Goal: Task Accomplishment & Management: Manage account settings

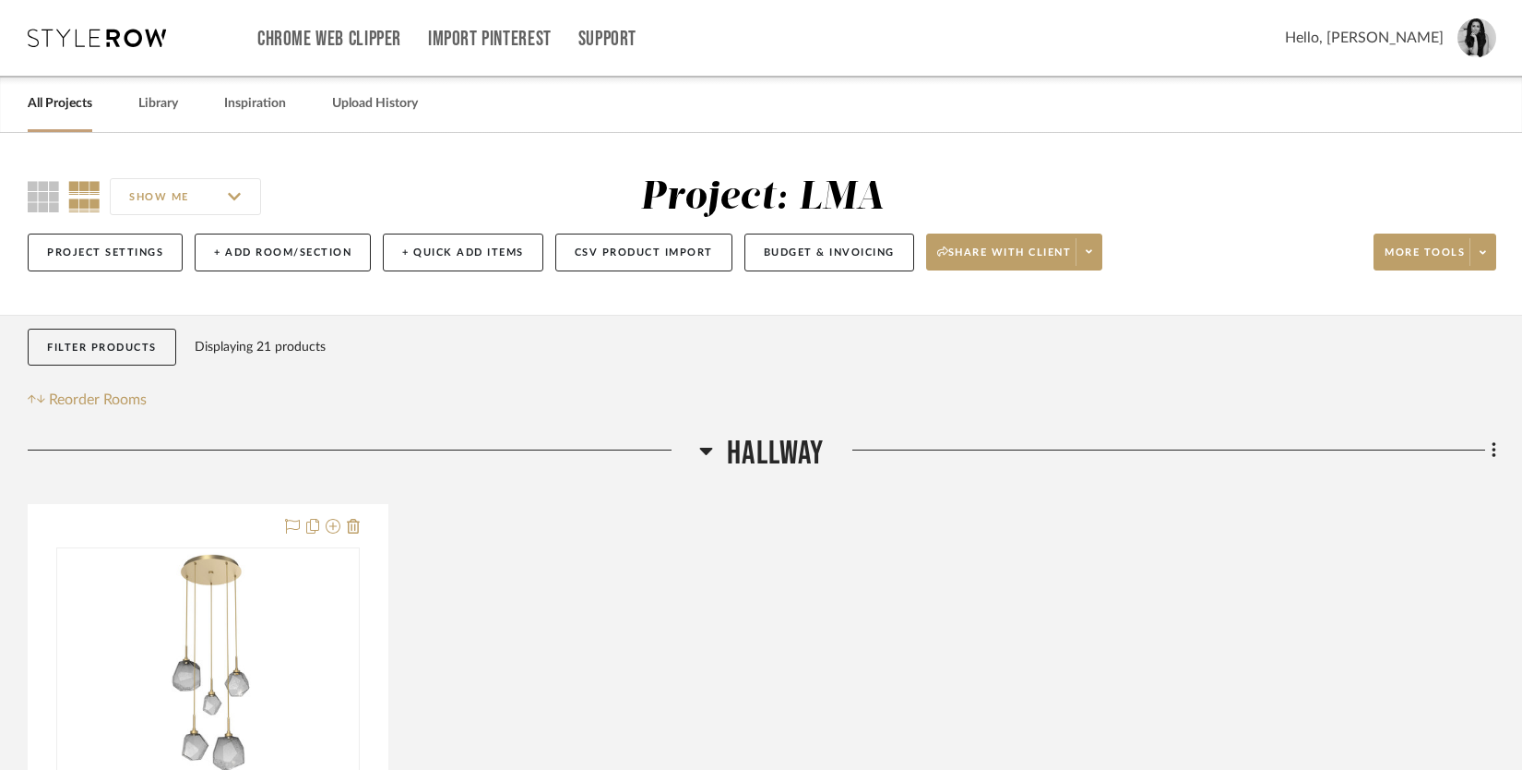
click at [77, 108] on link "All Projects" at bounding box center [60, 103] width 65 height 25
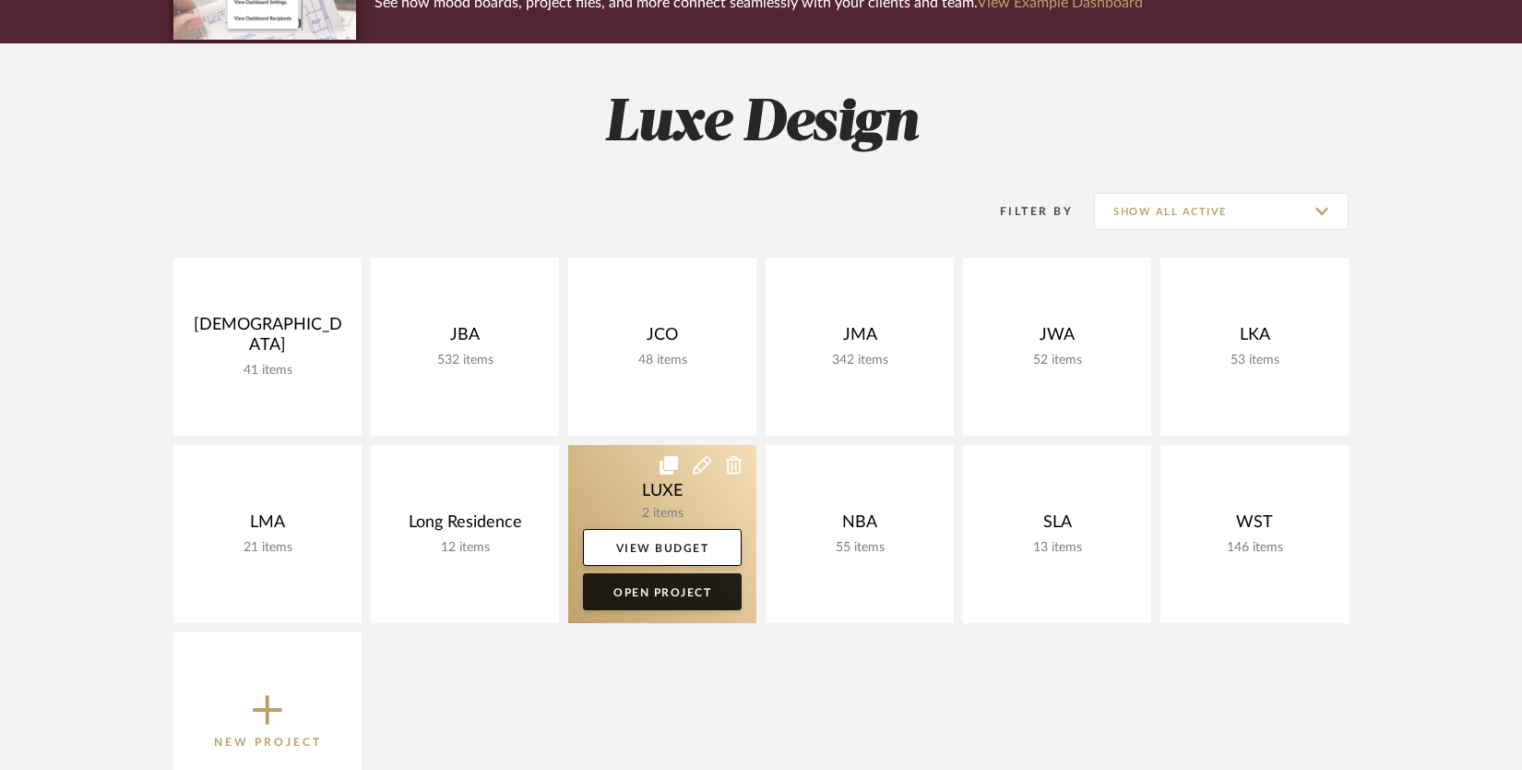
scroll to position [252, 0]
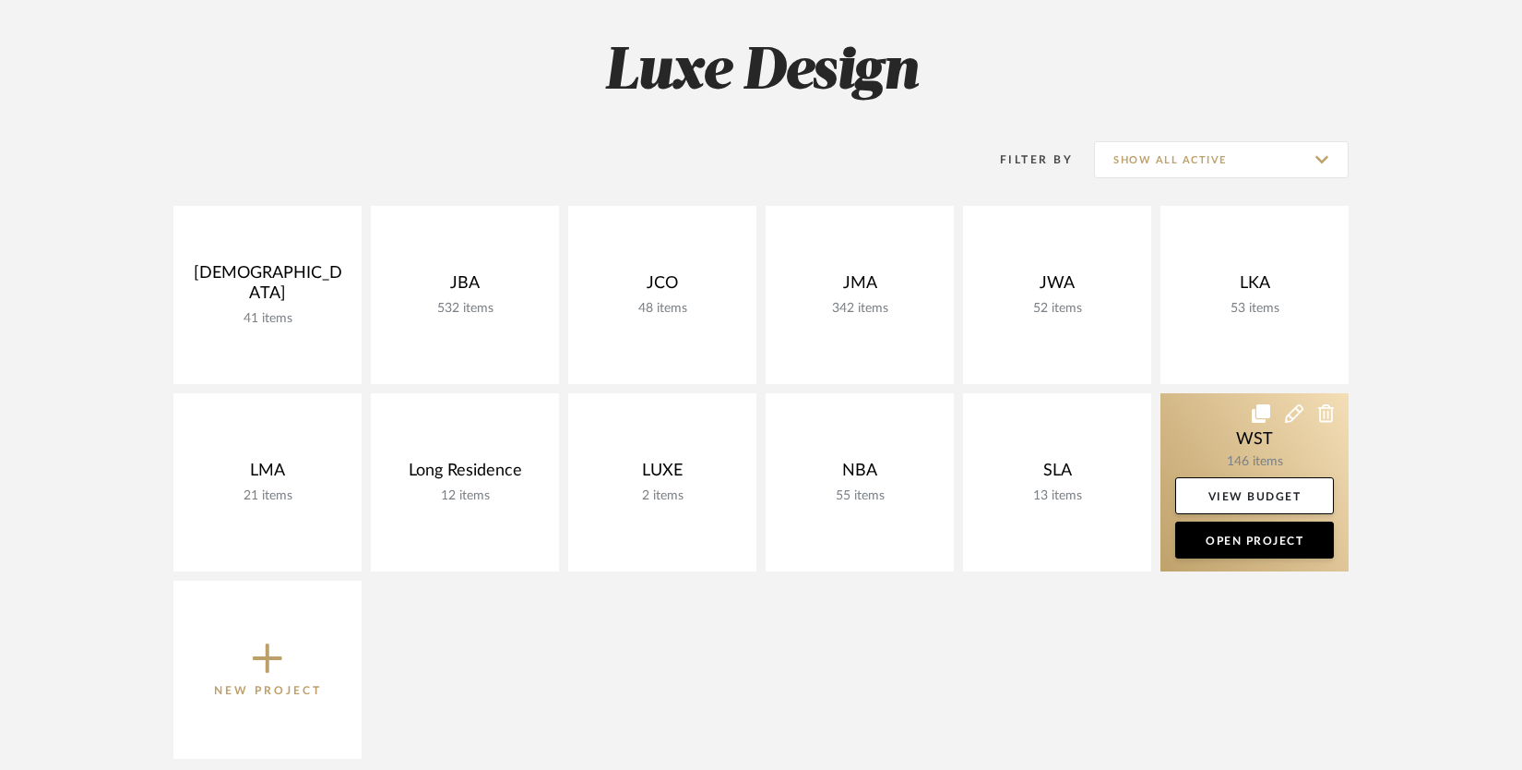
click at [1221, 438] on link at bounding box center [1255, 482] width 188 height 178
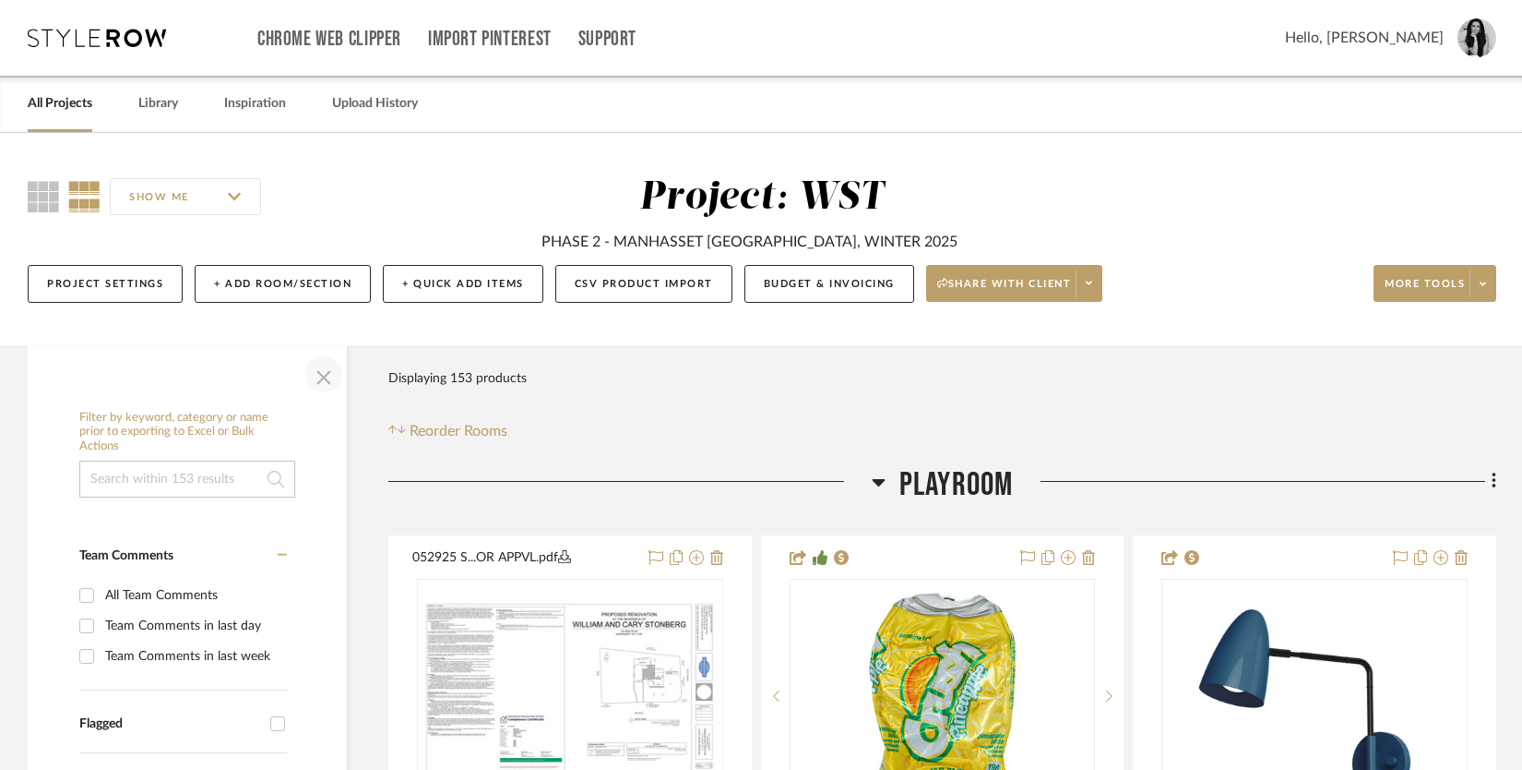
click at [327, 371] on span "button" at bounding box center [324, 374] width 44 height 44
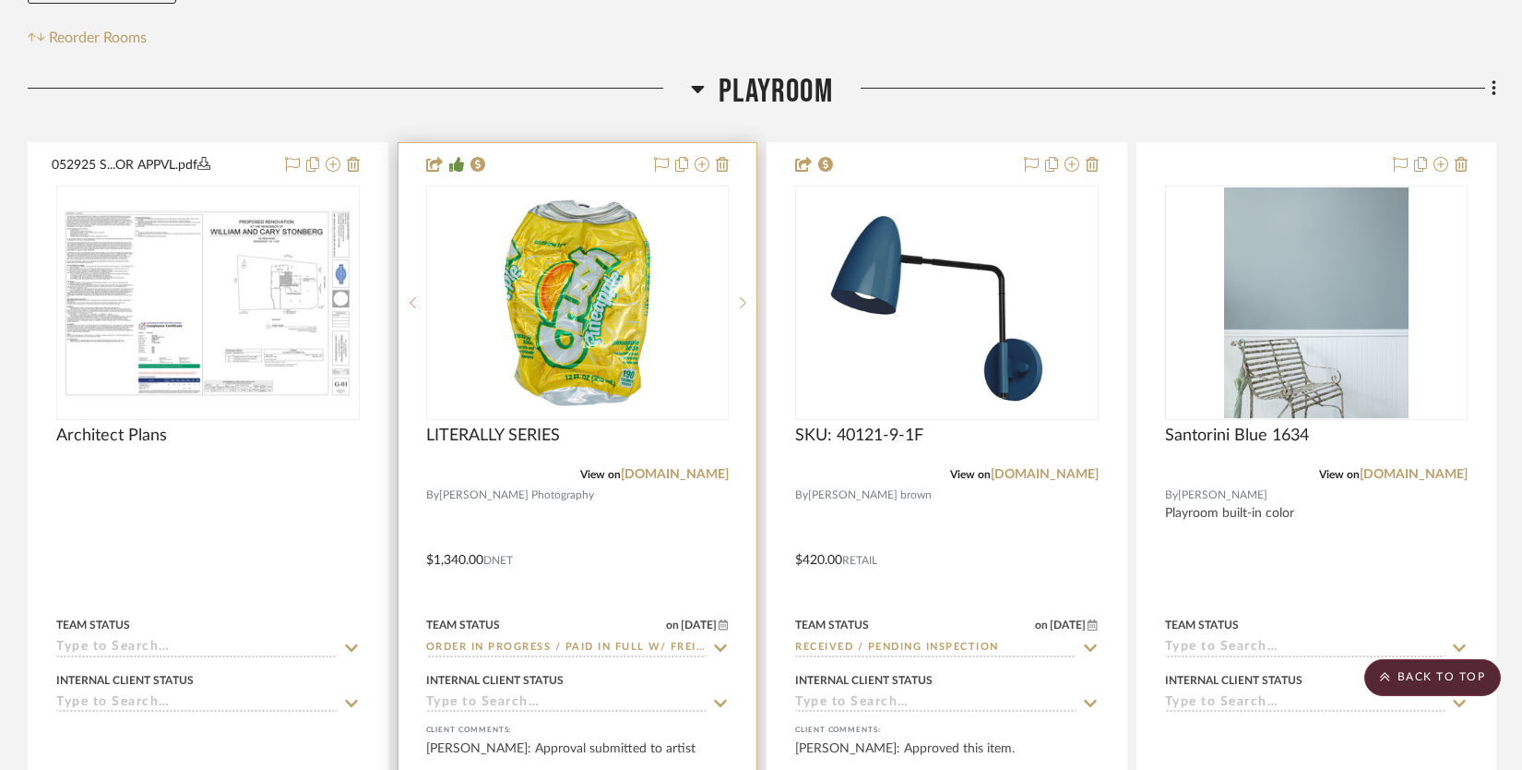
scroll to position [411, 0]
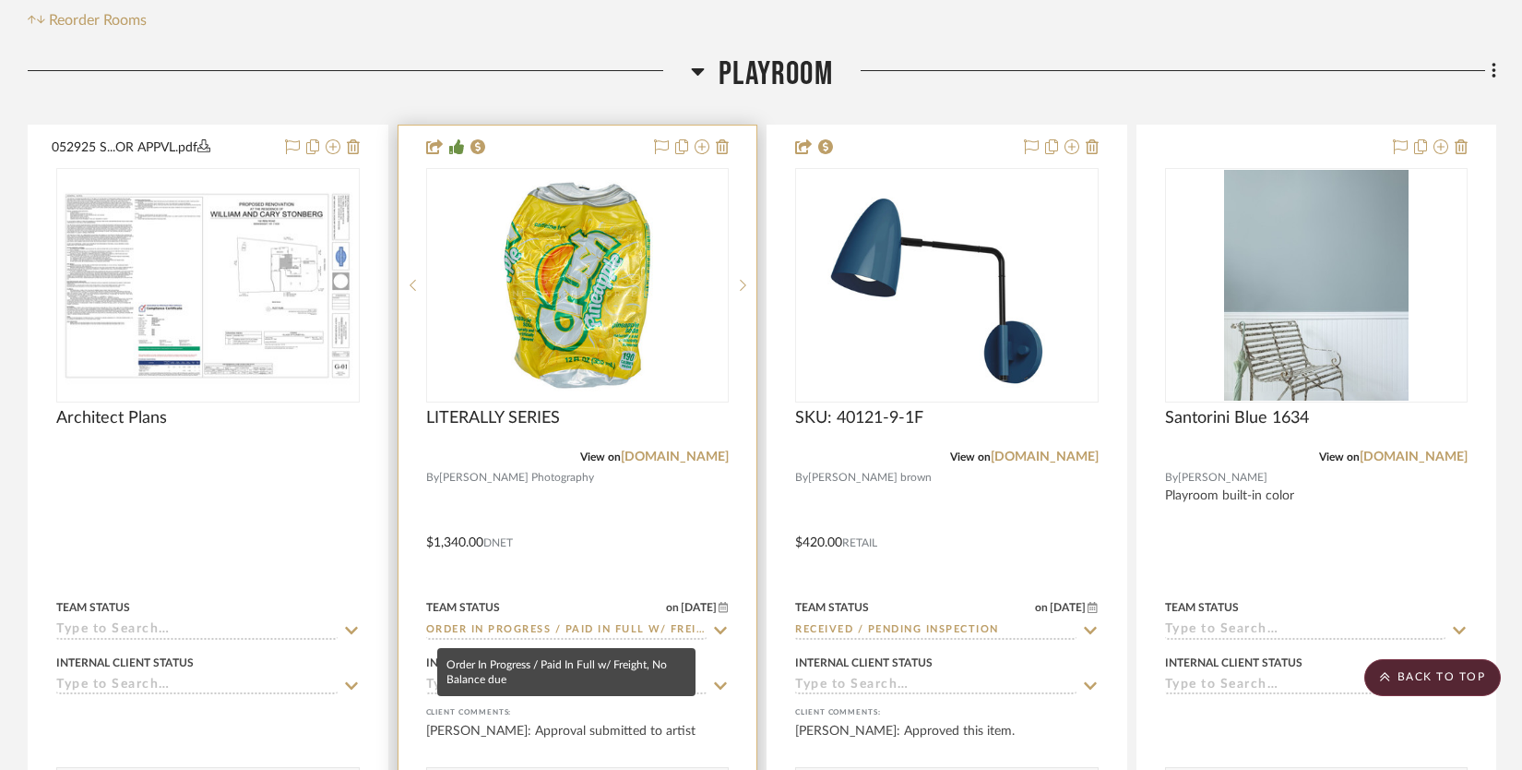
click at [592, 624] on input "Order In Progress / Paid In Full w/ Freight, No Balance due" at bounding box center [566, 631] width 281 height 18
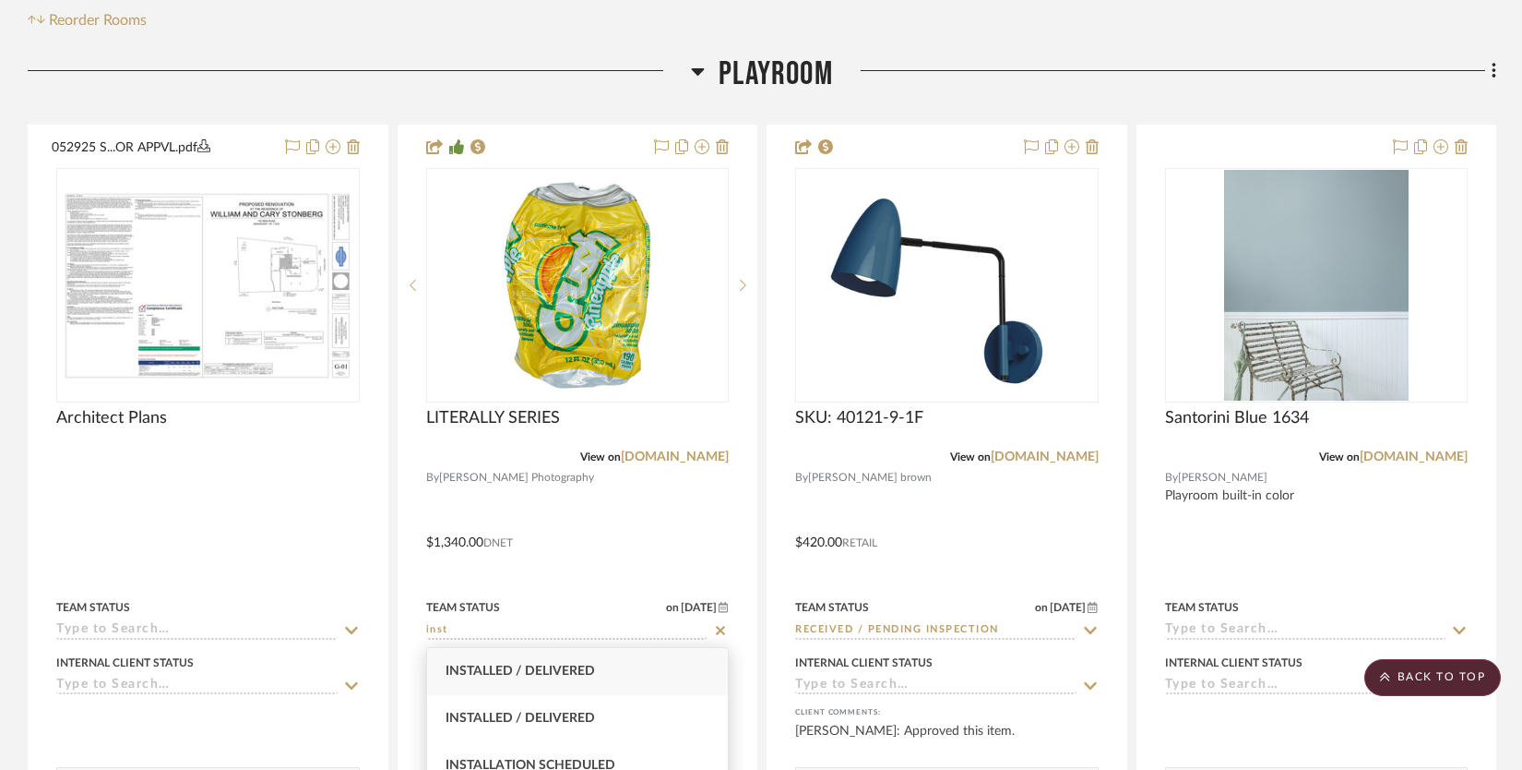
type input "inst"
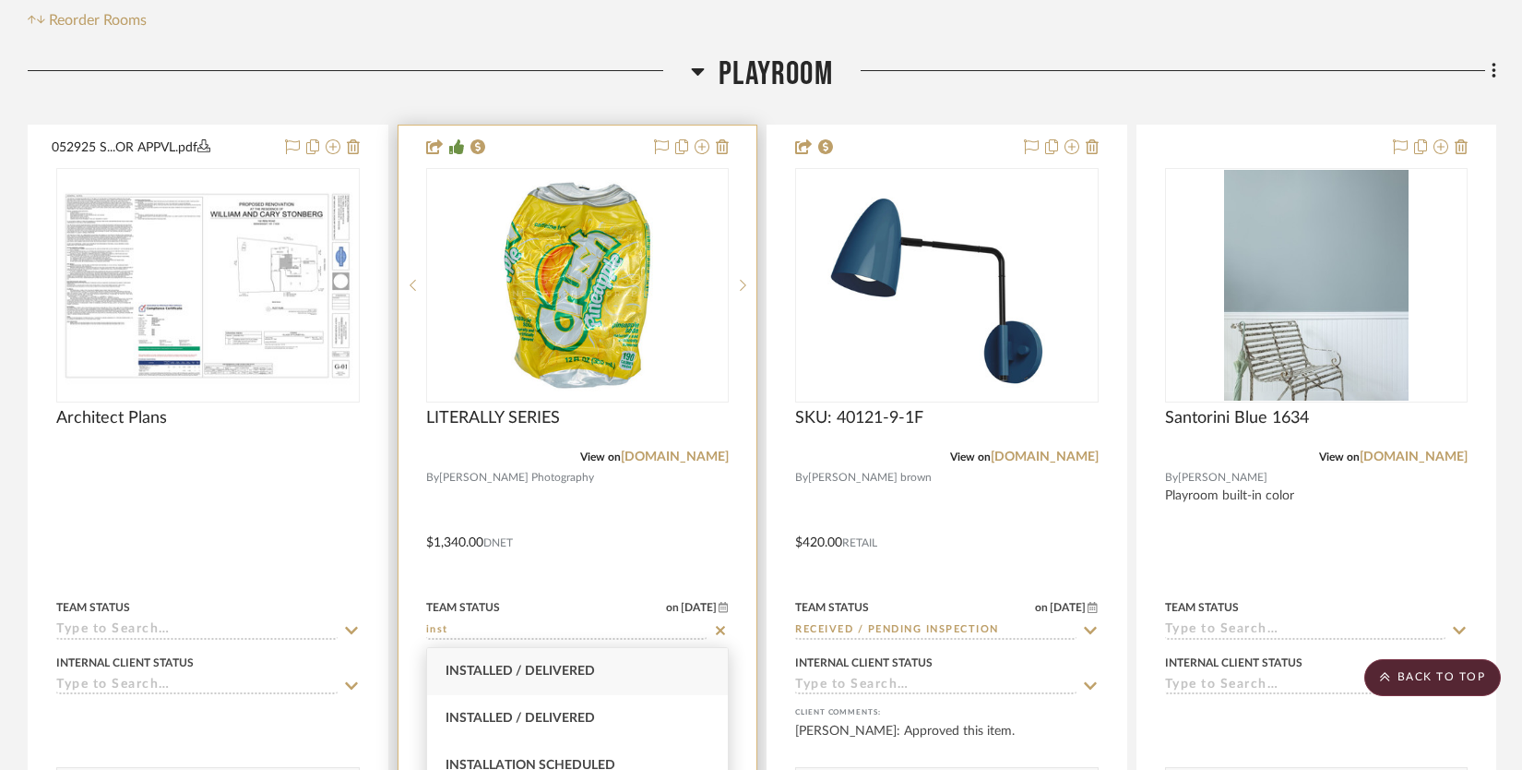
click at [597, 679] on div "Installed / Delivered" at bounding box center [578, 671] width 302 height 47
type input "9/10/2025"
type input "Installed / Delivered"
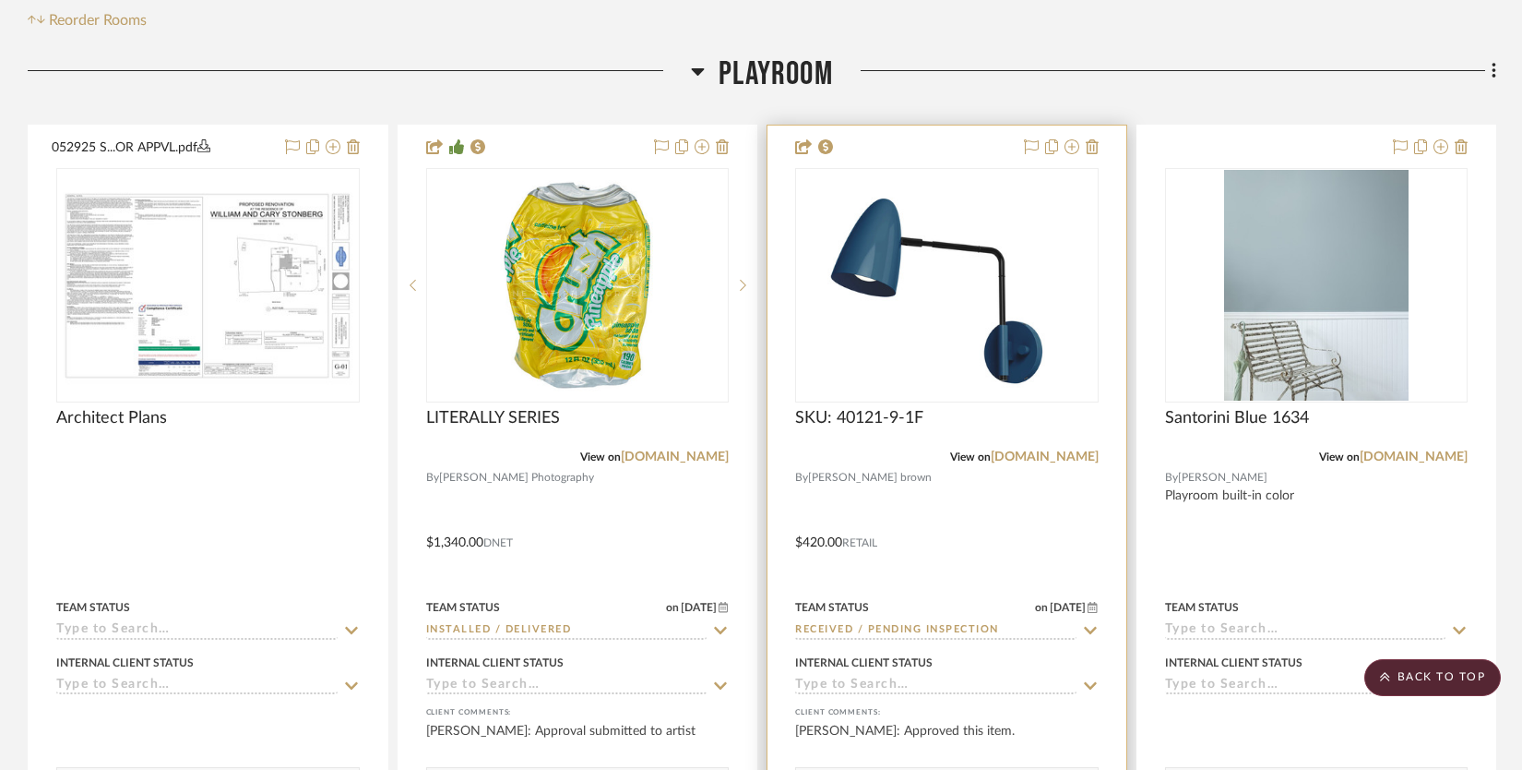
click at [905, 638] on input "Received / Pending Inspection" at bounding box center [935, 631] width 281 height 18
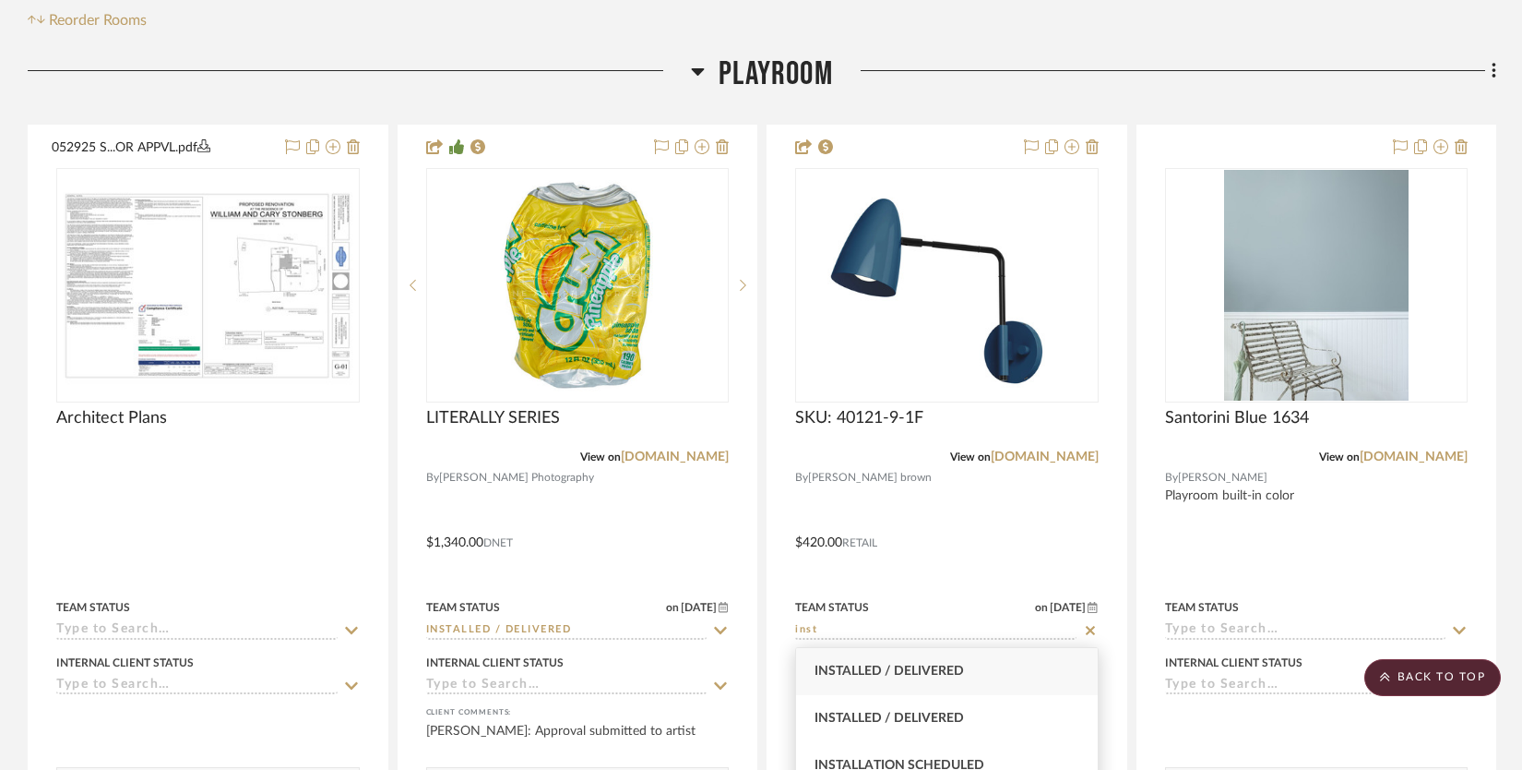
type input "inst"
click at [949, 669] on span "Installed / Delivered" at bounding box center [889, 670] width 149 height 13
type input "9/10/2025"
type input "Installed / Delivered"
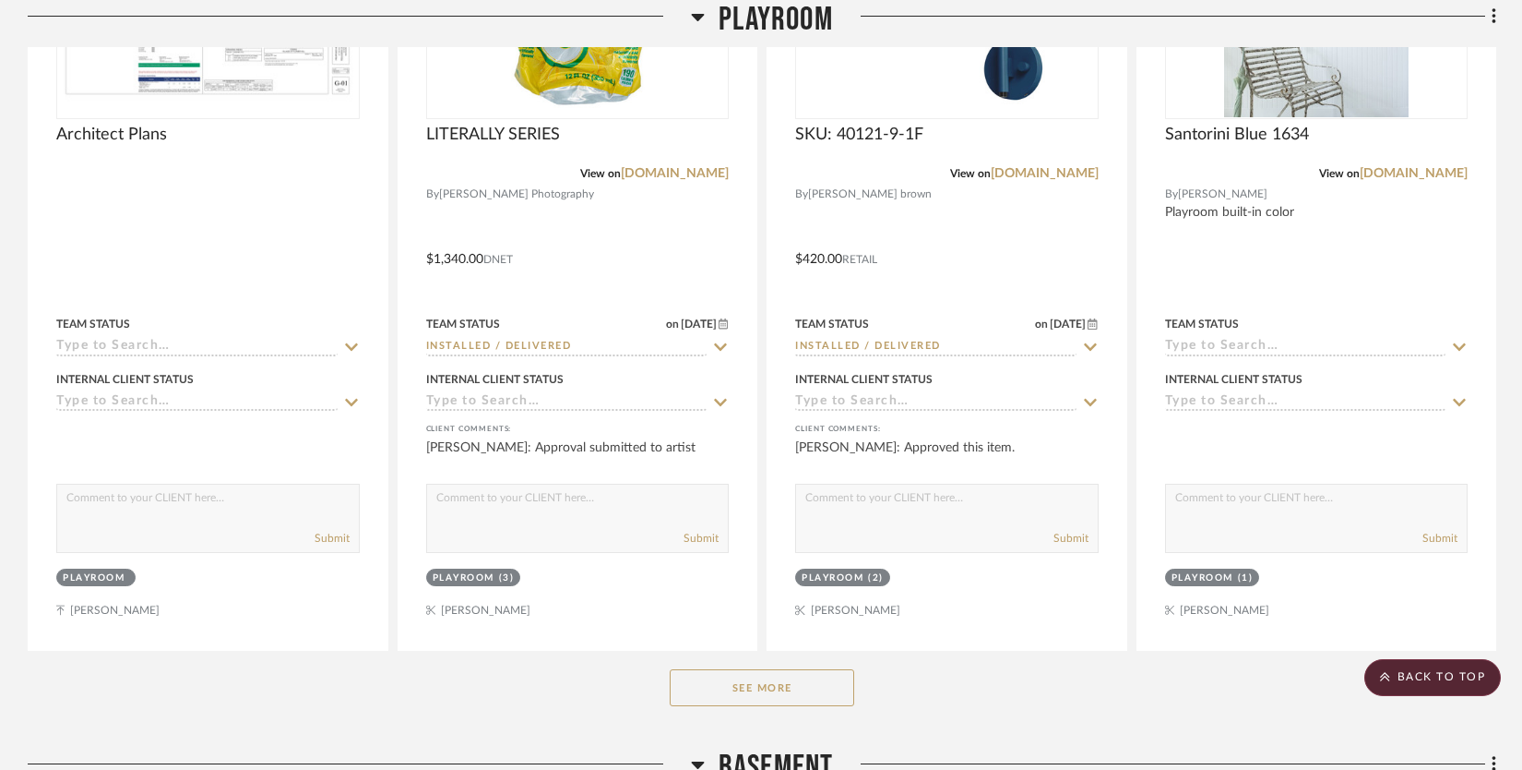
scroll to position [992, 0]
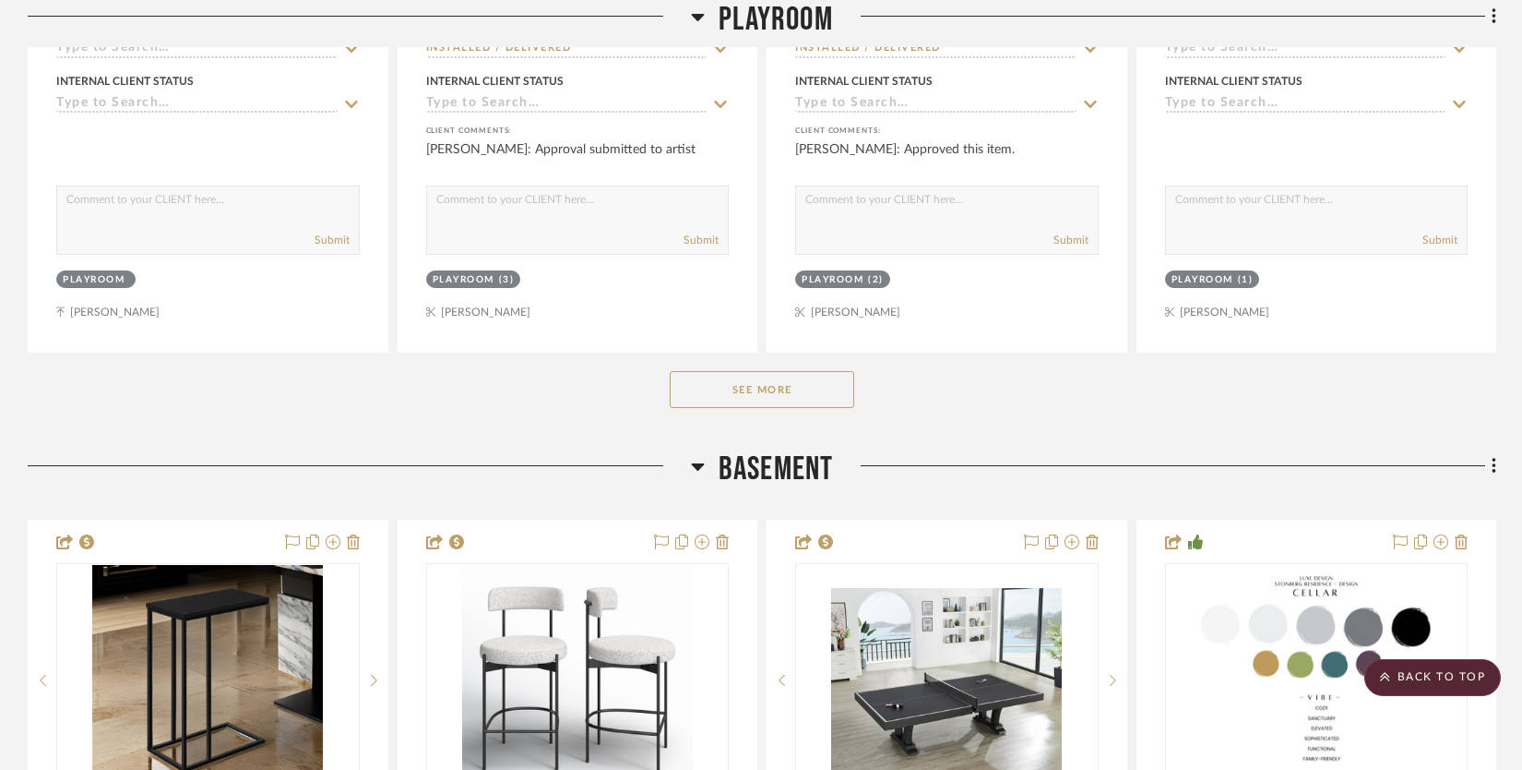
click at [831, 396] on button "See More" at bounding box center [762, 389] width 185 height 37
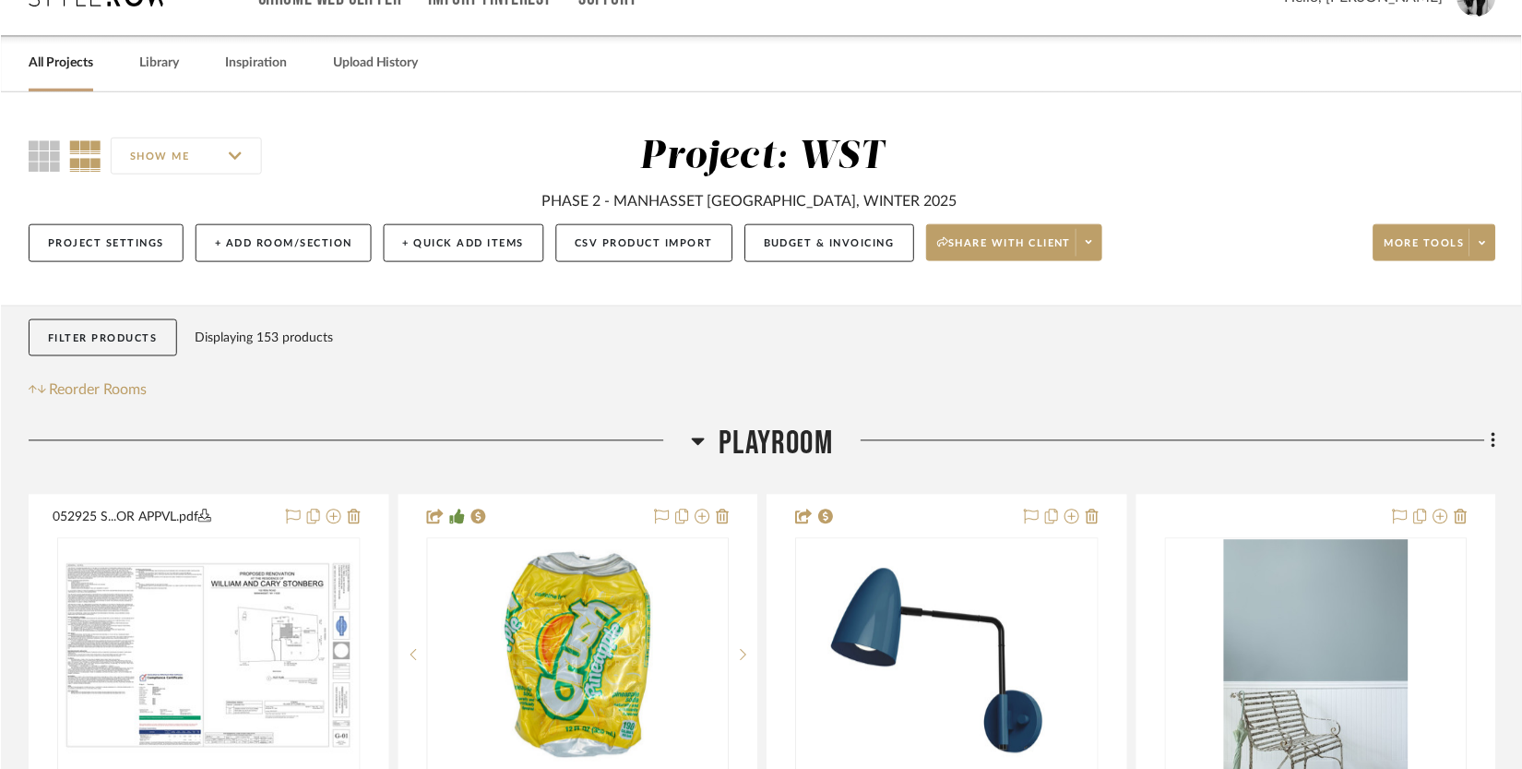
scroll to position [0, 0]
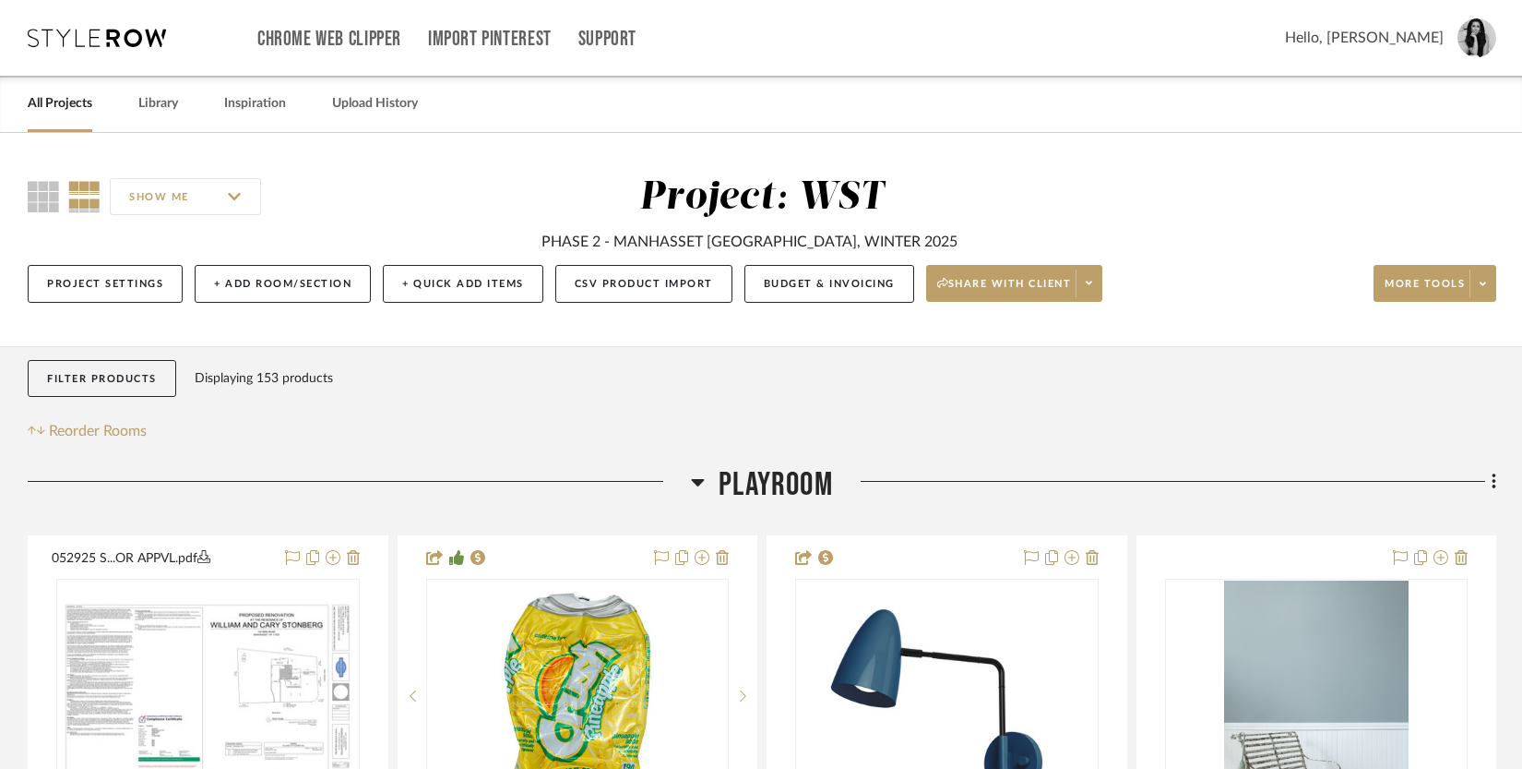
click at [54, 112] on link "All Projects" at bounding box center [60, 103] width 65 height 25
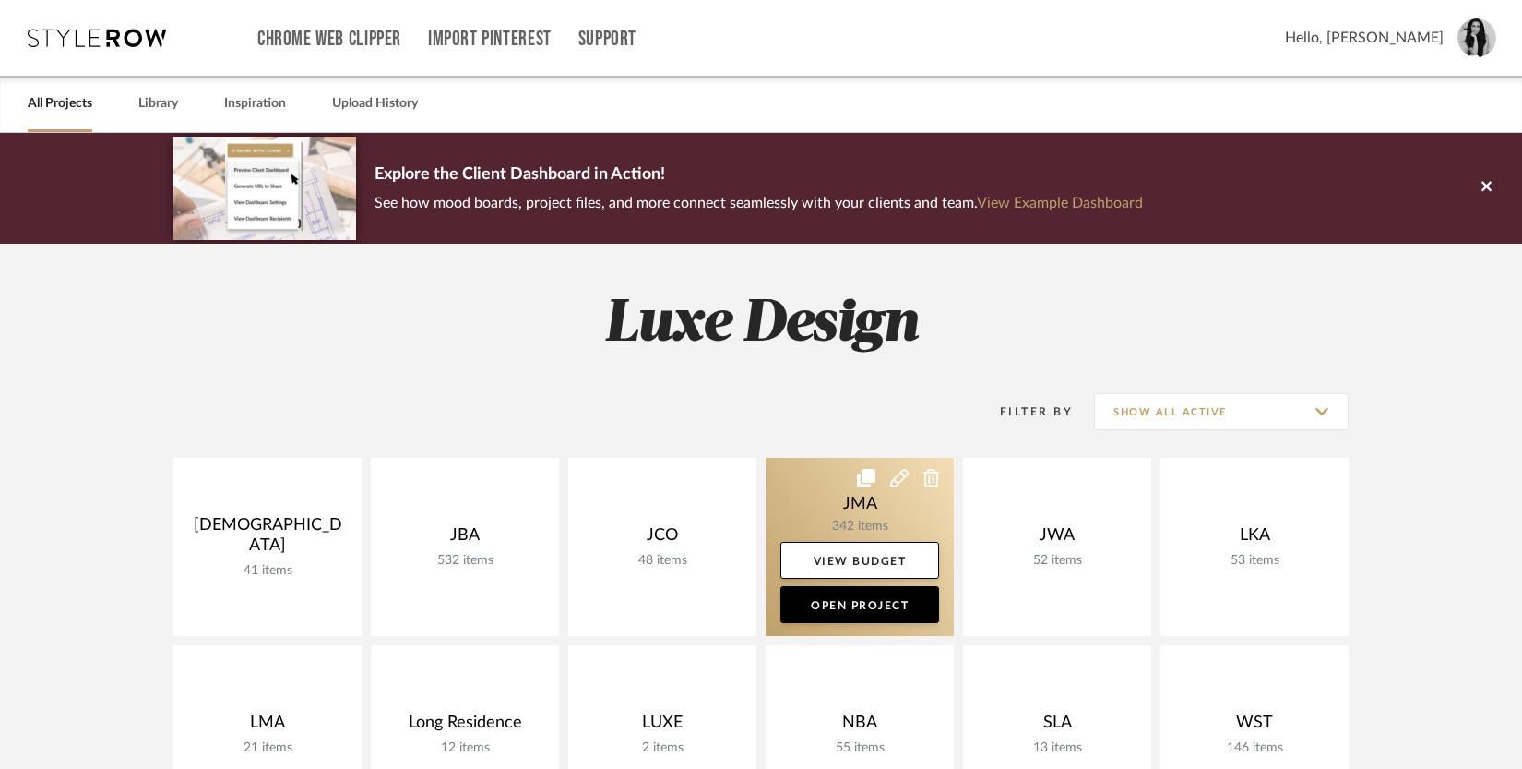
scroll to position [329, 0]
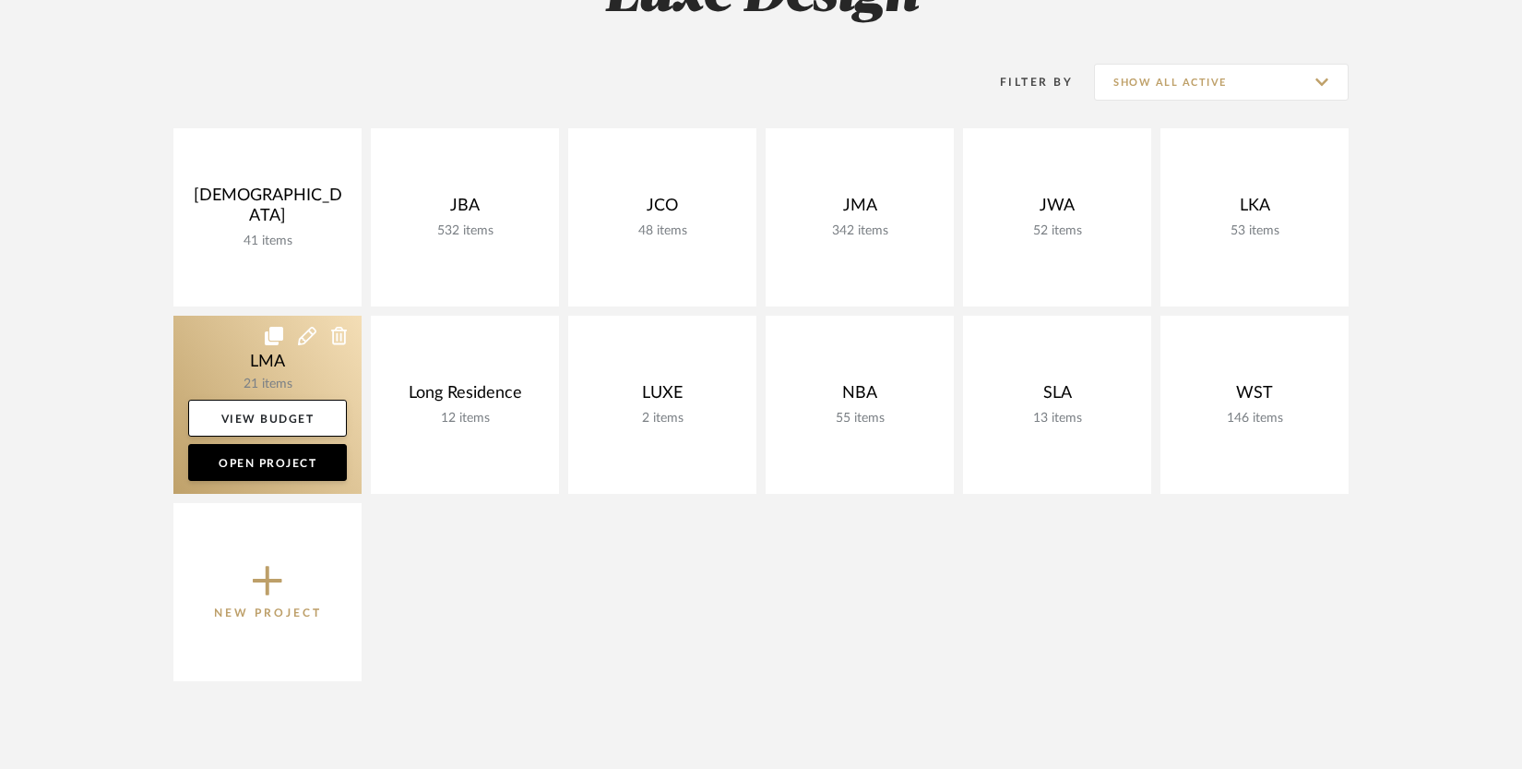
click at [309, 385] on link at bounding box center [267, 405] width 188 height 178
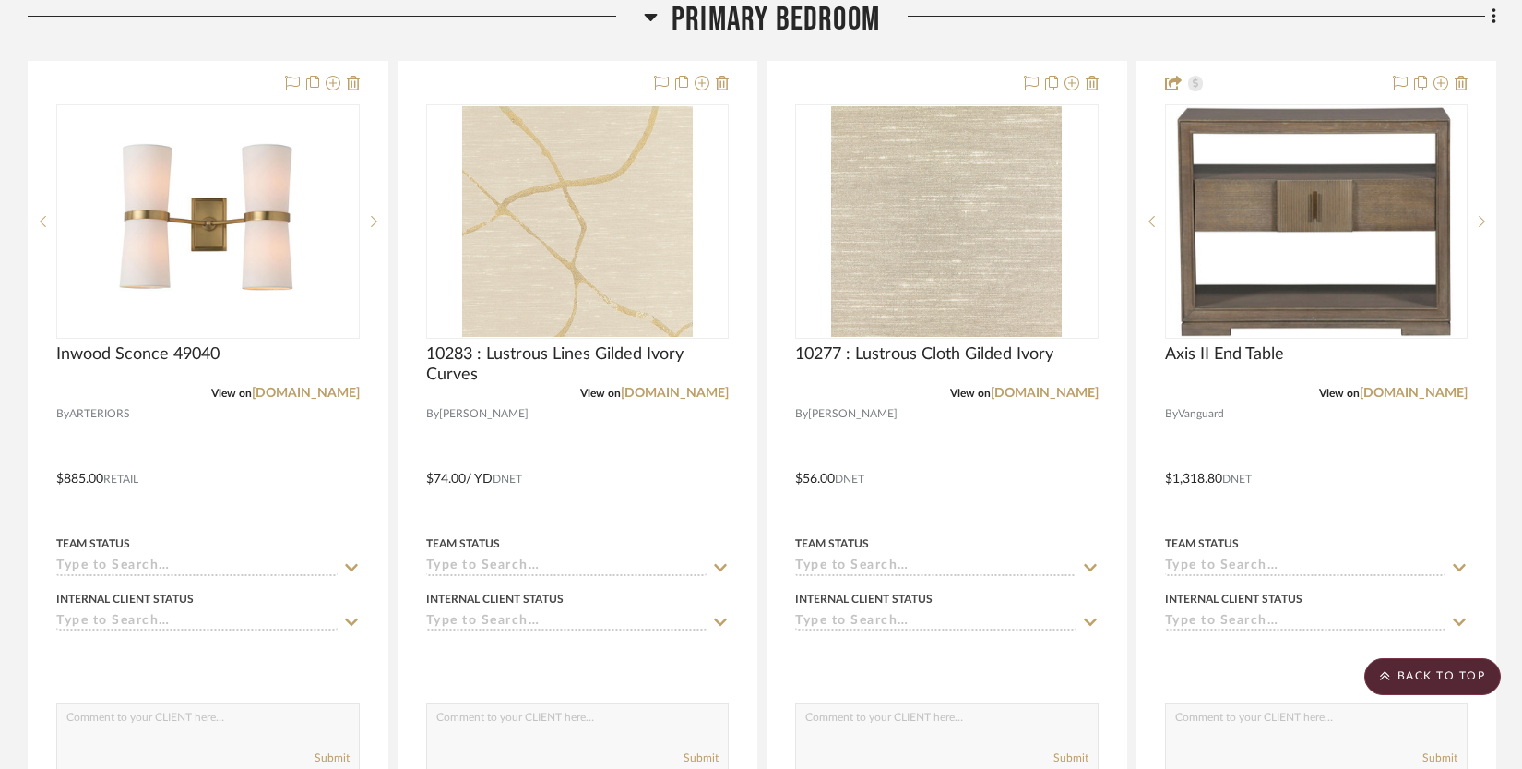
scroll to position [1676, 0]
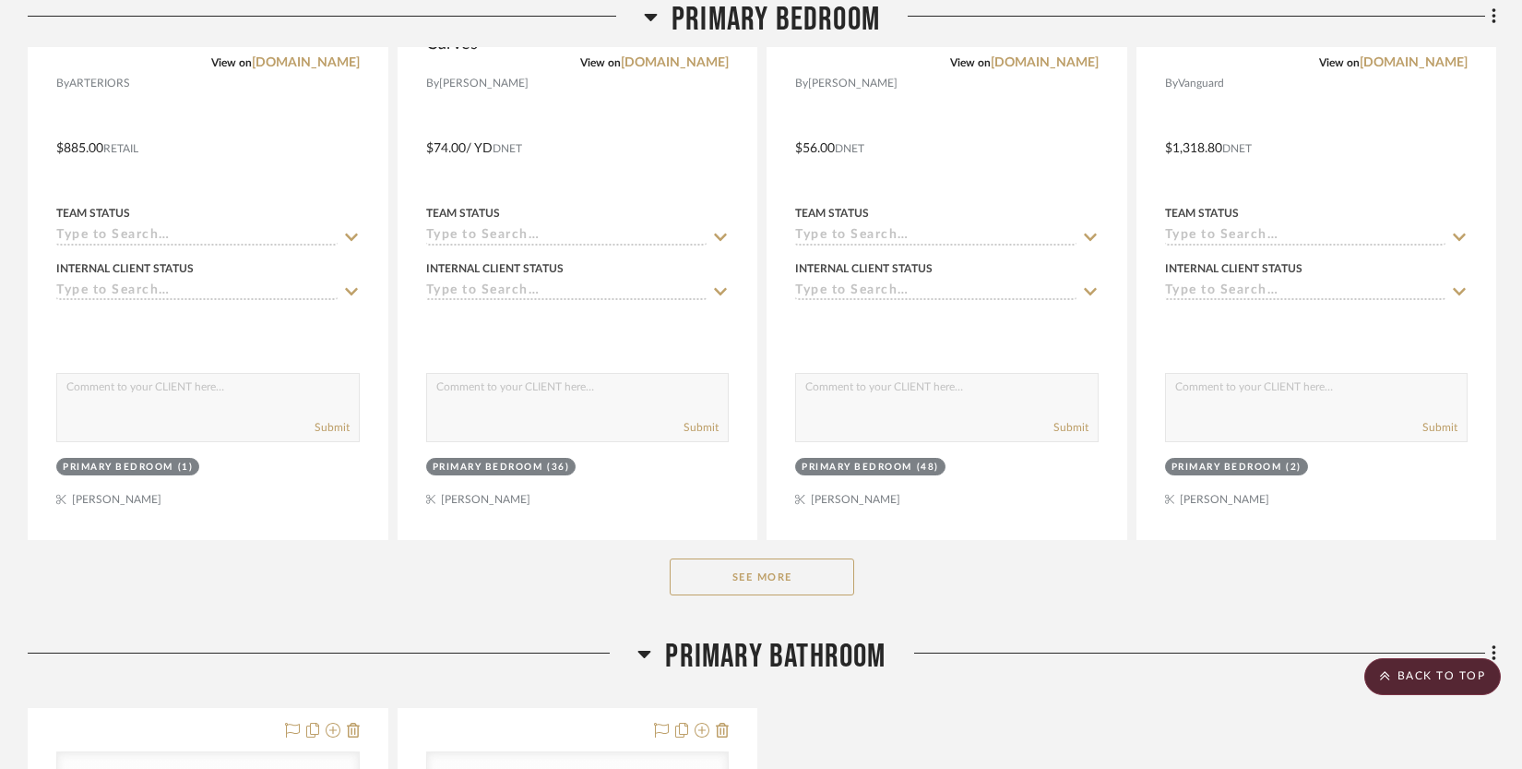
click at [725, 575] on button "See More" at bounding box center [762, 576] width 185 height 37
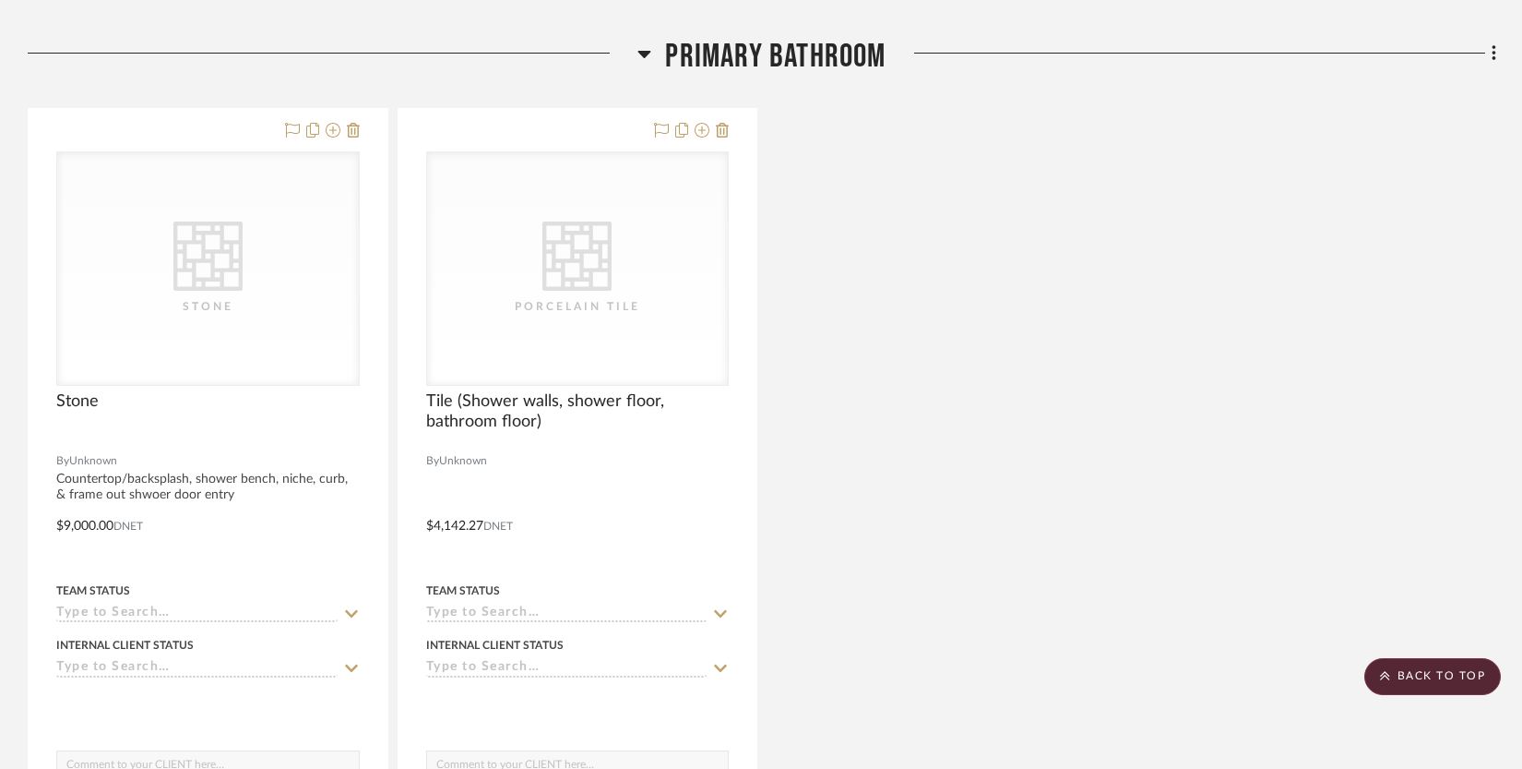
scroll to position [3098, 0]
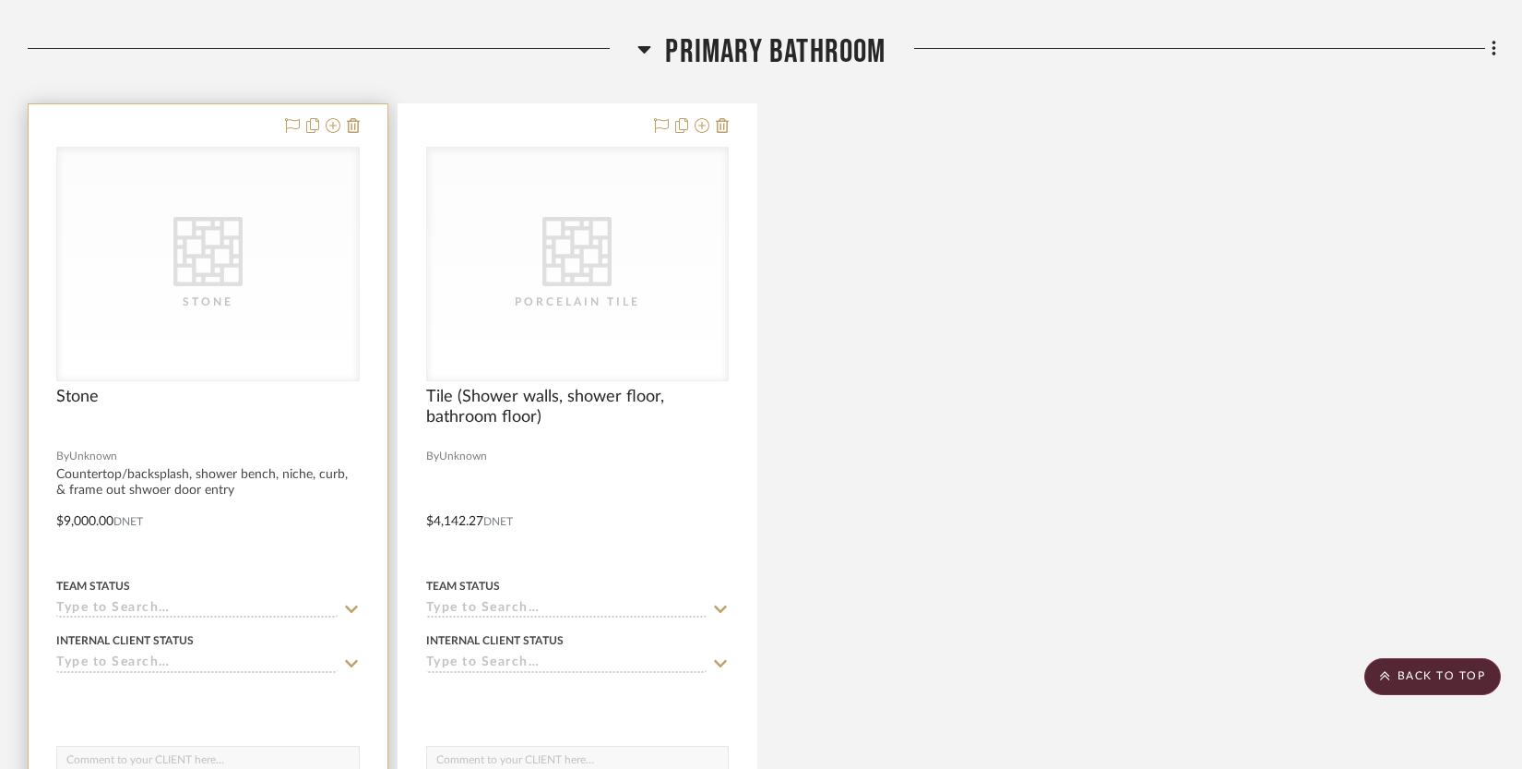
click at [146, 473] on div at bounding box center [208, 507] width 359 height 807
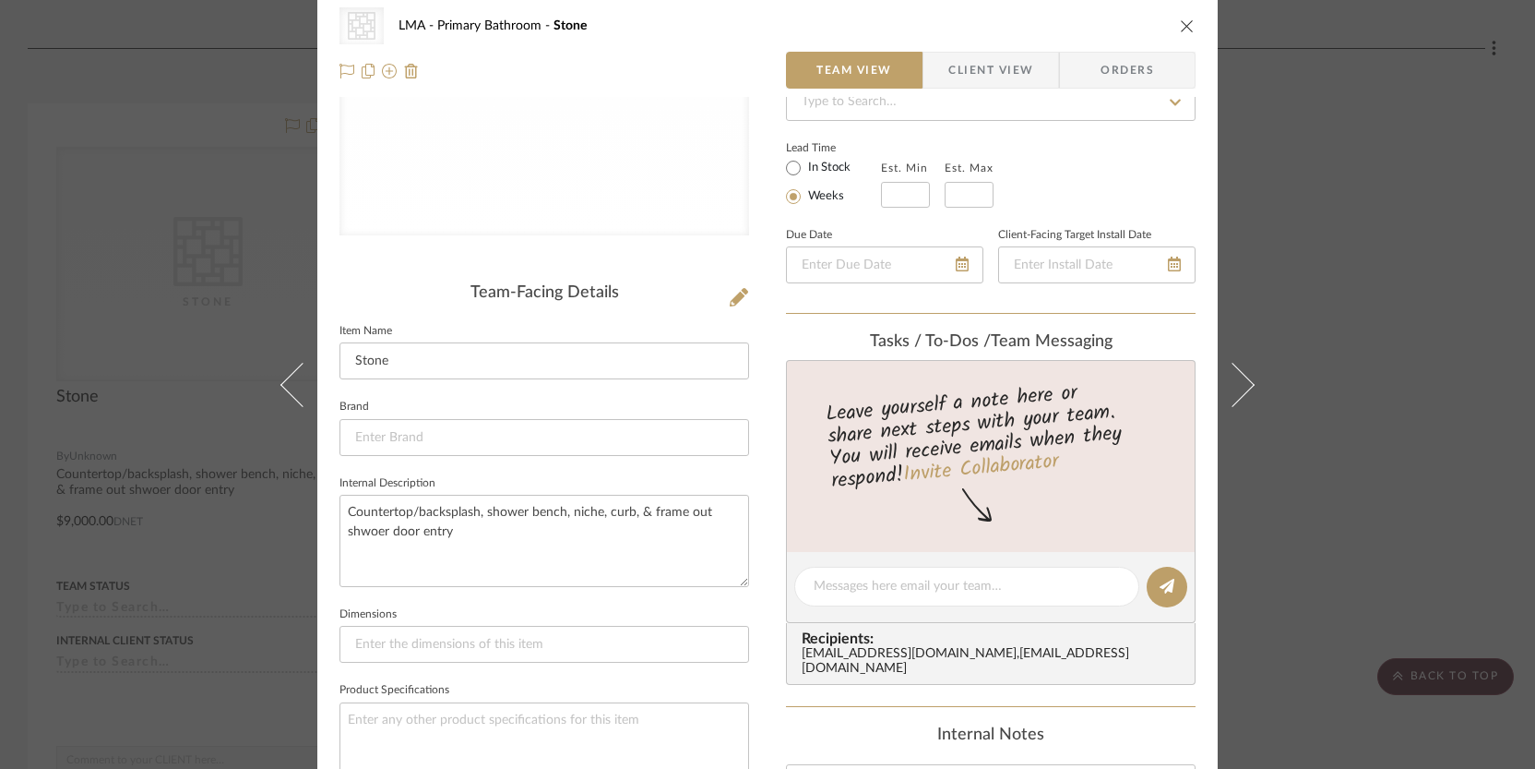
scroll to position [359, 0]
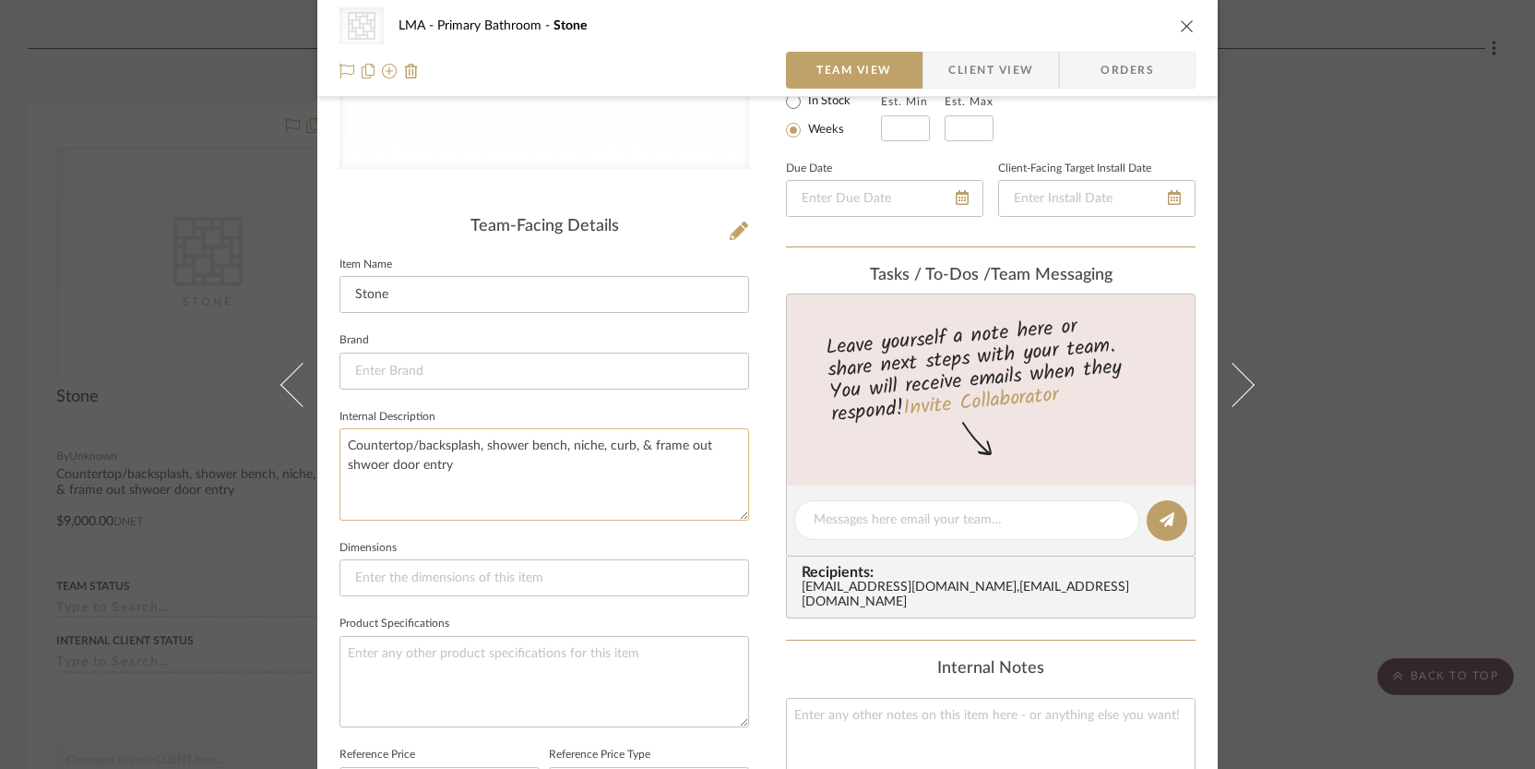
click at [371, 461] on textarea "Countertop/backsplash, shower bench, niche, curb, & frame out shwoer door entry" at bounding box center [545, 473] width 410 height 91
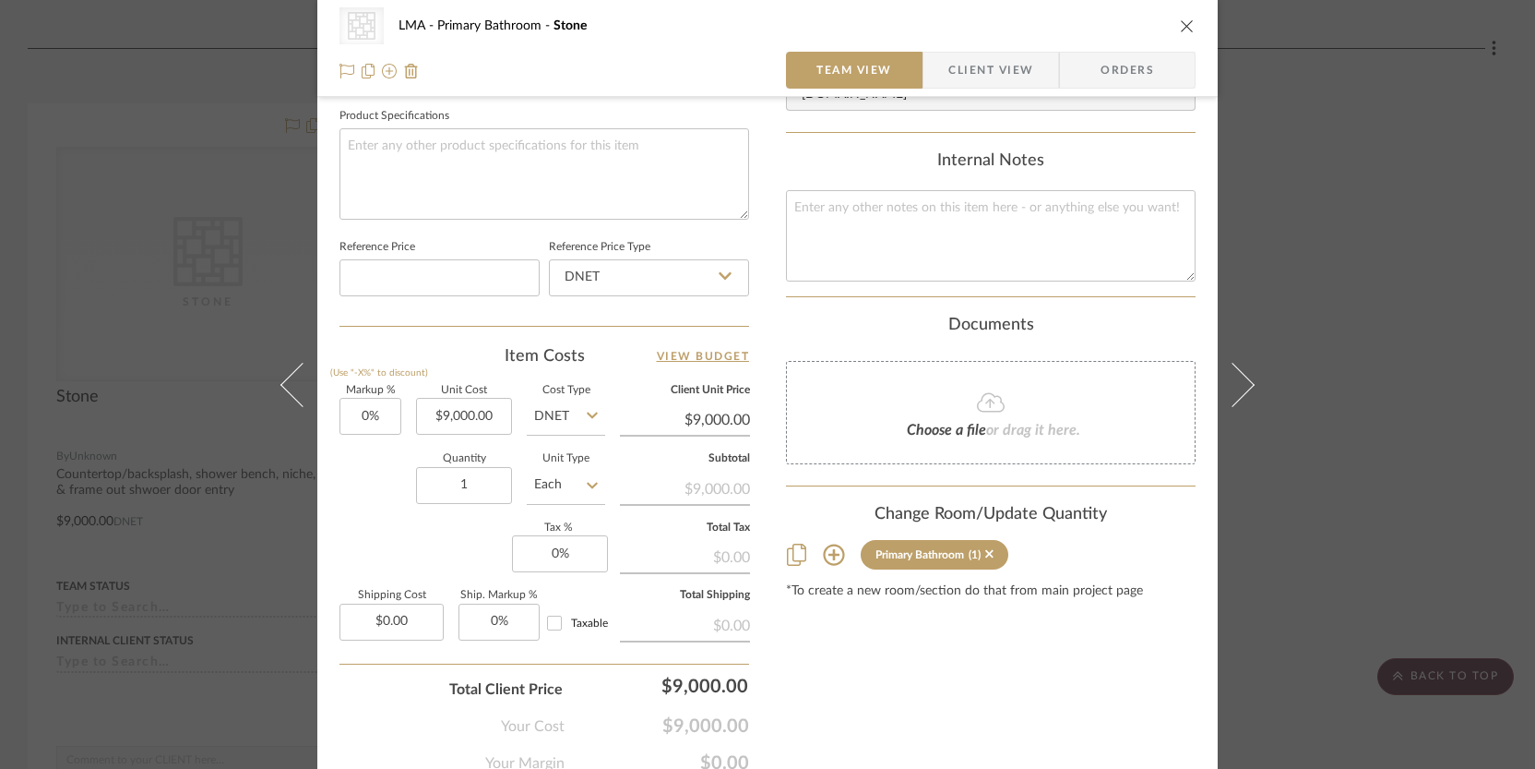
scroll to position [943, 0]
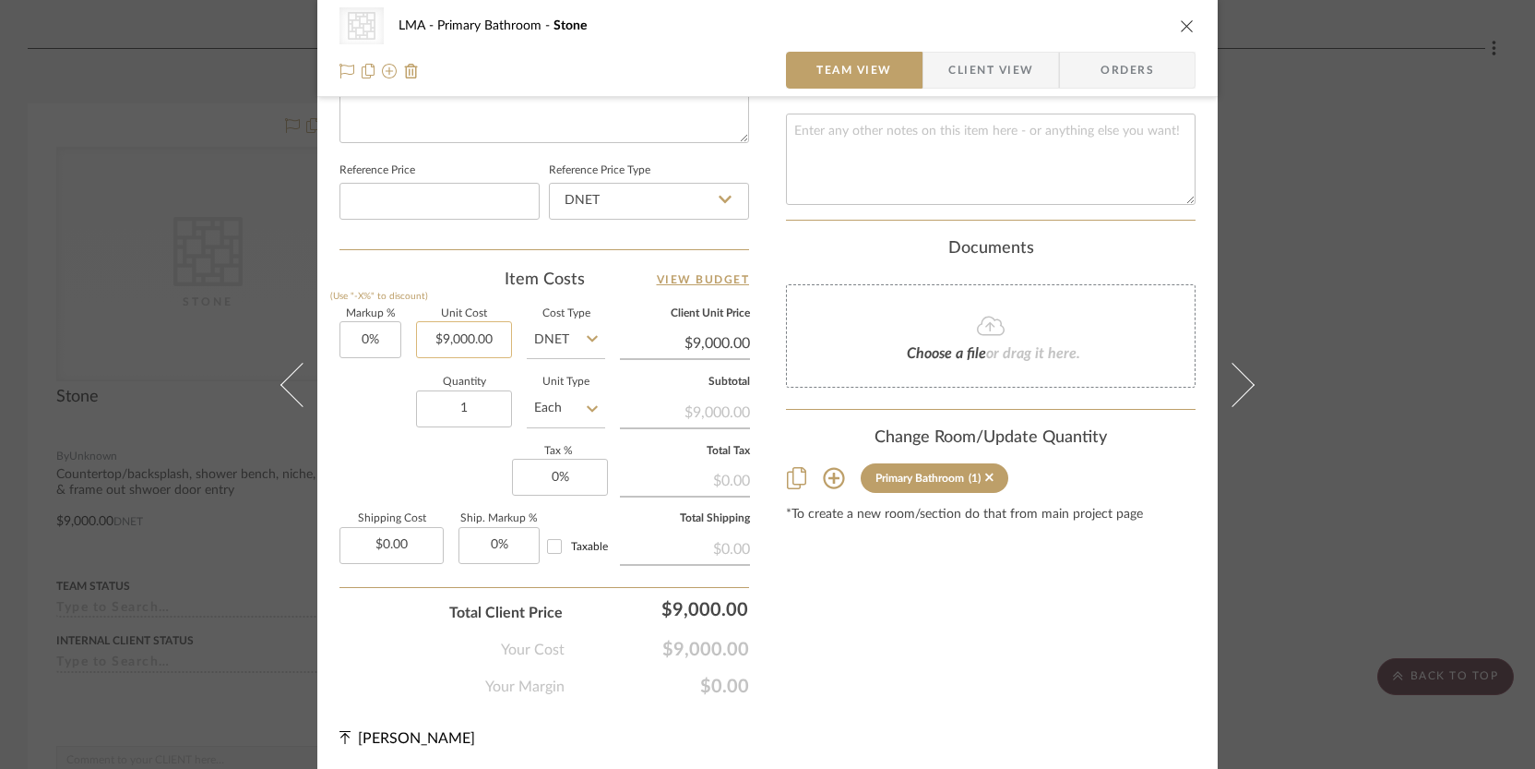
type textarea "Countertop/backsplash, shower bench, niche, curb, & frame out shower door entry"
type input "9000.00"
click at [471, 336] on input "9000.00" at bounding box center [464, 339] width 96 height 37
type input "$6,350.00"
click at [366, 430] on div "Quantity 1 Unit Type Each" at bounding box center [473, 410] width 266 height 66
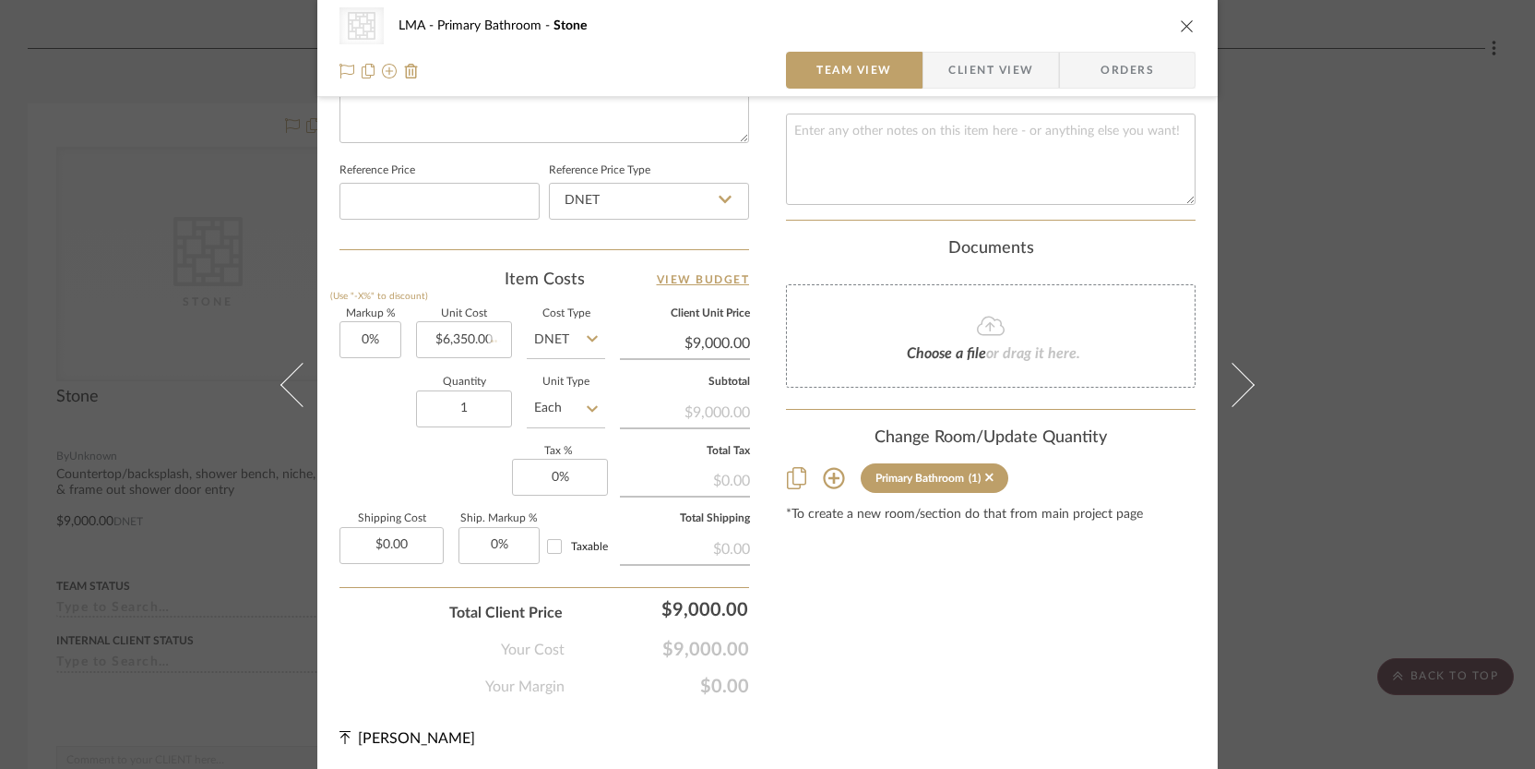
type input "$6,350.00"
click at [362, 333] on input "0" at bounding box center [371, 339] width 62 height 37
type input "15%"
click at [360, 411] on div "Quantity 1 Unit Type Each" at bounding box center [473, 410] width 266 height 66
type input "$7,302.50"
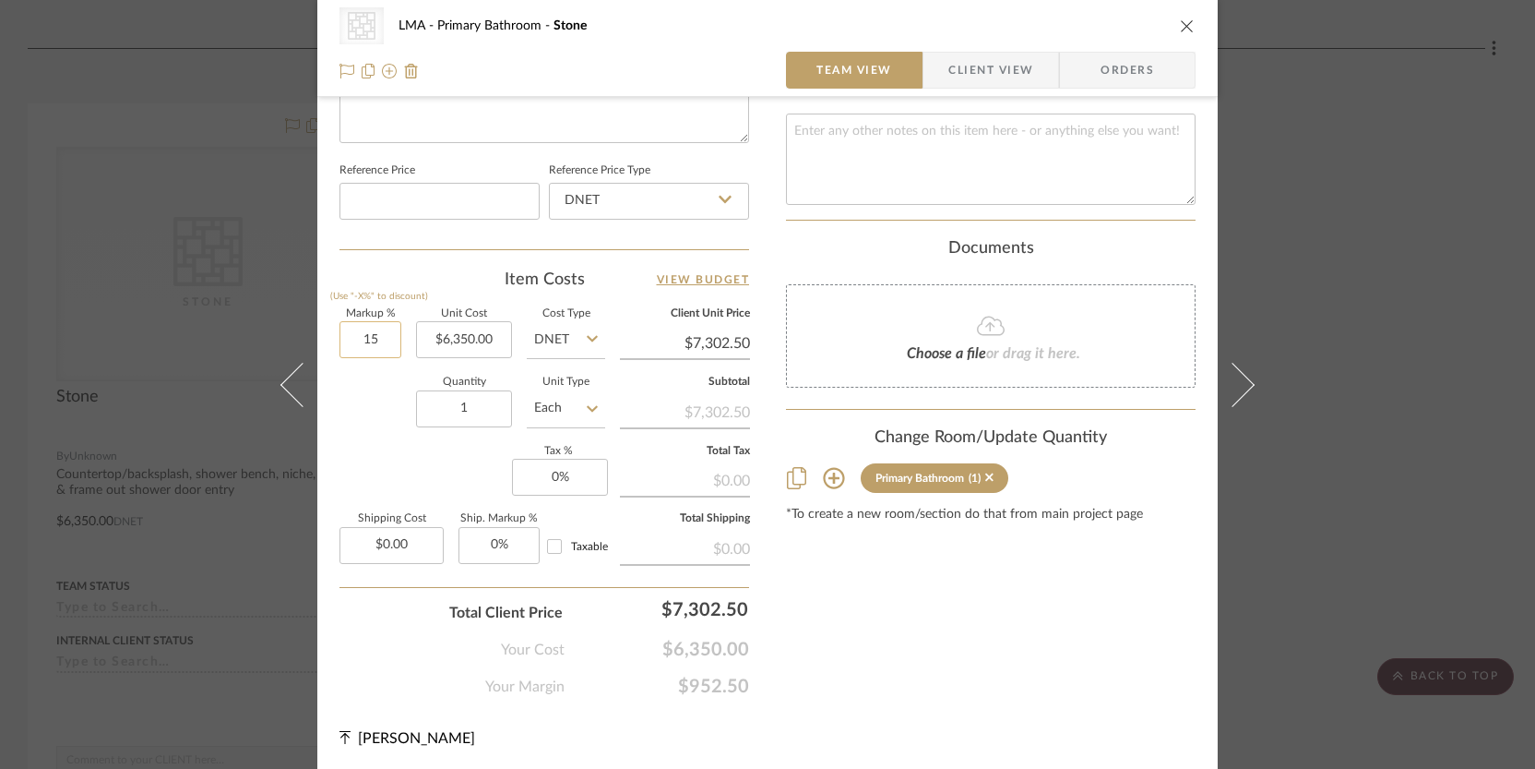
click at [364, 338] on input "15" at bounding box center [371, 339] width 62 height 37
type input "18%"
click at [355, 412] on div "Quantity 1 Unit Type Each" at bounding box center [473, 410] width 266 height 66
type input "$7,493.00"
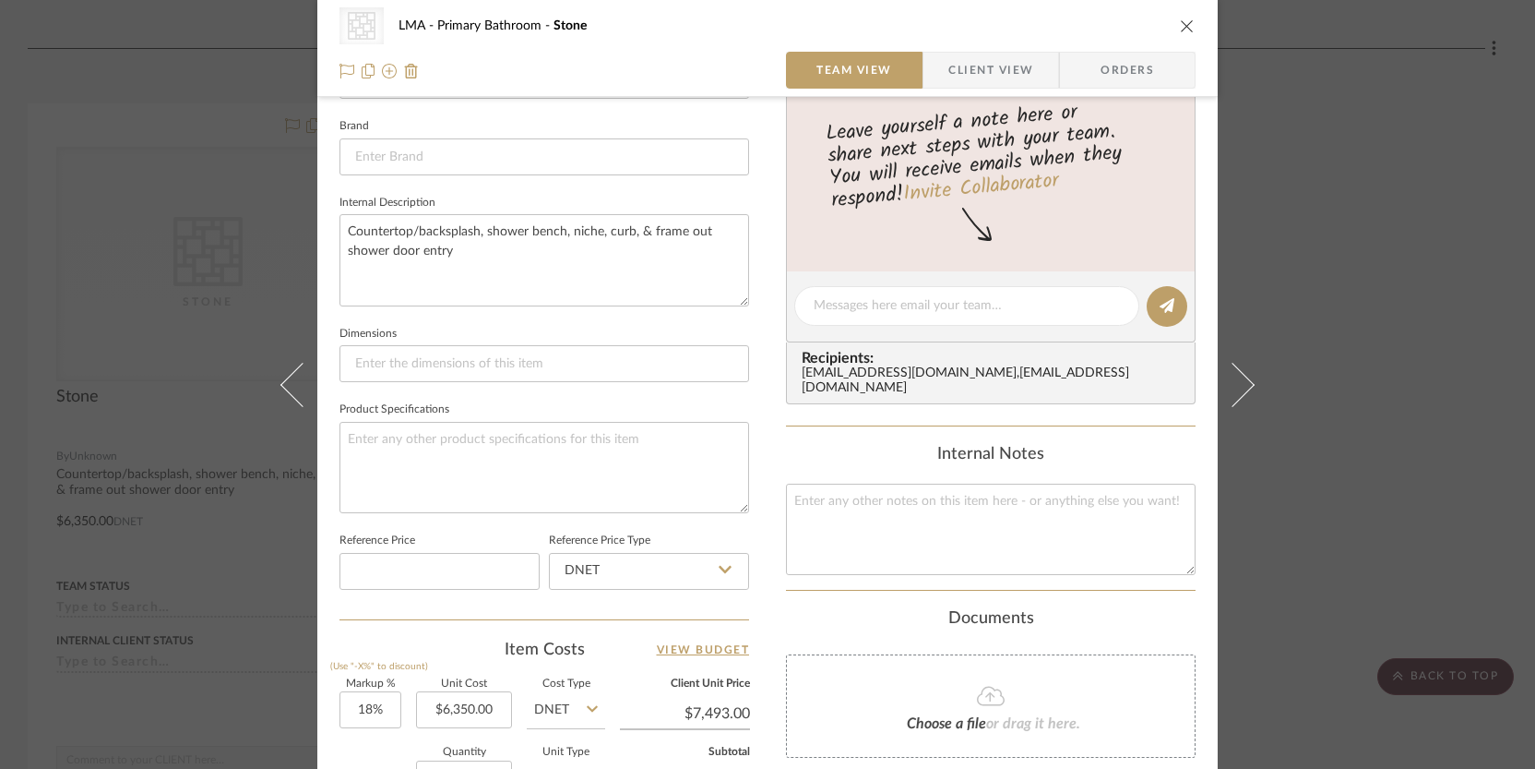
click at [964, 68] on span "Client View" at bounding box center [991, 70] width 85 height 37
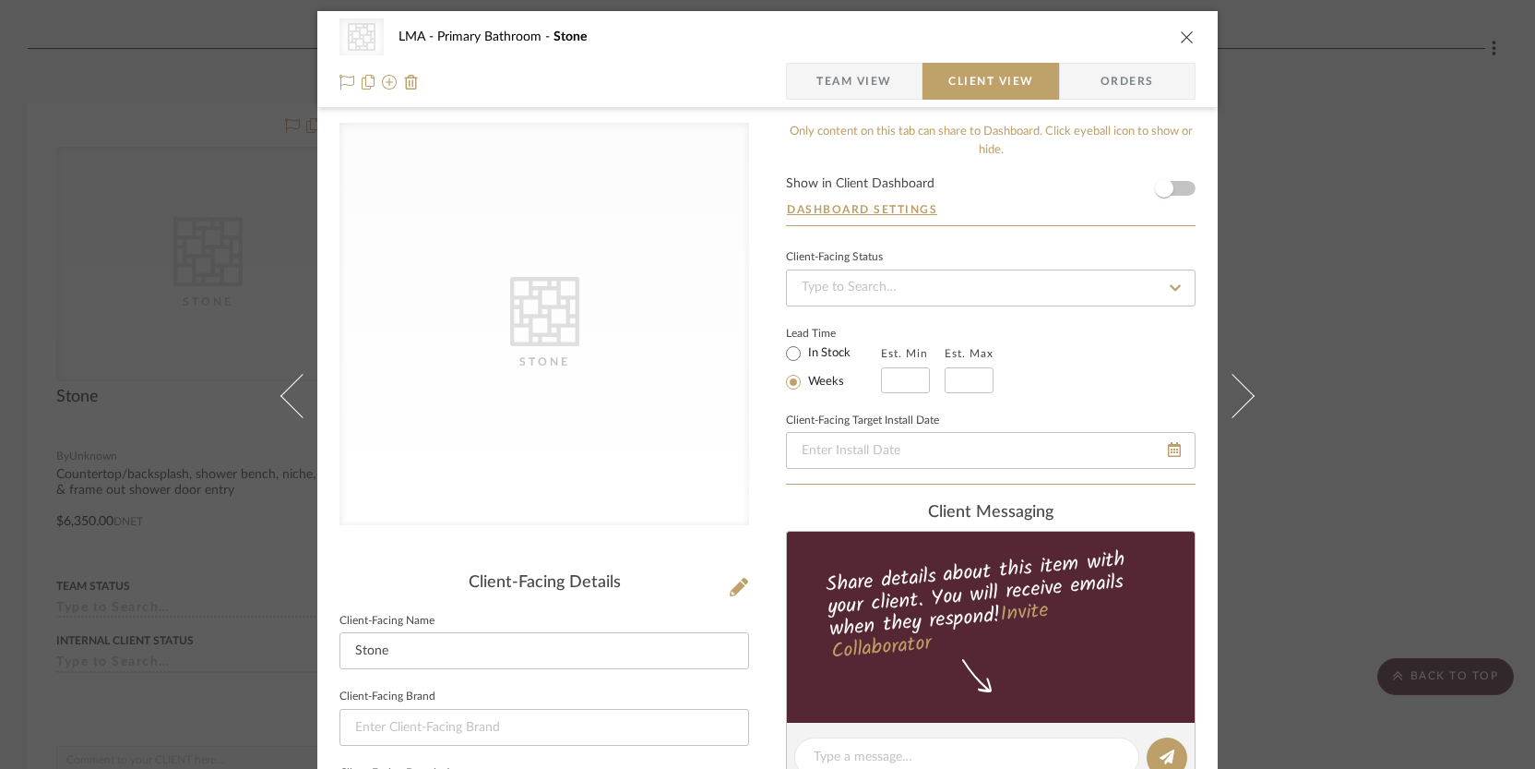
scroll to position [0, 0]
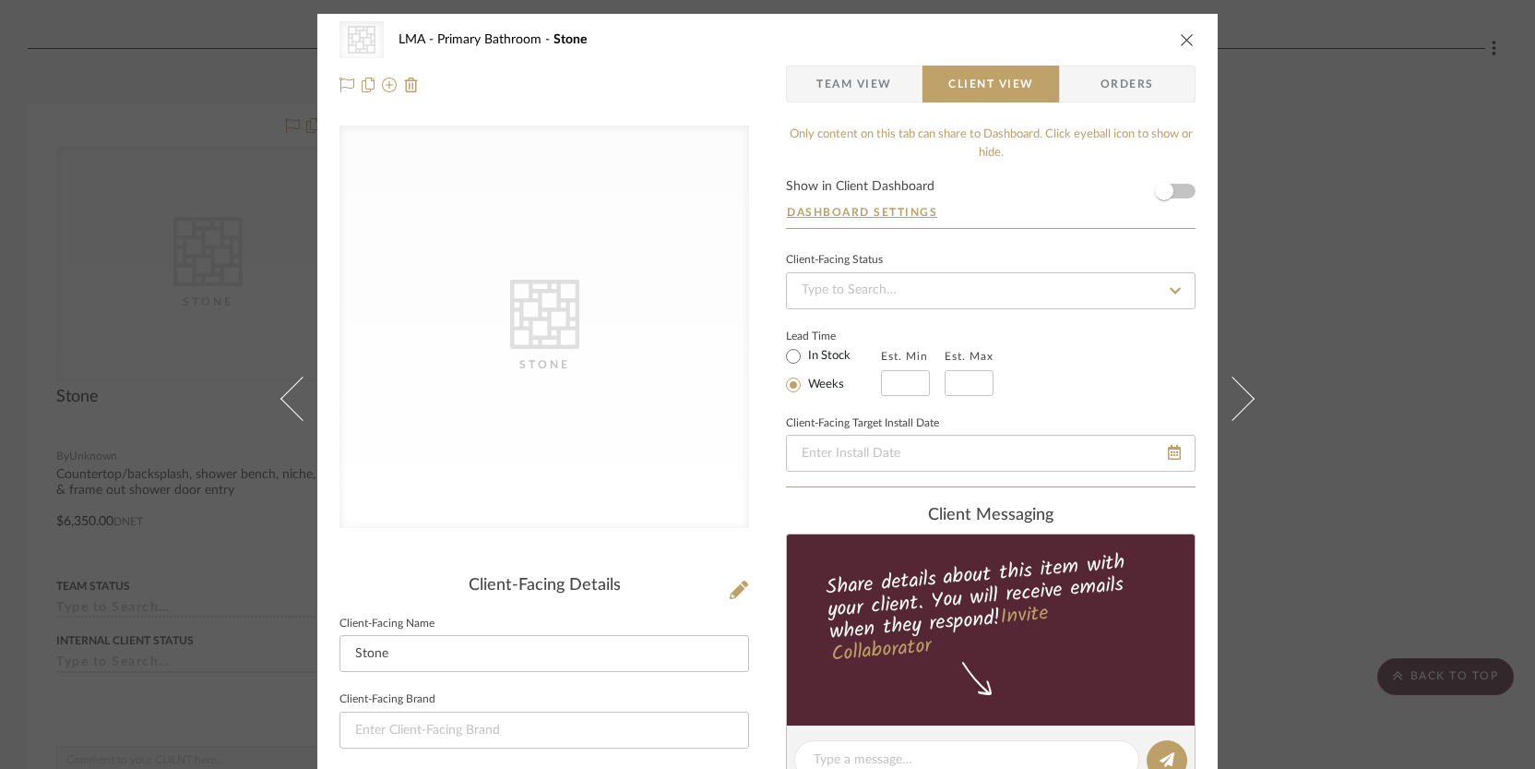
click at [841, 94] on span "Team View" at bounding box center [855, 84] width 76 height 37
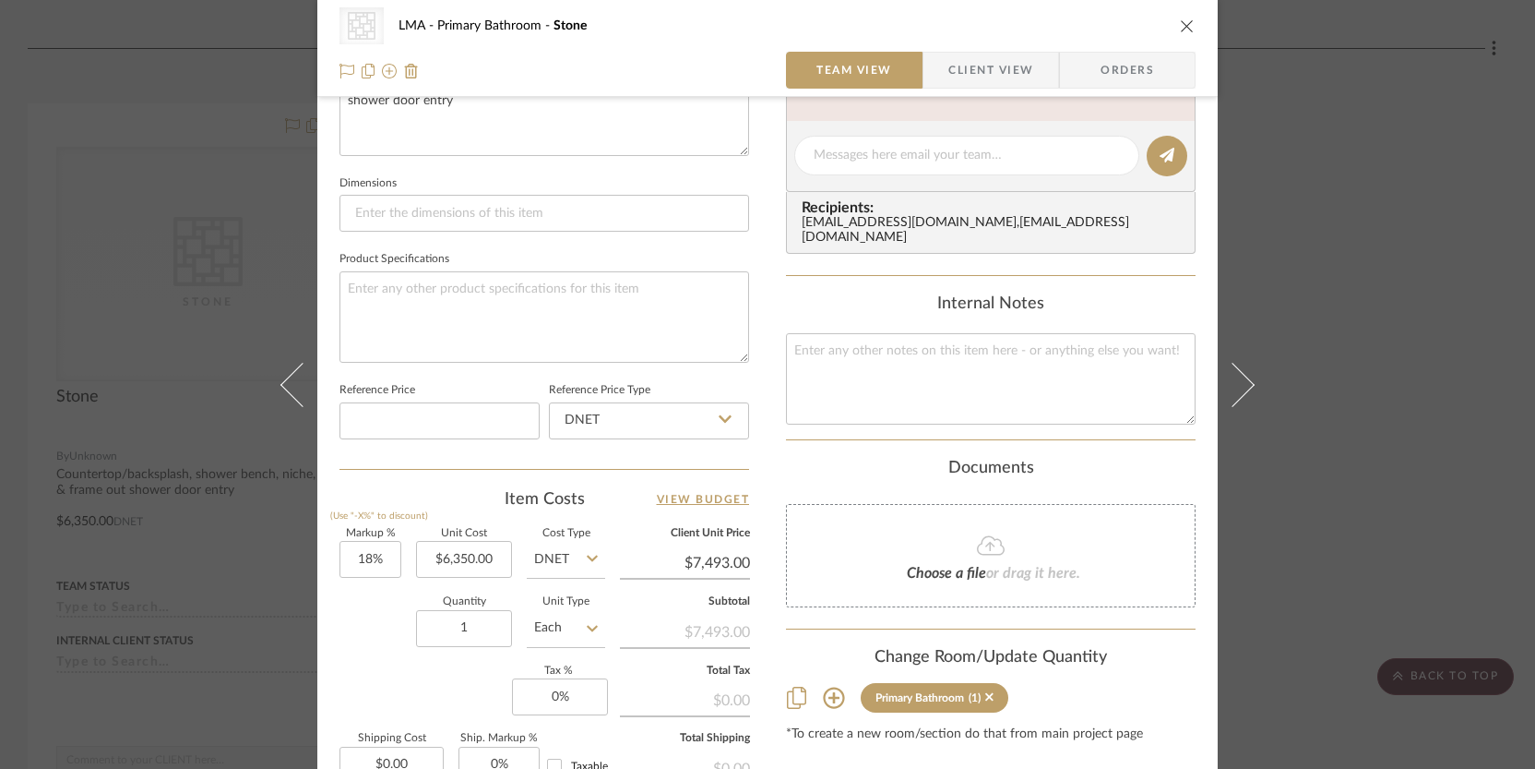
scroll to position [473, 0]
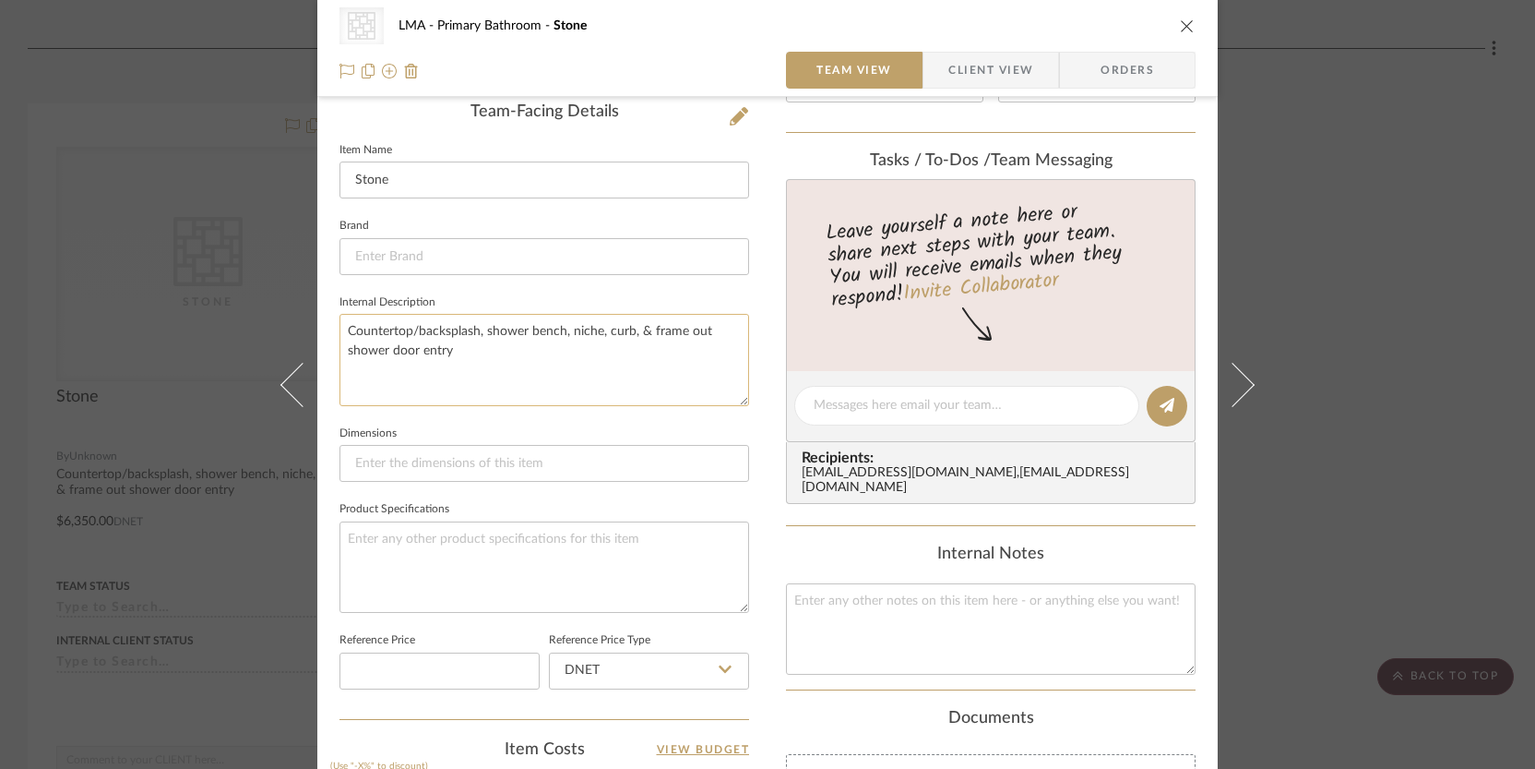
click at [465, 362] on textarea "Countertop/backsplash, shower bench, niche, curb, & frame out shower door entry" at bounding box center [545, 359] width 410 height 91
type textarea "Countertop/backsplash, shower bench, niche, curb, & frame out shower door entry…"
click at [765, 304] on div "CategoryIconTile Created with Sketch. Stone LMA Primary Bathroom Stone Team Vie…" at bounding box center [767, 390] width 901 height 1701
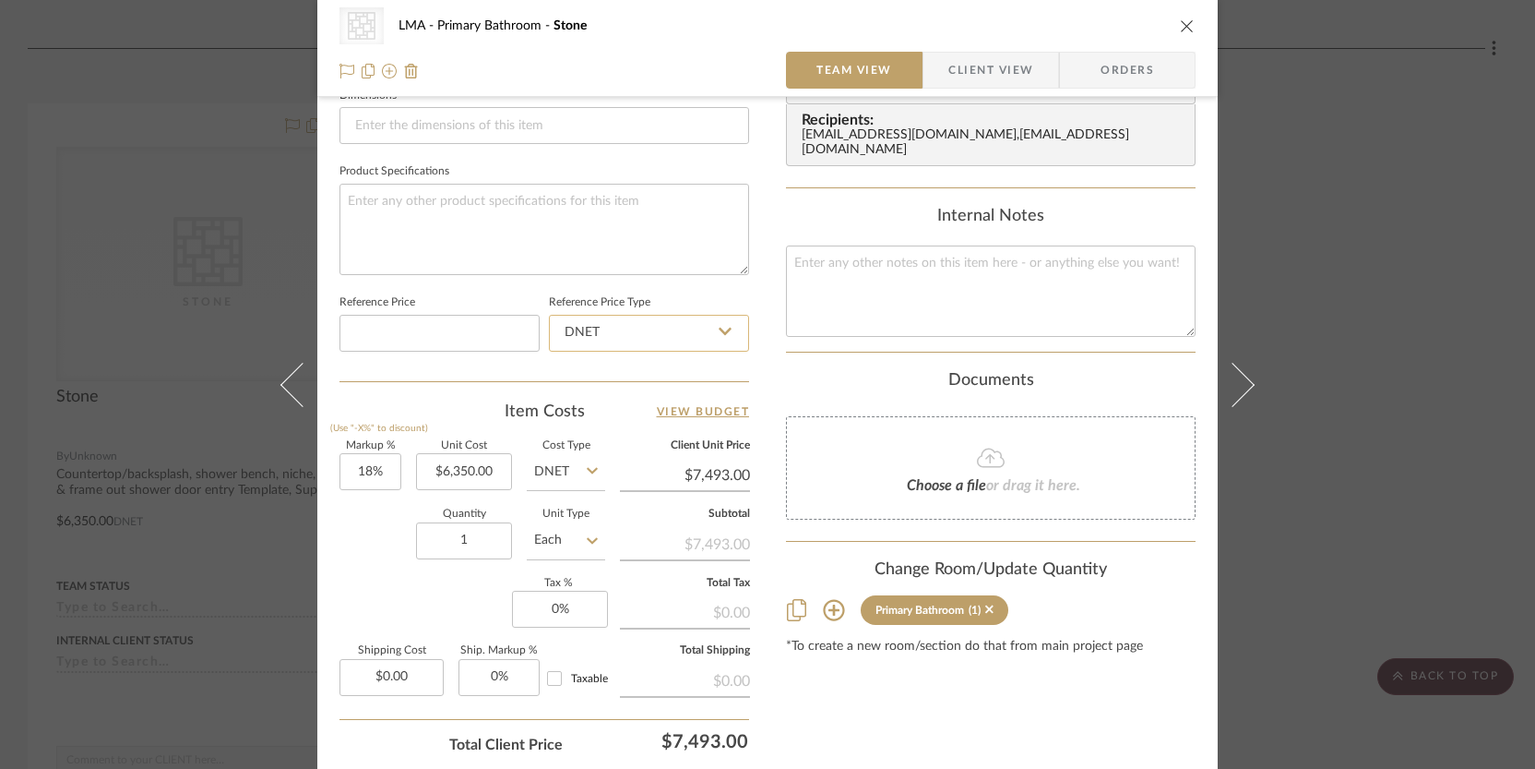
scroll to position [768, 0]
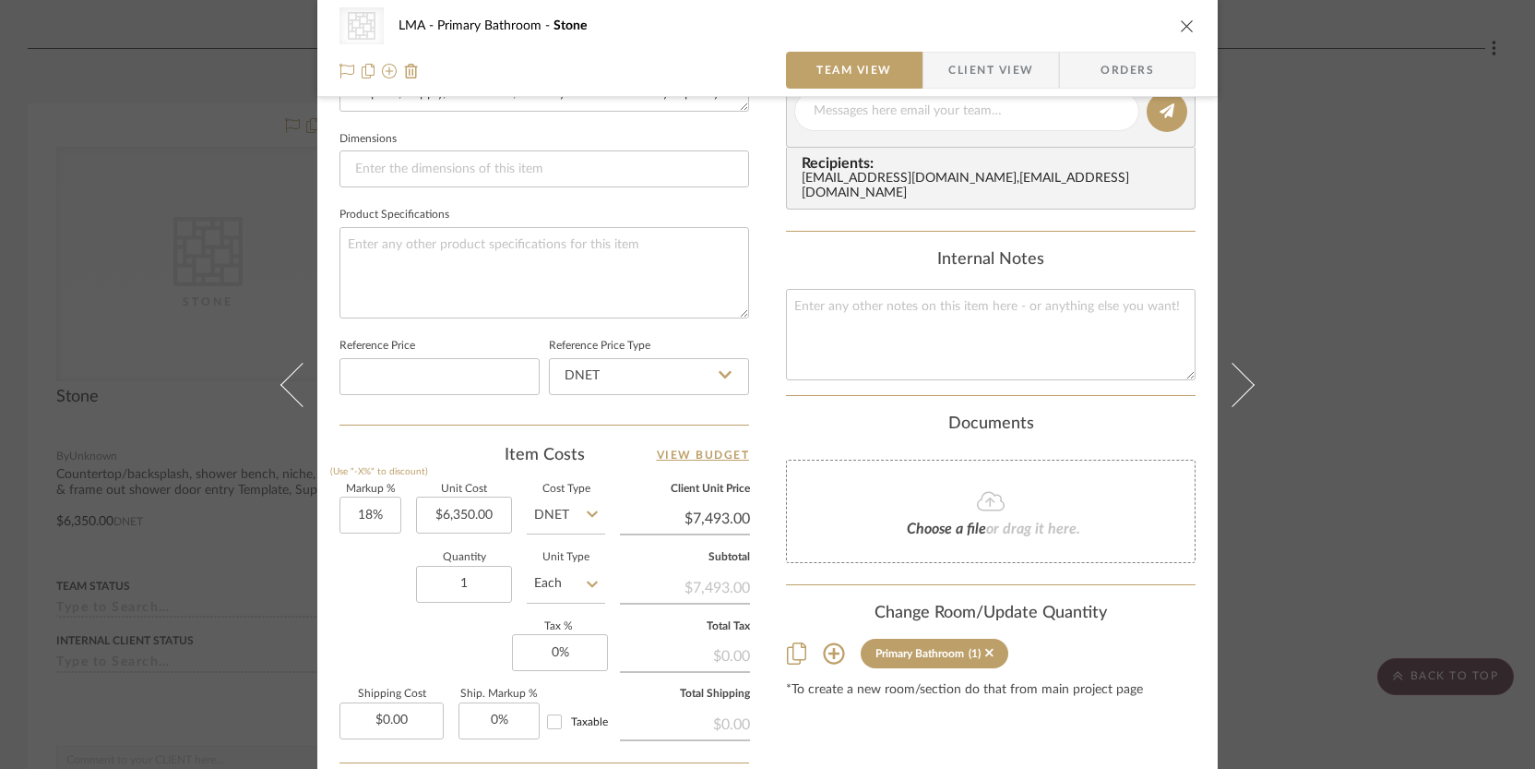
click at [1185, 25] on icon "close" at bounding box center [1187, 25] width 15 height 15
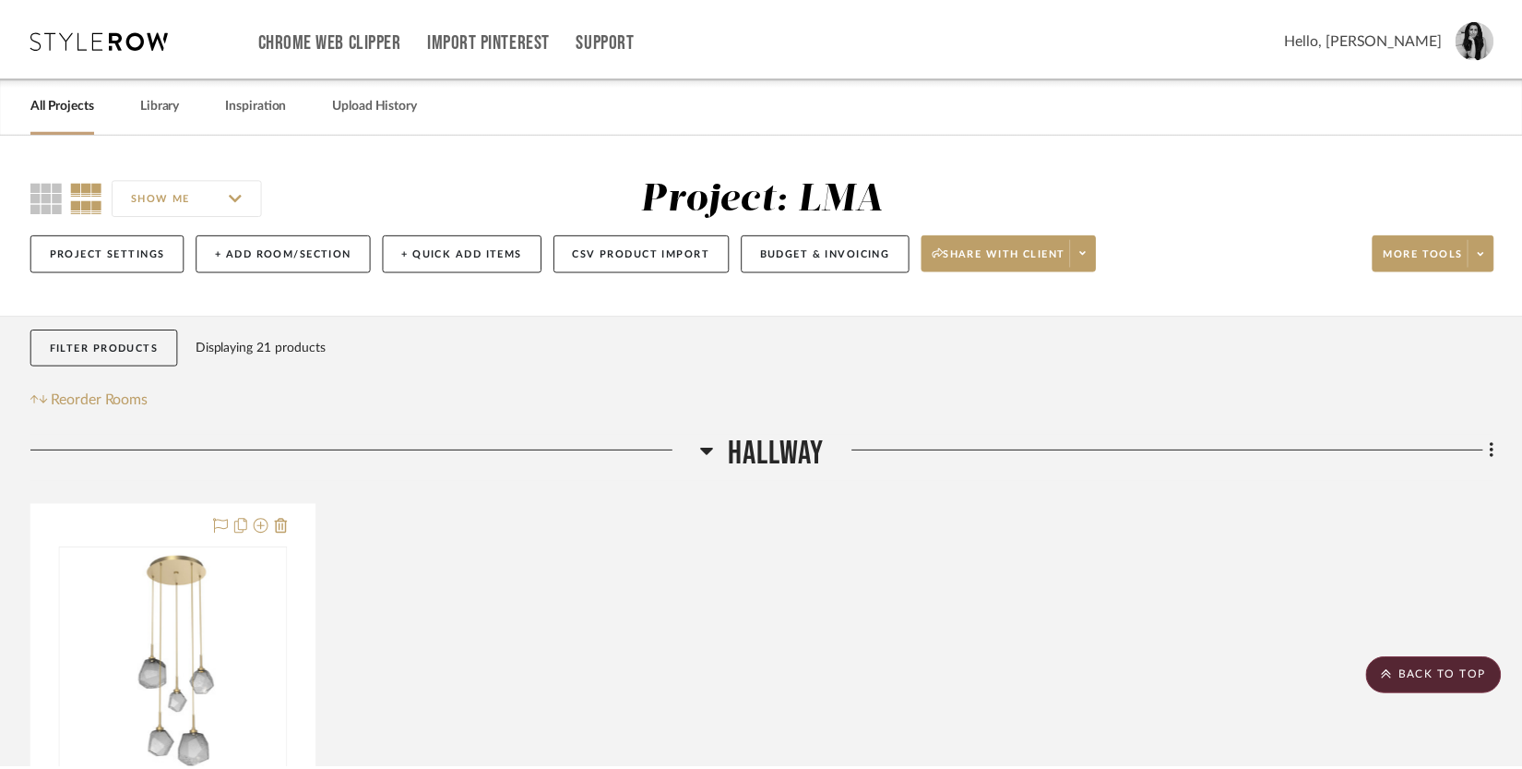
scroll to position [3098, 0]
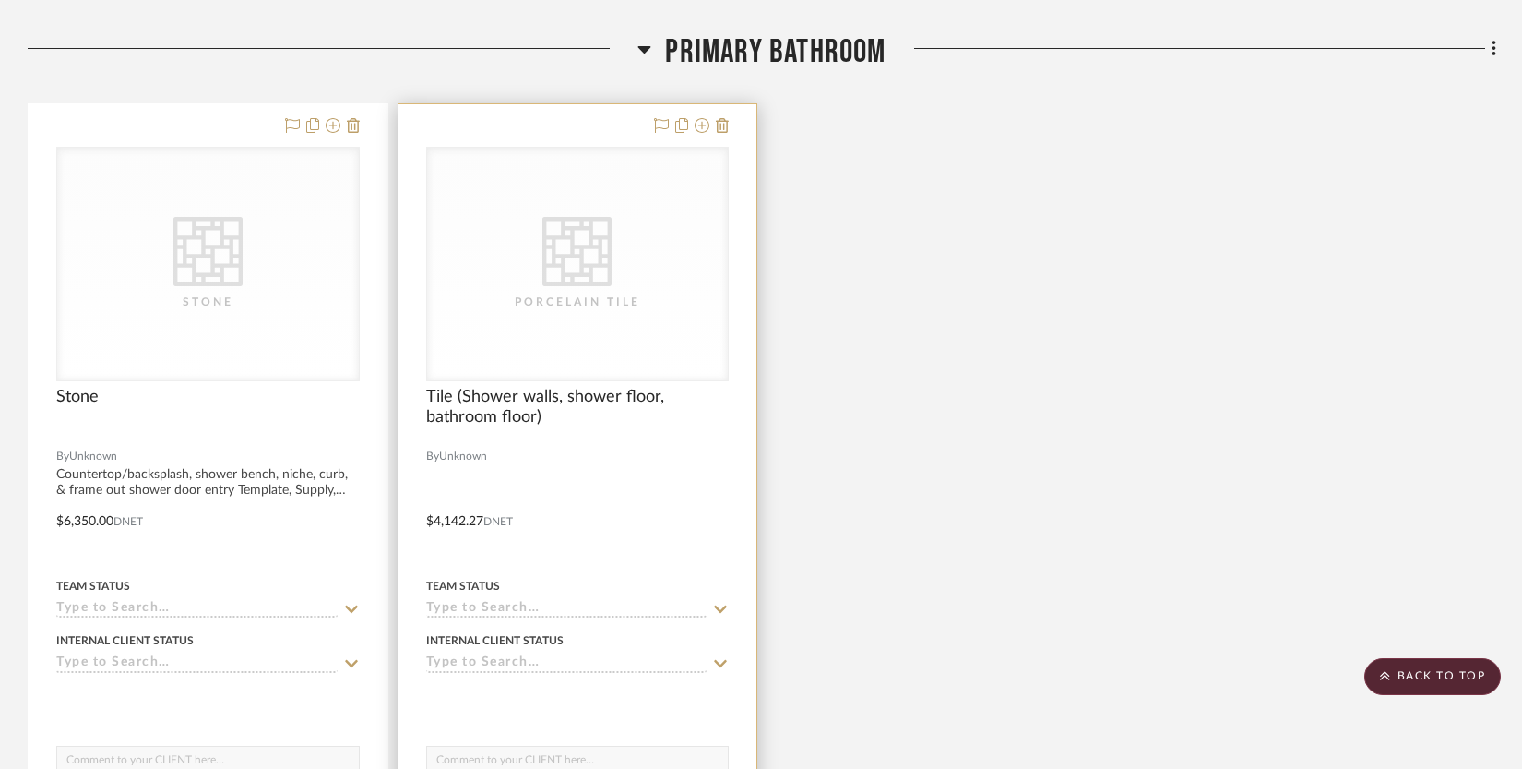
click at [599, 357] on div "CategoryIconTile Created with Sketch. Porcelain Tile" at bounding box center [578, 264] width 302 height 233
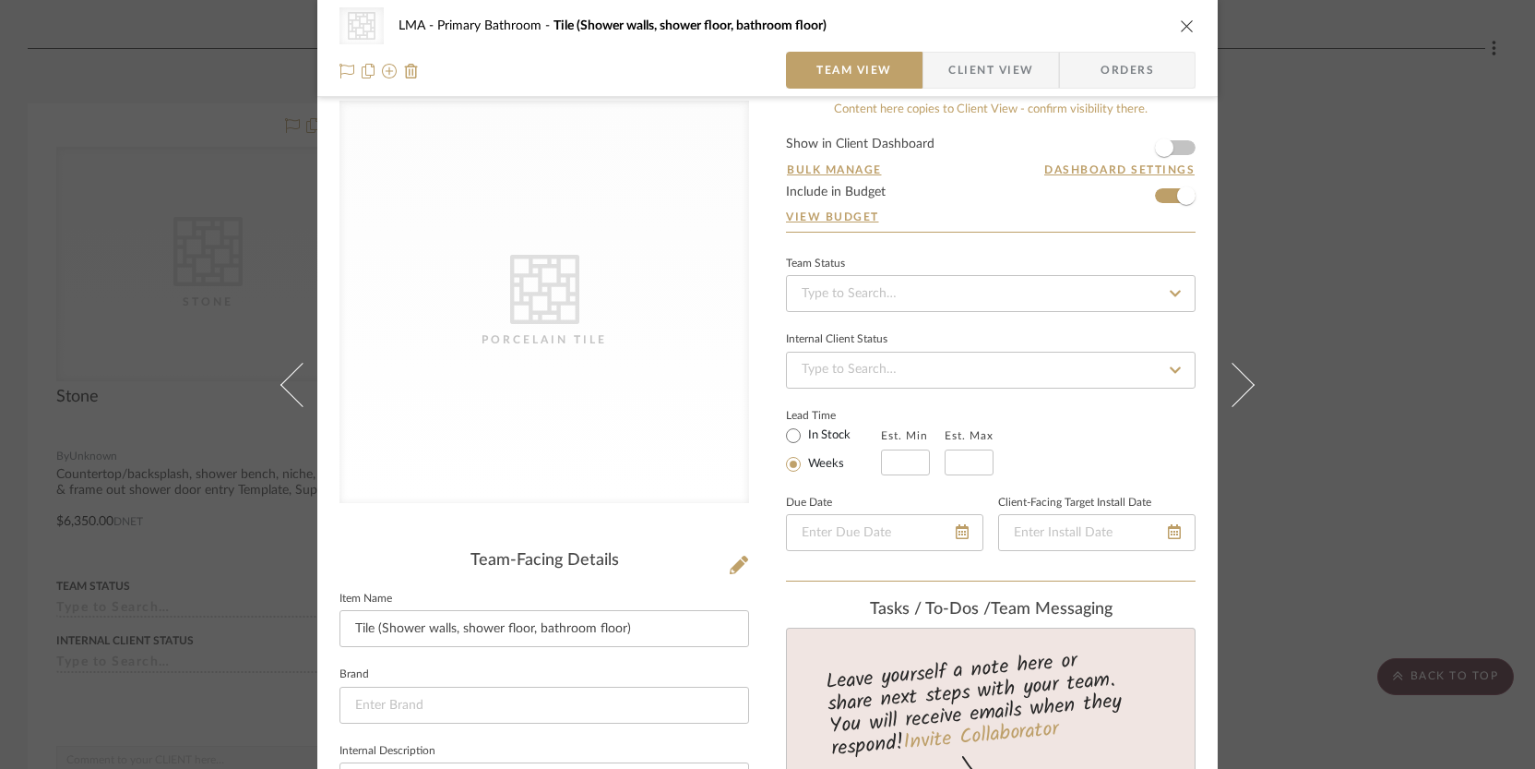
scroll to position [0, 0]
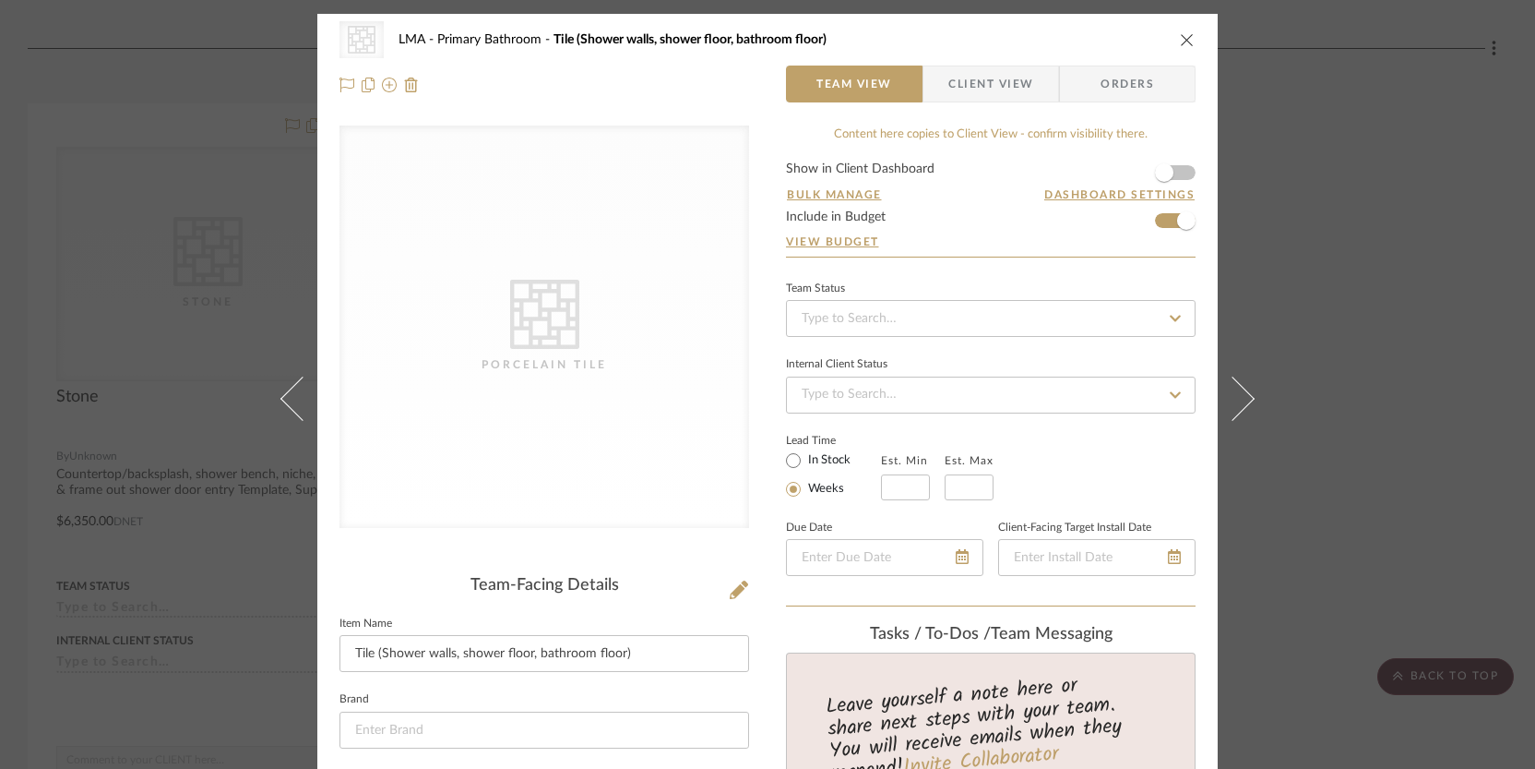
click at [1182, 39] on icon "close" at bounding box center [1187, 39] width 15 height 15
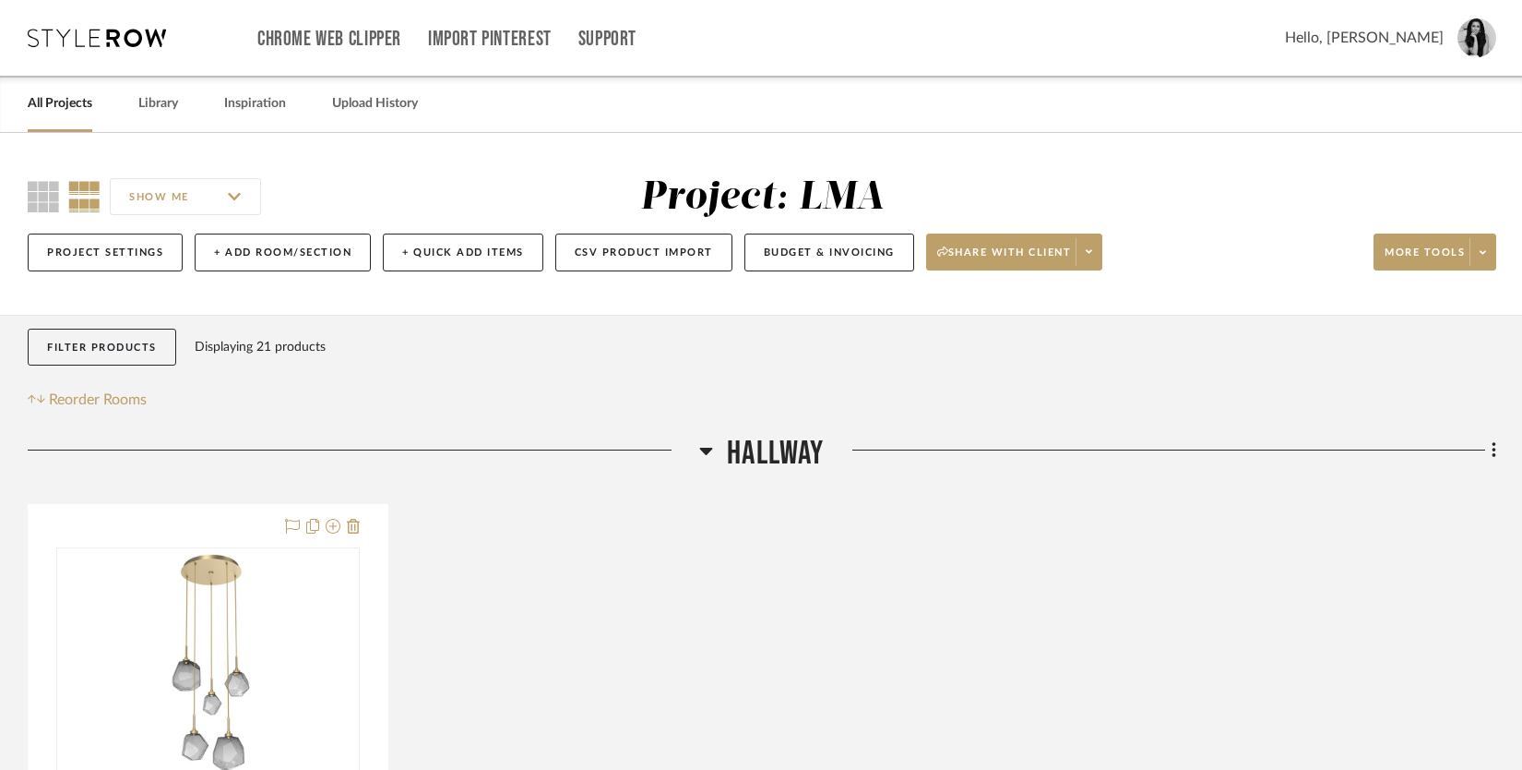
click at [79, 101] on link "All Projects" at bounding box center [60, 103] width 65 height 25
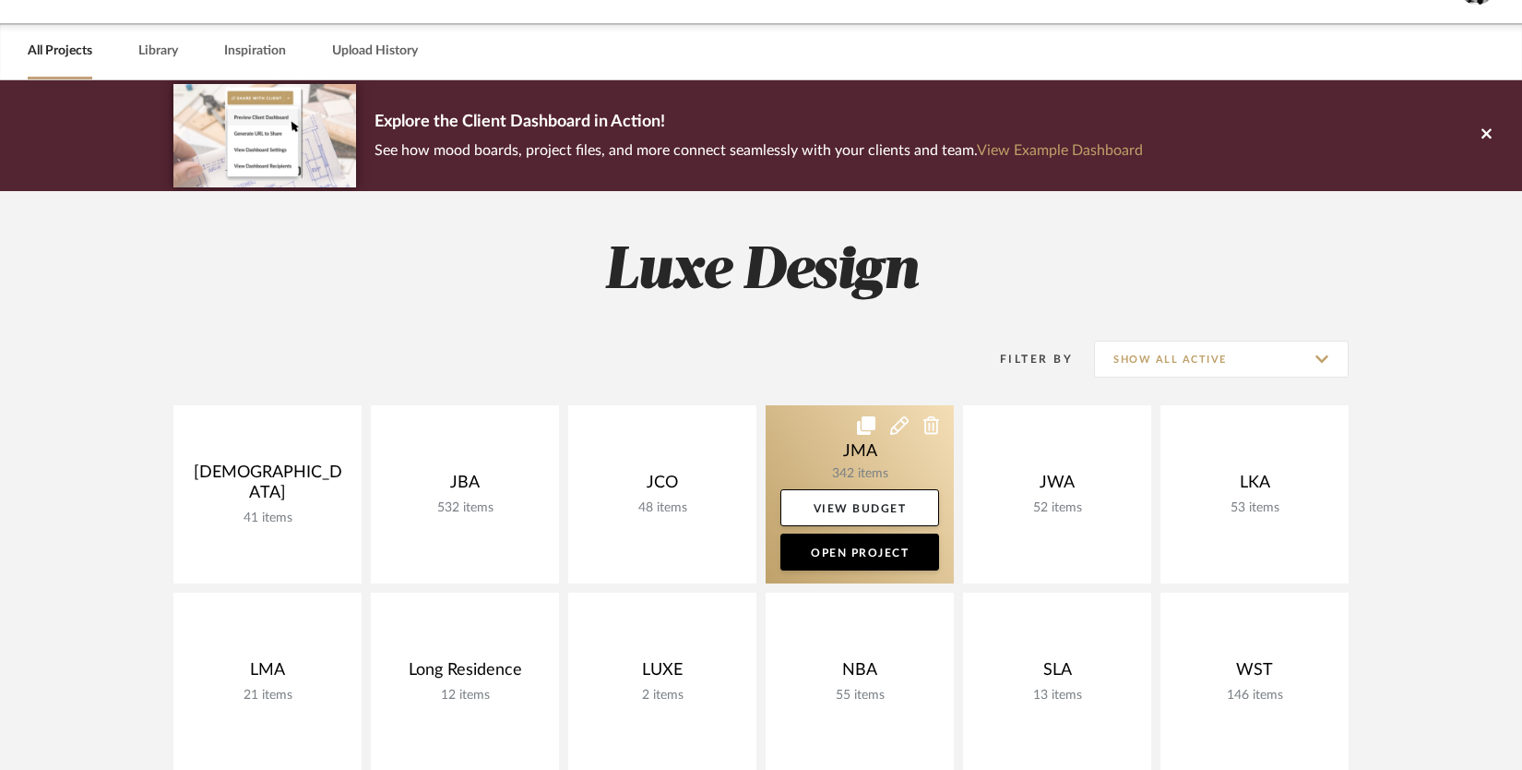
scroll to position [185, 0]
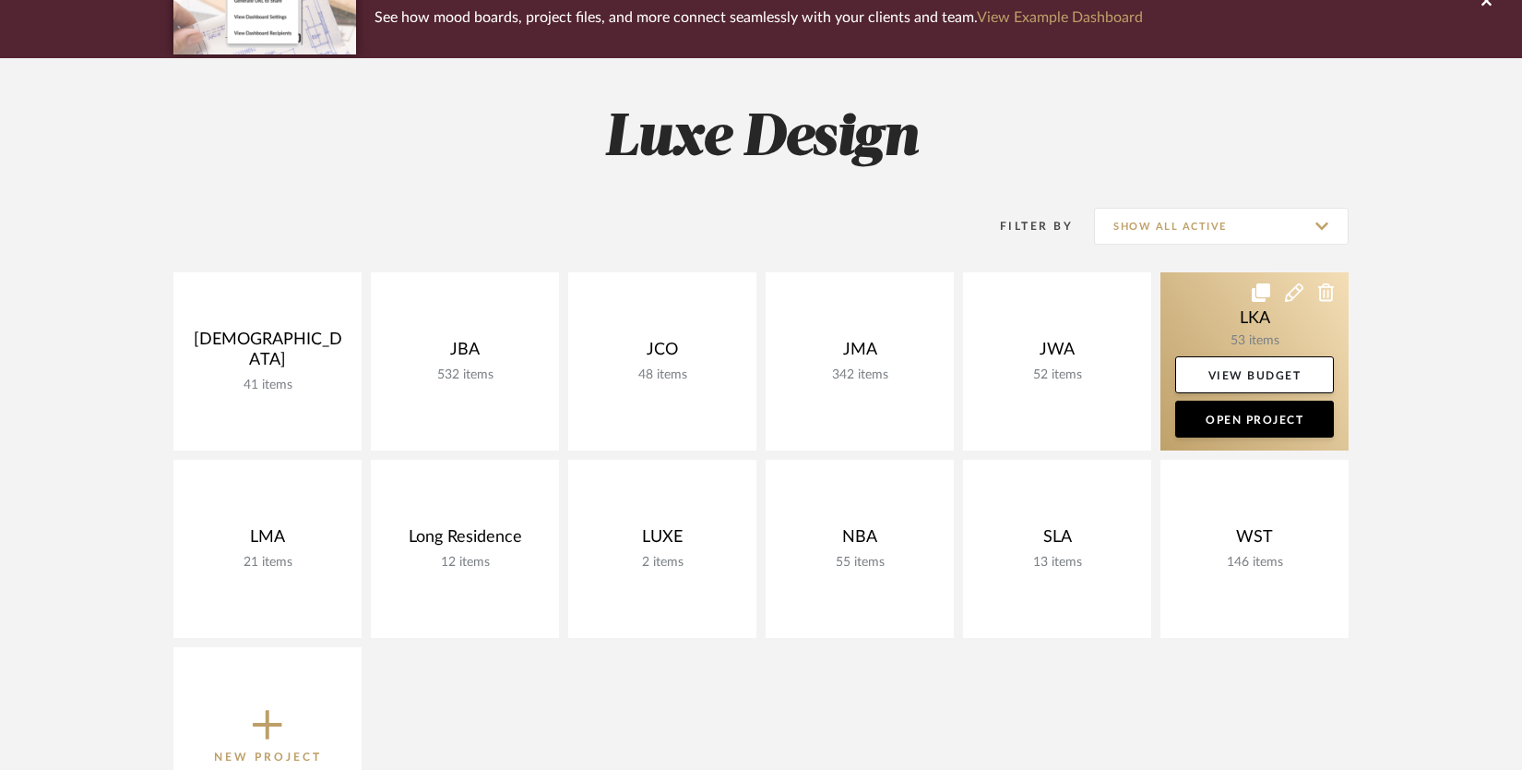
click at [1212, 327] on link at bounding box center [1255, 361] width 188 height 178
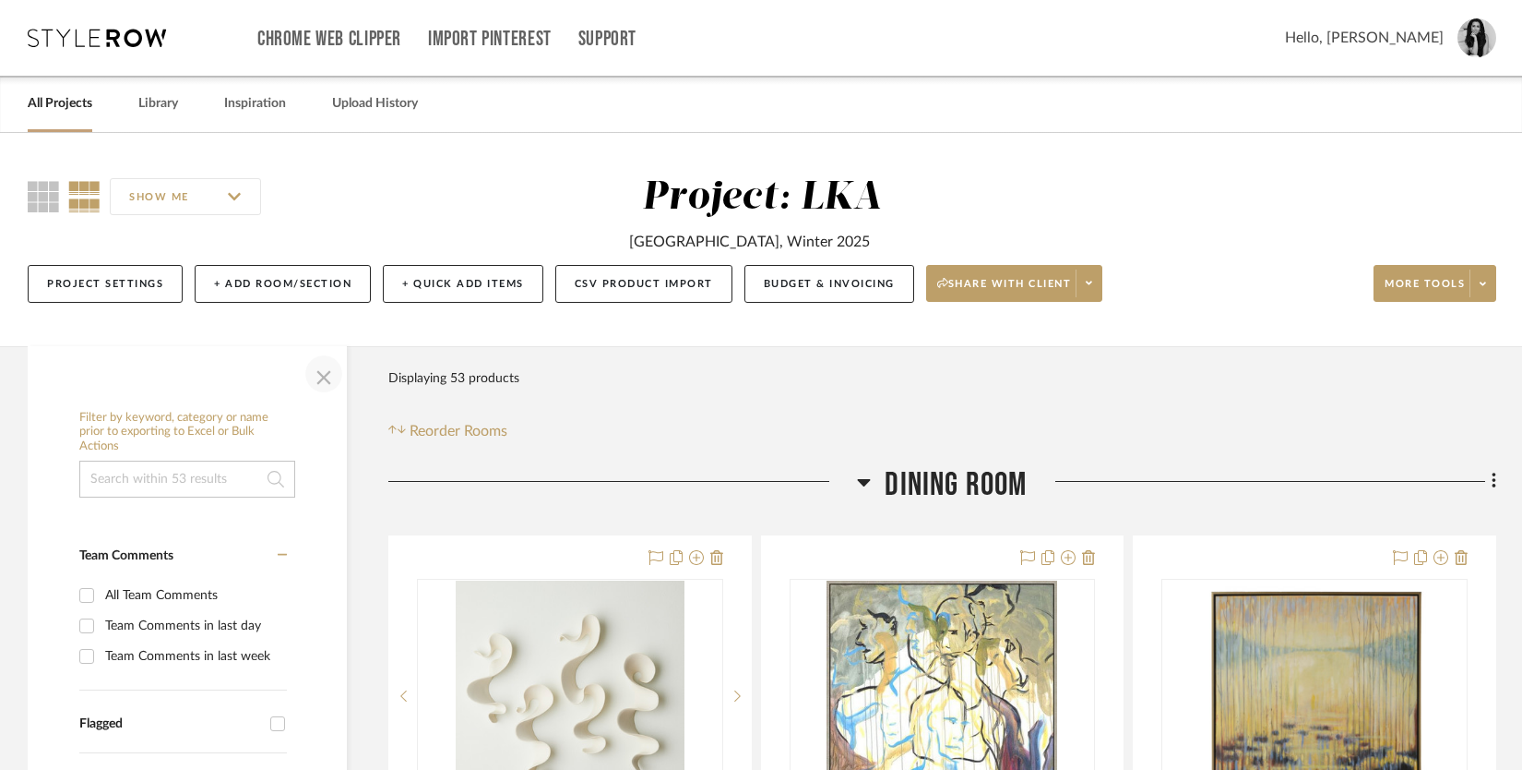
click at [324, 375] on span "button" at bounding box center [324, 374] width 44 height 44
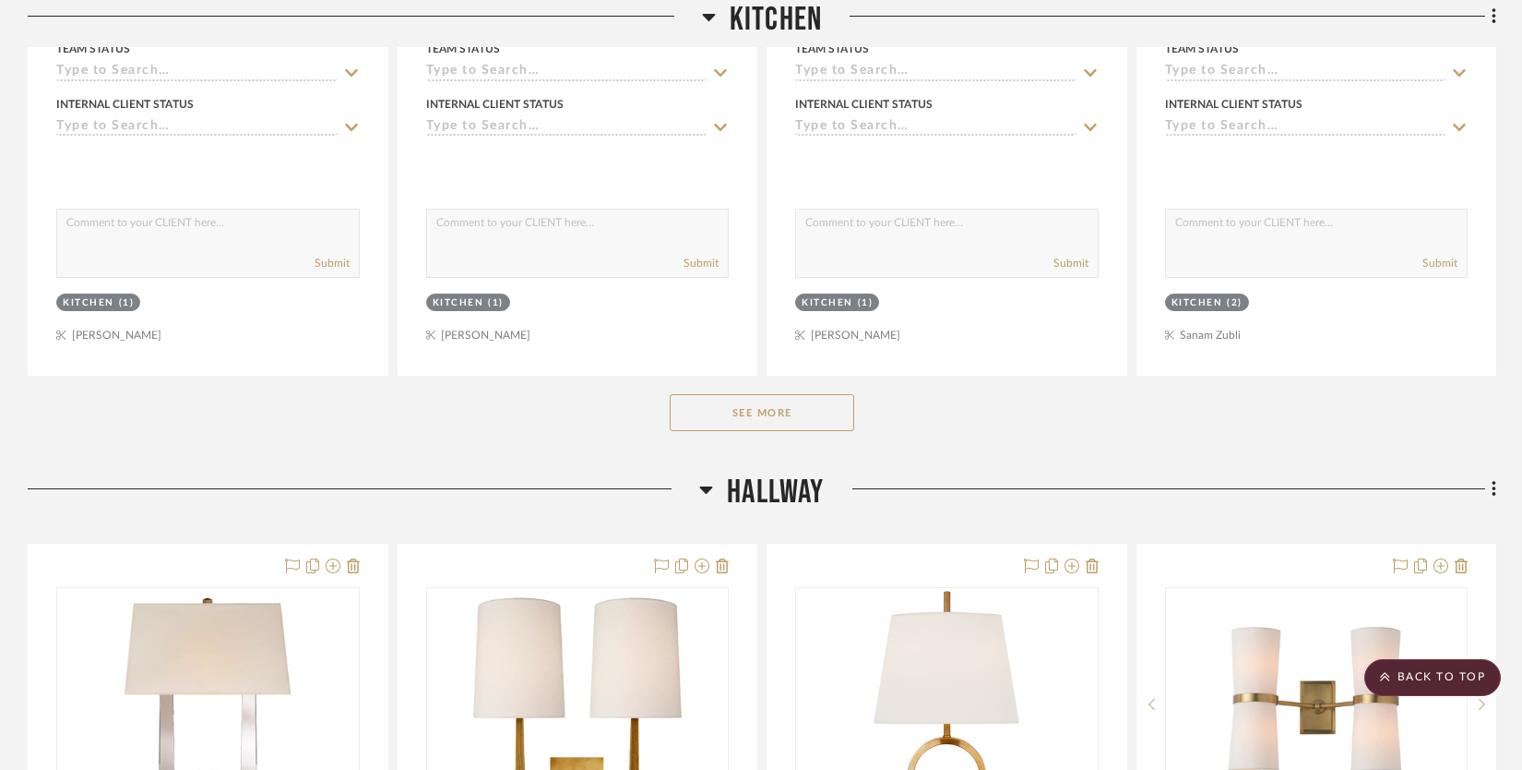
scroll to position [1946, 0]
click at [828, 406] on button "See More" at bounding box center [762, 411] width 185 height 37
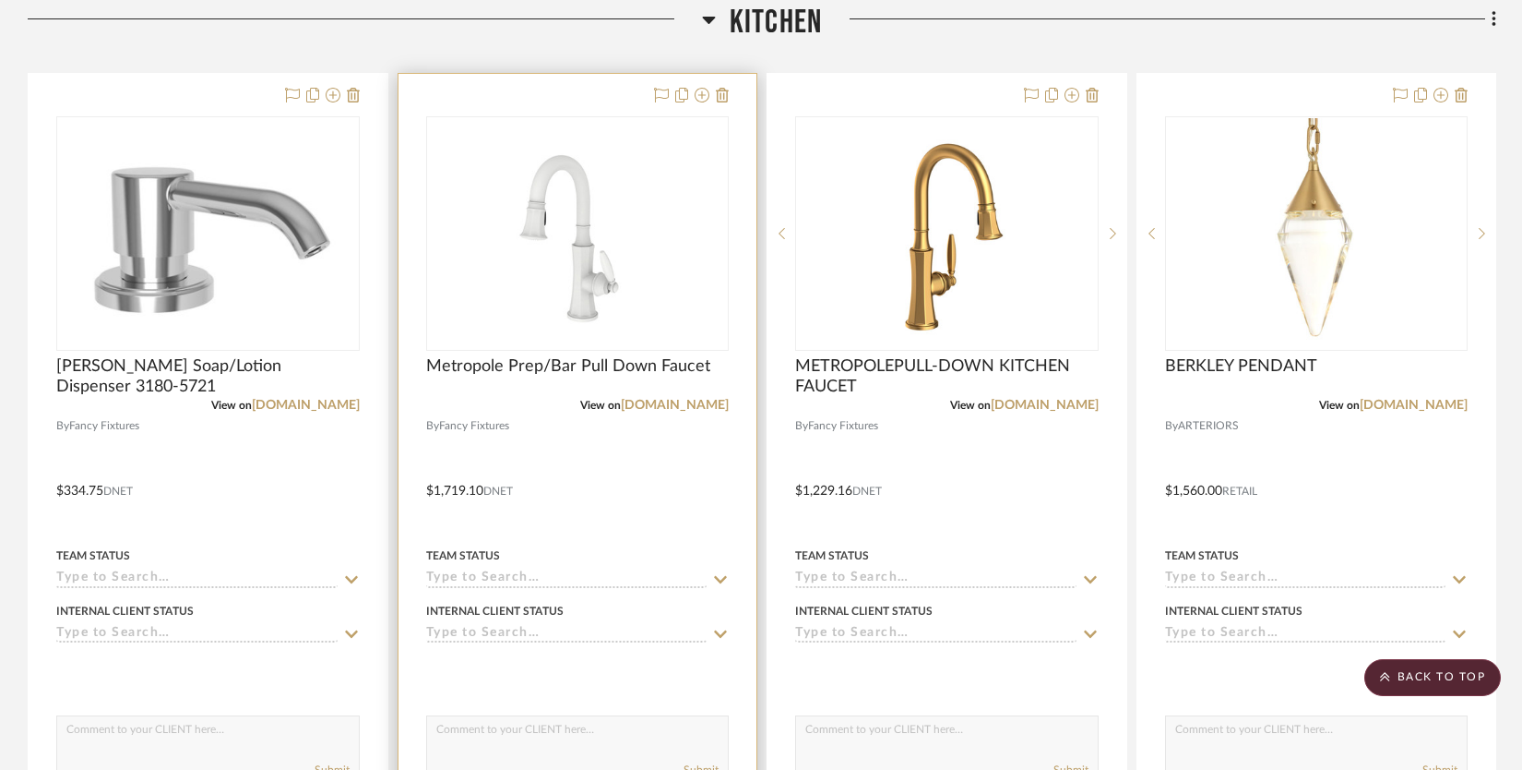
scroll to position [1426, 0]
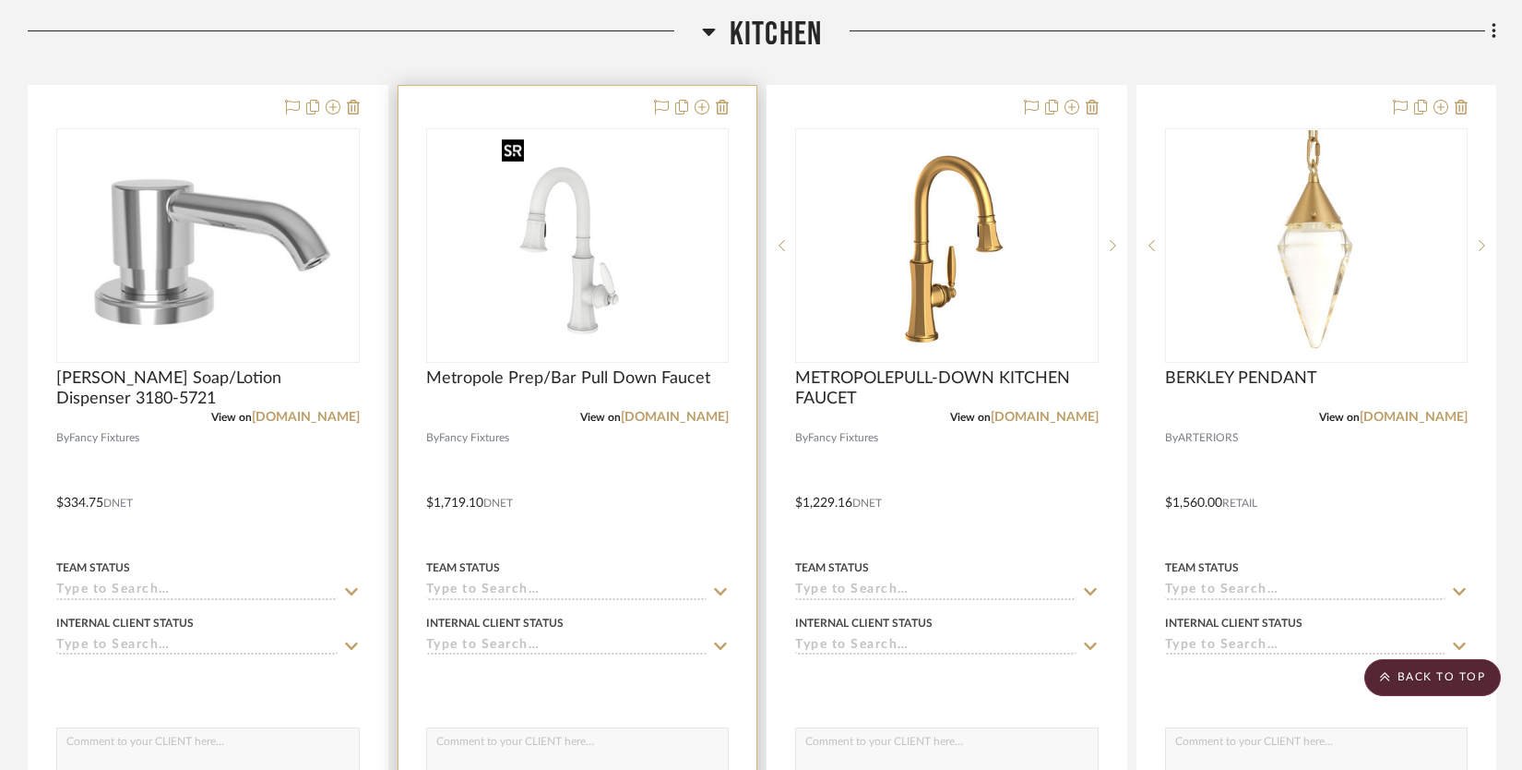
click at [649, 315] on img "0" at bounding box center [577, 245] width 165 height 231
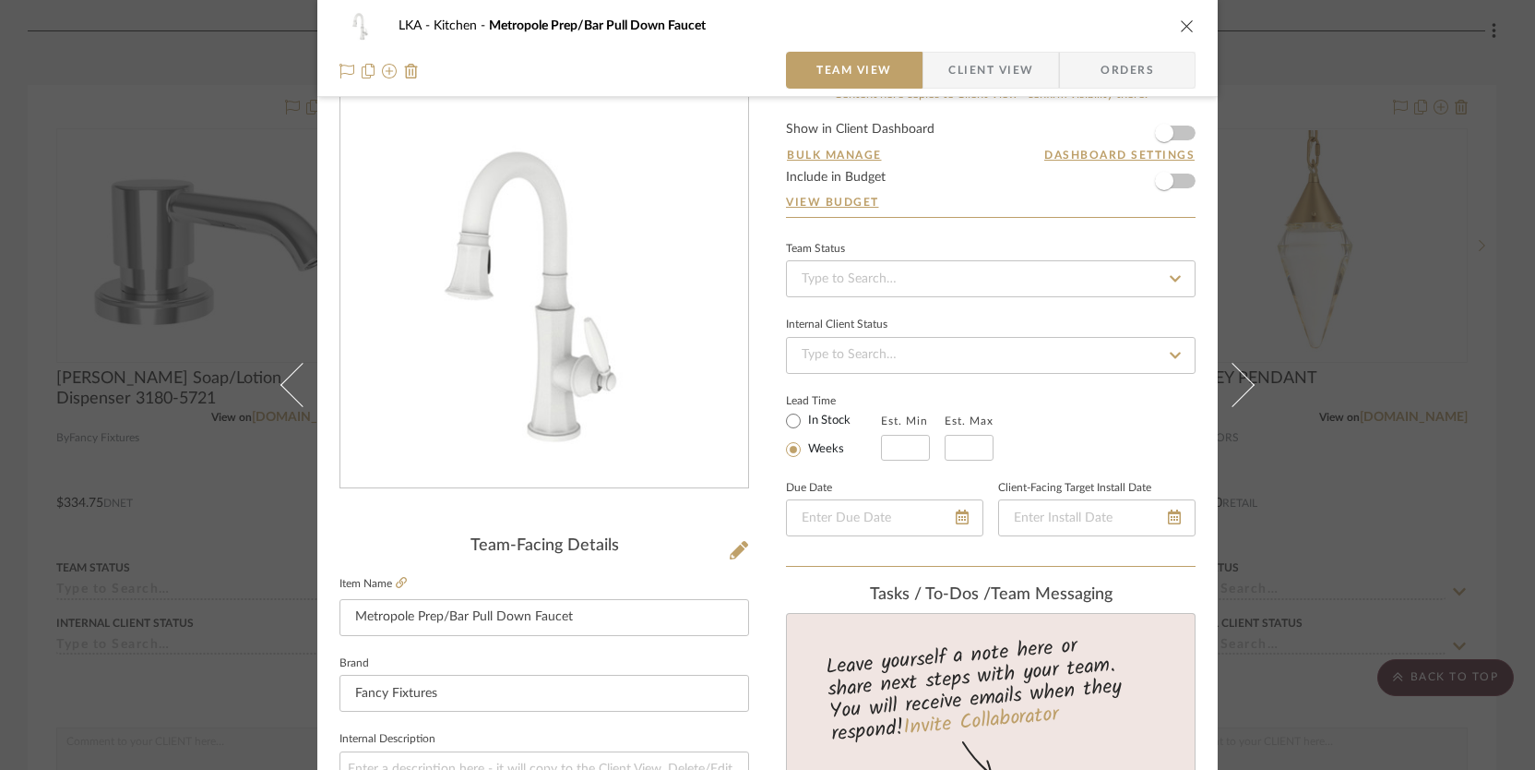
scroll to position [332, 0]
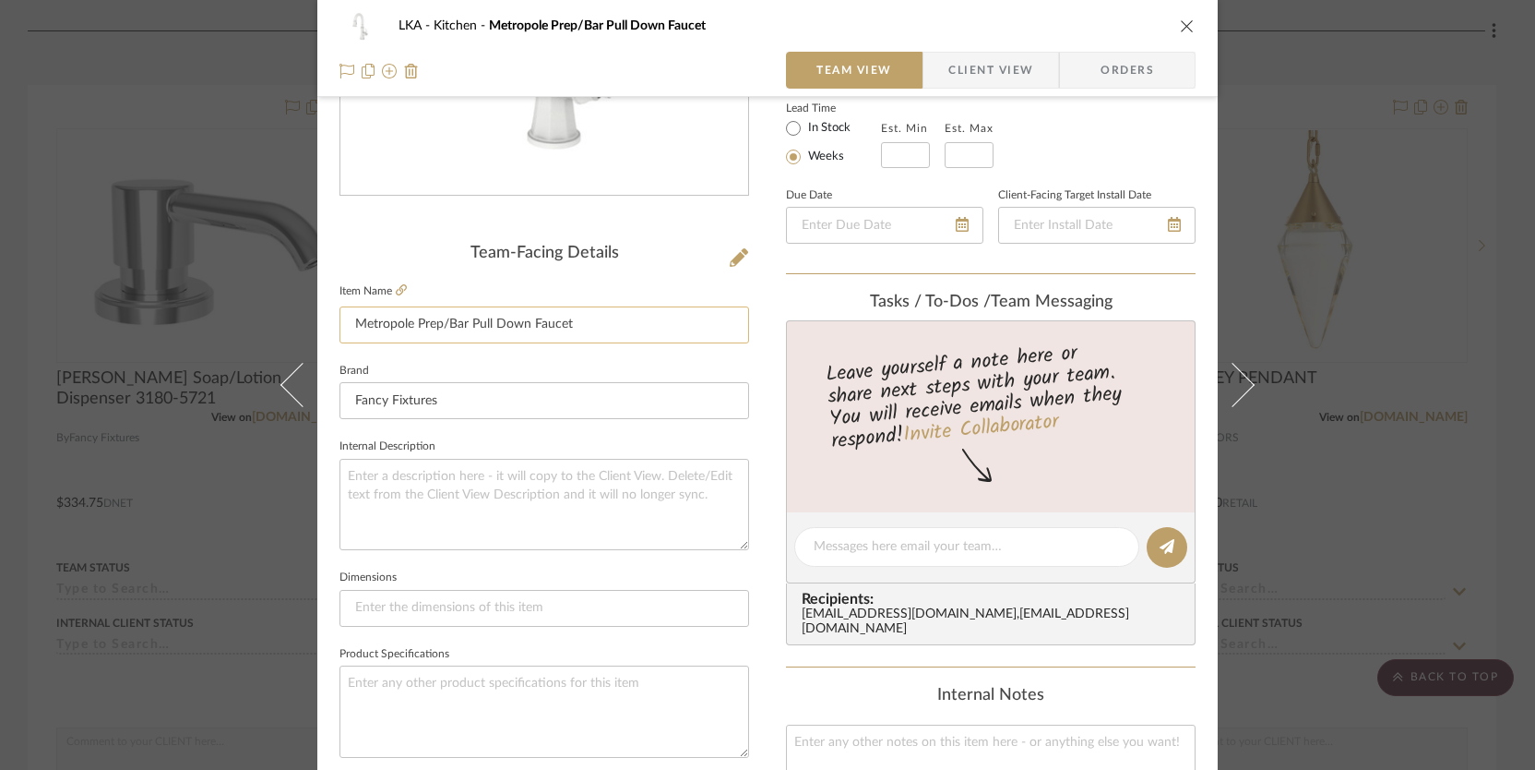
click at [618, 319] on input "Metropole Prep/Bar Pull Down Faucet" at bounding box center [545, 324] width 410 height 37
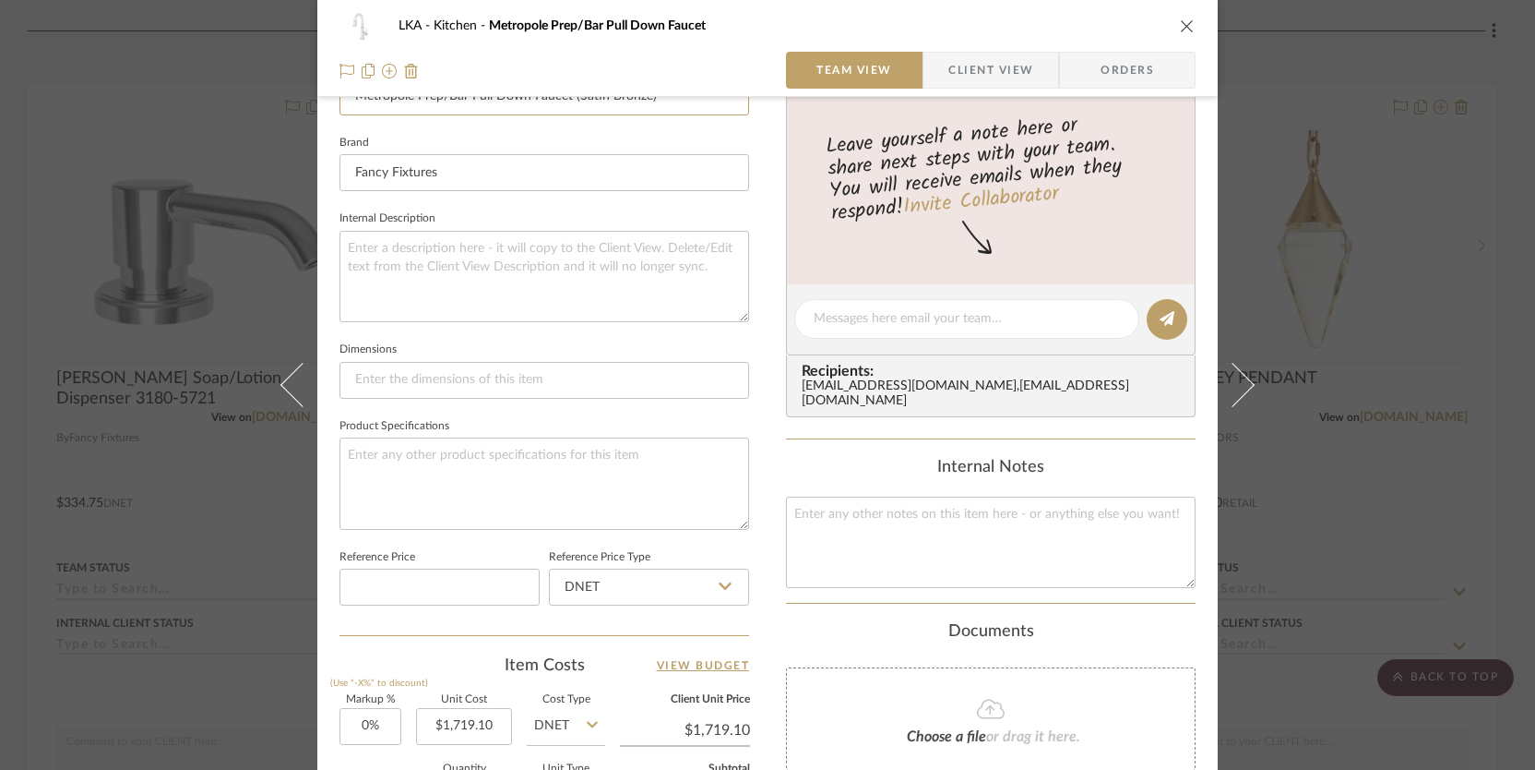
scroll to position [941, 0]
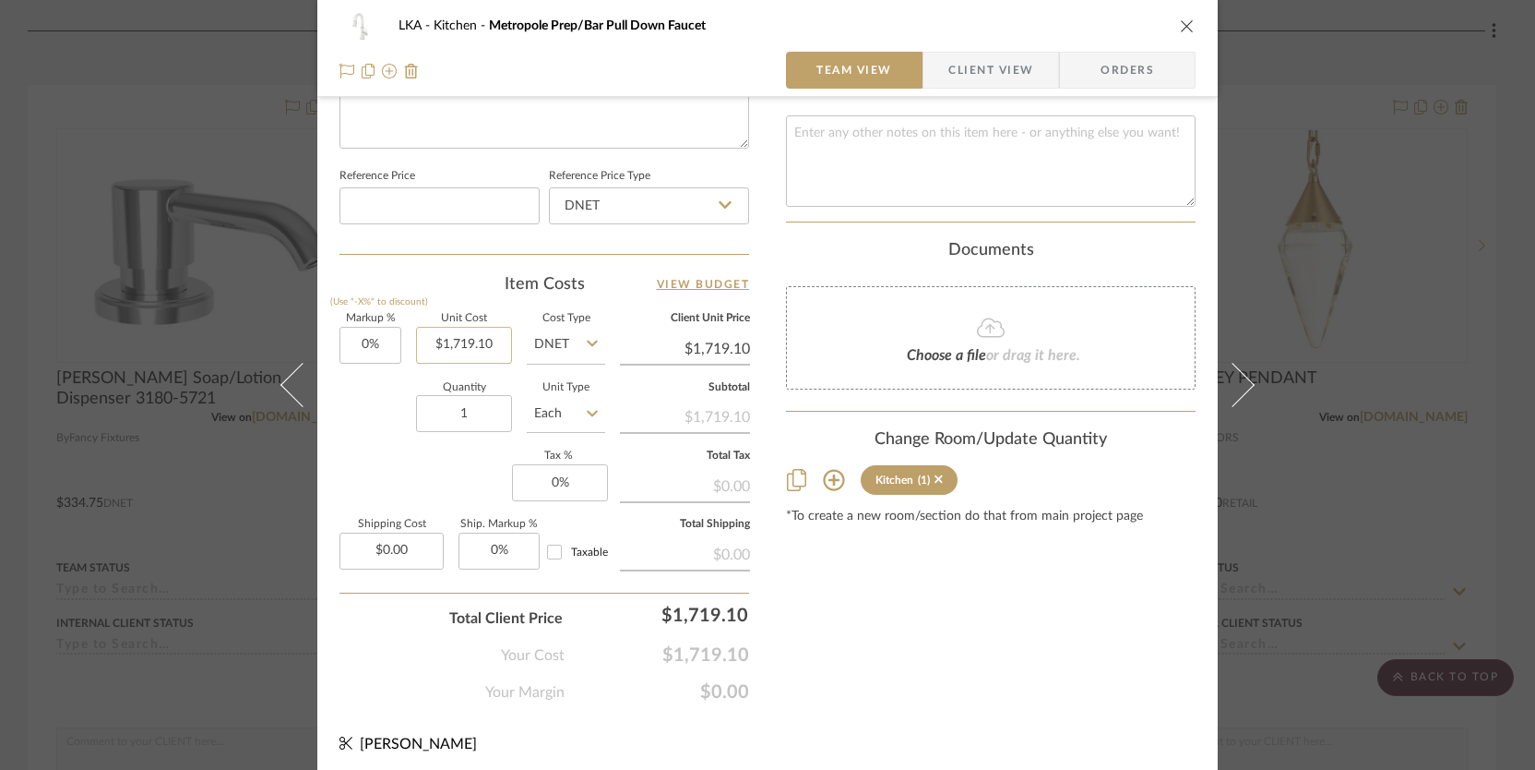
type input "Metropole Prep/Bar Pull Down Faucet (Satin Bronze)"
type input "1719.10"
click at [475, 339] on input "1719.10" at bounding box center [464, 345] width 96 height 37
type input "$1,179.10"
click at [379, 445] on div "Markup % (Use "-X%" to discount) 0% Unit Cost $1,179.10 Cost Type DNET Client U…" at bounding box center [545, 448] width 410 height 269
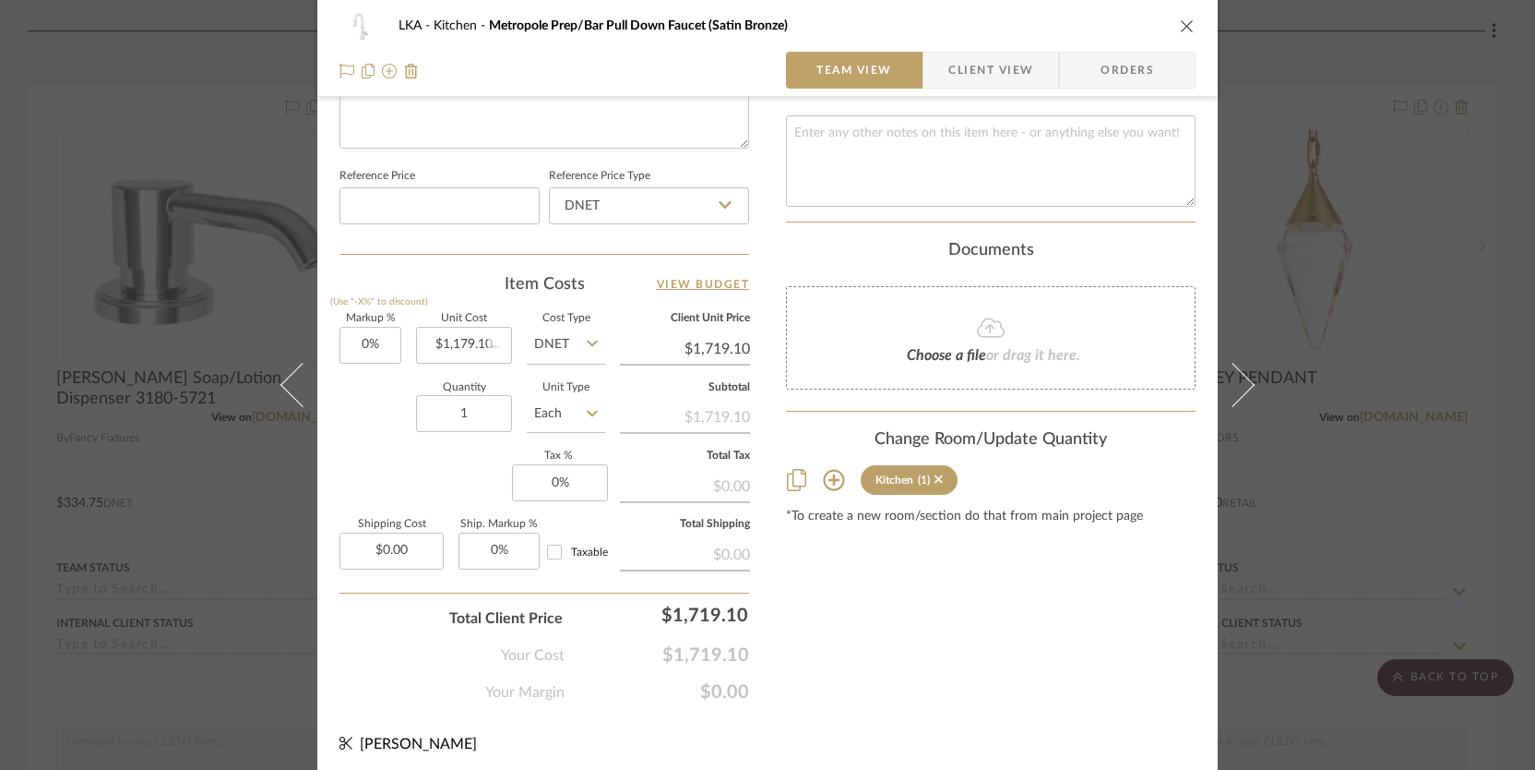
type input "$1,179.10"
click at [1180, 22] on icon "close" at bounding box center [1187, 25] width 15 height 15
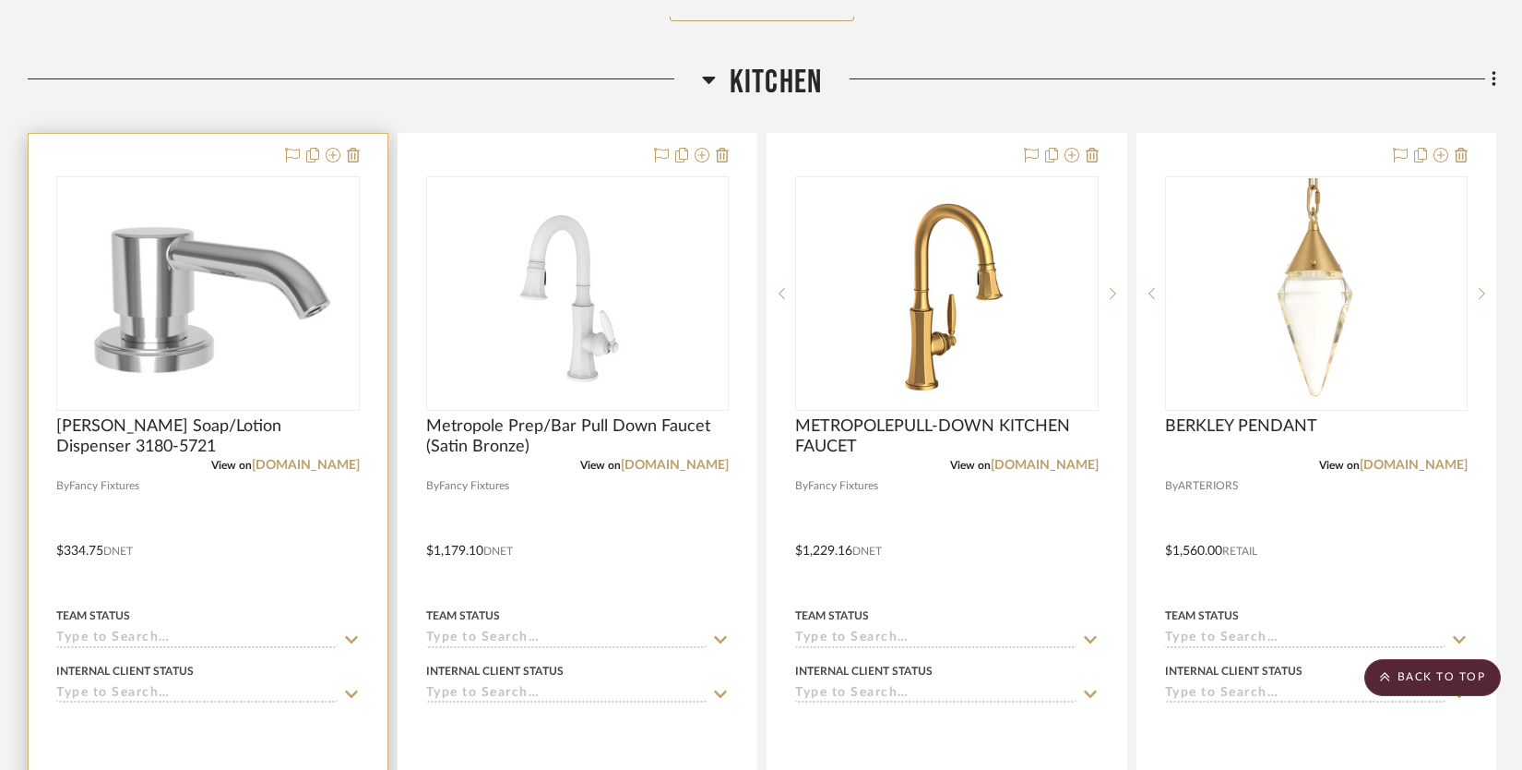
scroll to position [1284, 0]
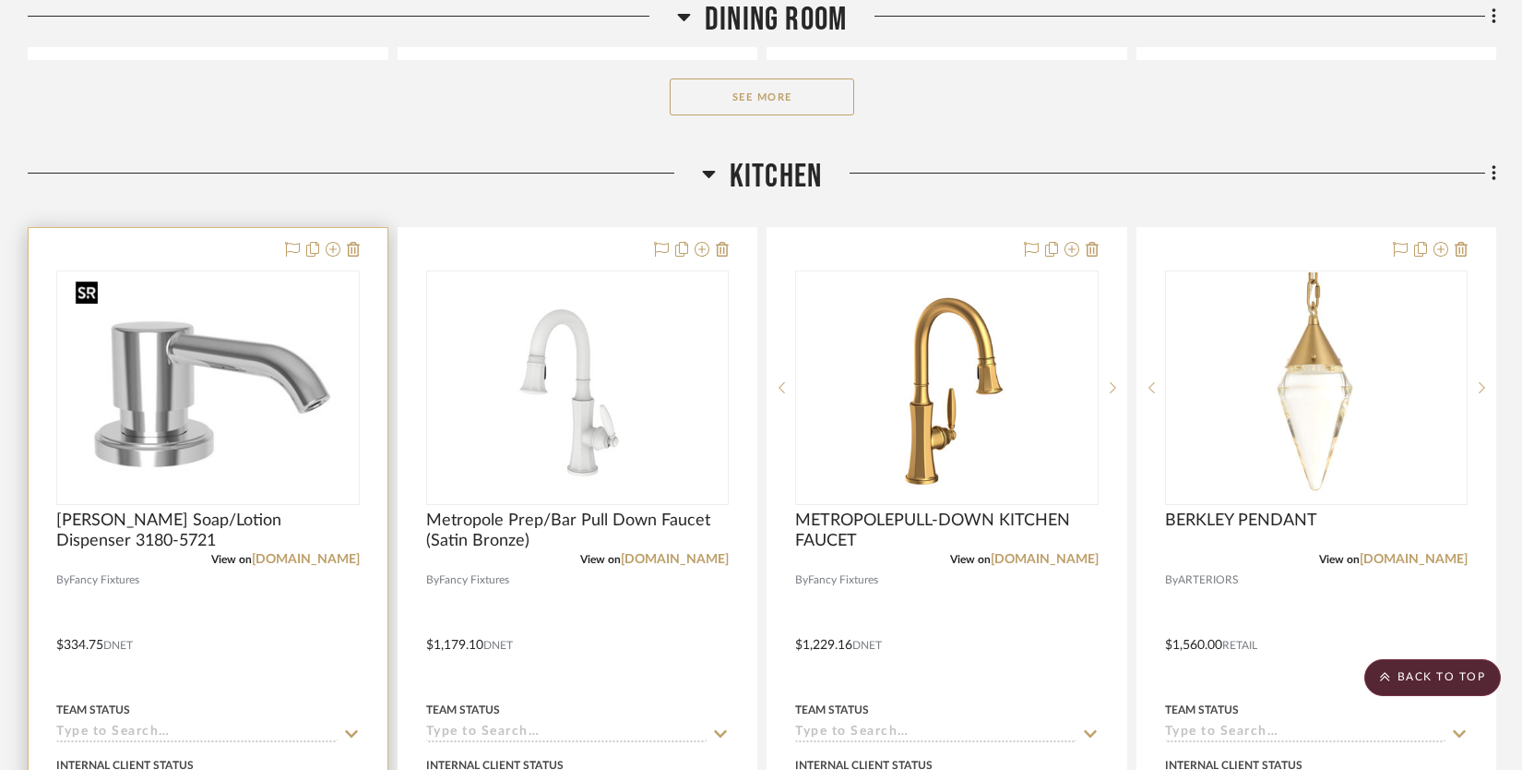
click at [258, 362] on img "0" at bounding box center [208, 387] width 280 height 231
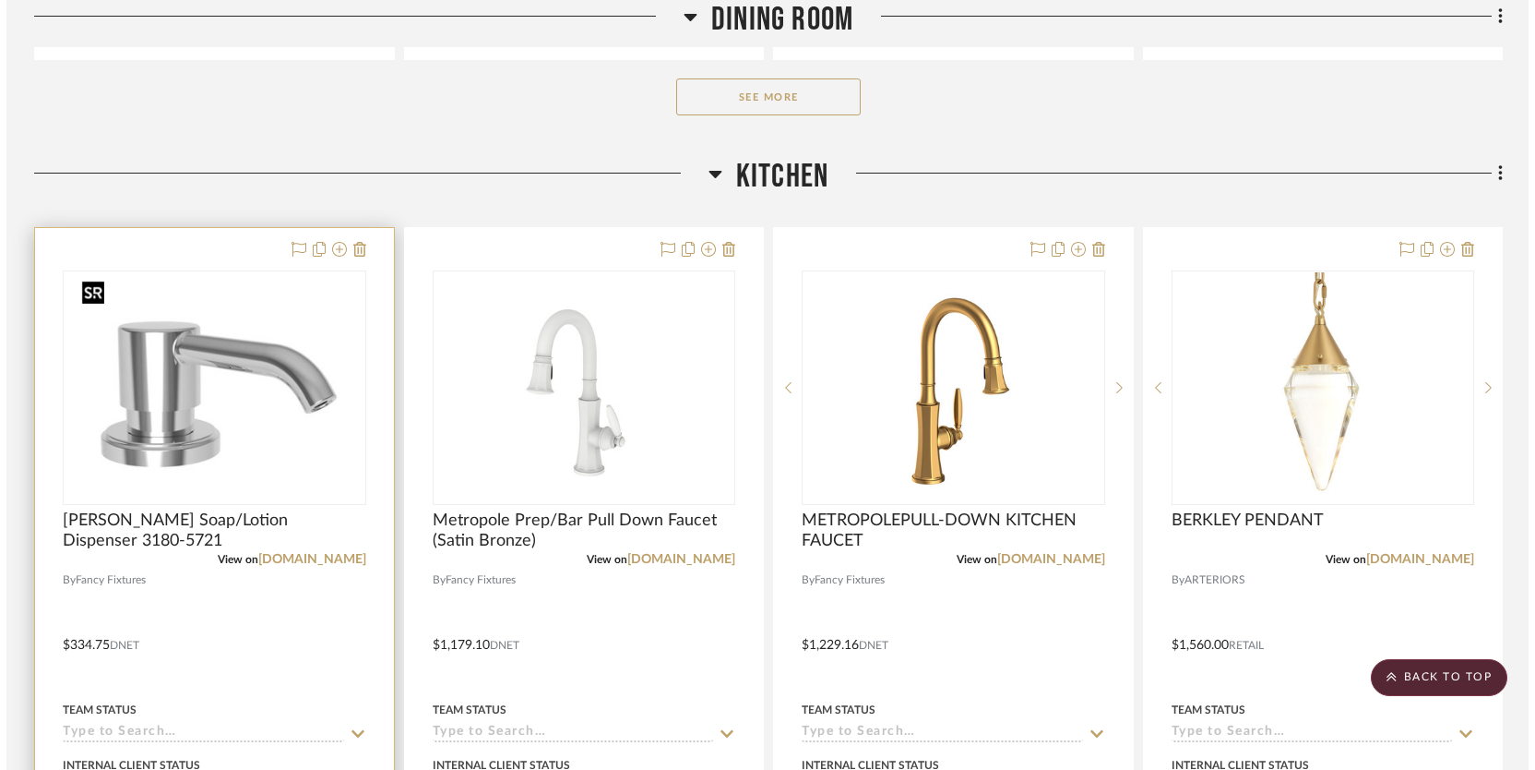
scroll to position [0, 0]
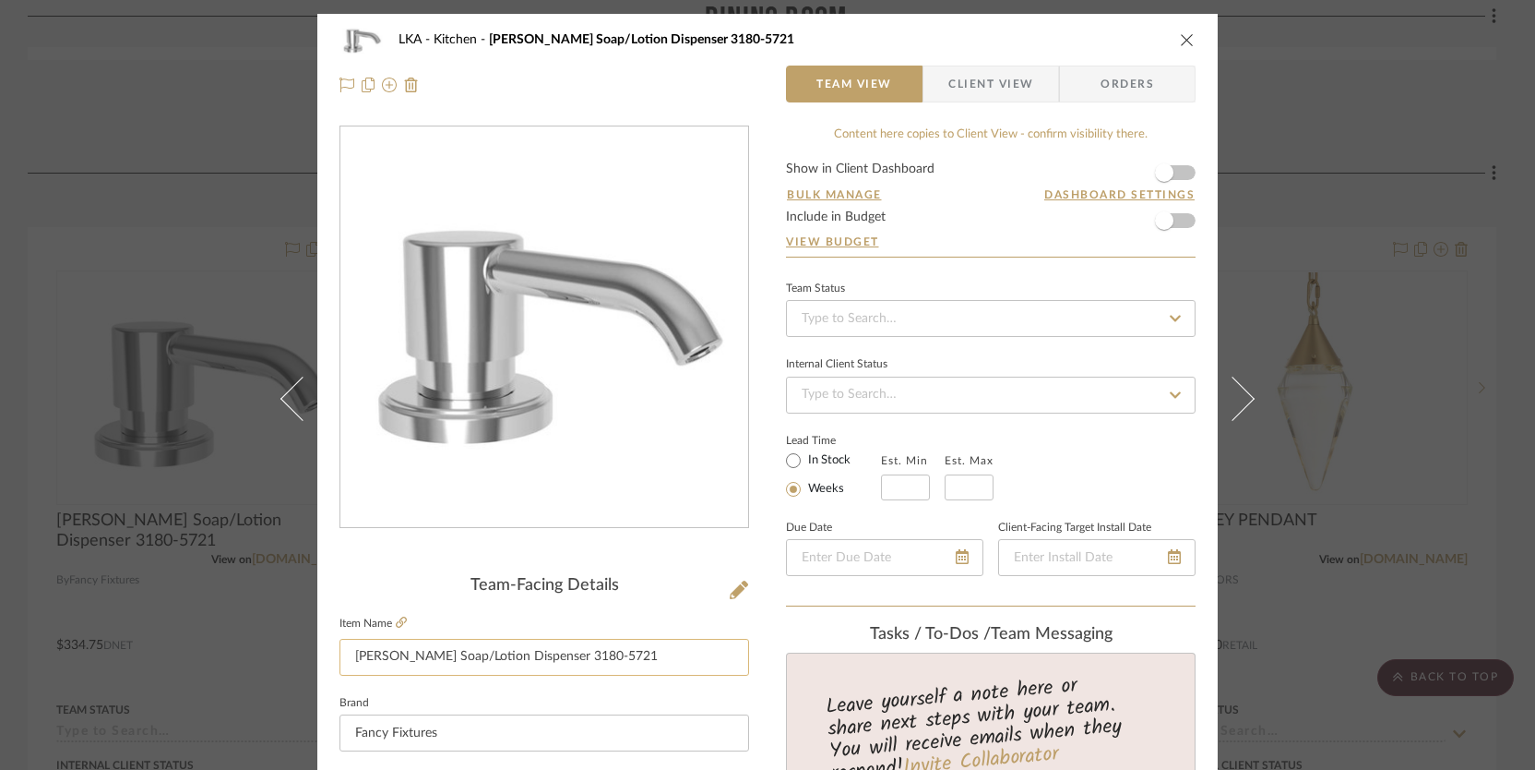
click at [644, 657] on input "Muncy Soap/Lotion Dispenser 3180-5721" at bounding box center [545, 657] width 410 height 37
type input "Muncy Soap/Lotion Dispenser 3180-5721 (Satin Bronze)"
drag, startPoint x: 759, startPoint y: 628, endPoint x: 762, endPoint y: 639, distance: 11.4
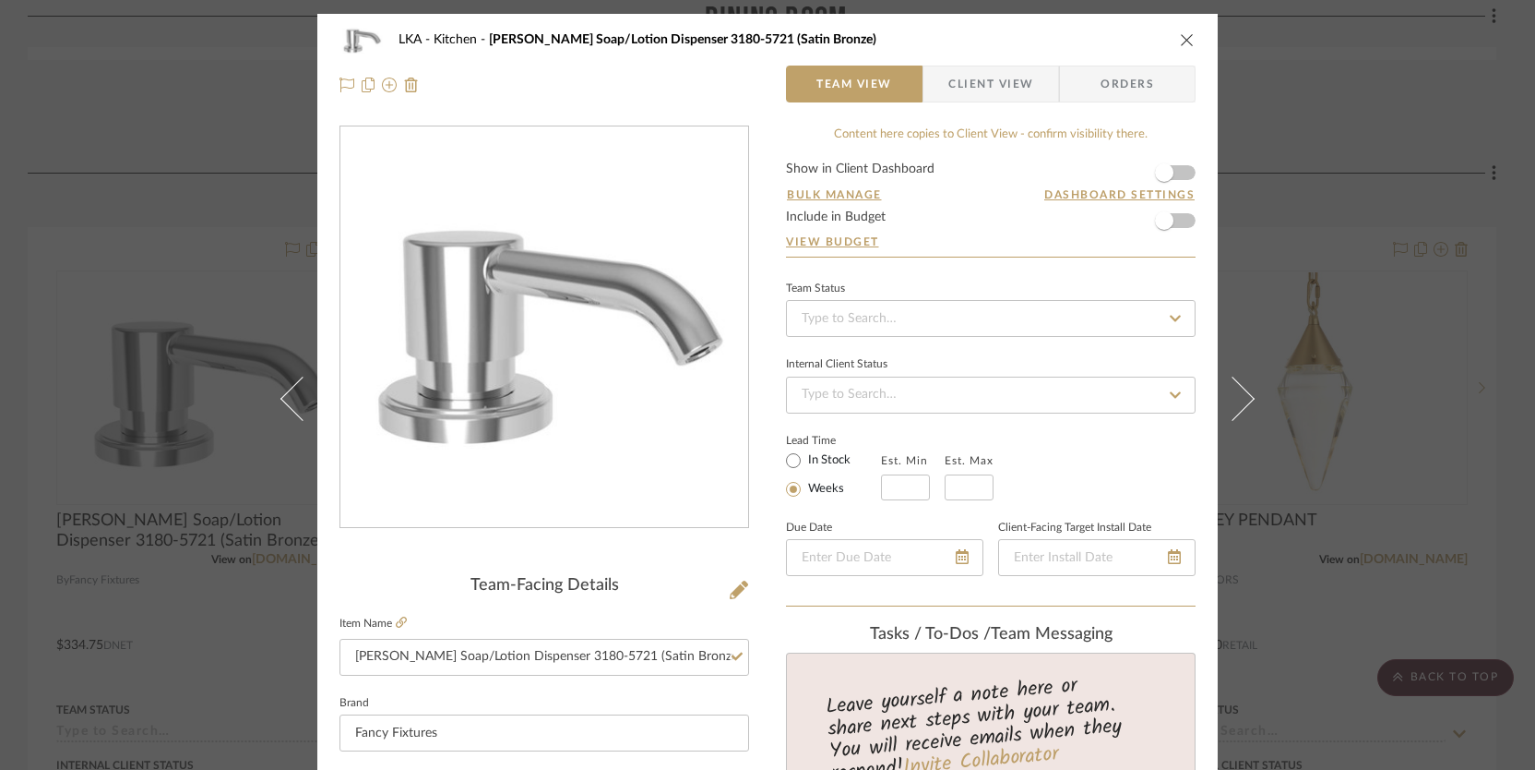
click at [1182, 35] on icon "close" at bounding box center [1187, 39] width 15 height 15
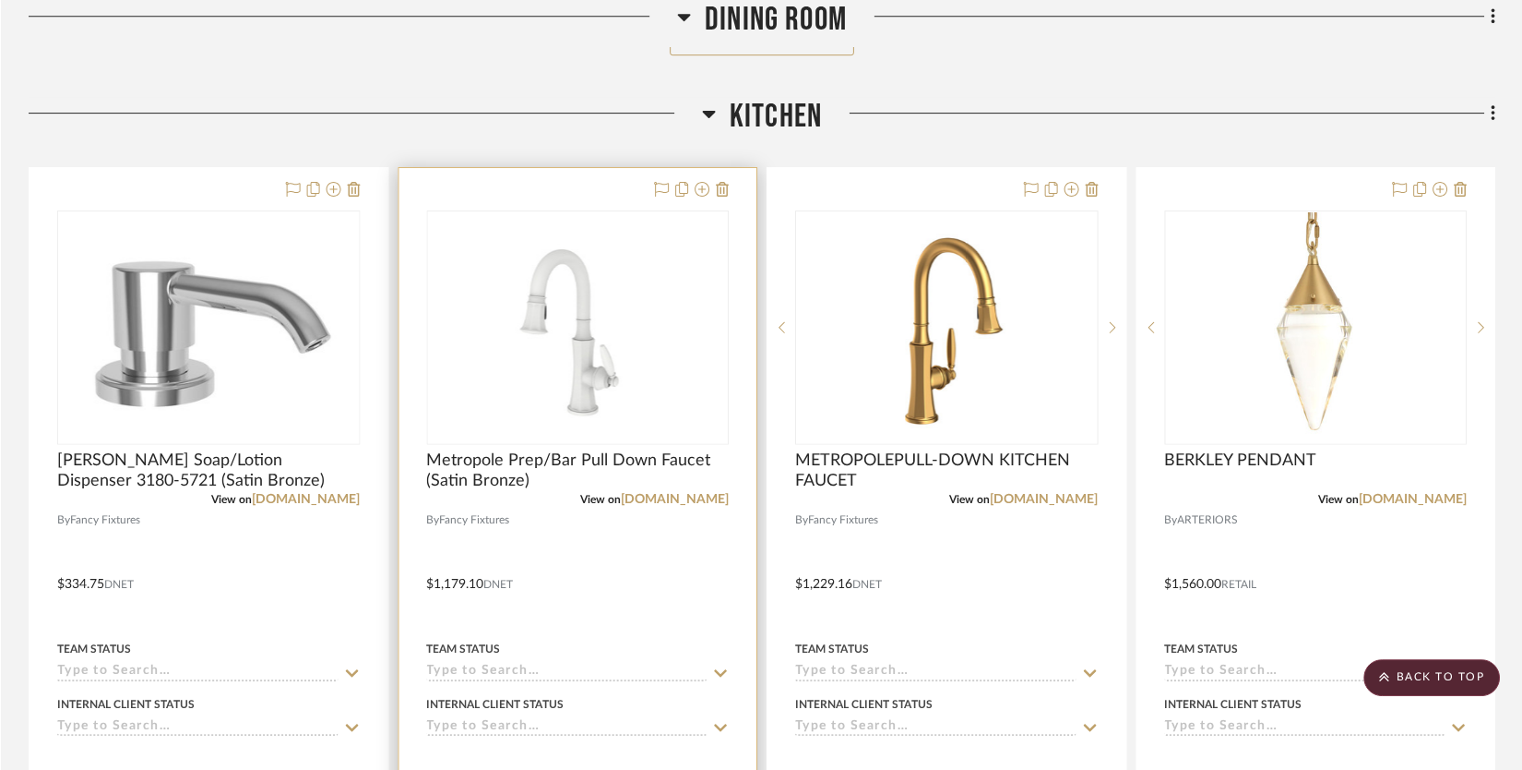
scroll to position [1417, 0]
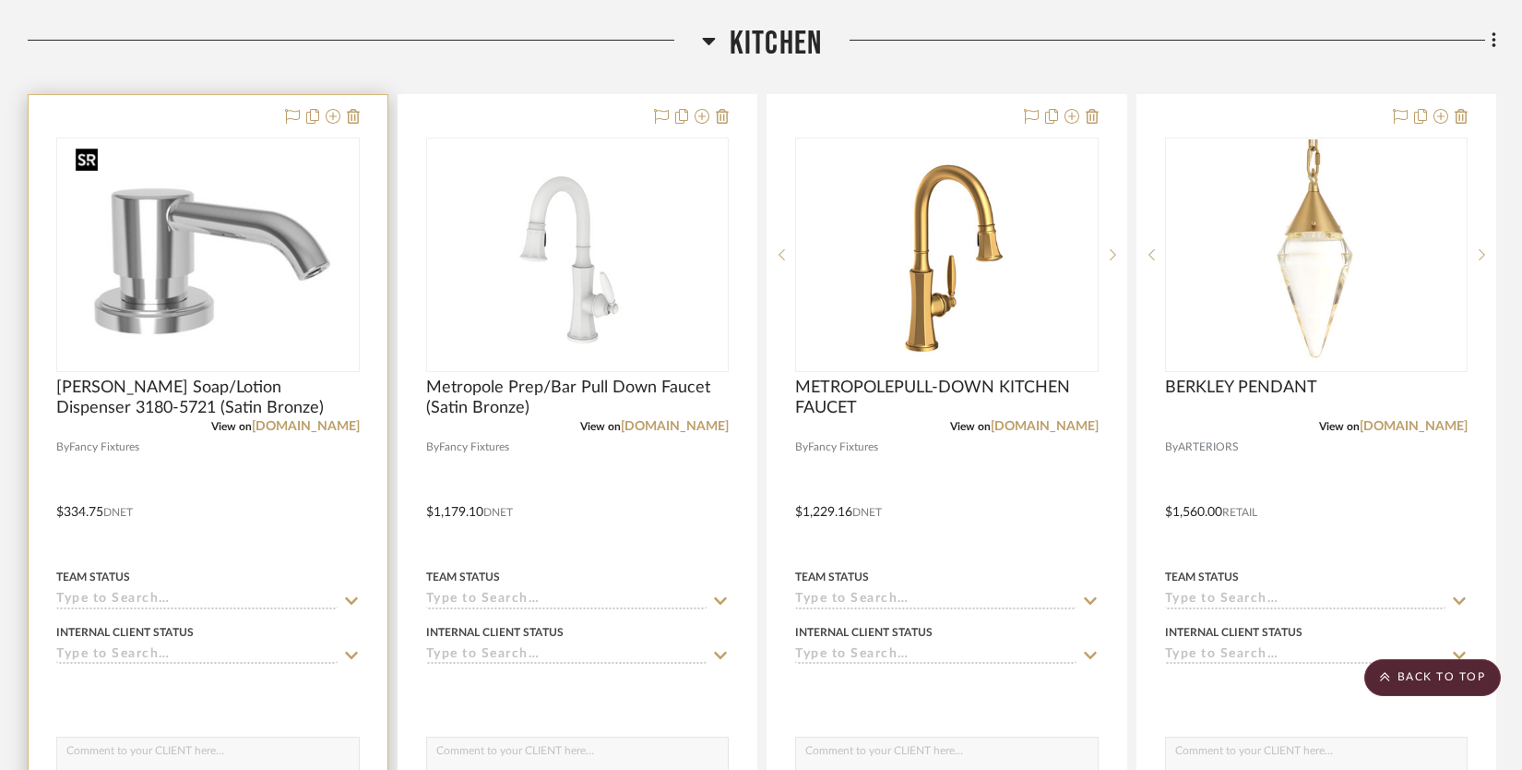
click at [257, 322] on img "0" at bounding box center [208, 254] width 280 height 231
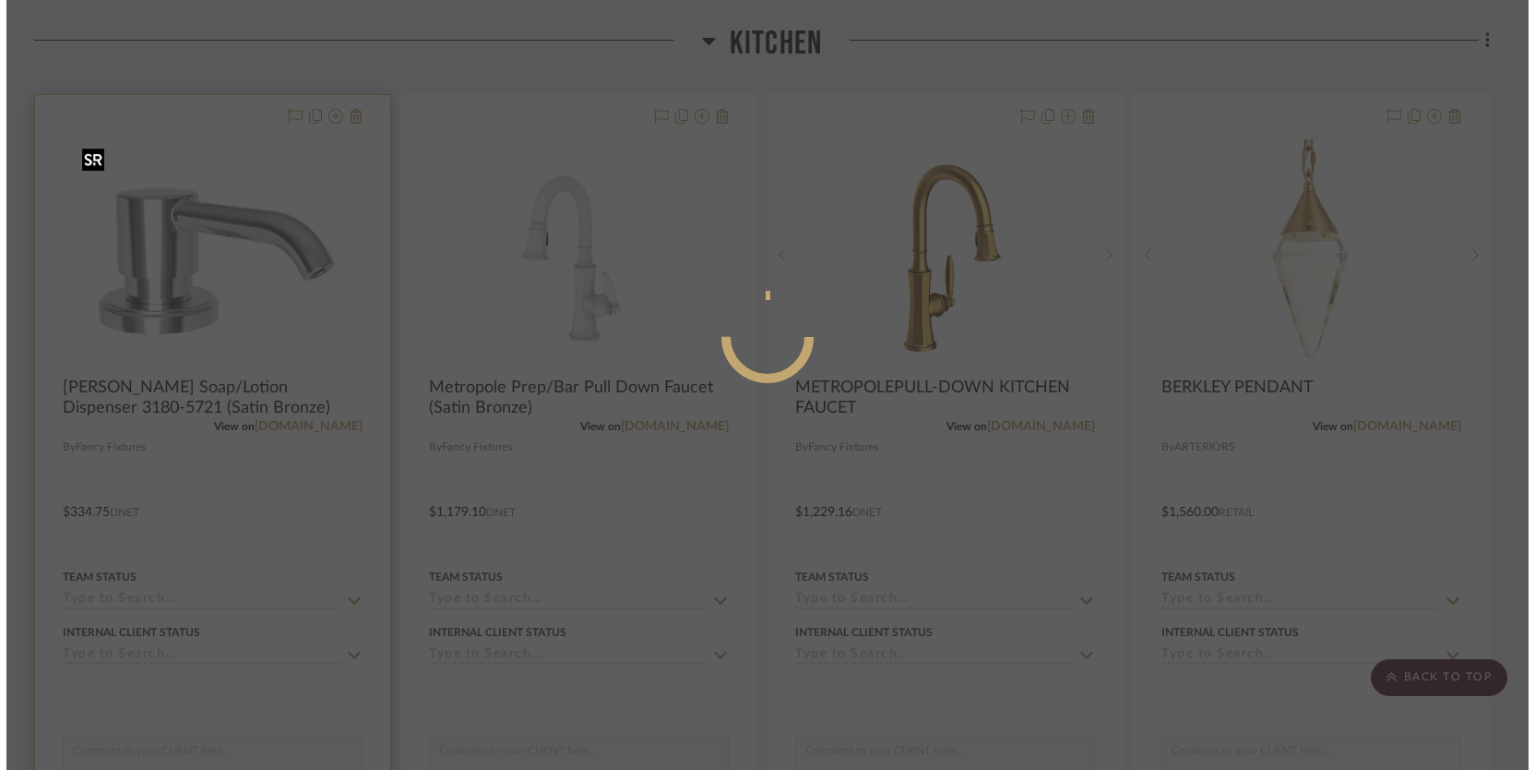
scroll to position [0, 0]
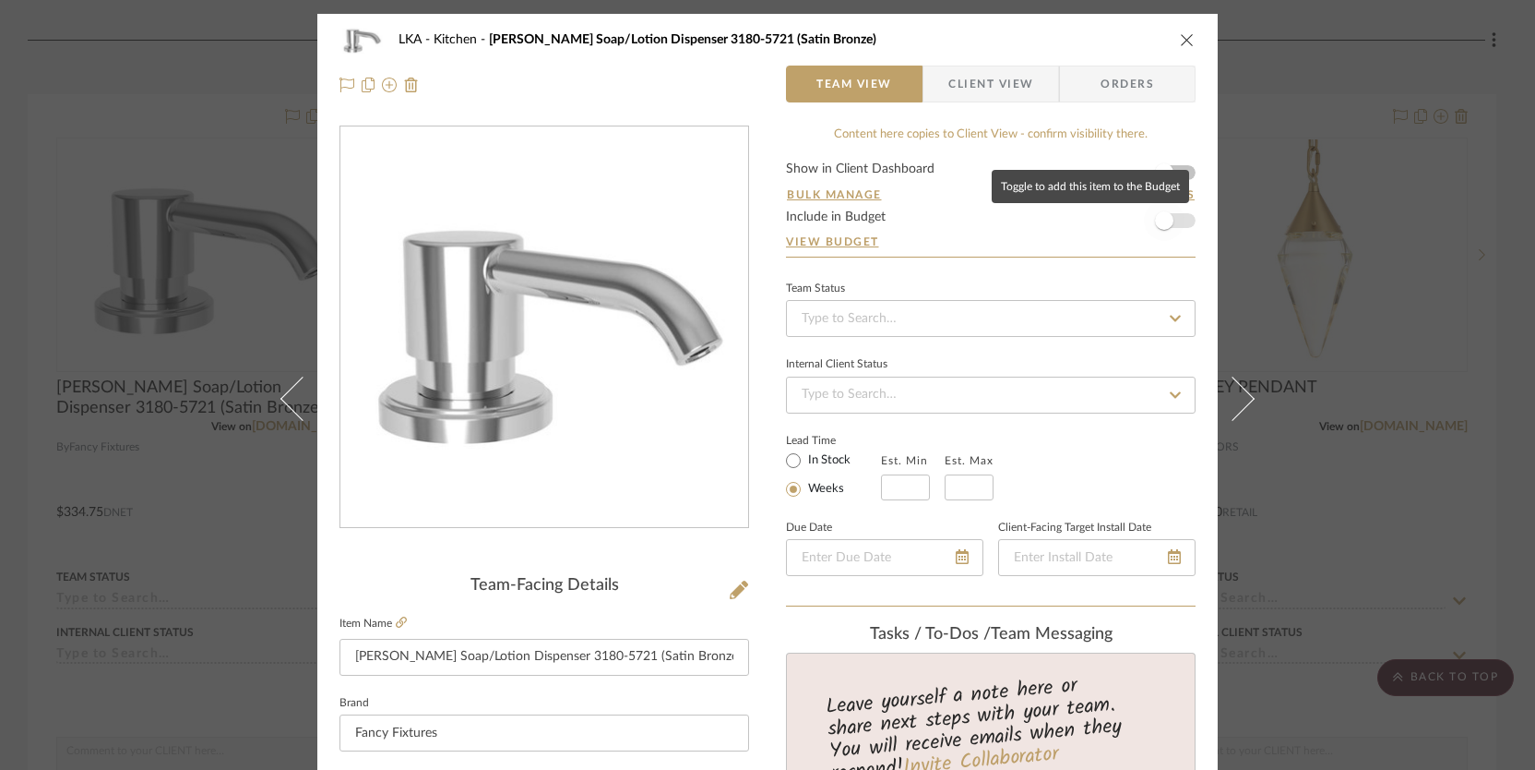
click at [1155, 223] on span "button" at bounding box center [1164, 220] width 18 height 18
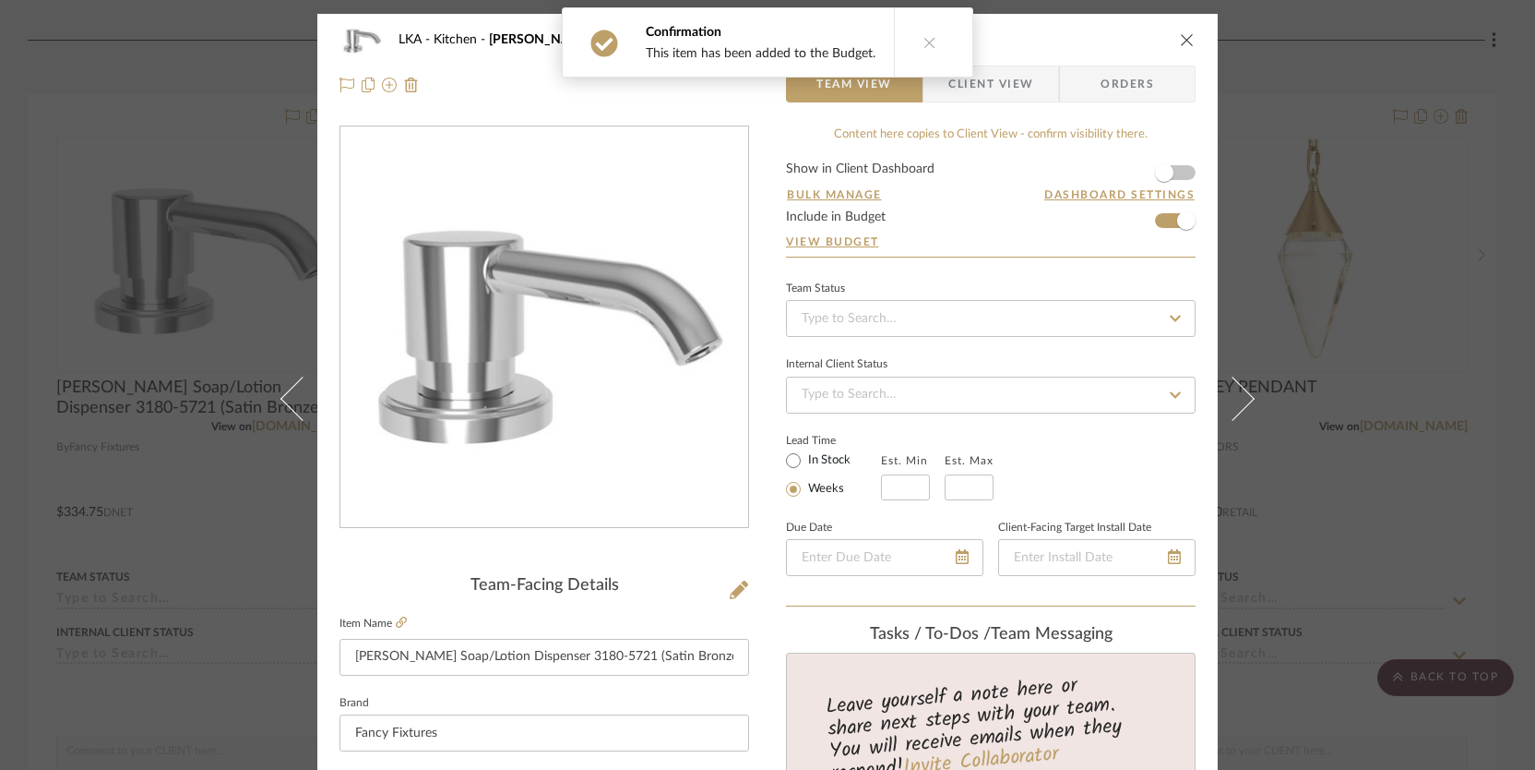
click at [1186, 39] on icon "close" at bounding box center [1187, 39] width 15 height 15
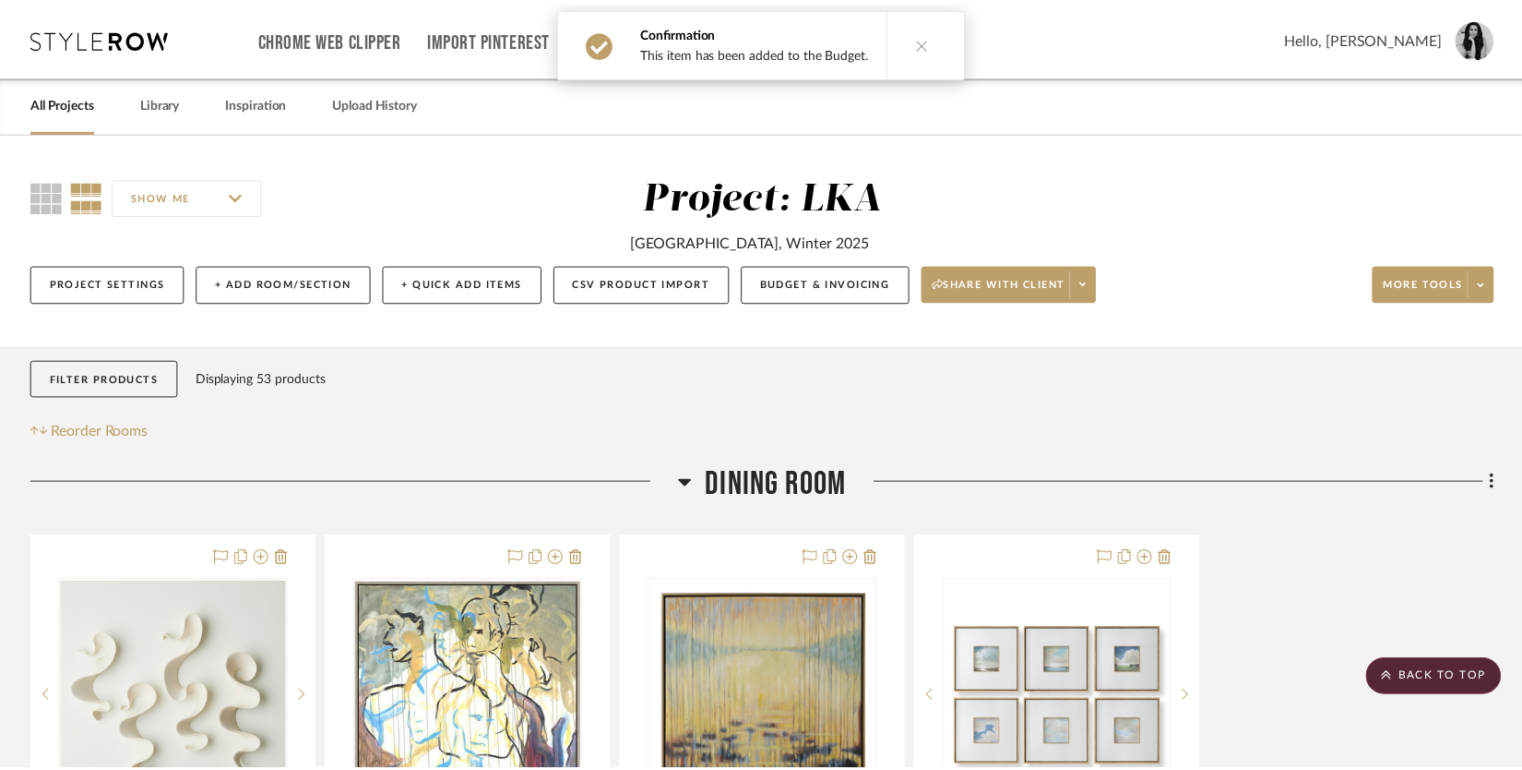
scroll to position [1417, 0]
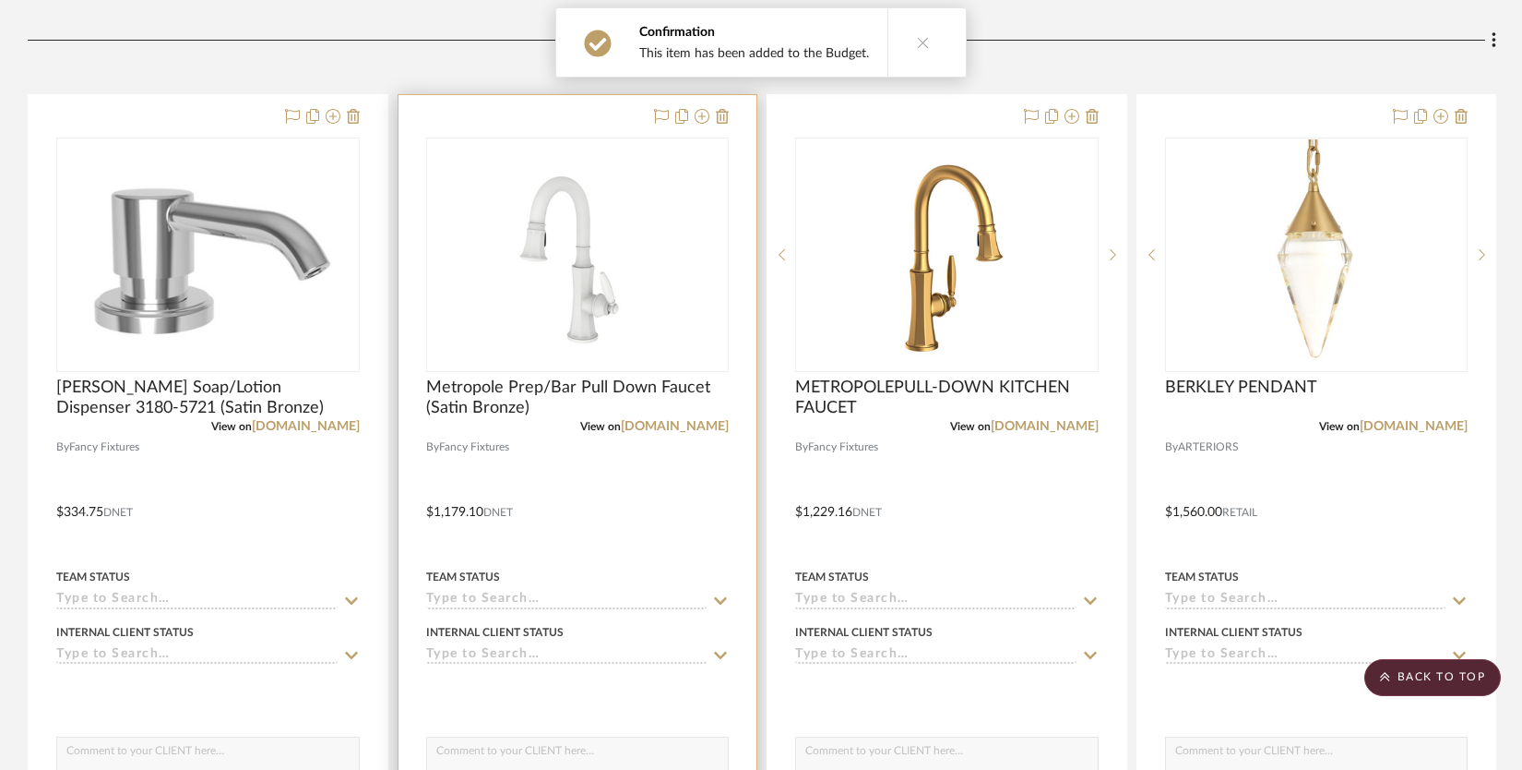
click at [710, 301] on div "0" at bounding box center [578, 254] width 302 height 233
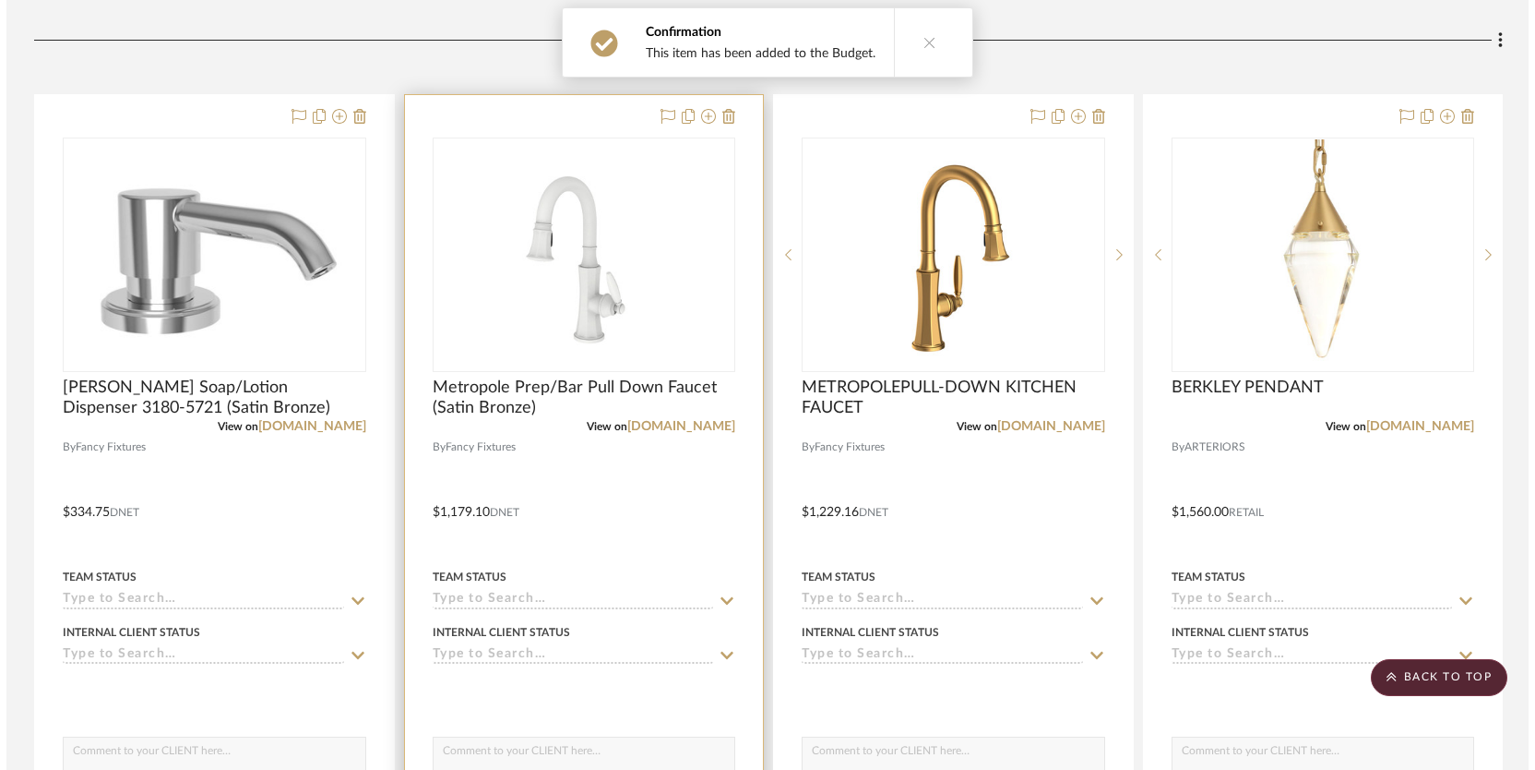
scroll to position [0, 0]
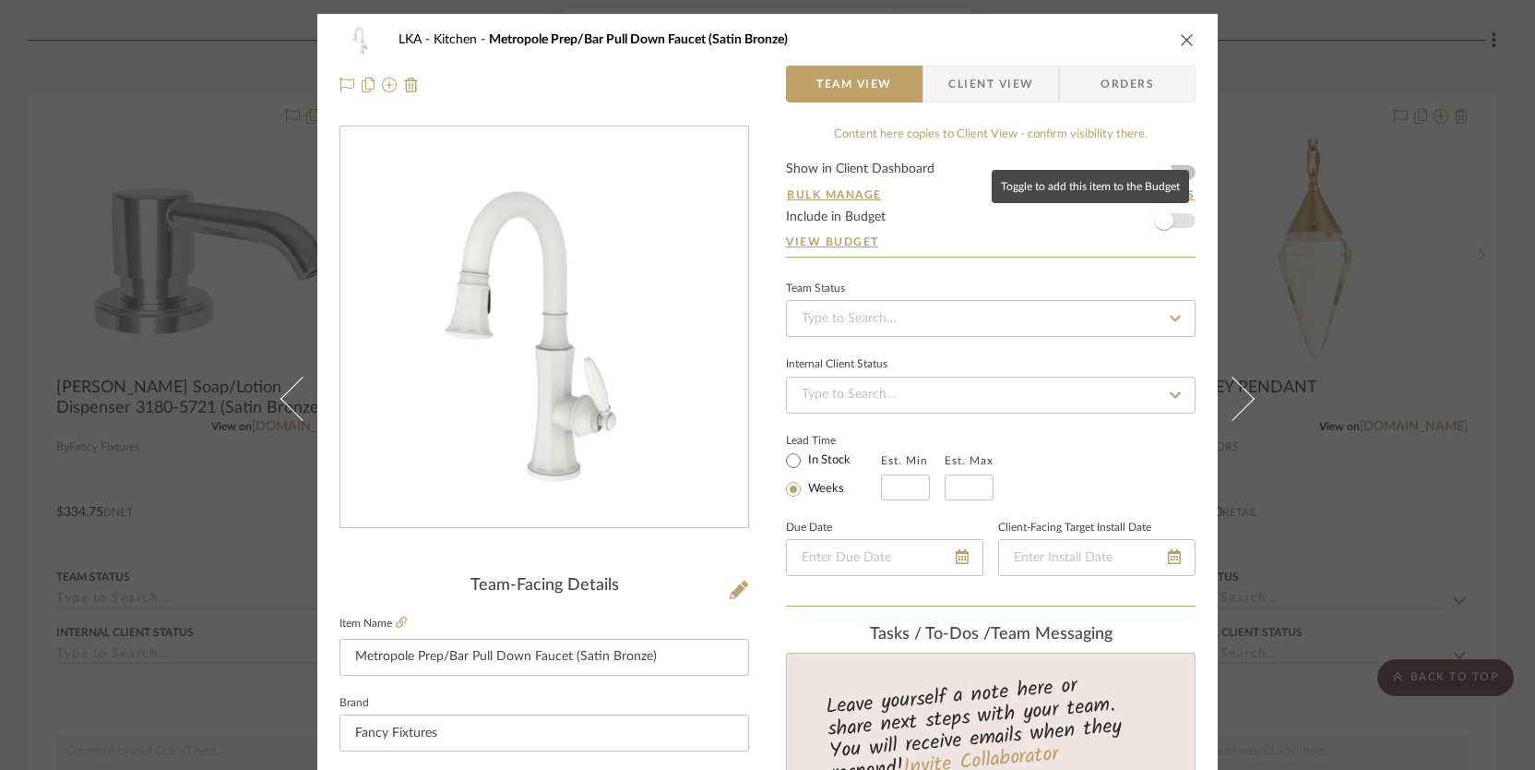
click at [1155, 222] on span "button" at bounding box center [1164, 220] width 18 height 18
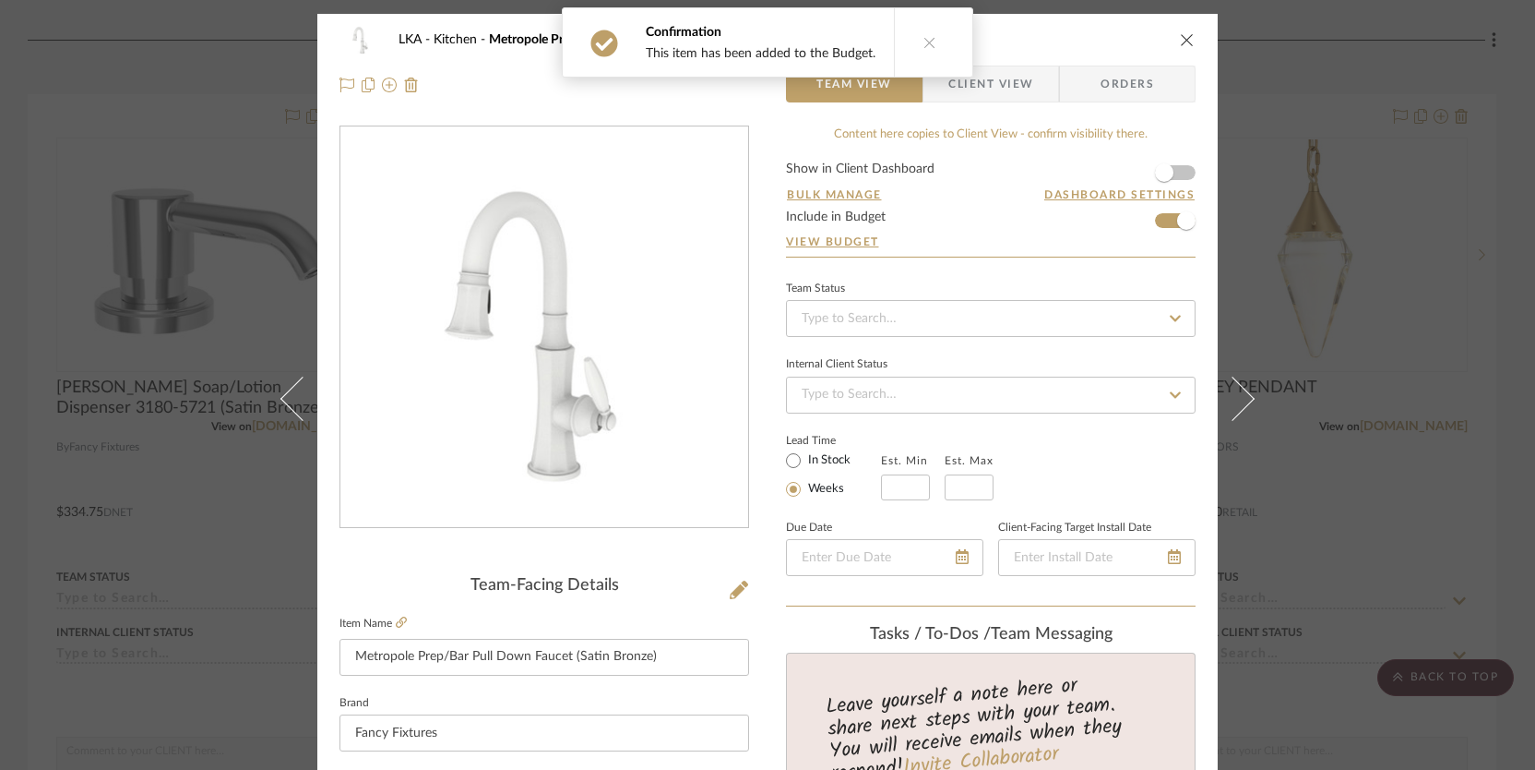
click at [1180, 38] on icon "close" at bounding box center [1187, 39] width 15 height 15
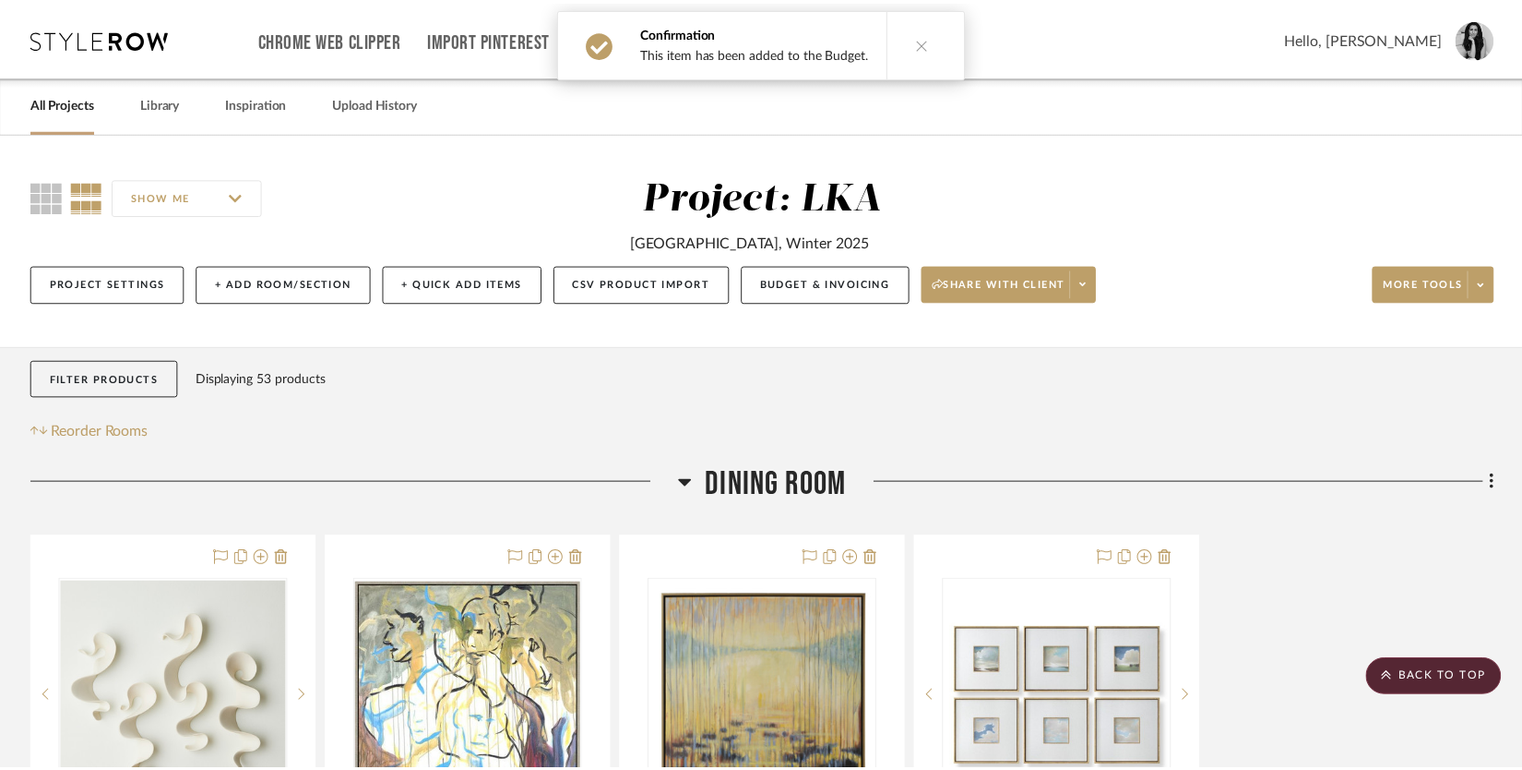
scroll to position [1417, 0]
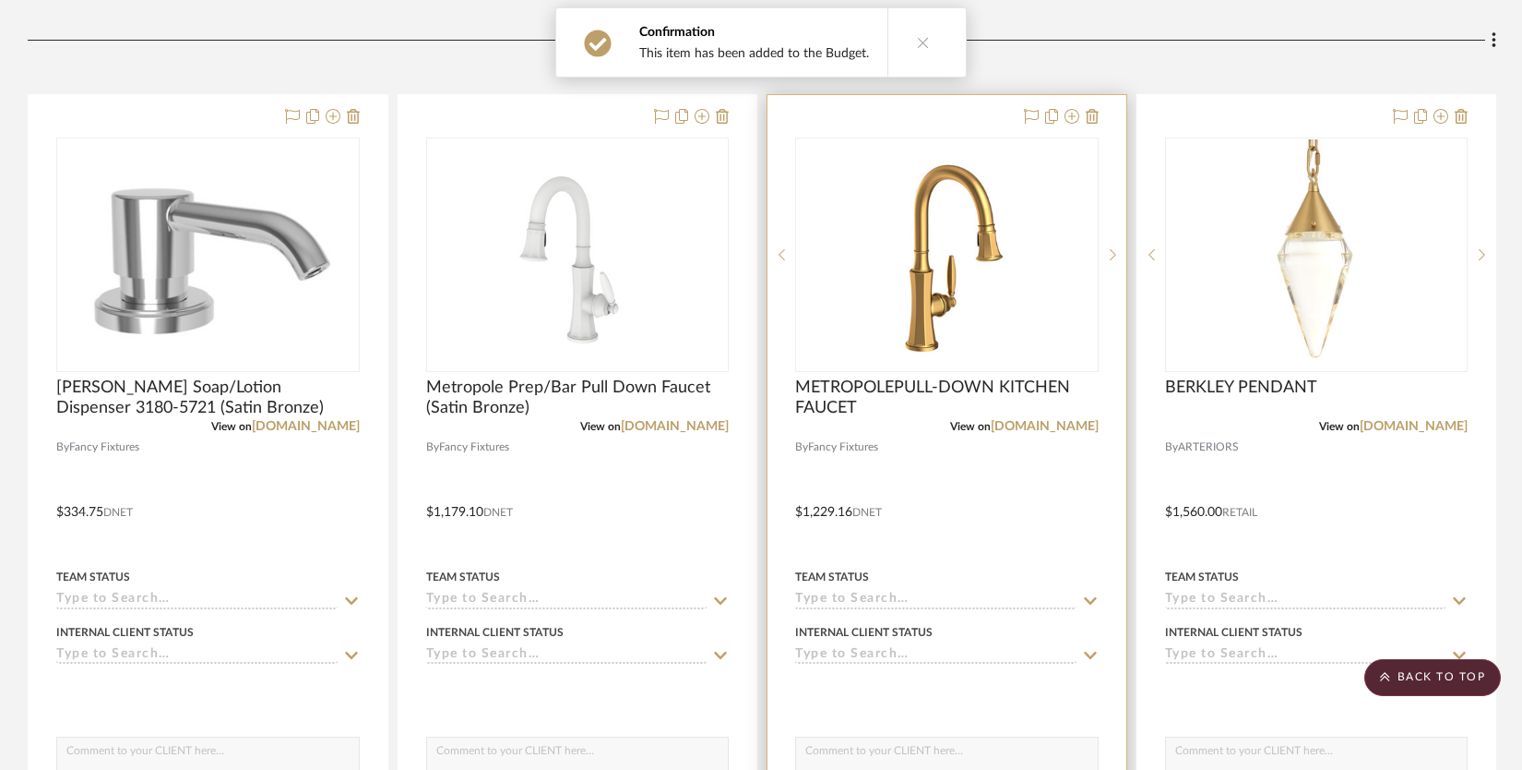
click at [1048, 323] on div "0" at bounding box center [947, 254] width 302 height 233
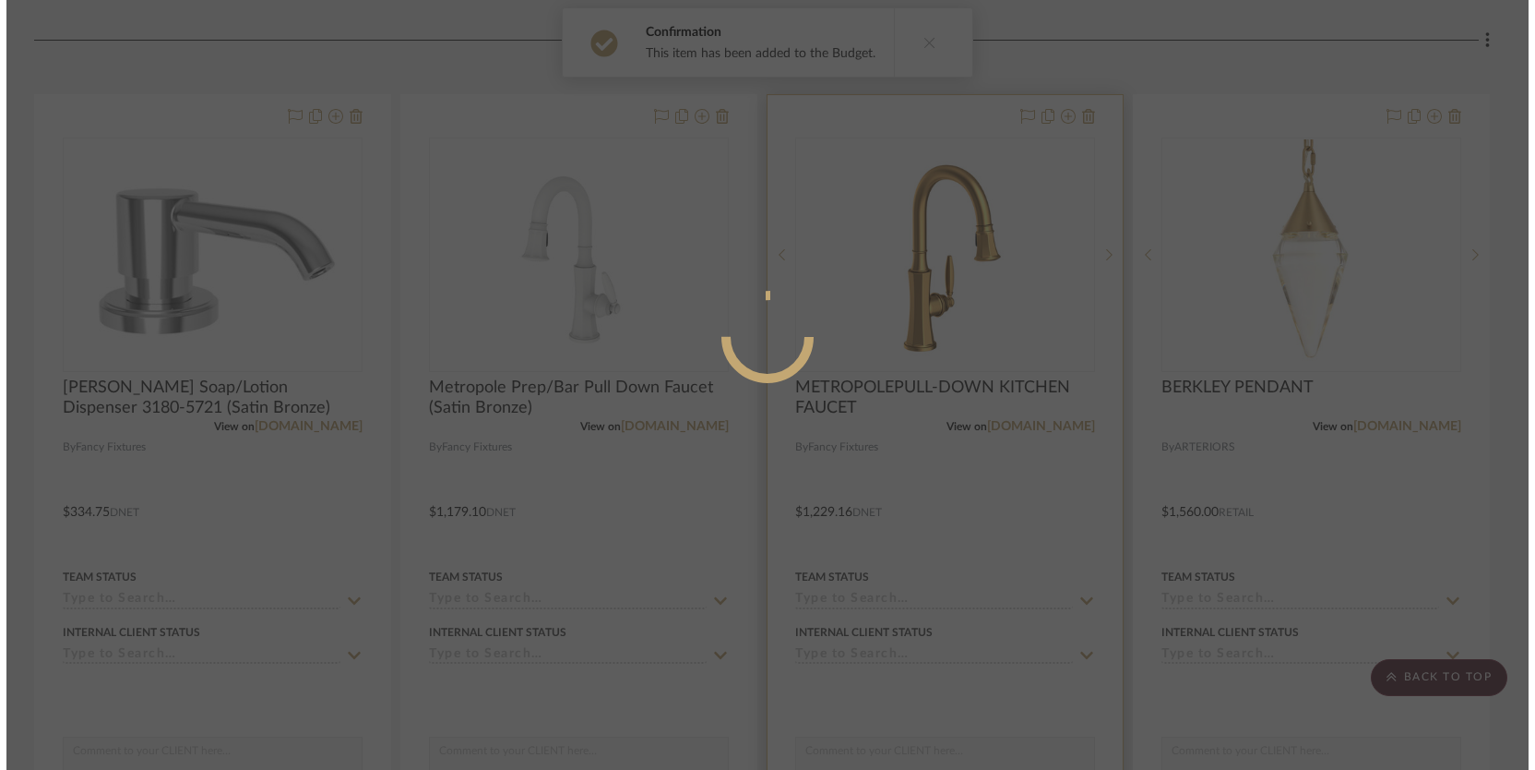
scroll to position [0, 0]
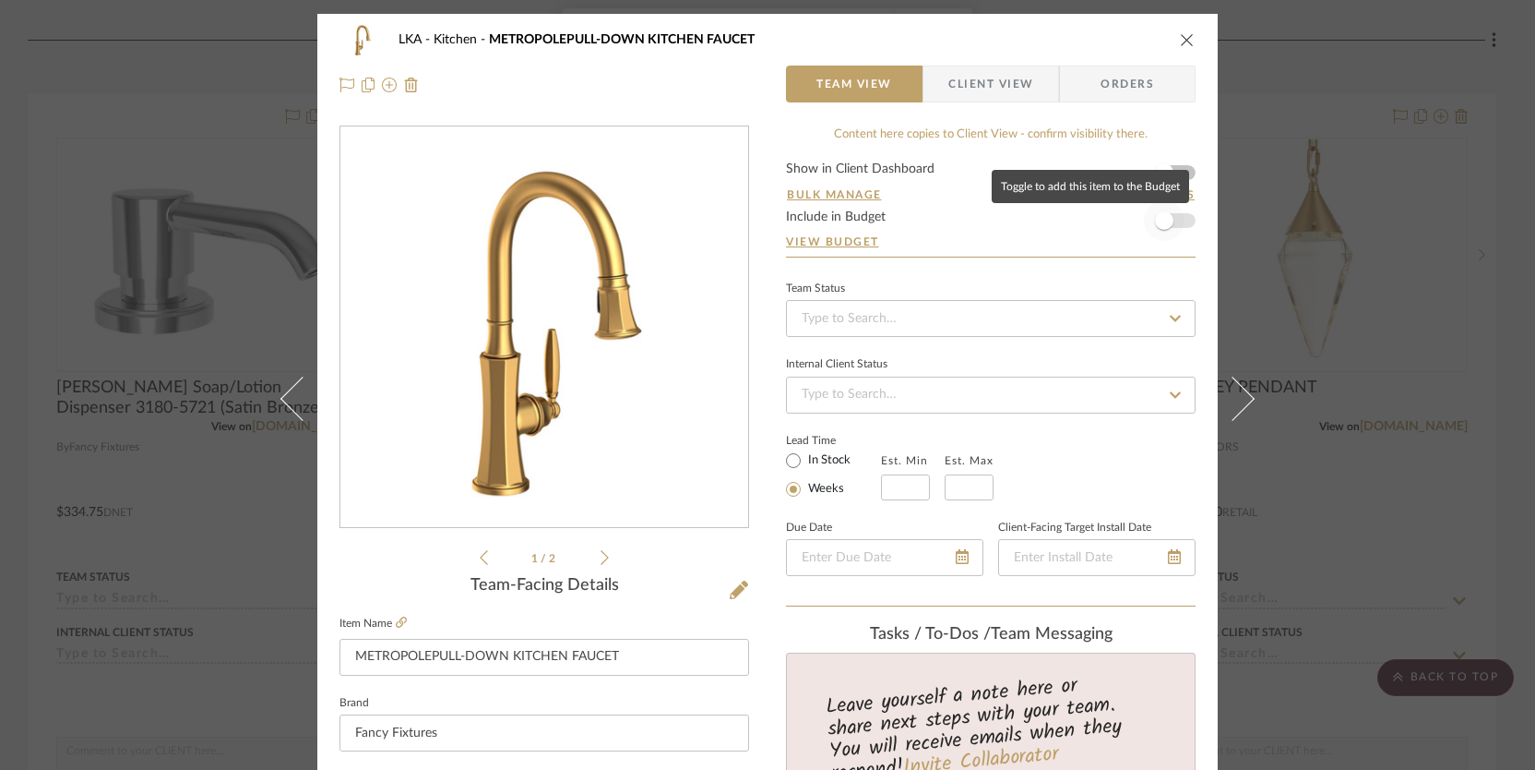
click at [1148, 227] on span "button" at bounding box center [1164, 220] width 41 height 41
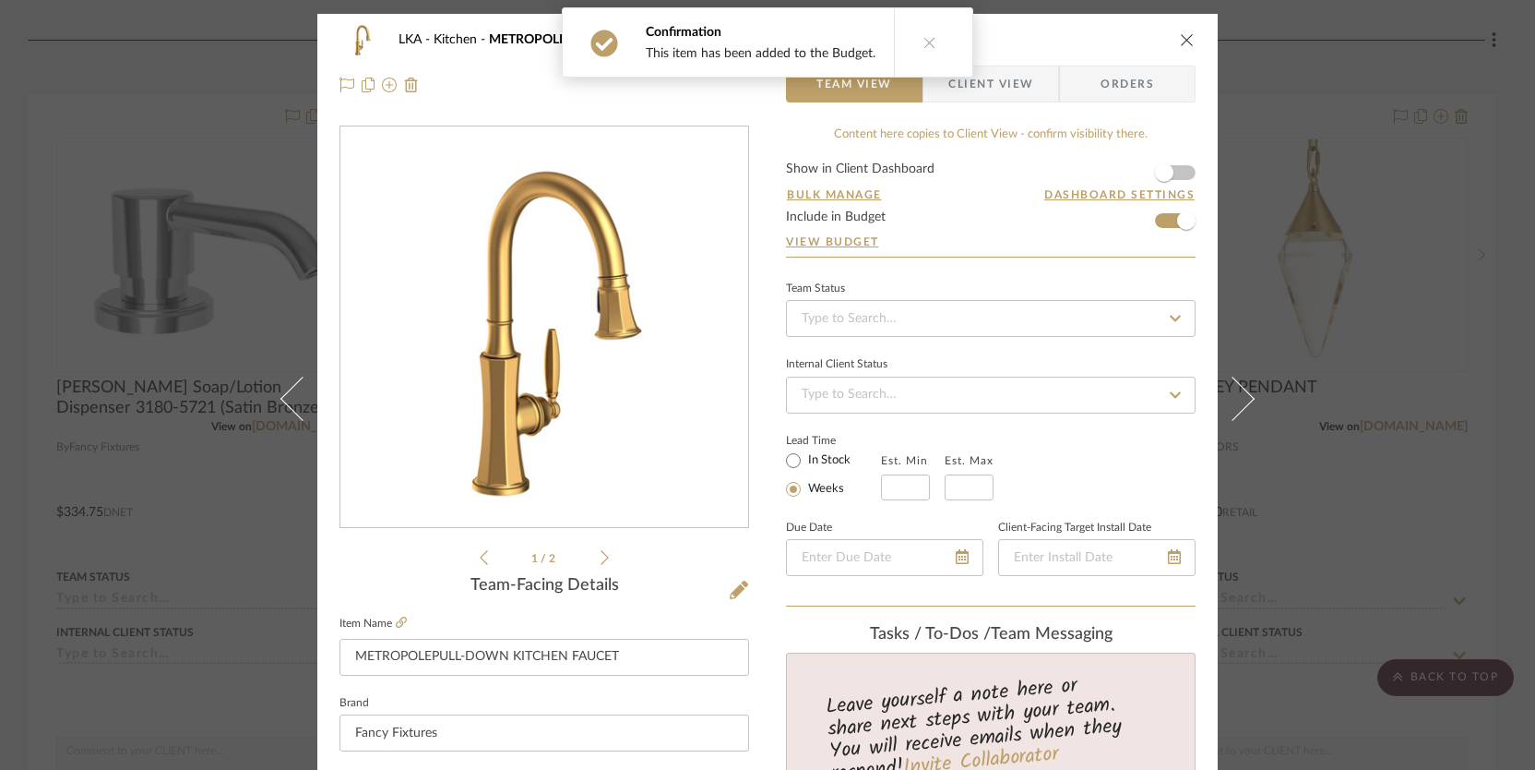
click at [1180, 38] on icon "close" at bounding box center [1187, 39] width 15 height 15
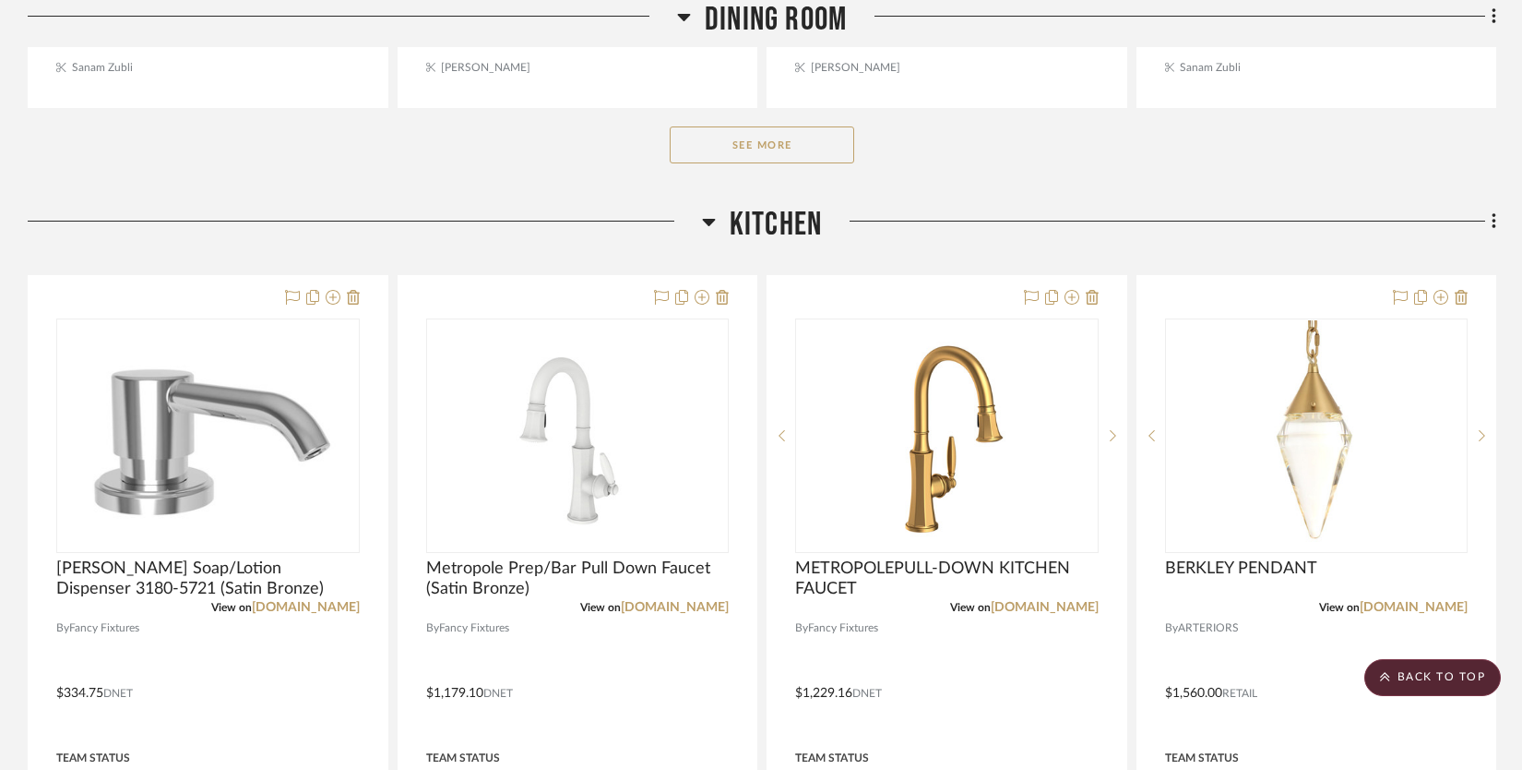
scroll to position [975, 0]
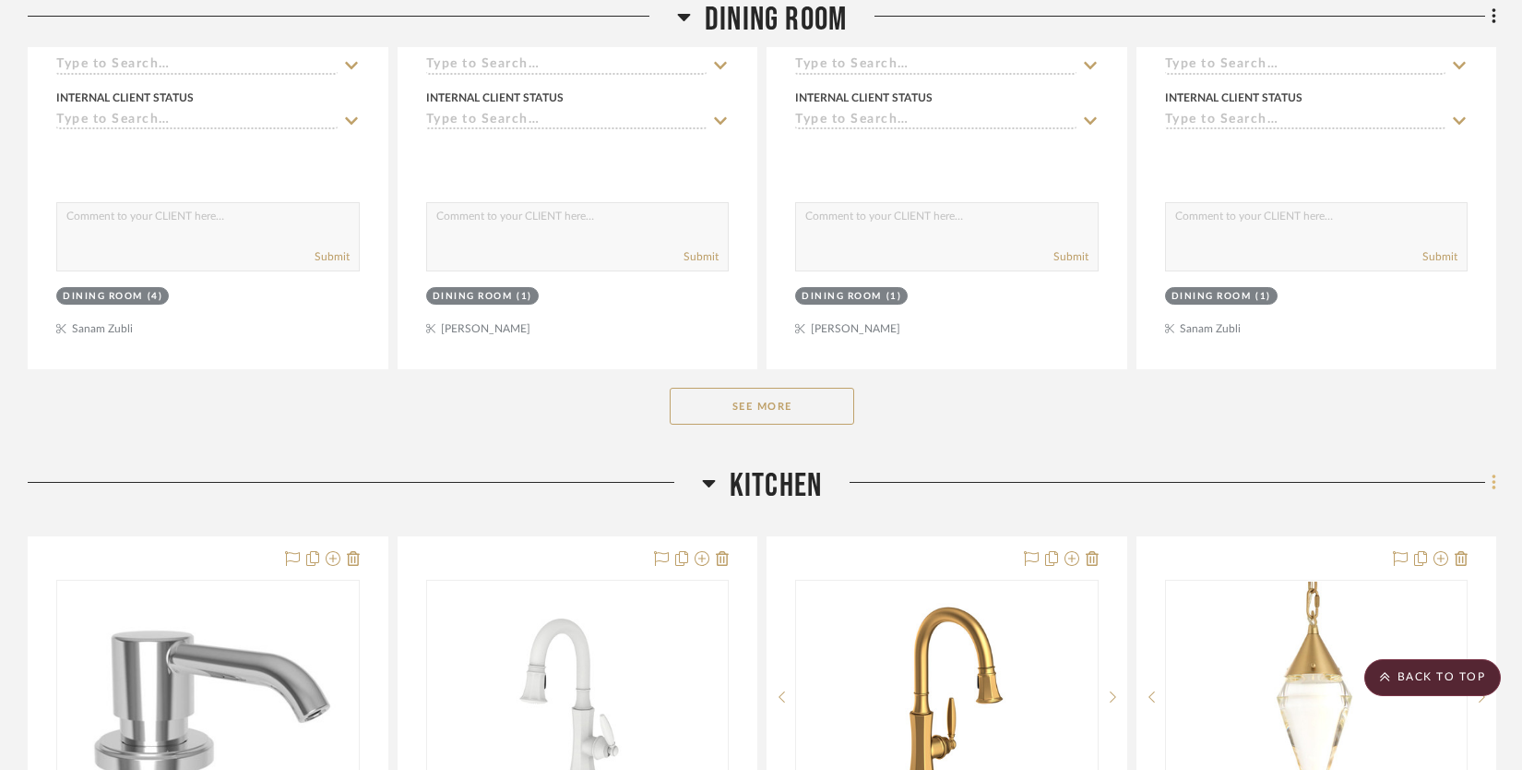
click at [1490, 482] on fa-icon at bounding box center [1492, 484] width 12 height 30
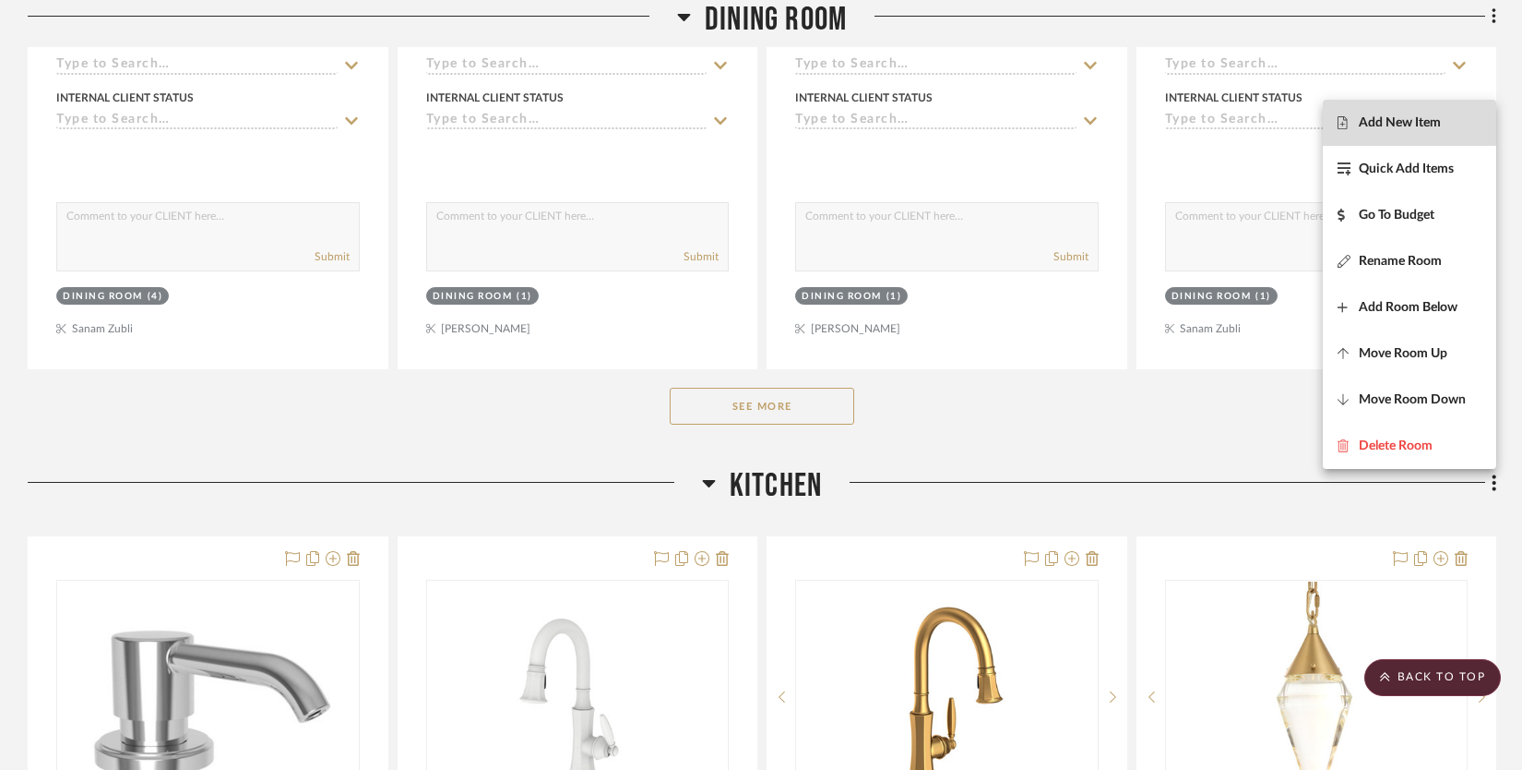
click at [1402, 122] on span "Add New Item" at bounding box center [1400, 122] width 82 height 16
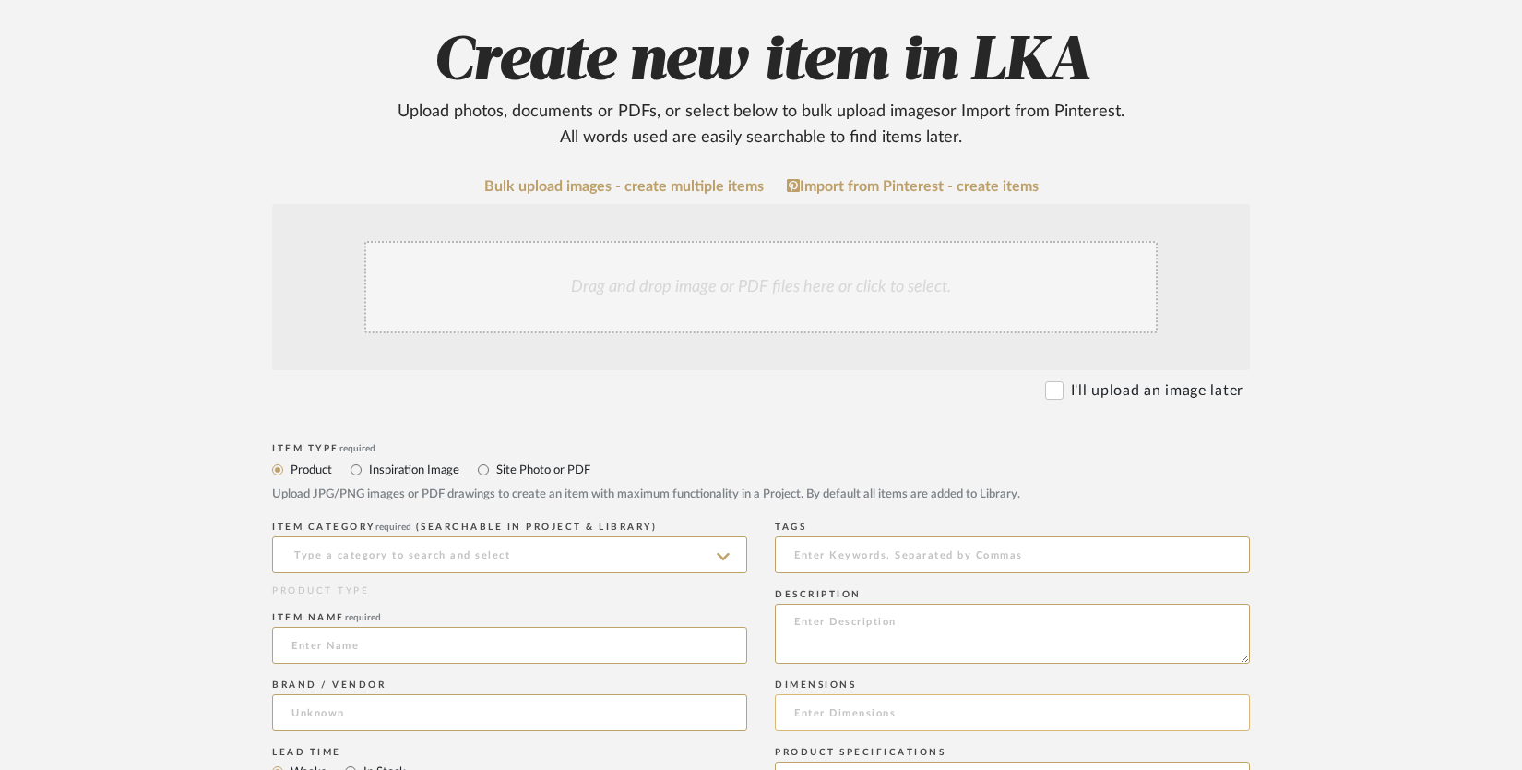
scroll to position [349, 0]
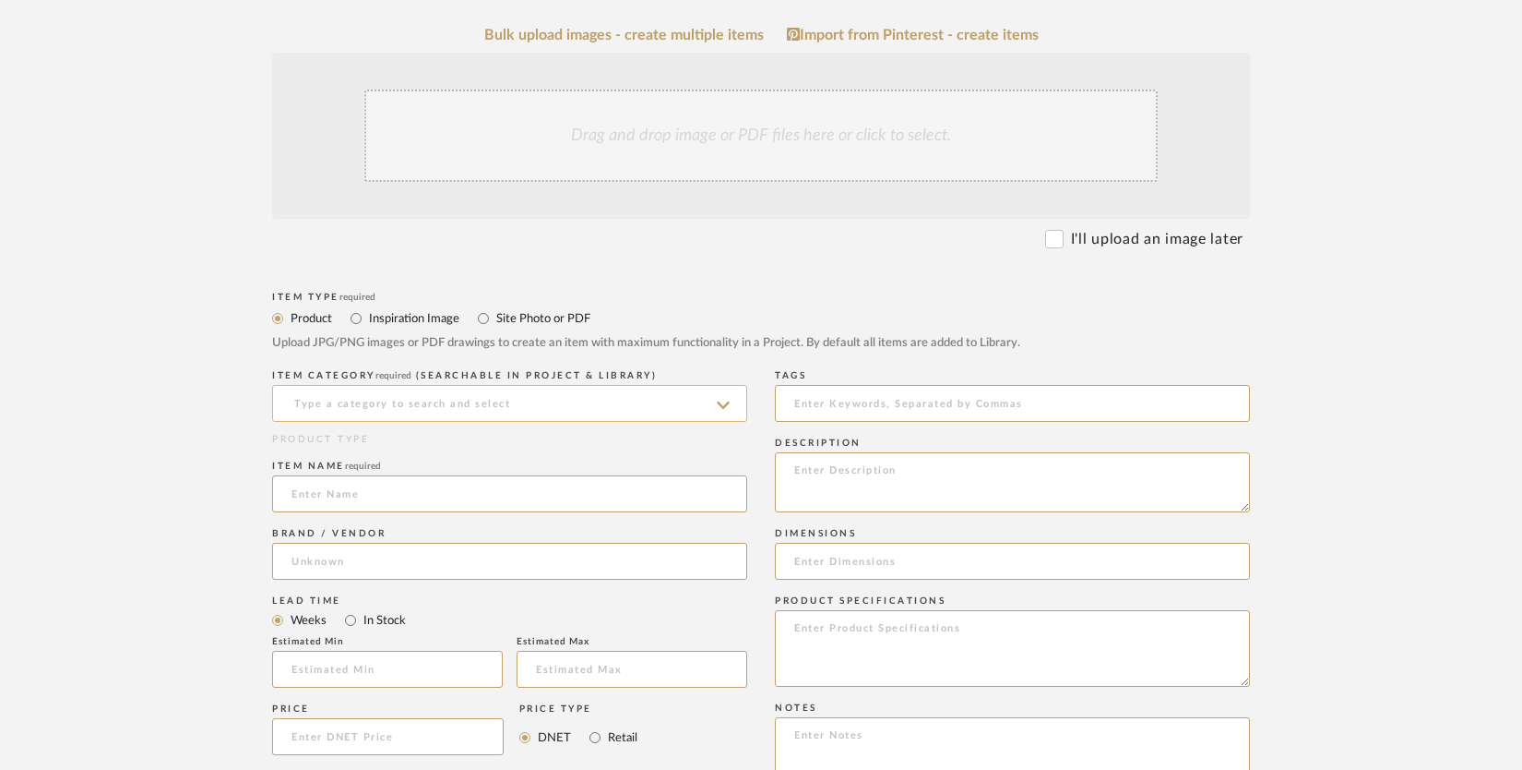
click at [564, 400] on input at bounding box center [509, 403] width 475 height 37
type input "r"
type input "u"
type input "i"
type input "I"
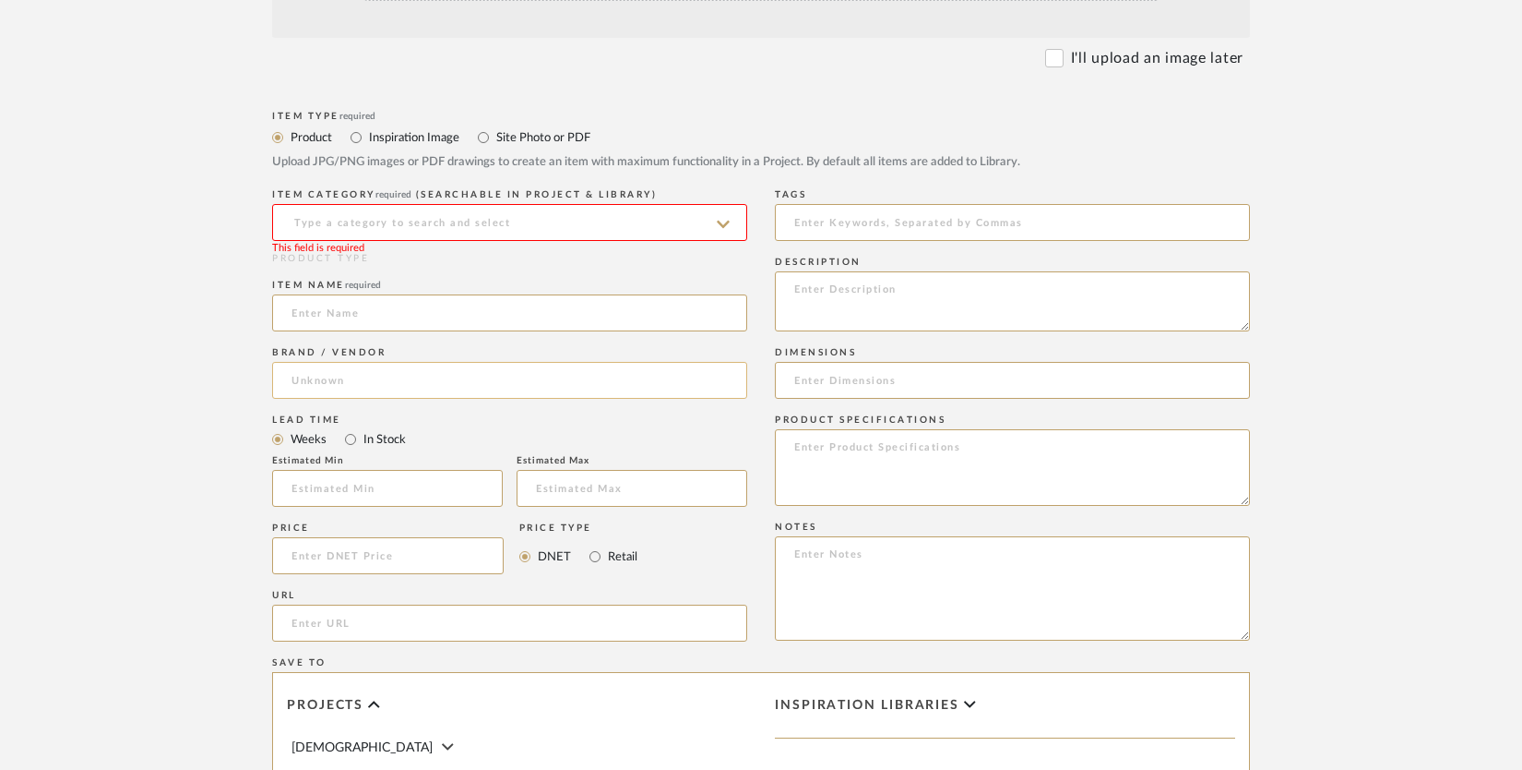
scroll to position [538, 0]
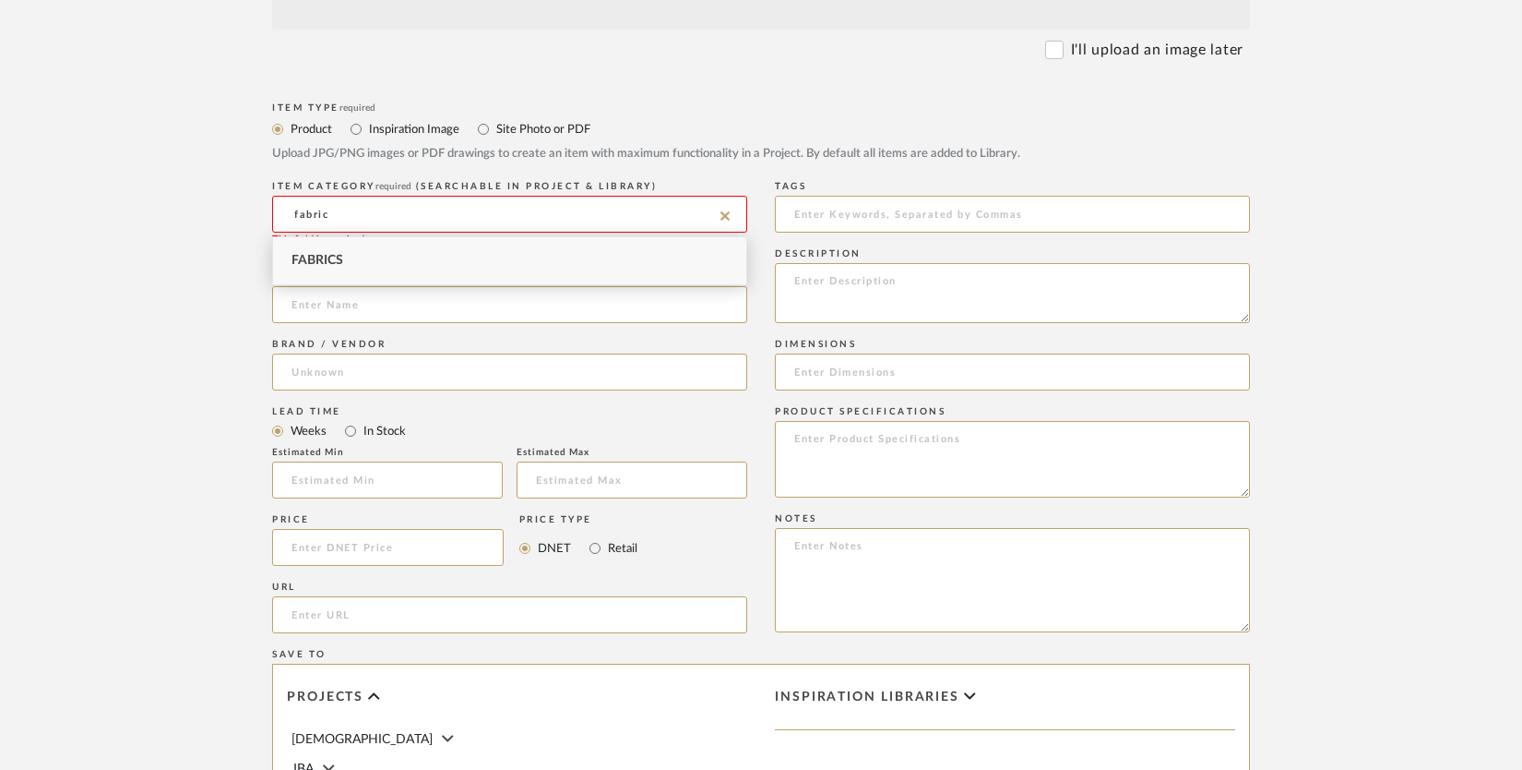
click at [390, 256] on div "Fabrics" at bounding box center [509, 260] width 473 height 47
type input "Fabrics"
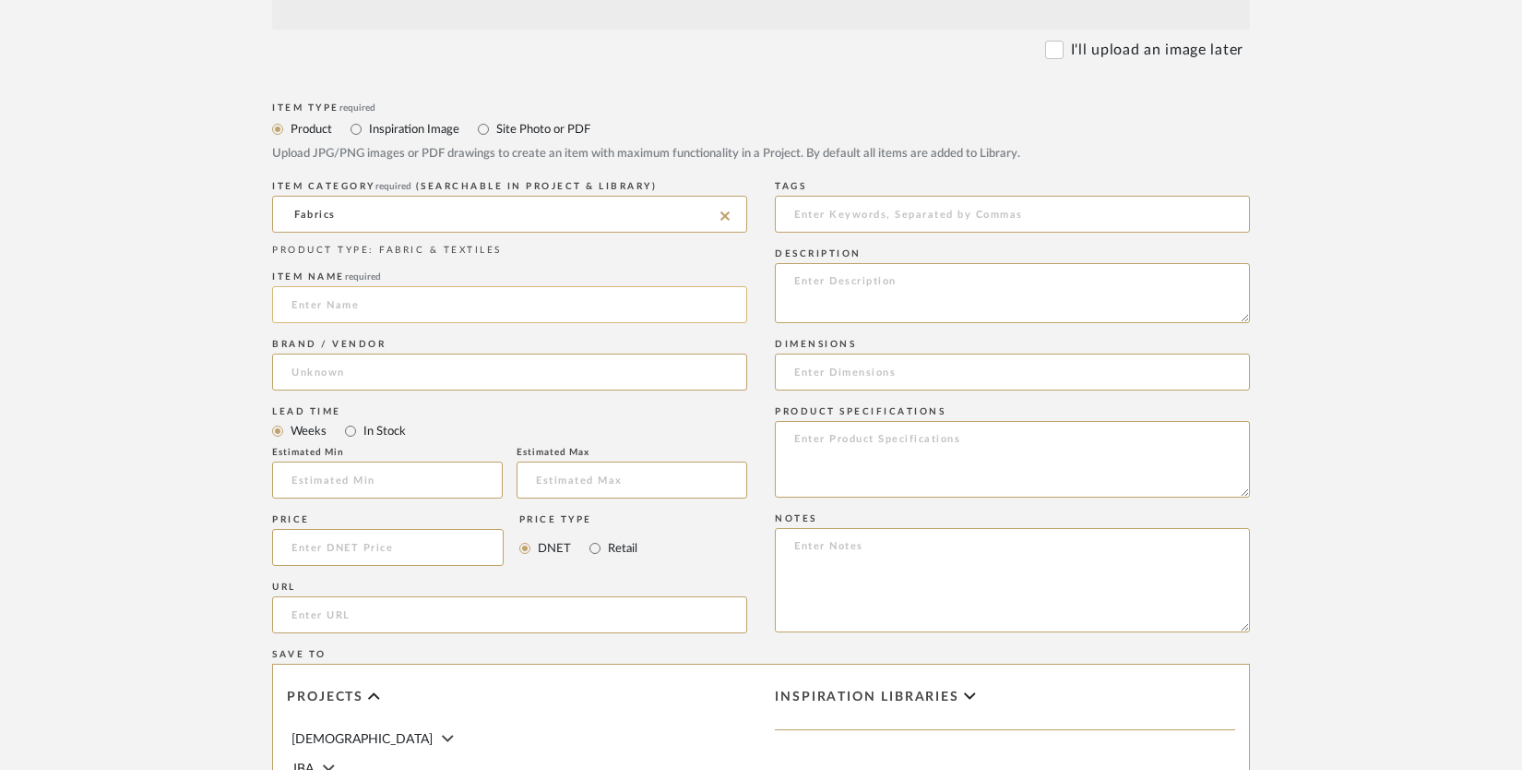
click at [358, 307] on input at bounding box center [509, 304] width 475 height 37
type input "Reupholstery of kitchen banquette"
click at [365, 379] on input at bounding box center [509, 371] width 475 height 37
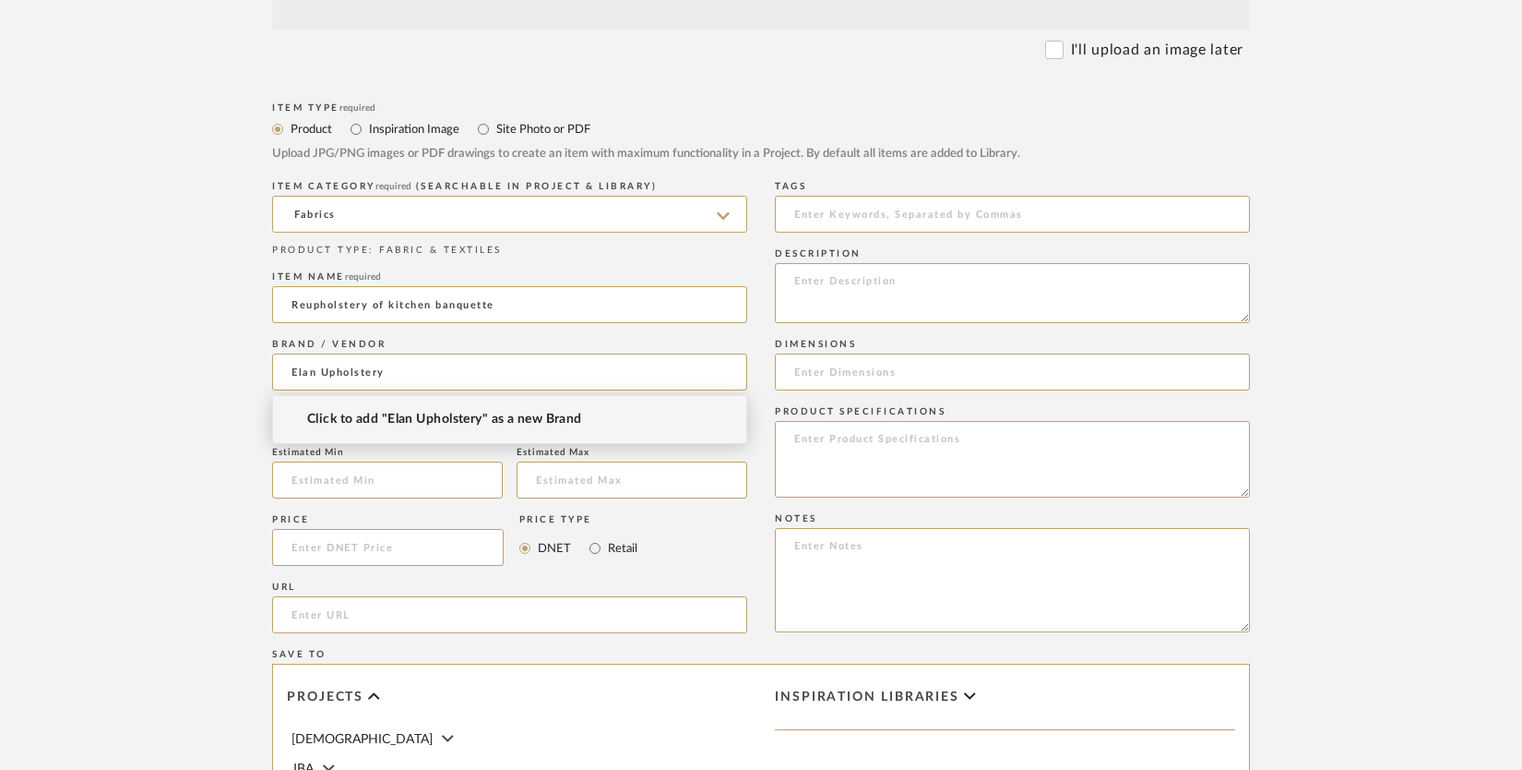
type input "Elan Upholstery"
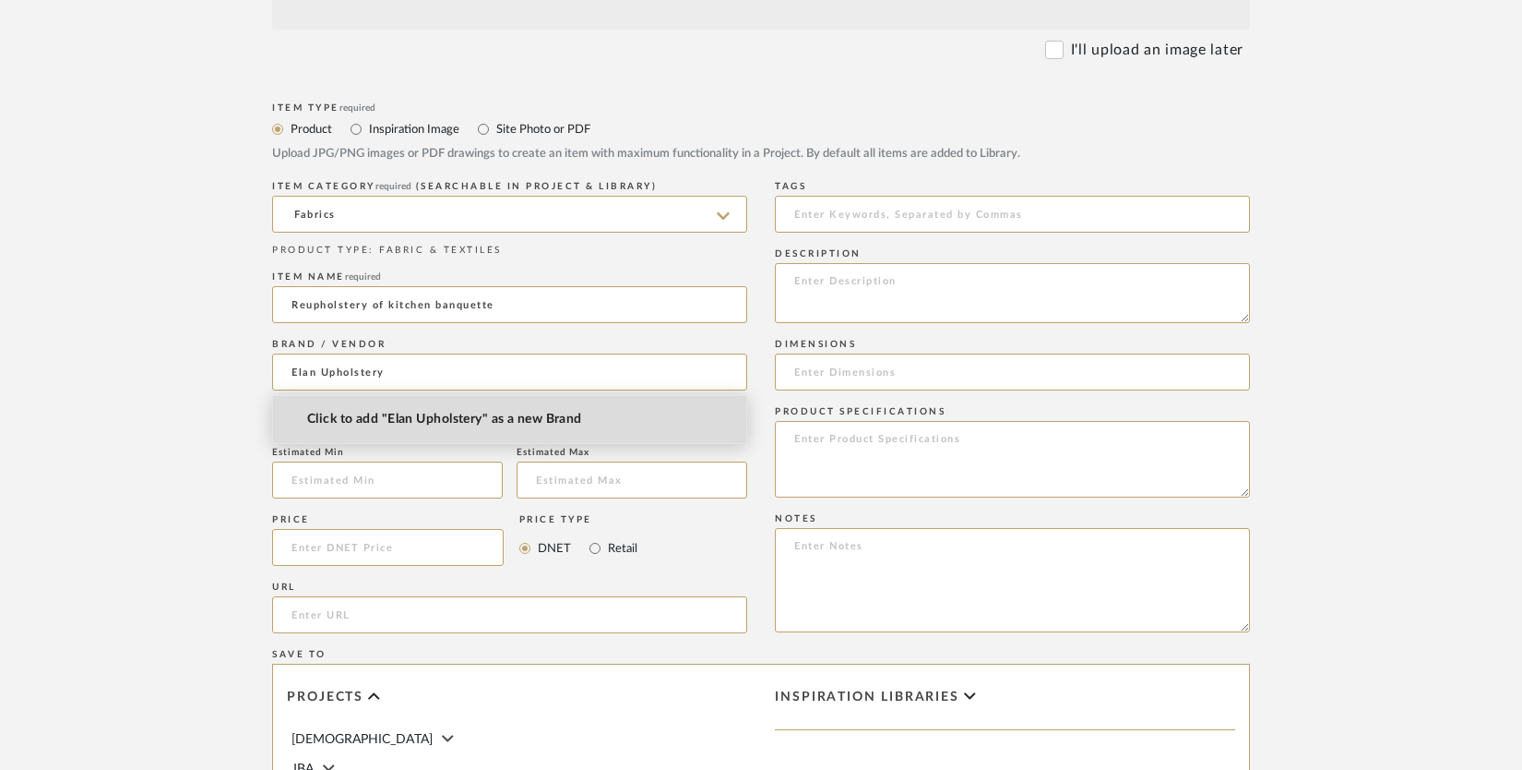
click at [403, 416] on span "Click to add "Elan Upholstery" as a new Brand" at bounding box center [444, 420] width 275 height 16
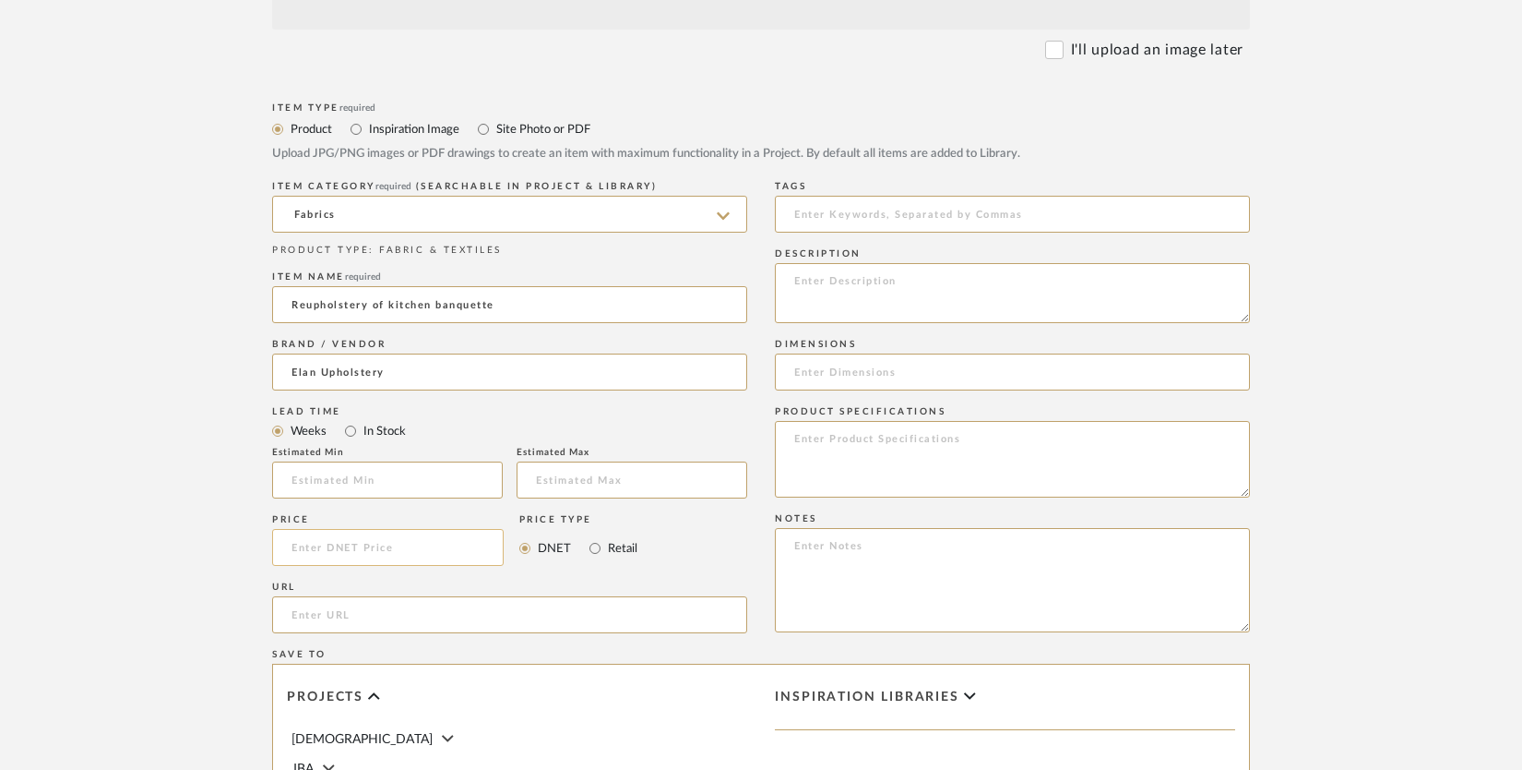
click at [303, 554] on input at bounding box center [388, 547] width 232 height 37
type input "$500.00"
click at [534, 551] on input "DNET" at bounding box center [525, 548] width 22 height 22
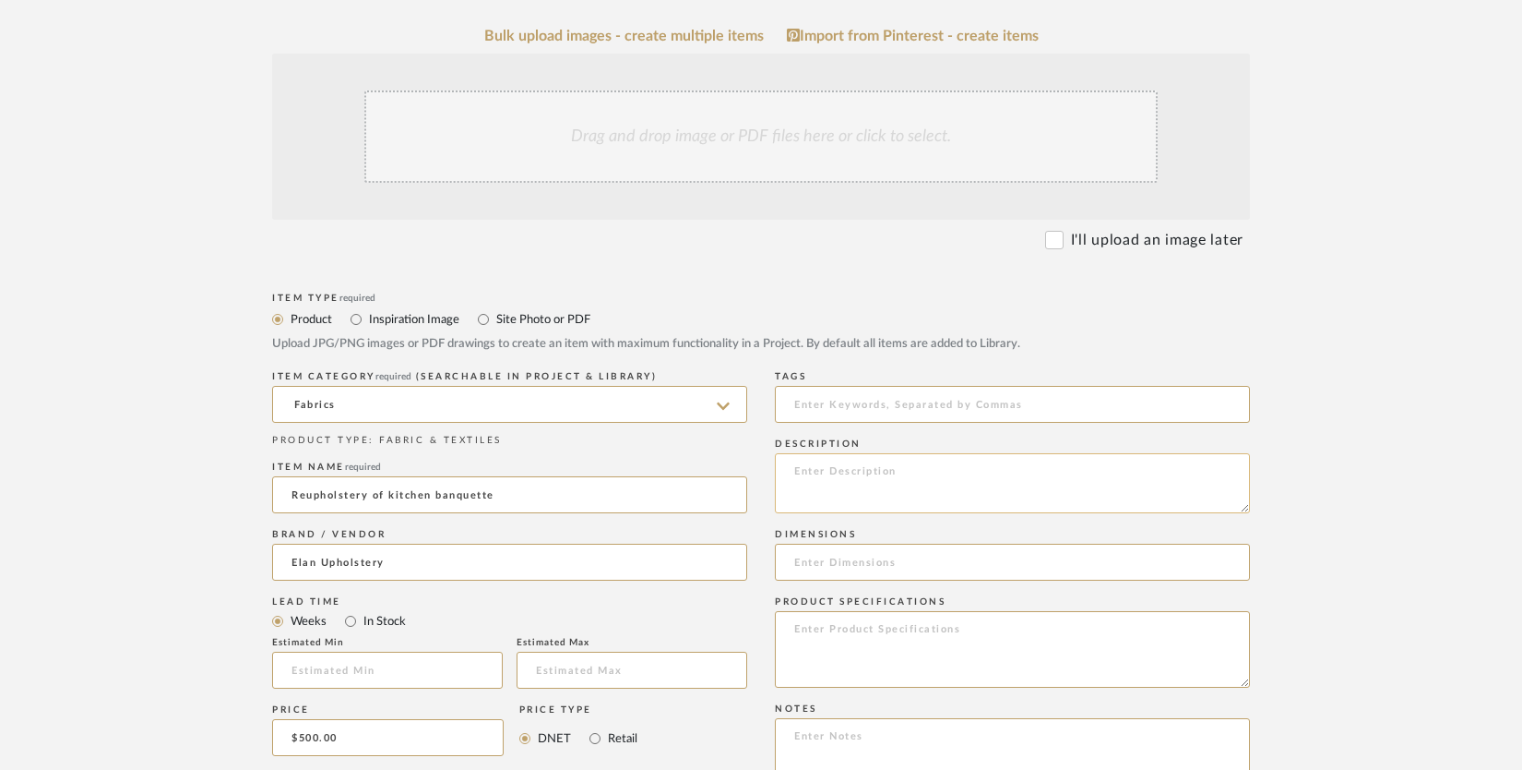
click at [821, 472] on textarea at bounding box center [1012, 483] width 475 height 60
type textarea "R"
type textarea "Requires 4 yards of 54" fabric"
click at [1074, 329] on mat-radio-group "Product Inspiration Image Site Photo or PDF" at bounding box center [761, 318] width 978 height 23
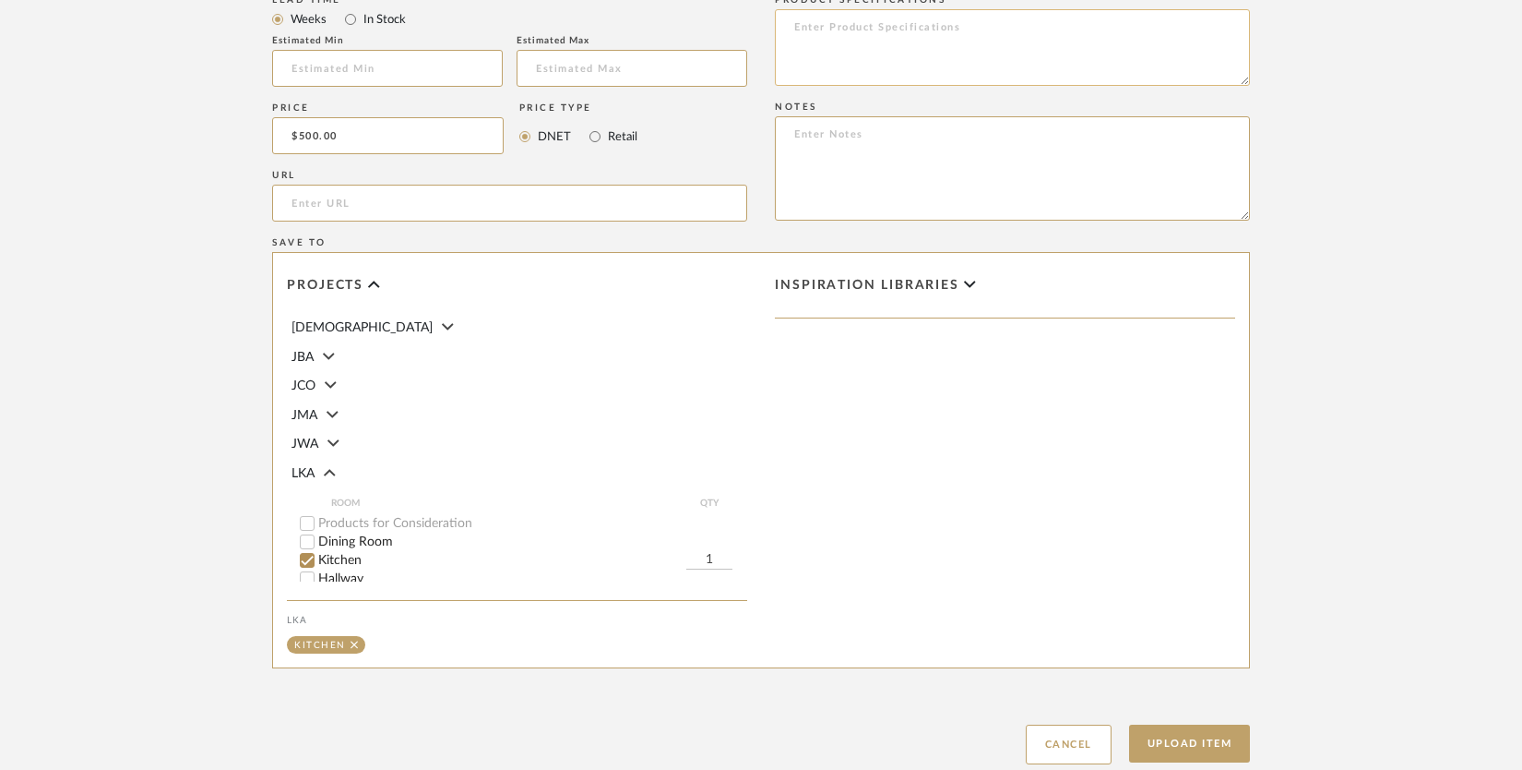
scroll to position [960, 0]
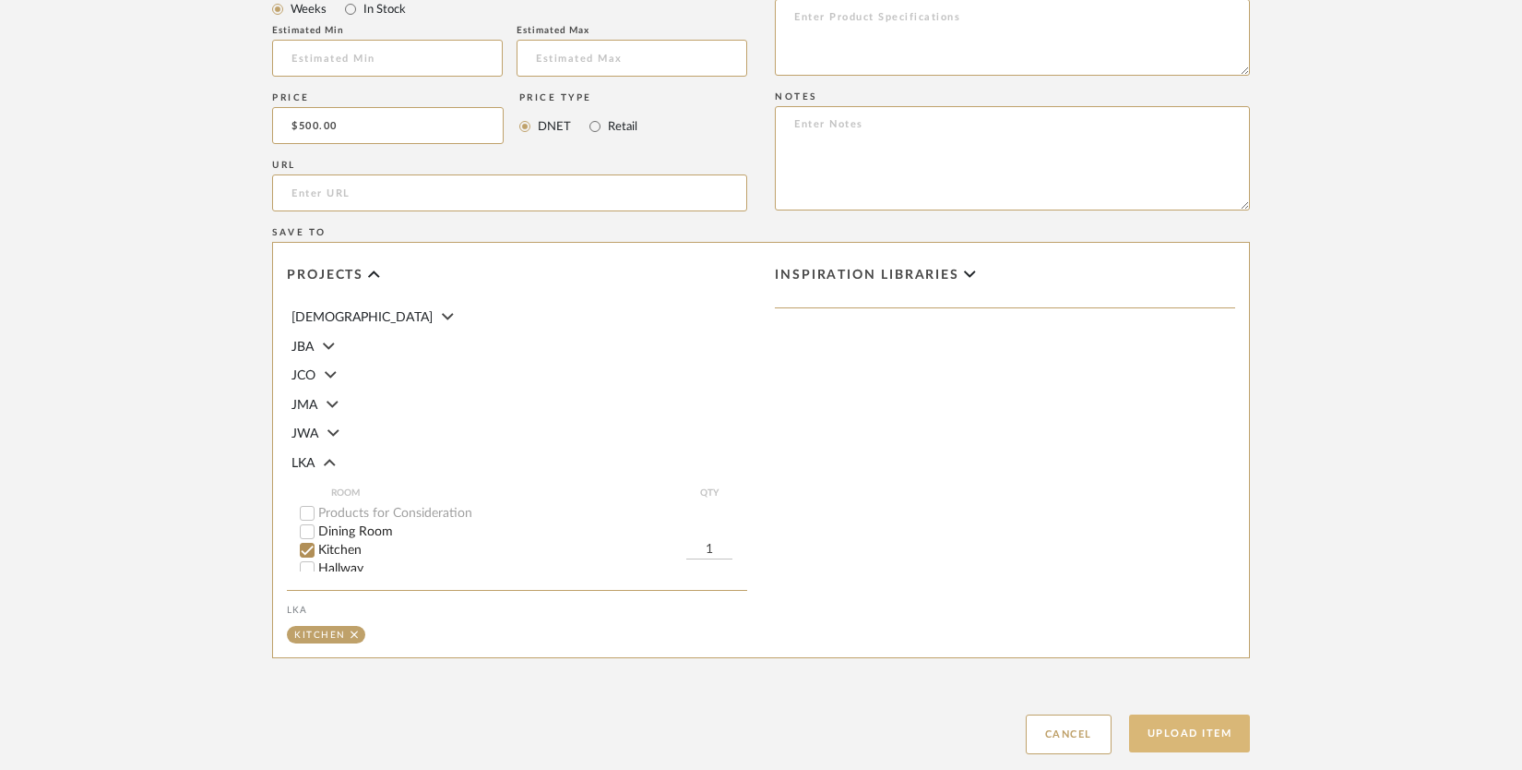
click at [1184, 734] on button "Upload Item" at bounding box center [1190, 733] width 122 height 38
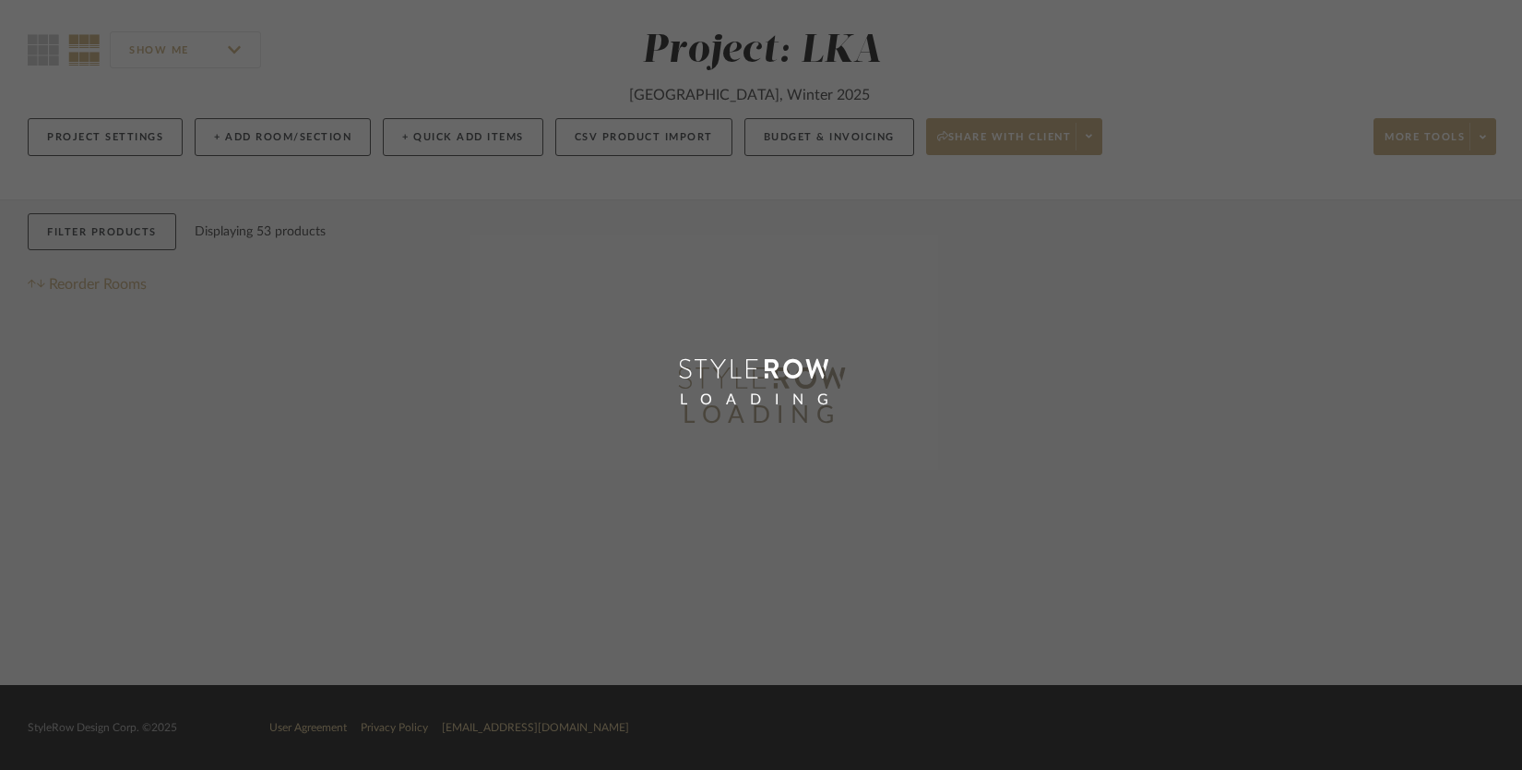
scroll to position [146, 0]
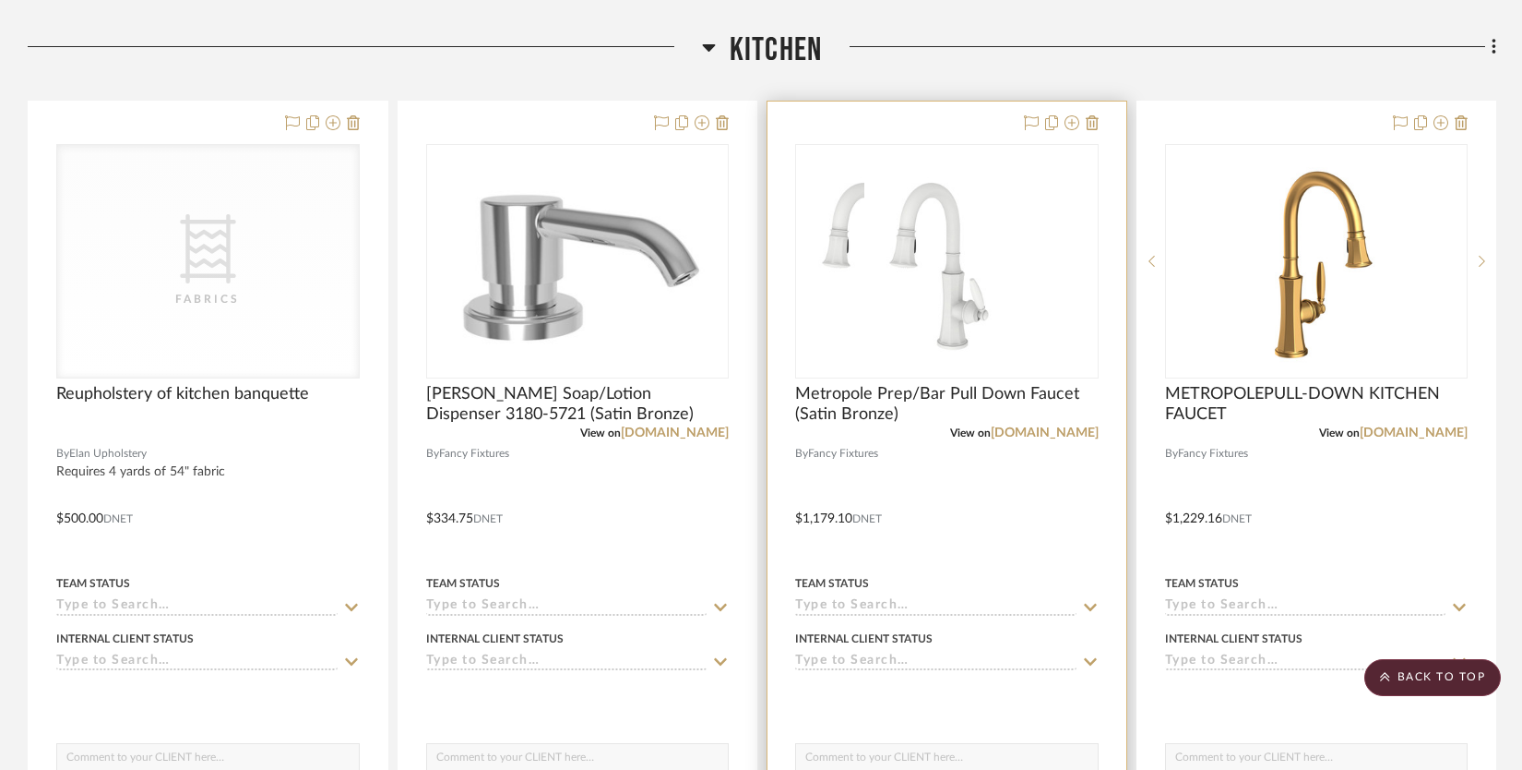
scroll to position [1441, 0]
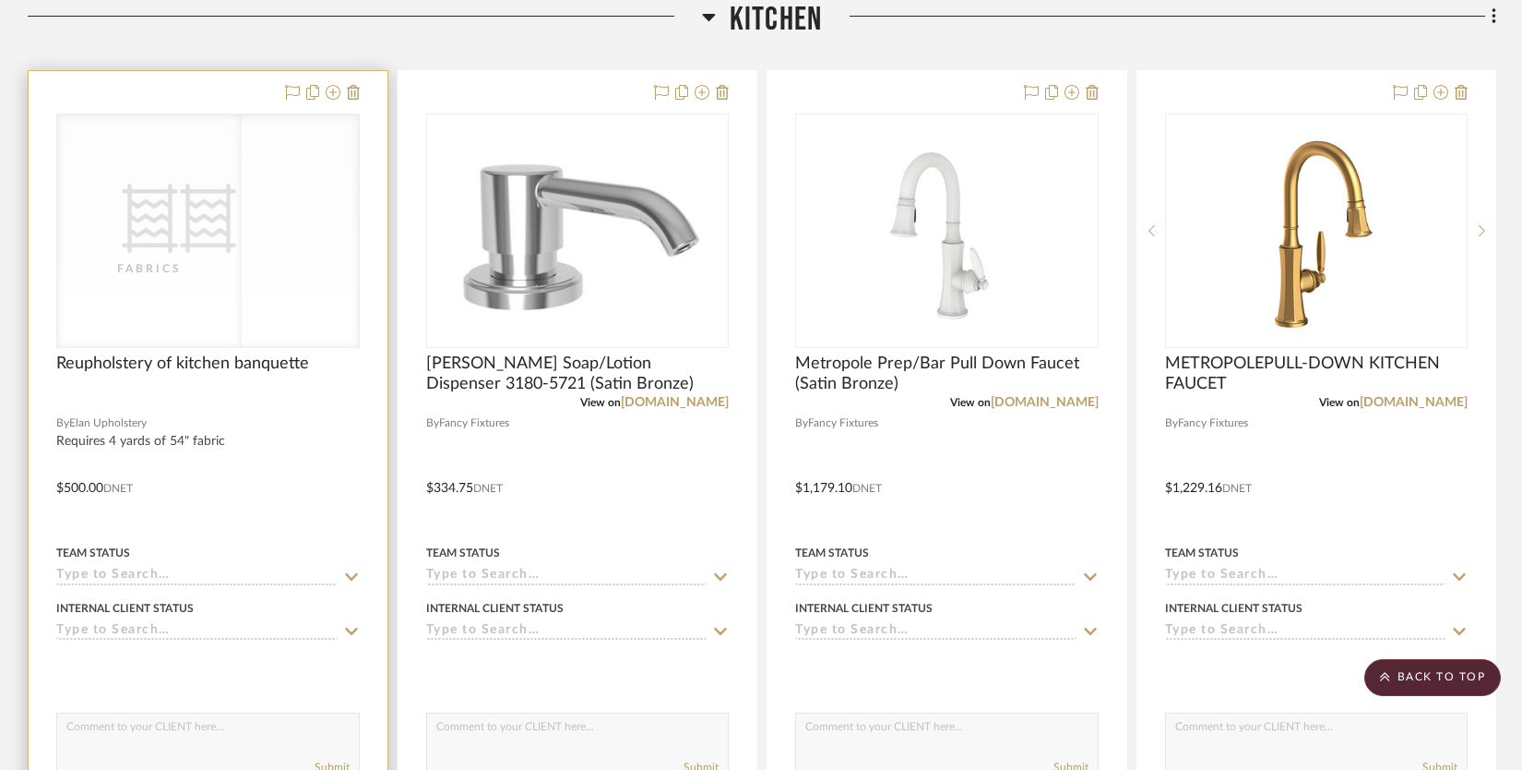
click at [277, 318] on div "CategoryIconFabric Created with Sketch. Fabrics" at bounding box center [208, 230] width 302 height 233
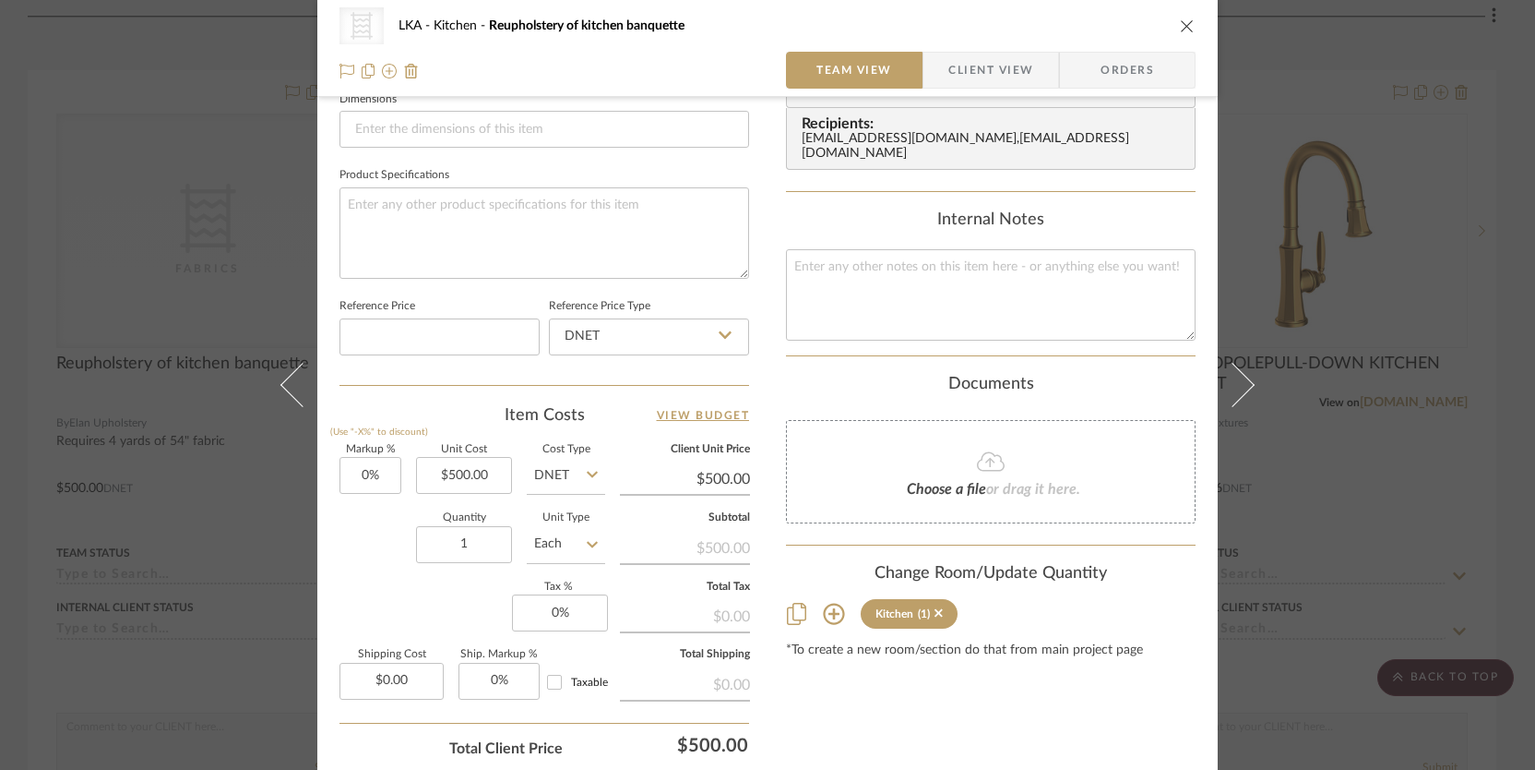
scroll to position [939, 0]
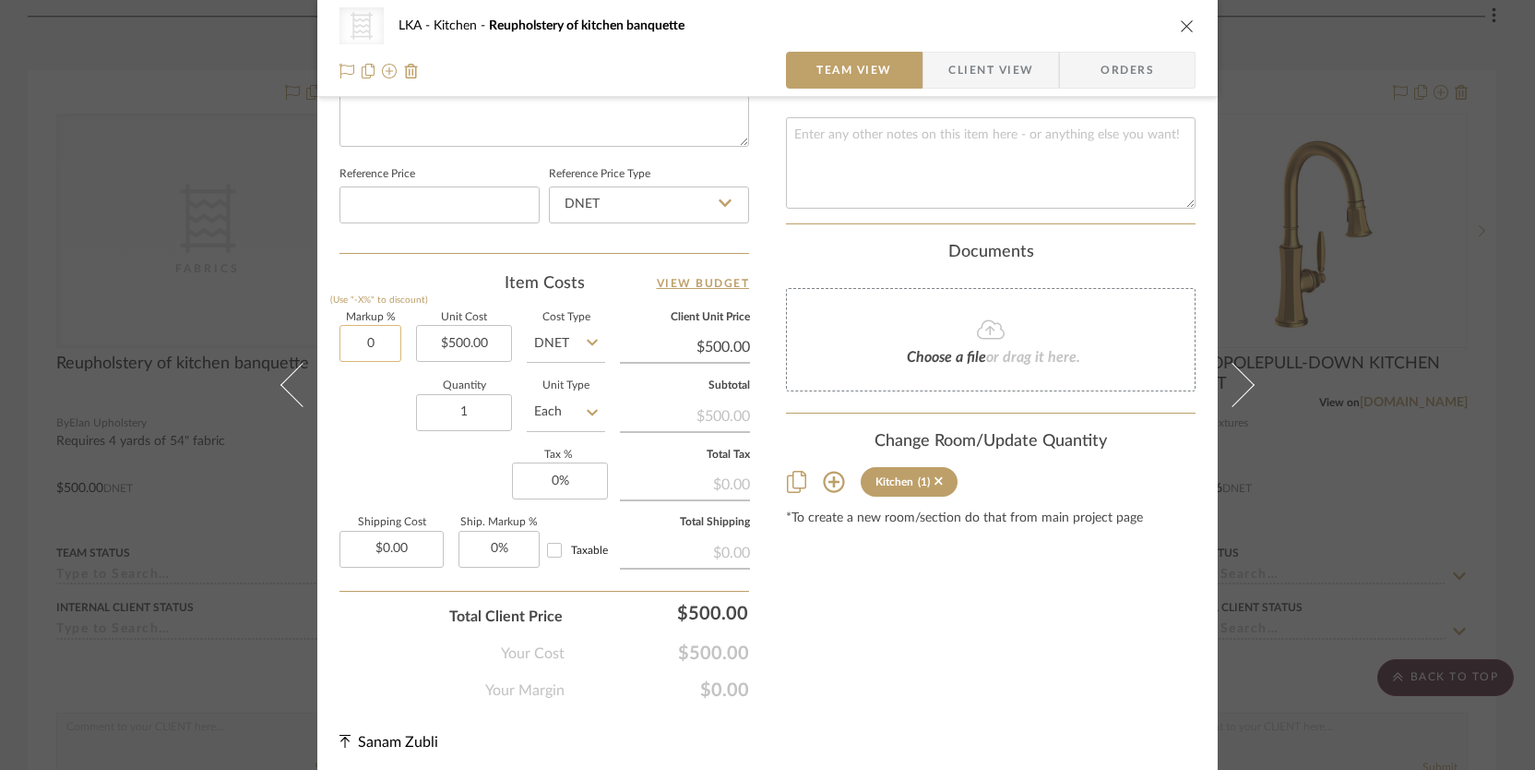
click at [368, 337] on input "0" at bounding box center [371, 343] width 62 height 37
type input "30%"
click at [391, 406] on div "Quantity 1 Unit Type Each" at bounding box center [473, 414] width 266 height 66
type input "$650.00"
click at [360, 338] on input "30" at bounding box center [371, 343] width 62 height 37
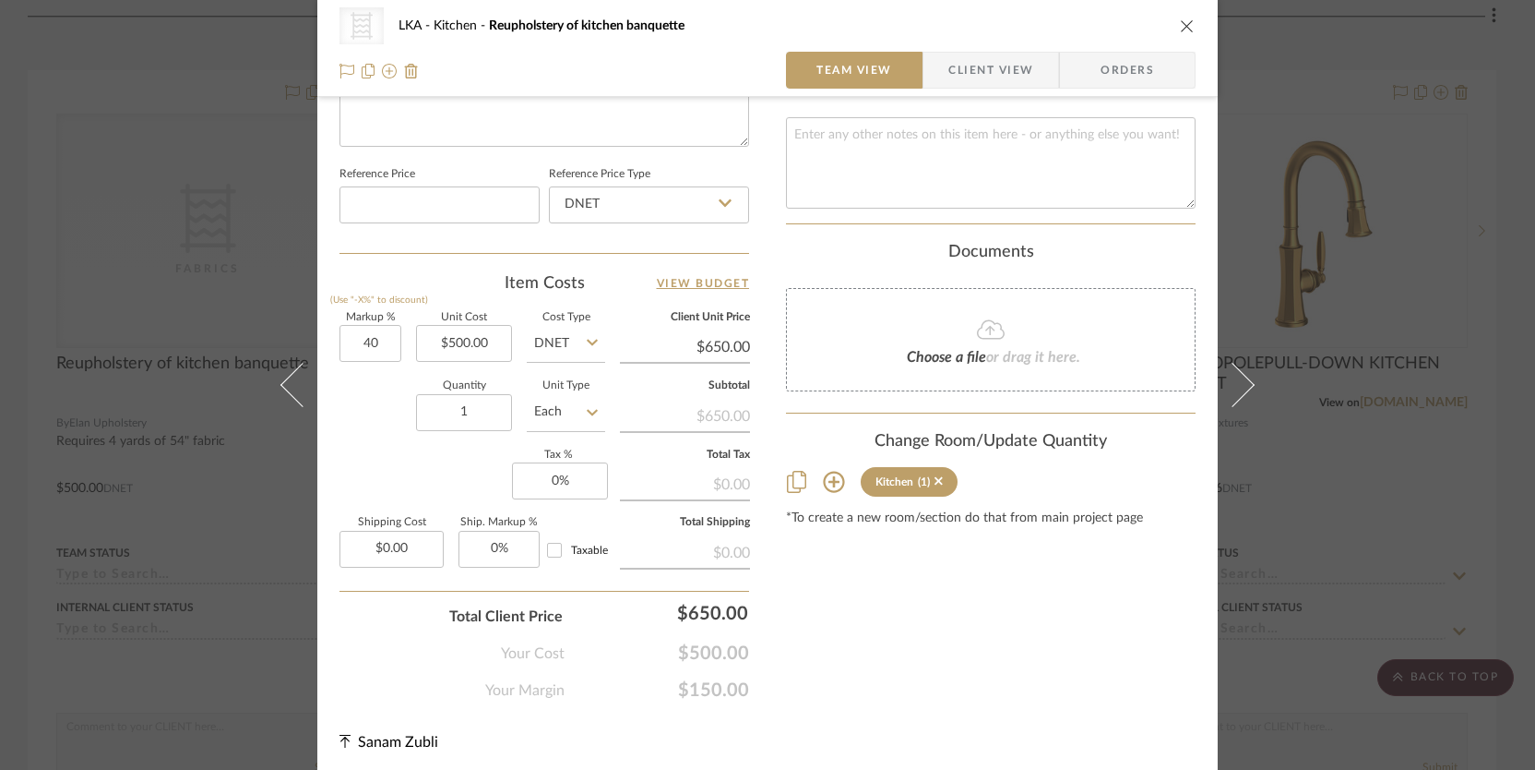
type input "40%"
click at [357, 418] on div "Quantity 1 Unit Type Each" at bounding box center [473, 414] width 266 height 66
type input "$700.00"
click at [1180, 23] on icon "close" at bounding box center [1187, 25] width 15 height 15
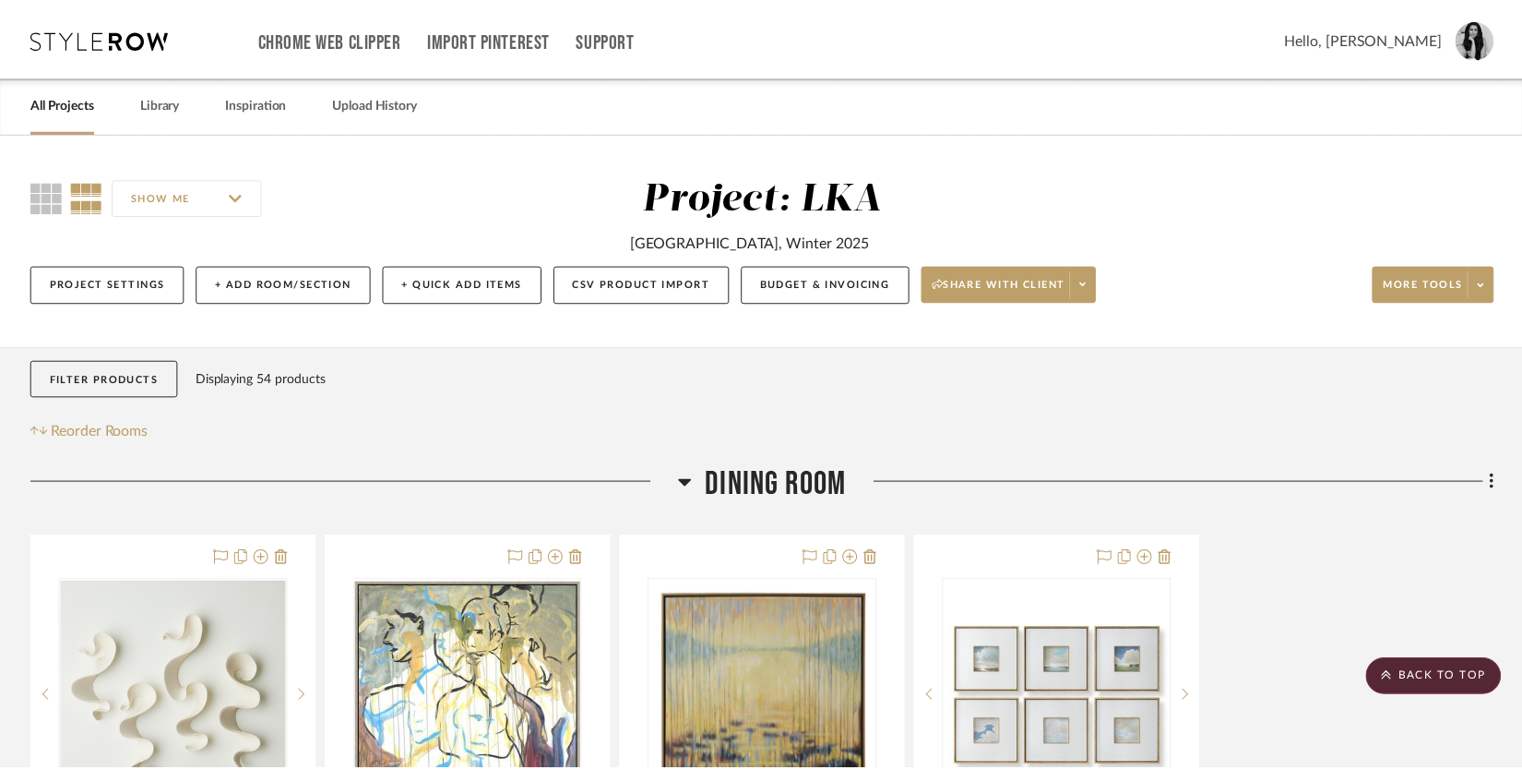
scroll to position [1441, 0]
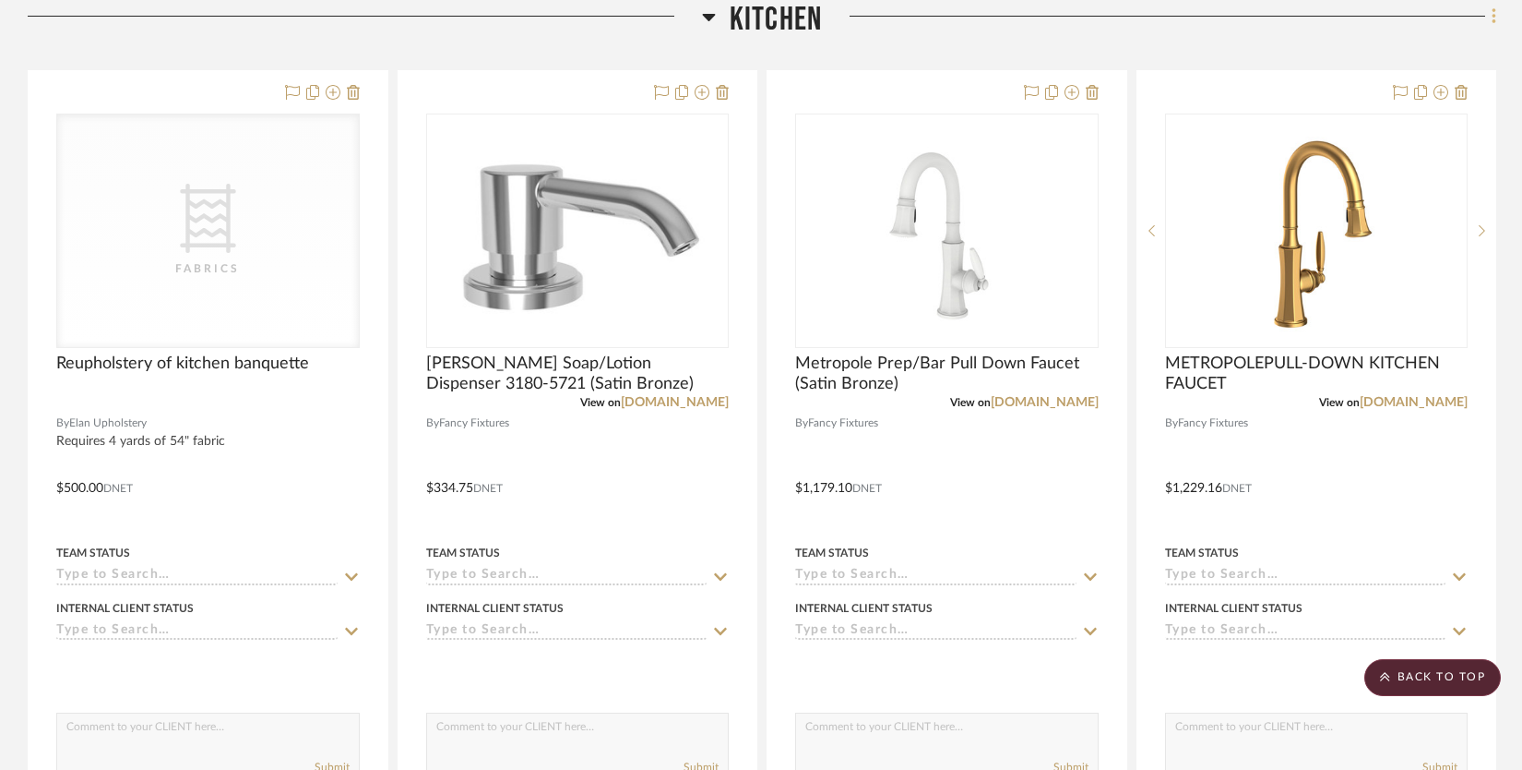
click at [1496, 15] on icon at bounding box center [1495, 16] width 6 height 20
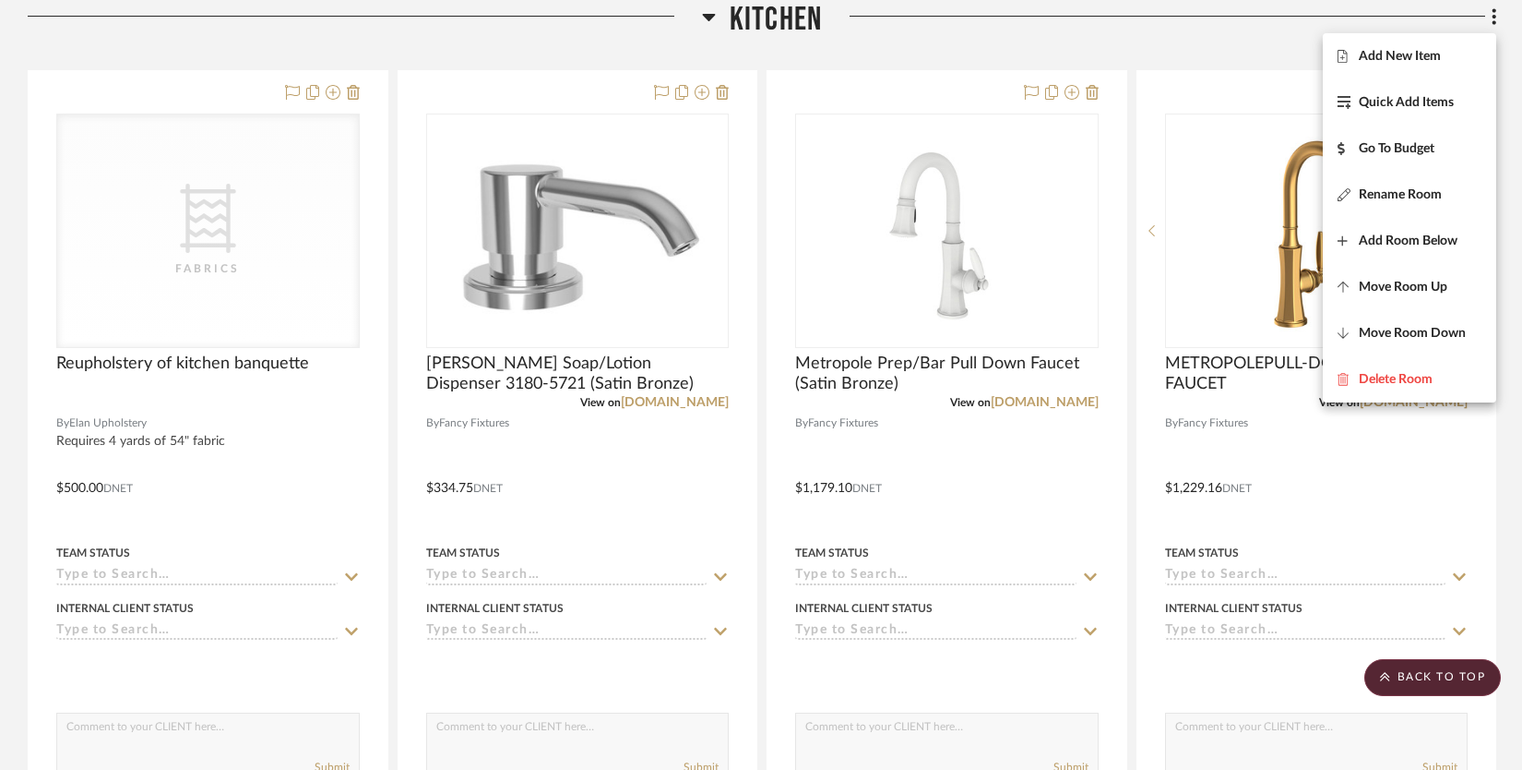
click at [1450, 47] on button "Add New Item" at bounding box center [1409, 56] width 173 height 46
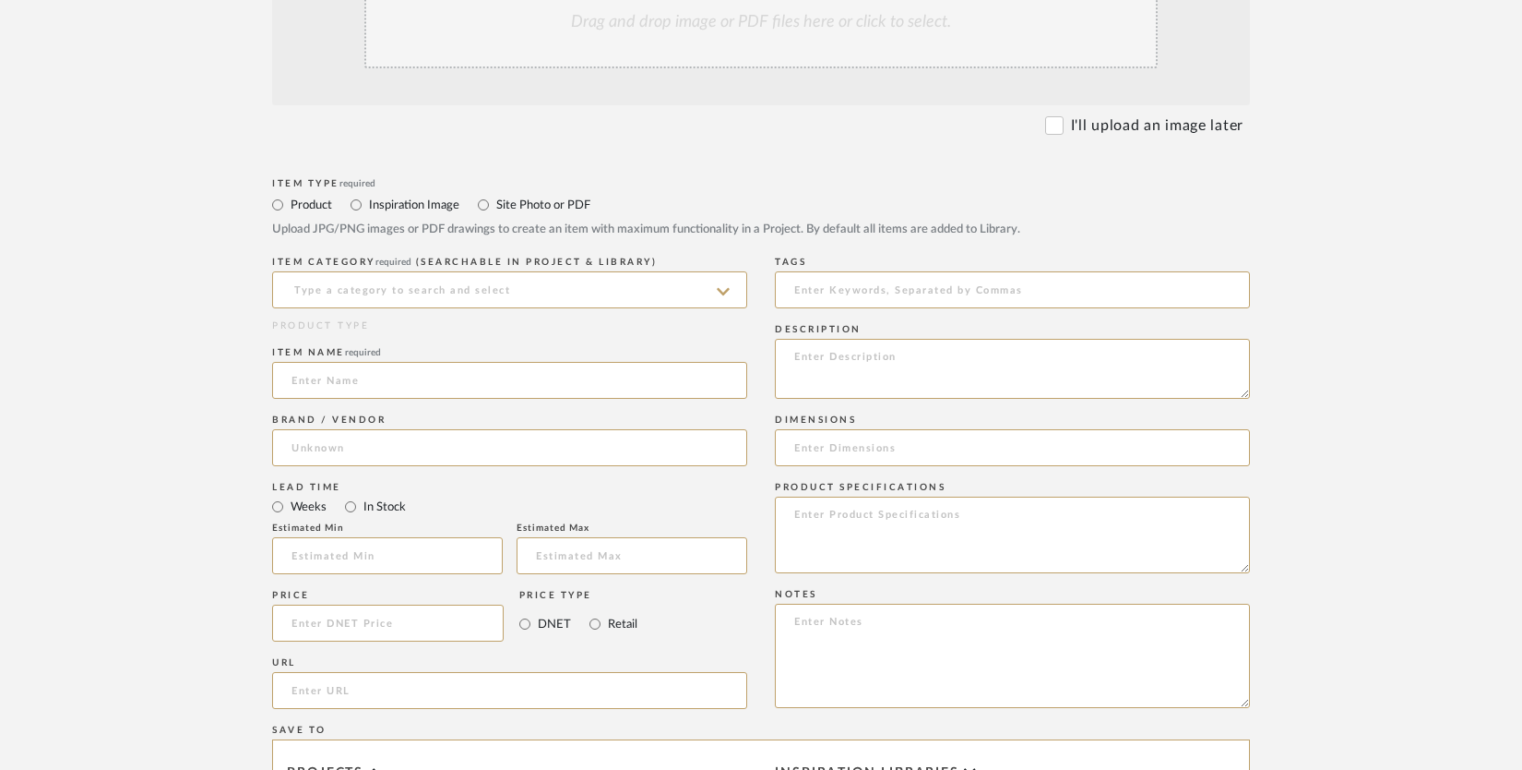
scroll to position [467, 0]
click at [469, 294] on input at bounding box center [509, 285] width 475 height 37
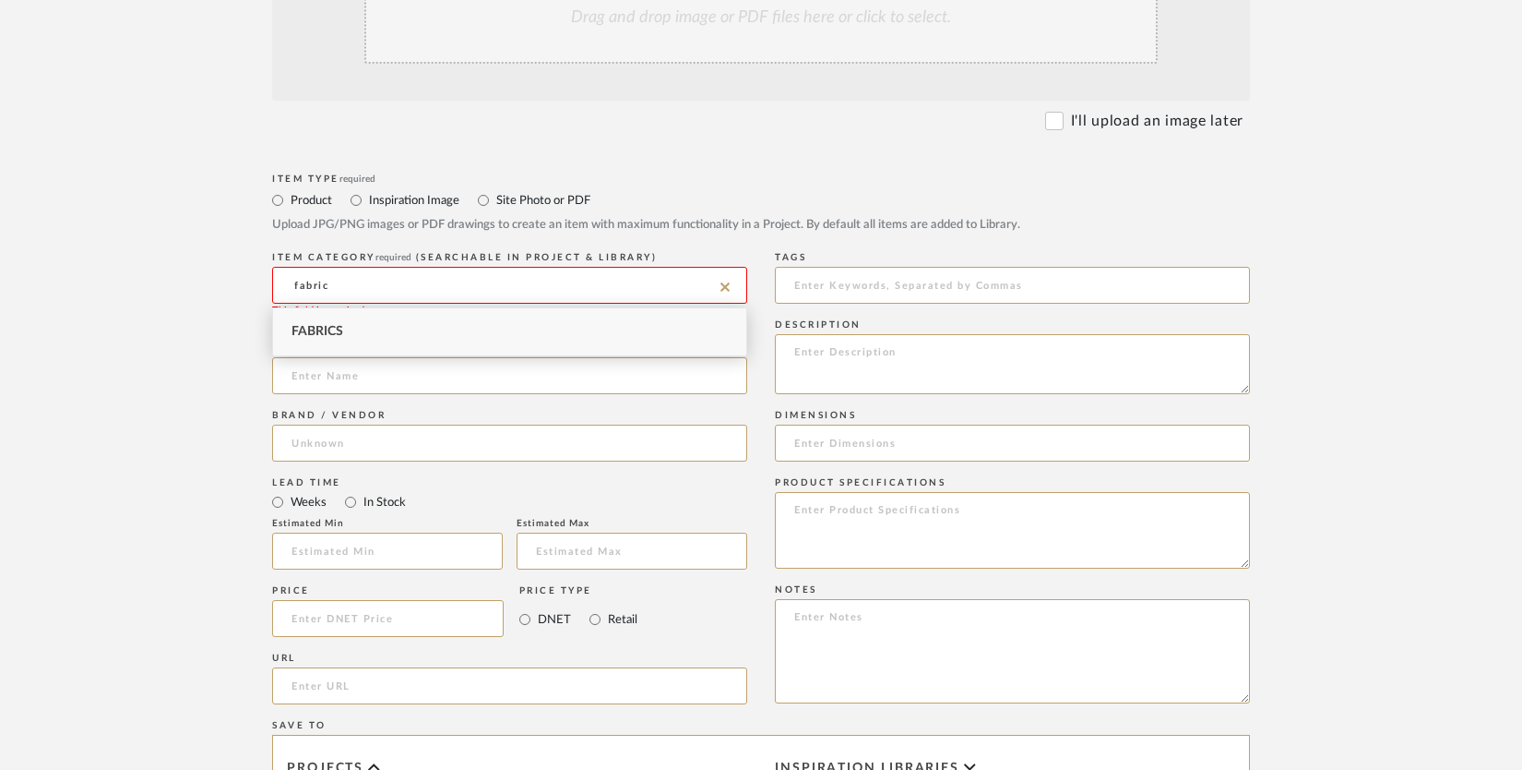
click at [437, 334] on div "Fabrics" at bounding box center [509, 331] width 473 height 47
type input "Fabrics"
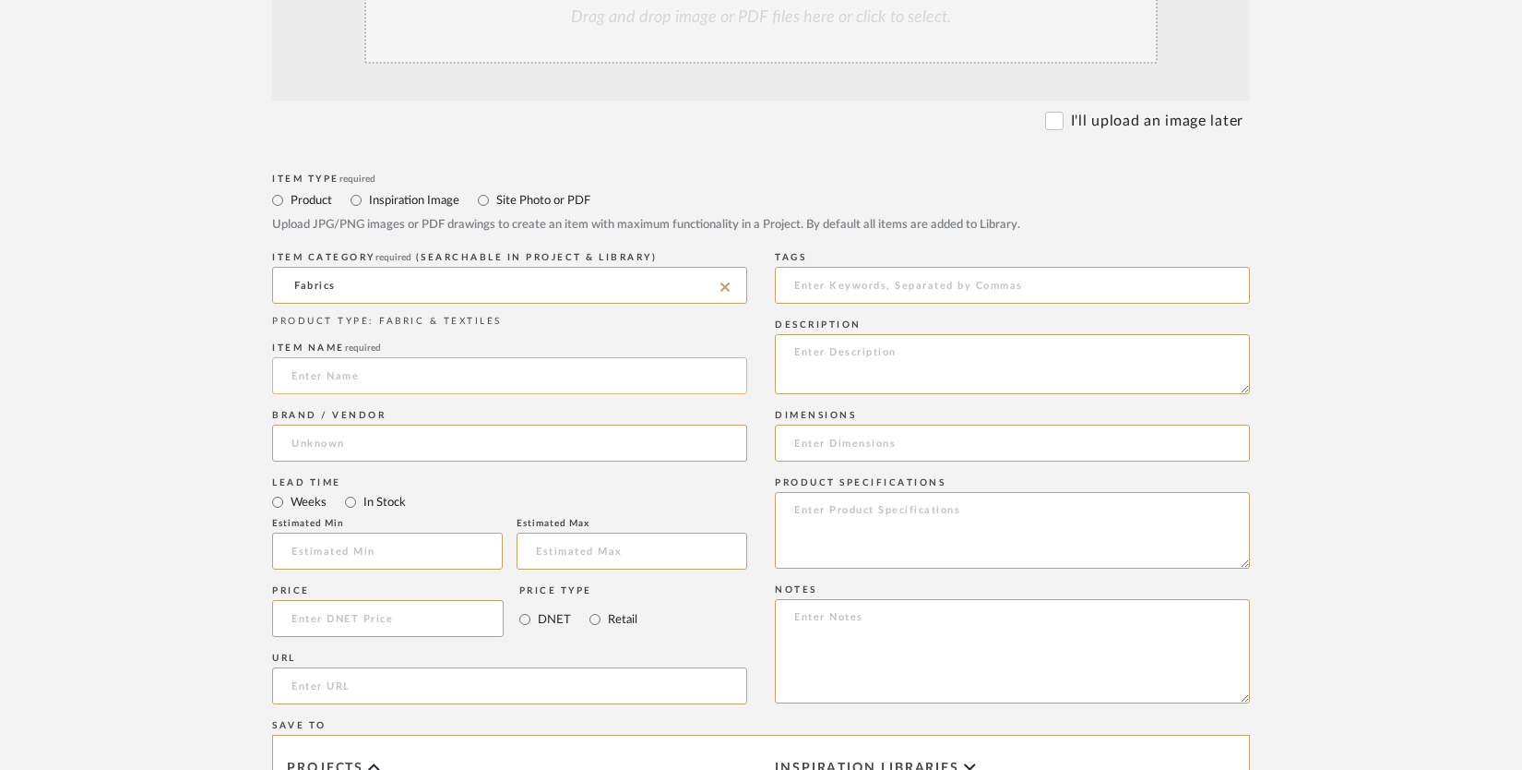
click at [404, 367] on input at bounding box center [509, 375] width 475 height 37
type input "Reupholstery of kitchen counter stools"
click at [334, 444] on input at bounding box center [509, 442] width 475 height 37
click at [340, 478] on mat-option "Elan Upholstery" at bounding box center [509, 490] width 473 height 47
type input "Elan Upholstery"
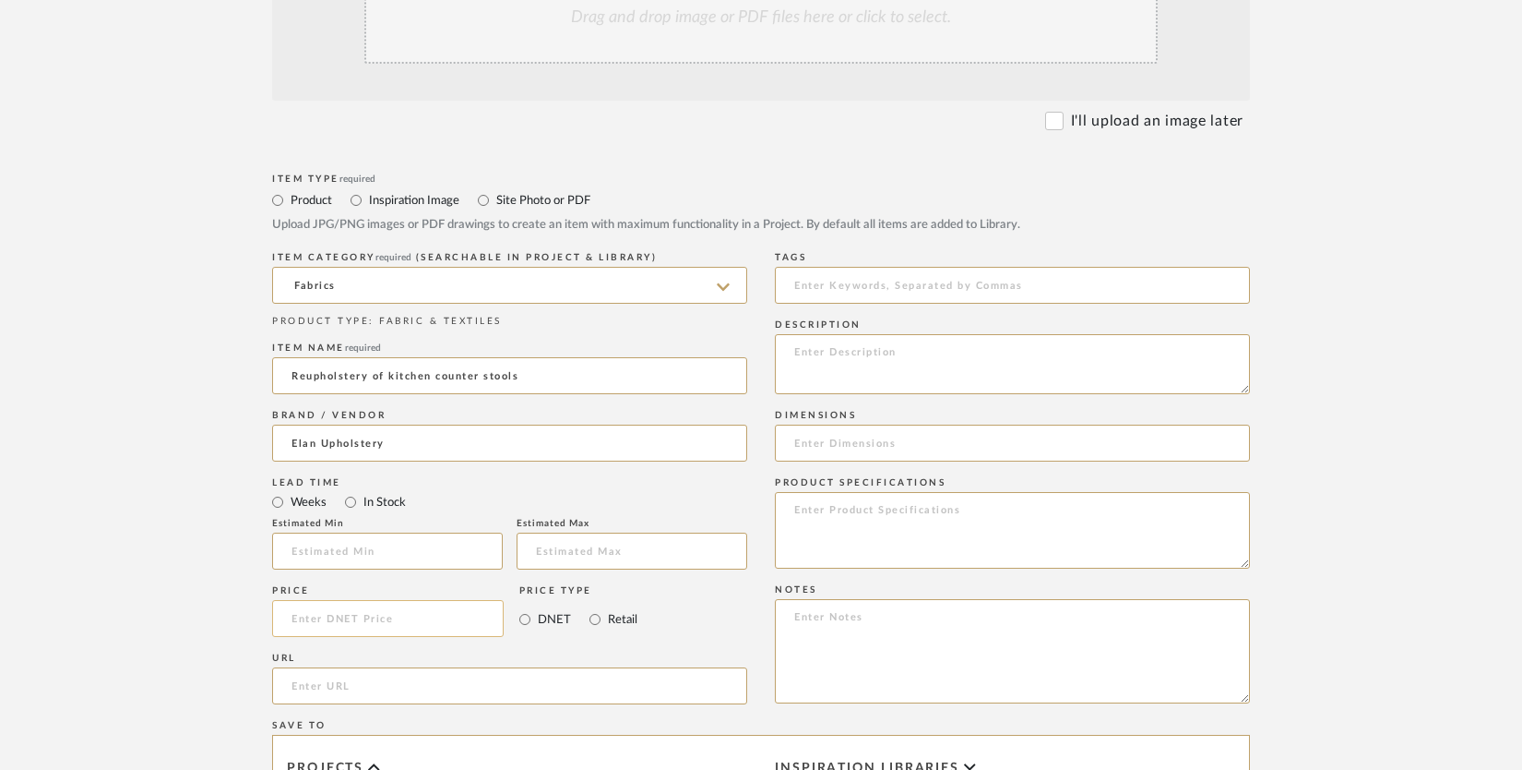
click at [309, 614] on input at bounding box center [388, 618] width 232 height 37
type input "$125.00"
click at [543, 620] on label "DNET" at bounding box center [553, 619] width 35 height 20
click at [536, 620] on input "DNET" at bounding box center [525, 619] width 22 height 22
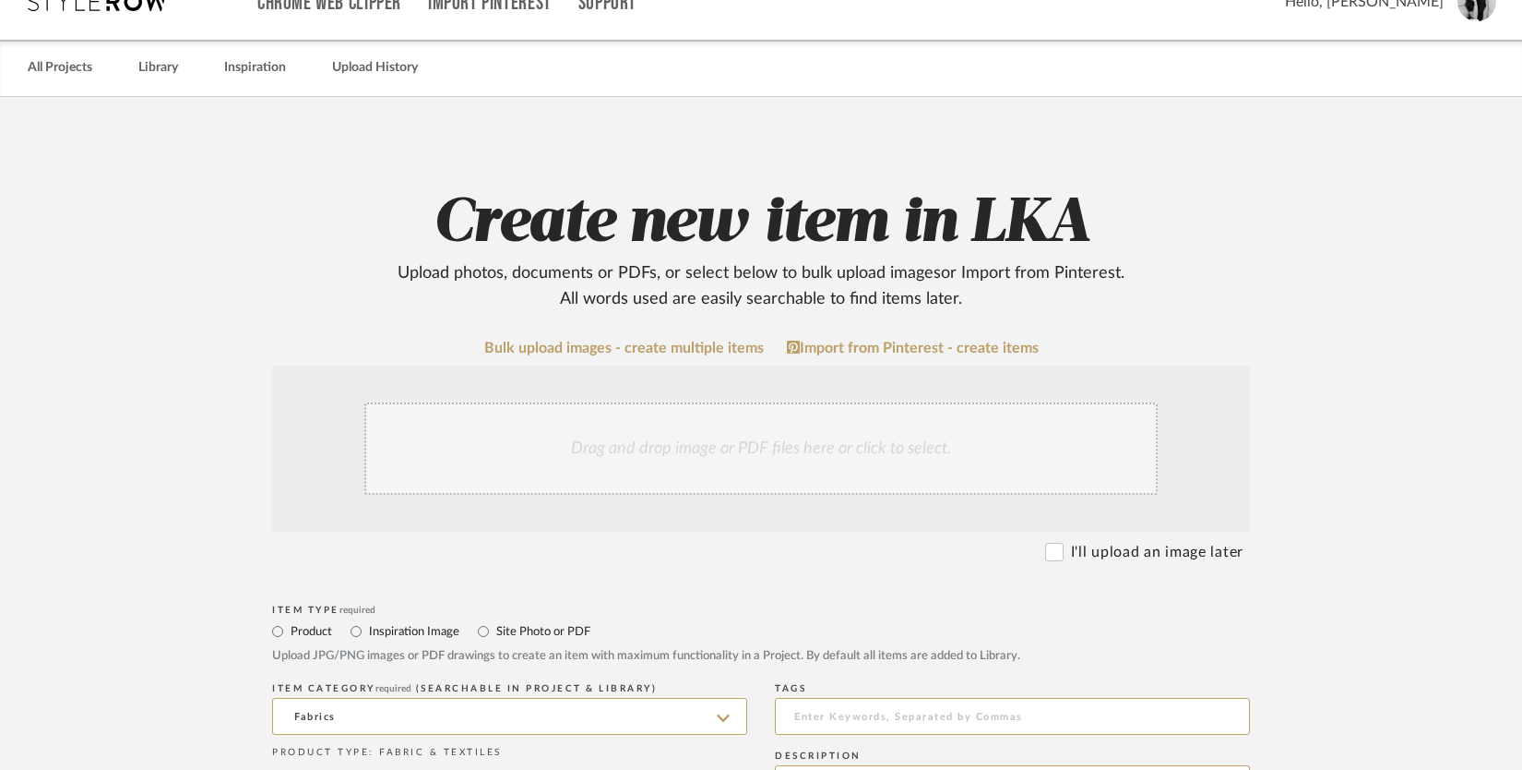
scroll to position [381, 0]
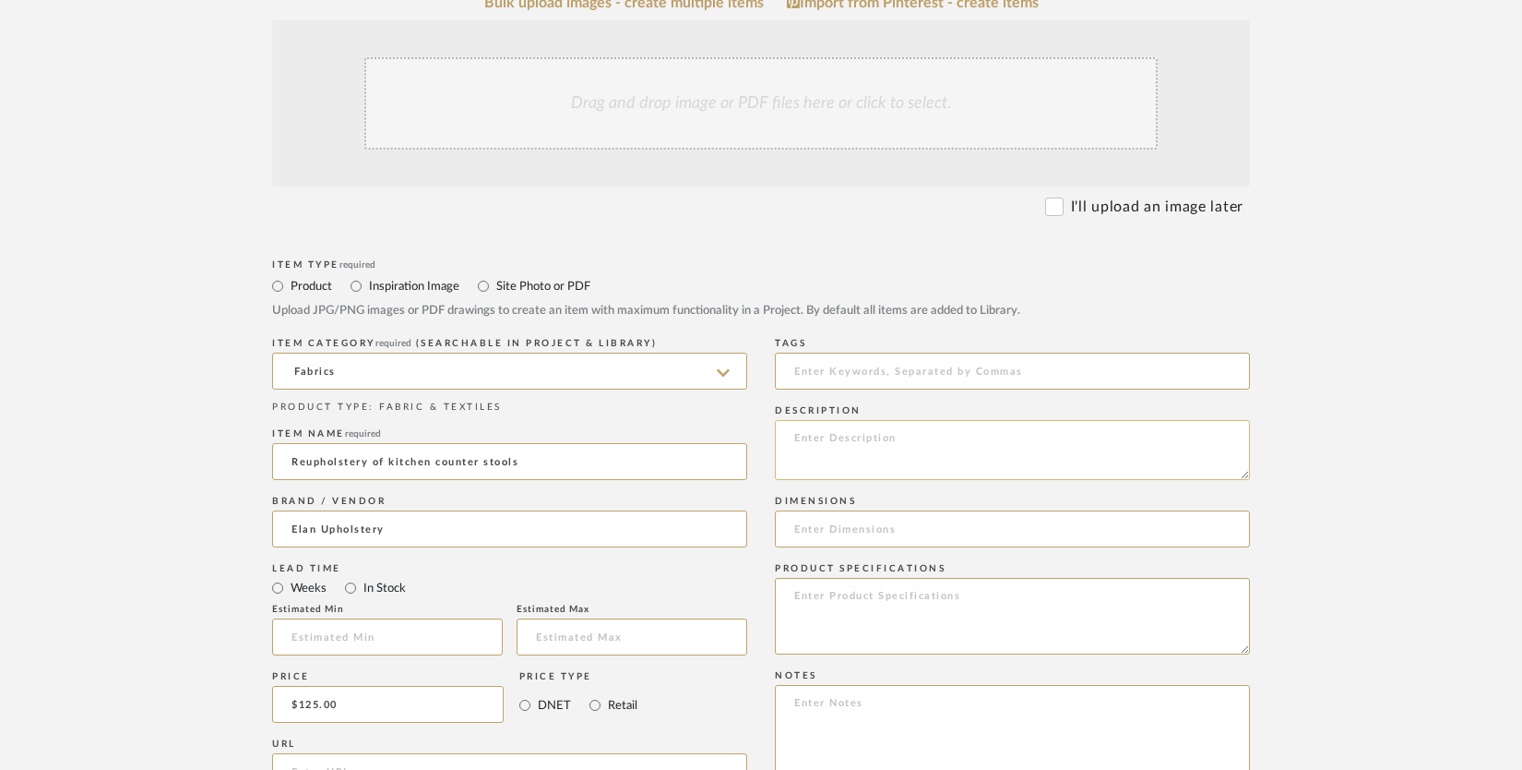
click at [834, 442] on textarea at bounding box center [1012, 450] width 475 height 60
click at [1027, 438] on textarea "Requires 2 yards total (for 2 chairs) of pain 54" fabric" at bounding box center [1012, 450] width 475 height 60
type textarea "Requires 2 yards total (for 2 chairs) of plain 54" fabric"
click at [1335, 349] on form "Bulk upload images - create multiple items Import from Pinterest - create items…" at bounding box center [761, 663] width 1176 height 1338
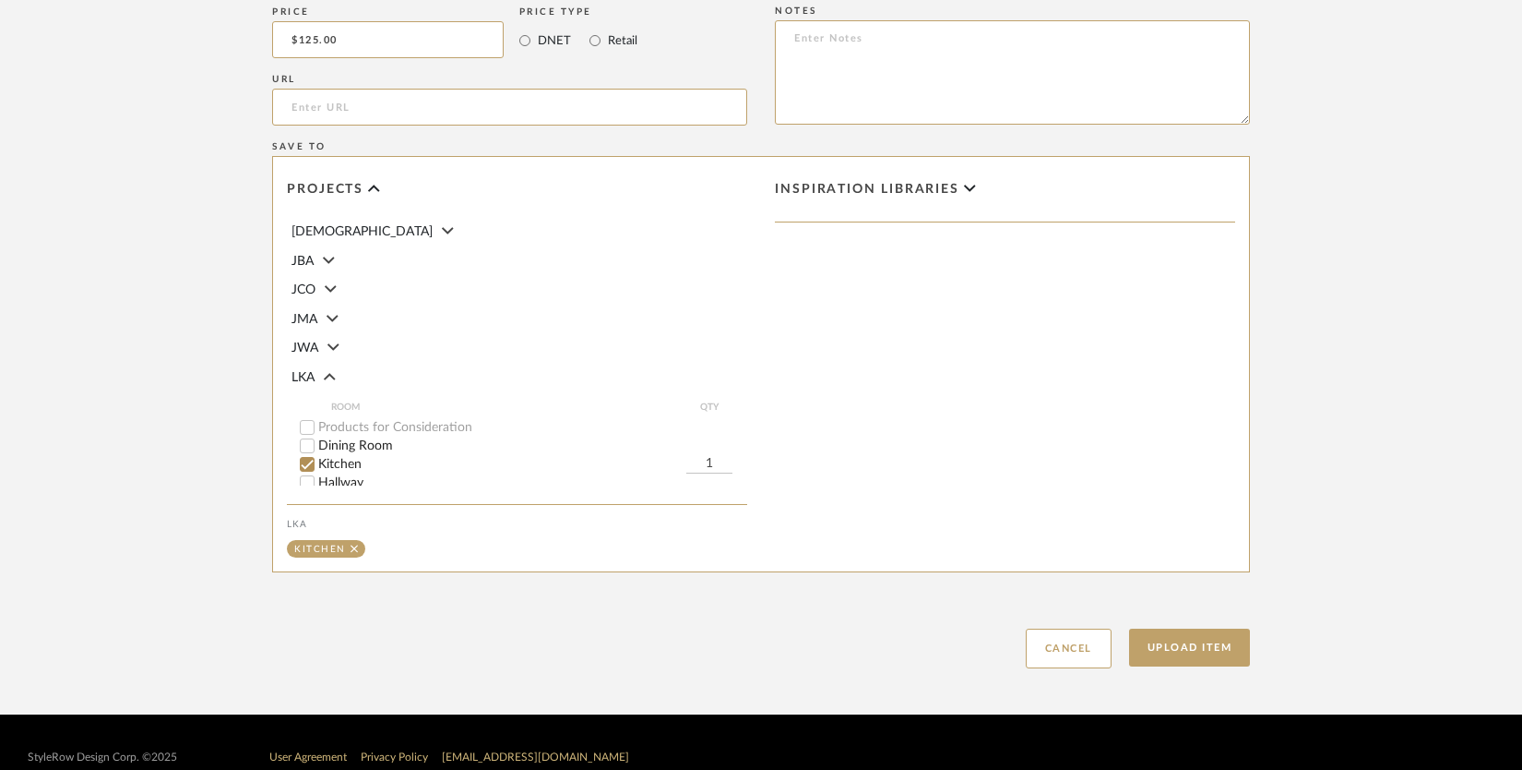
scroll to position [1076, 0]
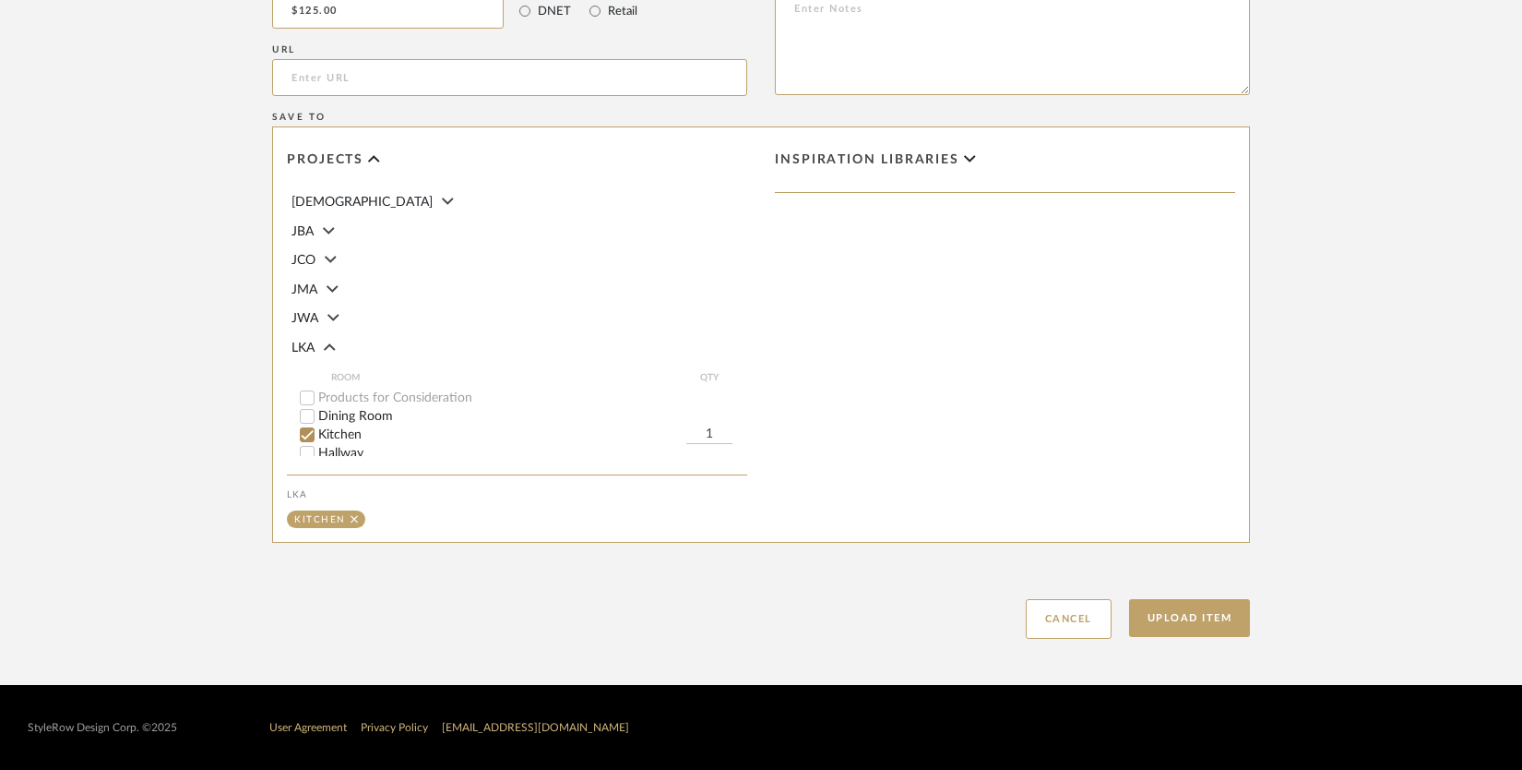
drag, startPoint x: 721, startPoint y: 428, endPoint x: 696, endPoint y: 428, distance: 24.9
click at [697, 428] on input "1" at bounding box center [709, 434] width 46 height 18
drag, startPoint x: 697, startPoint y: 427, endPoint x: 722, endPoint y: 425, distance: 25.0
click at [722, 425] on input "1" at bounding box center [709, 434] width 46 height 18
type input "2"
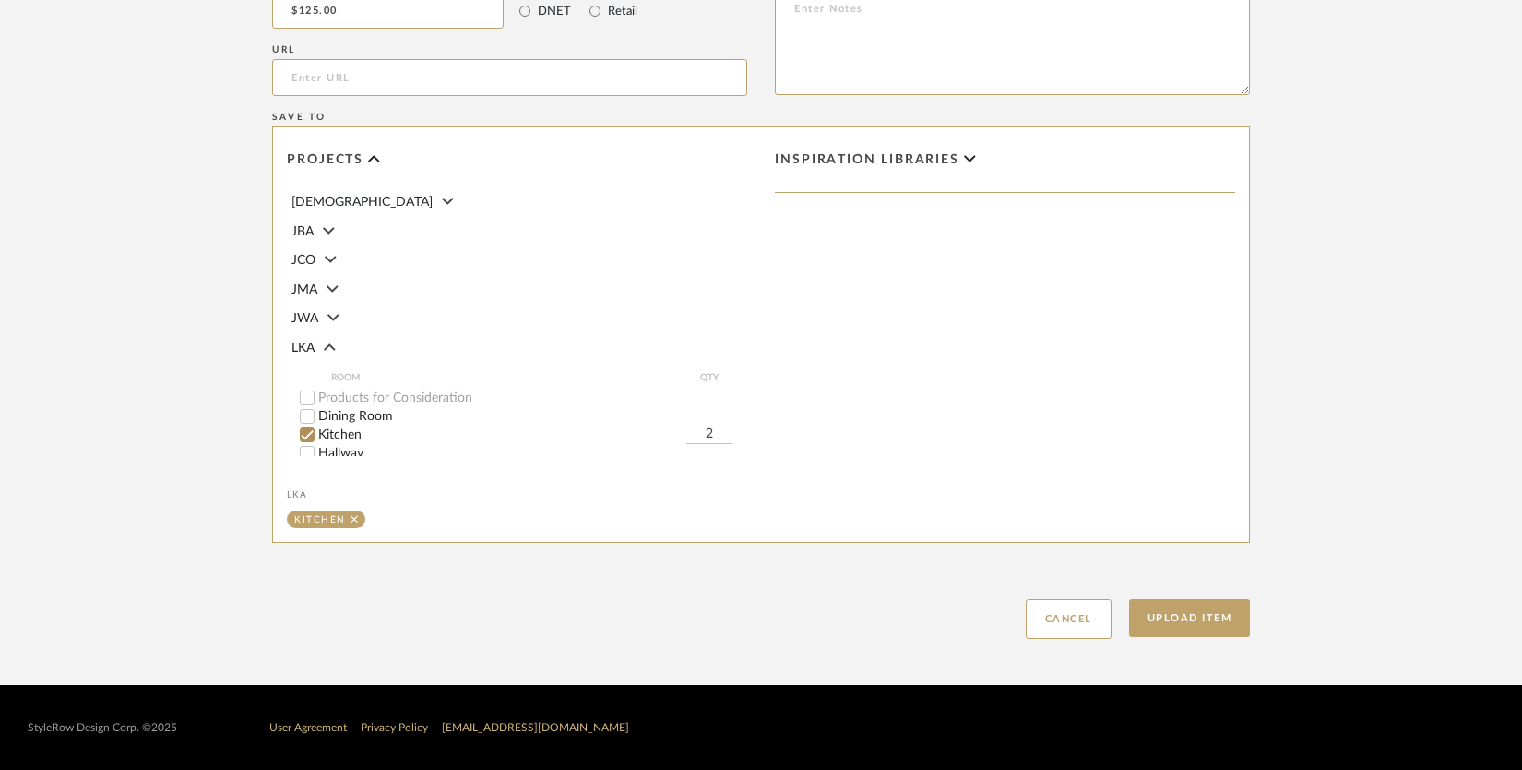
click at [832, 549] on div "Save To Projects DIO JBA JCO JMA JWA LKA ROOM QTY Products for Consideration Di…" at bounding box center [761, 330] width 978 height 447
click at [1164, 605] on button "Upload Item" at bounding box center [1190, 618] width 122 height 38
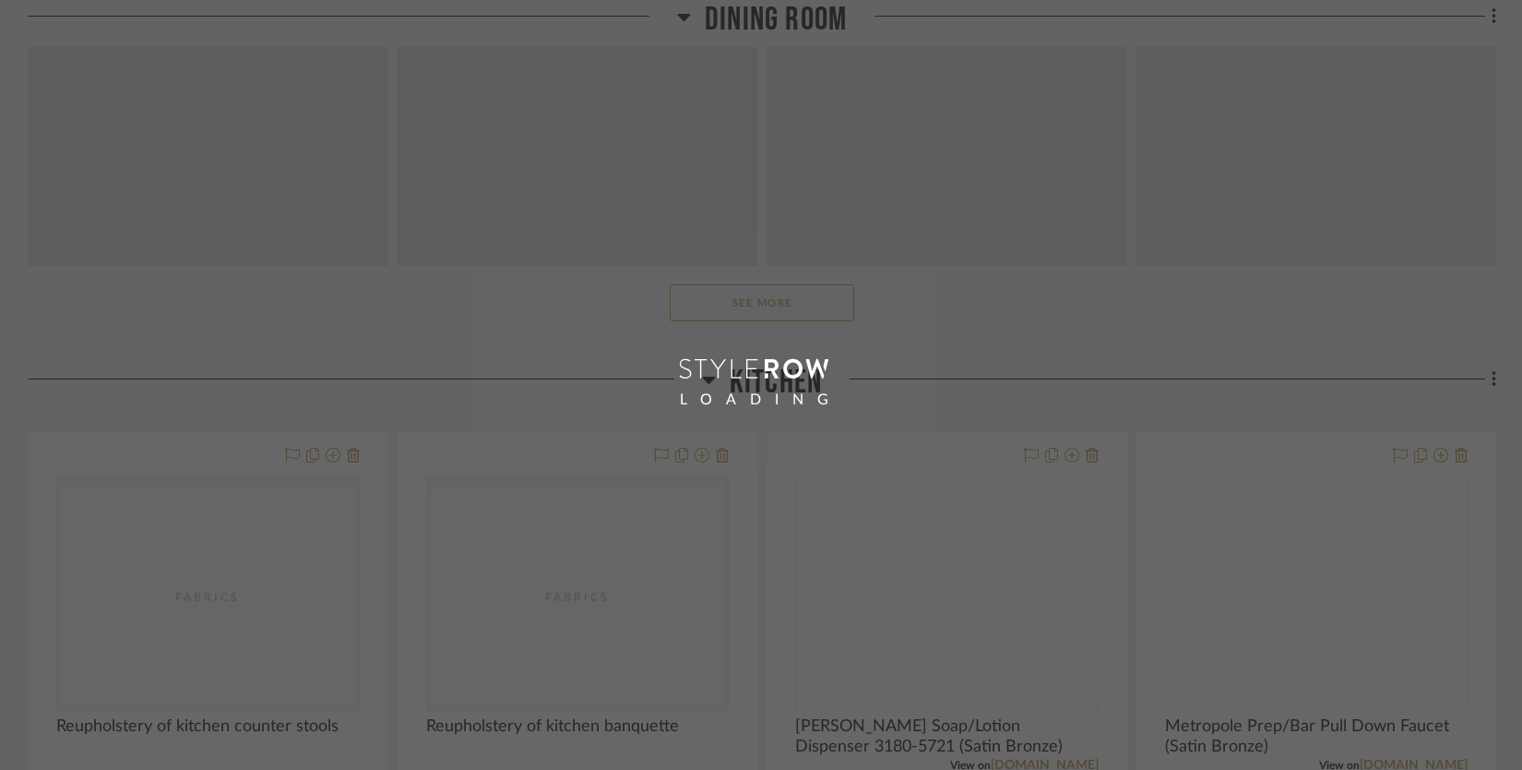
scroll to position [19, 0]
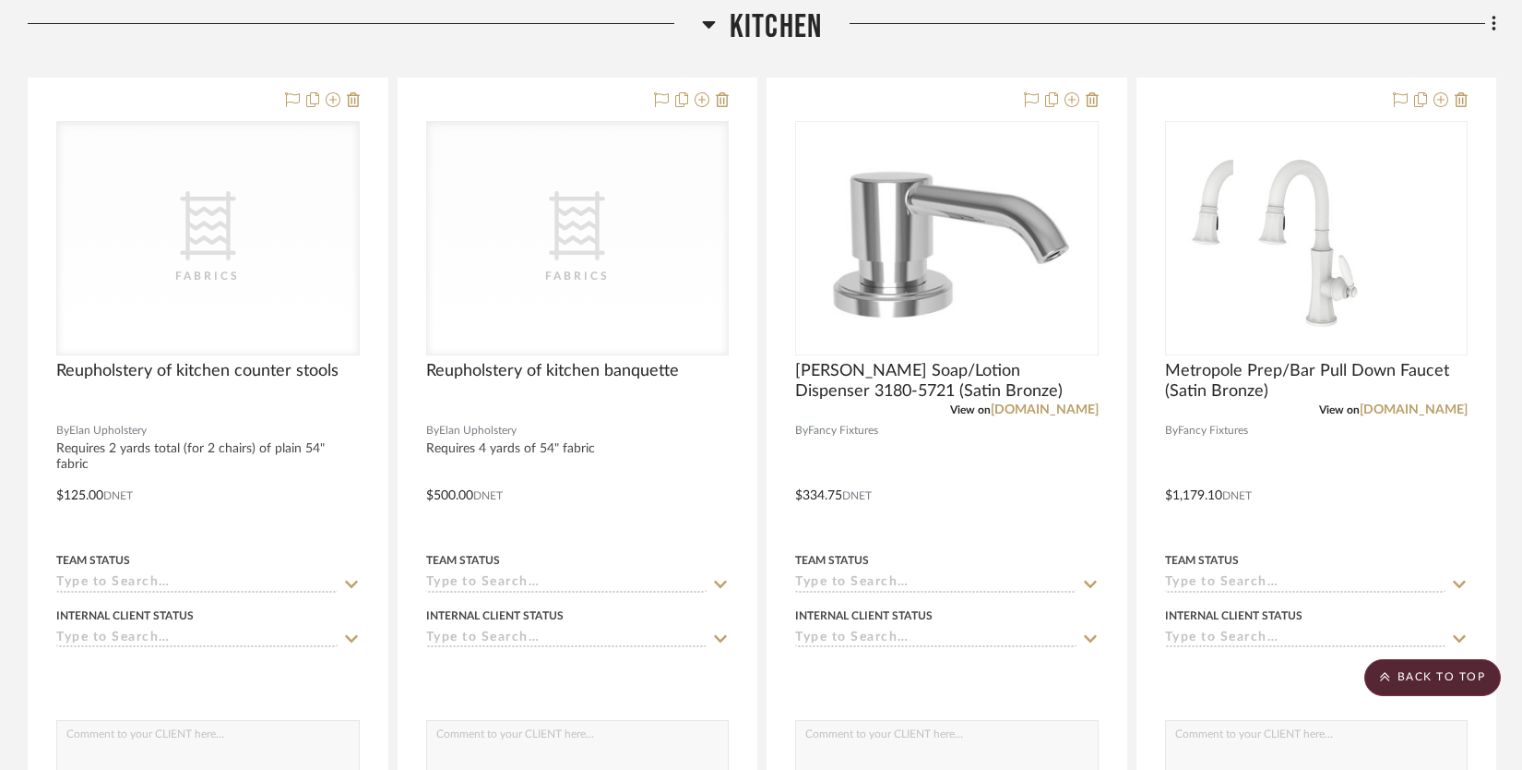
scroll to position [1441, 0]
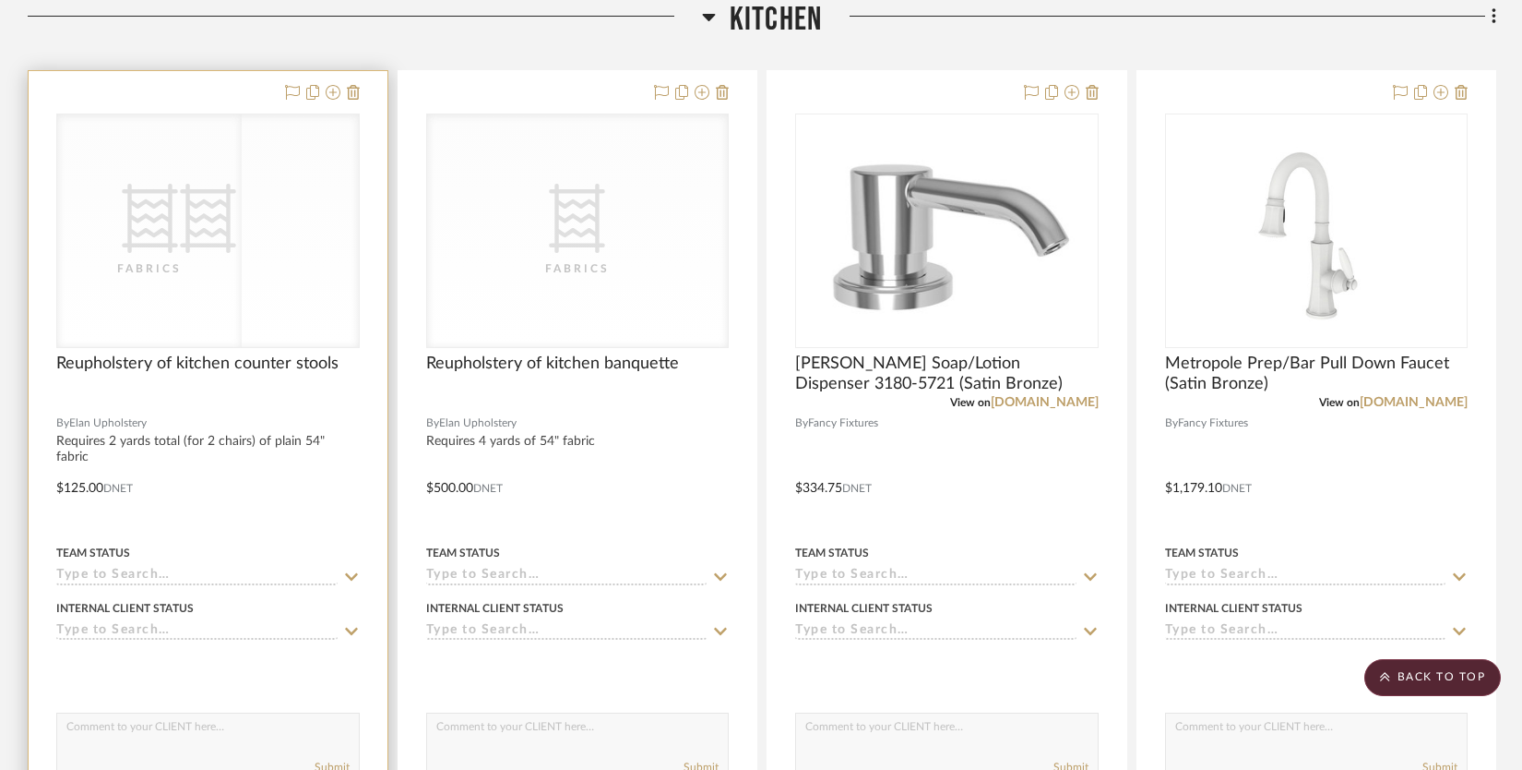
click at [312, 334] on div "CategoryIconFabric Created with Sketch. Fabrics" at bounding box center [208, 230] width 302 height 233
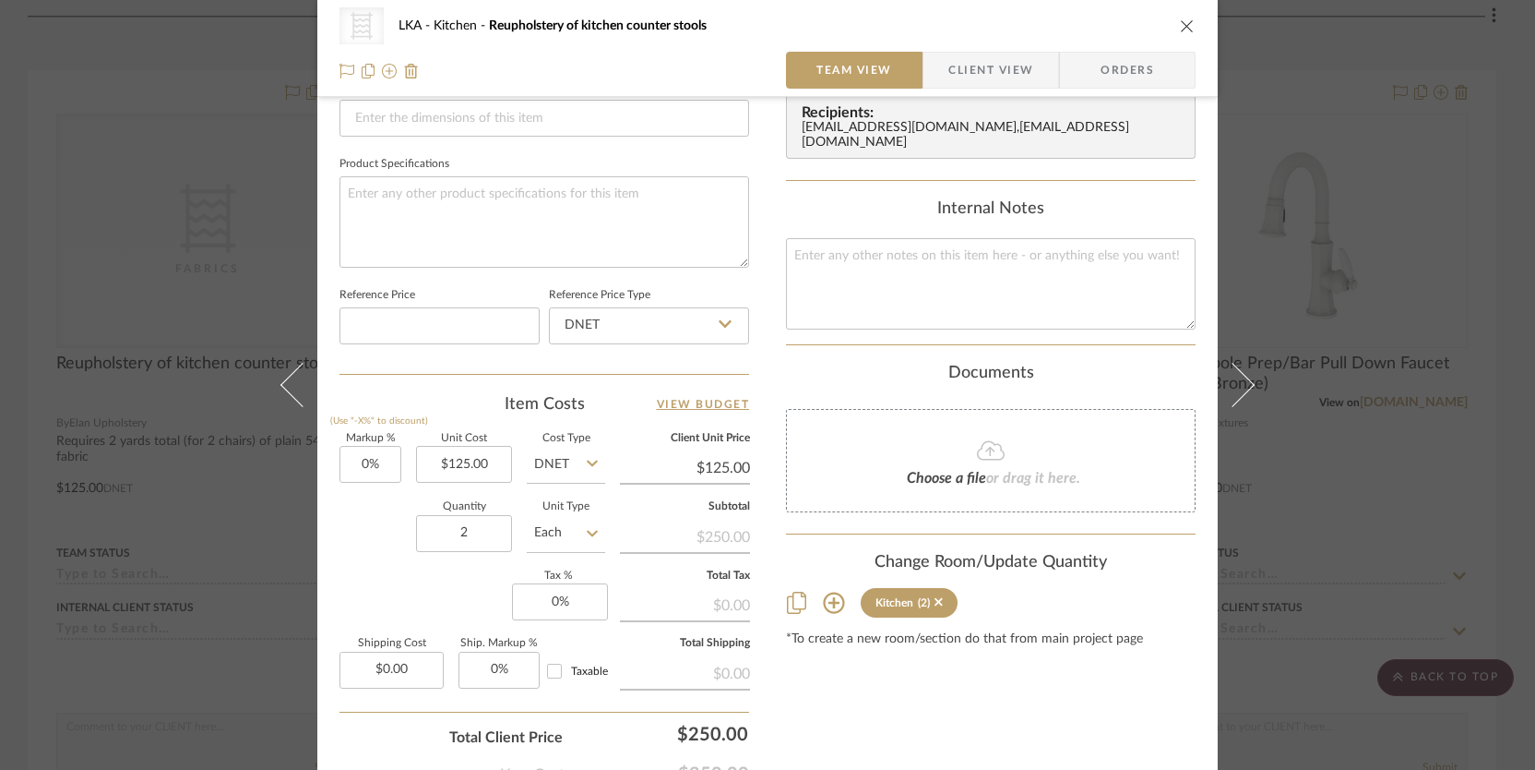
scroll to position [942, 0]
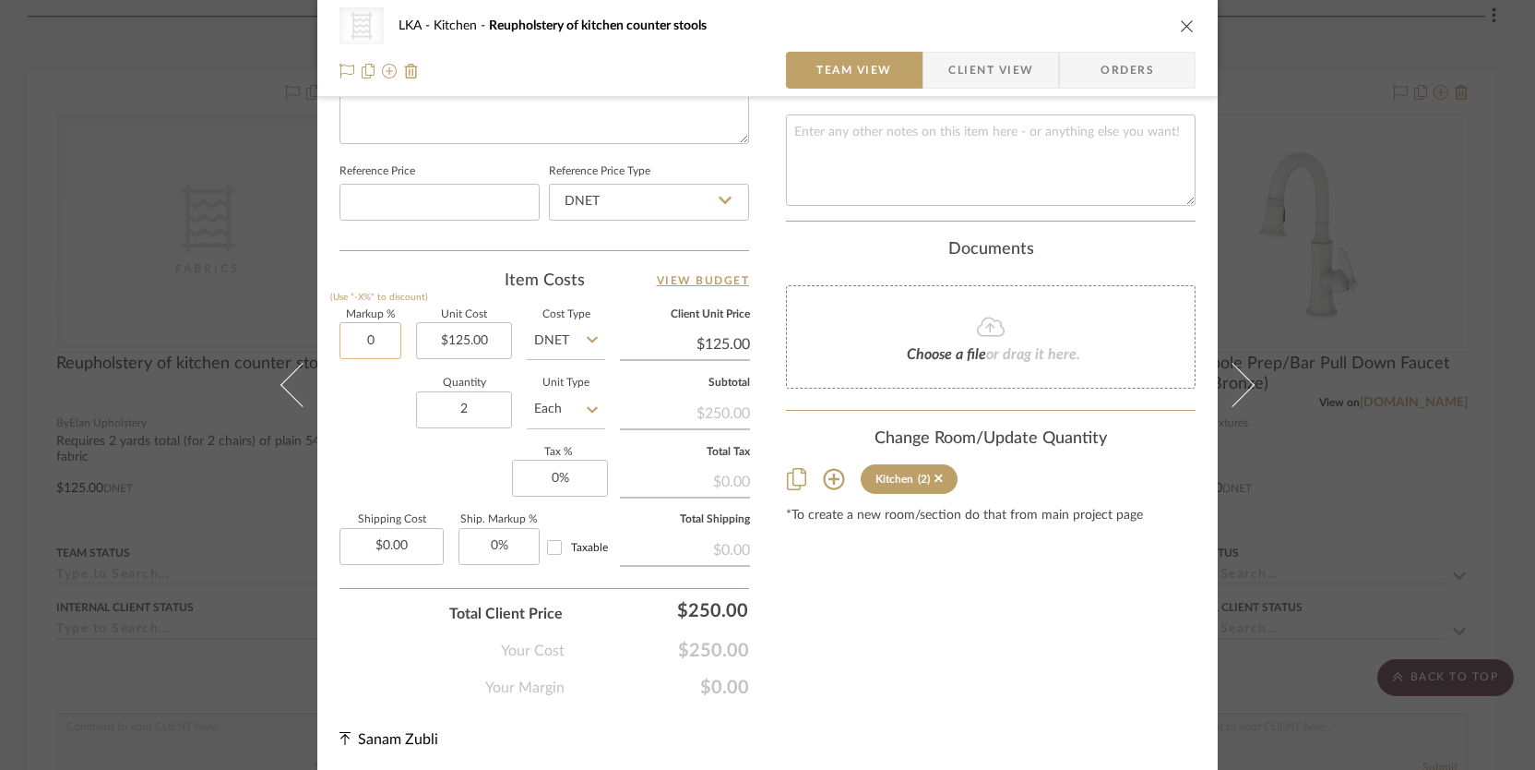
click at [365, 340] on input "0" at bounding box center [371, 340] width 62 height 37
type input "40%"
click at [371, 411] on div "Quantity 2 Unit Type Each" at bounding box center [473, 411] width 266 height 66
type input "$175.00"
click at [368, 394] on div "Quantity 2 Unit Type Each" at bounding box center [473, 411] width 266 height 66
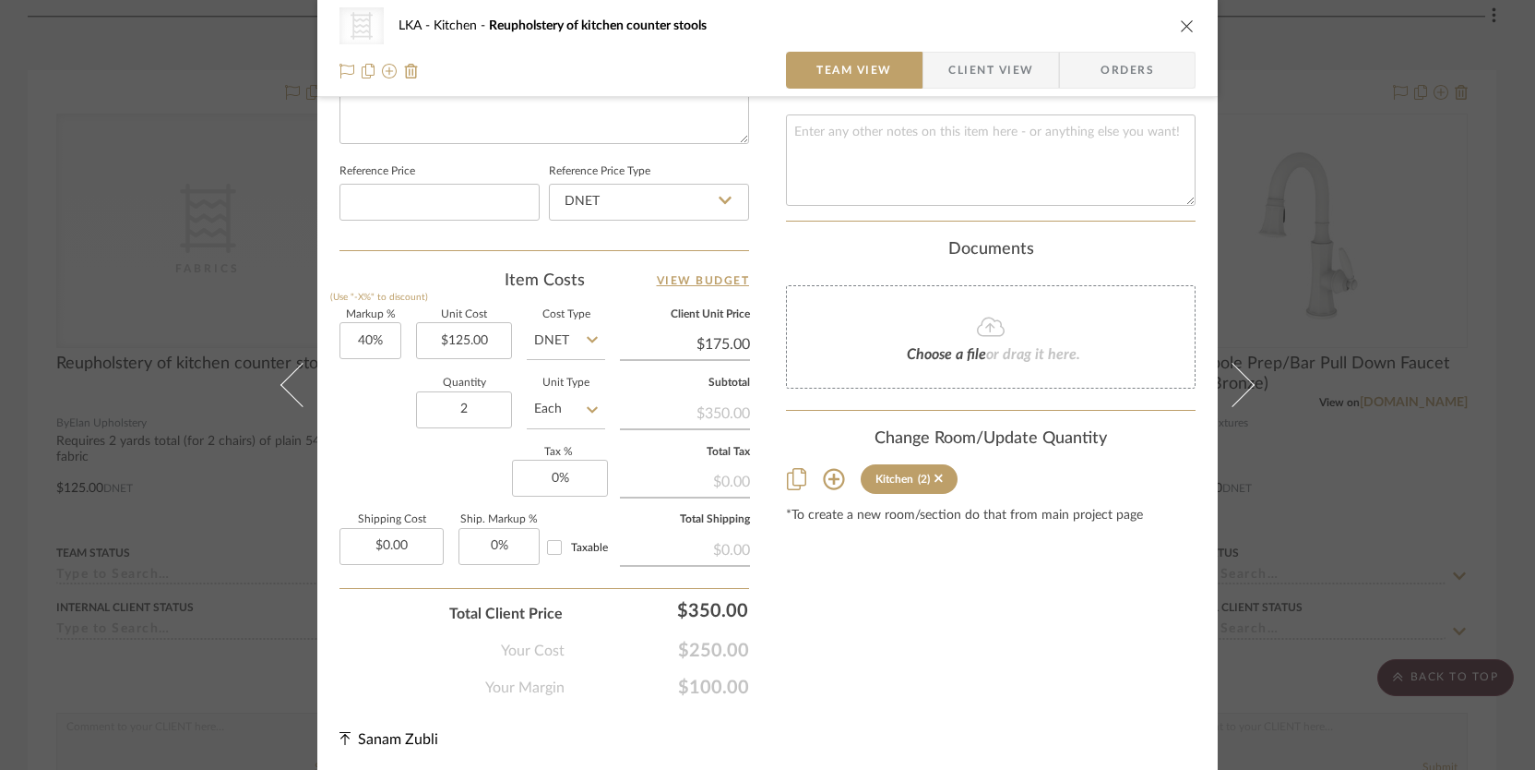
click at [1180, 29] on icon "close" at bounding box center [1187, 25] width 15 height 15
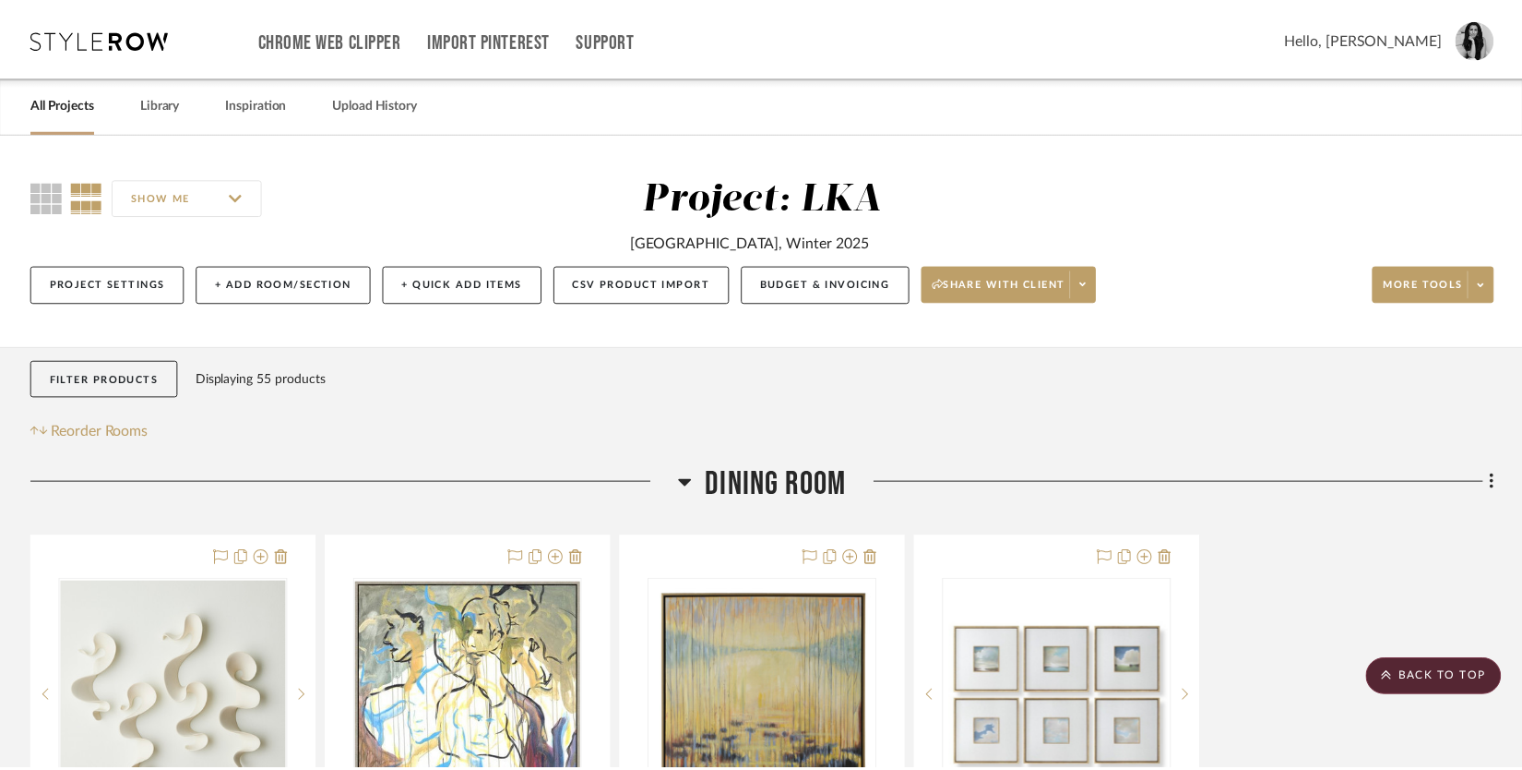
scroll to position [1441, 0]
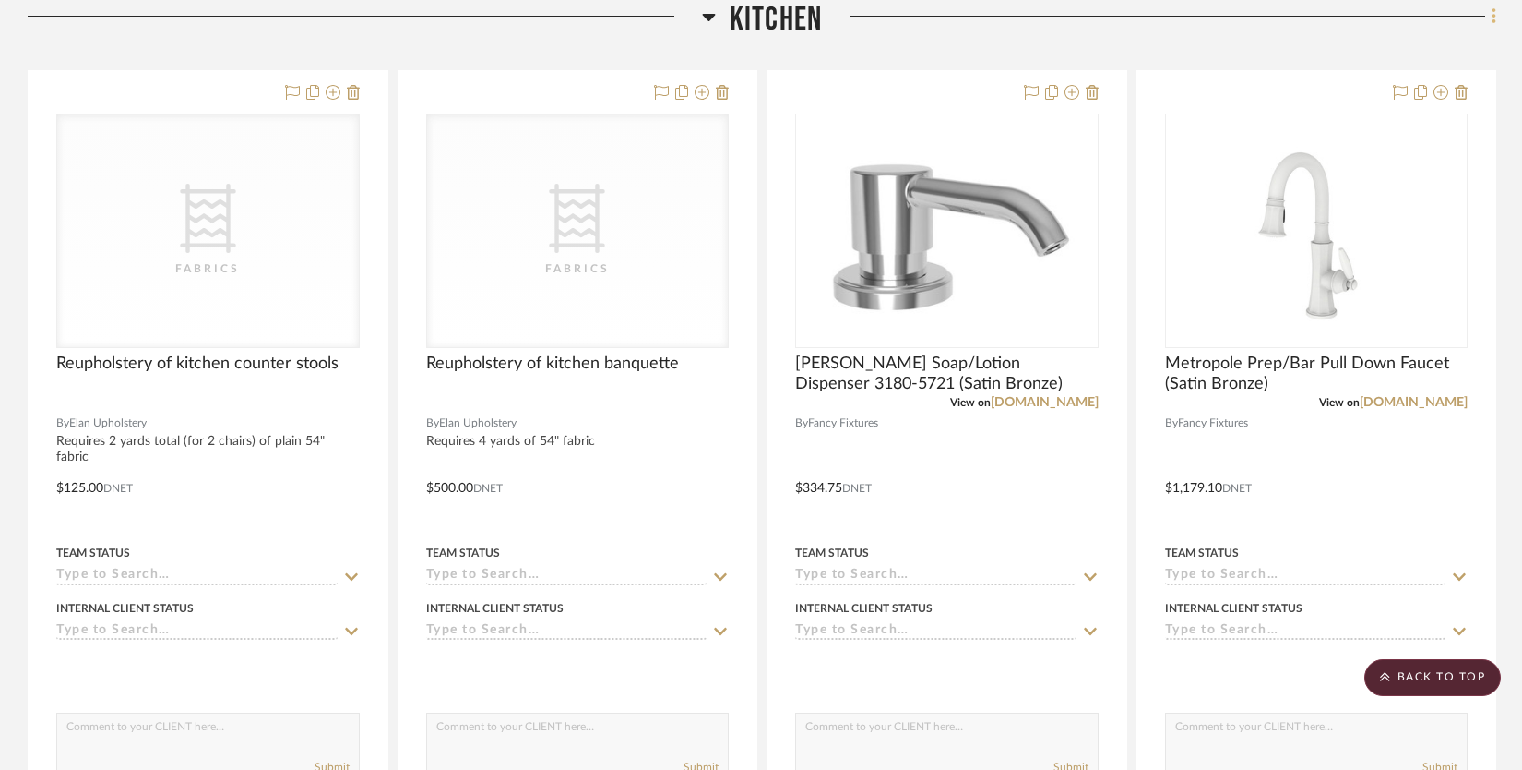
click at [1496, 15] on icon at bounding box center [1495, 16] width 6 height 20
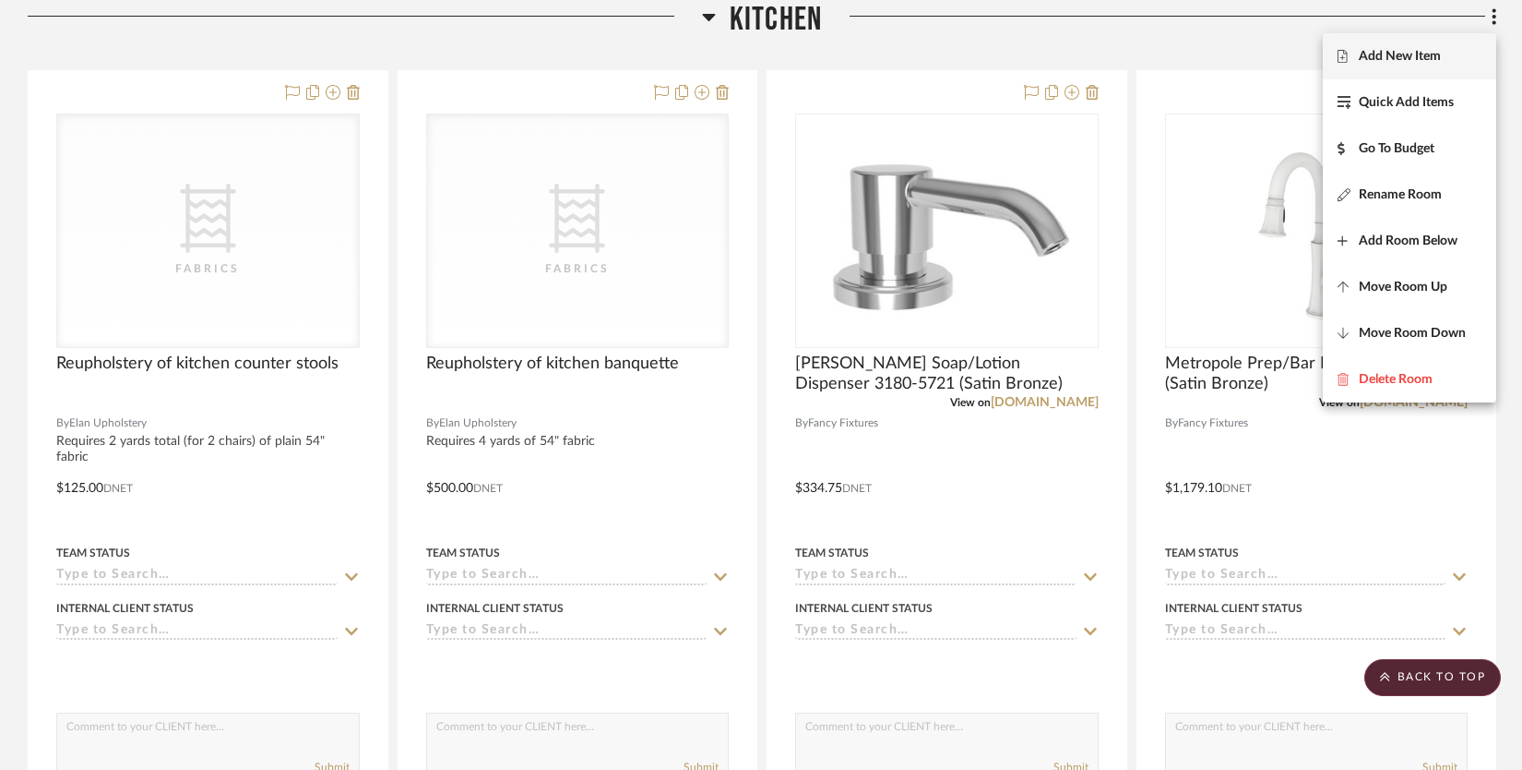
click at [1426, 62] on span "Add New Item" at bounding box center [1400, 57] width 82 height 16
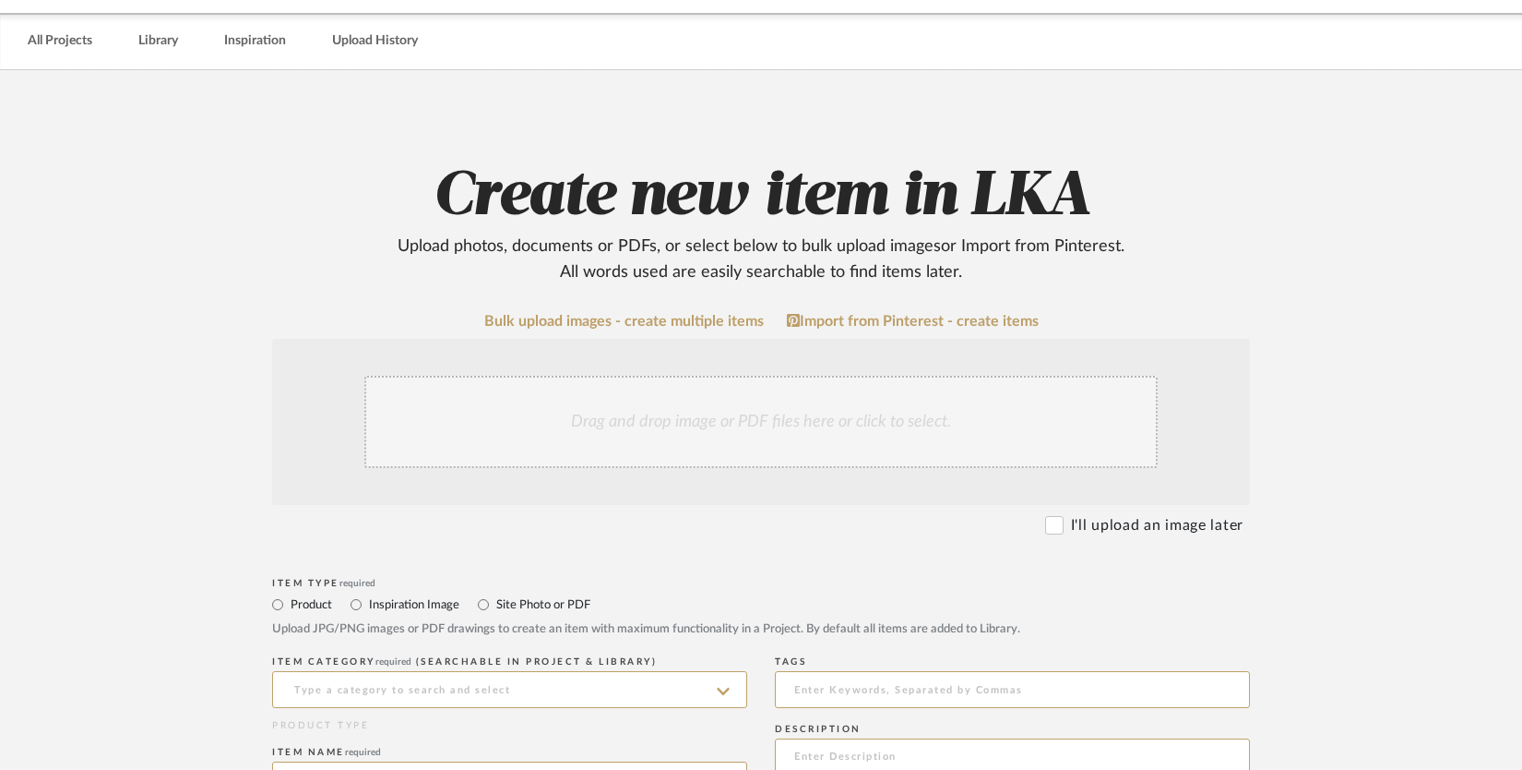
scroll to position [154, 0]
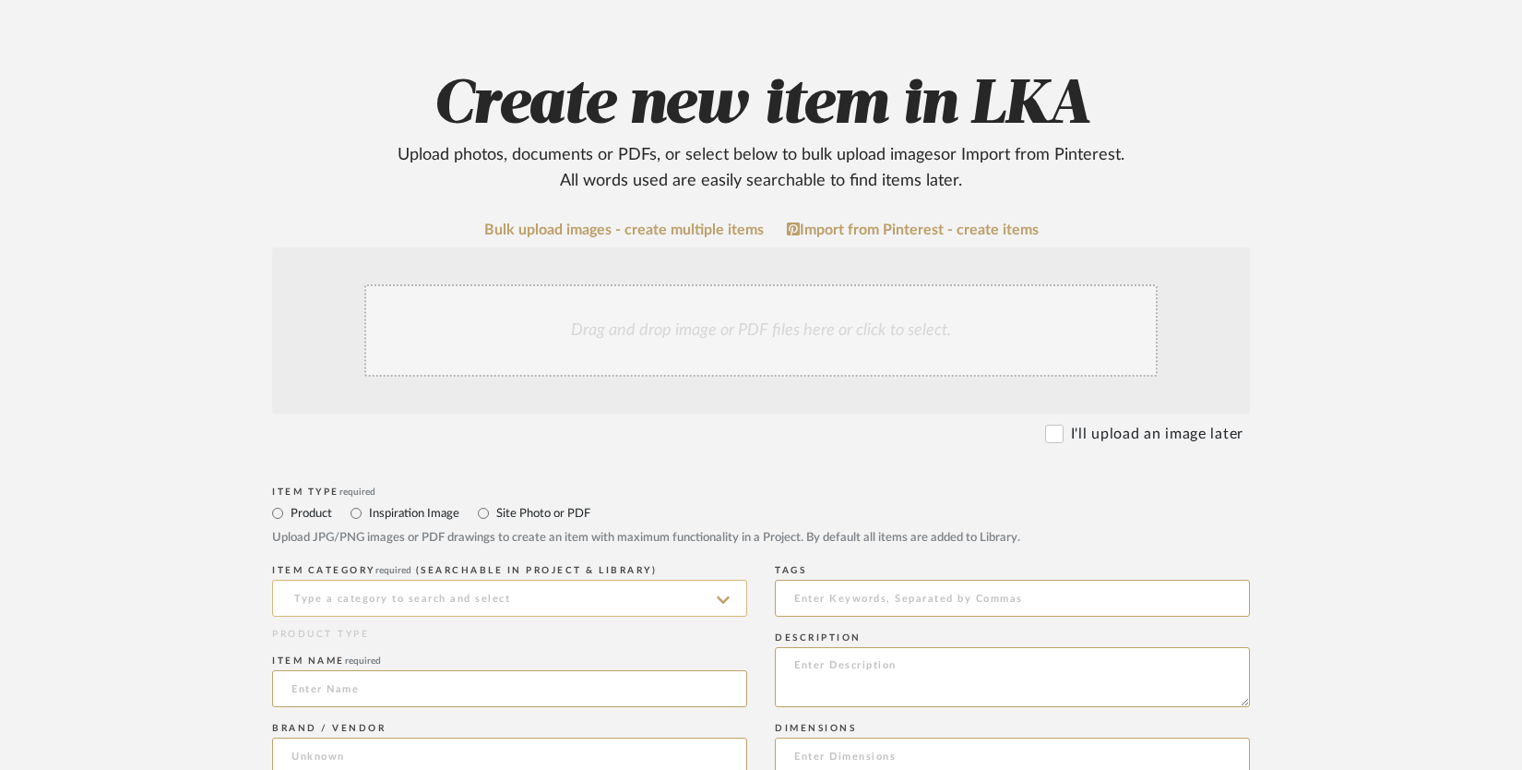
click at [482, 601] on input at bounding box center [509, 597] width 475 height 37
type input "c"
click at [456, 638] on div "Fabrics" at bounding box center [509, 644] width 473 height 47
type input "Fabrics"
click at [371, 684] on input at bounding box center [509, 688] width 475 height 37
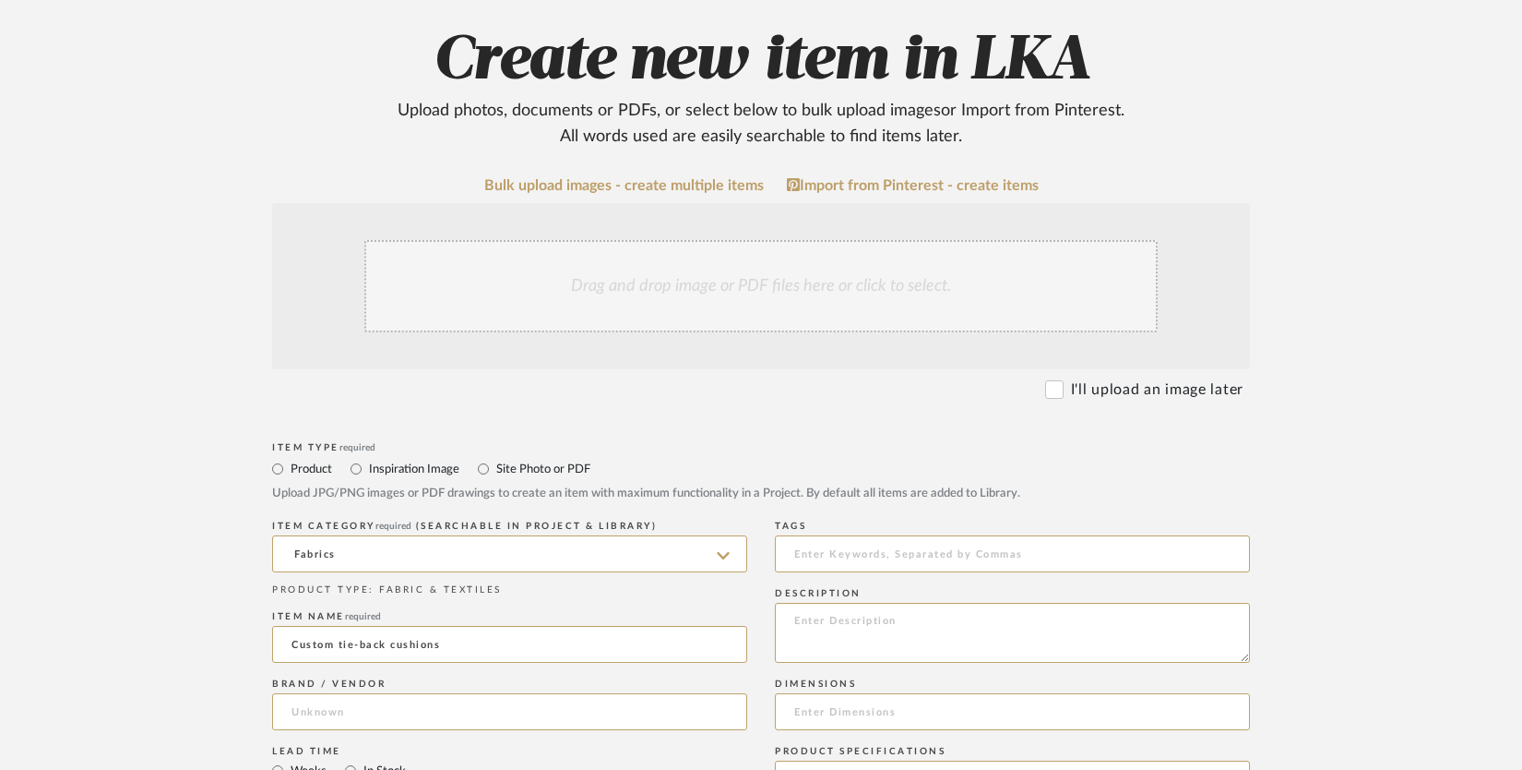
scroll to position [460, 0]
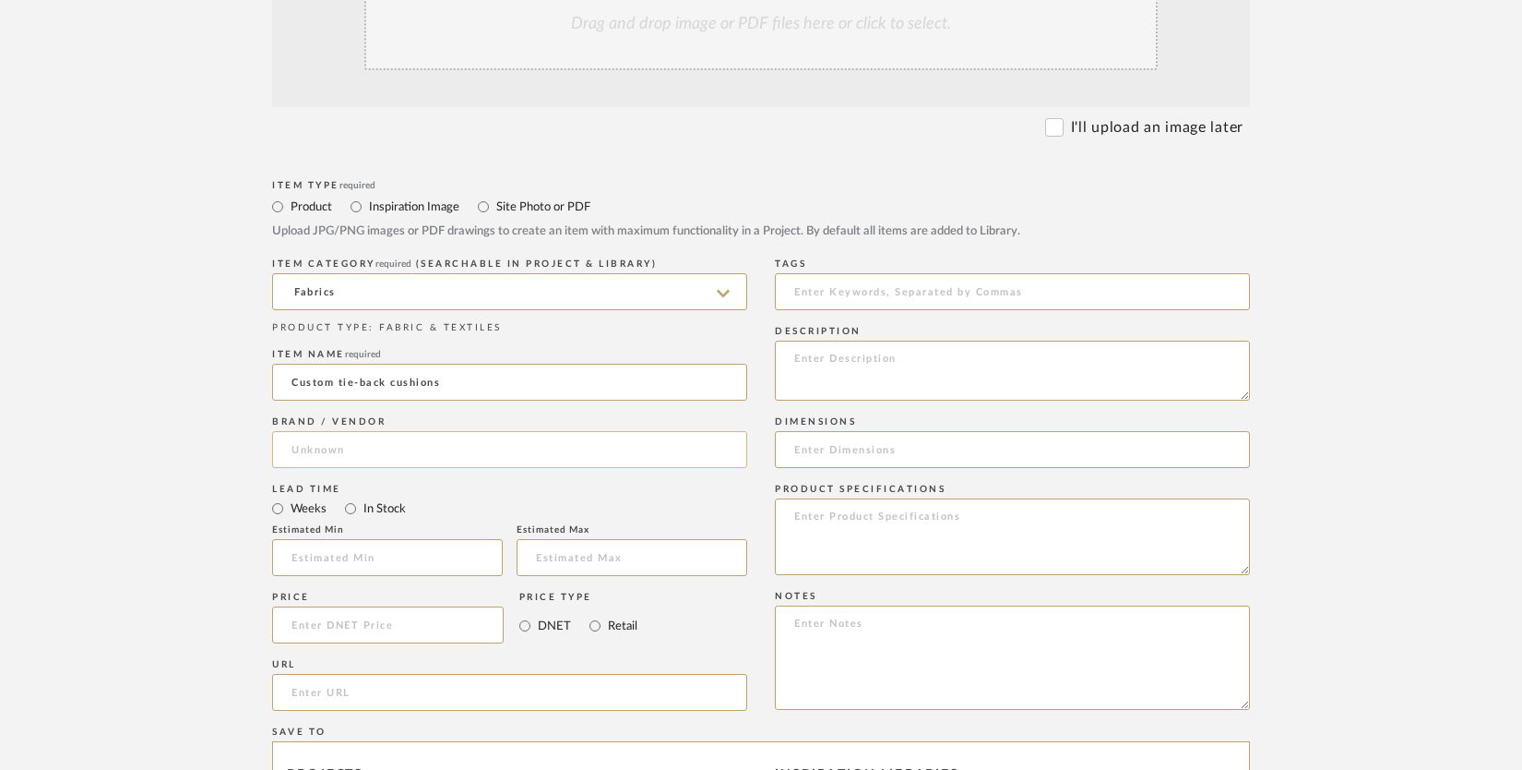
type input "Custom tie-back cushions"
click at [407, 454] on input at bounding box center [509, 449] width 475 height 37
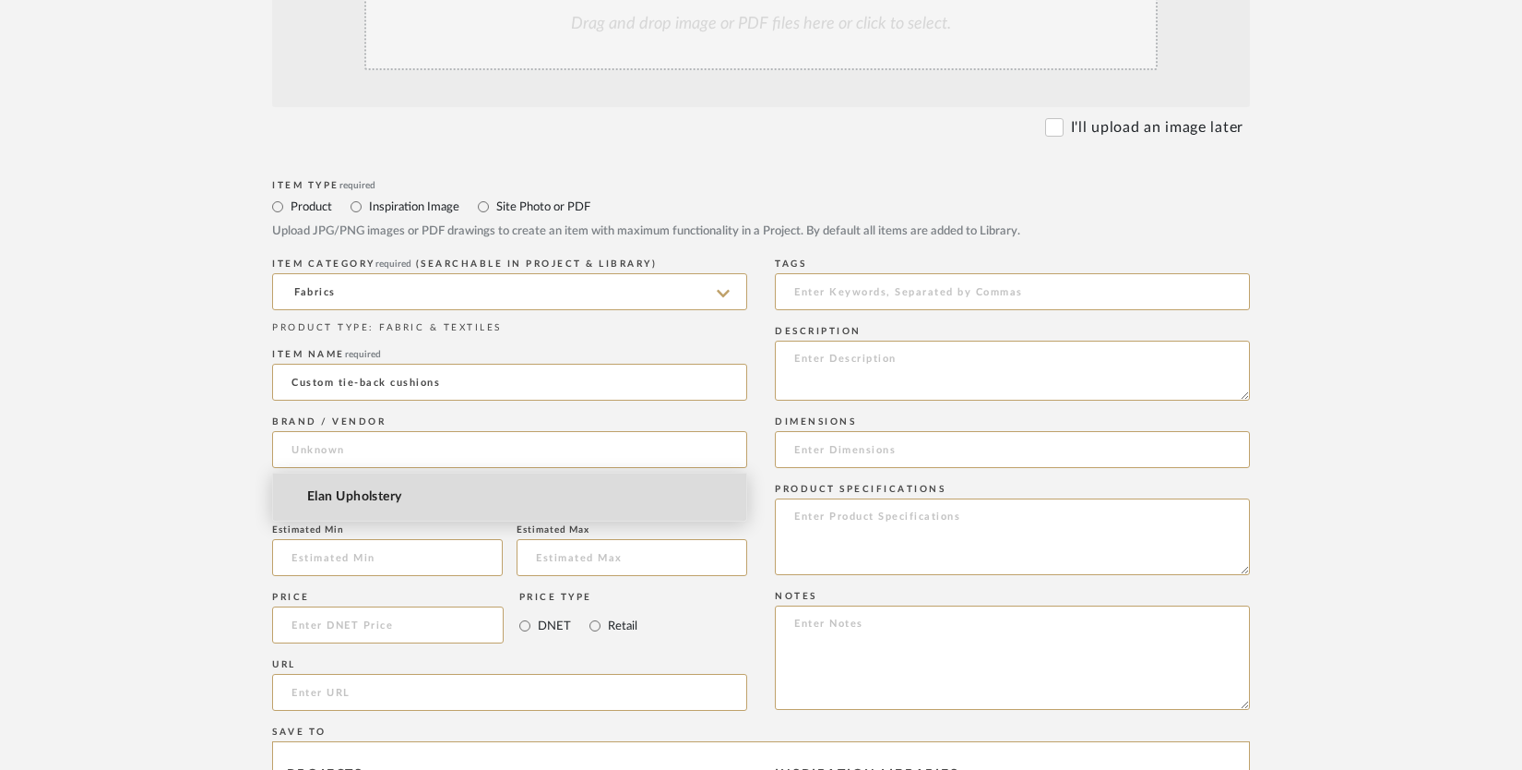
click at [387, 507] on mat-option "Elan Upholstery" at bounding box center [509, 496] width 473 height 47
type input "Elan Upholstery"
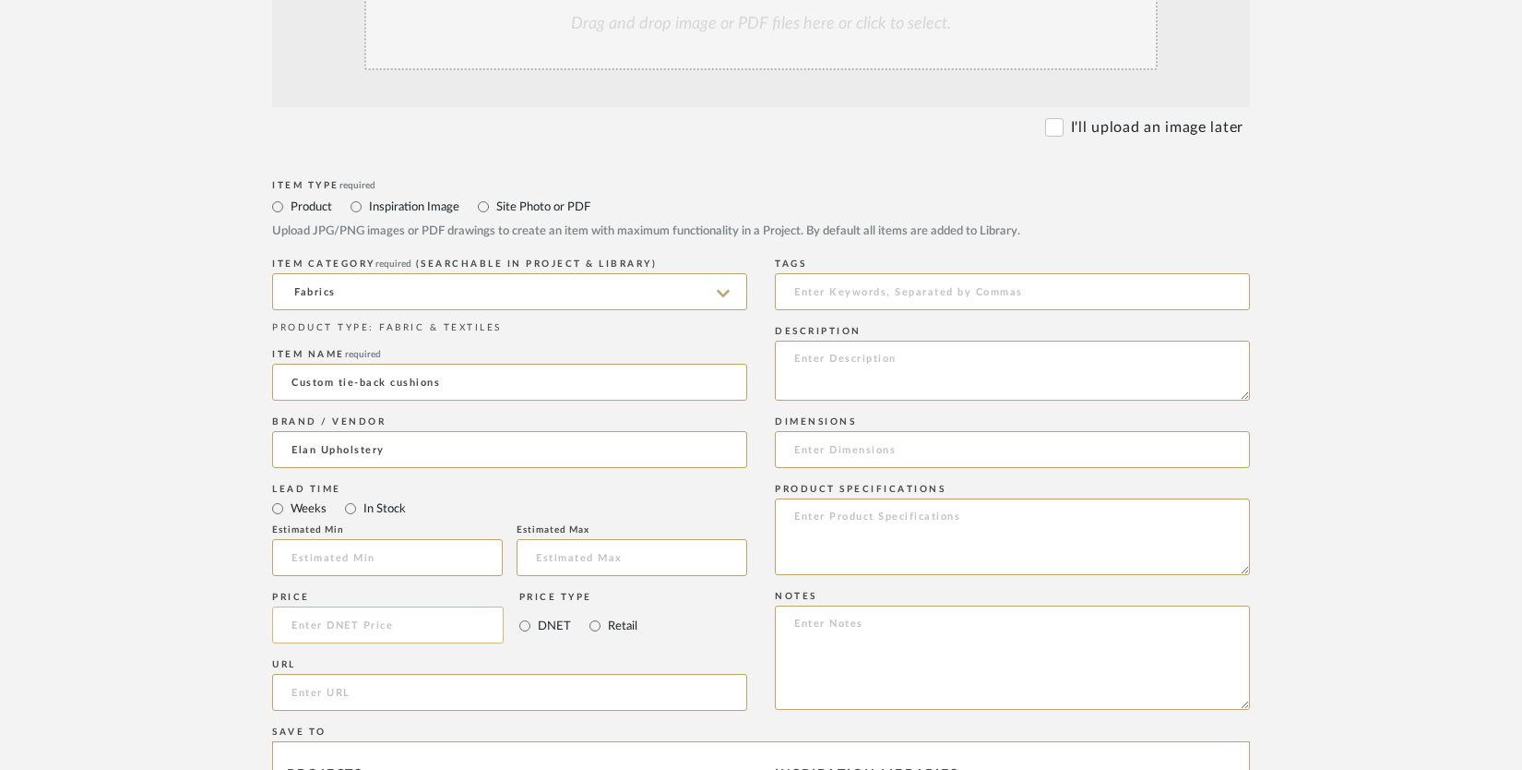
click at [315, 627] on input at bounding box center [388, 624] width 232 height 37
type input "$100.00"
click at [532, 649] on div "Price Type DNET Retail" at bounding box center [578, 620] width 118 height 67
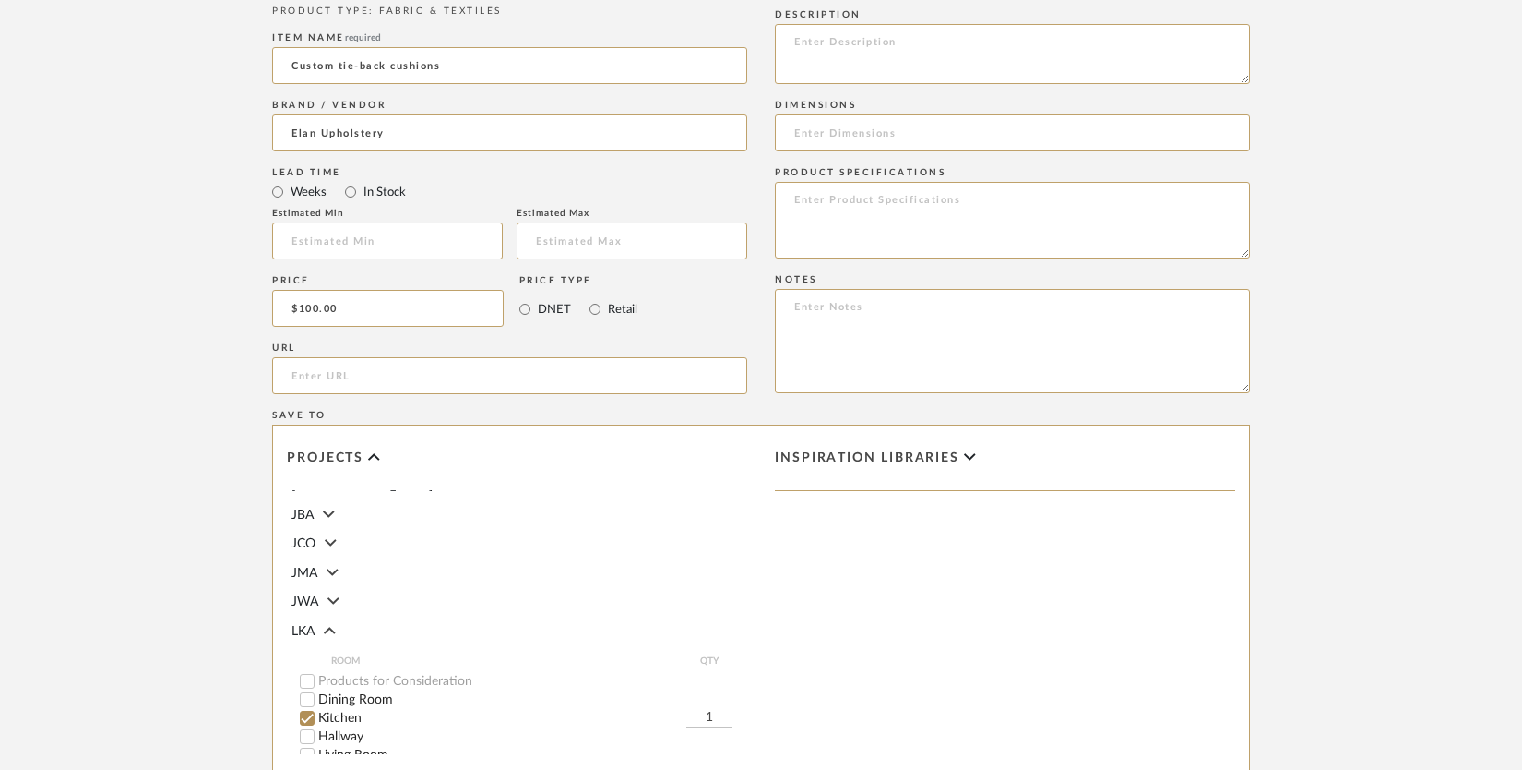
scroll to position [126, 0]
drag, startPoint x: 728, startPoint y: 595, endPoint x: 698, endPoint y: 596, distance: 29.5
click at [698, 597] on div "Kitchen 1" at bounding box center [524, 606] width 448 height 18
click at [722, 622] on label "Hallway" at bounding box center [532, 624] width 429 height 13
click at [316, 622] on input "Hallway" at bounding box center [307, 624] width 18 height 18
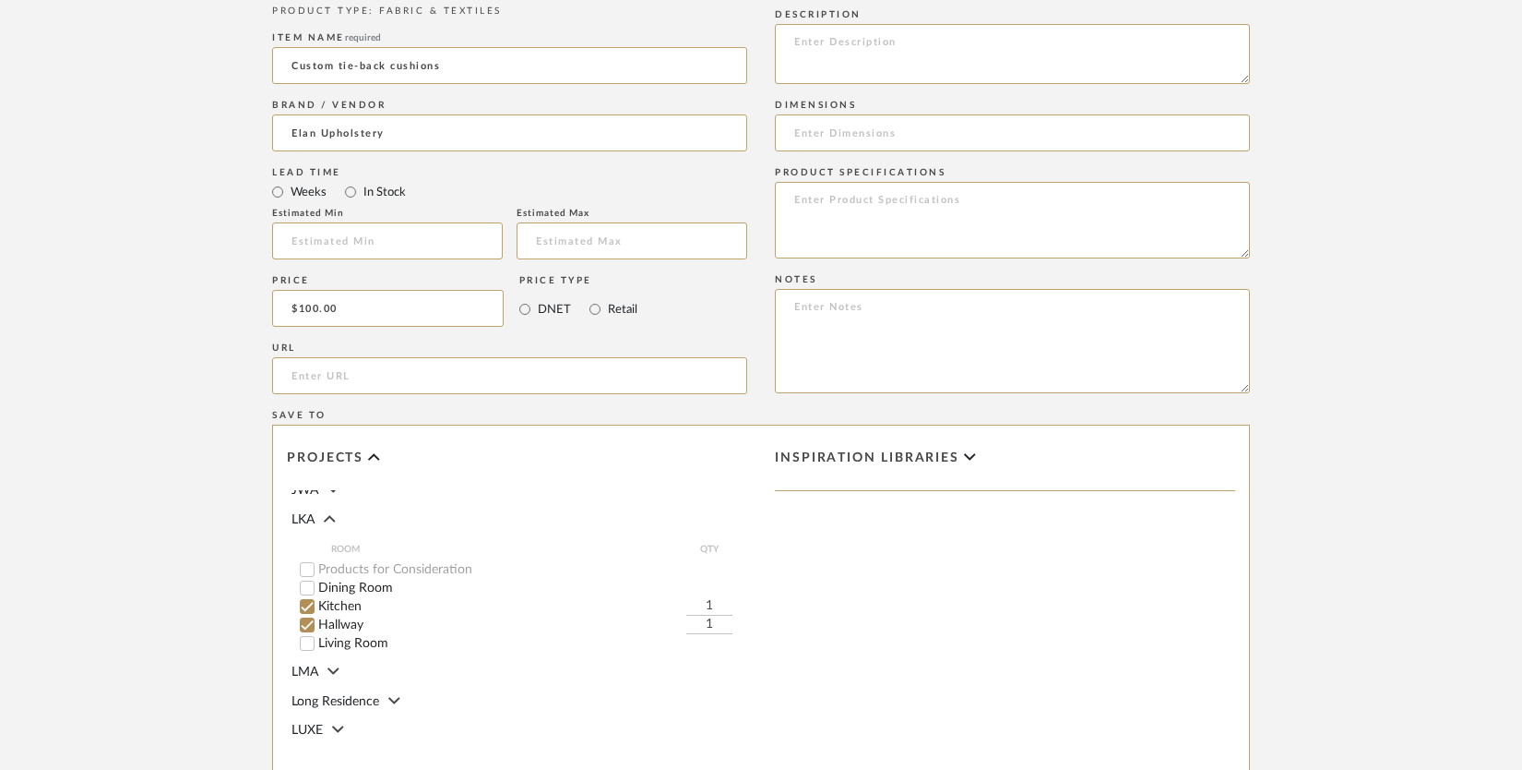
click at [711, 597] on input "1" at bounding box center [709, 606] width 46 height 18
click at [303, 623] on input "Hallway" at bounding box center [307, 624] width 18 height 18
drag, startPoint x: 699, startPoint y: 600, endPoint x: 717, endPoint y: 597, distance: 17.7
click at [717, 597] on input "1" at bounding box center [709, 606] width 46 height 18
type input "6"
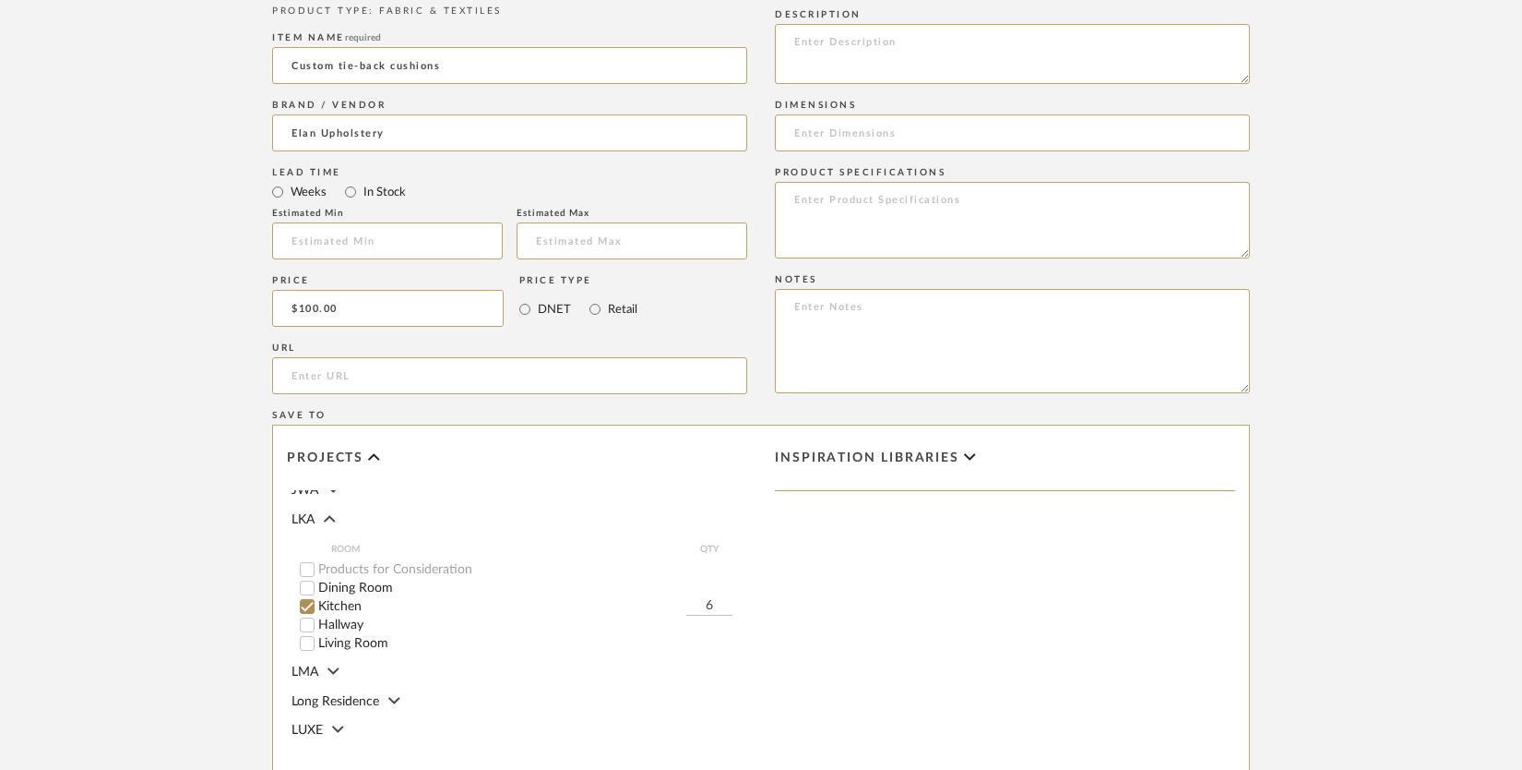
click at [851, 604] on div "Inspiration libraries" at bounding box center [1005, 632] width 488 height 414
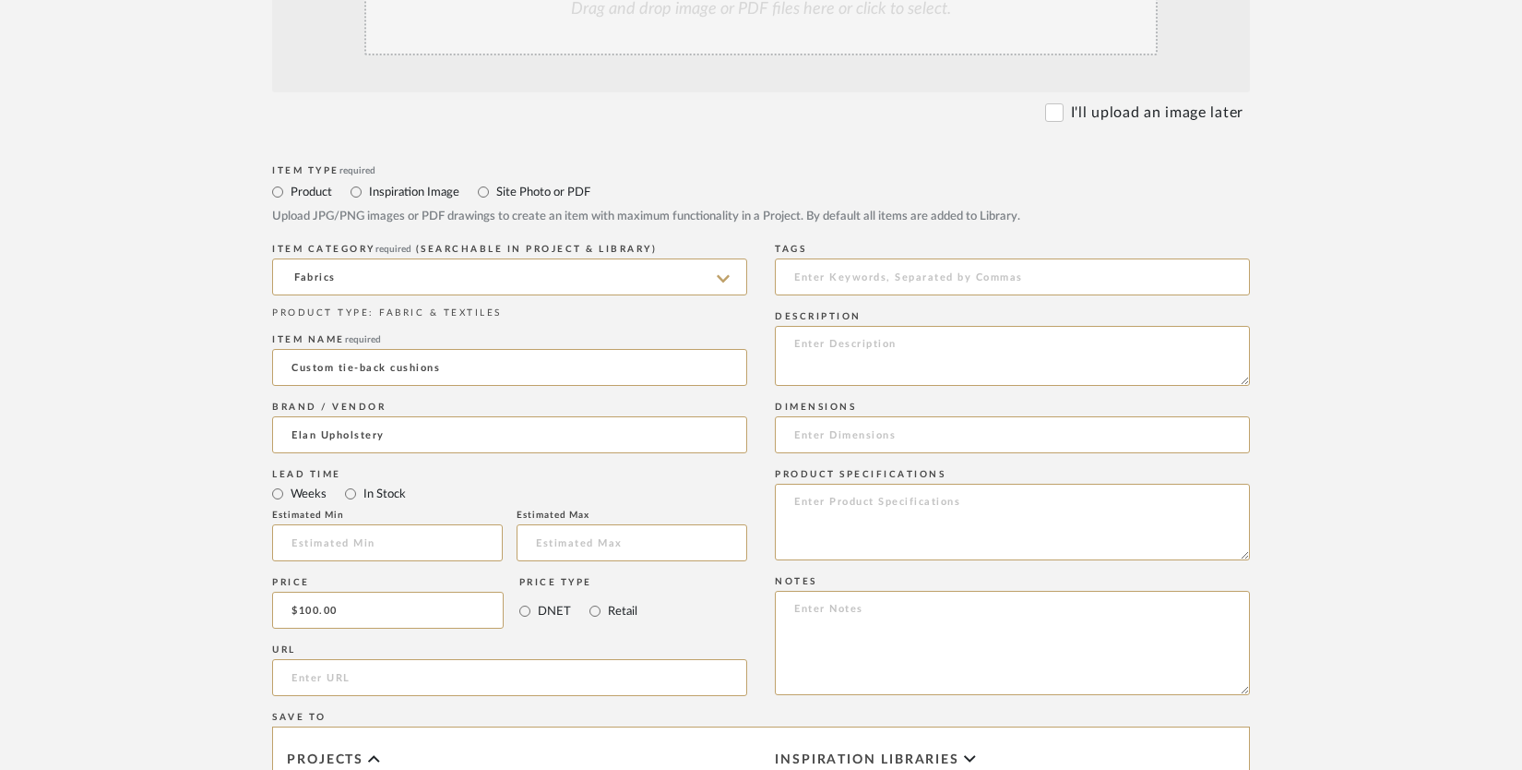
scroll to position [203, 0]
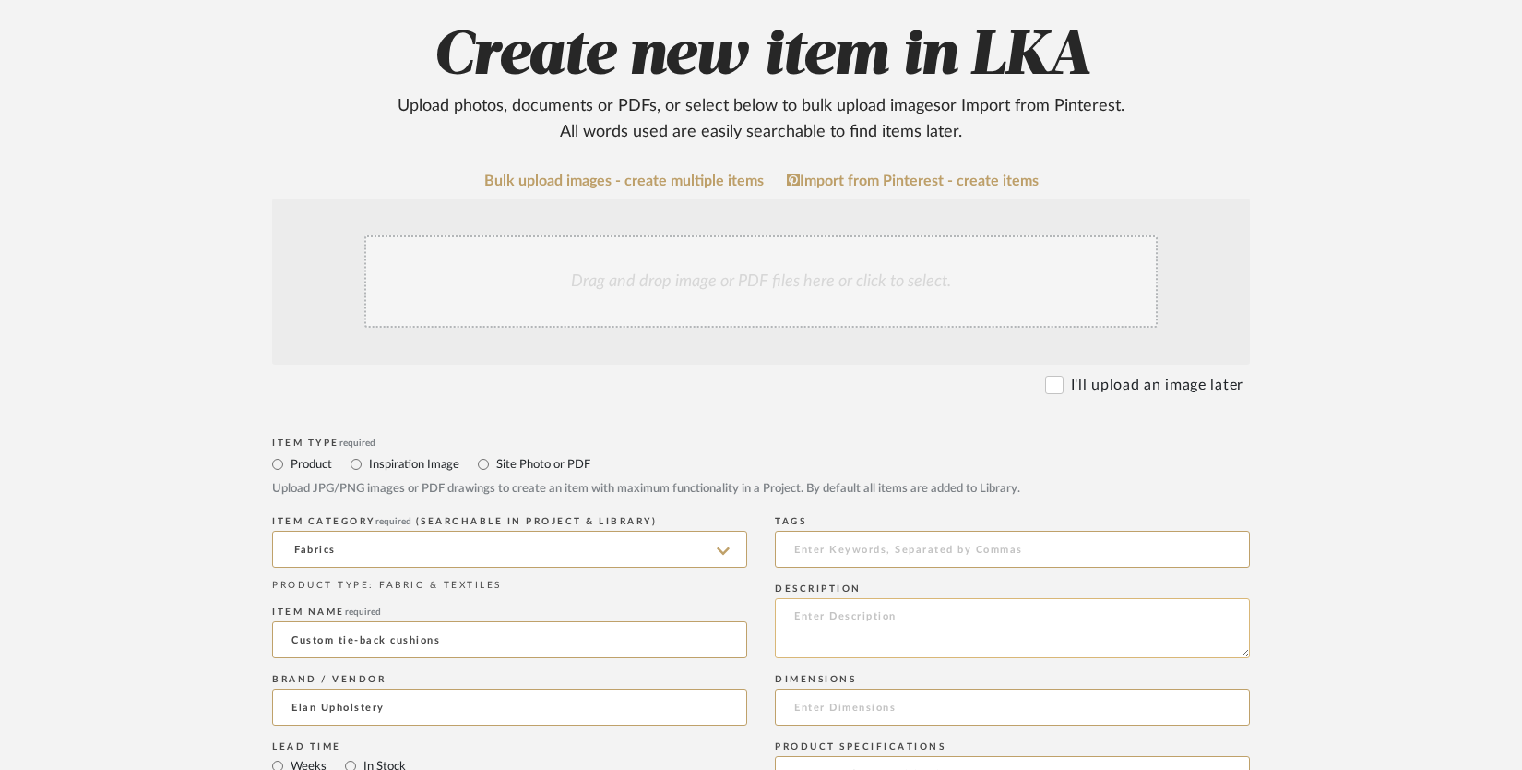
click at [814, 607] on textarea at bounding box center [1012, 628] width 475 height 60
type textarea "Requires 5 yards total (for 6 cushions) of plain 54" fabric"
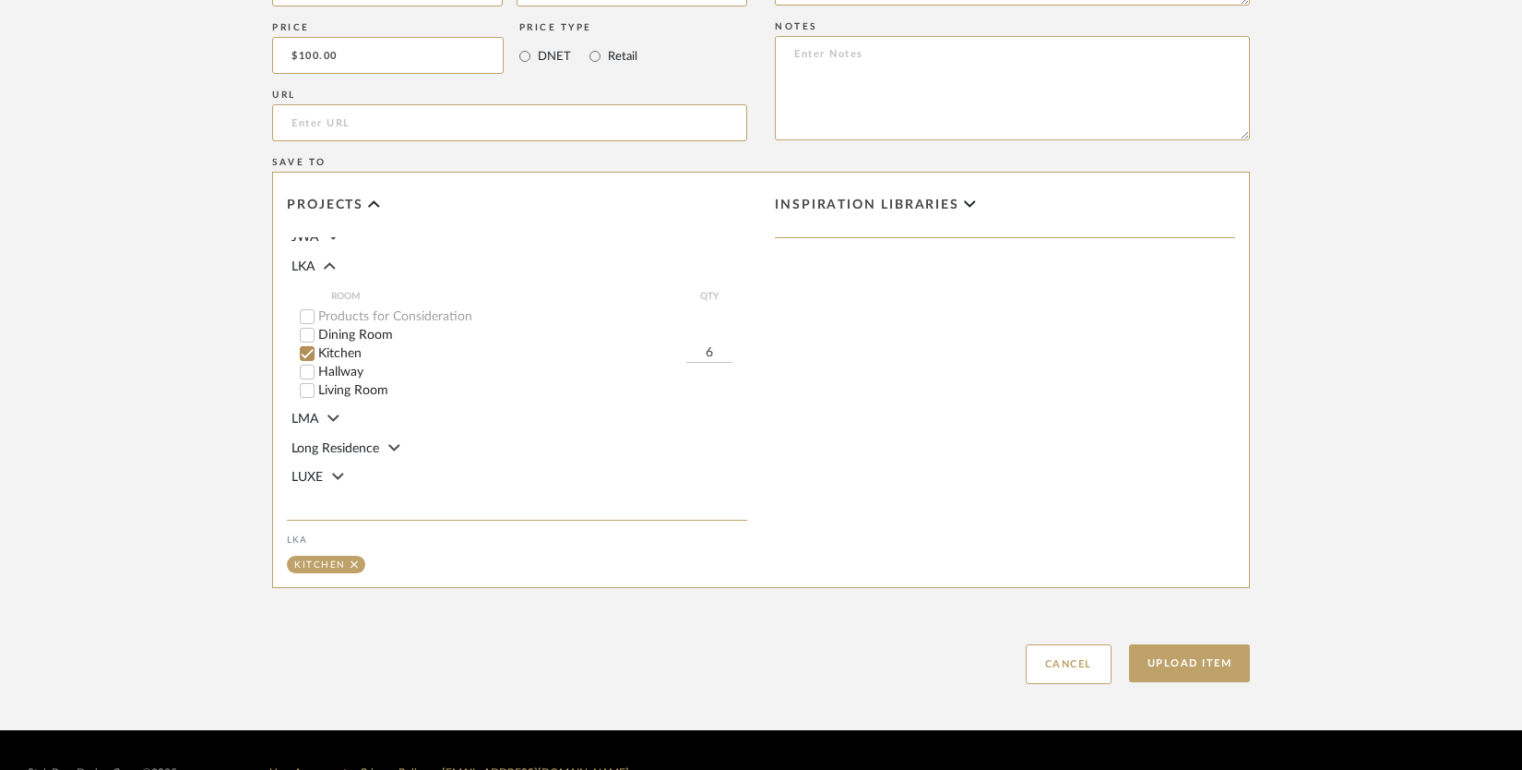
scroll to position [1076, 0]
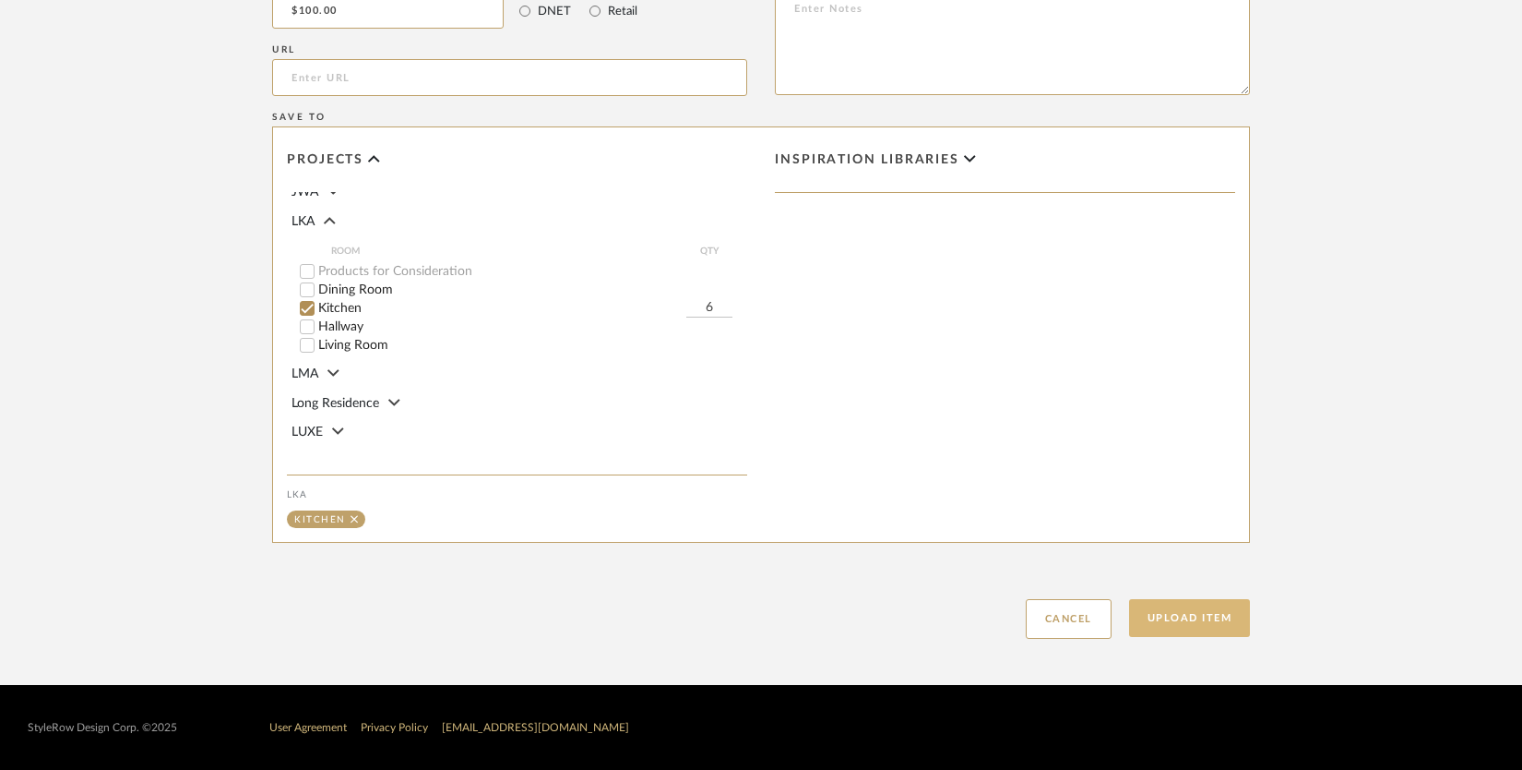
click at [1181, 615] on button "Upload Item" at bounding box center [1190, 618] width 122 height 38
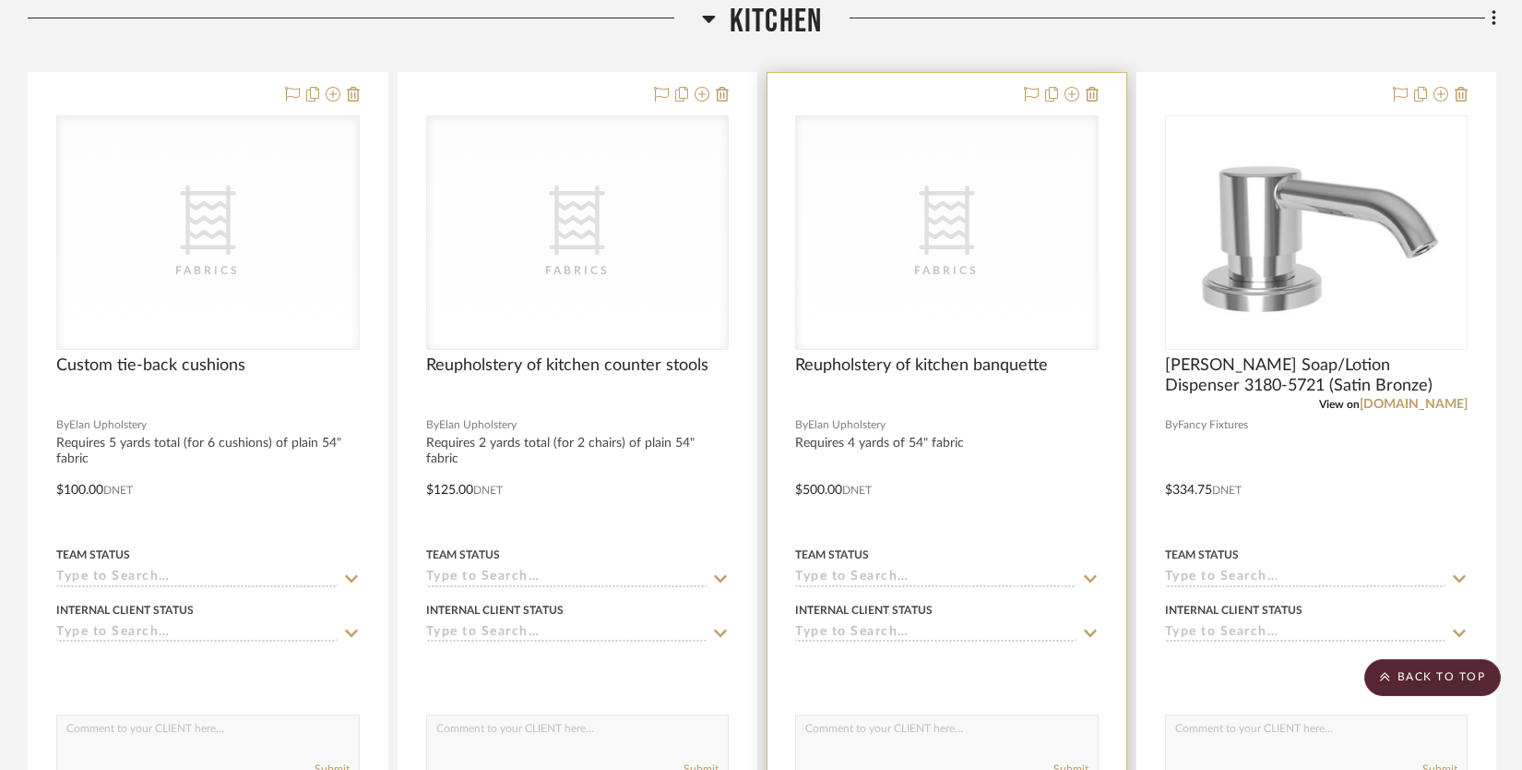
scroll to position [1441, 0]
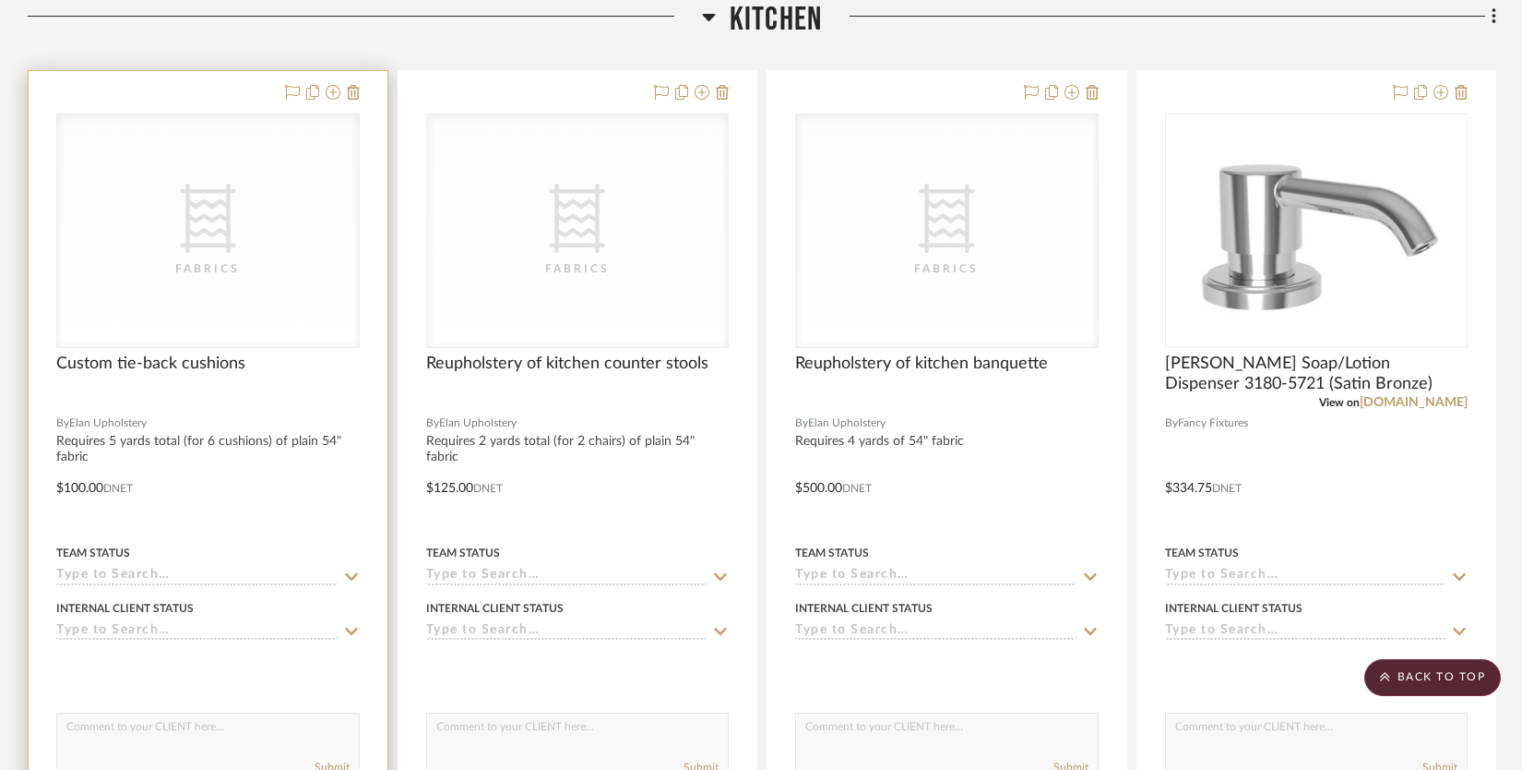
click at [266, 267] on div "Fabrics" at bounding box center [207, 268] width 185 height 18
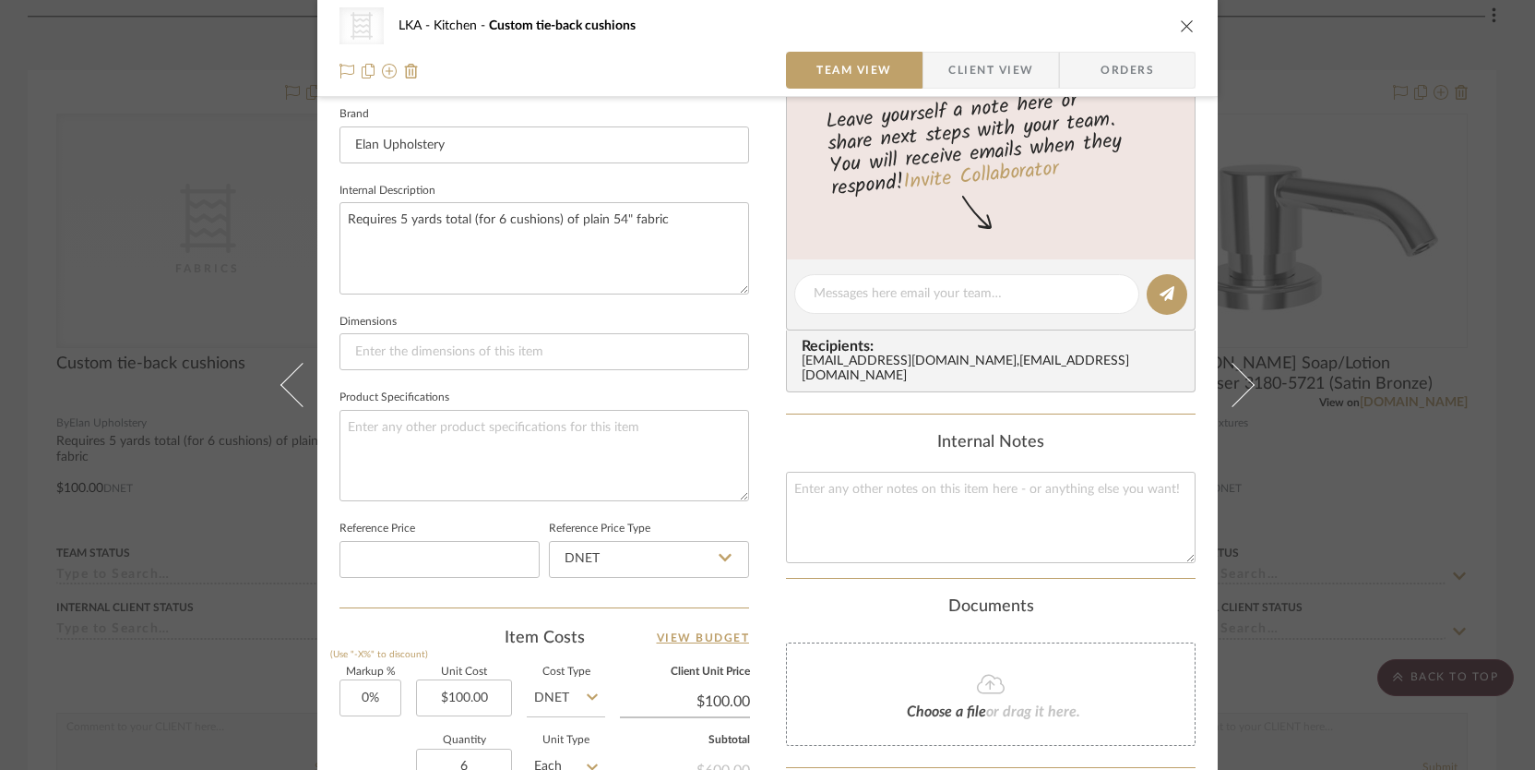
scroll to position [942, 0]
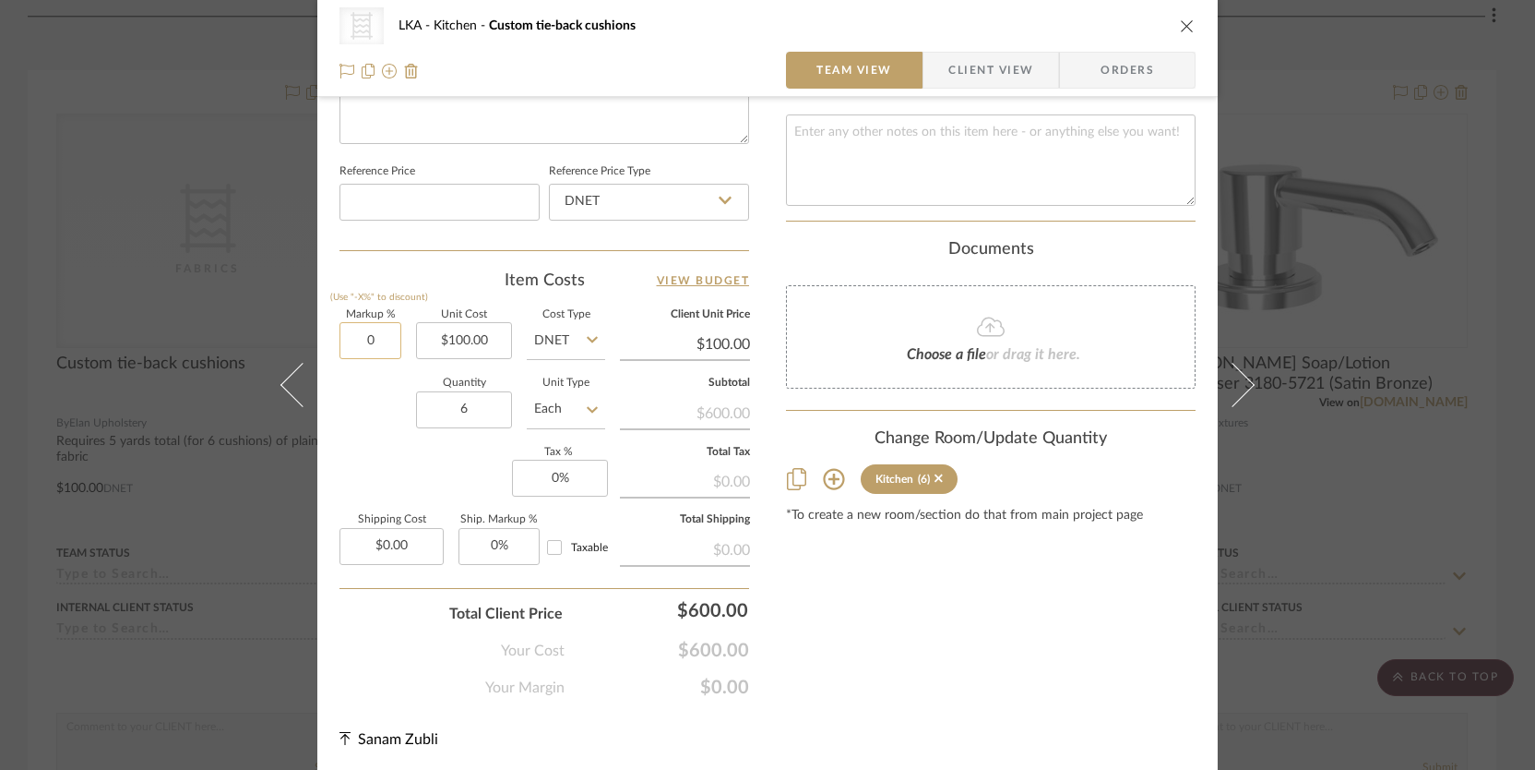
click at [359, 337] on input "0" at bounding box center [371, 340] width 62 height 37
type input "40%"
click at [368, 412] on div "Quantity 6 Unit Type Each" at bounding box center [473, 411] width 266 height 66
type input "$140.00"
click at [1180, 23] on icon "close" at bounding box center [1187, 25] width 15 height 15
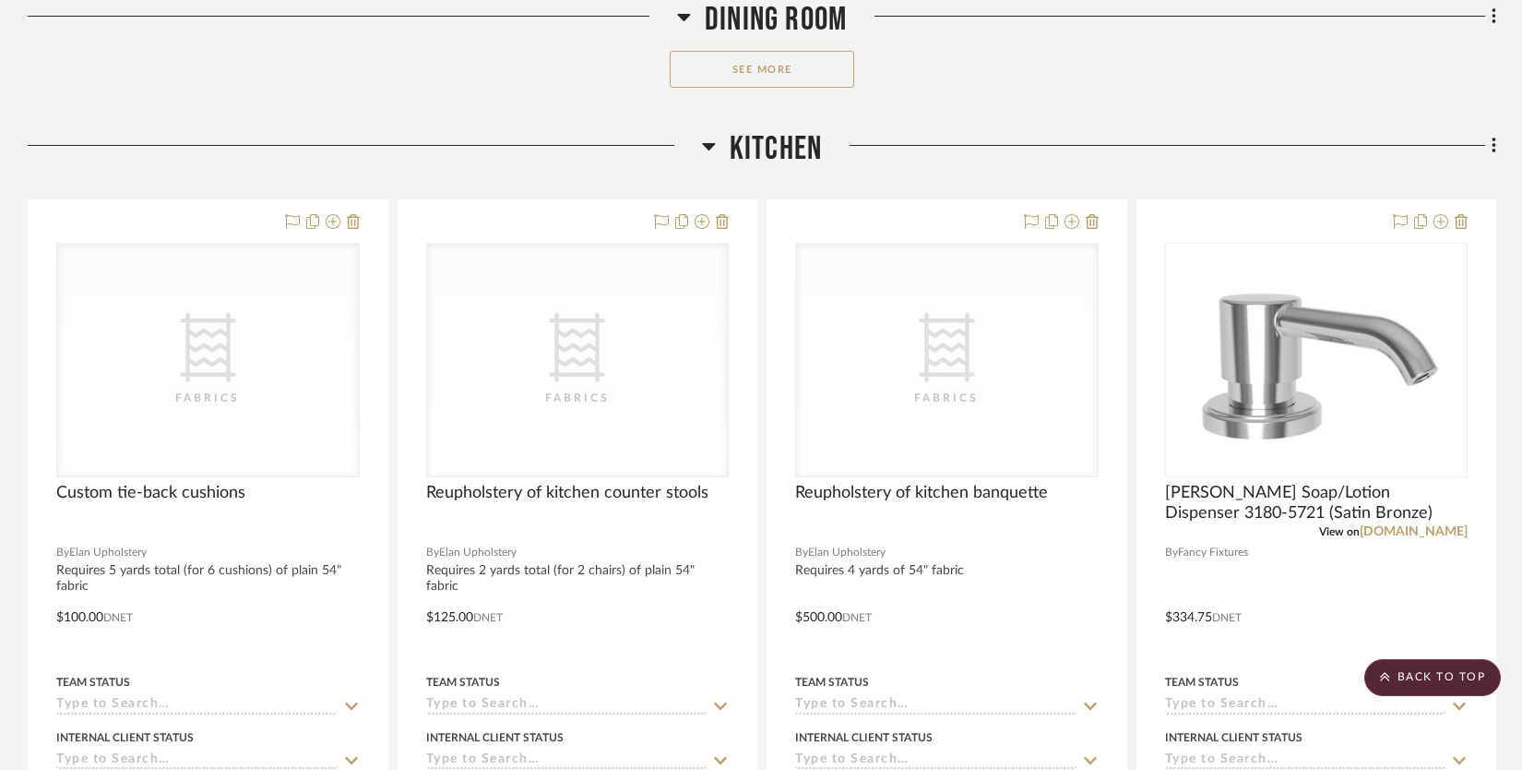
scroll to position [1333, 0]
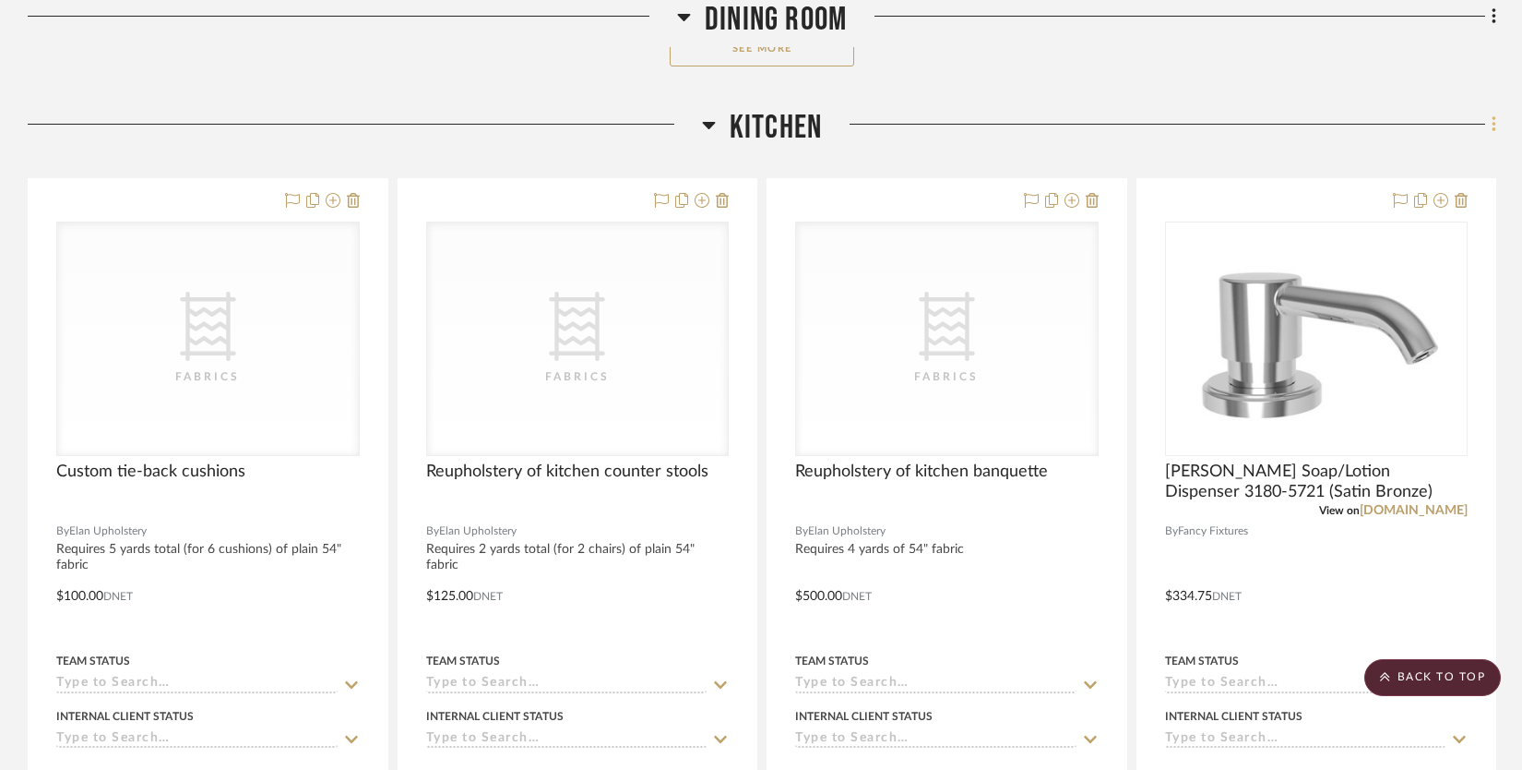
click at [1492, 118] on icon at bounding box center [1495, 124] width 6 height 20
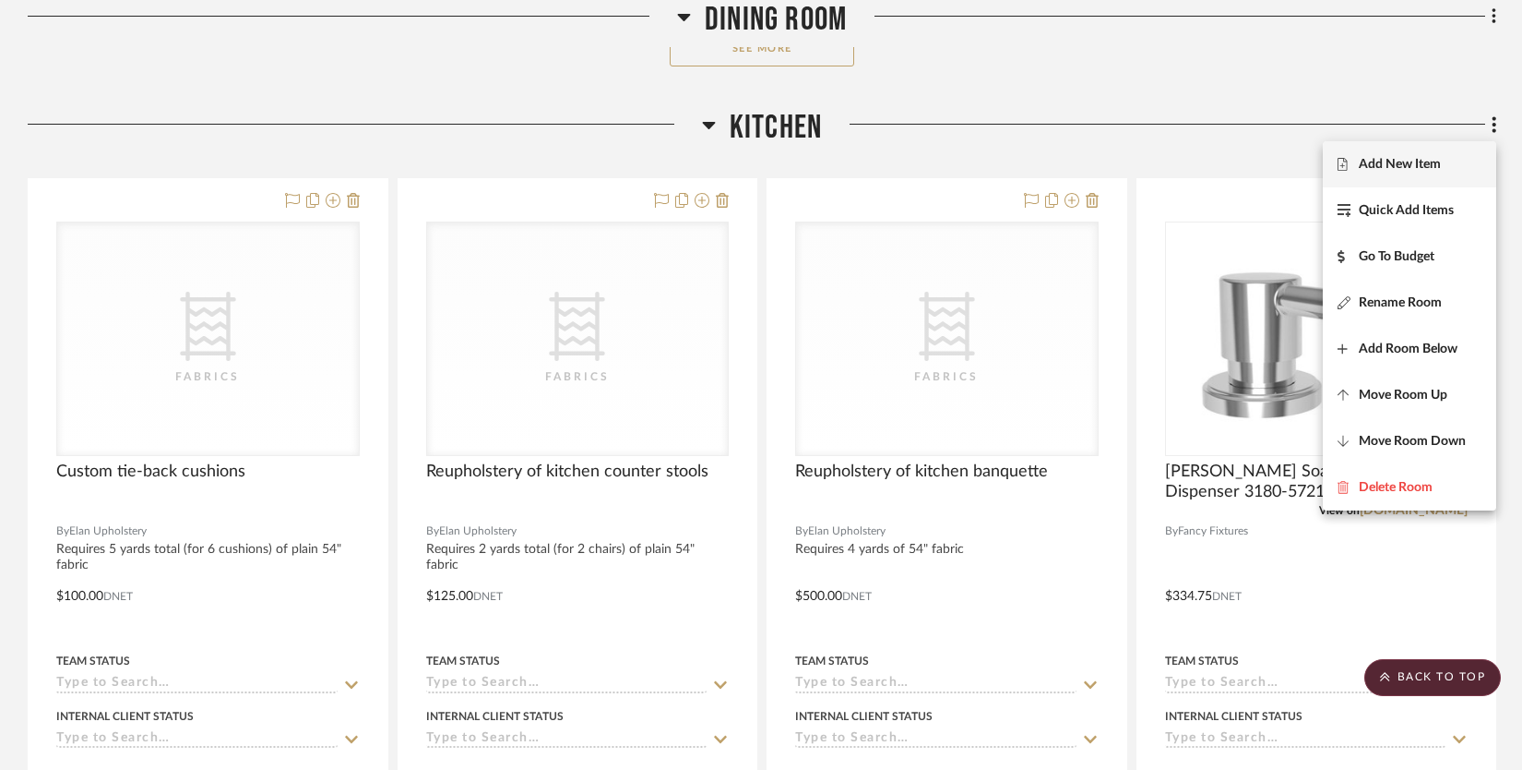
click at [1415, 167] on span "Add New Item" at bounding box center [1400, 164] width 82 height 16
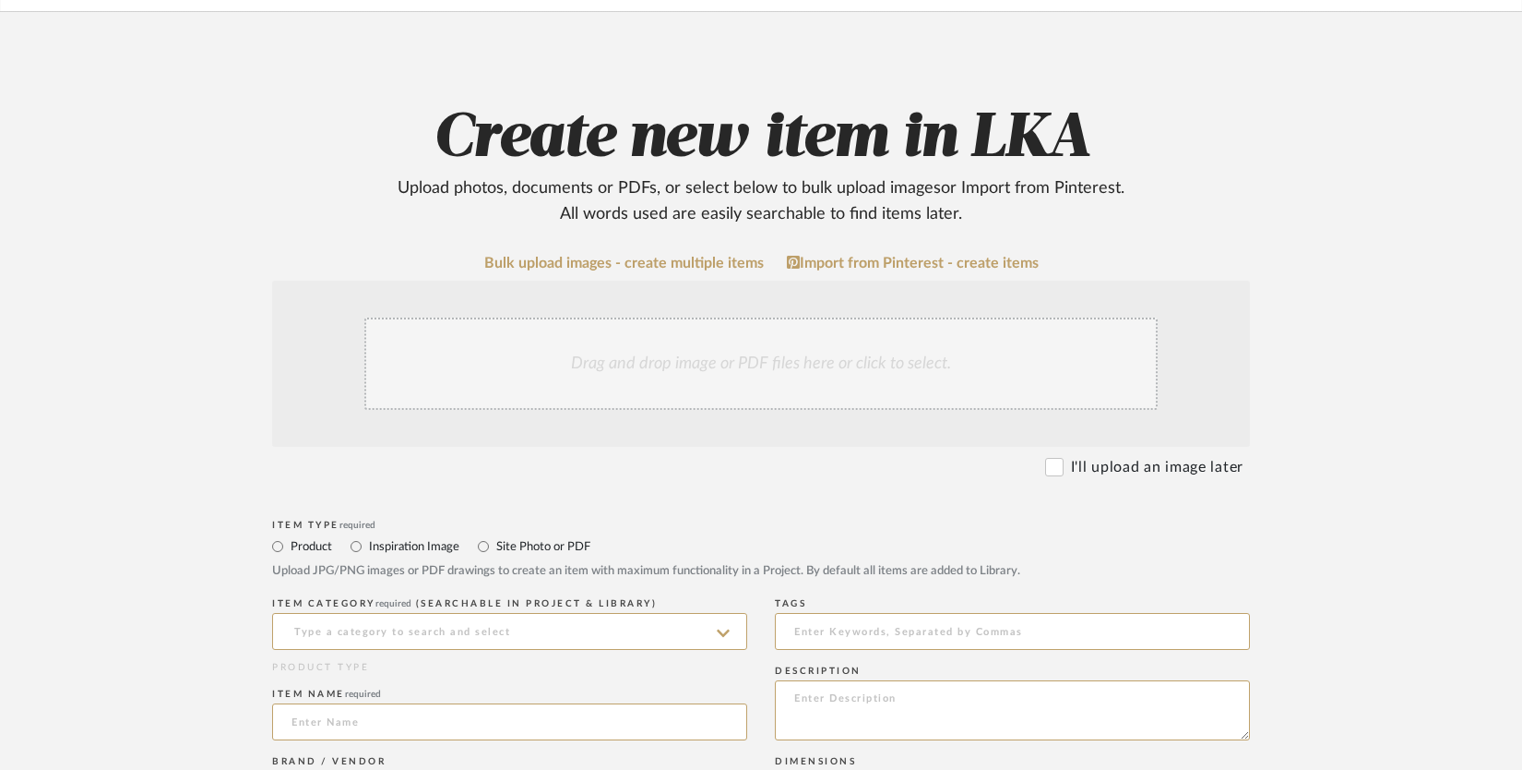
scroll to position [355, 0]
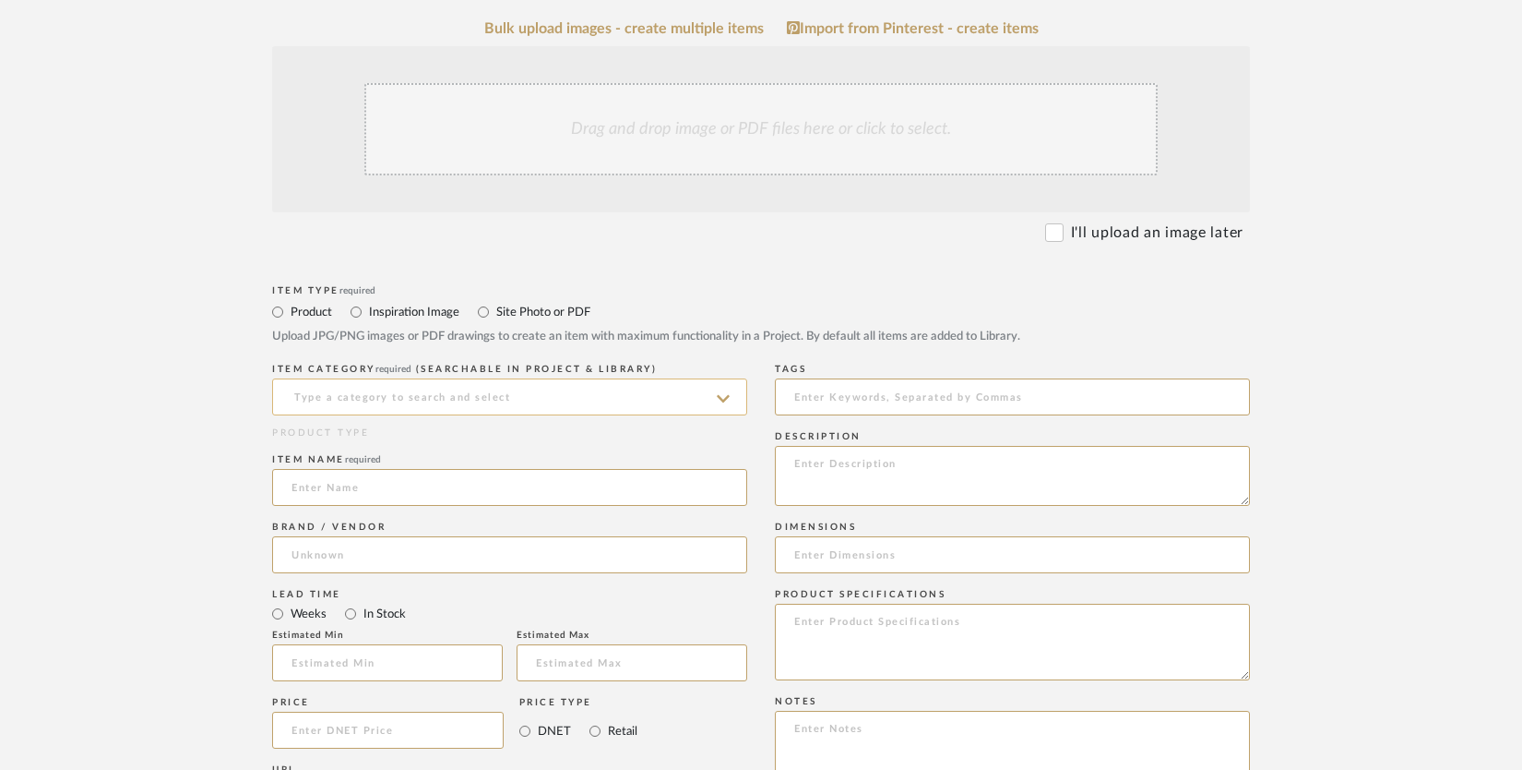
click at [376, 406] on input at bounding box center [509, 396] width 475 height 37
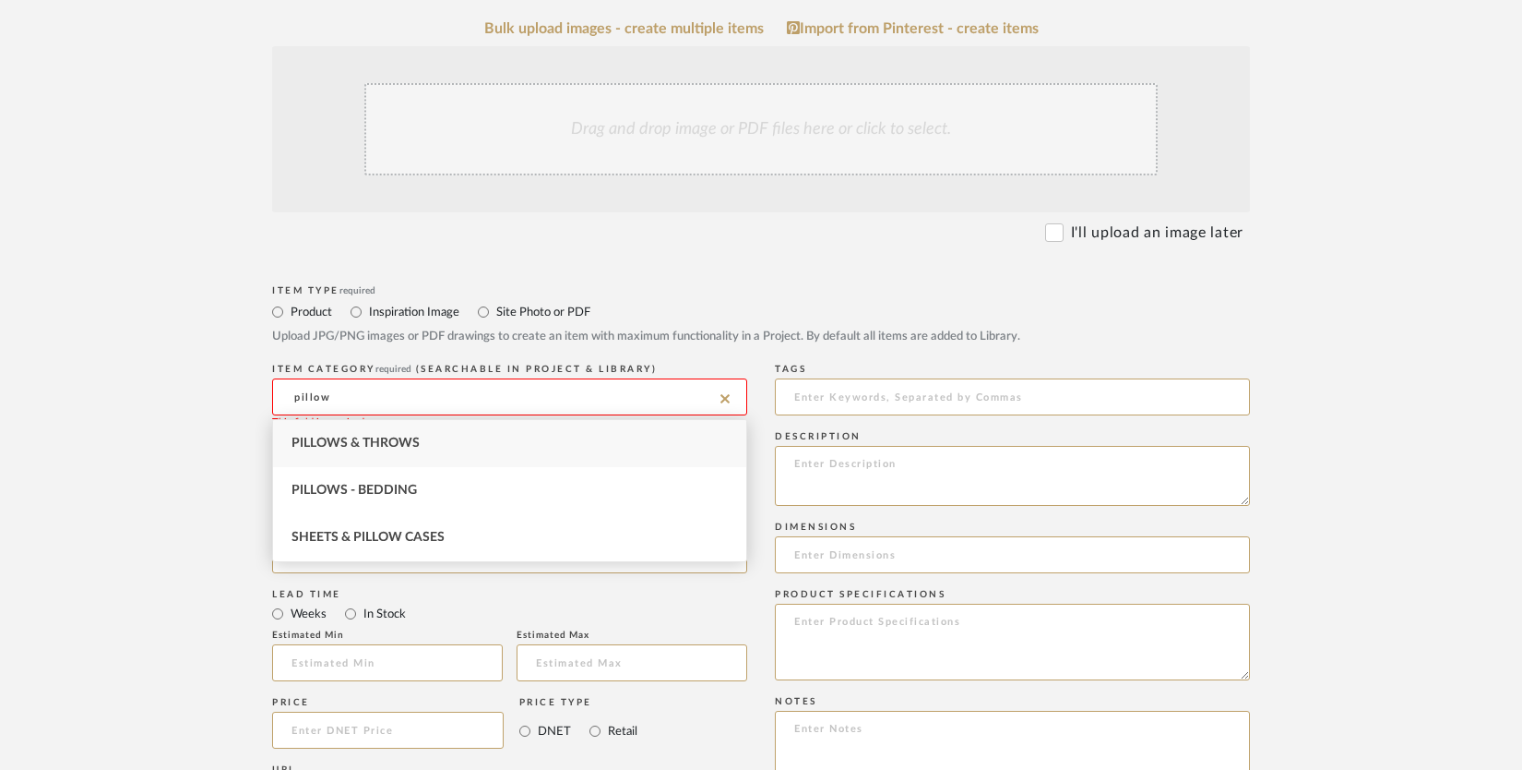
click at [376, 427] on div "Pillows & Throws" at bounding box center [509, 443] width 473 height 47
type input "Pillows & Throws"
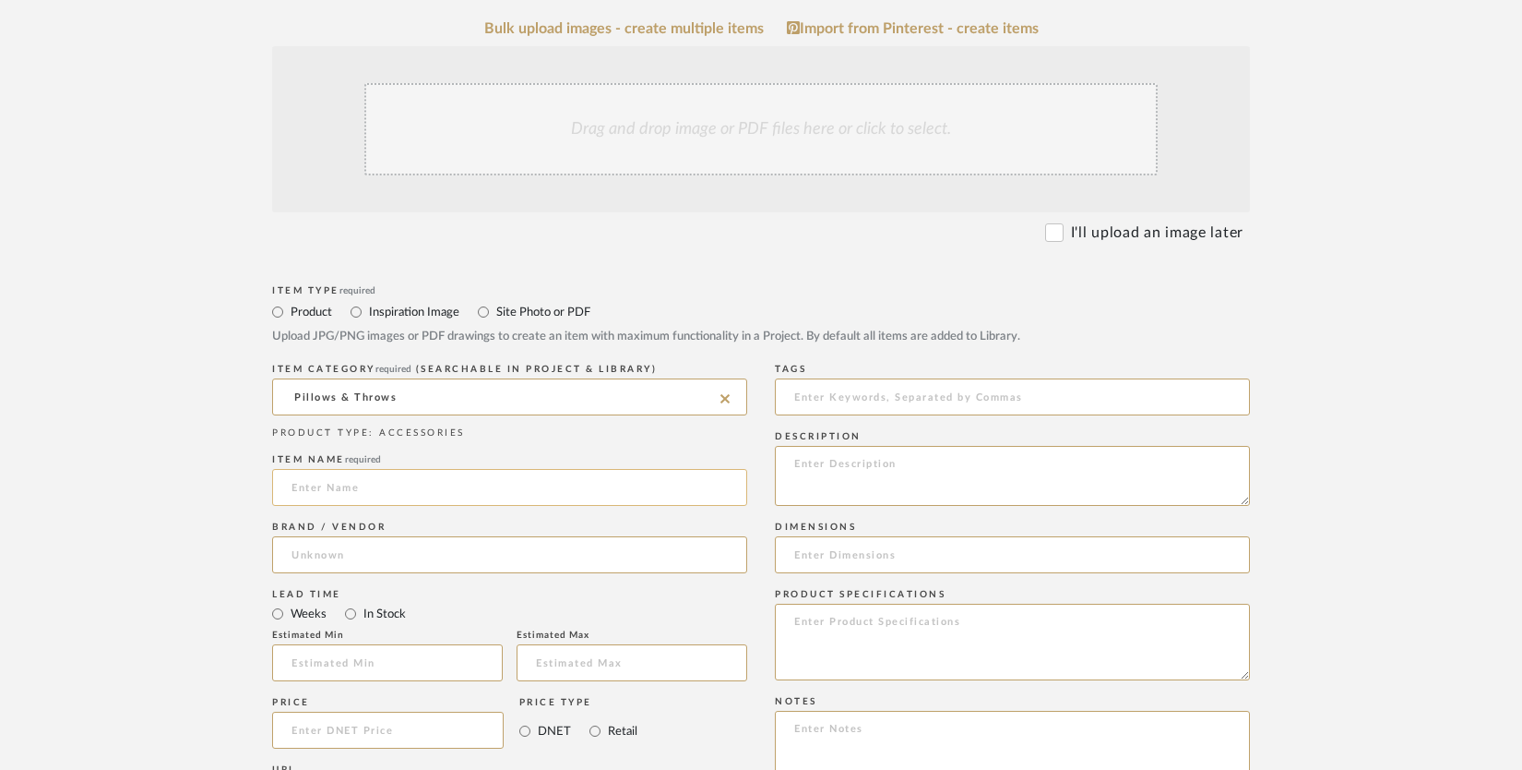
click at [331, 496] on input at bounding box center [509, 487] width 475 height 37
type input "Custom throw pillows for banquette"
click at [287, 559] on input at bounding box center [509, 554] width 475 height 37
click at [313, 602] on span "Elan Upholstery" at bounding box center [354, 602] width 95 height 16
type input "Elan Upholstery"
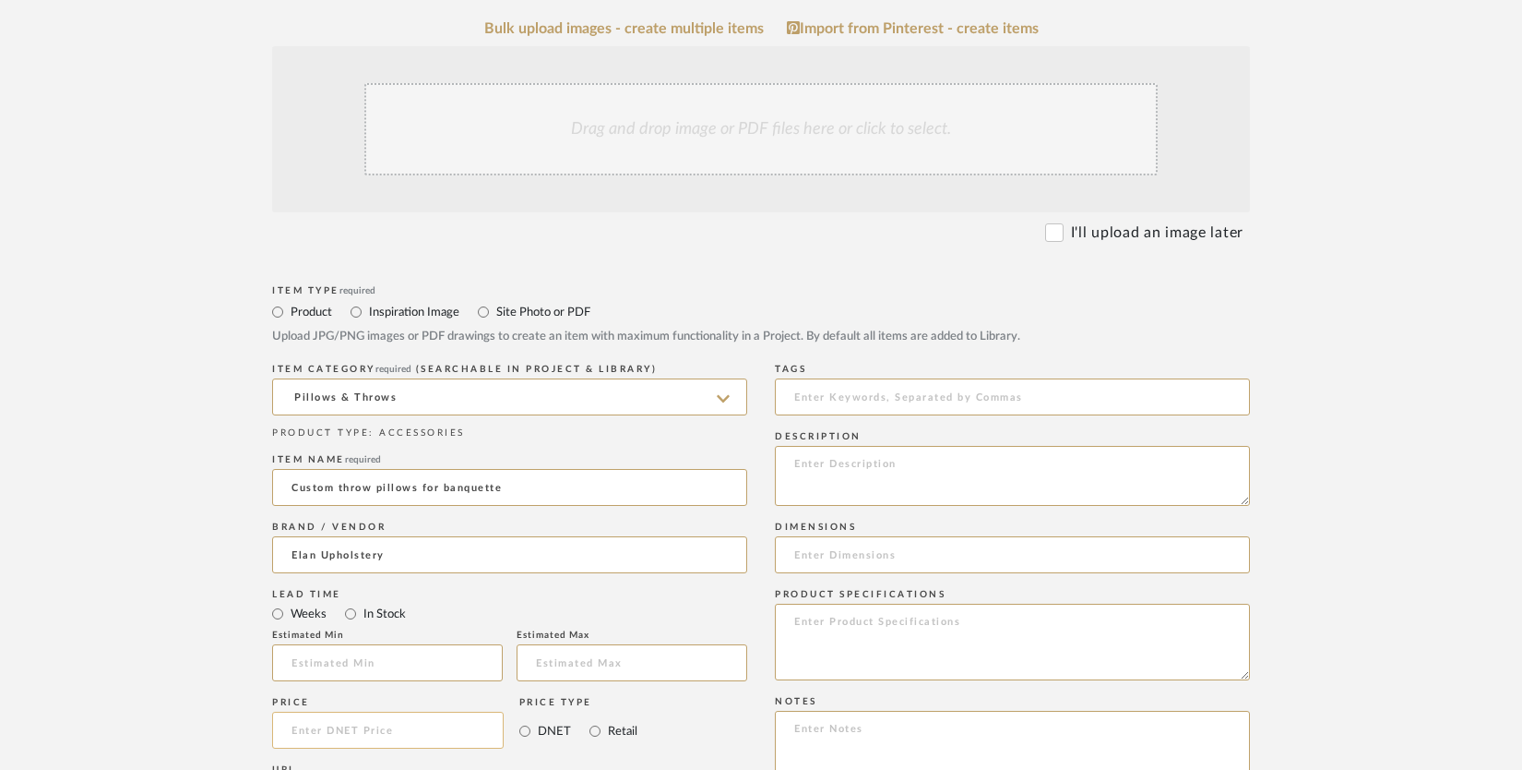
click at [318, 722] on input at bounding box center [388, 729] width 232 height 37
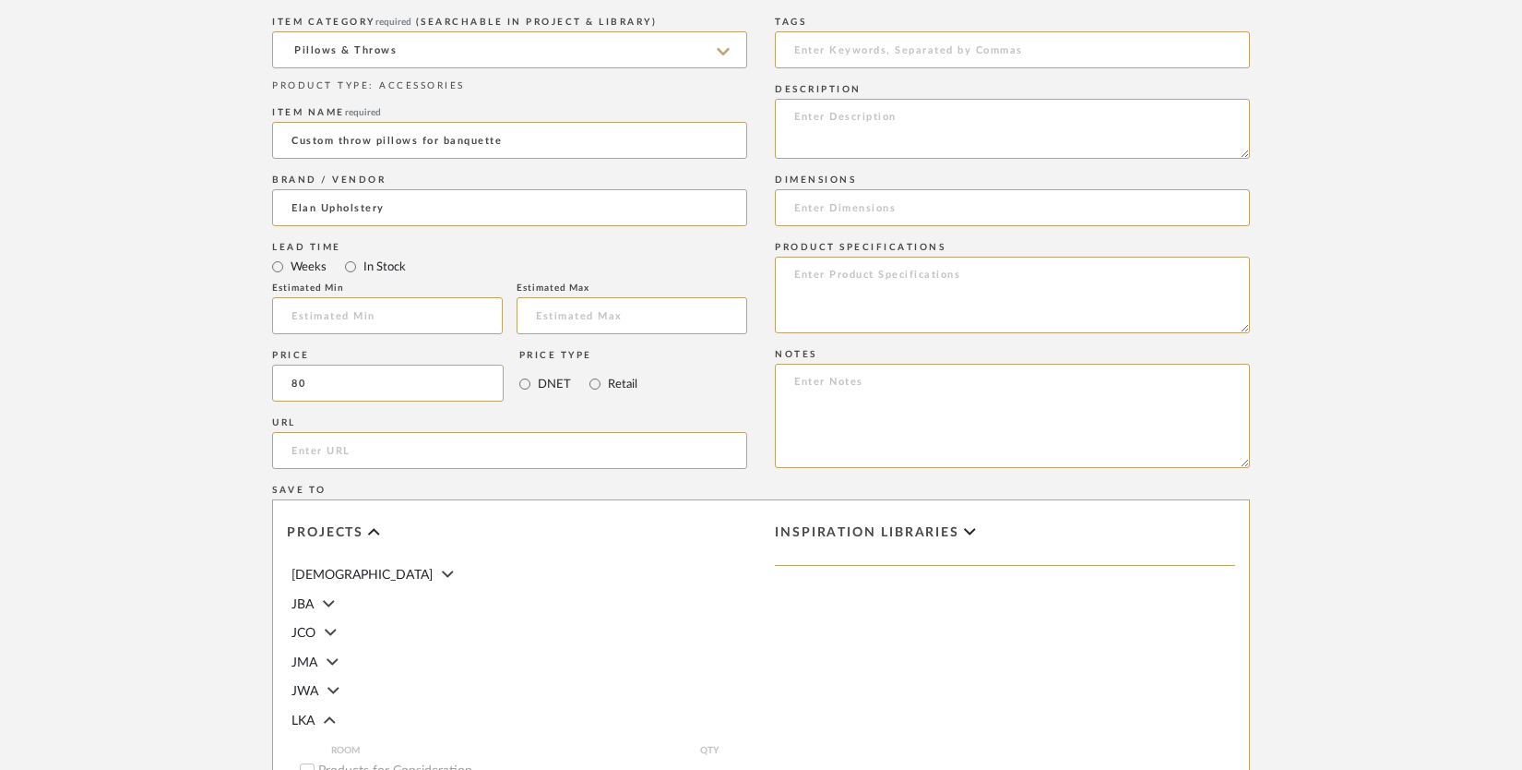
scroll to position [860, 0]
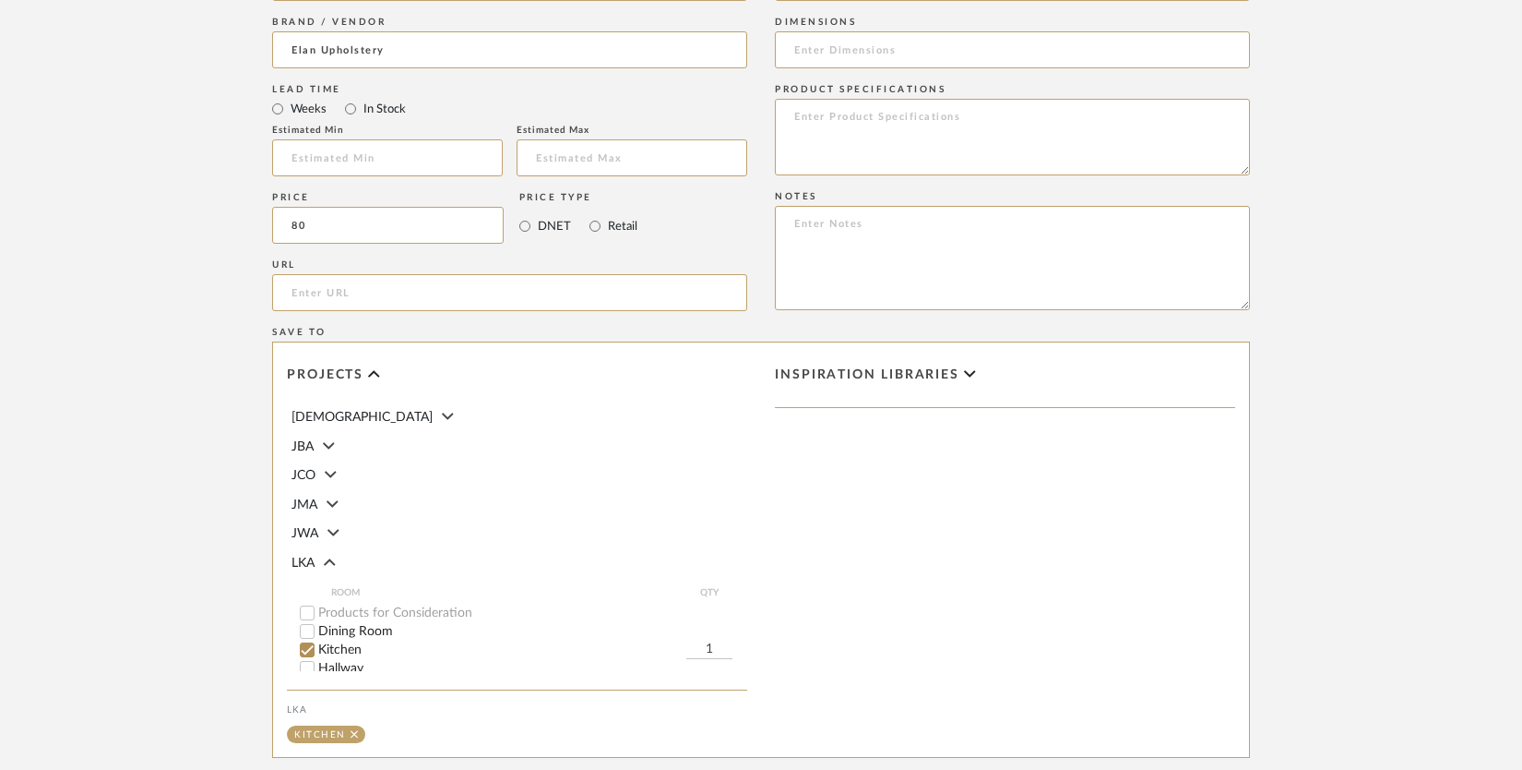
type input "$80.00"
drag, startPoint x: 696, startPoint y: 648, endPoint x: 739, endPoint y: 648, distance: 43.4
click at [739, 648] on div "Kitchen 1" at bounding box center [524, 649] width 448 height 18
type input "6"
click at [840, 597] on div "Inspiration libraries" at bounding box center [1005, 549] width 488 height 414
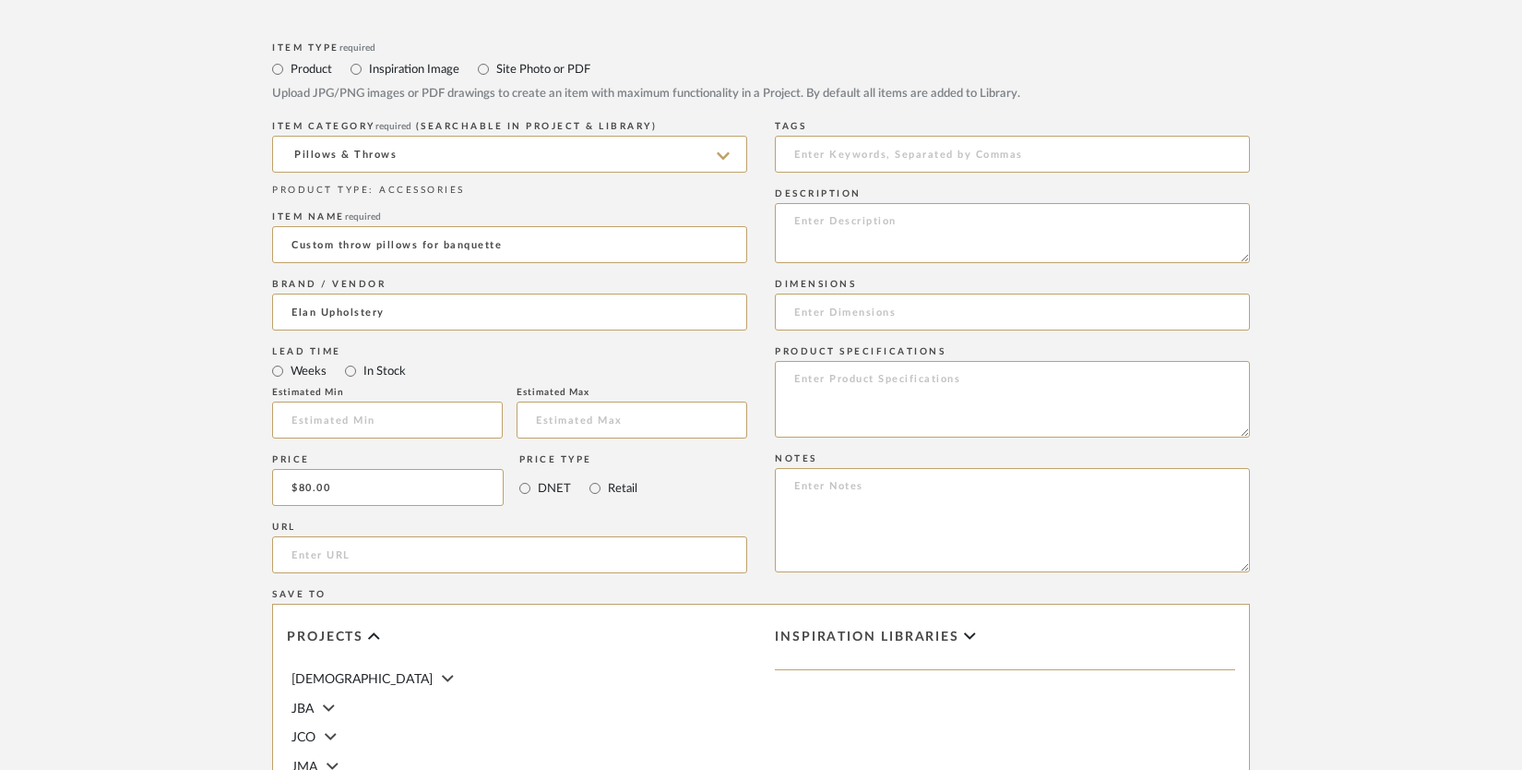
scroll to position [490, 0]
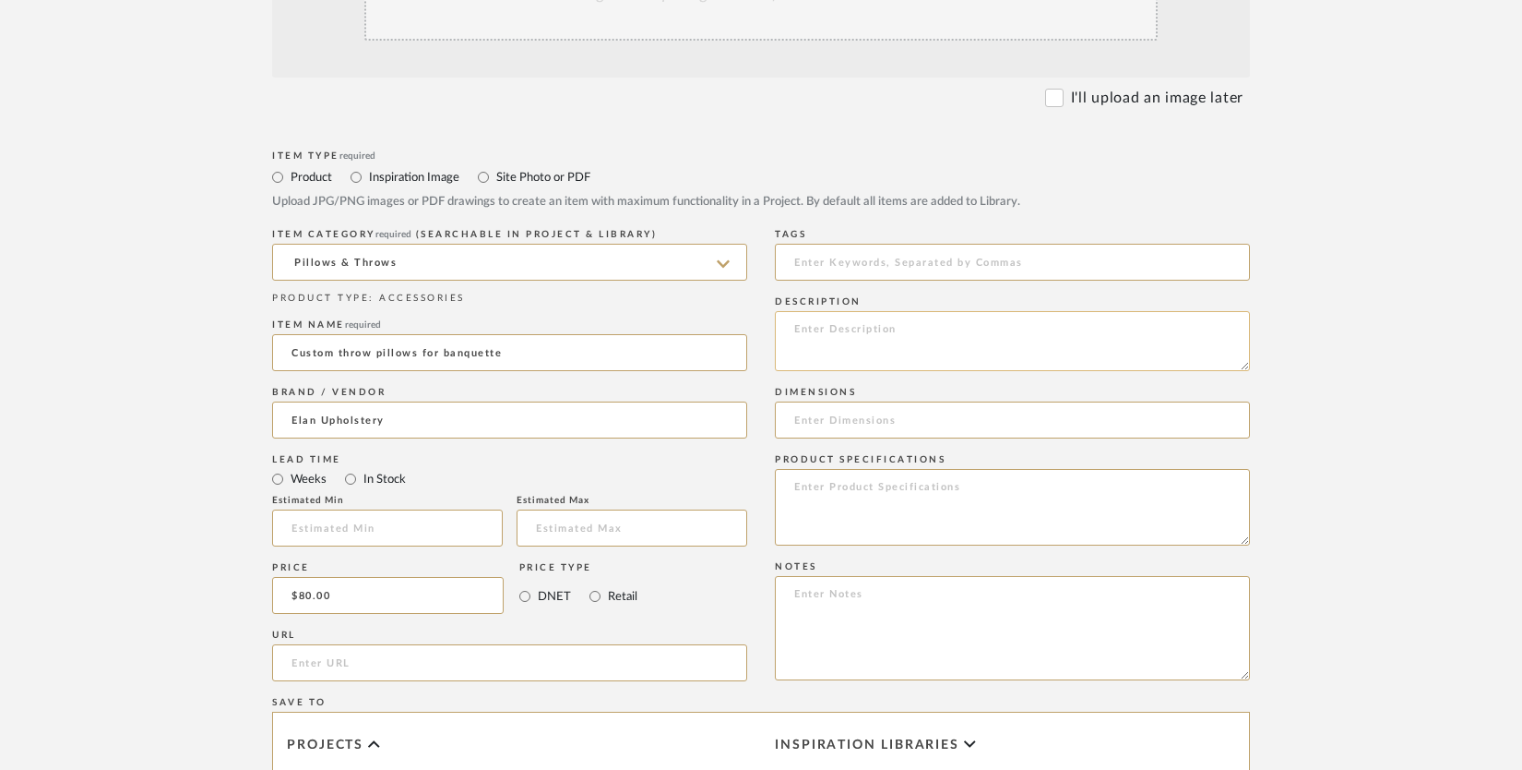
click at [833, 330] on textarea at bounding box center [1012, 341] width 475 height 60
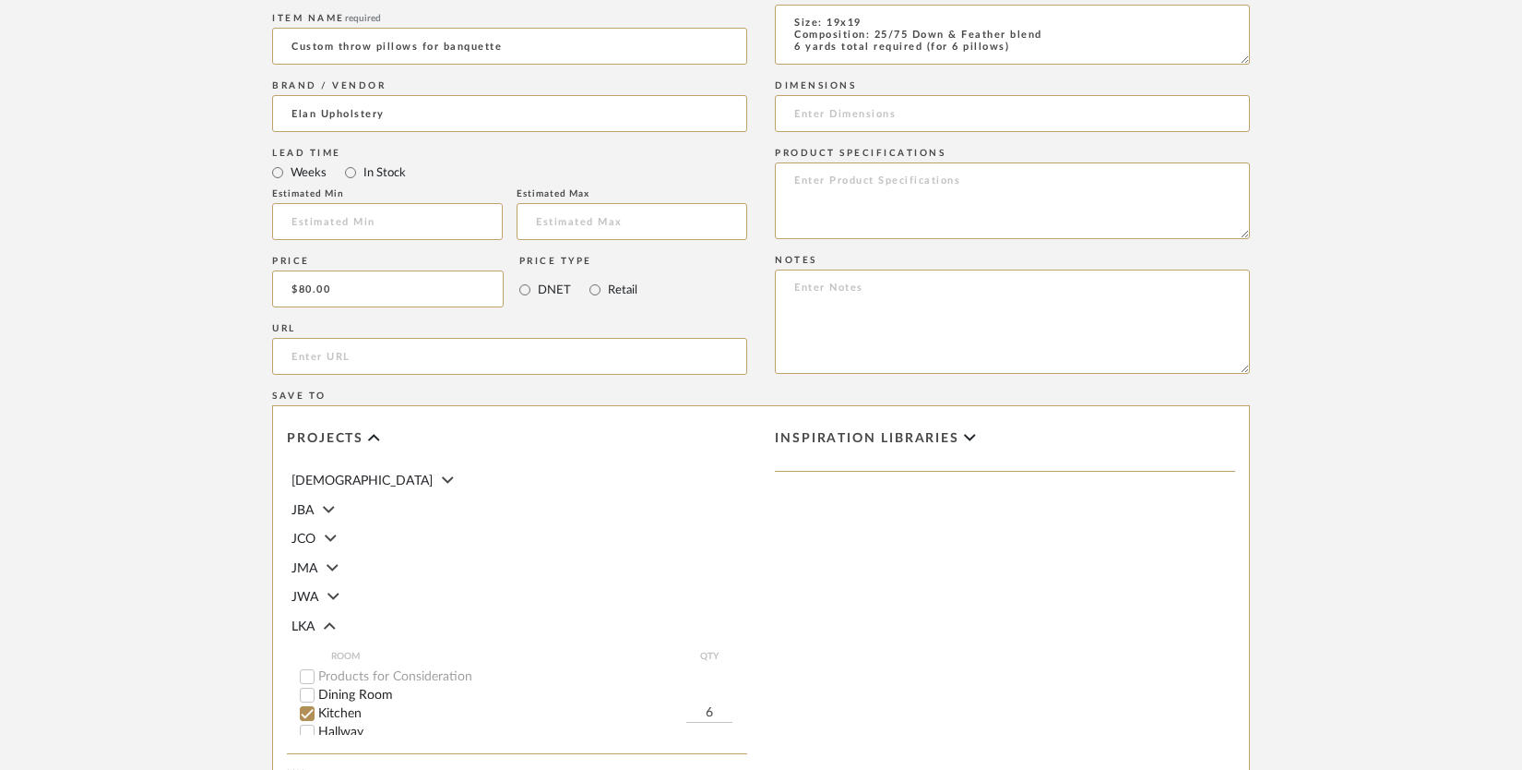
scroll to position [1075, 0]
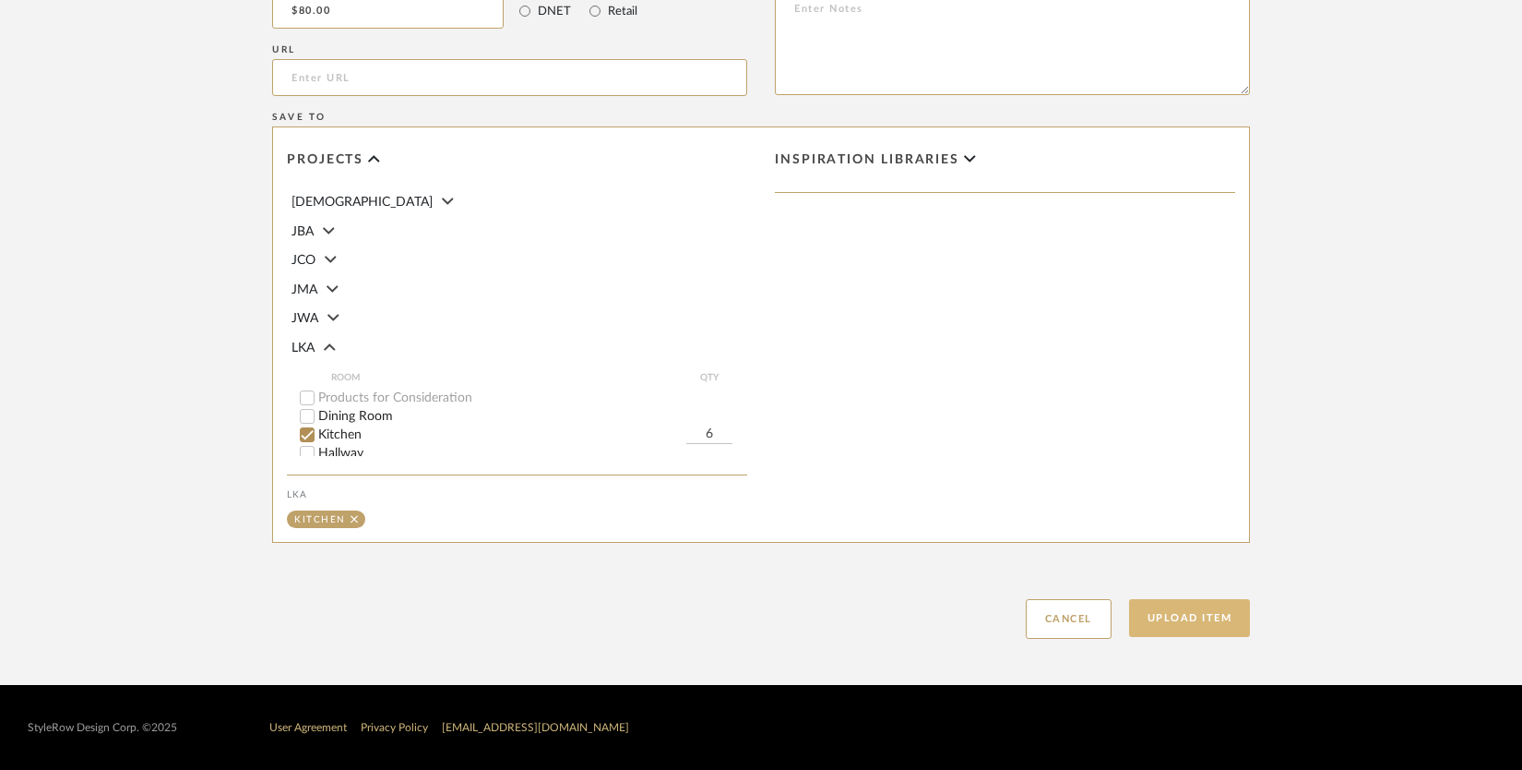
type textarea "Size: 19x19 Composition: 25/75 Down & Feather blend 6 yards total required (for…"
click at [1214, 616] on button "Upload Item" at bounding box center [1190, 618] width 122 height 38
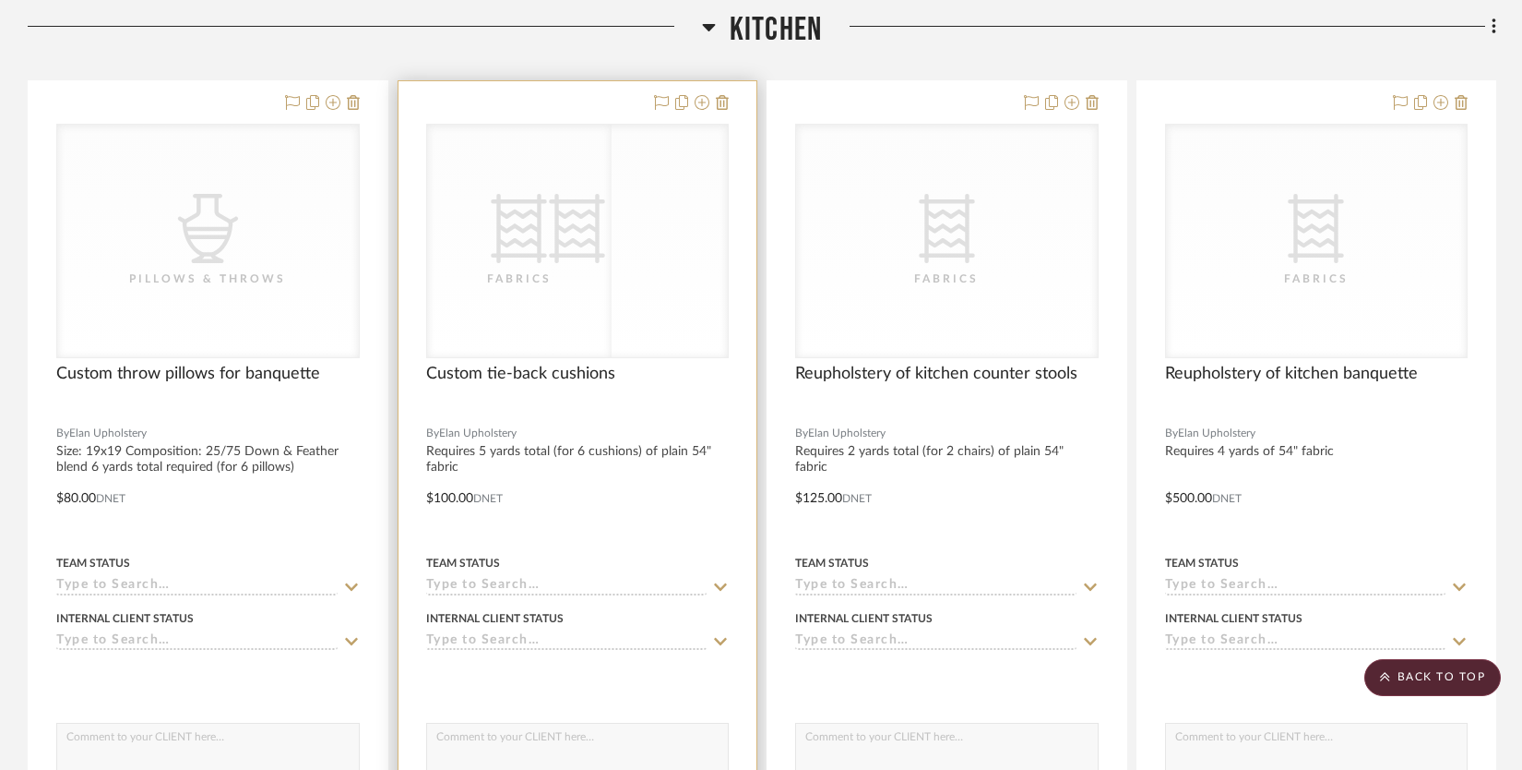
scroll to position [1441, 0]
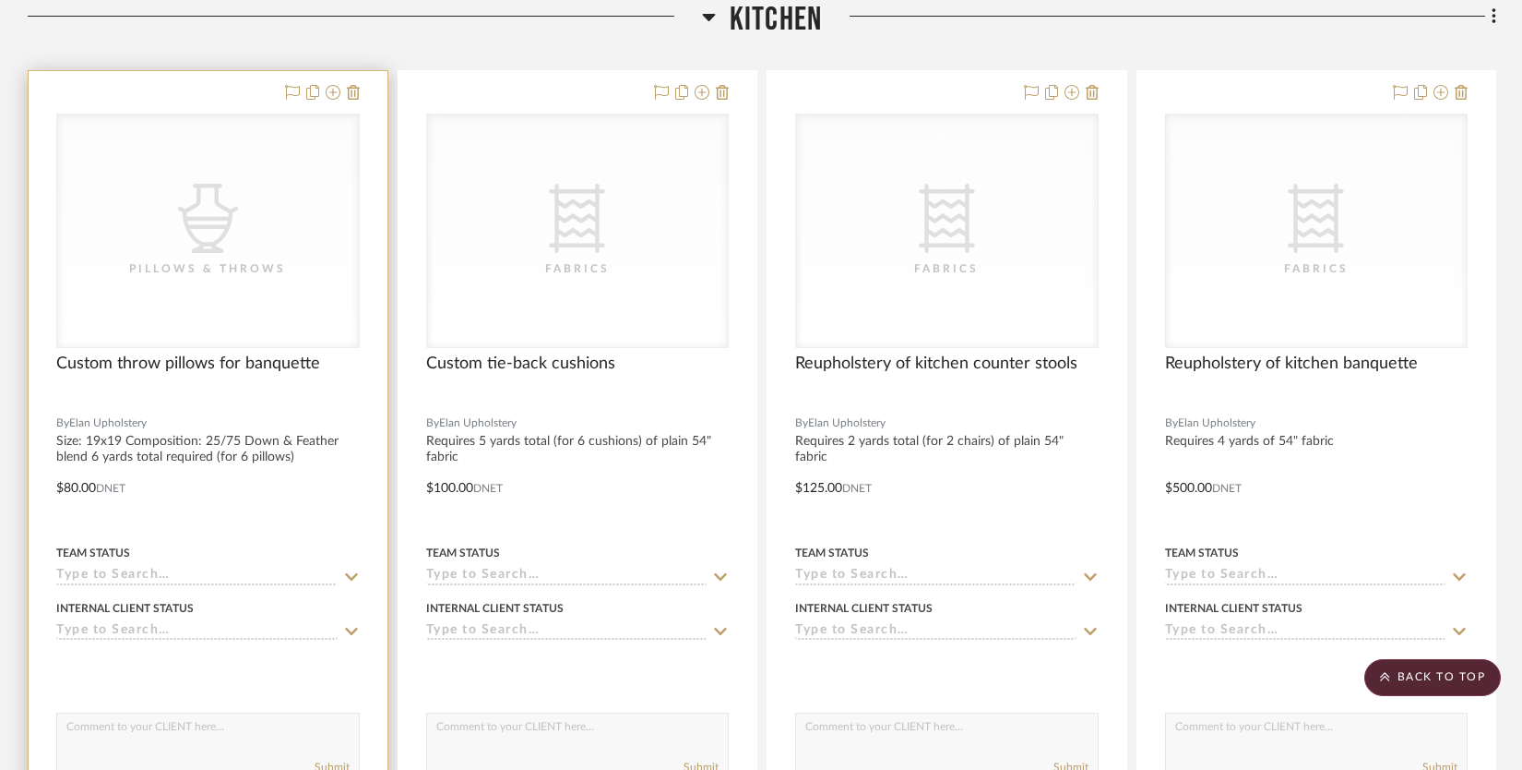
click at [245, 317] on div "CategoryIconAccessories Created with Sketch. Pillows & Throws" at bounding box center [208, 230] width 302 height 233
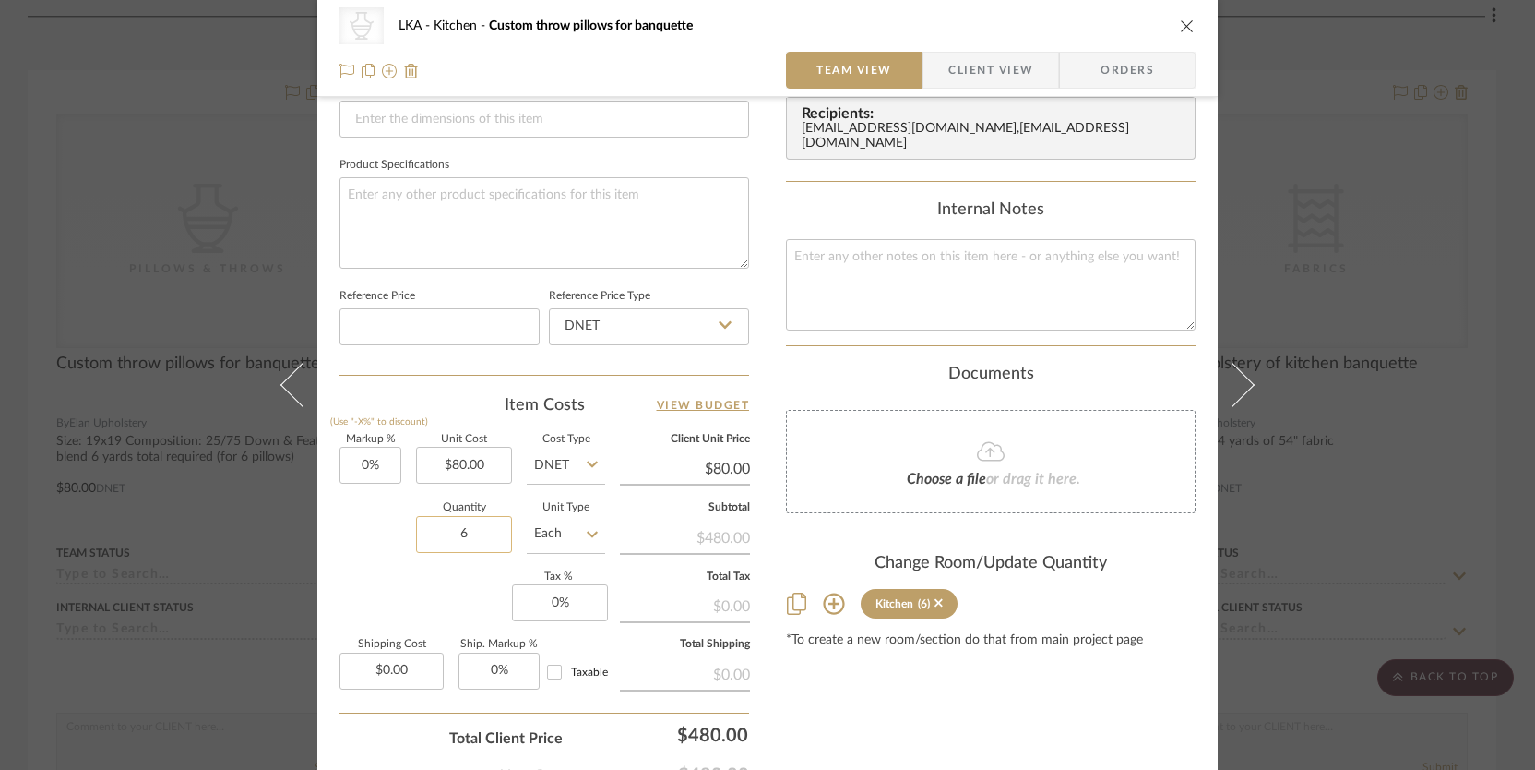
scroll to position [890, 0]
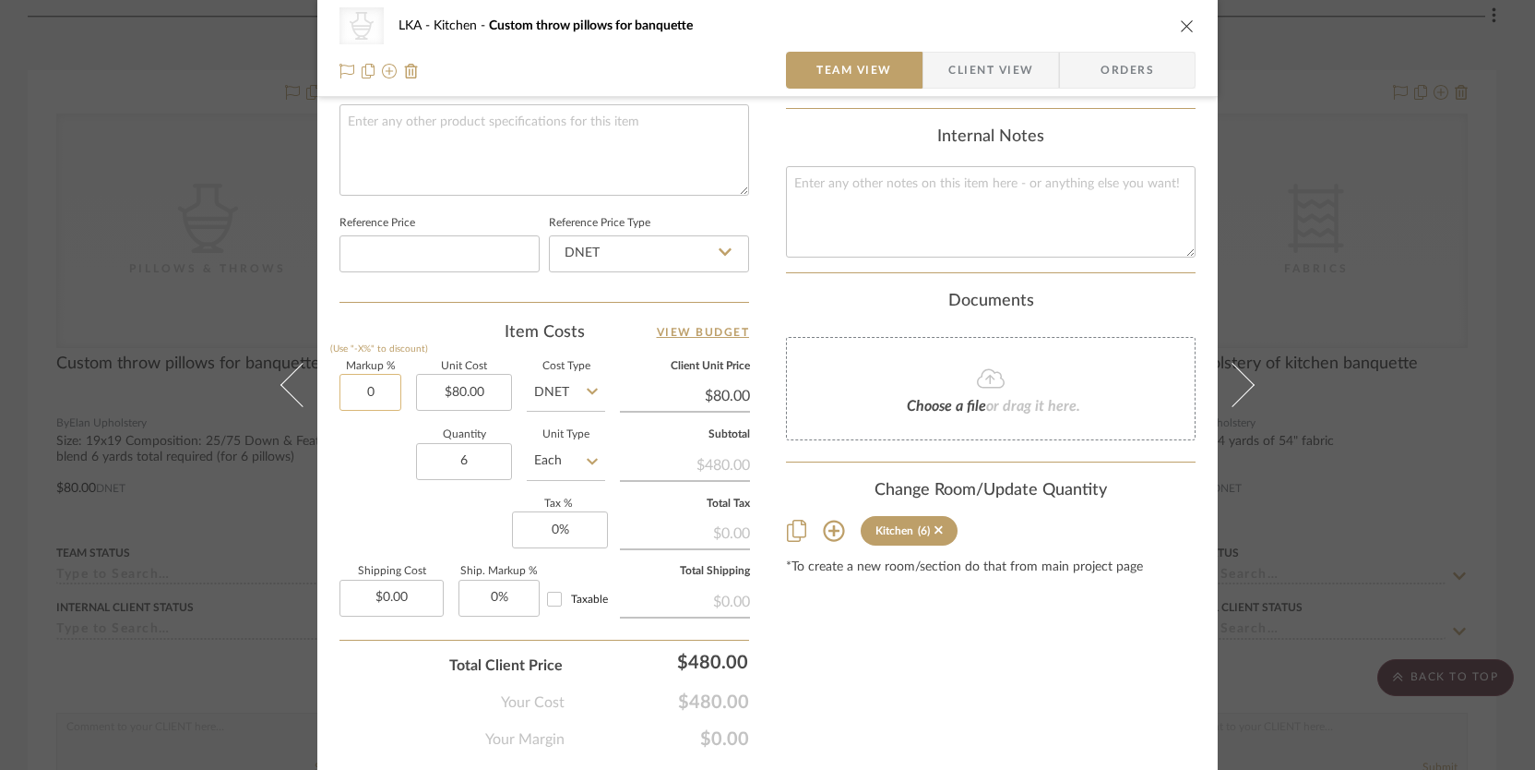
click at [363, 381] on input "0" at bounding box center [371, 392] width 62 height 37
type input "50%"
click at [367, 447] on div "Quantity 6 Unit Type Each" at bounding box center [473, 463] width 266 height 66
type input "$120.00"
click at [1179, 26] on button "close" at bounding box center [1187, 26] width 17 height 17
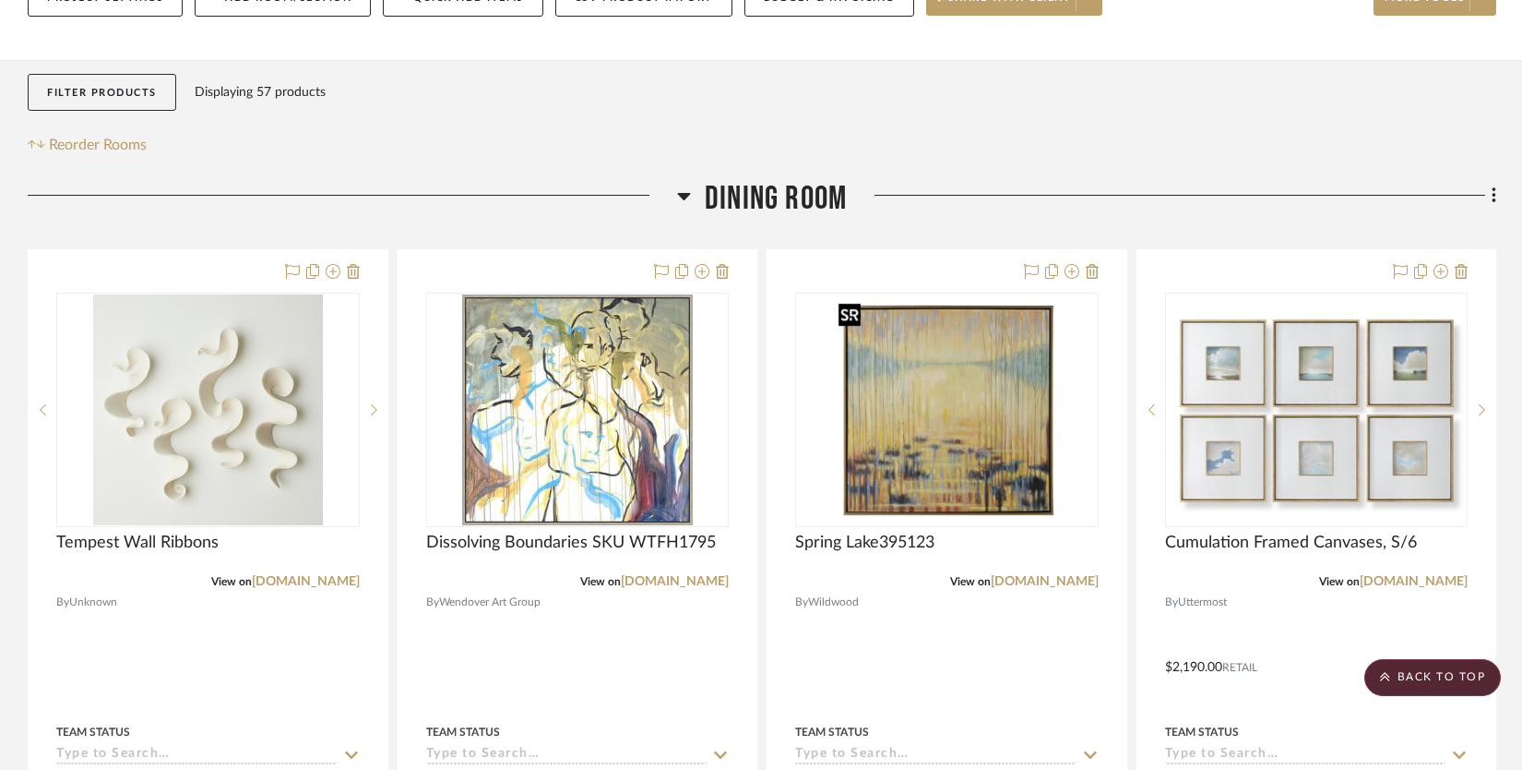
scroll to position [224, 0]
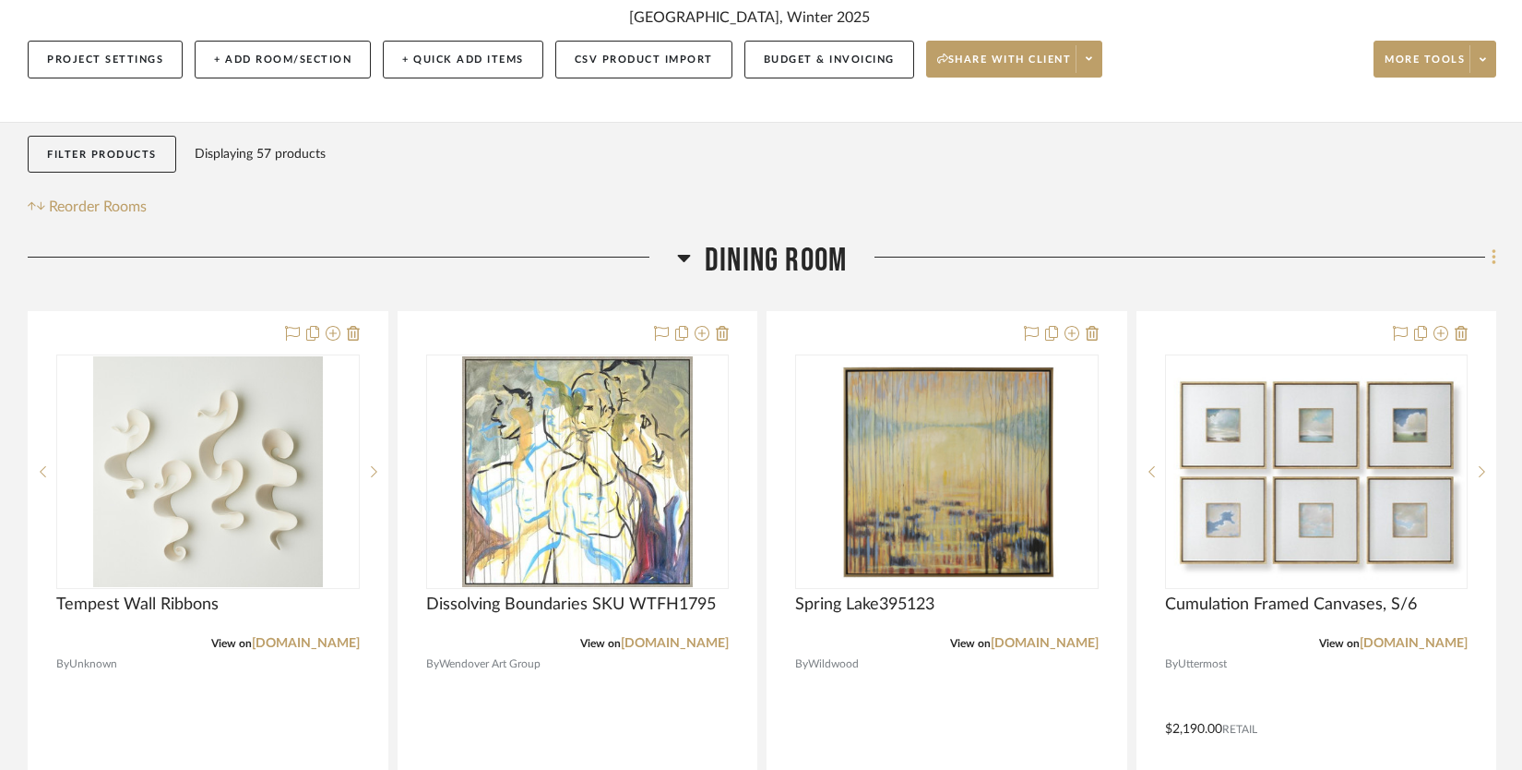
click at [1490, 257] on fa-icon at bounding box center [1492, 259] width 12 height 30
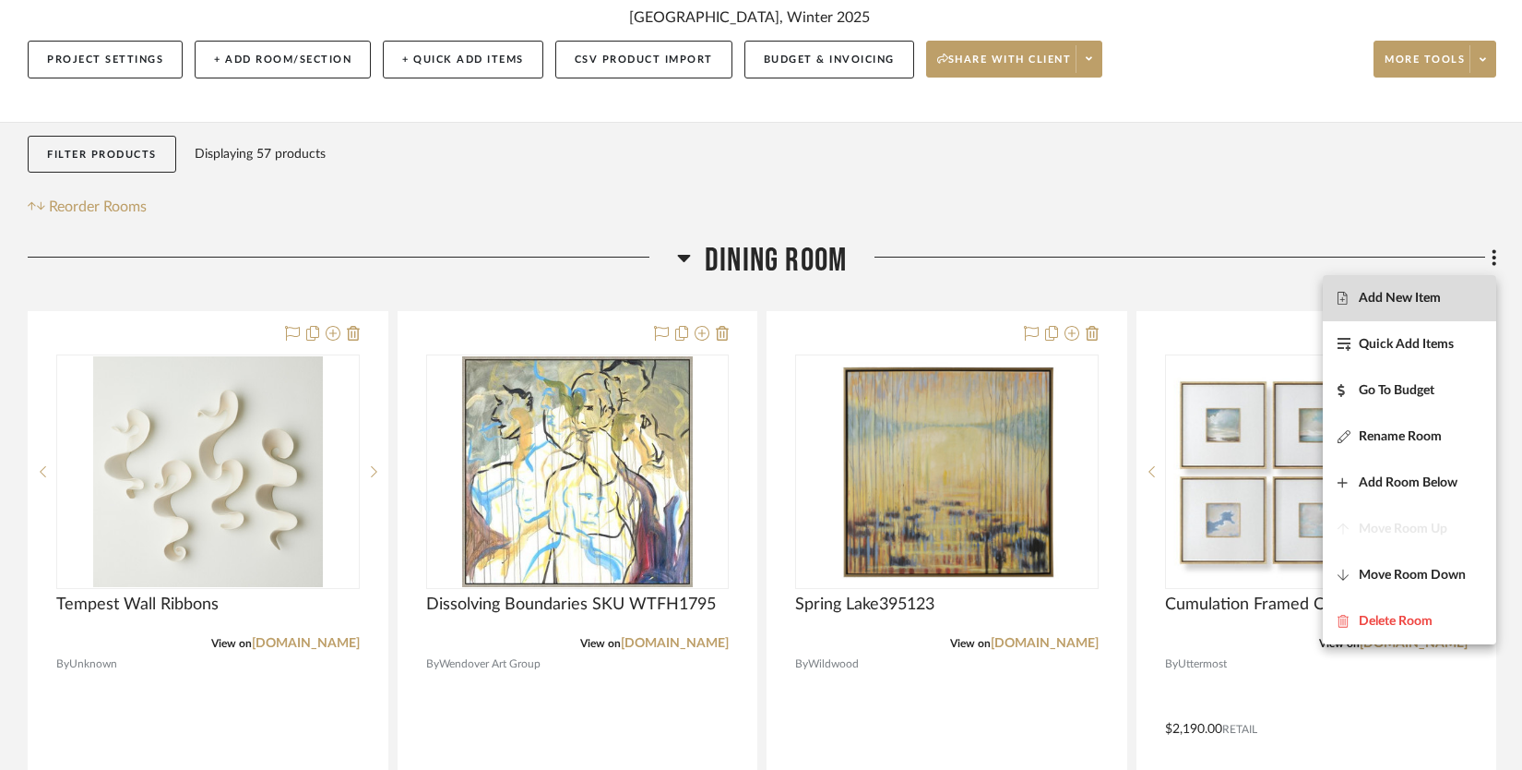
click at [1418, 292] on span "Add New Item" at bounding box center [1400, 299] width 82 height 16
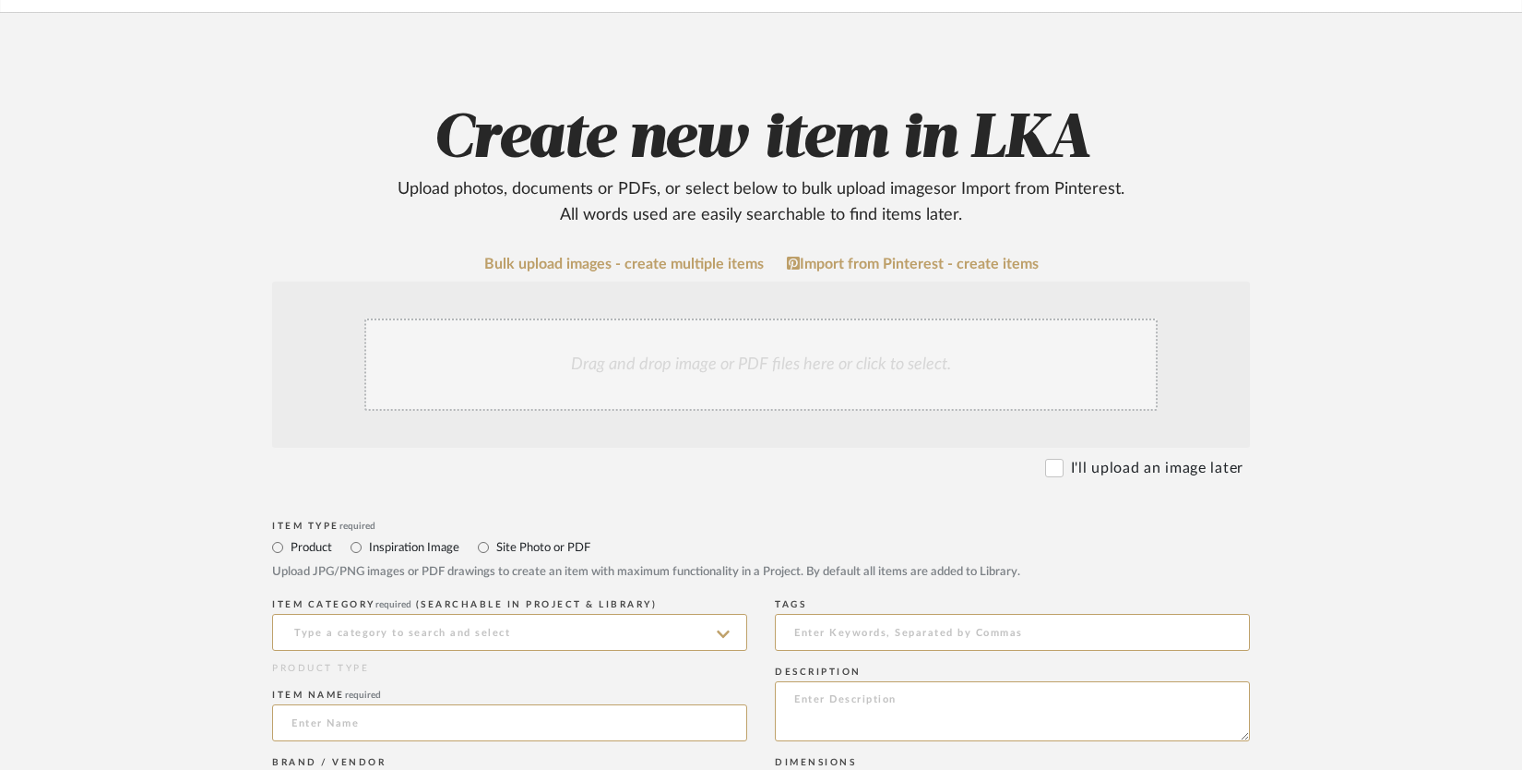
scroll to position [280, 0]
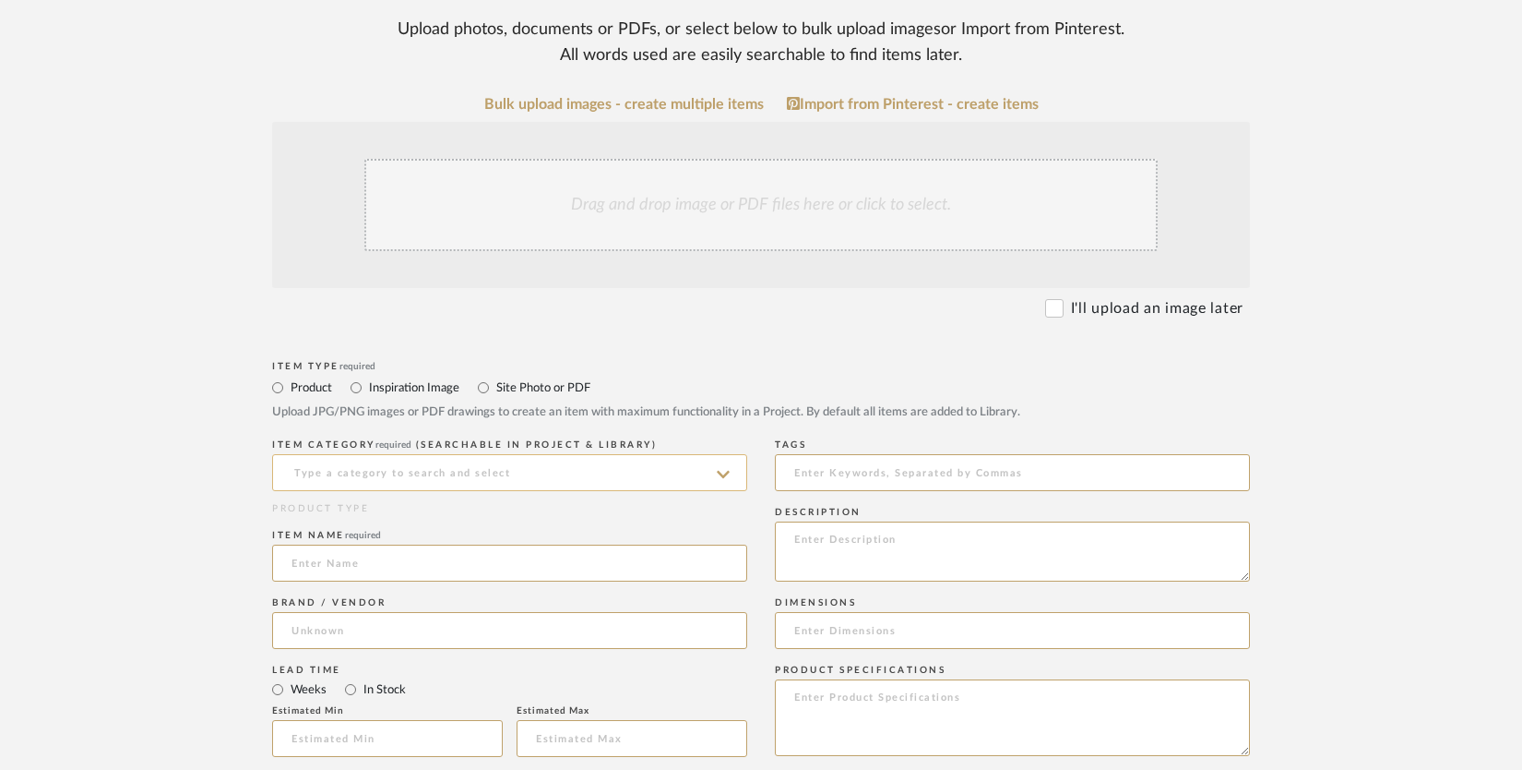
click at [638, 472] on input at bounding box center [509, 472] width 475 height 37
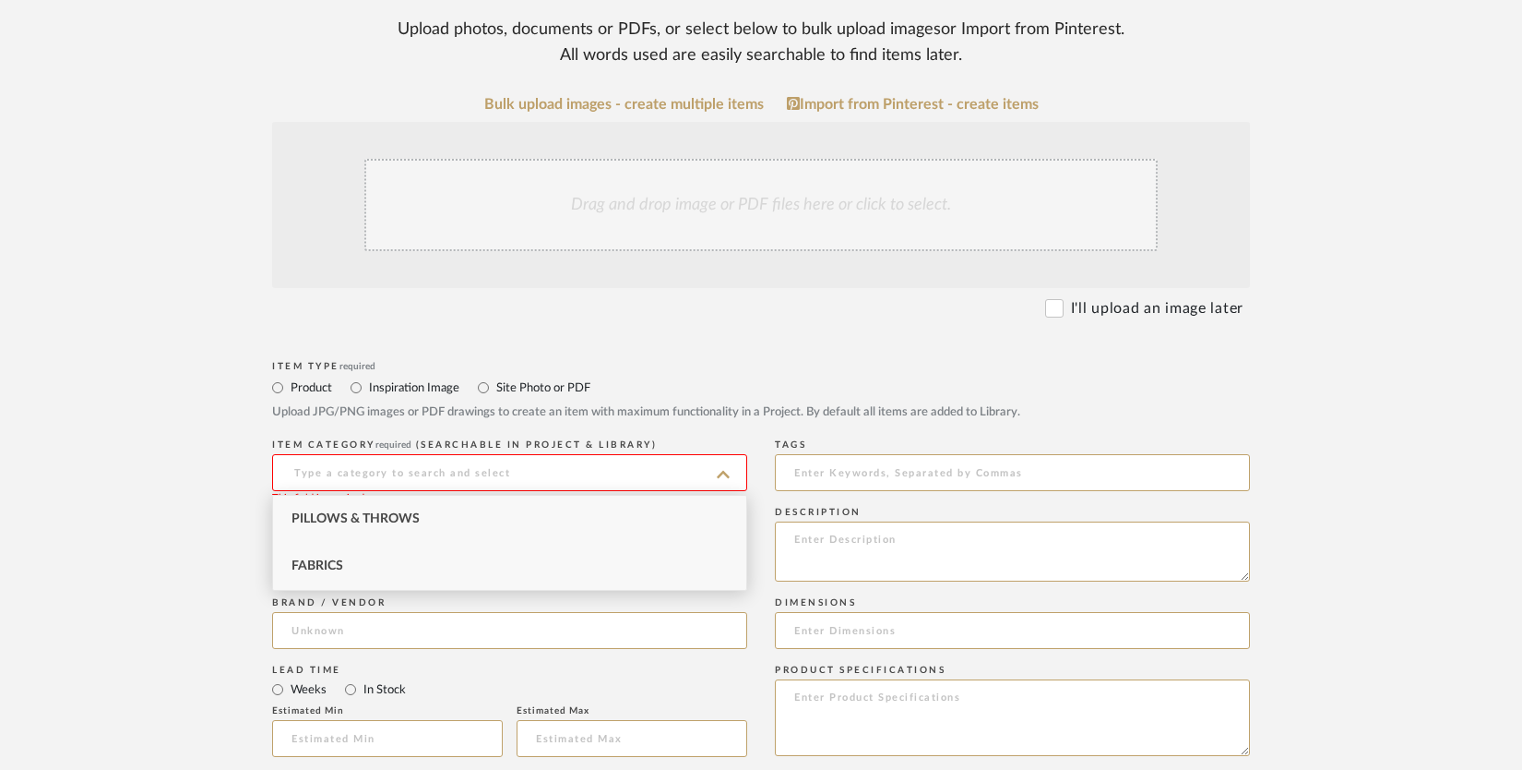
click at [573, 552] on div "Fabrics" at bounding box center [509, 566] width 473 height 47
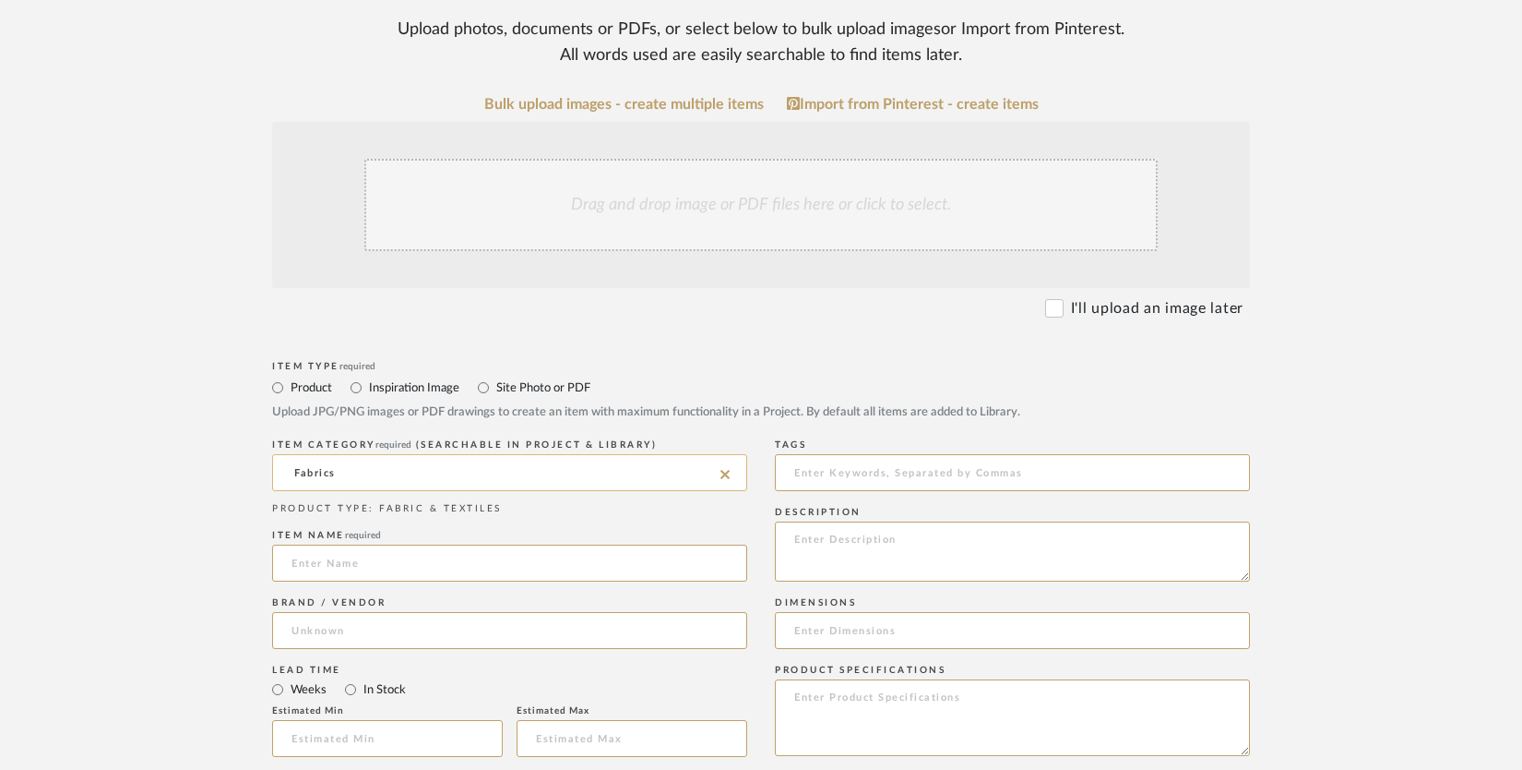
click at [593, 468] on input "Fabrics" at bounding box center [509, 472] width 475 height 37
click at [555, 509] on div "Dining Chairs" at bounding box center [509, 518] width 473 height 47
type input "Dining Chairs"
click at [449, 543] on div "Item name required" at bounding box center [509, 558] width 475 height 67
click at [445, 553] on input at bounding box center [509, 562] width 475 height 37
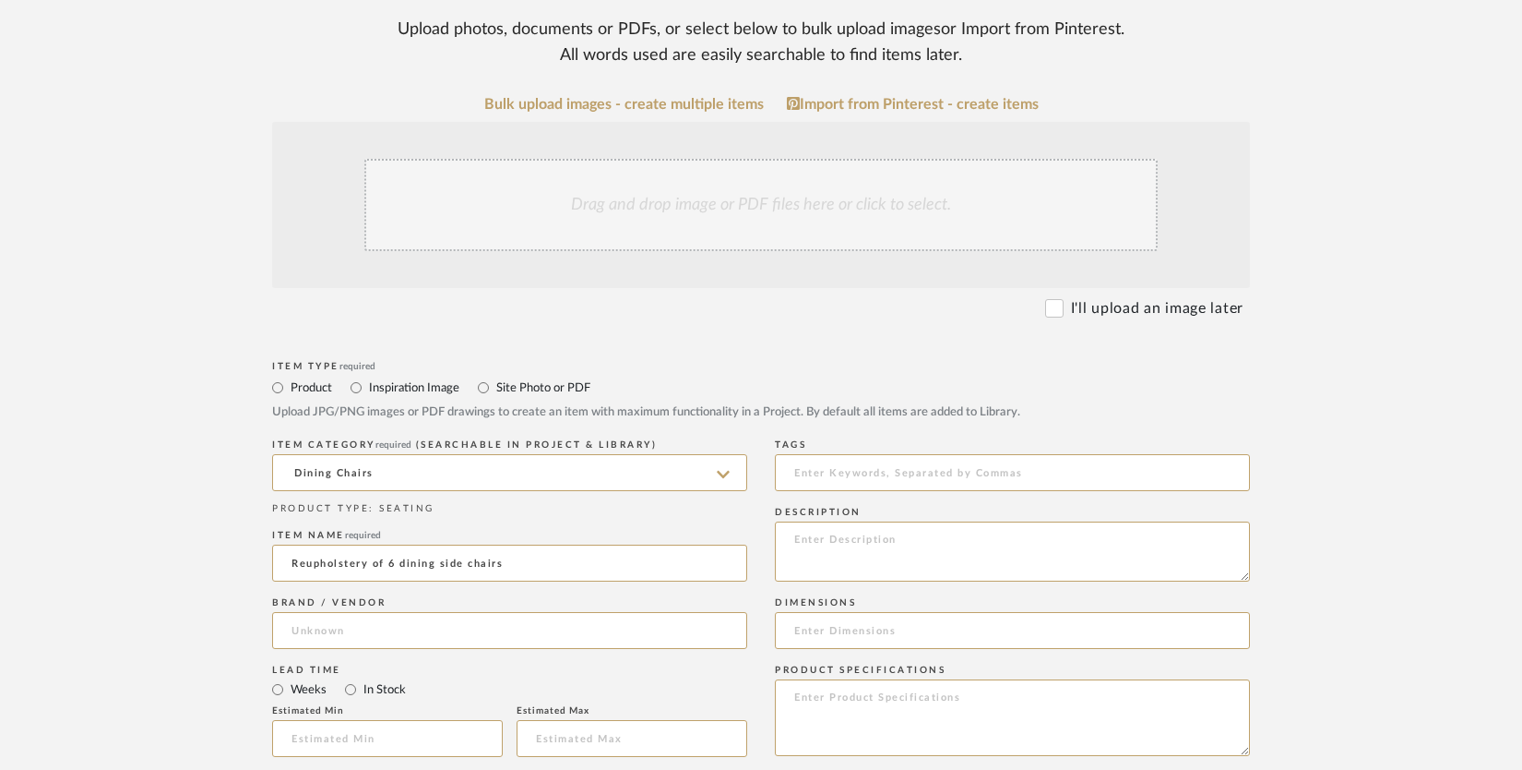
scroll to position [603, 0]
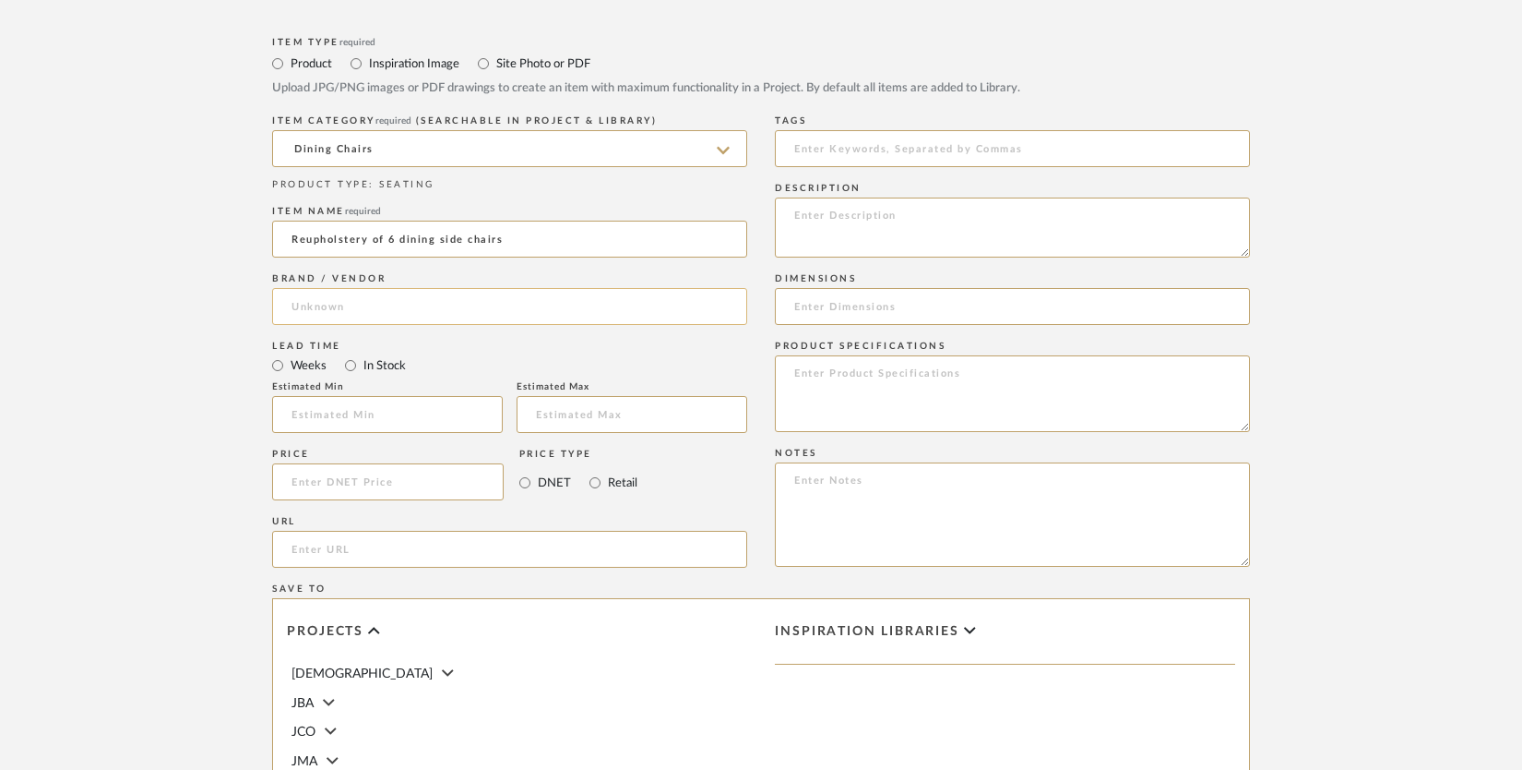
type input "Reupholstery of 6 dining side chairs"
click at [486, 321] on input at bounding box center [509, 306] width 475 height 37
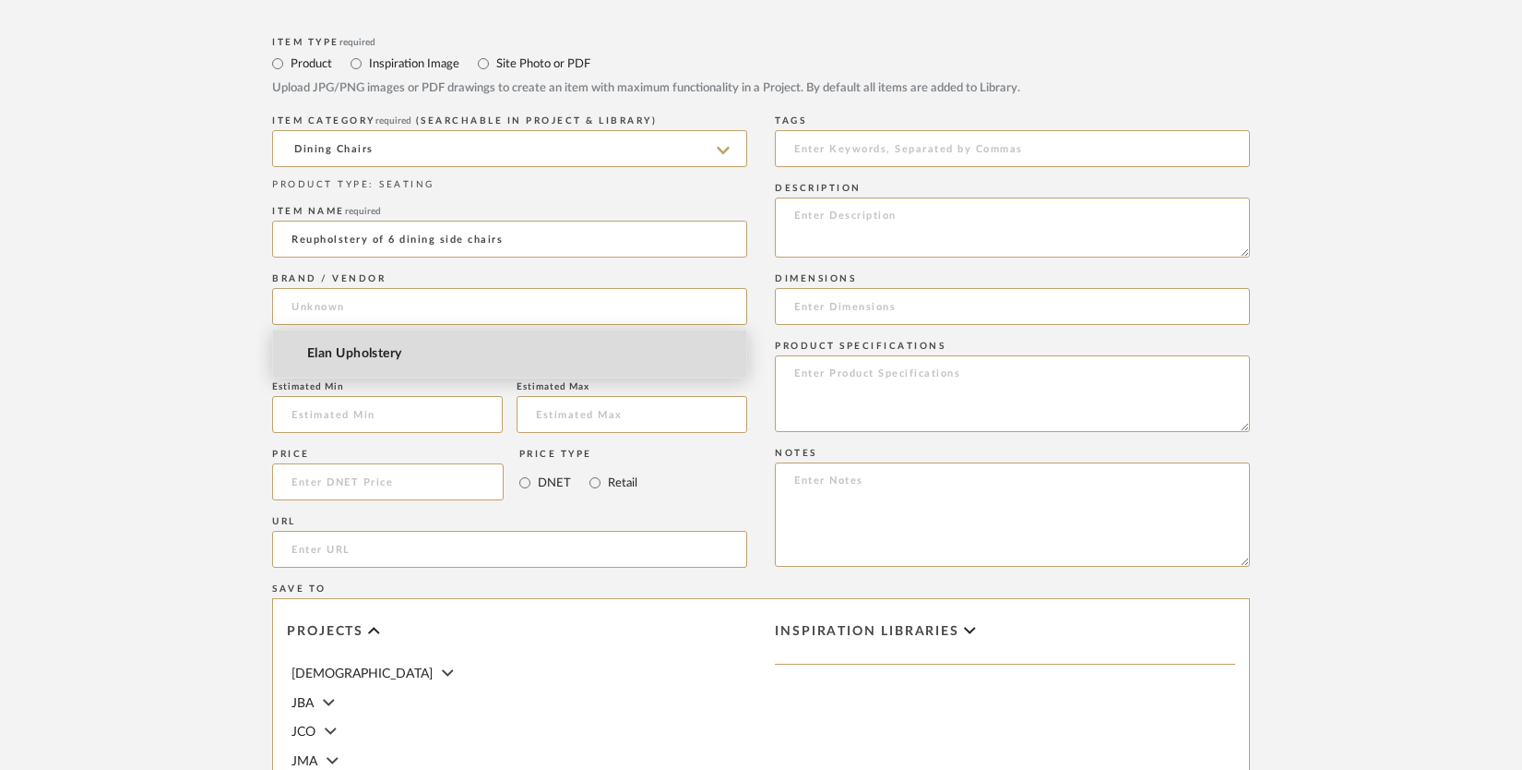
click at [481, 348] on mat-option "Elan Upholstery" at bounding box center [509, 353] width 473 height 47
type input "Elan Upholstery"
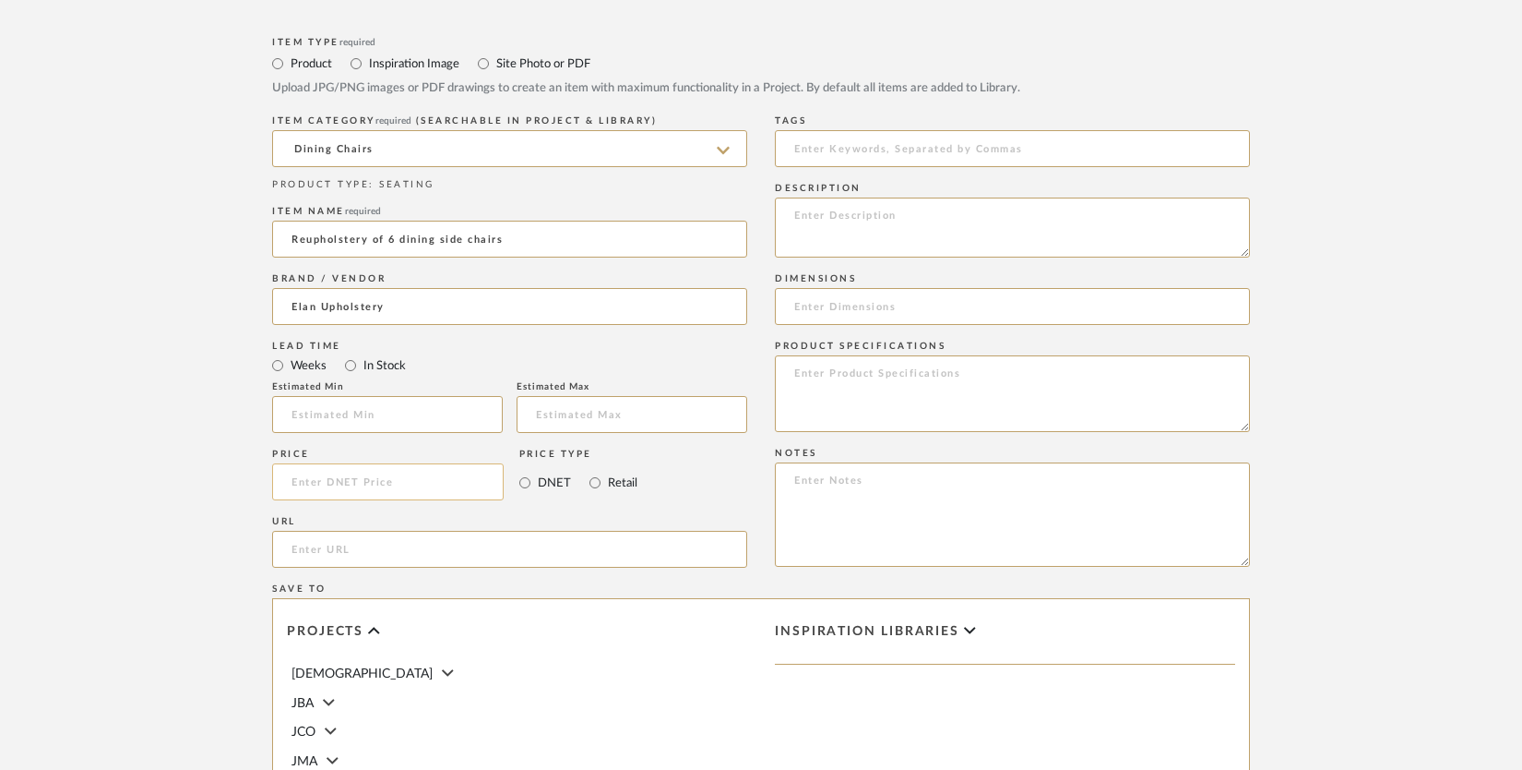
click at [387, 481] on input at bounding box center [388, 481] width 232 height 37
type input "$375.00"
click at [677, 498] on div "Price $375.00 Price Type DNET Retail" at bounding box center [509, 477] width 475 height 67
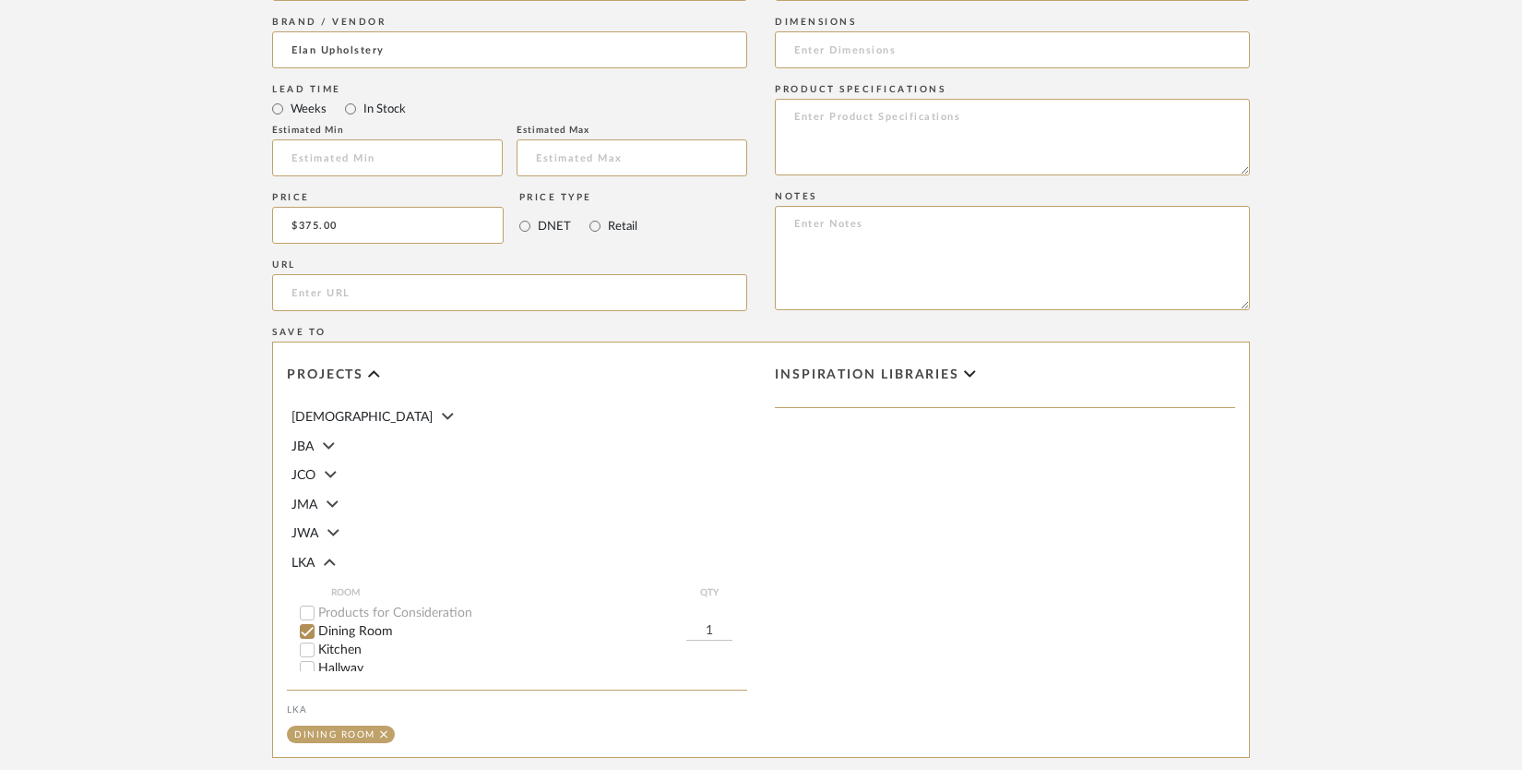
scroll to position [901, 0]
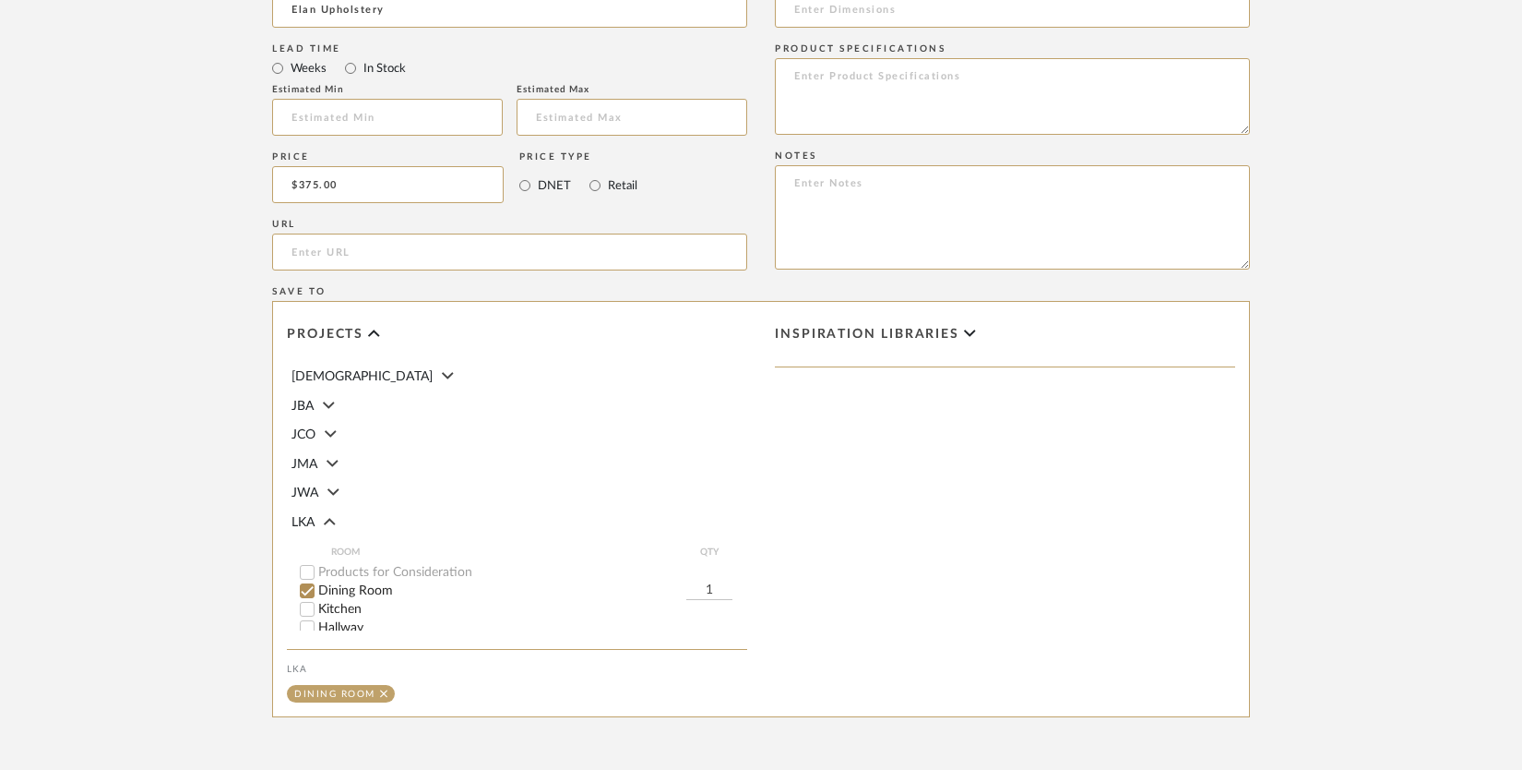
drag, startPoint x: 698, startPoint y: 589, endPoint x: 720, endPoint y: 588, distance: 22.2
click at [720, 588] on input "1" at bounding box center [709, 590] width 46 height 18
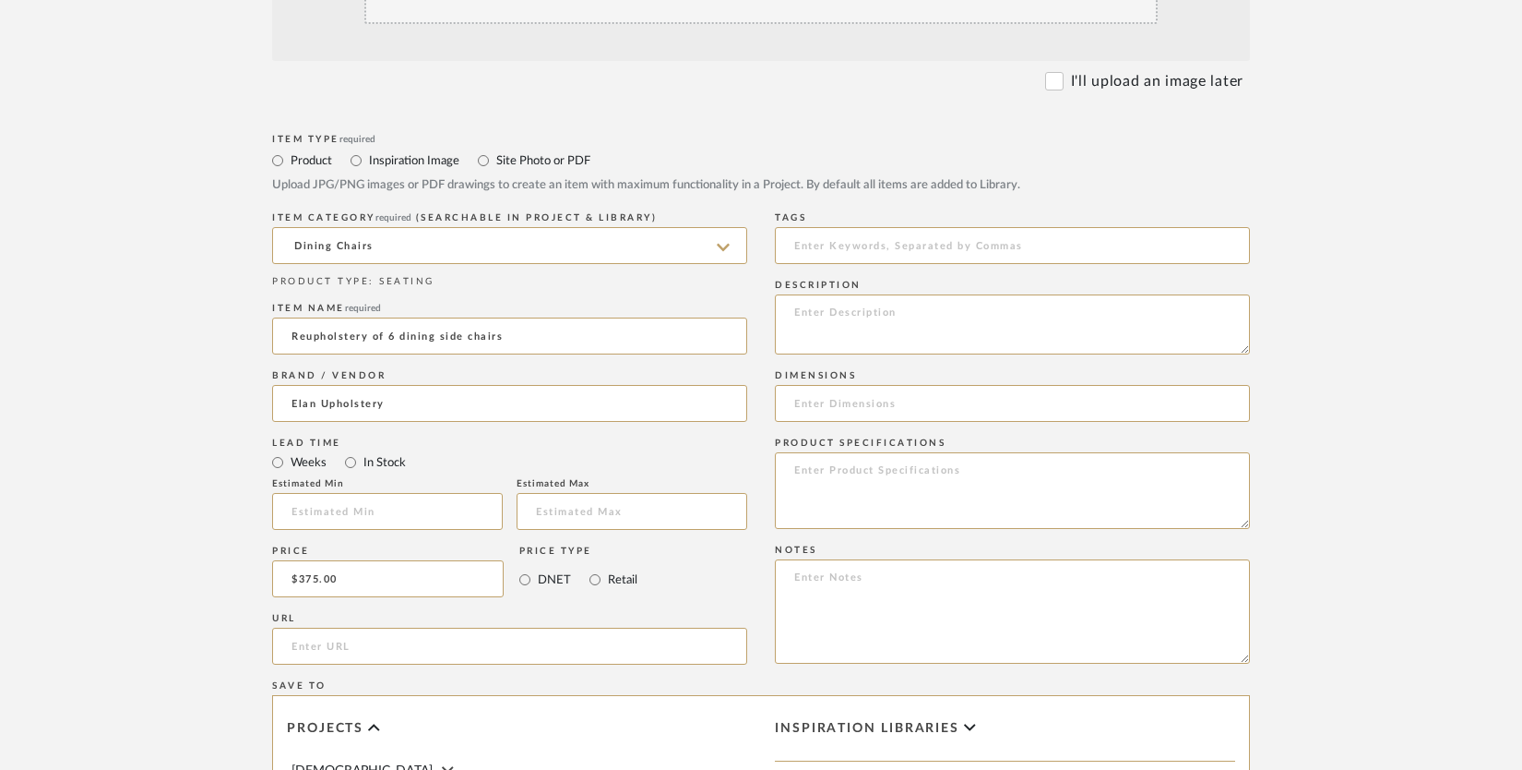
scroll to position [482, 0]
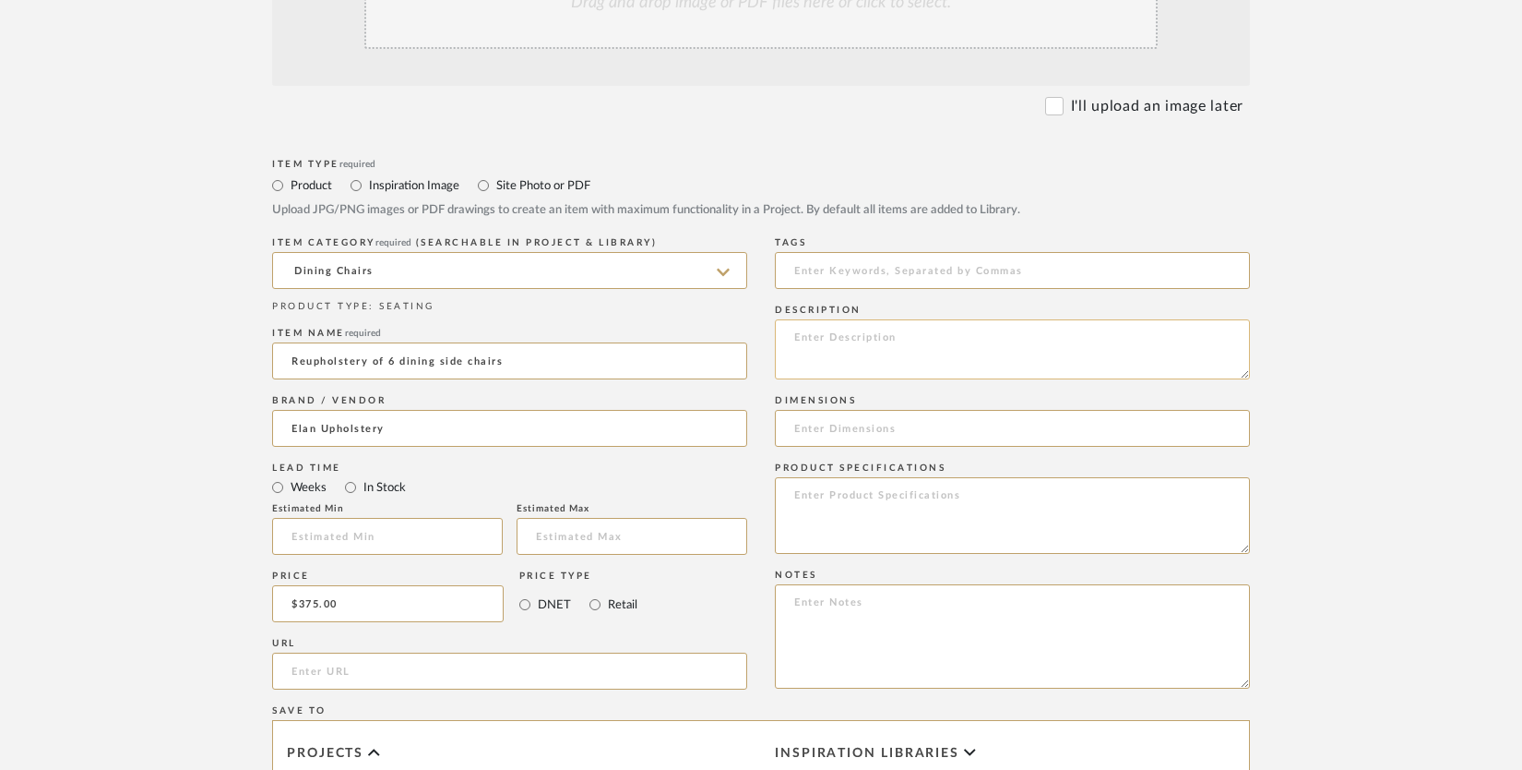
type input "6"
click at [829, 334] on textarea at bounding box center [1012, 349] width 475 height 60
type textarea "Basic nailhead 12 yards total (for 6 chairs) of plain 54" fabric"
click at [1351, 194] on upload-items "Create new item in LKA Upload photos, documents or PDFs, or select below to bul…" at bounding box center [761, 464] width 1522 height 1627
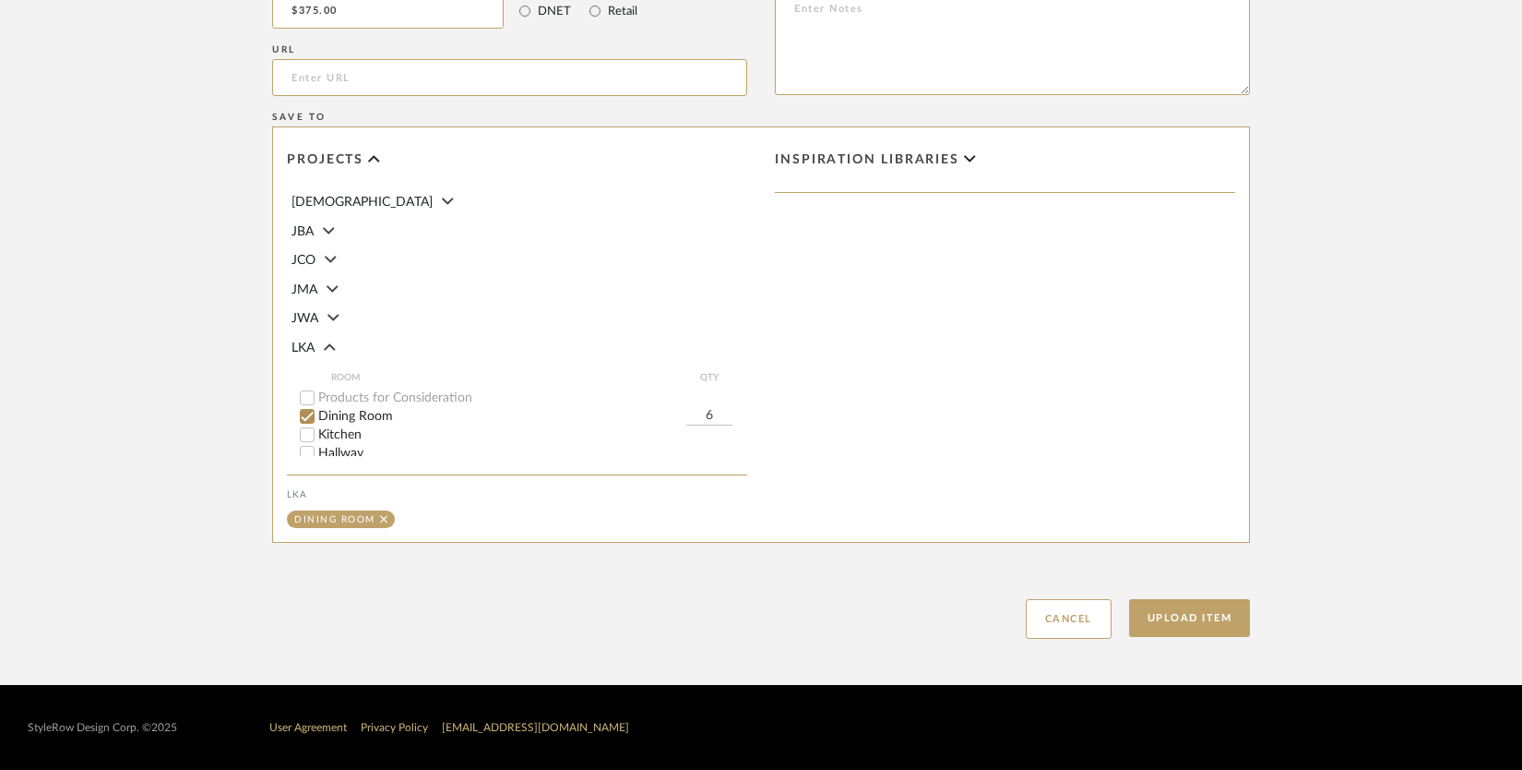
scroll to position [1076, 0]
click at [1191, 611] on button "Upload Item" at bounding box center [1190, 618] width 122 height 38
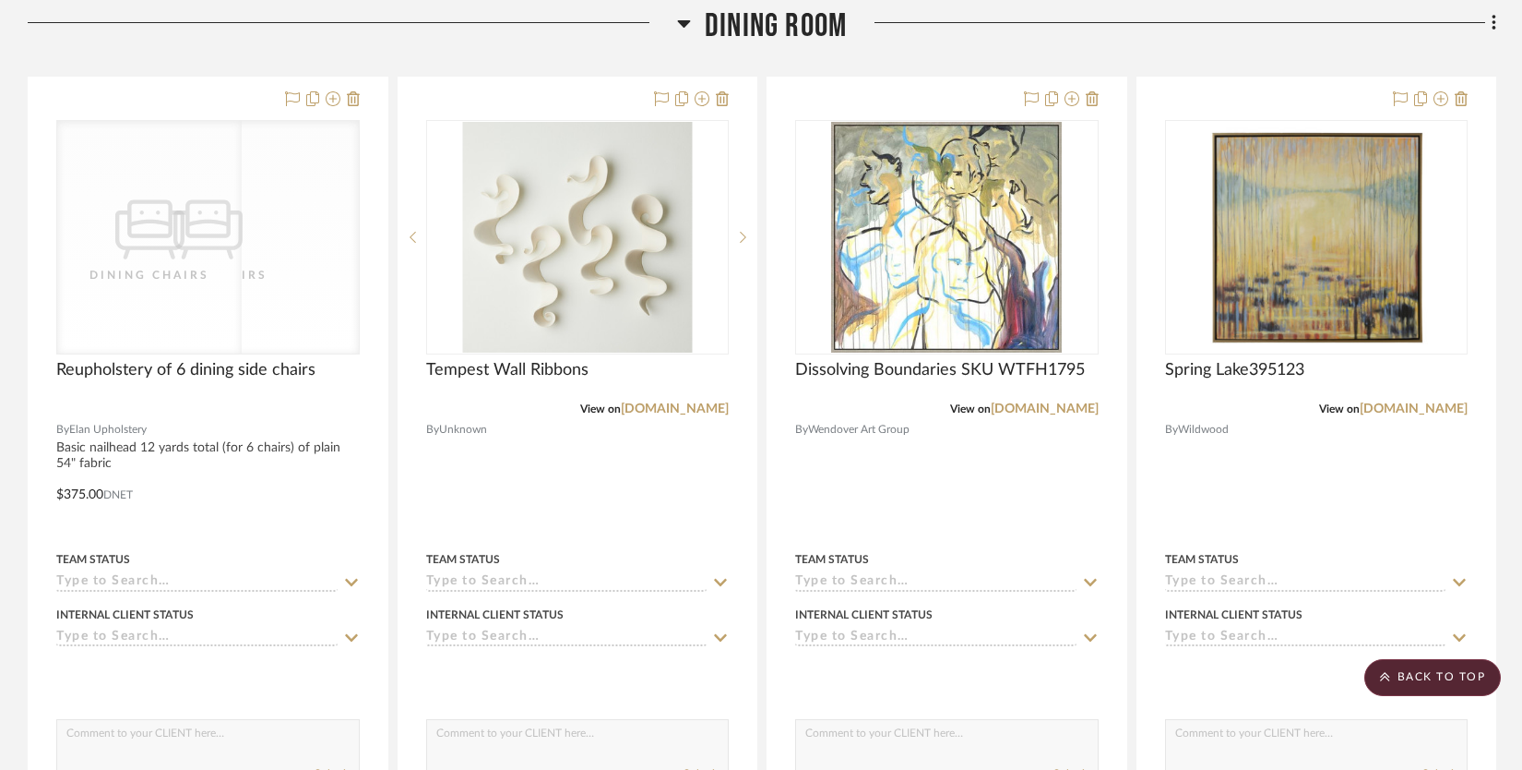
scroll to position [298, 0]
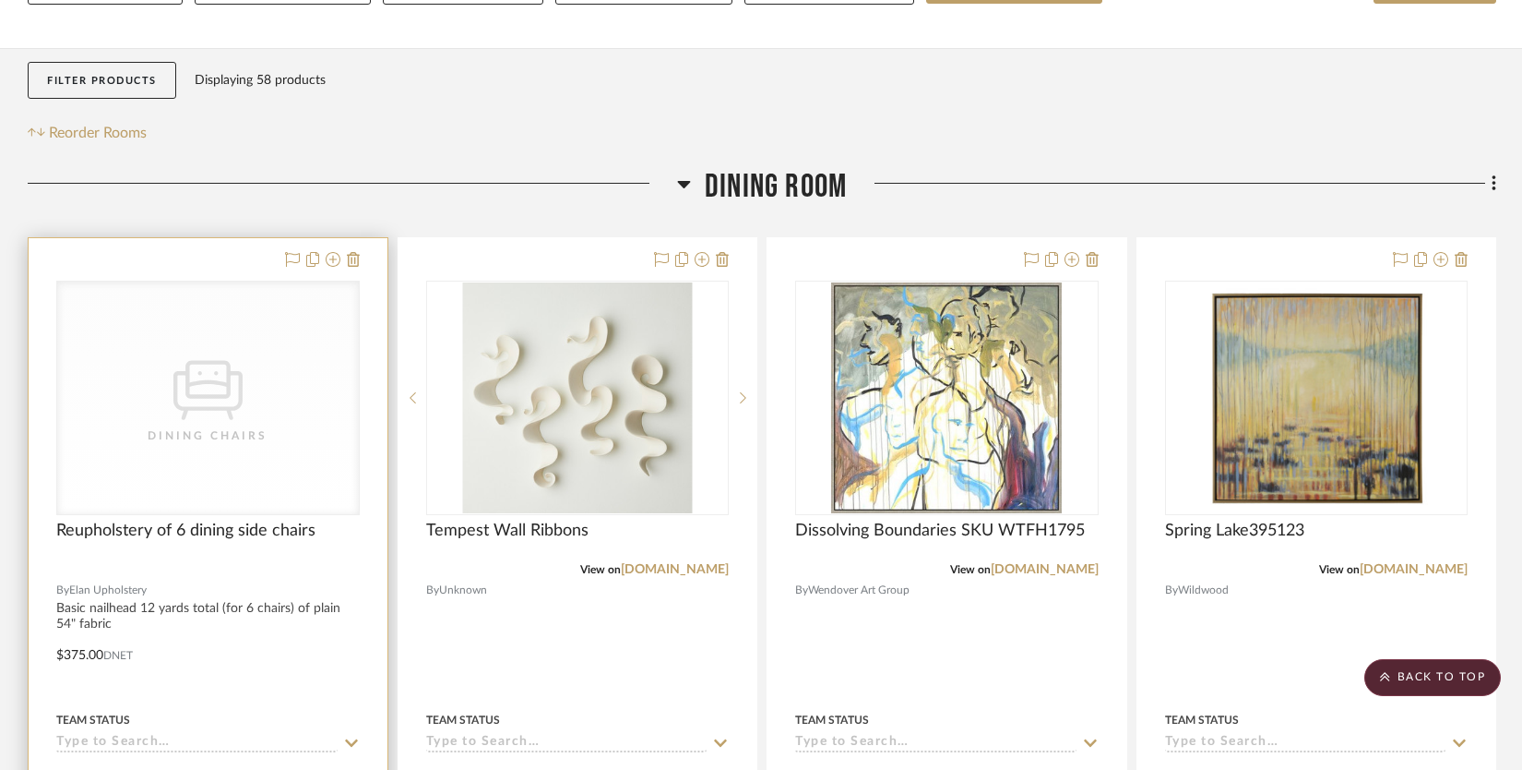
click at [255, 362] on div "CategoryIconSeating Created with Sketch. Dining Chairs" at bounding box center [208, 397] width 302 height 233
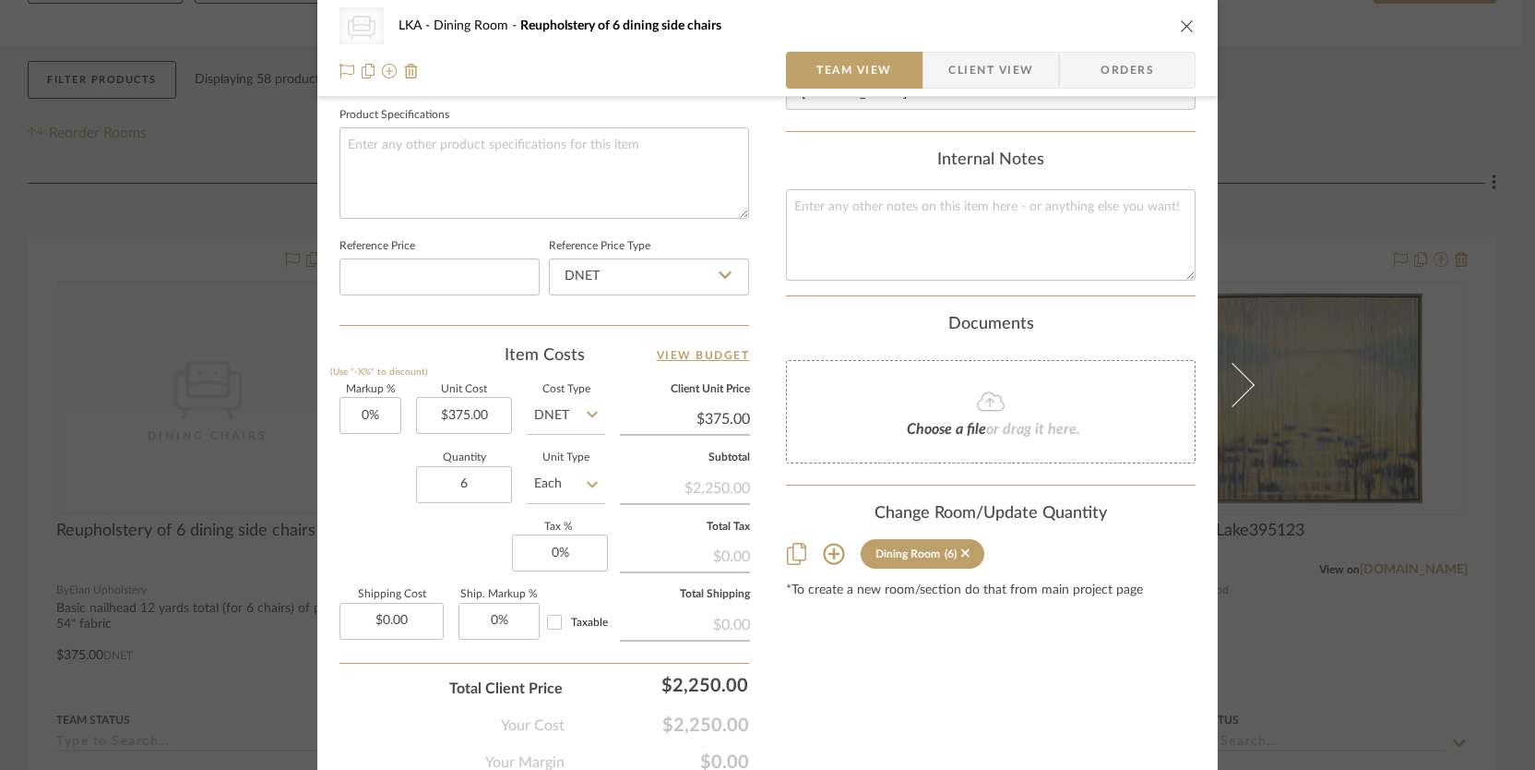
scroll to position [942, 0]
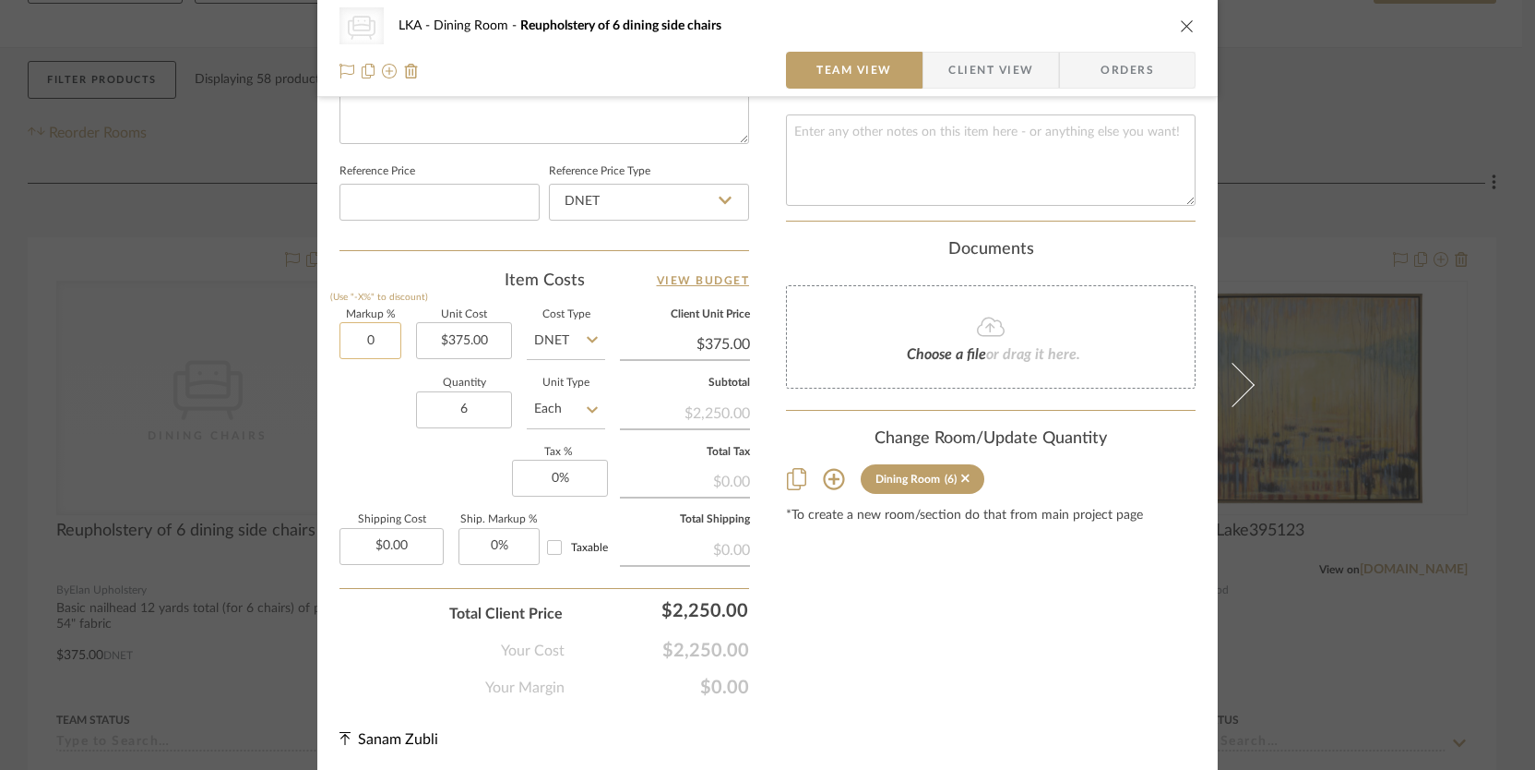
click at [365, 333] on input "0" at bounding box center [371, 340] width 62 height 37
type input "80%"
click at [416, 412] on input "6" at bounding box center [464, 409] width 96 height 37
type input "$675.00"
click at [1180, 29] on icon "close" at bounding box center [1187, 25] width 15 height 15
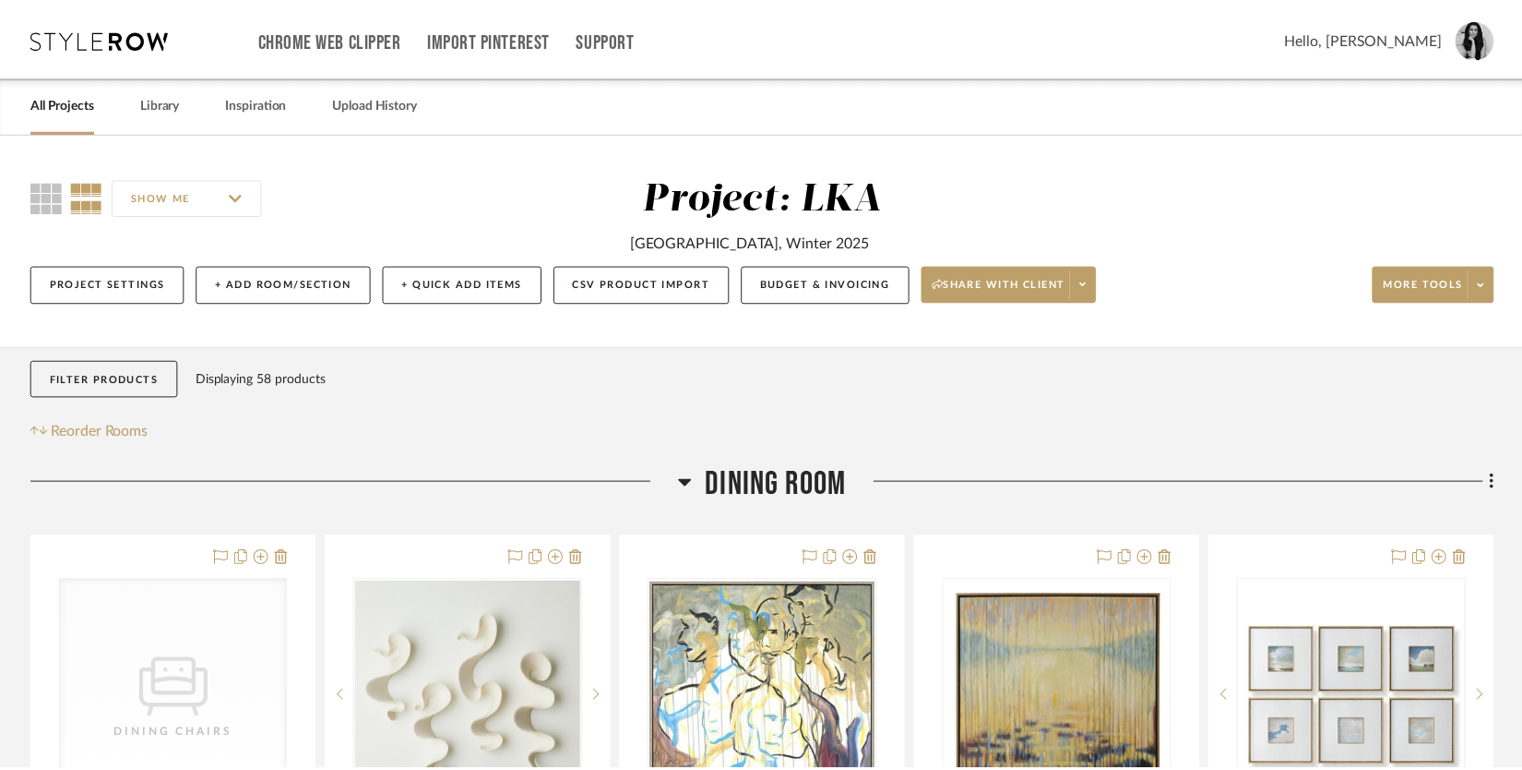
scroll to position [298, 0]
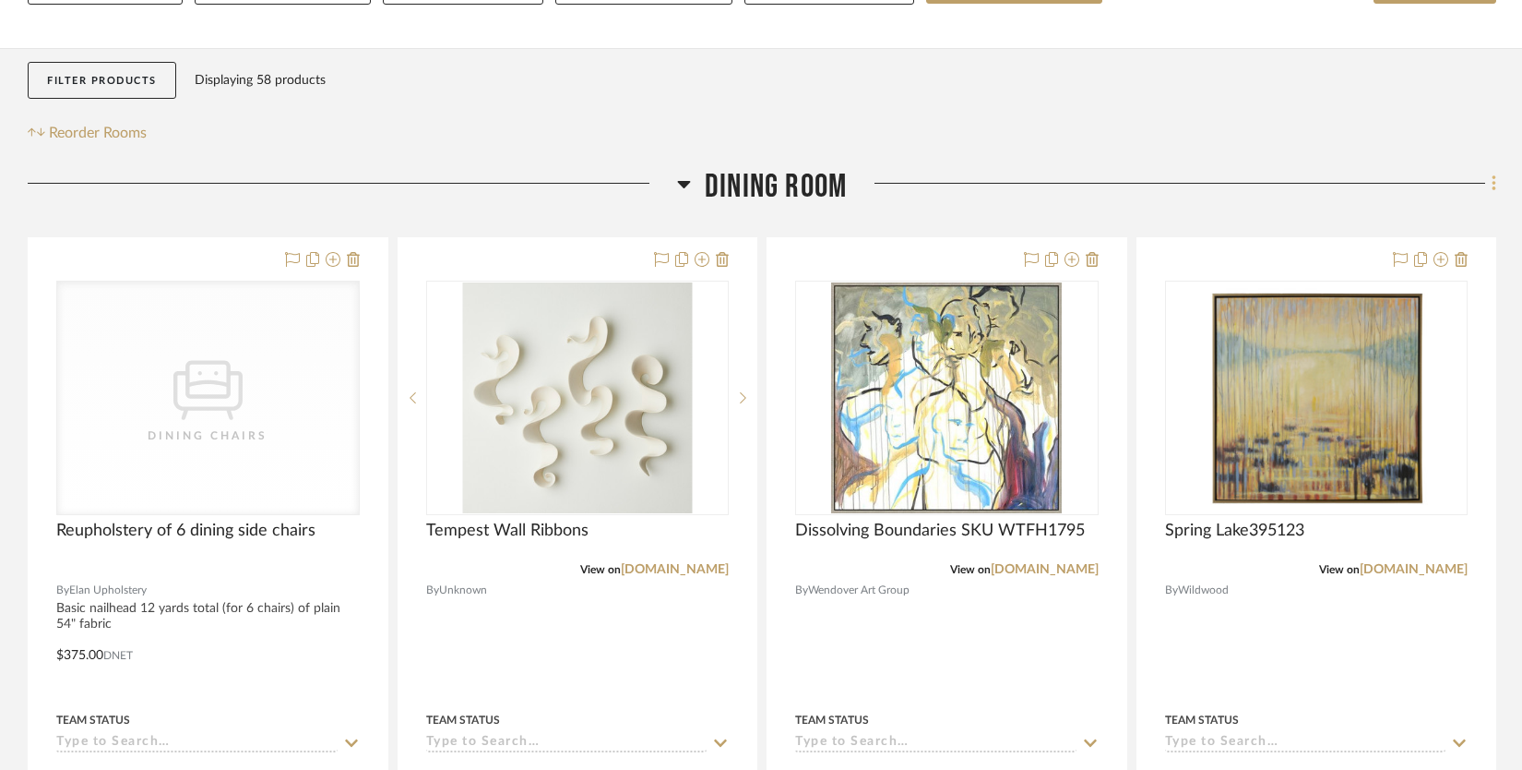
click at [1492, 184] on icon at bounding box center [1495, 183] width 6 height 20
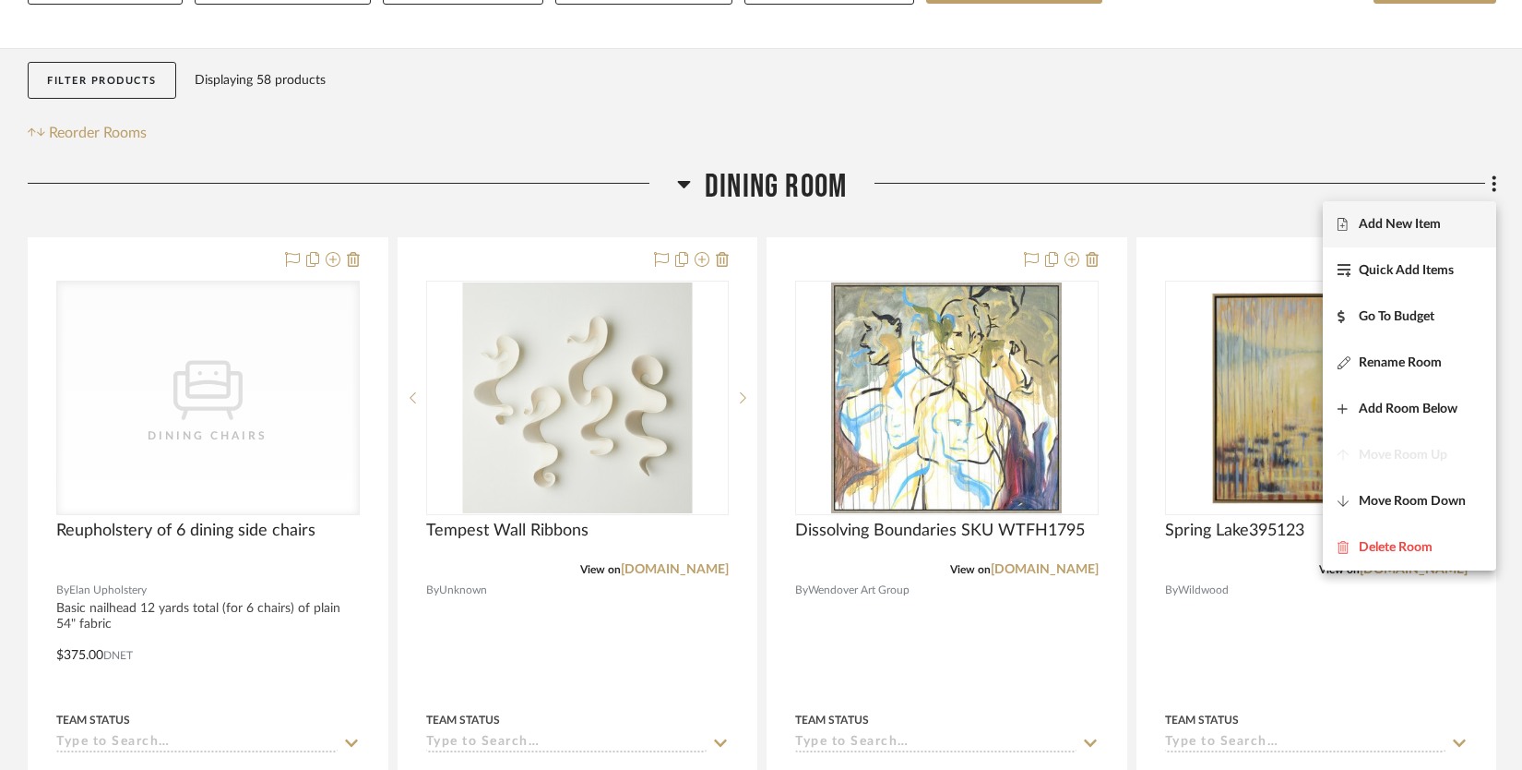
click at [1432, 221] on span "Add New Item" at bounding box center [1400, 224] width 82 height 16
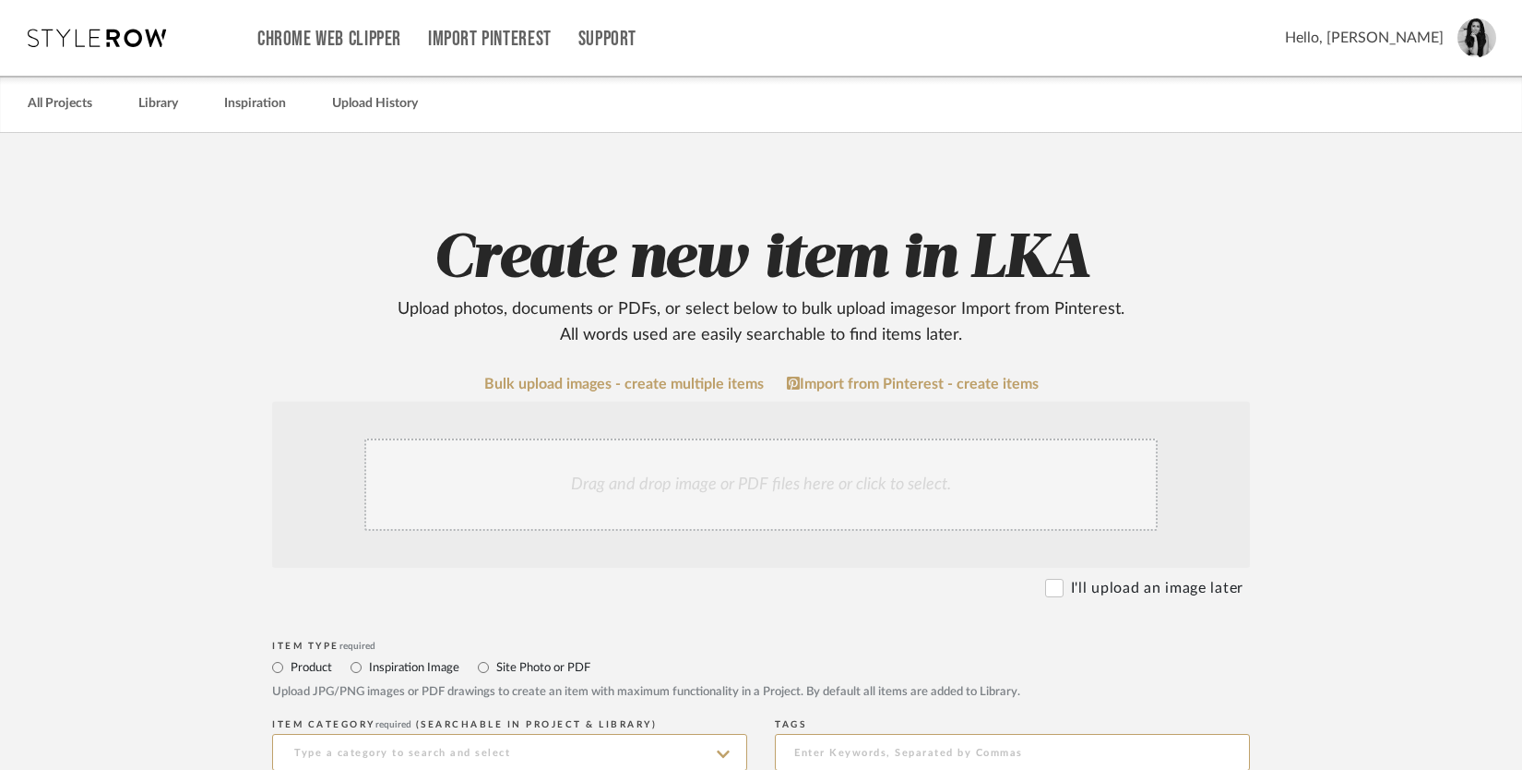
scroll to position [369, 0]
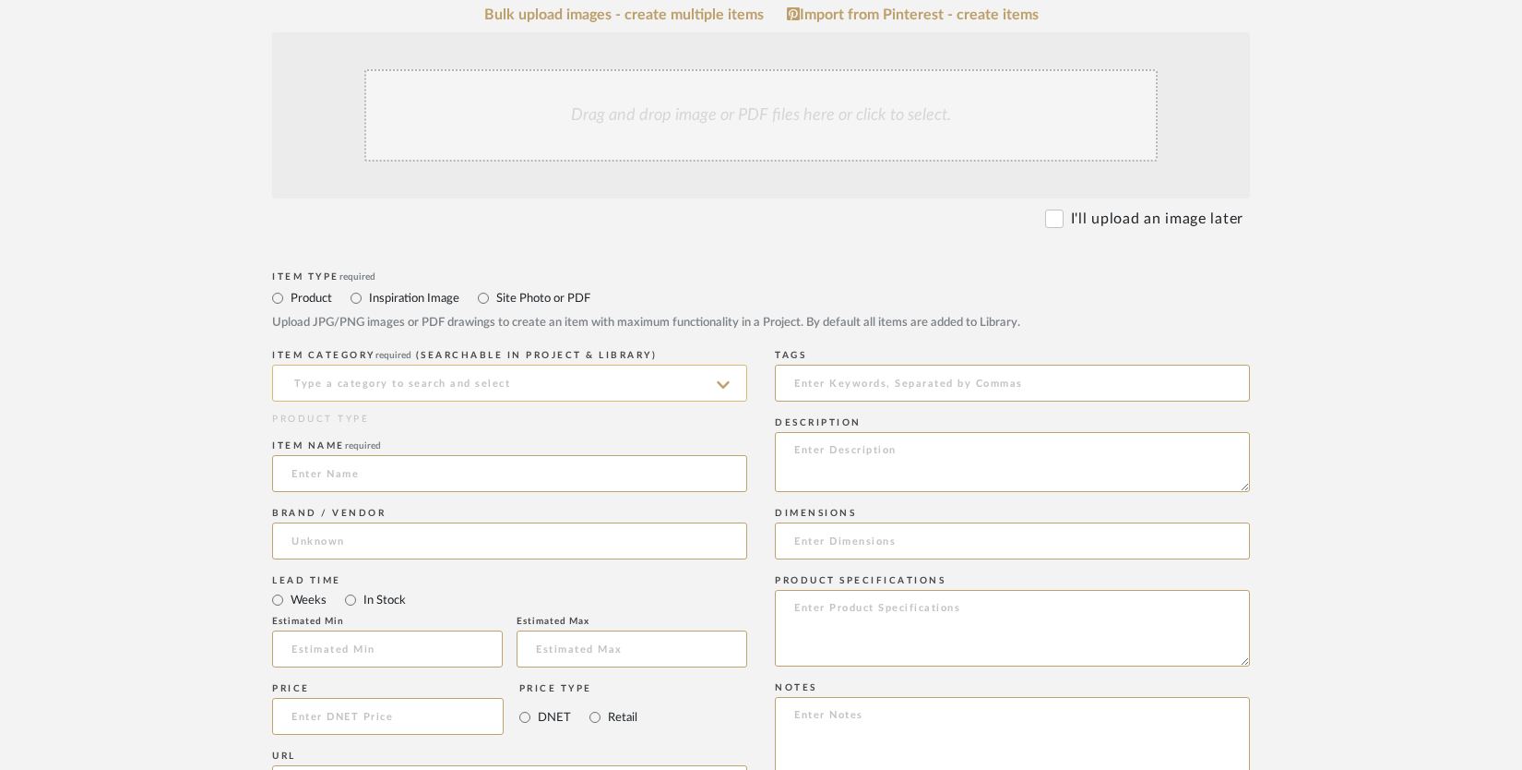
click at [424, 382] on input at bounding box center [509, 382] width 475 height 37
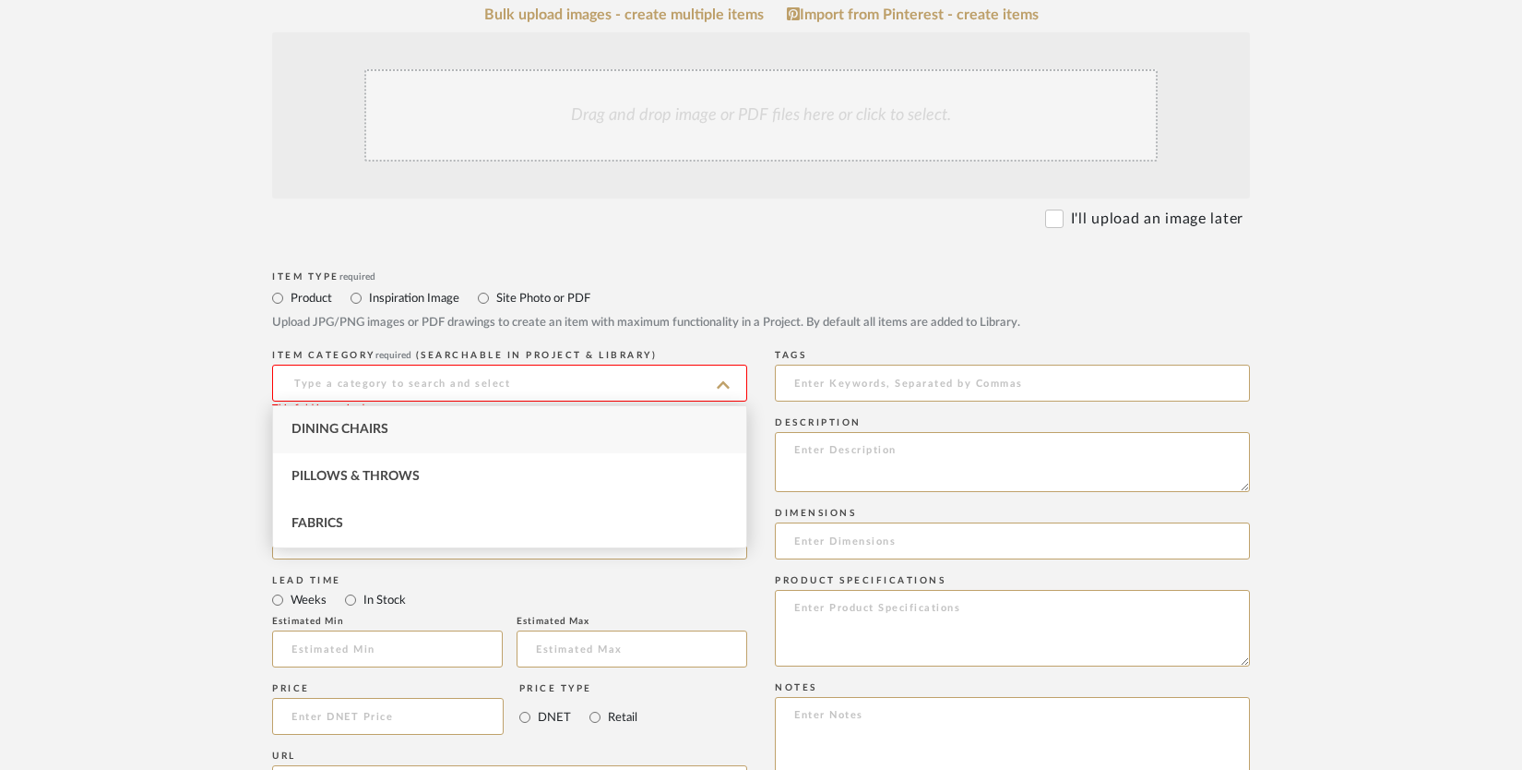
click at [405, 432] on div "Dining Chairs" at bounding box center [509, 429] width 473 height 47
type input "Dining Chairs"
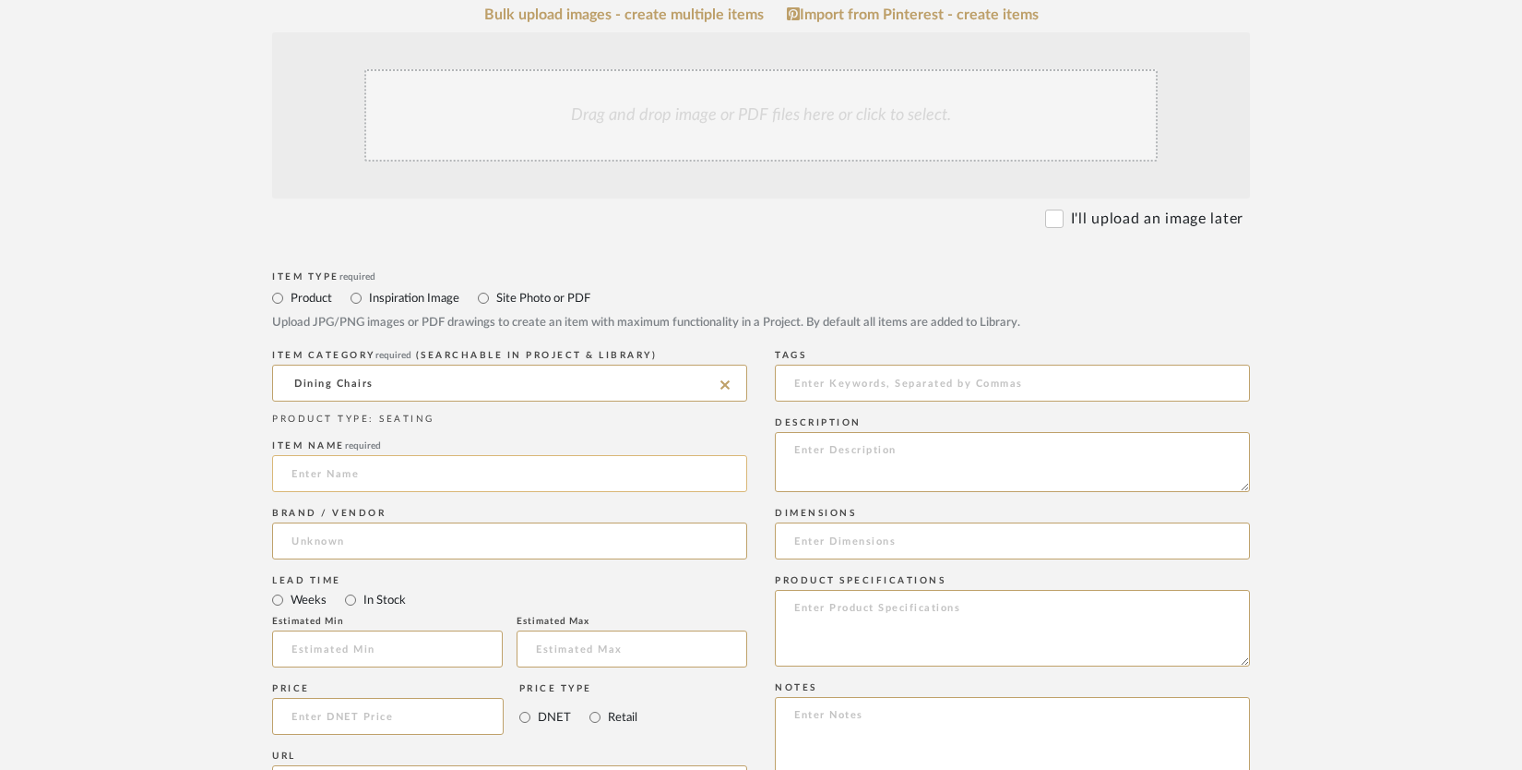
click at [365, 474] on input at bounding box center [509, 473] width 475 height 37
type input "Reupholstery of dining head chairs"
click at [256, 464] on form "Bulk upload images - create multiple items Import from Pinterest - create items…" at bounding box center [761, 675] width 1176 height 1338
click at [411, 533] on input at bounding box center [509, 540] width 475 height 37
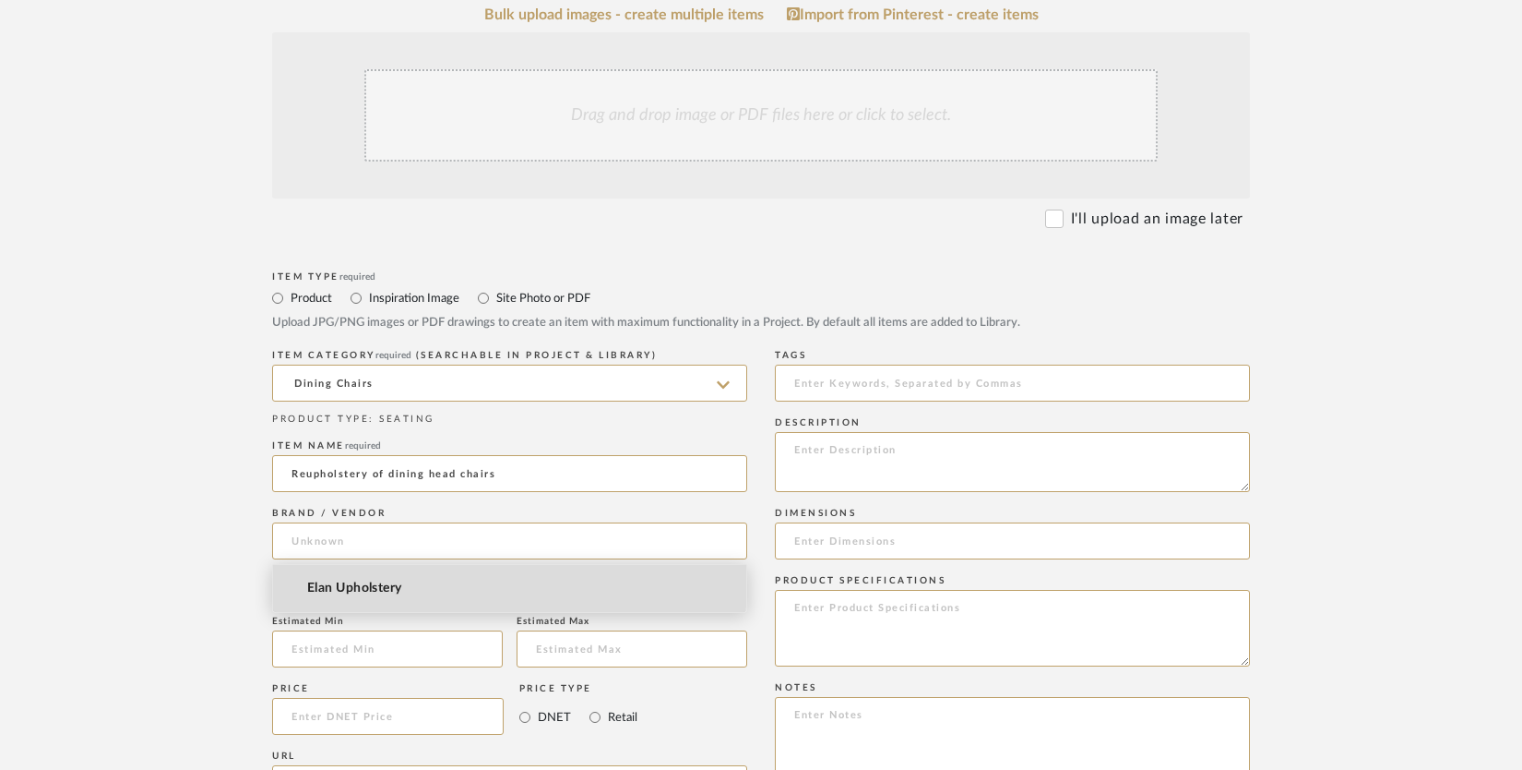
click at [376, 581] on span "Elan Upholstery" at bounding box center [354, 588] width 95 height 16
type input "Elan Upholstery"
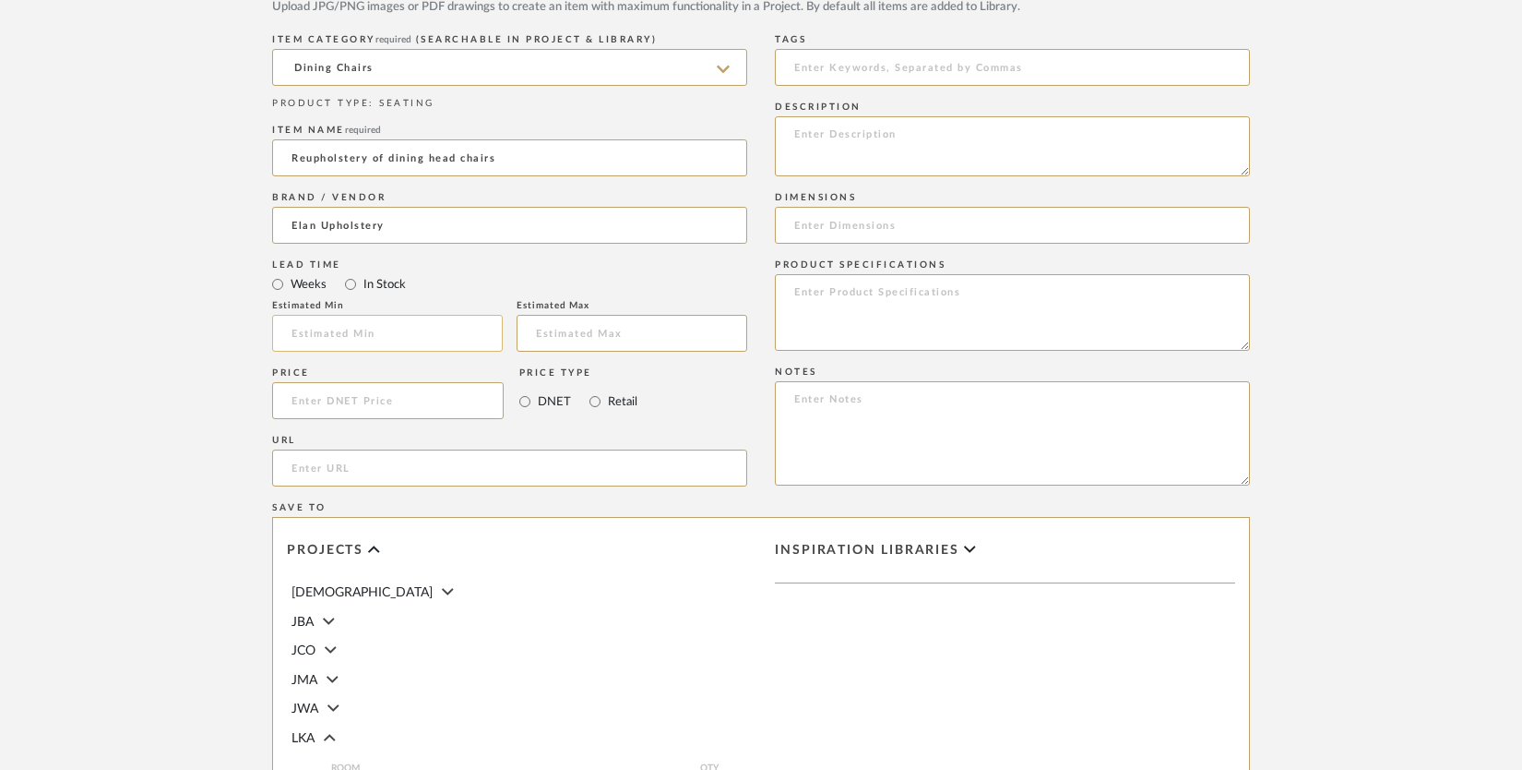
scroll to position [693, 0]
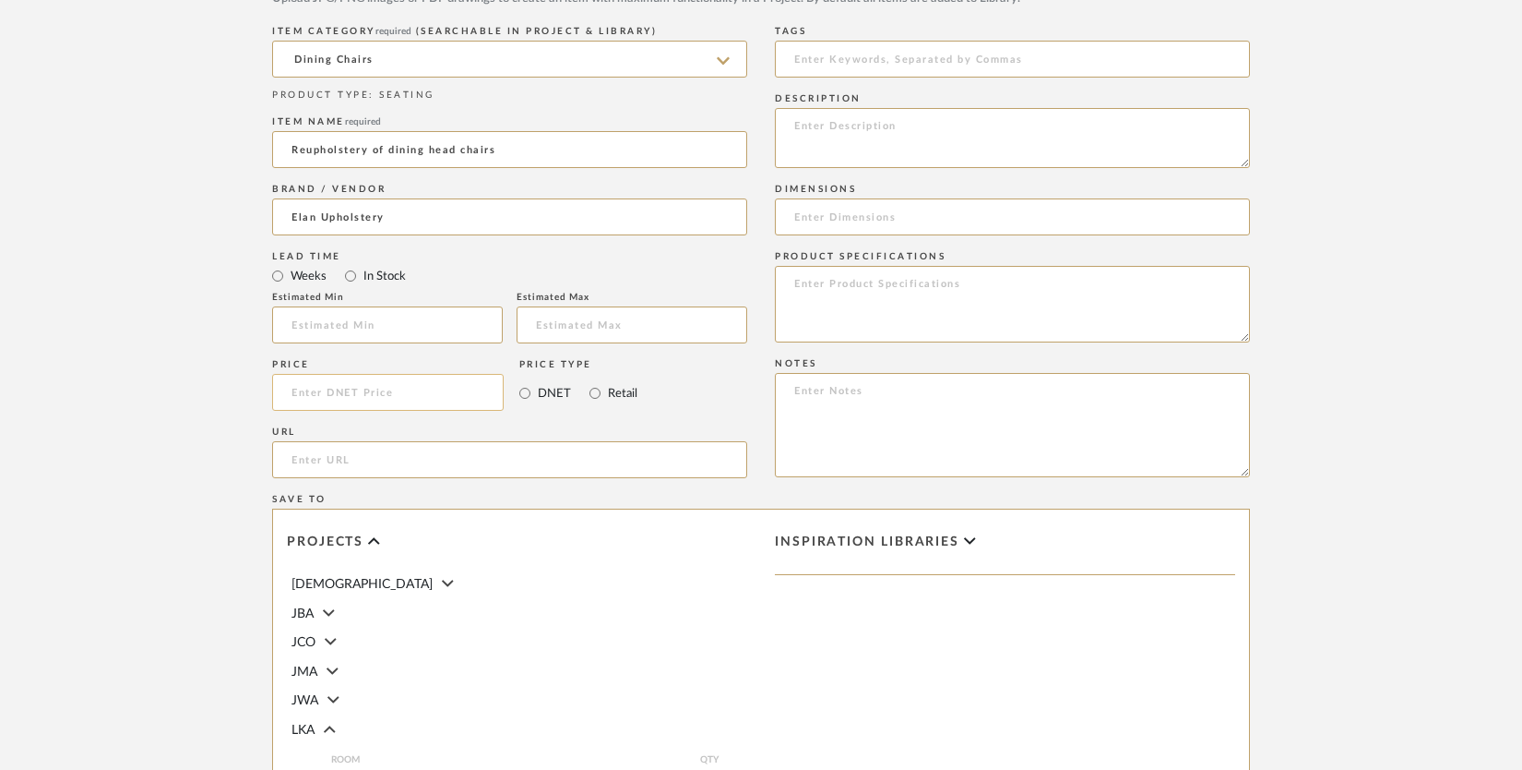
click at [340, 388] on input at bounding box center [388, 392] width 232 height 37
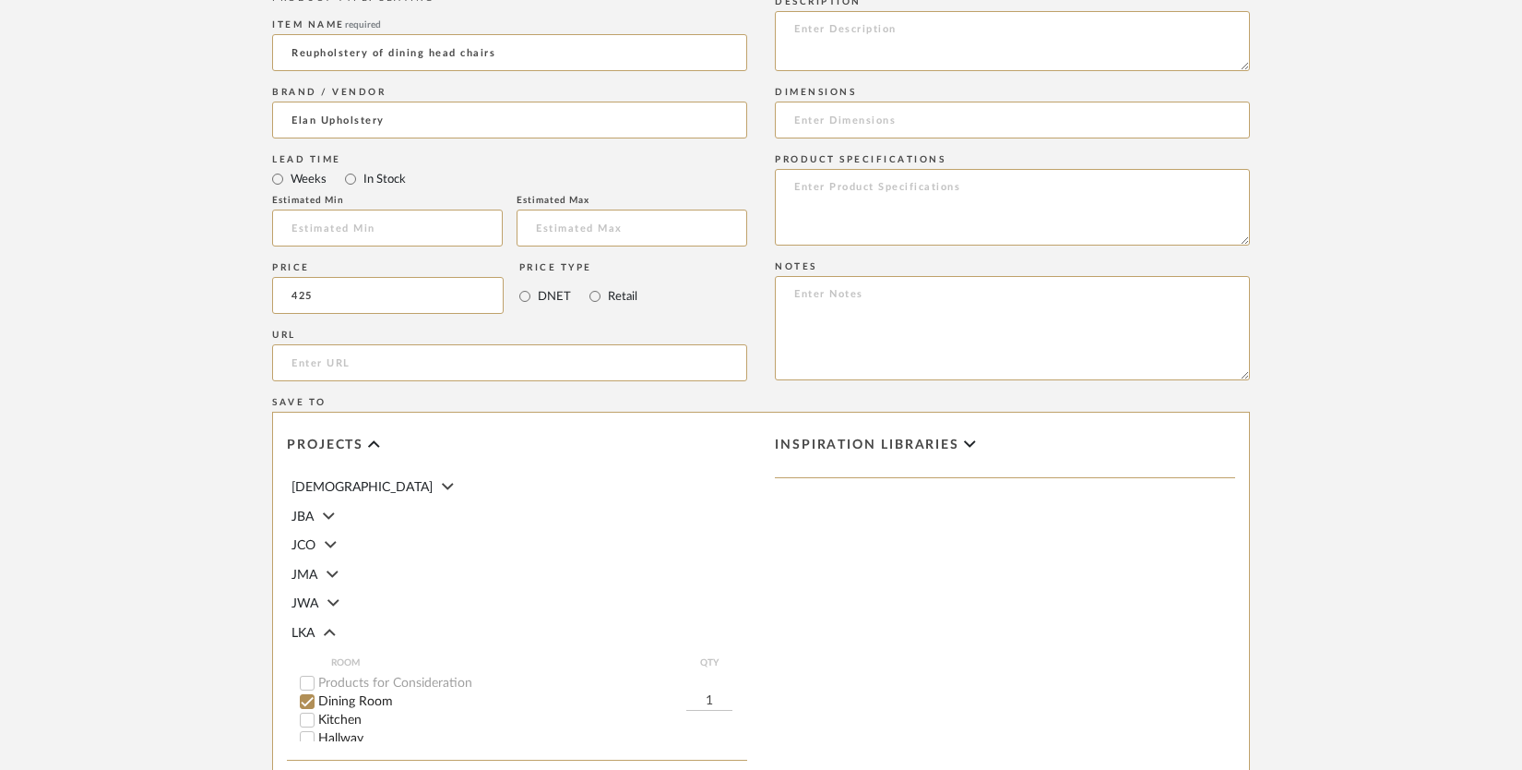
scroll to position [1025, 0]
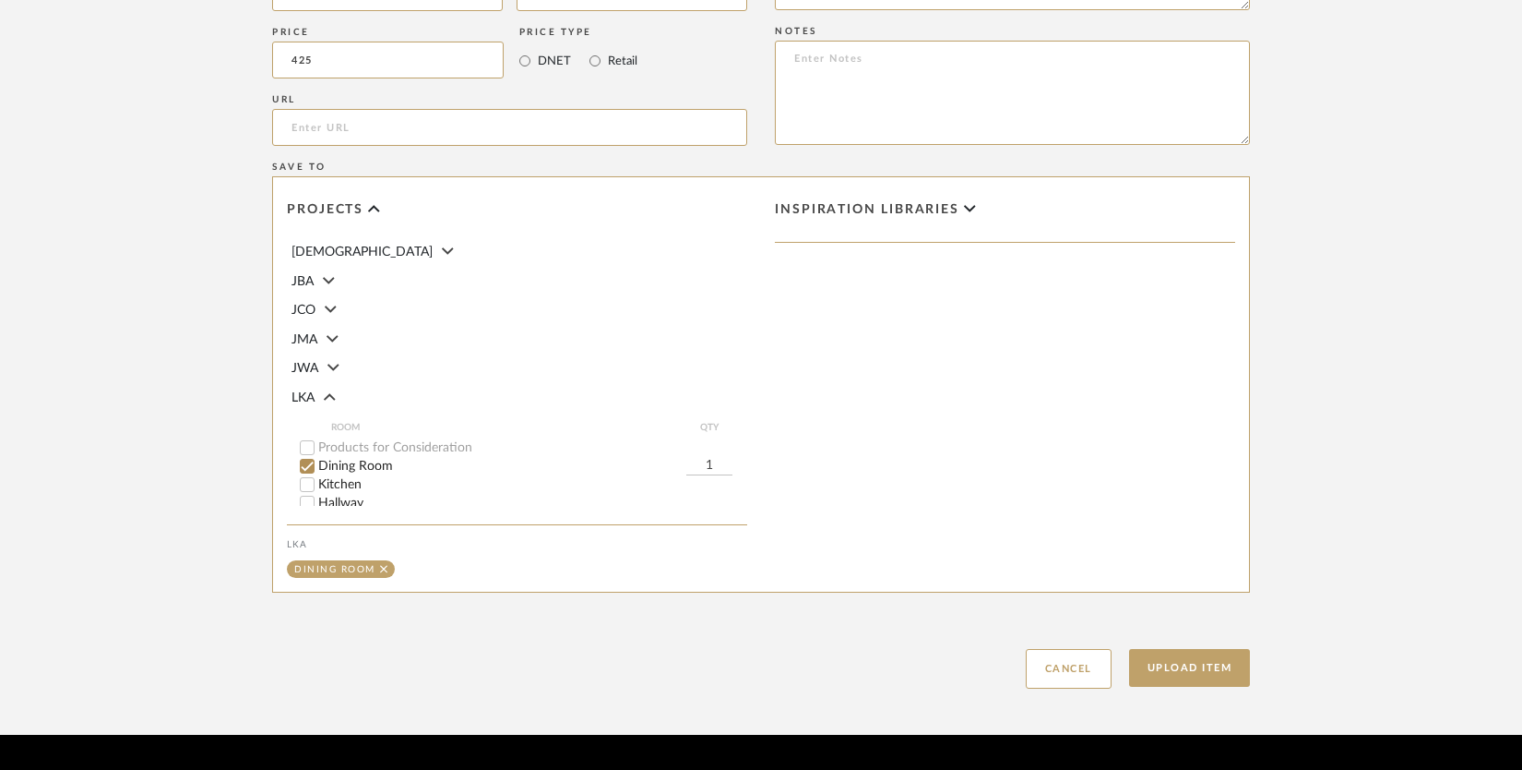
type input "$425.00"
drag, startPoint x: 697, startPoint y: 463, endPoint x: 719, endPoint y: 463, distance: 22.1
click at [719, 463] on input "1" at bounding box center [709, 466] width 46 height 18
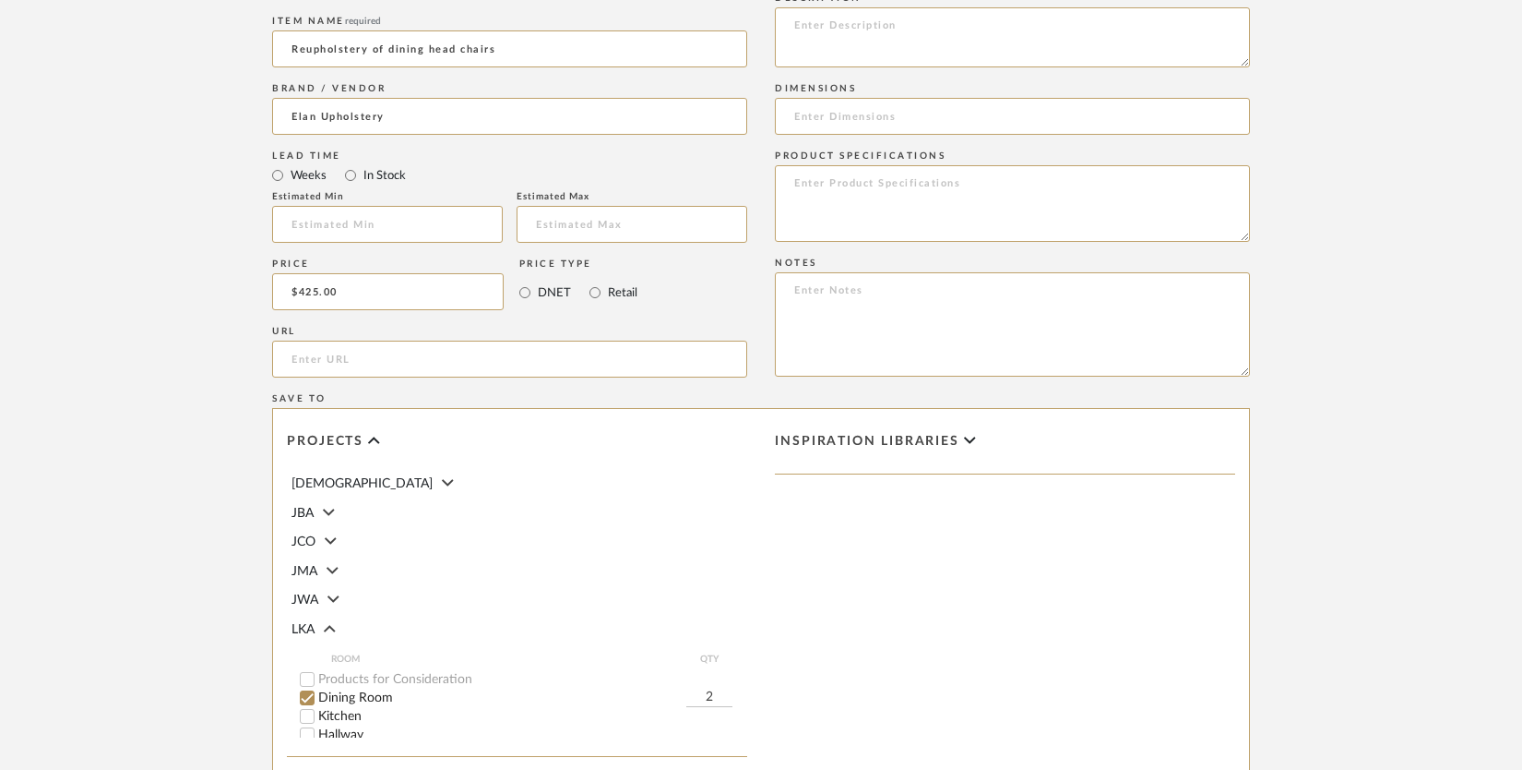
scroll to position [422, 0]
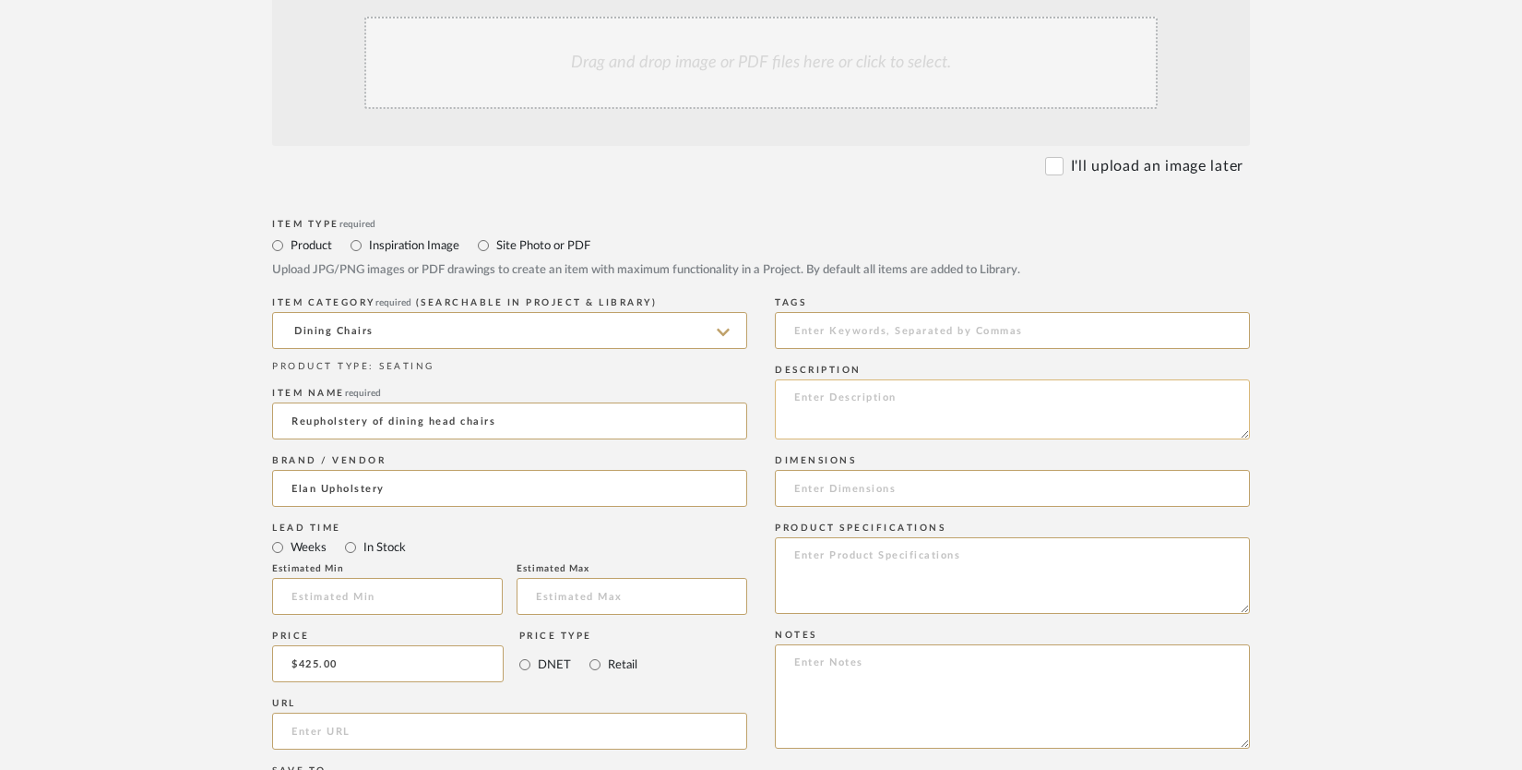
type input "2"
click at [832, 400] on textarea at bounding box center [1012, 409] width 475 height 60
type textarea "Basic nailheads Requires 5 yards total (for 2 chairs) of plain 54" fabric"
click at [1305, 286] on form "Bulk upload images - create multiple items Import from Pinterest - create items…" at bounding box center [761, 623] width 1176 height 1338
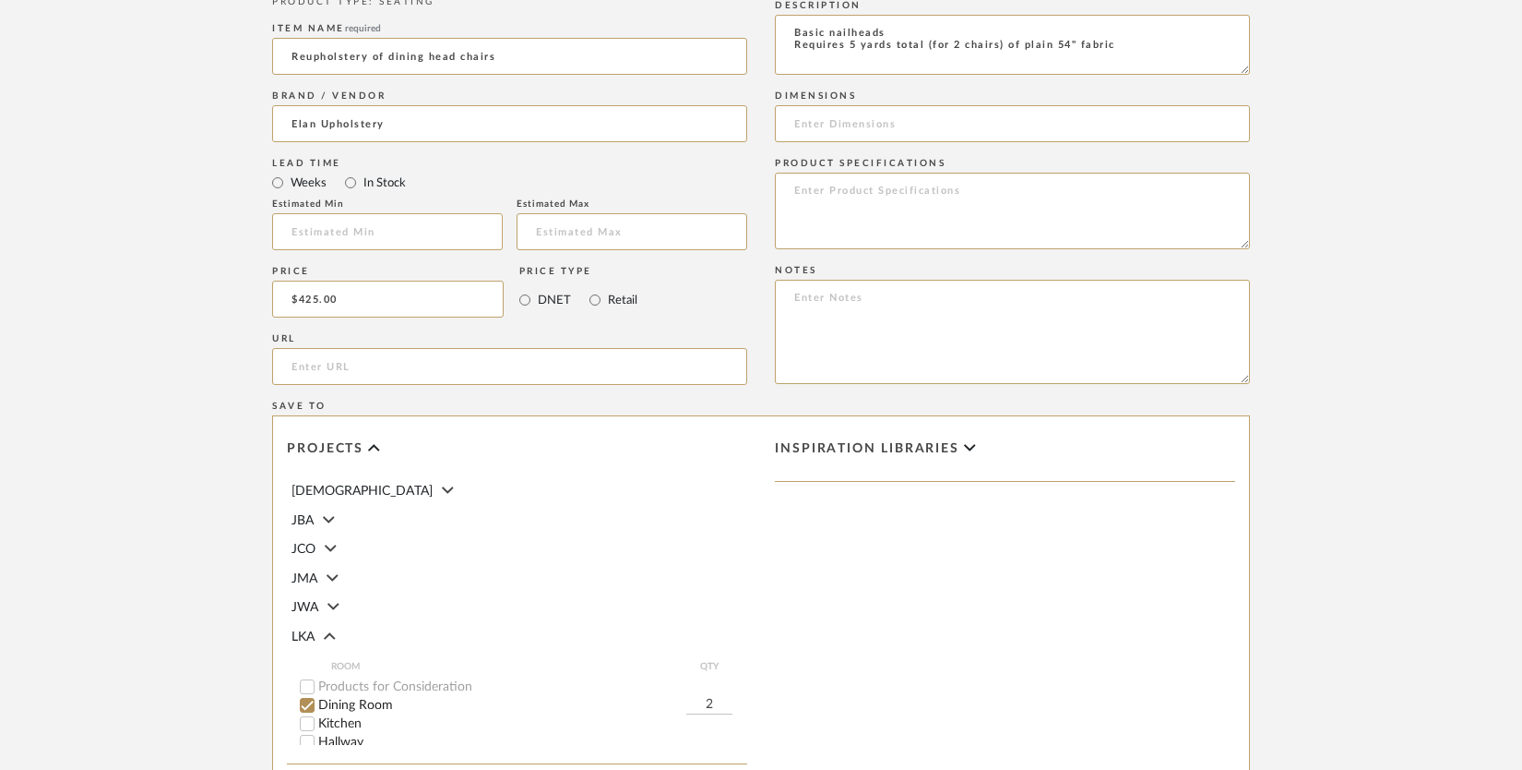
scroll to position [1076, 0]
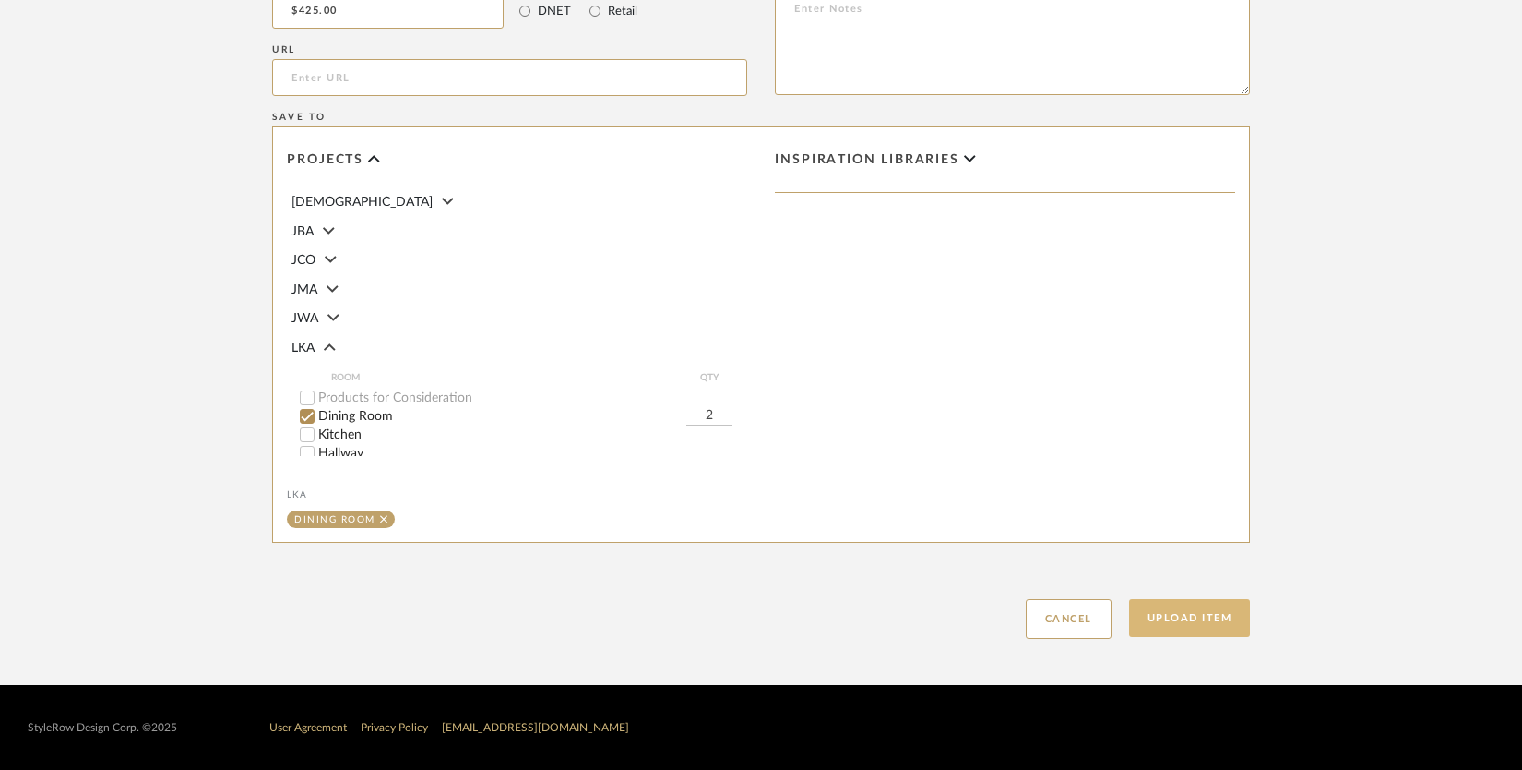
click at [1171, 621] on button "Upload Item" at bounding box center [1190, 618] width 122 height 38
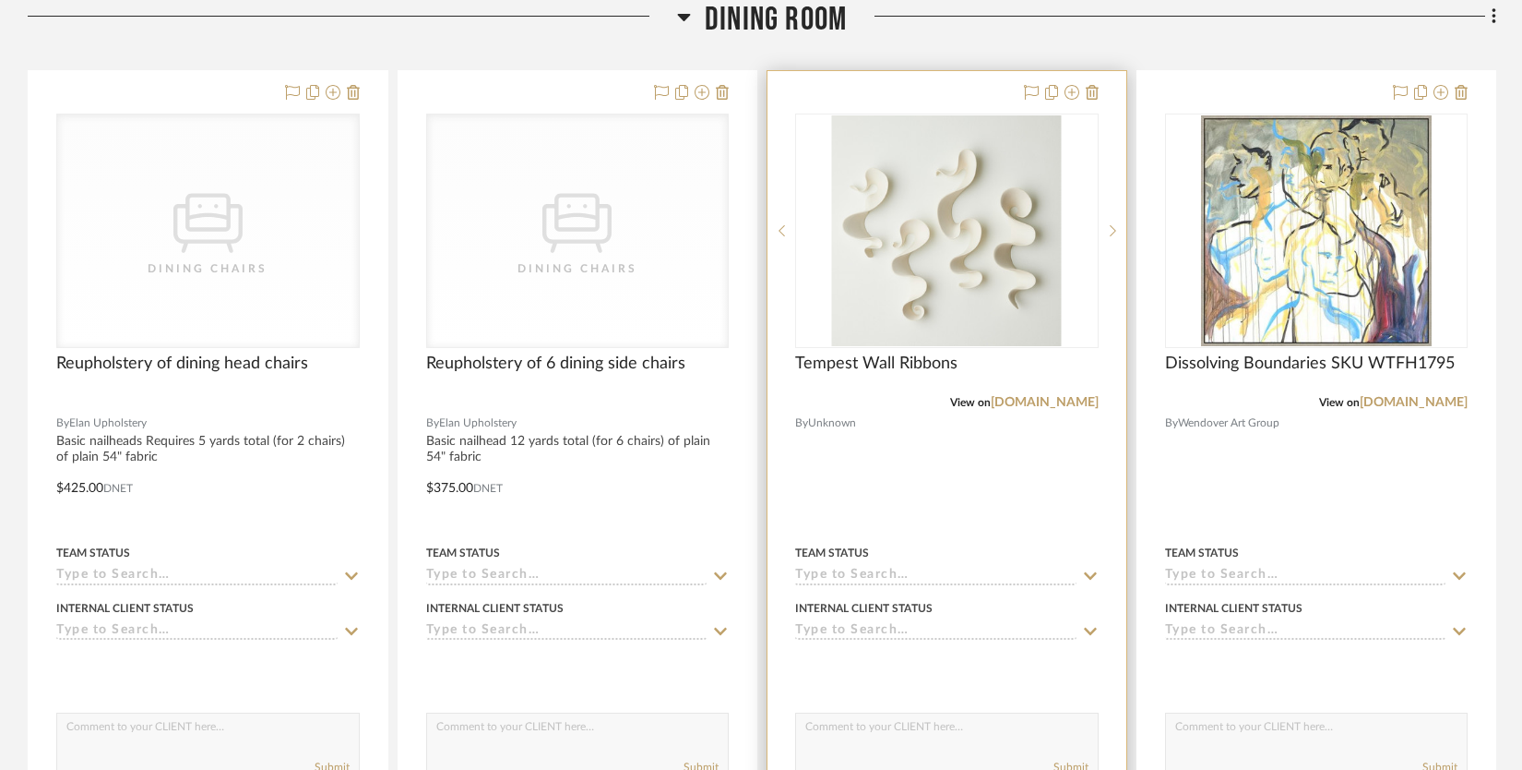
scroll to position [466, 0]
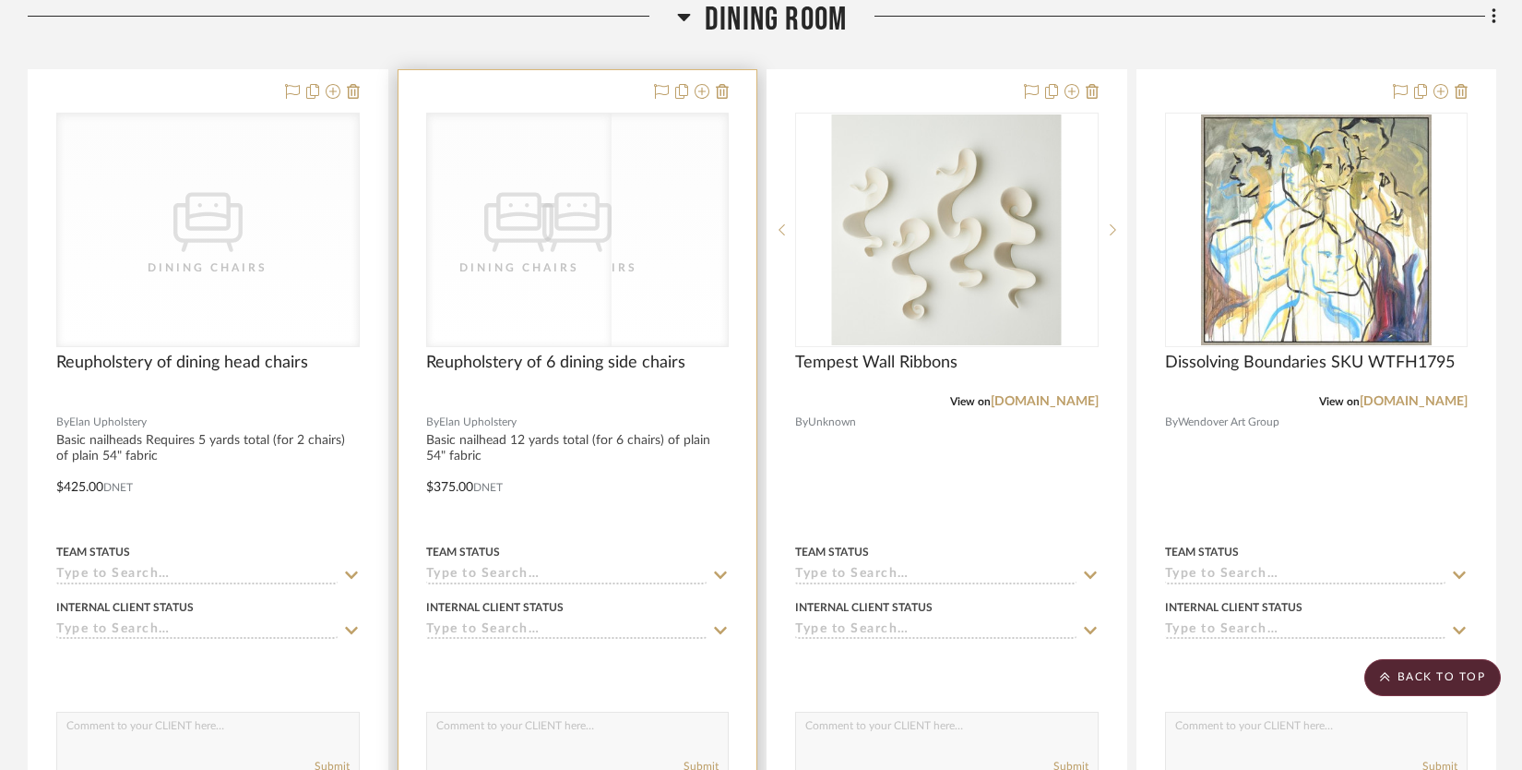
click at [575, 285] on div "CategoryIconSeating Created with Sketch. Dining Chairs" at bounding box center [578, 229] width 302 height 233
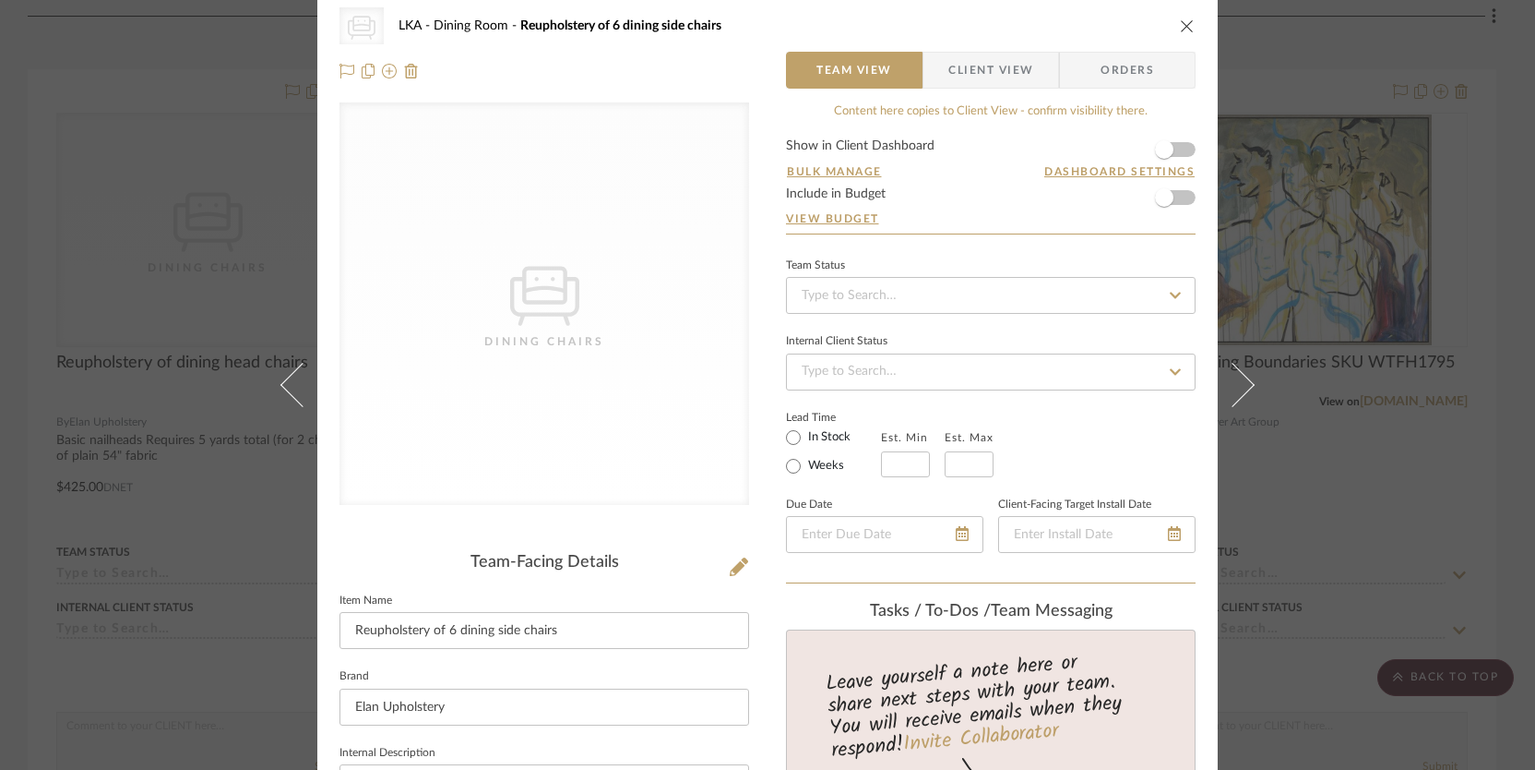
scroll to position [35, 0]
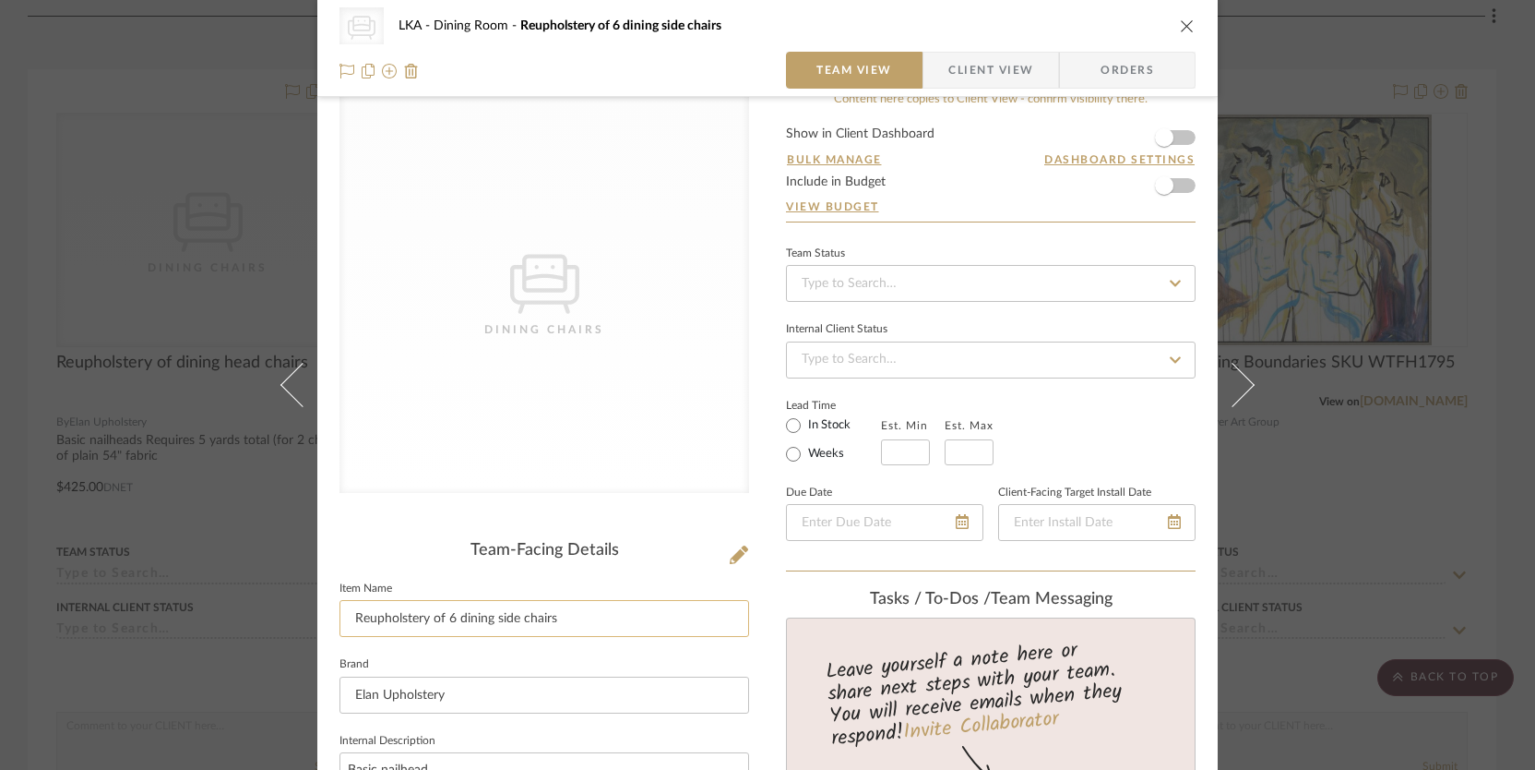
drag, startPoint x: 452, startPoint y: 617, endPoint x: 439, endPoint y: 615, distance: 13.0
click at [439, 615] on input "Reupholstery of 6 dining side chairs" at bounding box center [545, 618] width 410 height 37
type input "Reupholstery of dining side chairs"
click at [1184, 21] on icon "close" at bounding box center [1187, 25] width 15 height 15
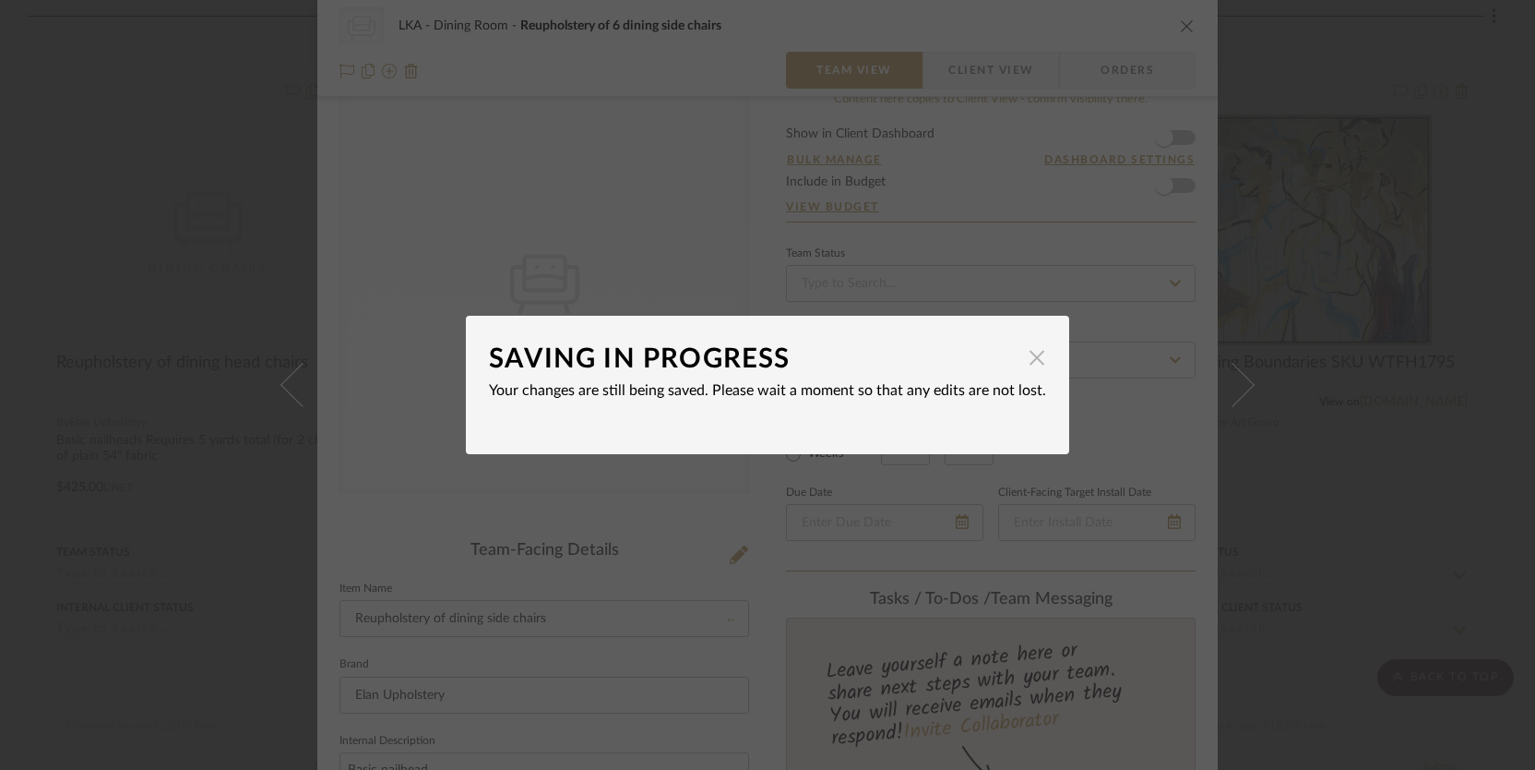
click at [1023, 362] on span "button" at bounding box center [1037, 357] width 37 height 37
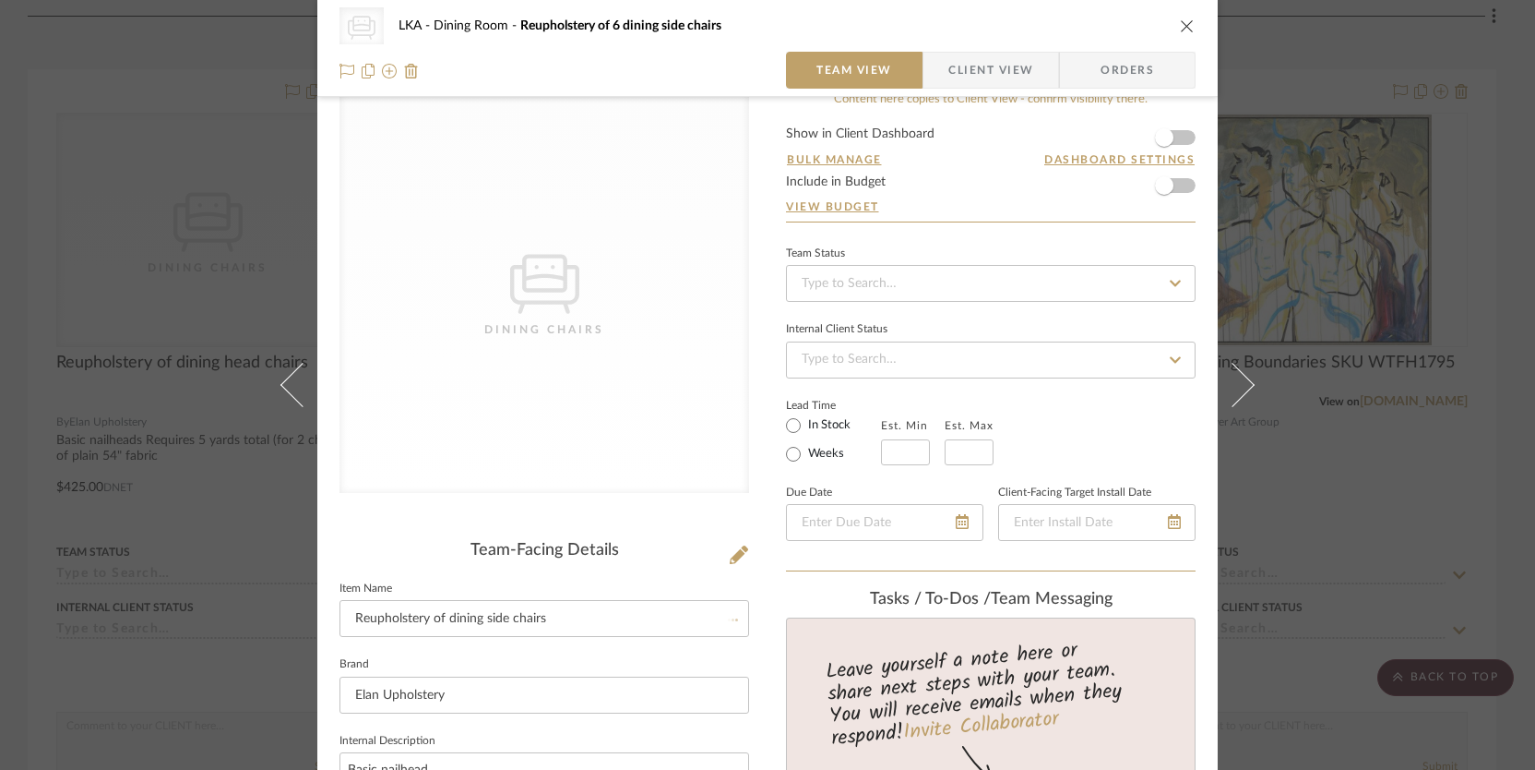
click at [1180, 22] on icon "close" at bounding box center [1187, 25] width 15 height 15
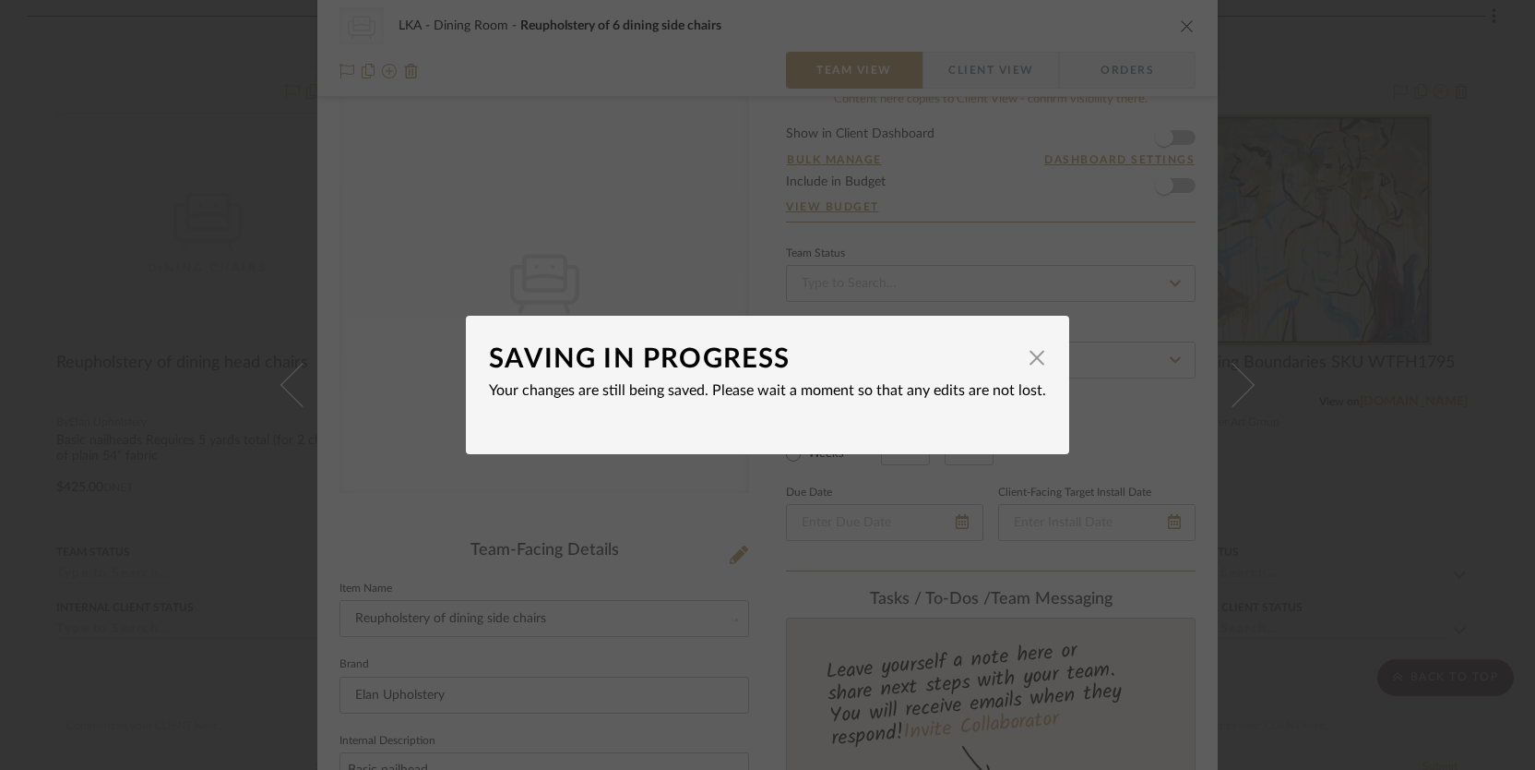
click at [1302, 244] on div "SAVING IN PROGRESS × Your changes are still being saved. Please wait a moment s…" at bounding box center [767, 385] width 1535 height 770
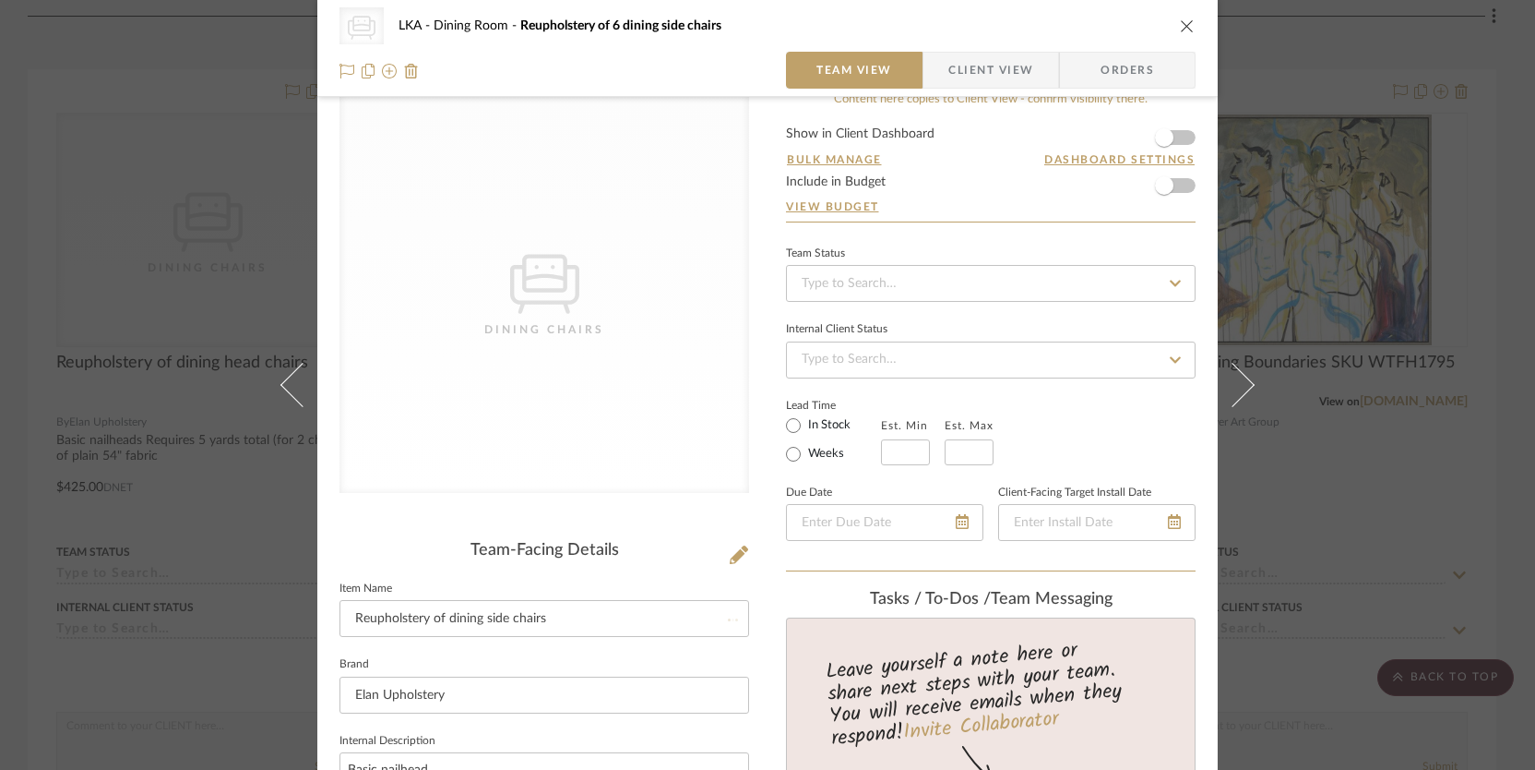
click at [1181, 27] on icon "close" at bounding box center [1187, 25] width 15 height 15
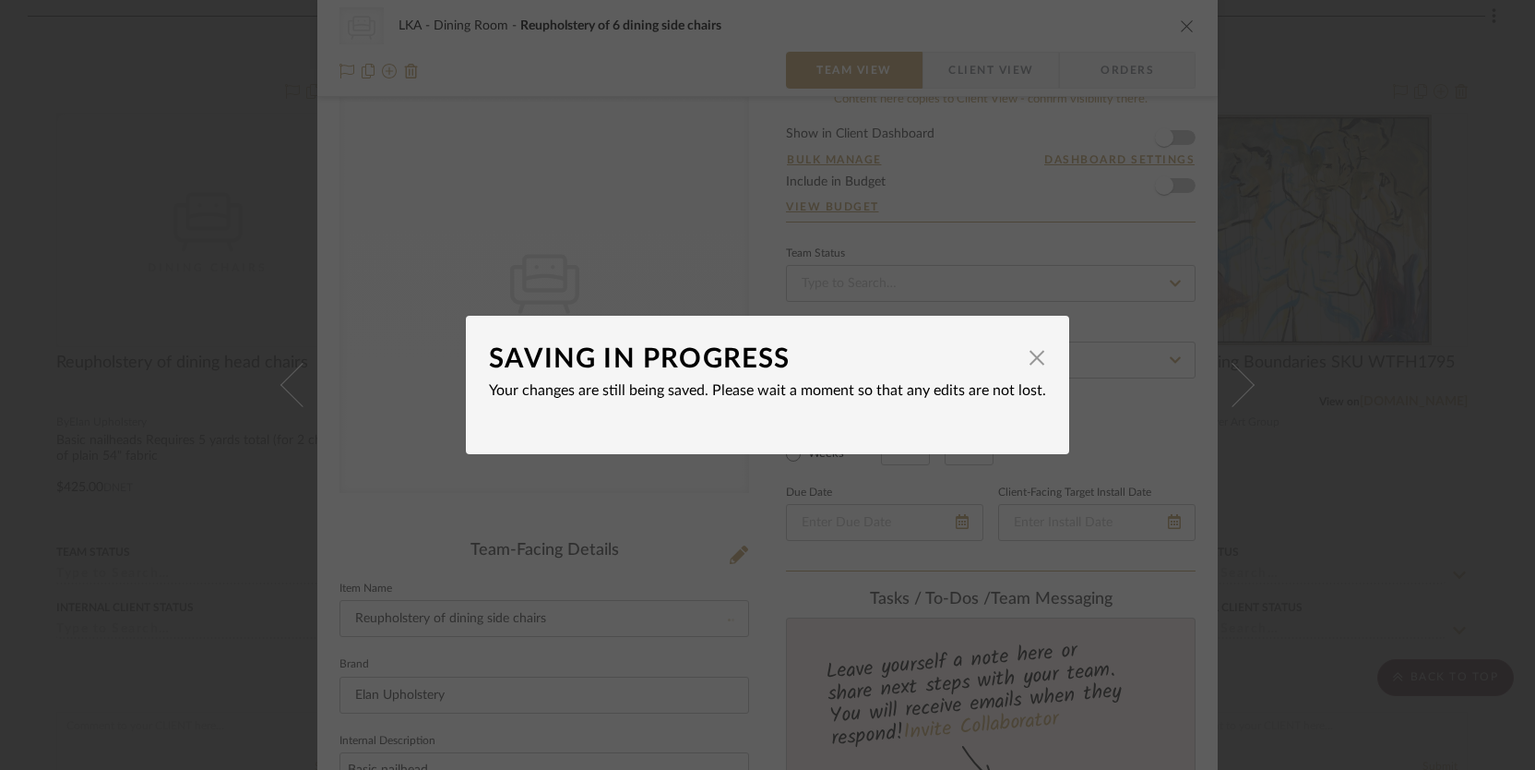
click at [1352, 32] on div "SAVING IN PROGRESS × Your changes are still being saved. Please wait a moment s…" at bounding box center [767, 385] width 1535 height 770
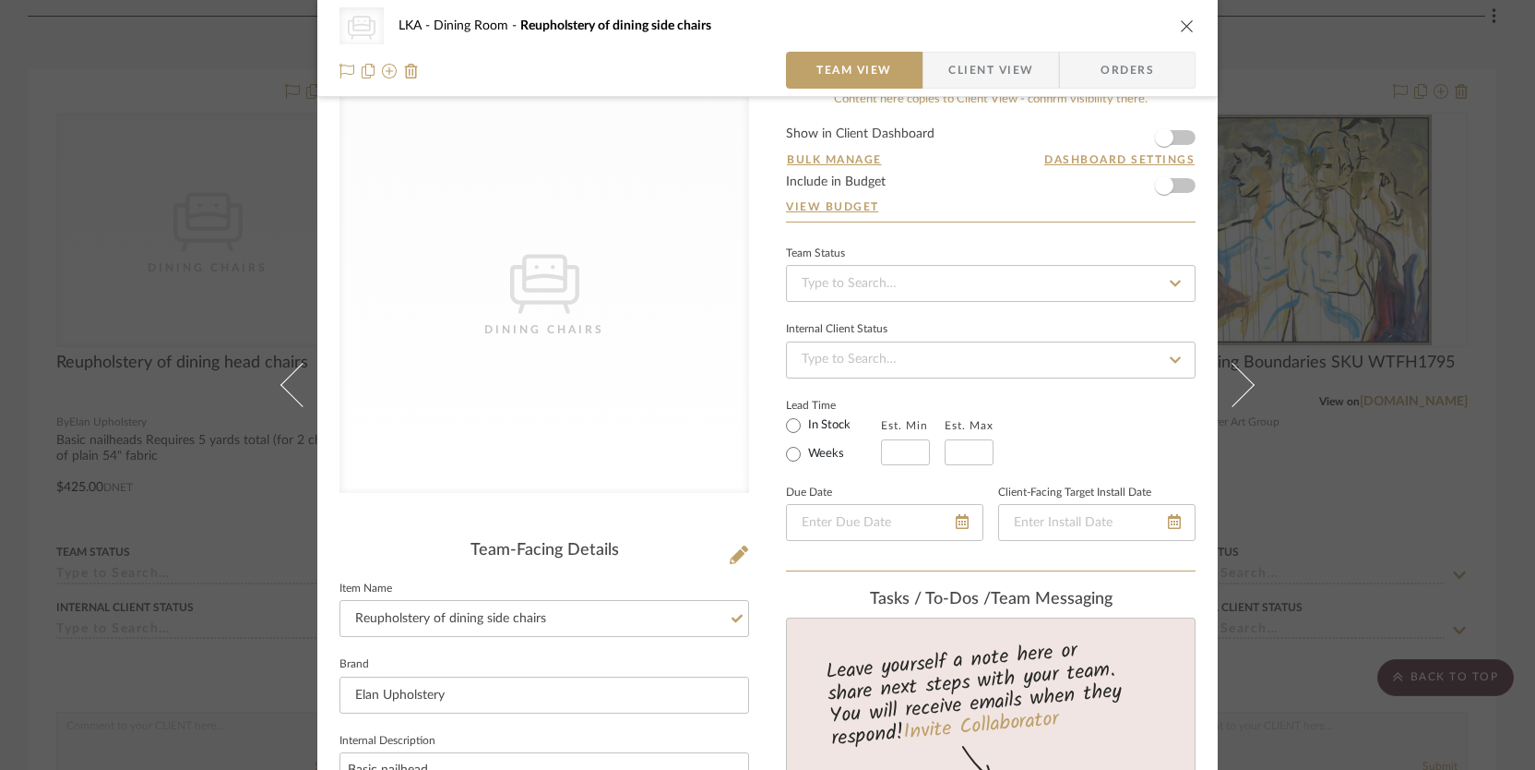
click at [1185, 30] on icon "close" at bounding box center [1187, 25] width 15 height 15
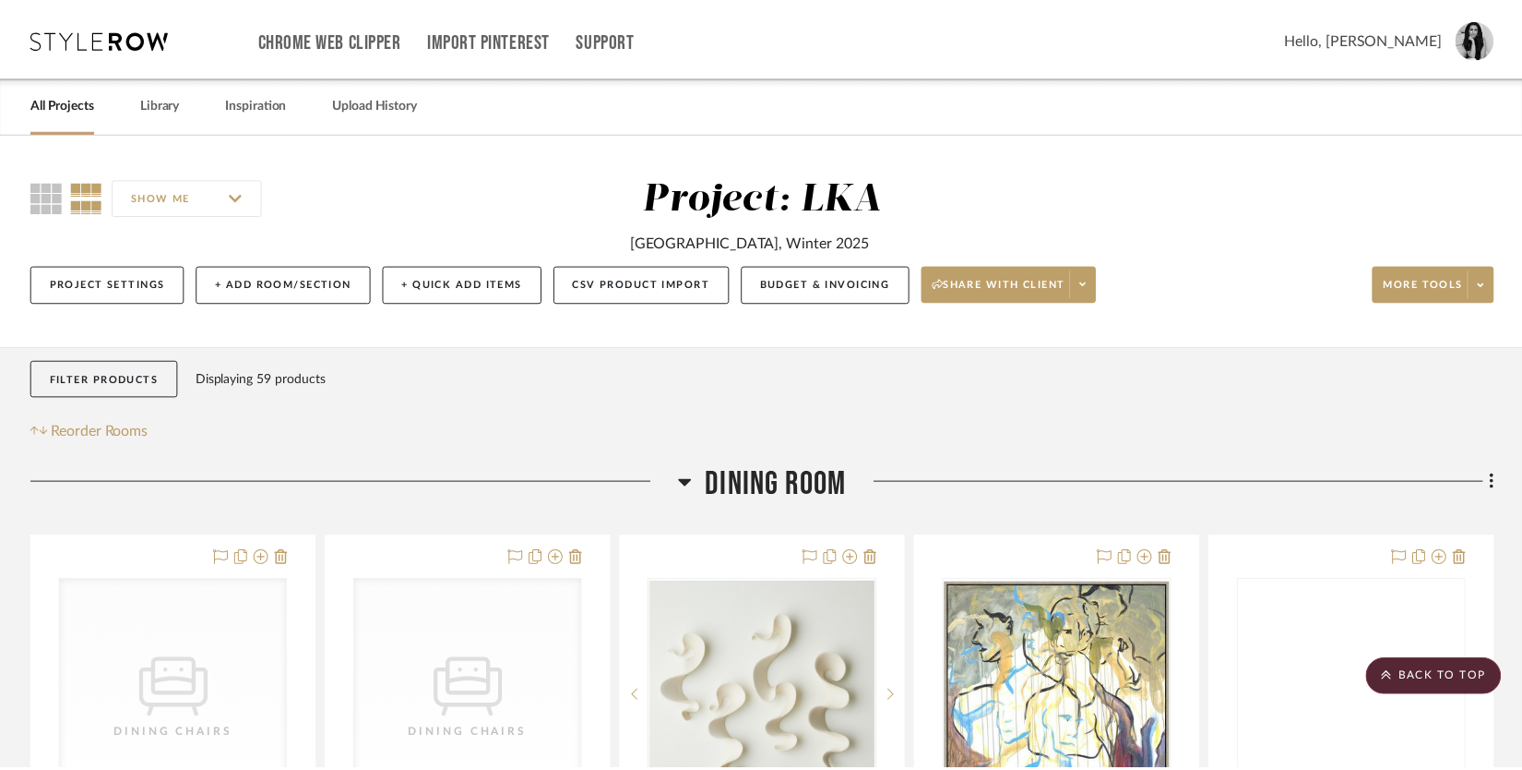
scroll to position [466, 0]
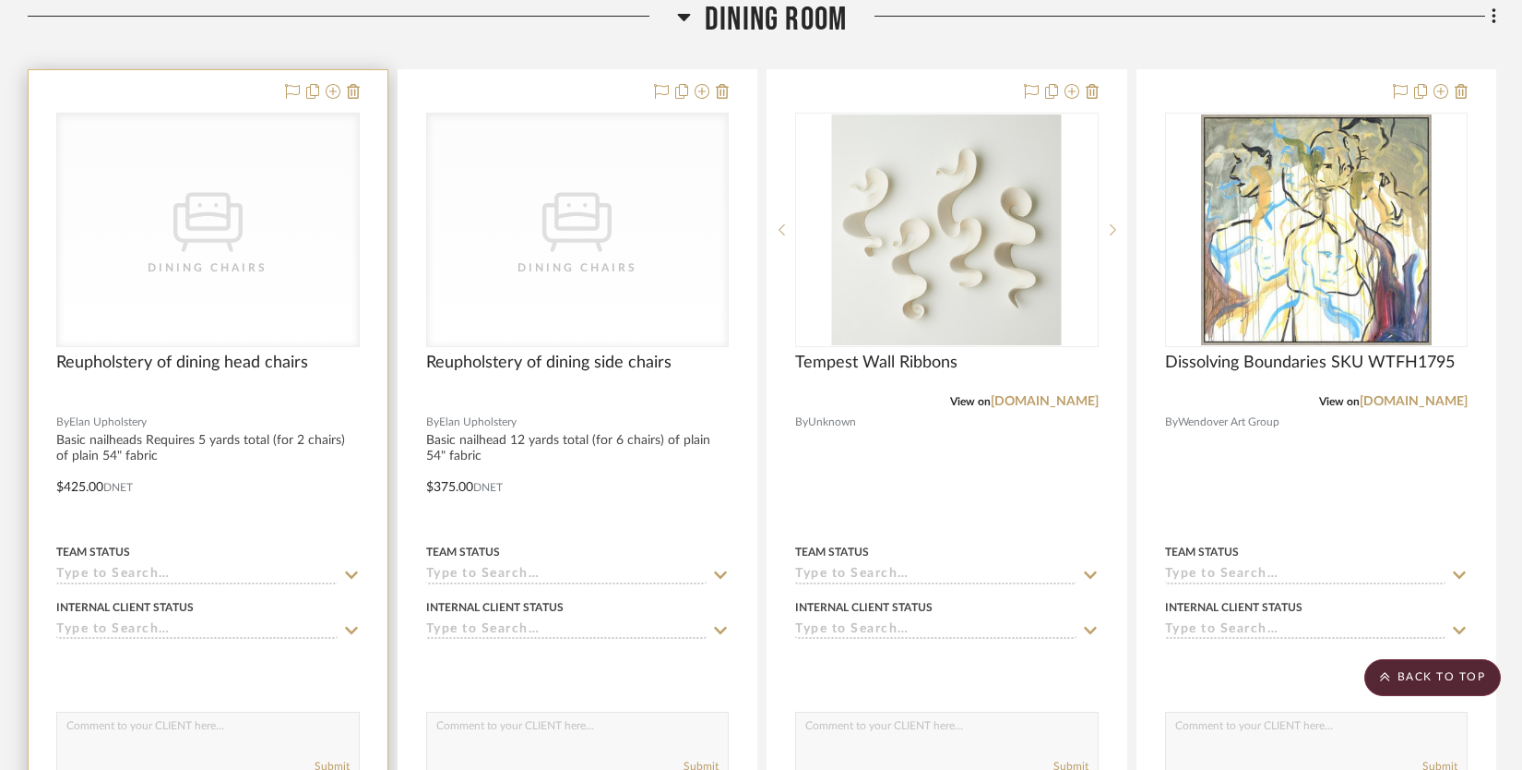
click at [258, 319] on div "CategoryIconSeating Created with Sketch. Dining Chairs" at bounding box center [208, 229] width 302 height 233
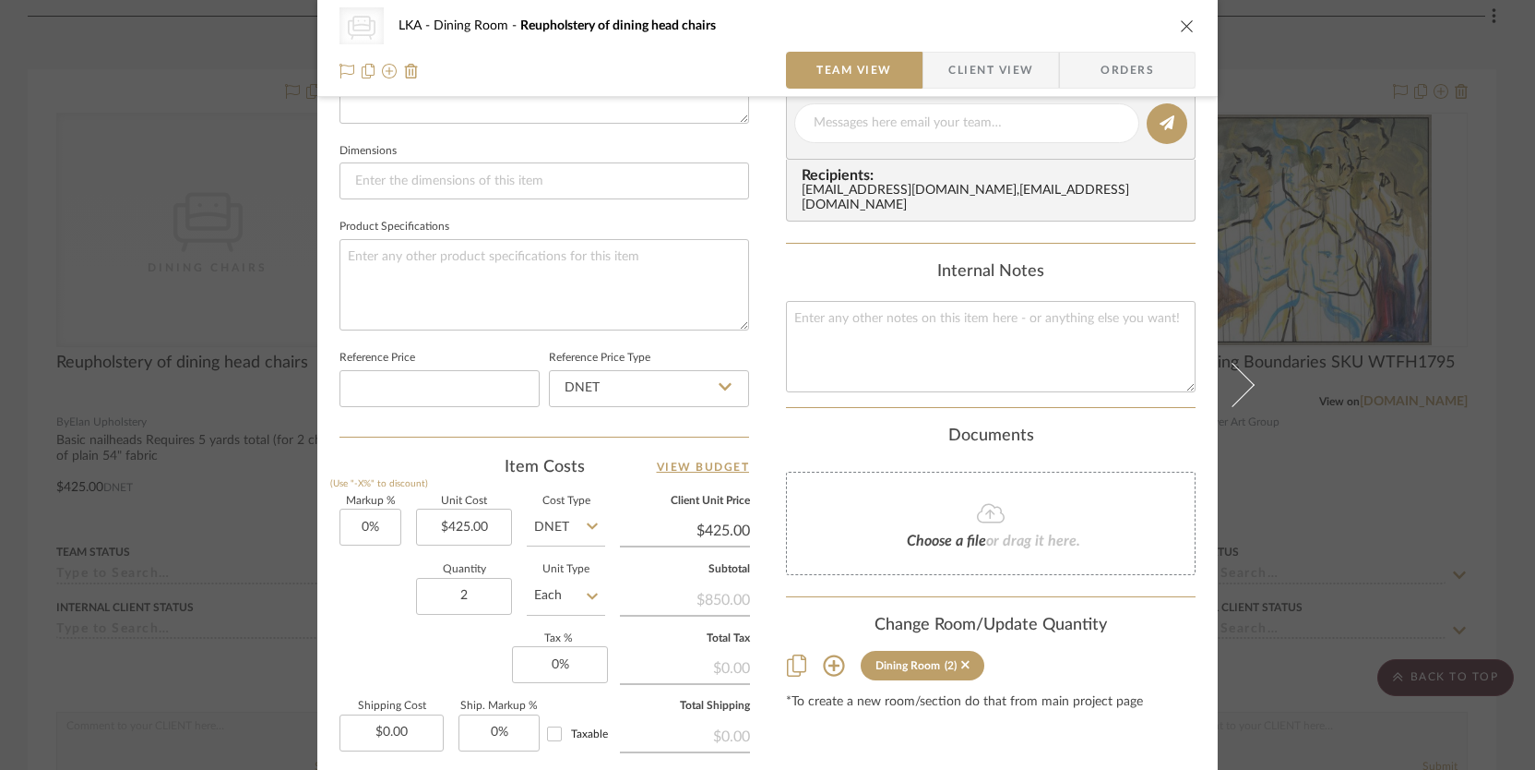
scroll to position [859, 0]
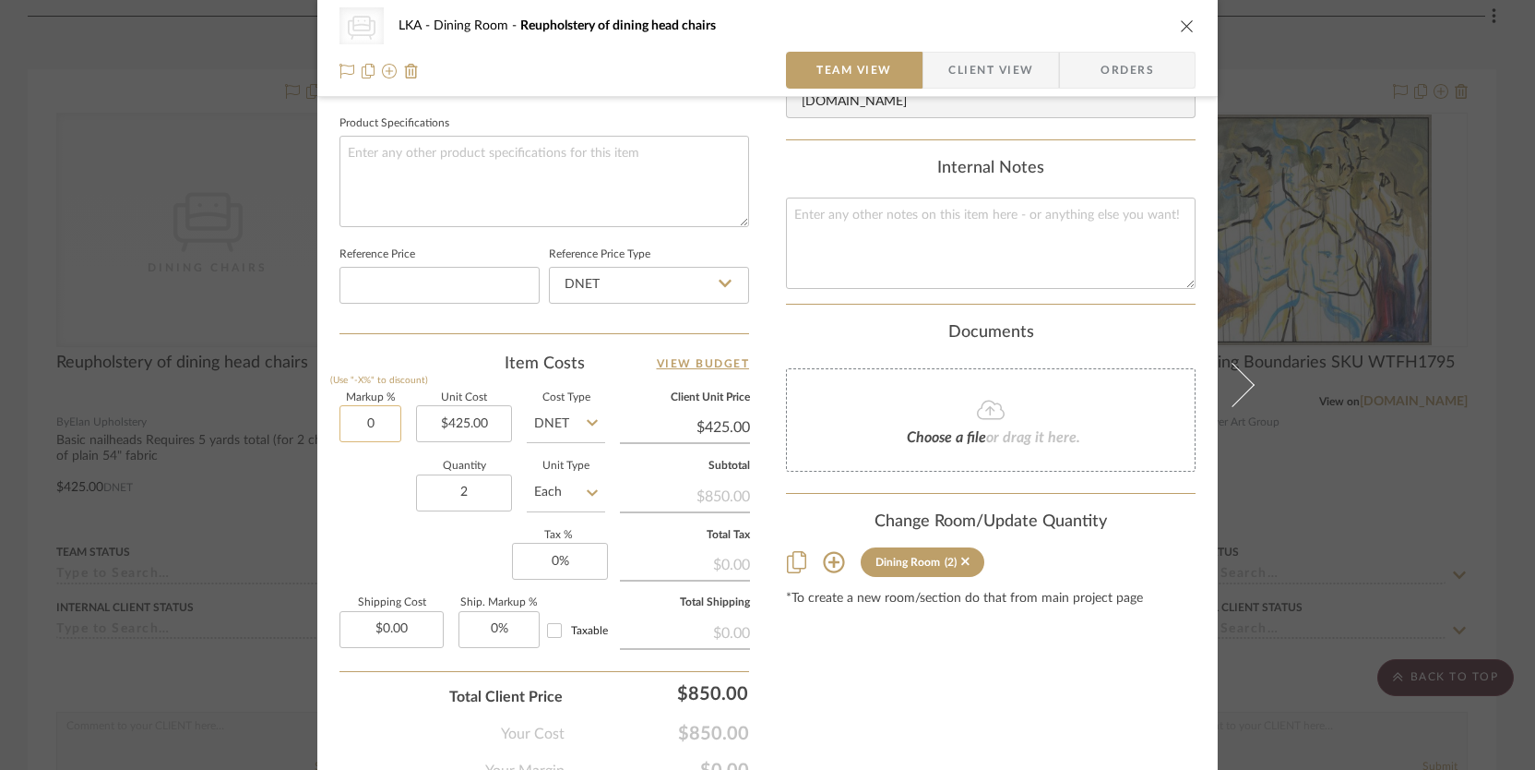
click at [365, 420] on input "0" at bounding box center [371, 423] width 62 height 37
type input "80%"
click at [340, 548] on div "Markup % (Use "-X%" to discount) 80% Unit Cost $425.00 Cost Type DNET Client Un…" at bounding box center [545, 527] width 410 height 269
type input "$765.00"
click at [359, 416] on input "80" at bounding box center [371, 423] width 62 height 37
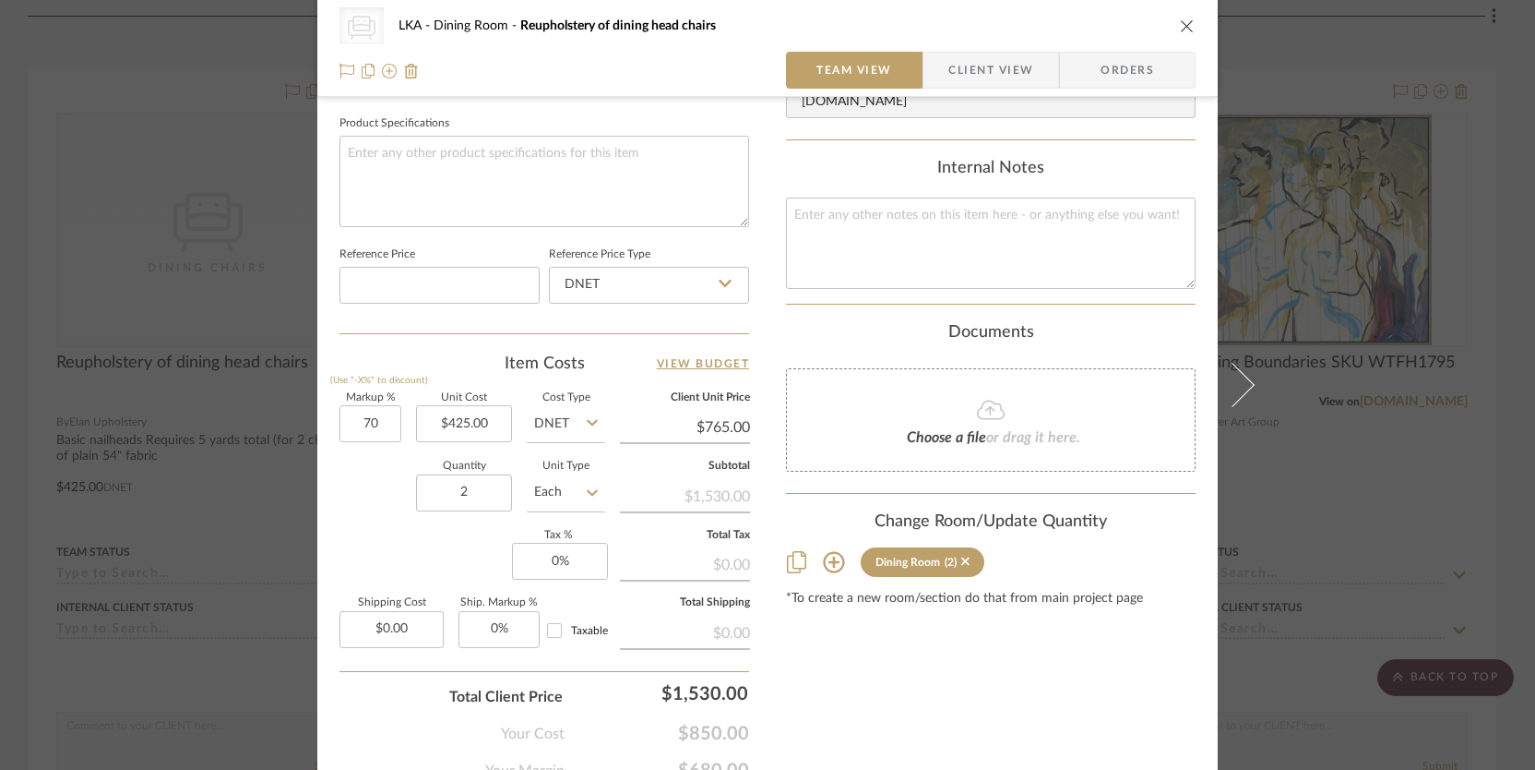
type input "70%"
click at [364, 517] on div "Quantity 2 Unit Type Each" at bounding box center [473, 494] width 266 height 66
click at [364, 419] on input "70" at bounding box center [371, 423] width 62 height 37
click at [364, 418] on input "70" at bounding box center [371, 423] width 62 height 37
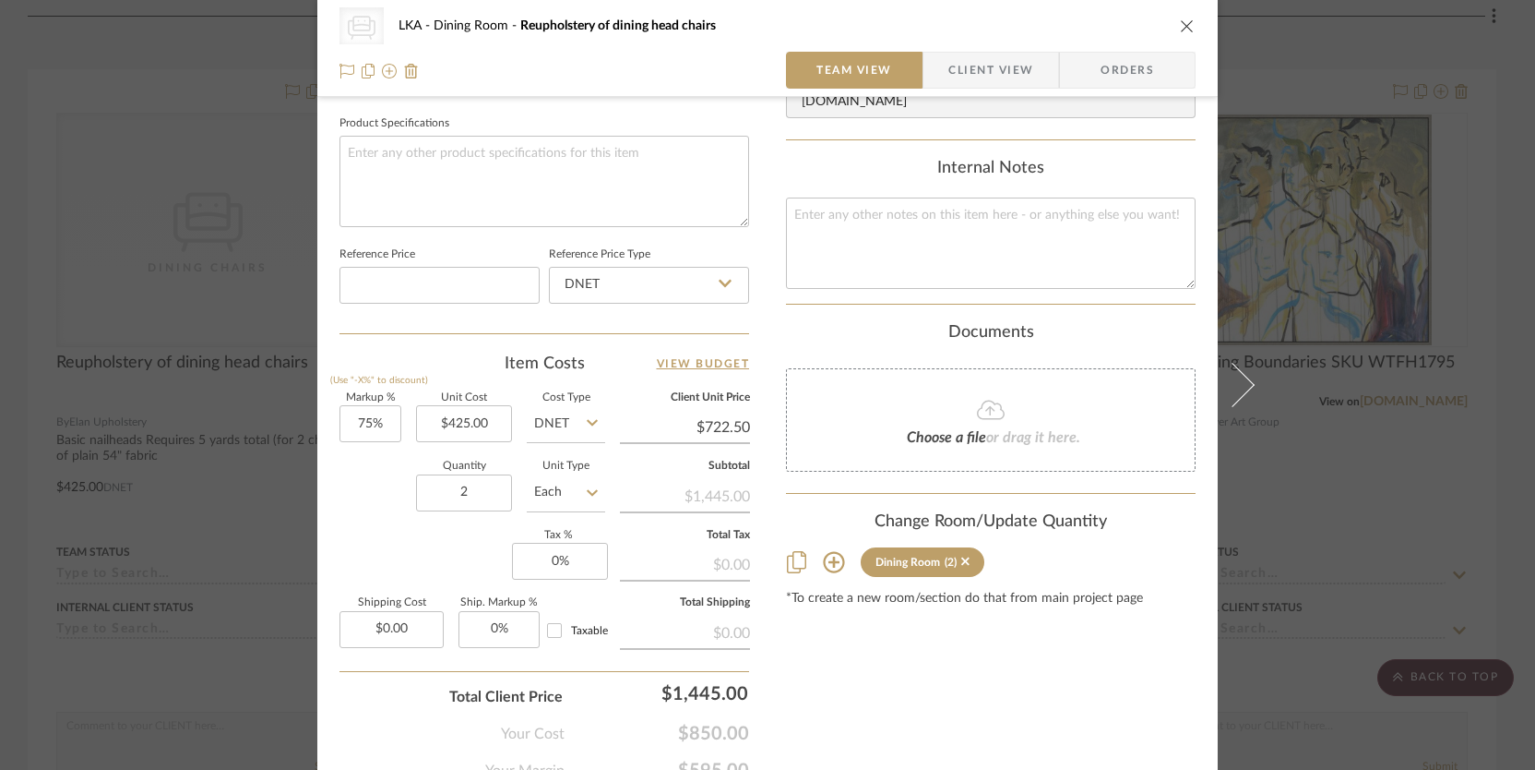
click at [363, 505] on div "Quantity 2 Unit Type Each" at bounding box center [473, 494] width 266 height 66
click at [1180, 20] on icon "close" at bounding box center [1187, 25] width 15 height 15
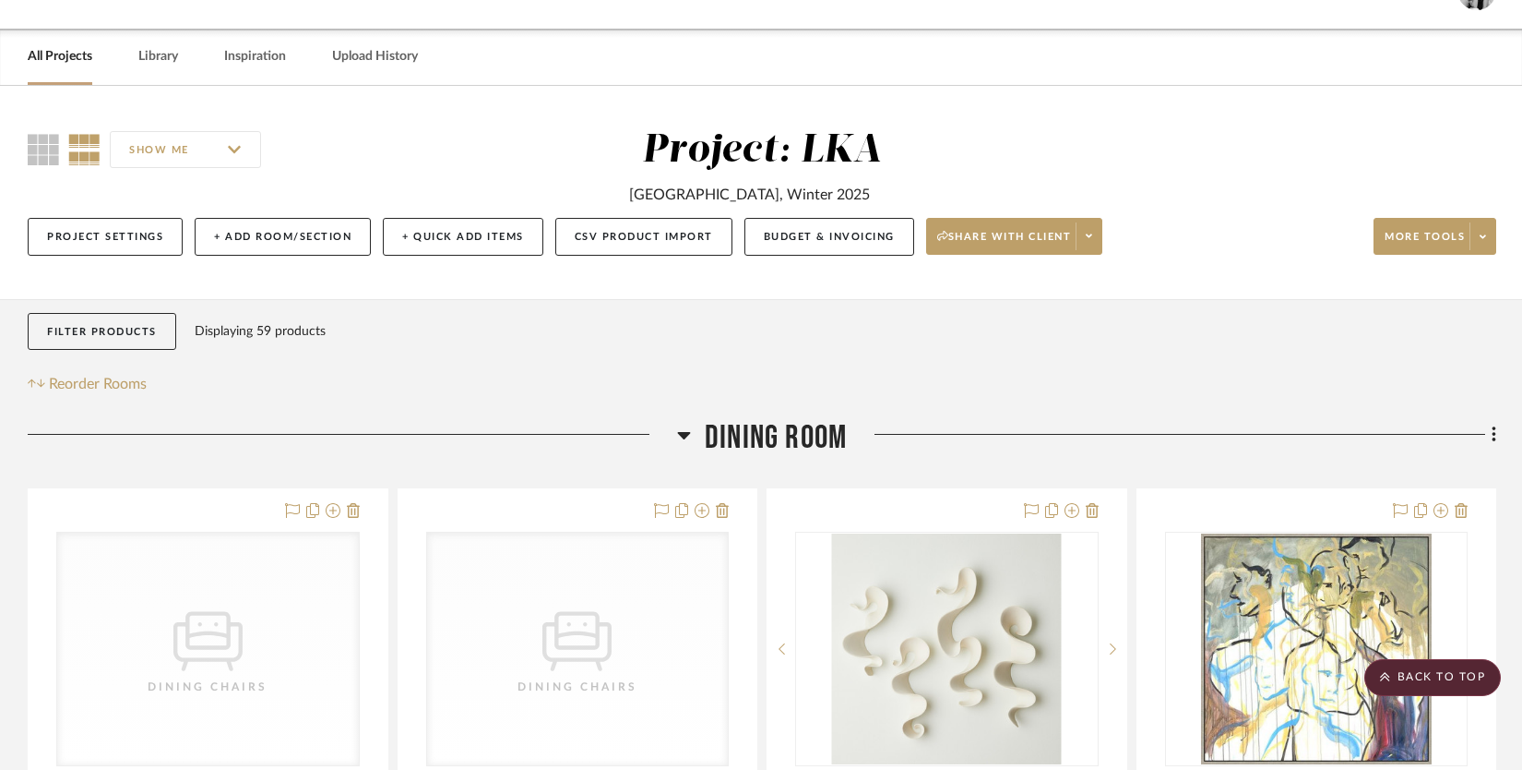
scroll to position [0, 0]
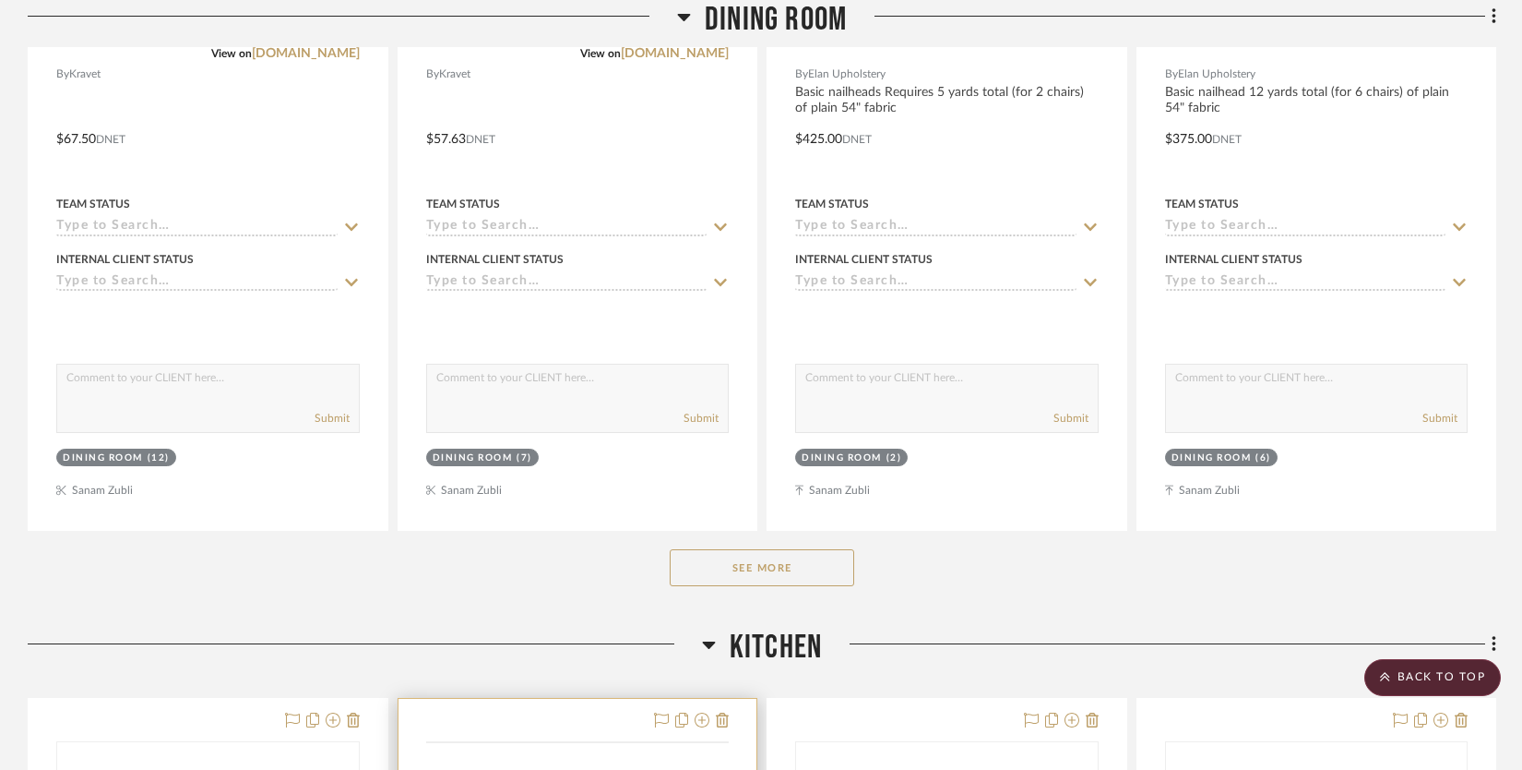
scroll to position [1082, 0]
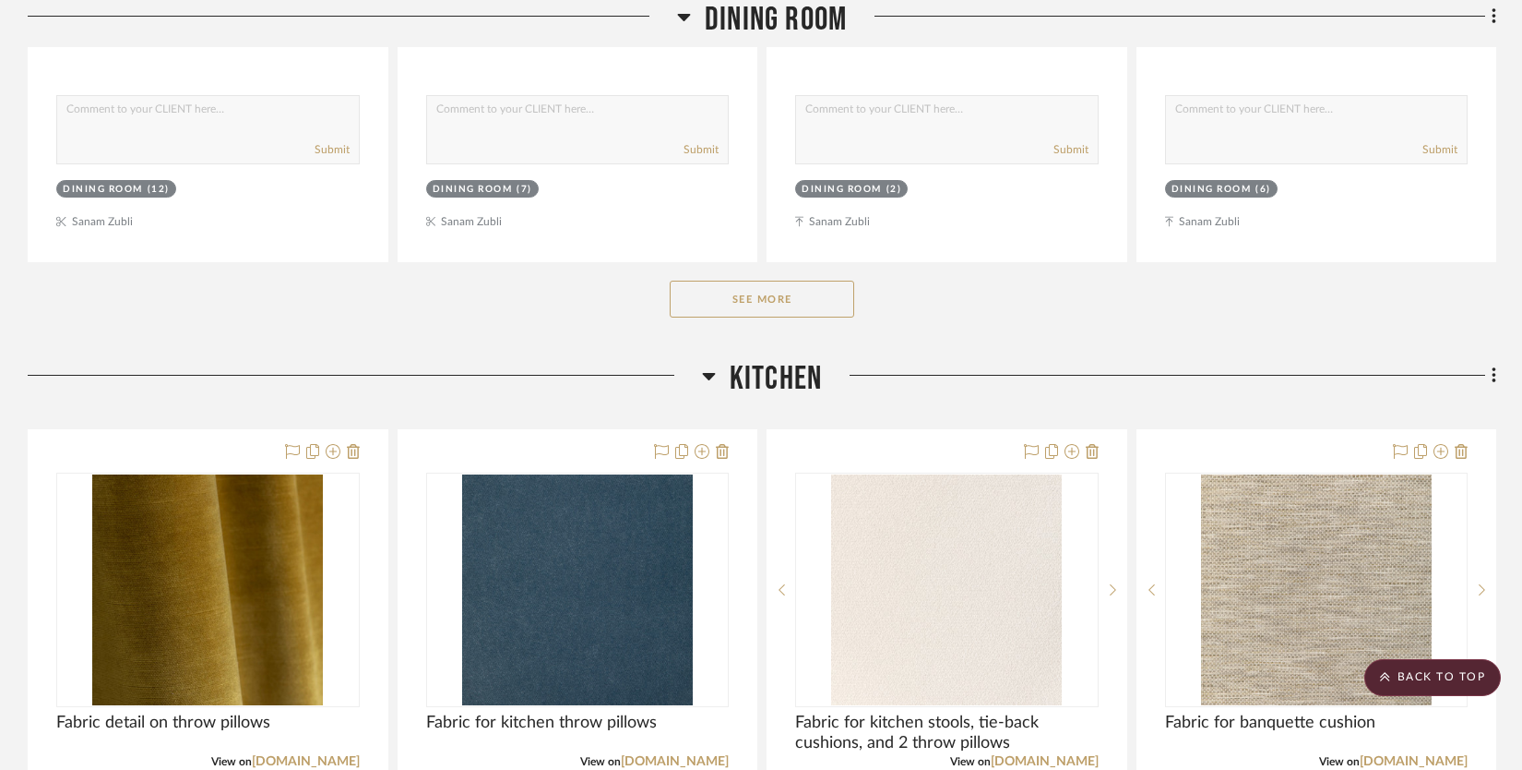
click at [809, 296] on button "See More" at bounding box center [762, 299] width 185 height 37
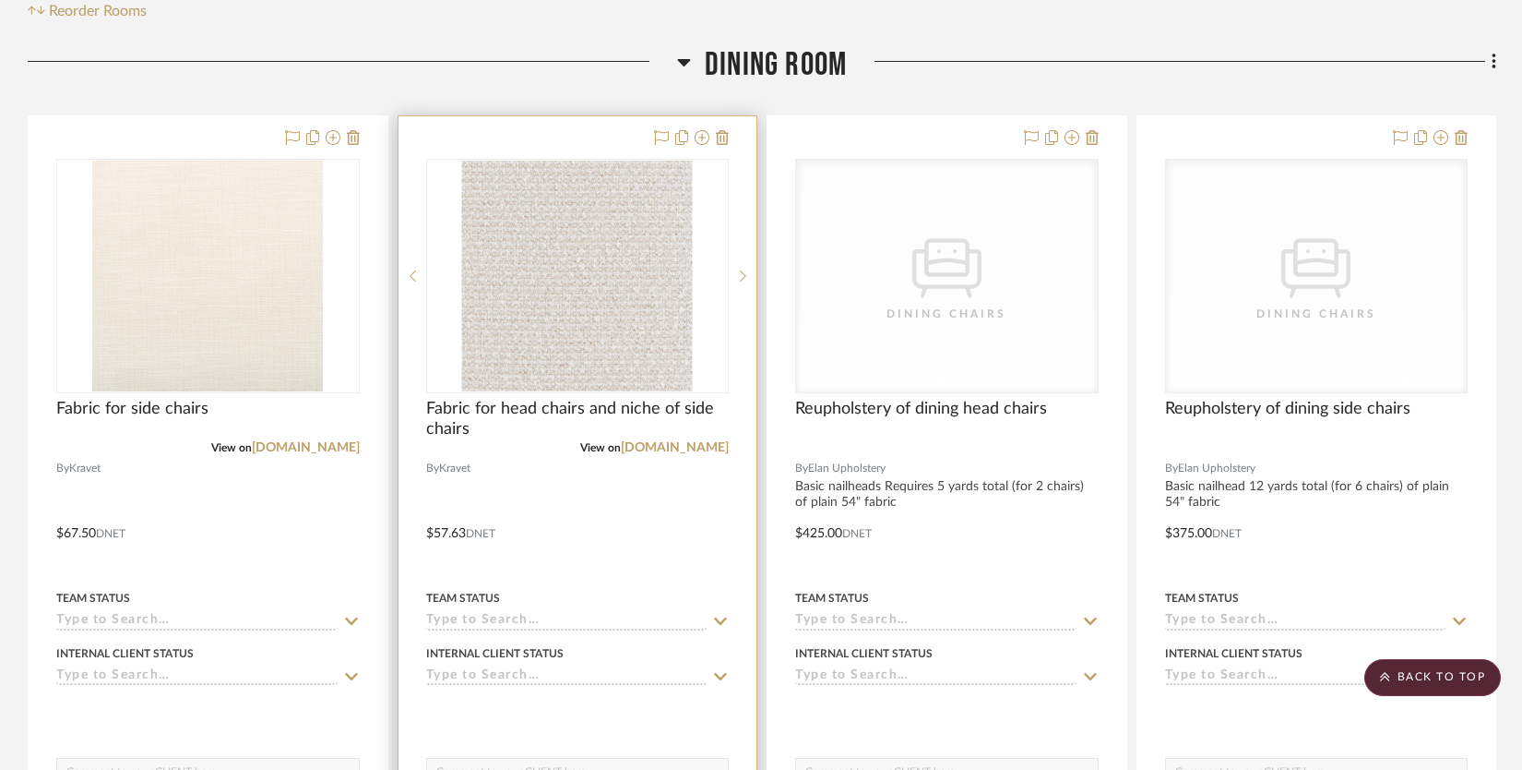
scroll to position [302, 0]
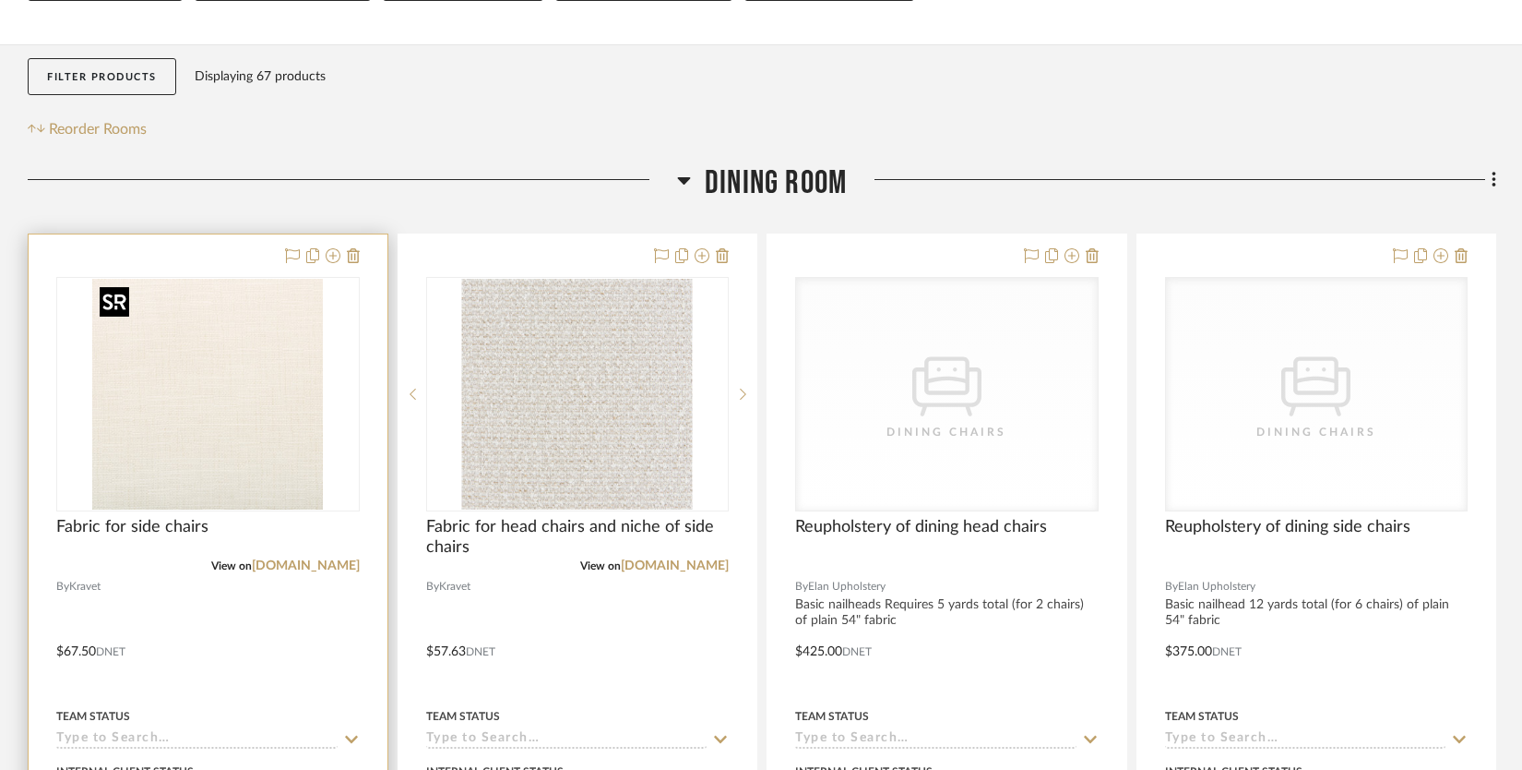
click at [0, 0] on img at bounding box center [0, 0] width 0 height 0
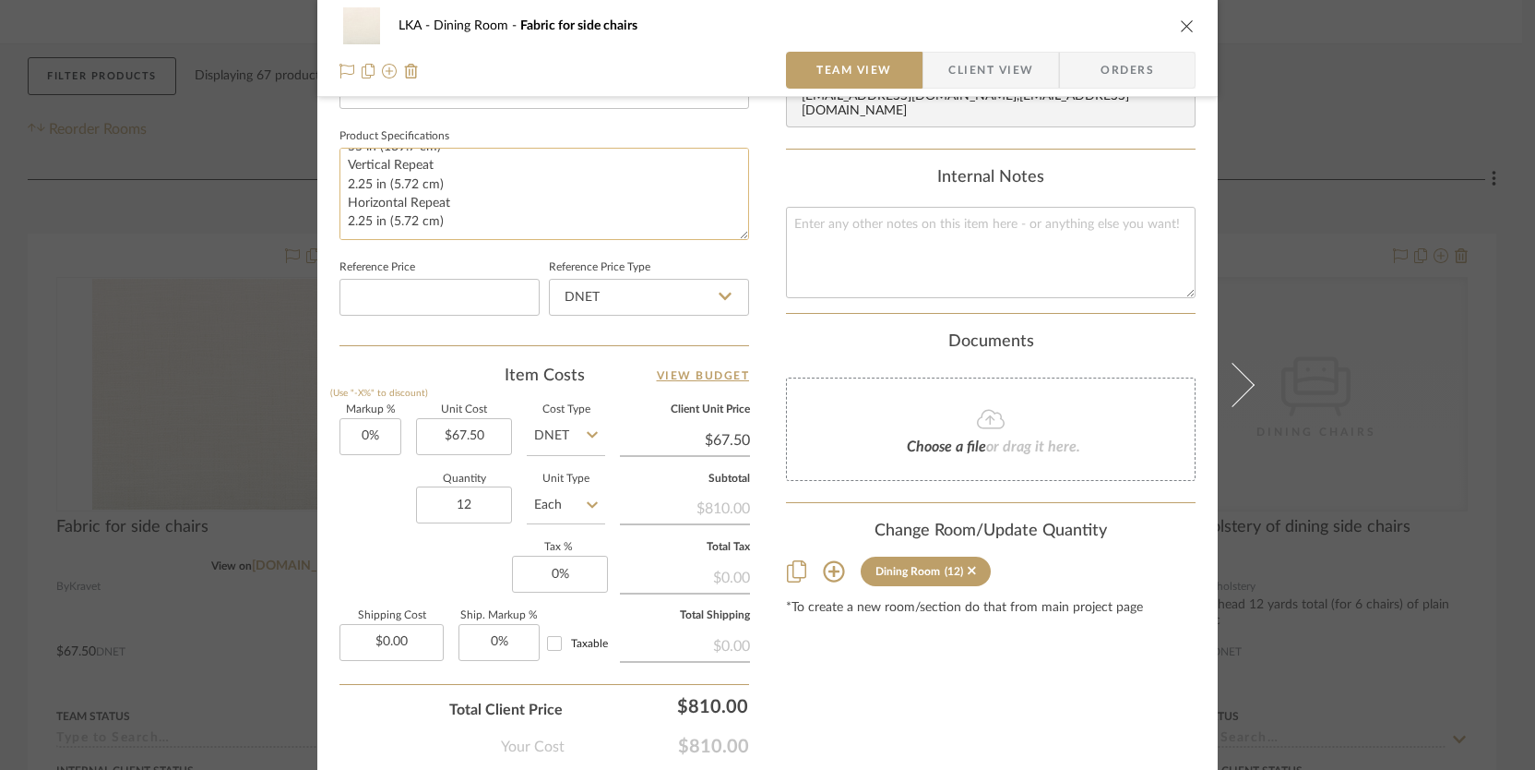
scroll to position [945, 0]
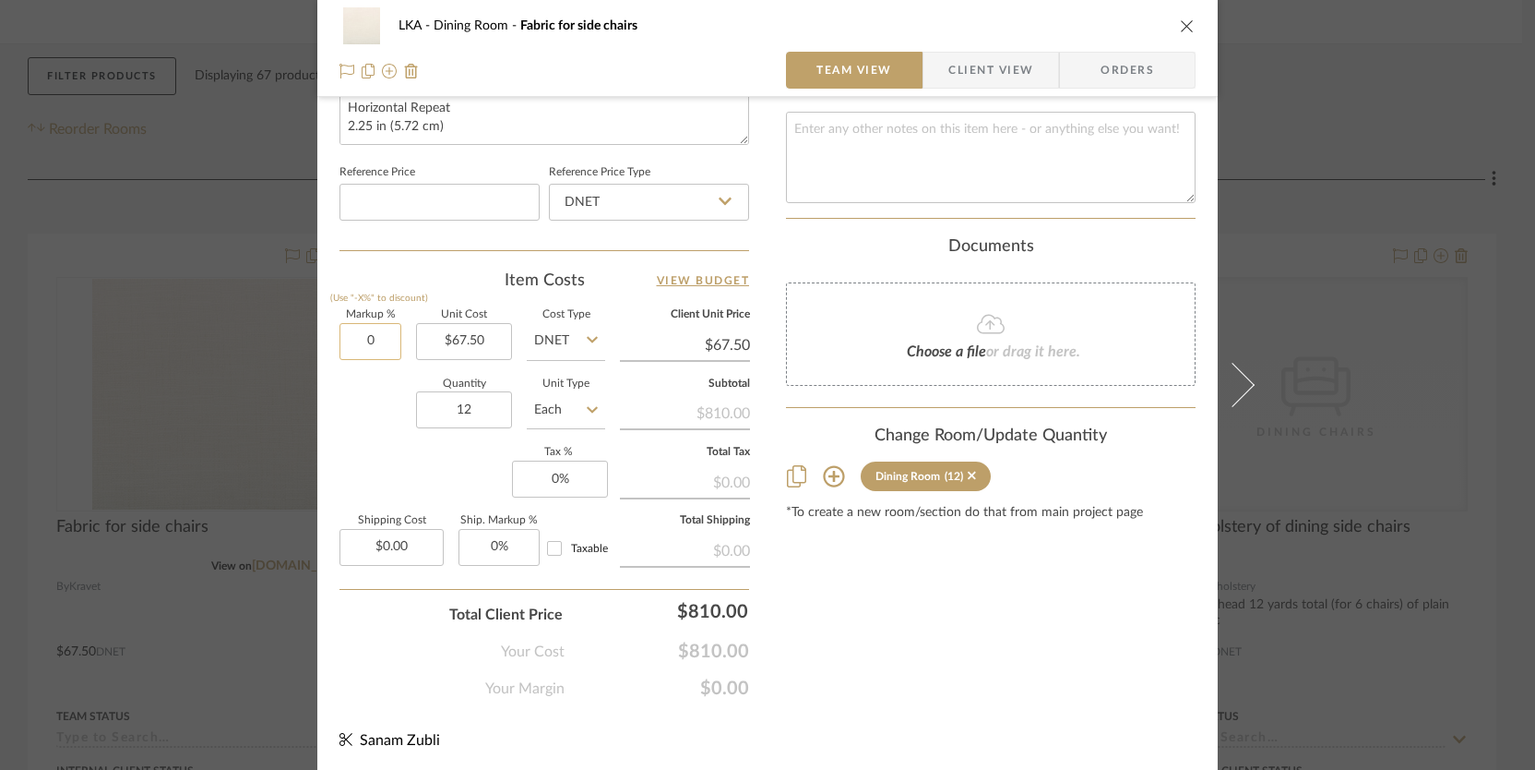
click at [362, 334] on input "0" at bounding box center [371, 341] width 62 height 37
type input "30%"
type input "$87.75"
click at [357, 340] on input "30" at bounding box center [371, 341] width 62 height 37
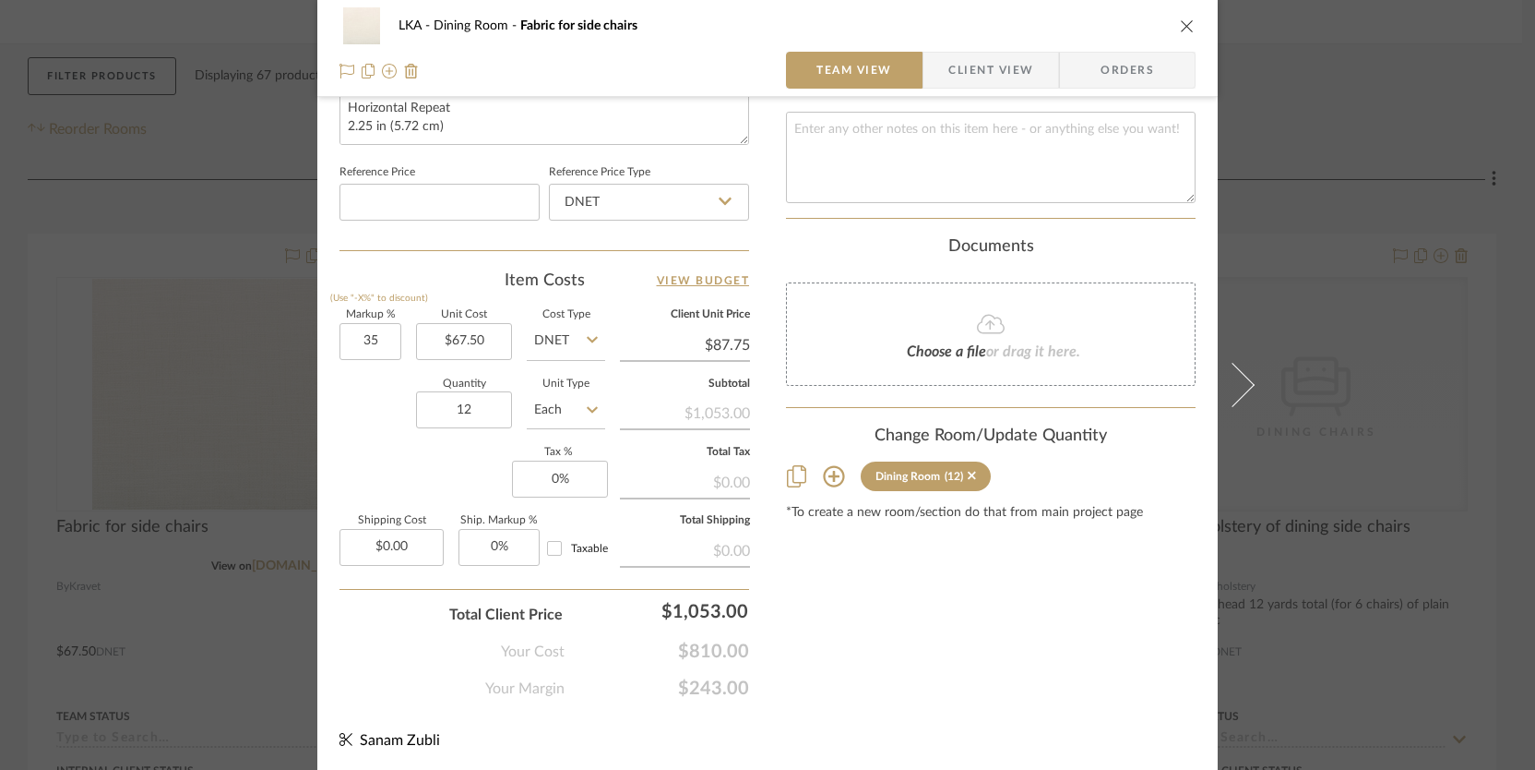
type input "35%"
click at [366, 408] on div "Quantity 12 Unit Type Each" at bounding box center [473, 412] width 266 height 66
type input "$91.13"
click at [1185, 24] on icon "close" at bounding box center [1187, 25] width 15 height 15
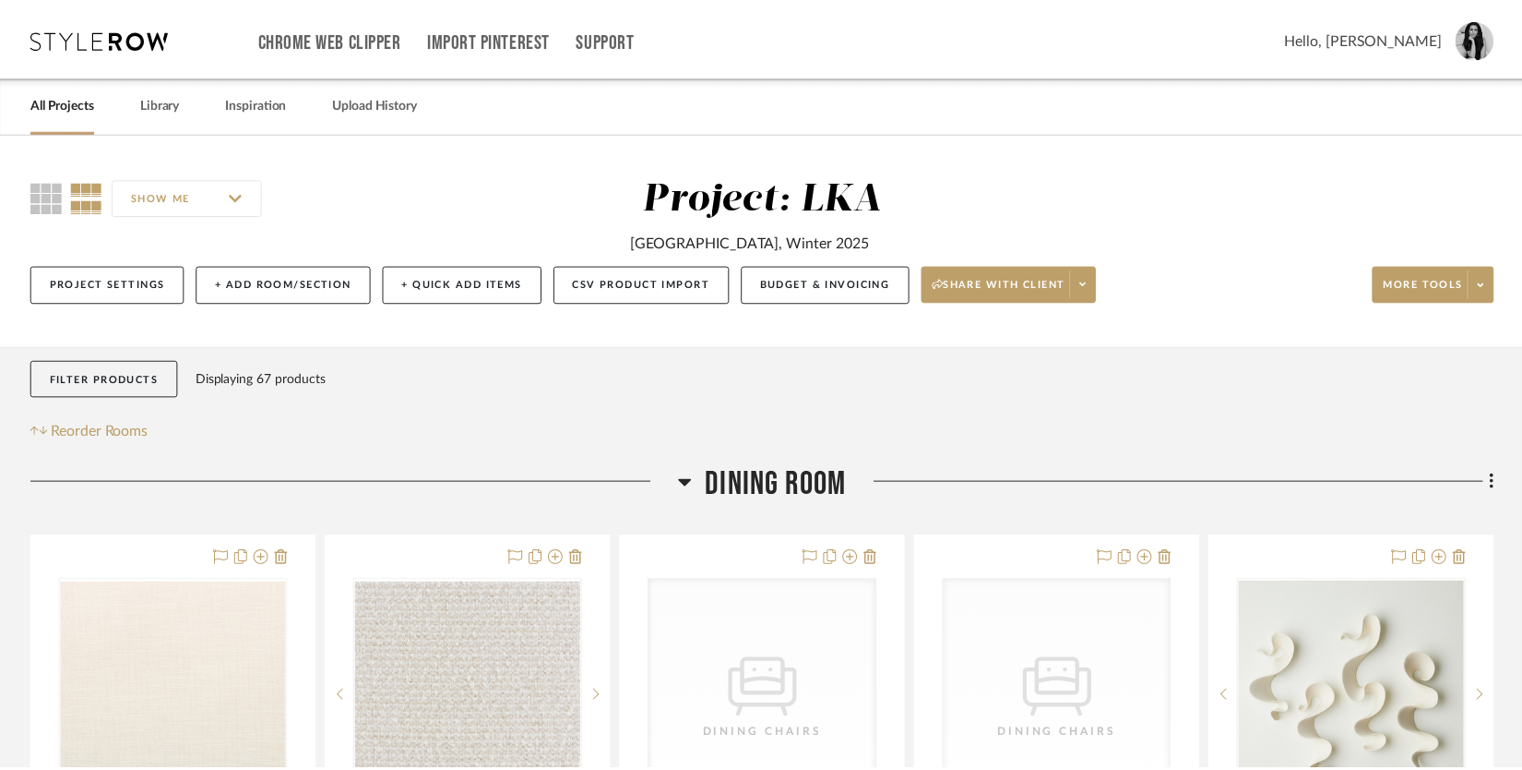
scroll to position [302, 0]
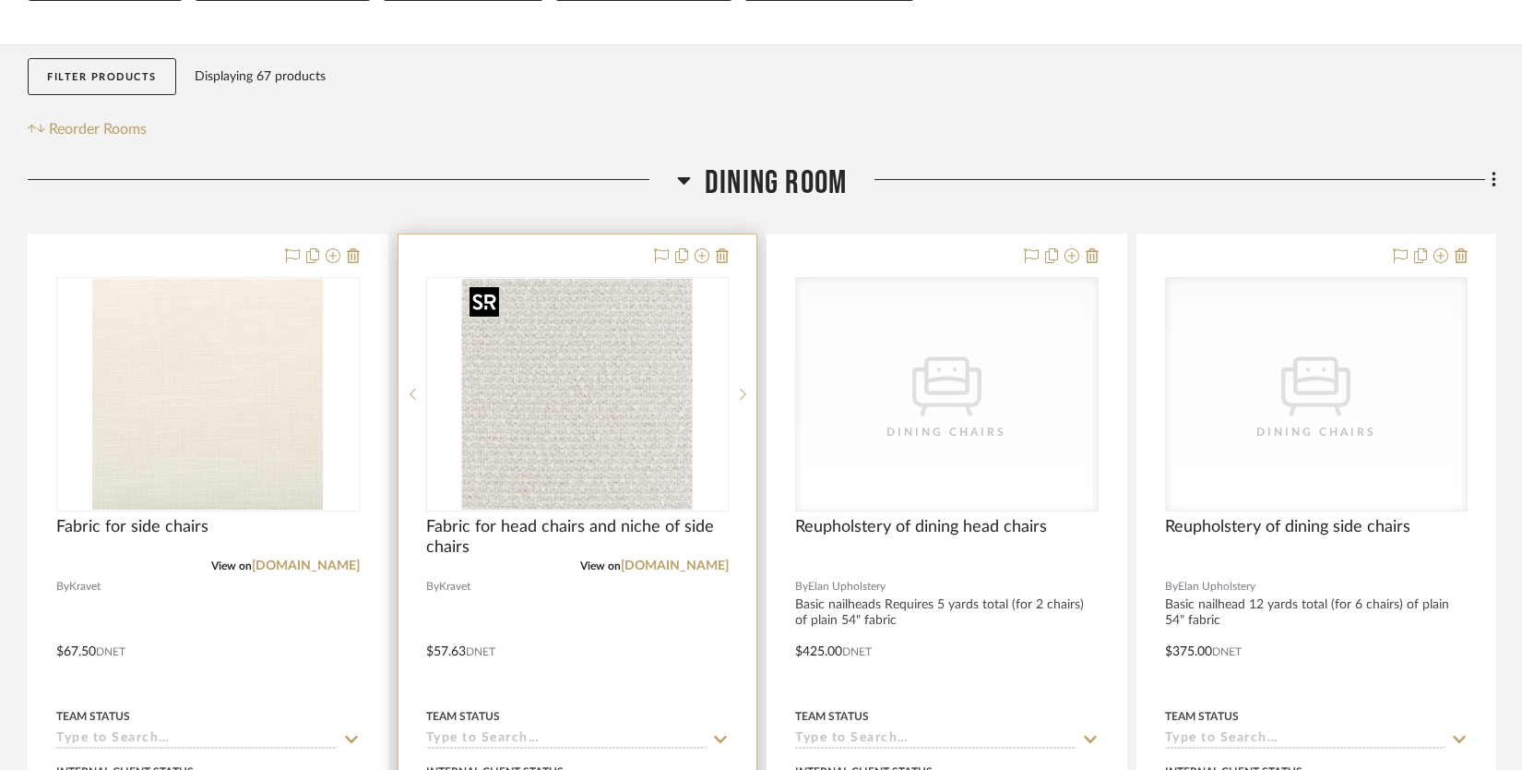
click at [590, 412] on img "0" at bounding box center [577, 394] width 231 height 231
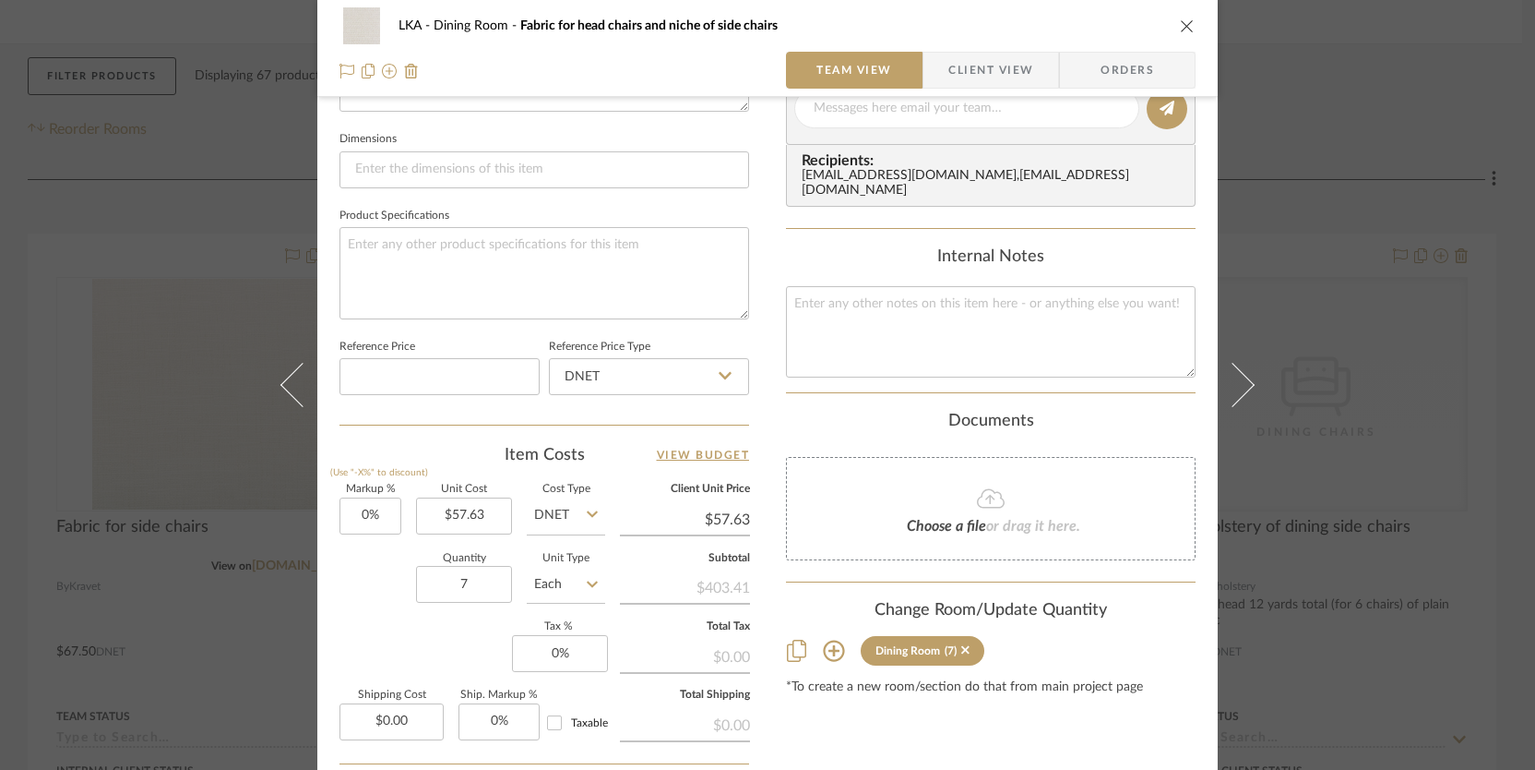
scroll to position [945, 0]
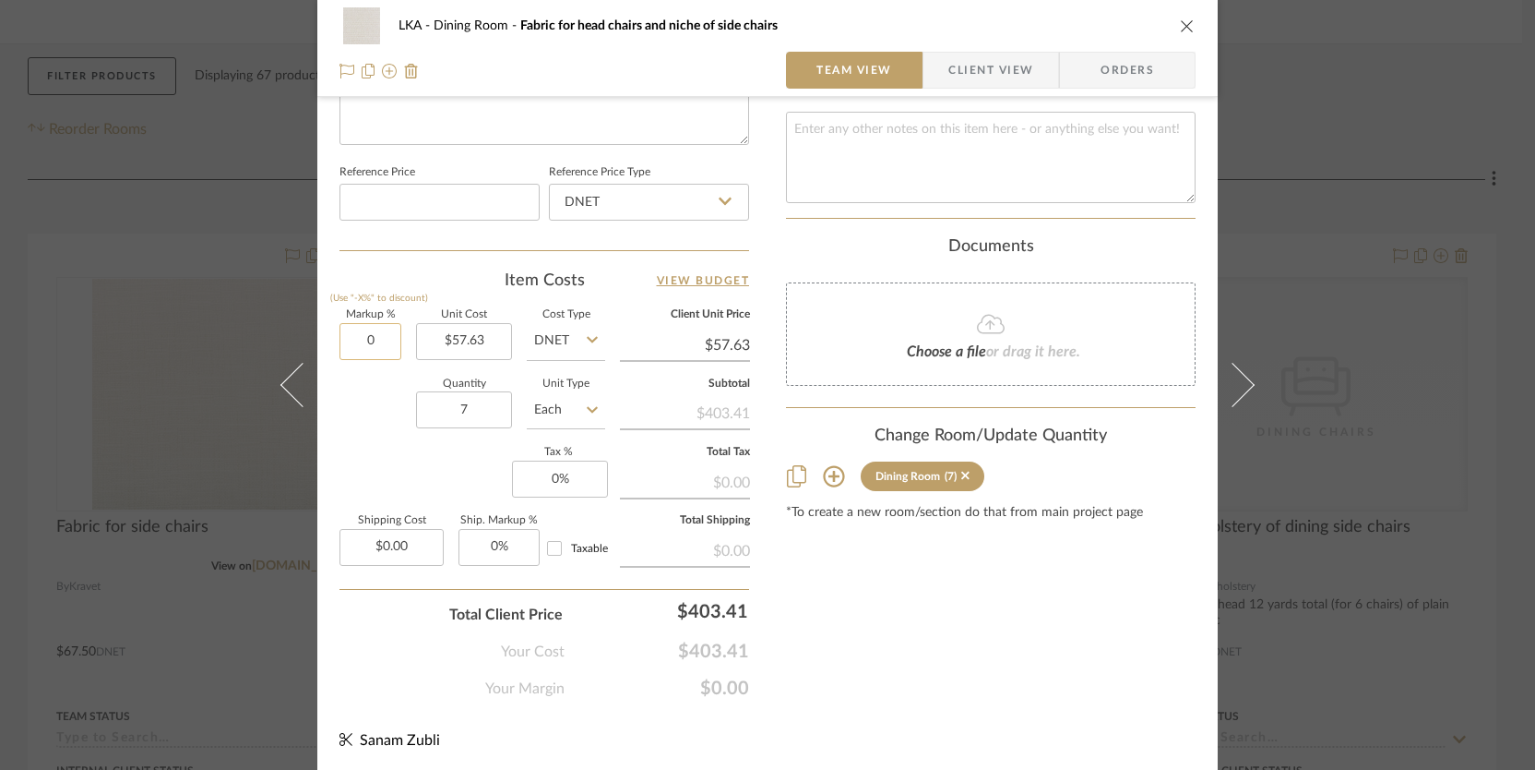
click at [354, 342] on input "0" at bounding box center [371, 341] width 62 height 37
type input "35%"
click at [346, 393] on div "Quantity 7 Unit Type Each" at bounding box center [473, 412] width 266 height 66
type input "$77.80"
click at [1184, 23] on icon "close" at bounding box center [1187, 25] width 15 height 15
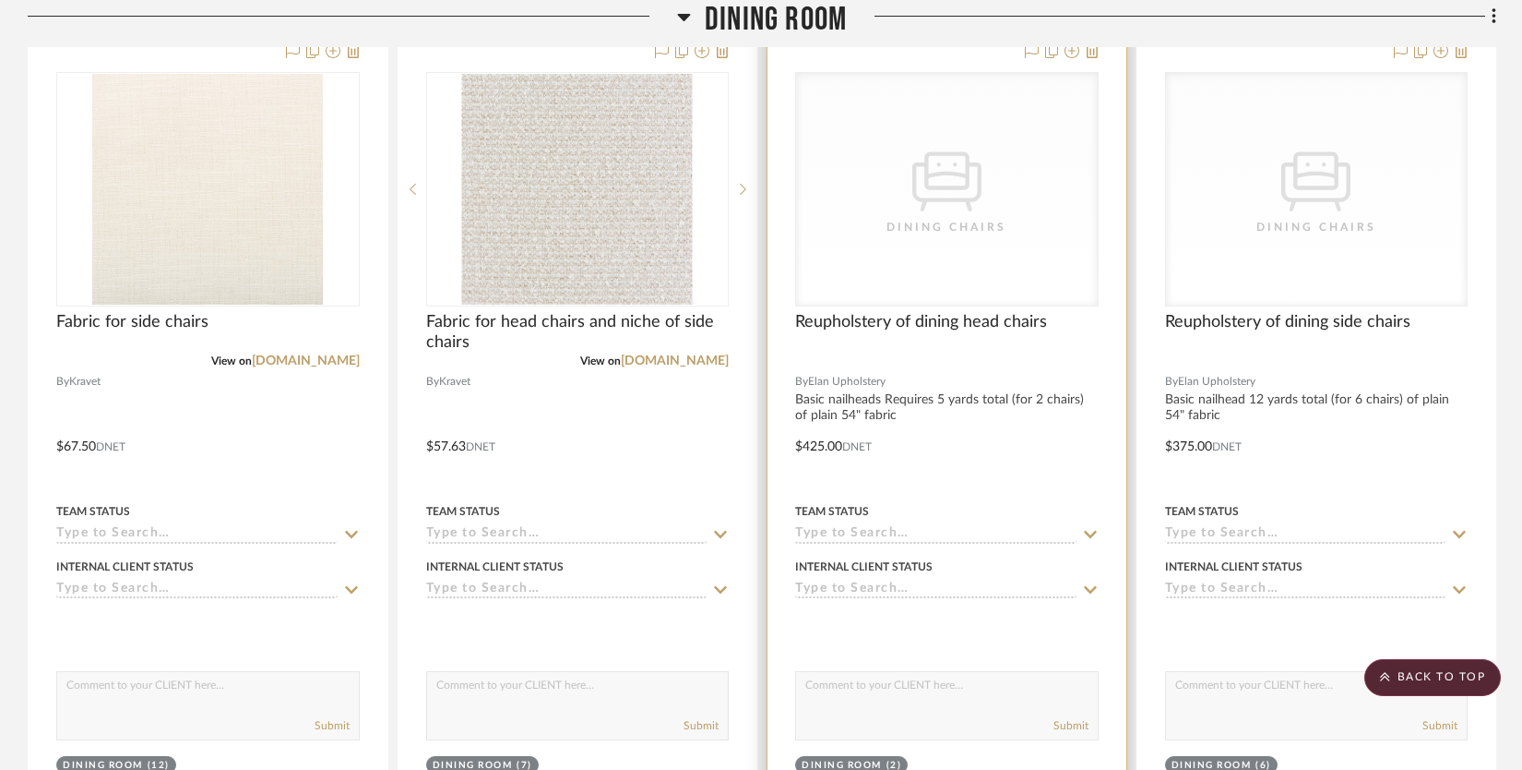
scroll to position [434, 0]
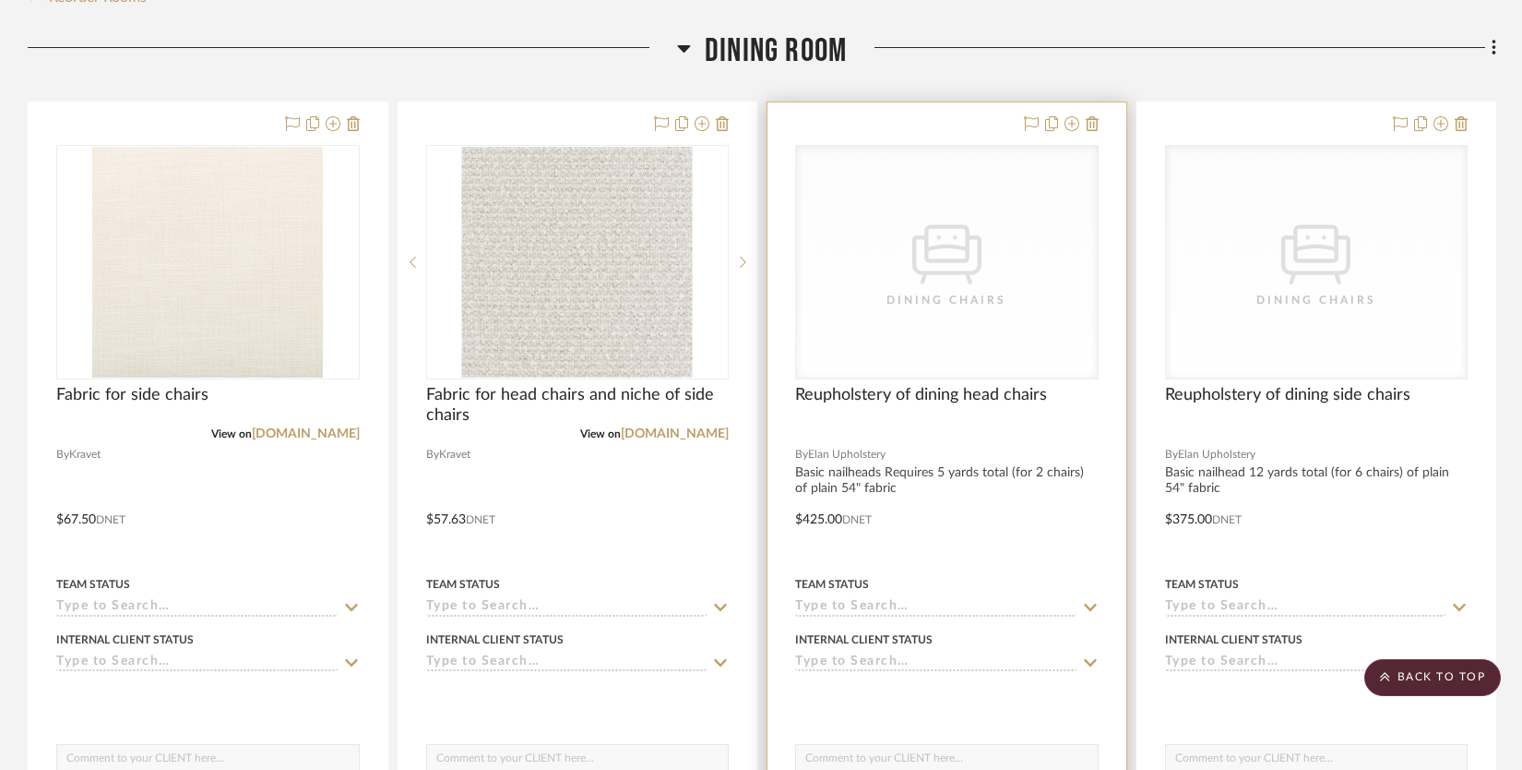
click at [937, 320] on div "CategoryIconSeating Created with Sketch. Dining Chairs" at bounding box center [947, 262] width 302 height 233
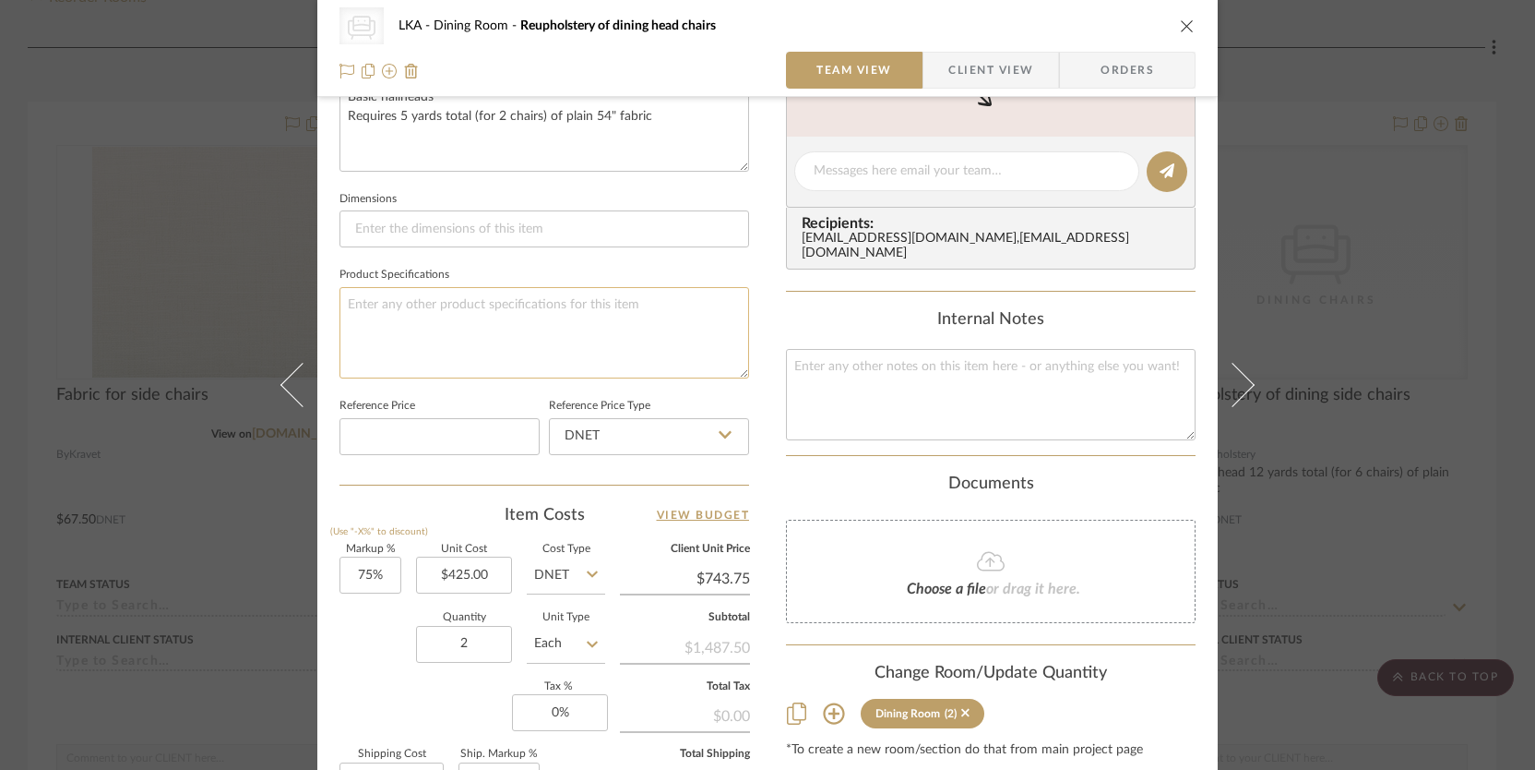
scroll to position [942, 0]
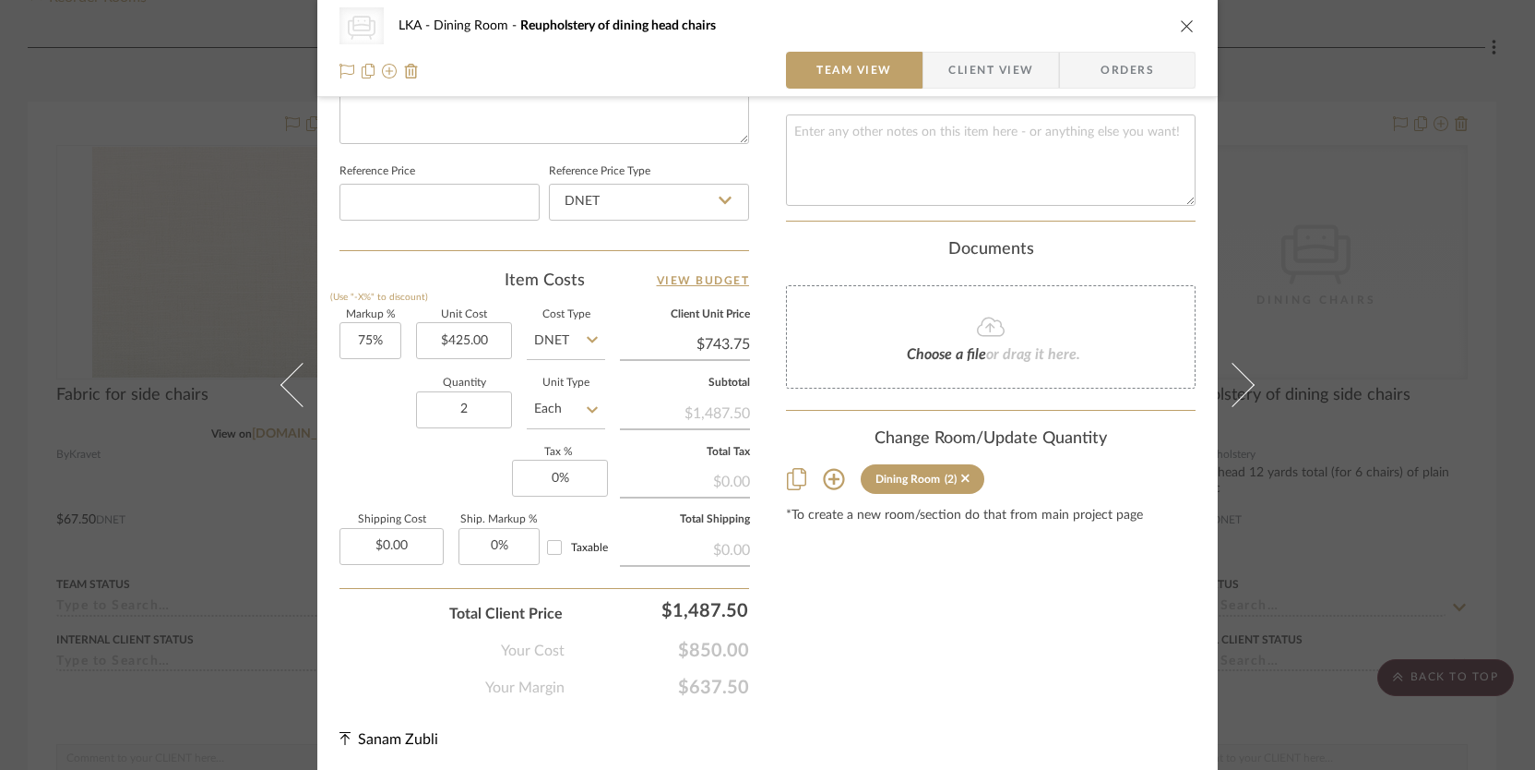
click at [1180, 26] on icon "close" at bounding box center [1187, 25] width 15 height 15
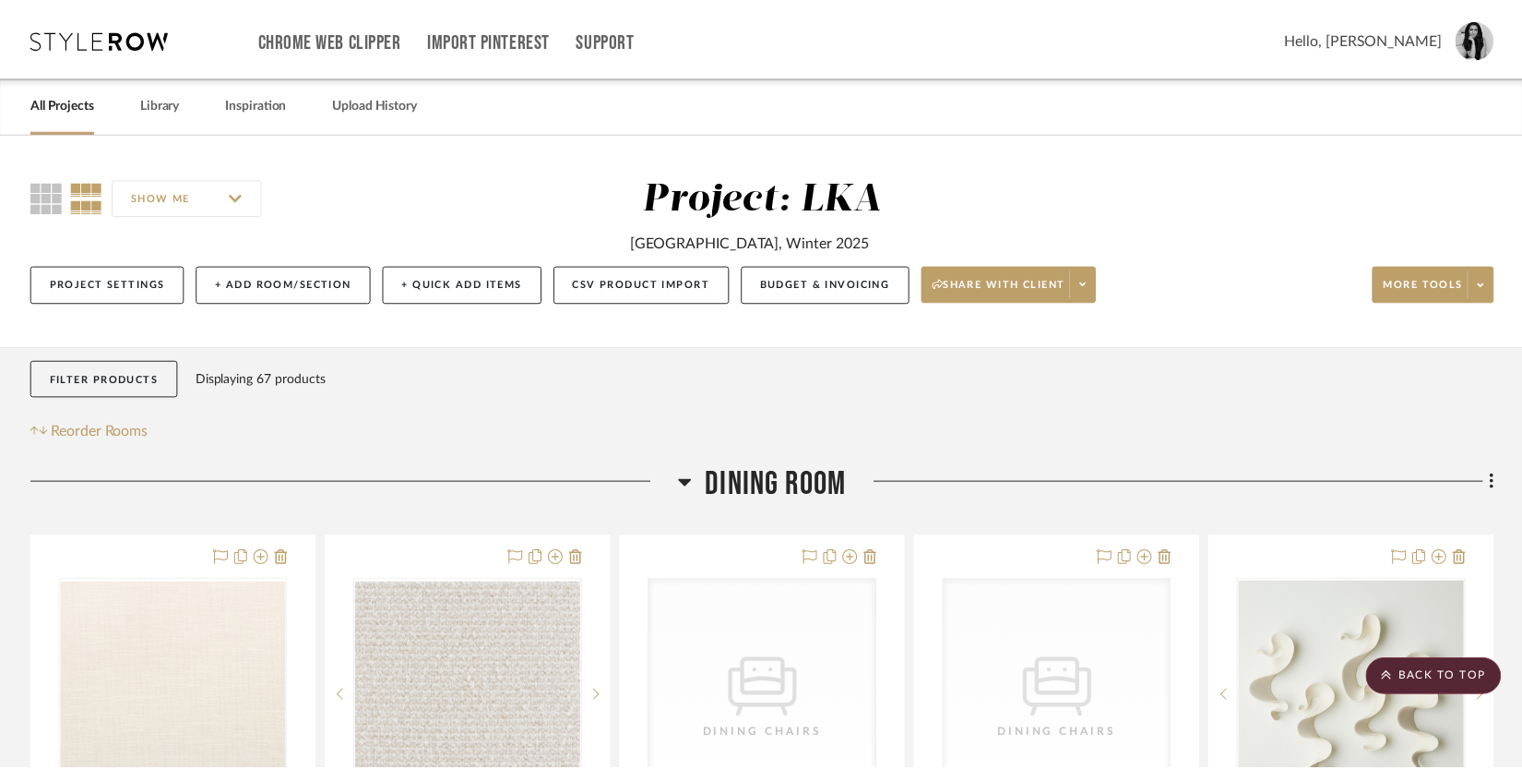
scroll to position [434, 0]
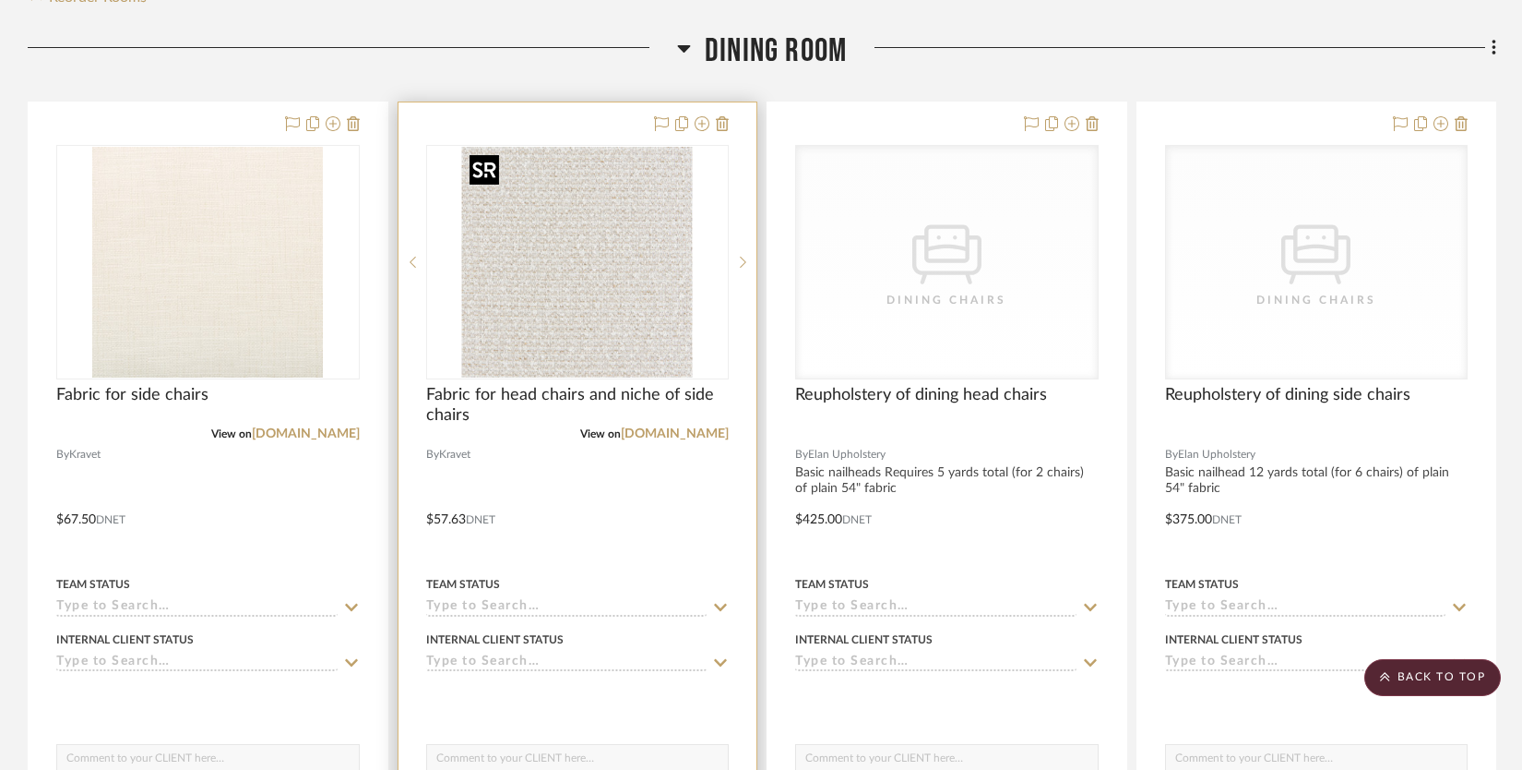
click at [540, 343] on img "0" at bounding box center [577, 262] width 231 height 231
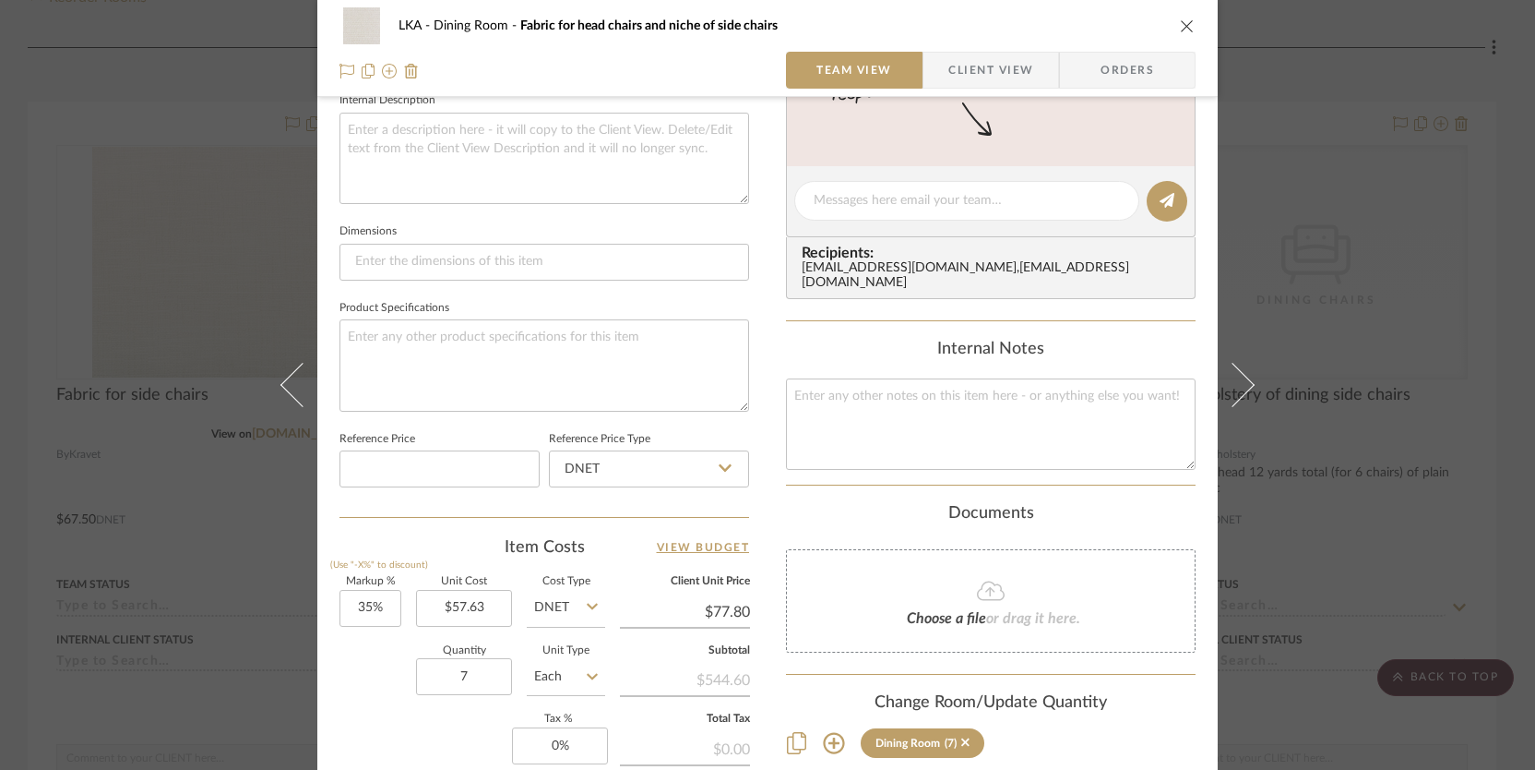
scroll to position [945, 0]
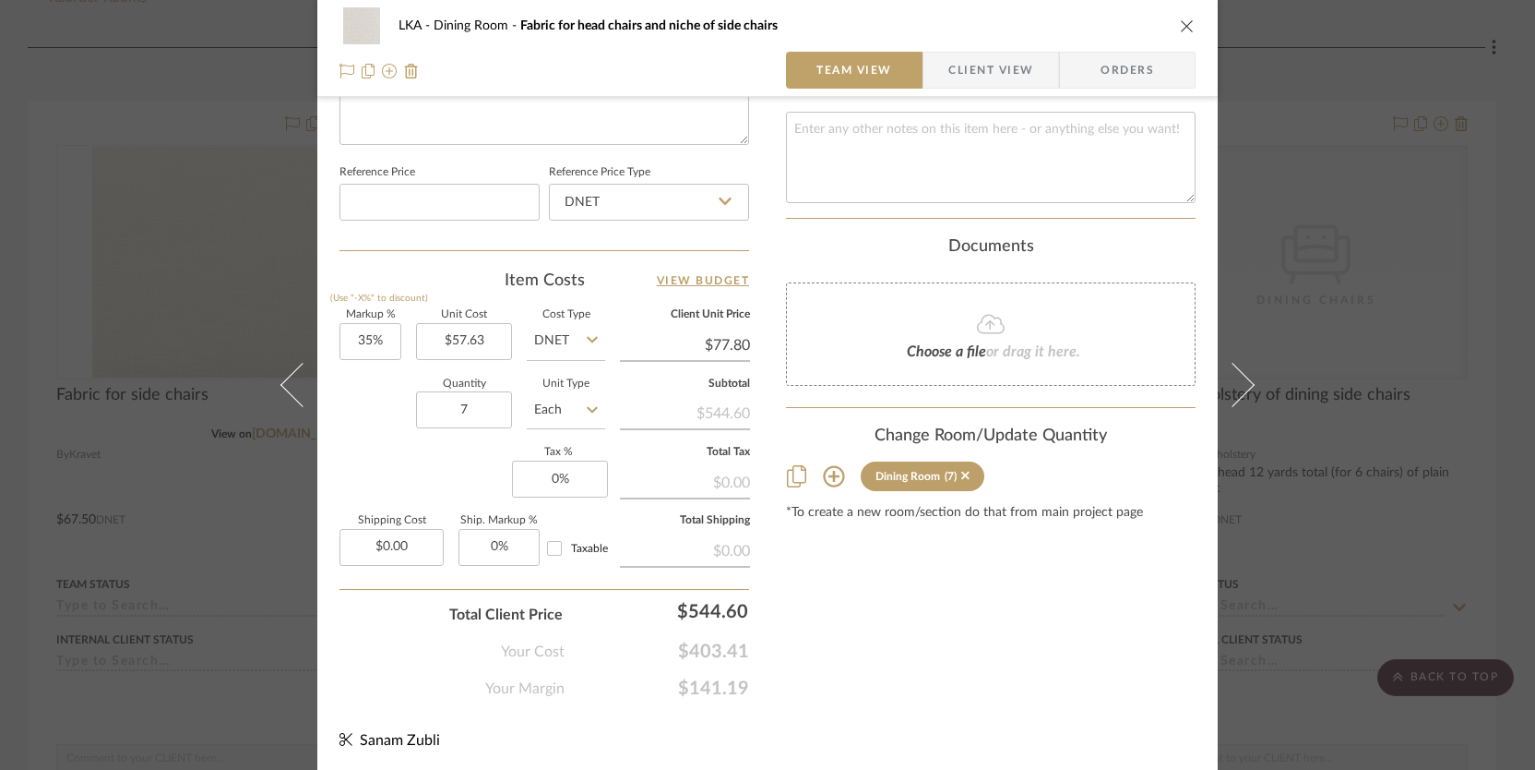
click at [1180, 25] on icon "close" at bounding box center [1187, 25] width 15 height 15
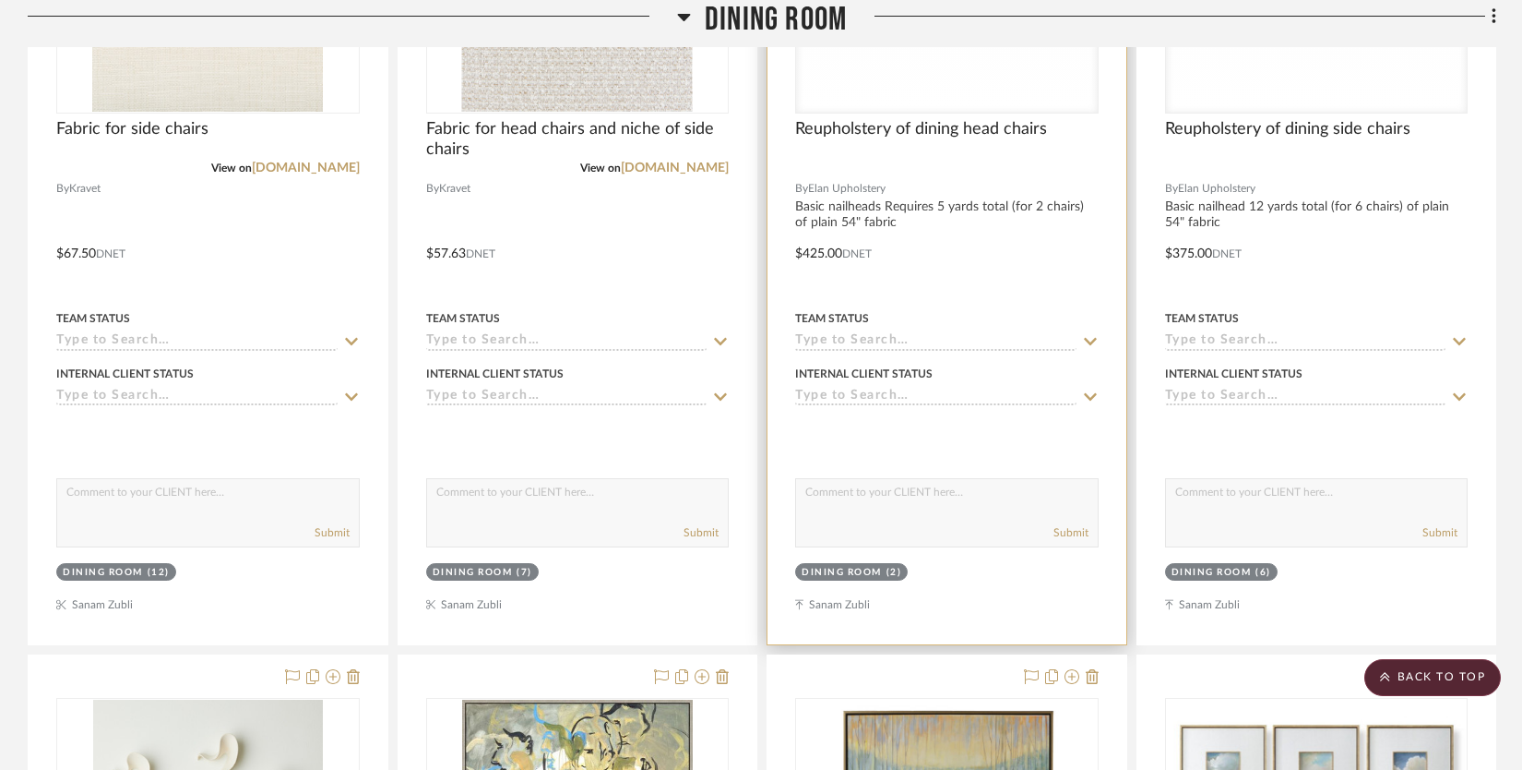
scroll to position [551, 0]
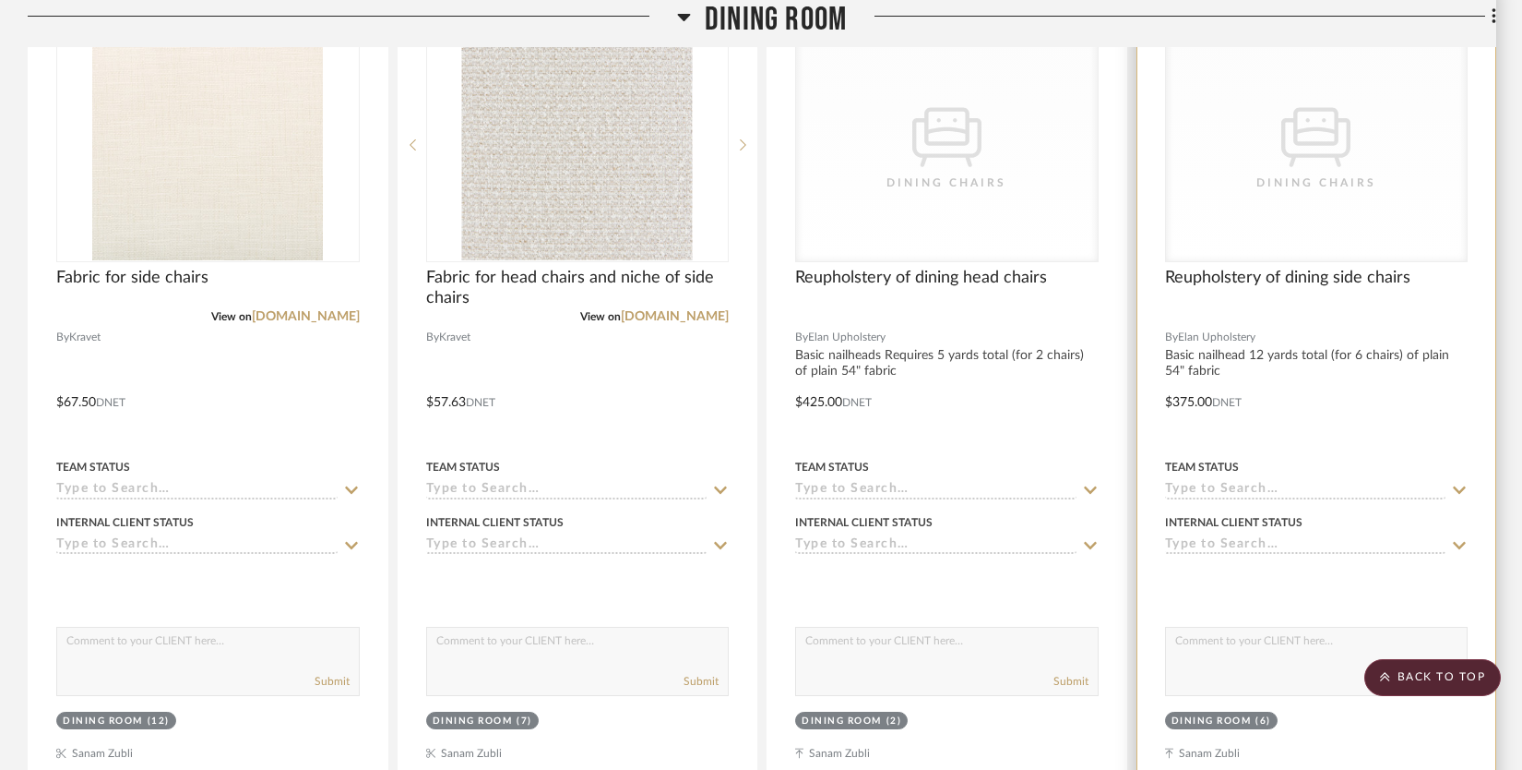
click at [0, 0] on div "CategoryIconSeating Created with Sketch. Dining Chairs" at bounding box center [0, 0] width 0 height 0
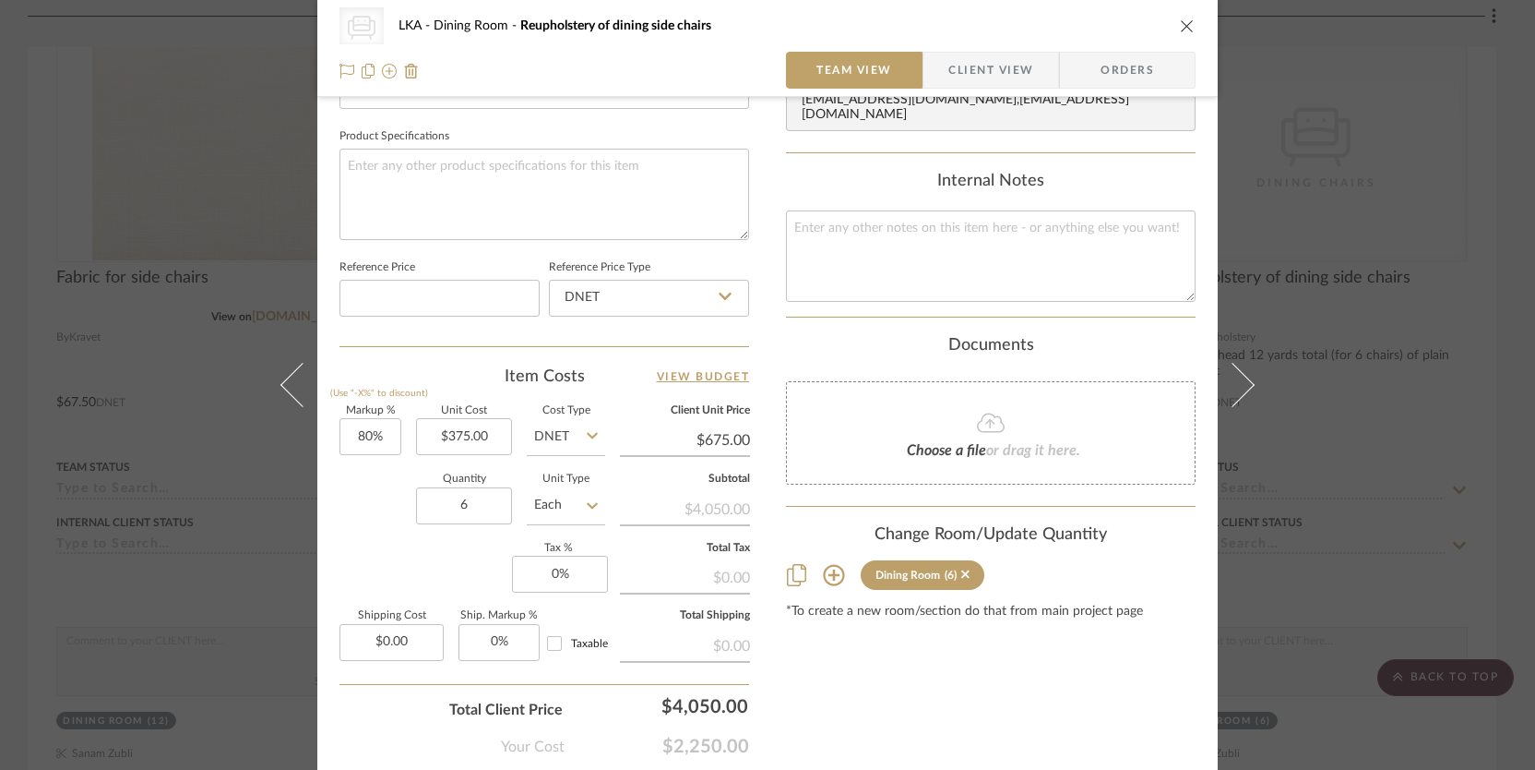
scroll to position [942, 0]
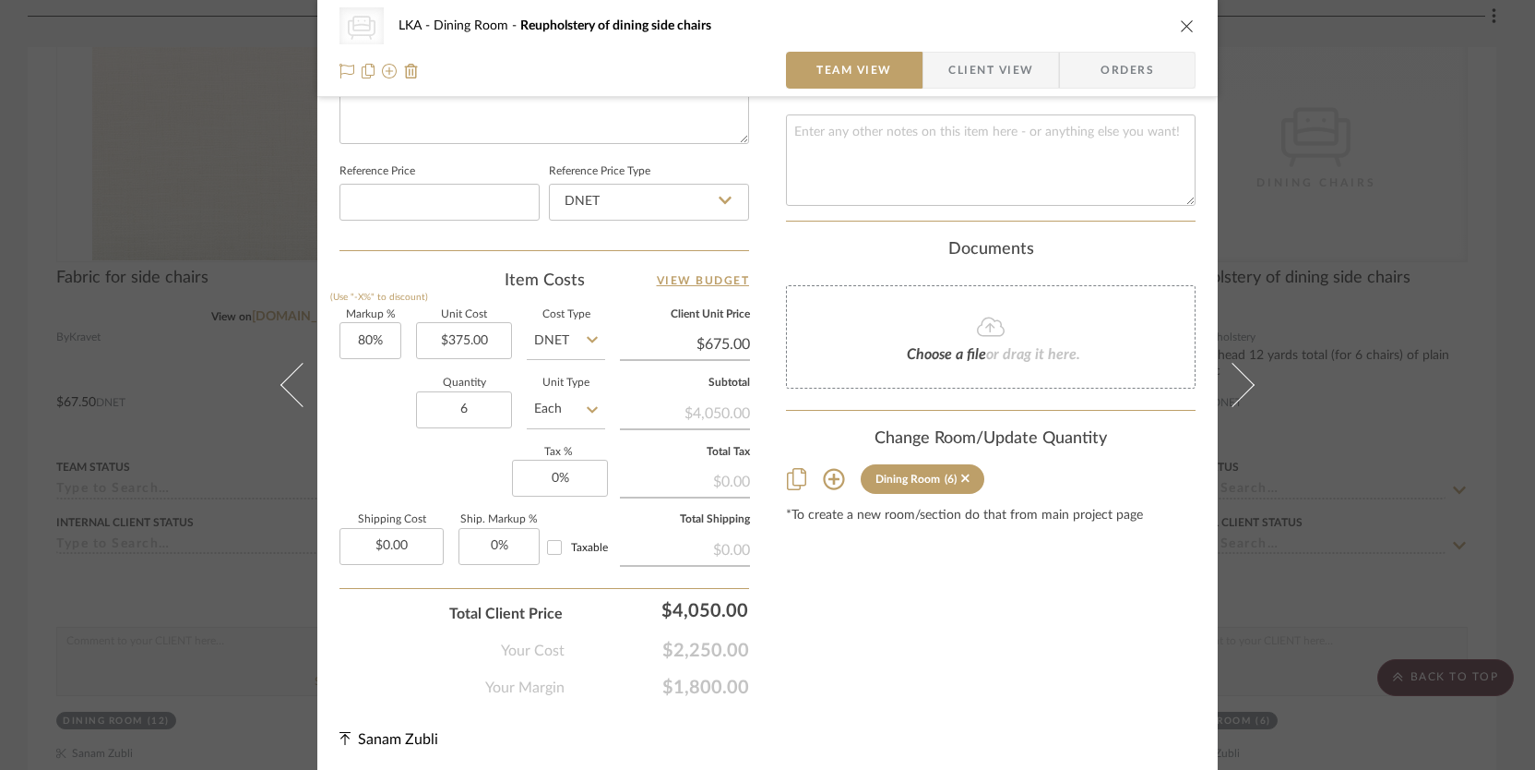
click at [1183, 20] on icon "close" at bounding box center [1187, 25] width 15 height 15
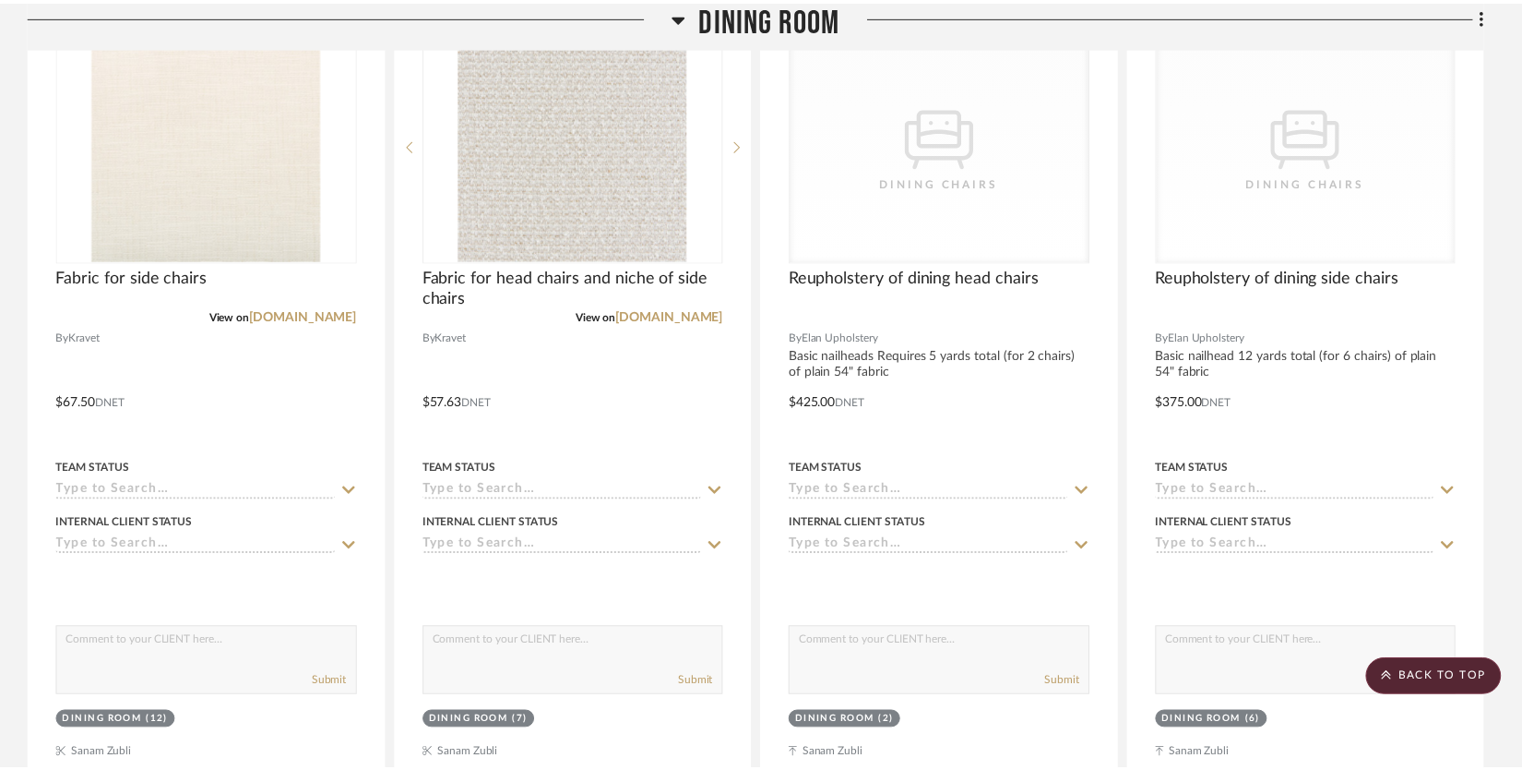
scroll to position [551, 0]
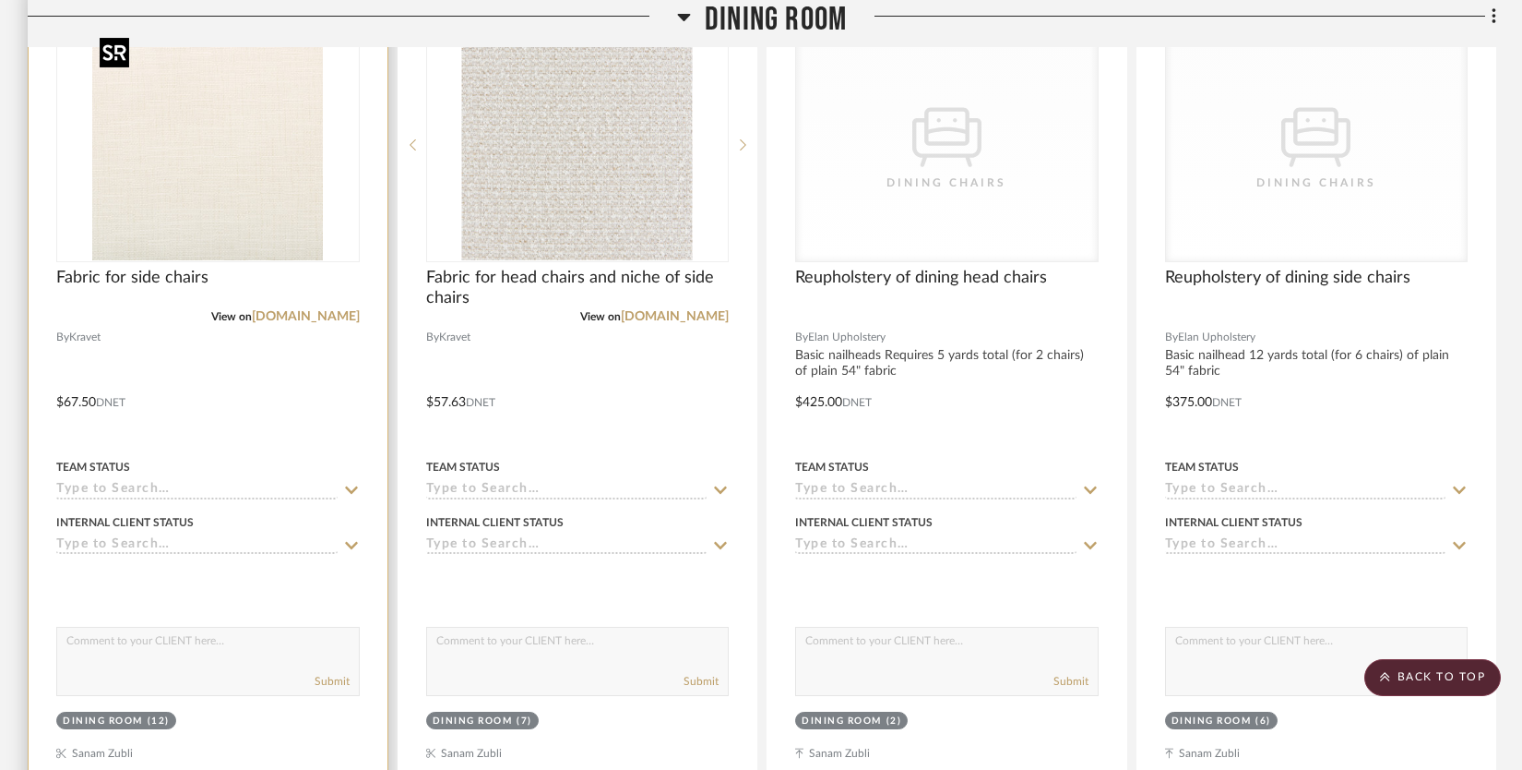
click at [258, 223] on img "0" at bounding box center [207, 145] width 231 height 231
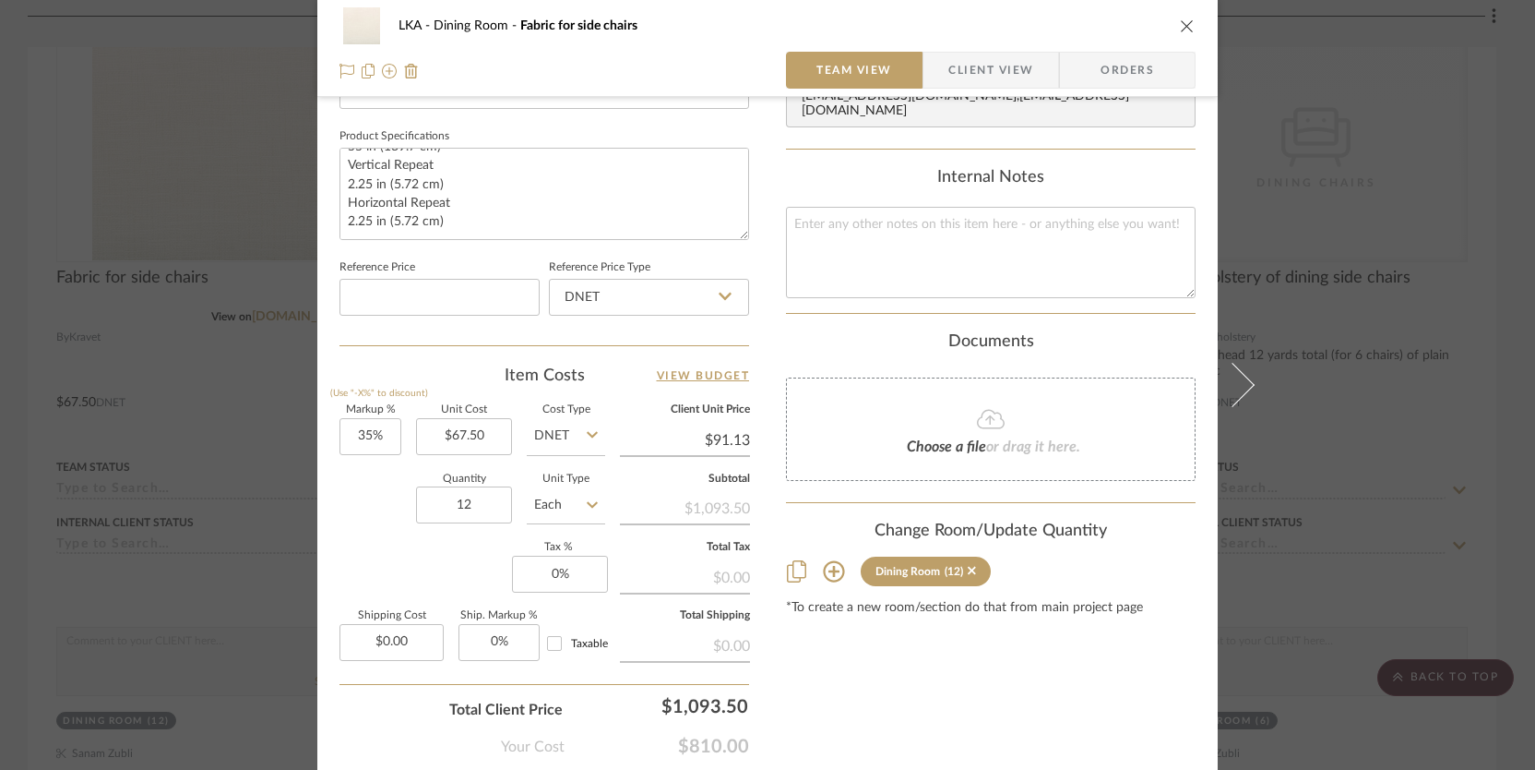
scroll to position [945, 0]
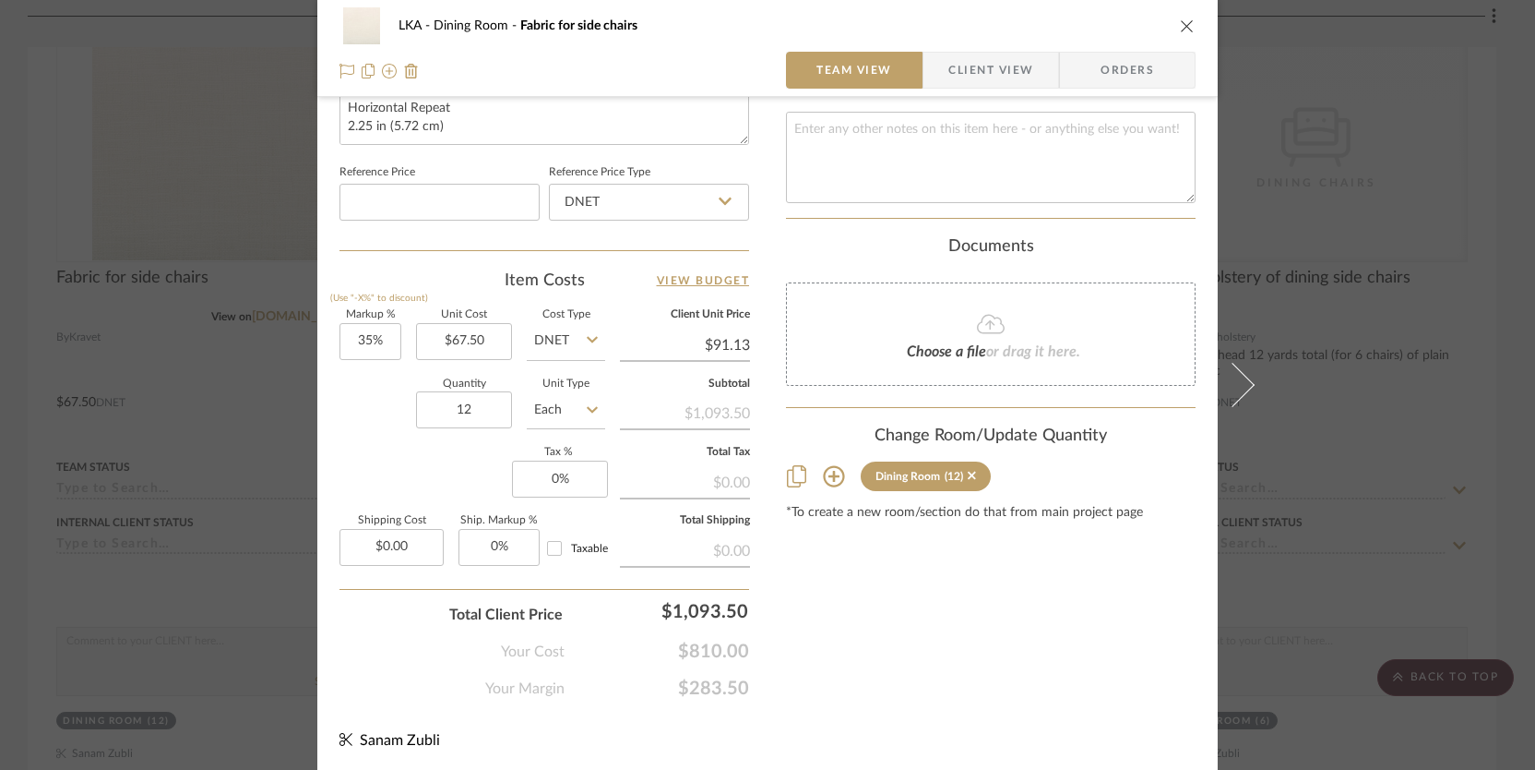
click at [1180, 30] on icon "close" at bounding box center [1187, 25] width 15 height 15
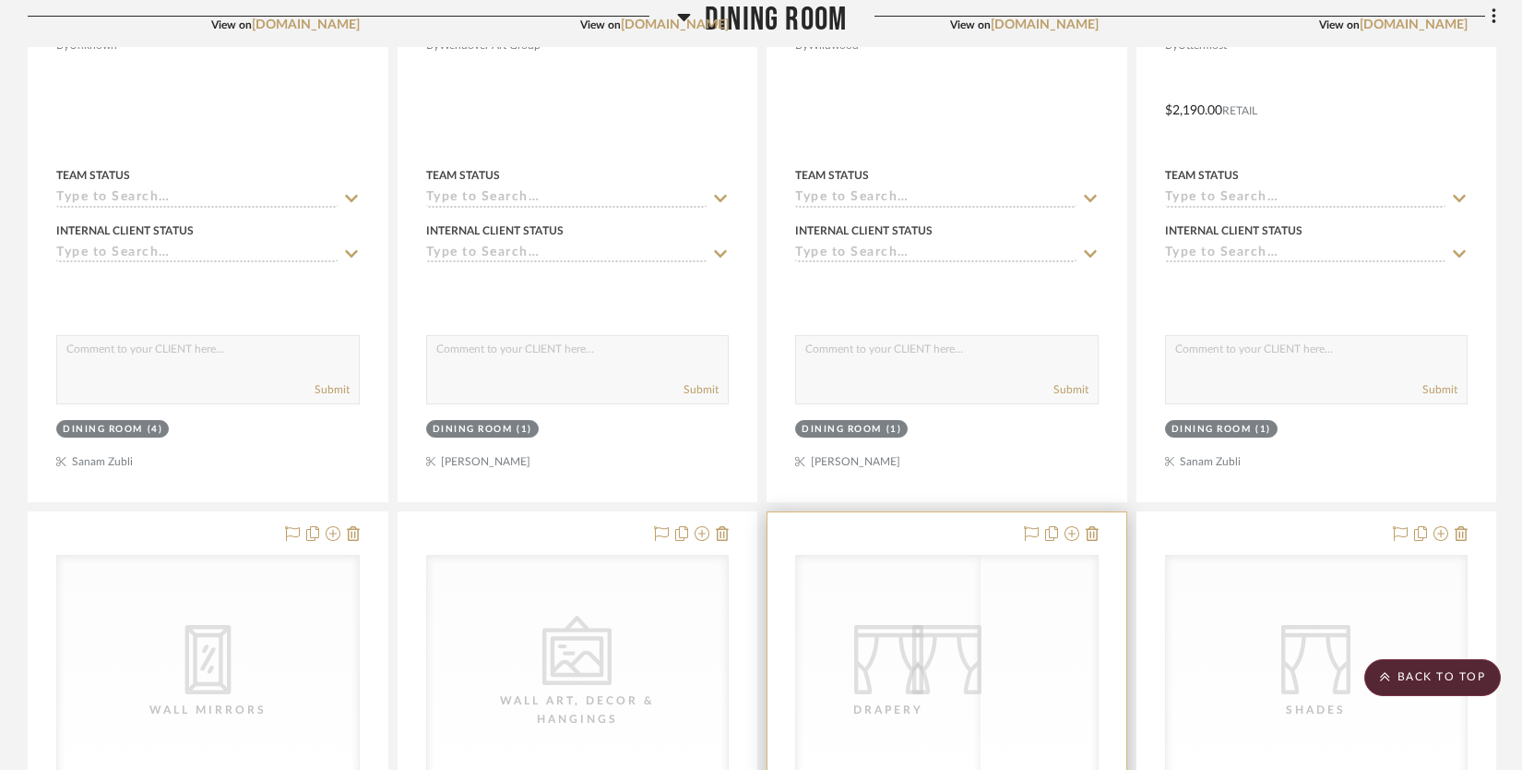
scroll to position [1274, 0]
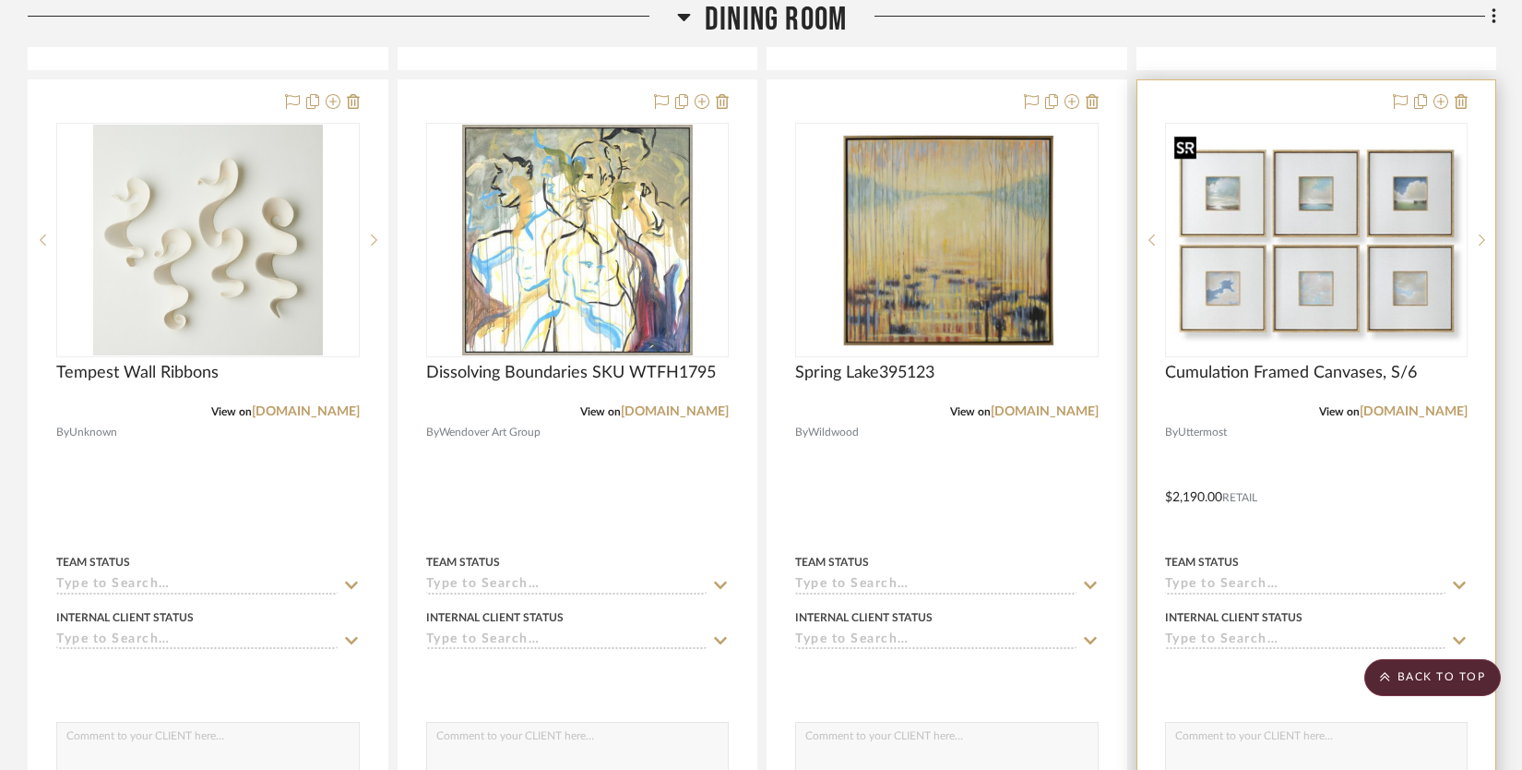
click at [0, 0] on img at bounding box center [0, 0] width 0 height 0
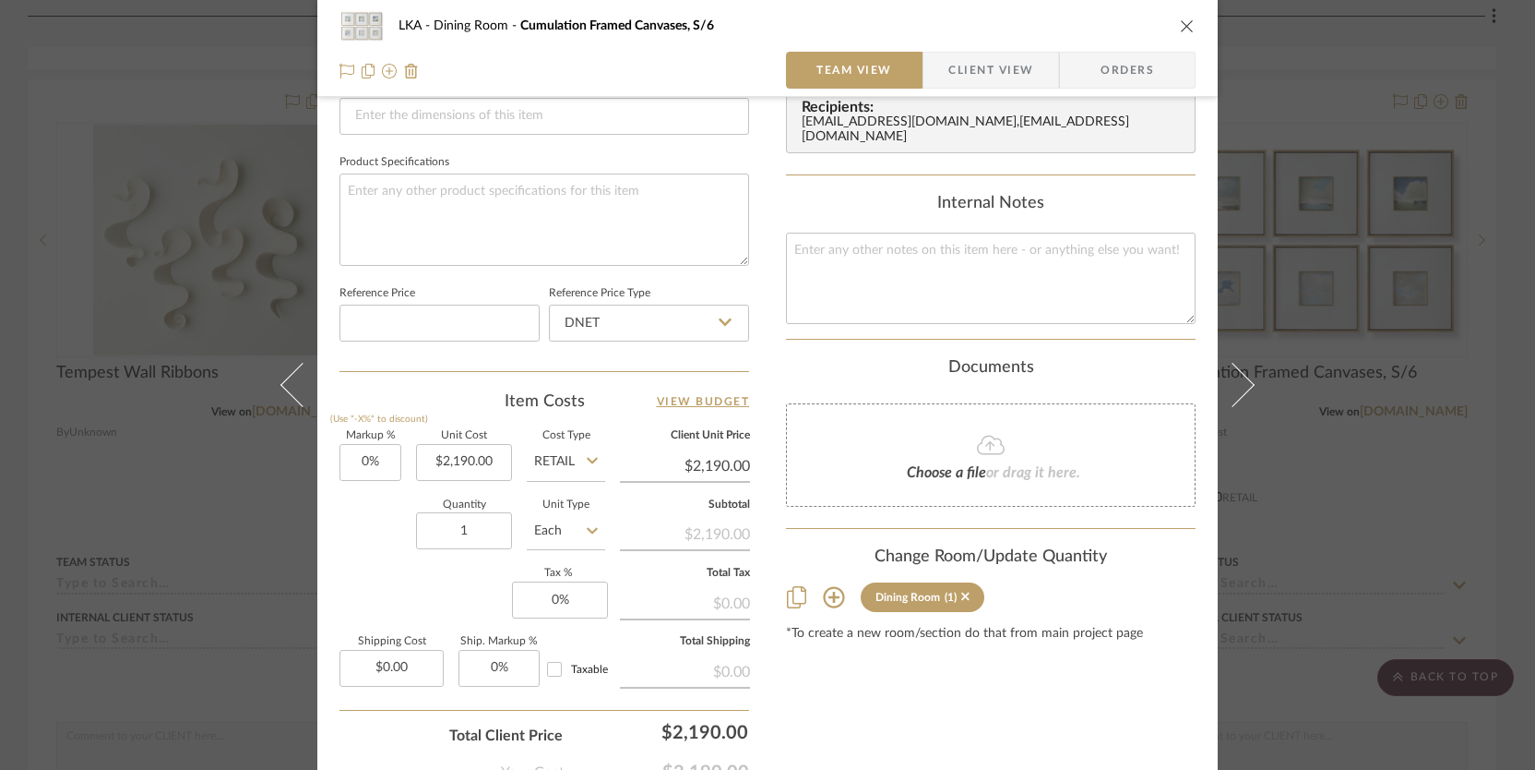
scroll to position [945, 0]
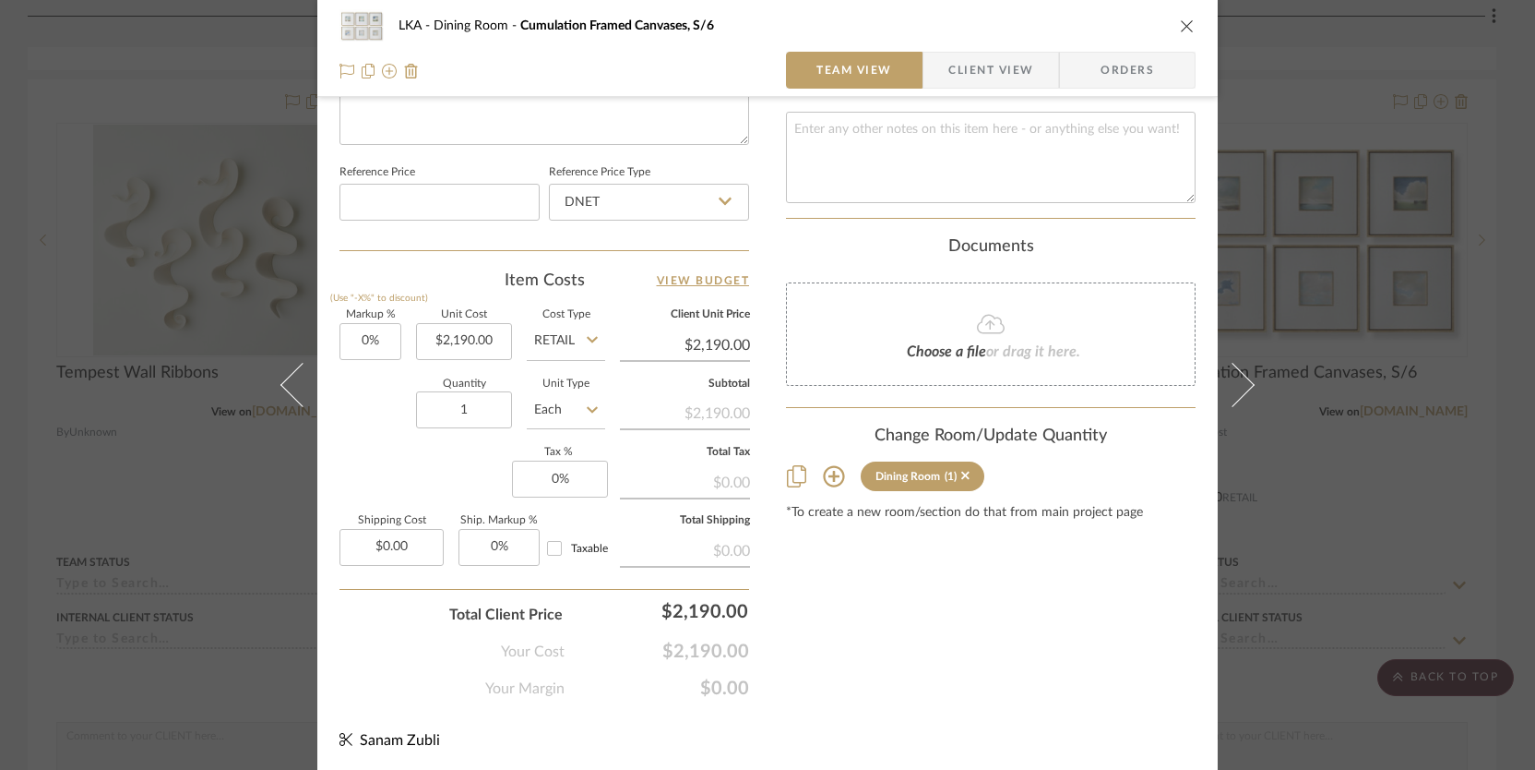
click at [1181, 23] on icon "close" at bounding box center [1187, 25] width 15 height 15
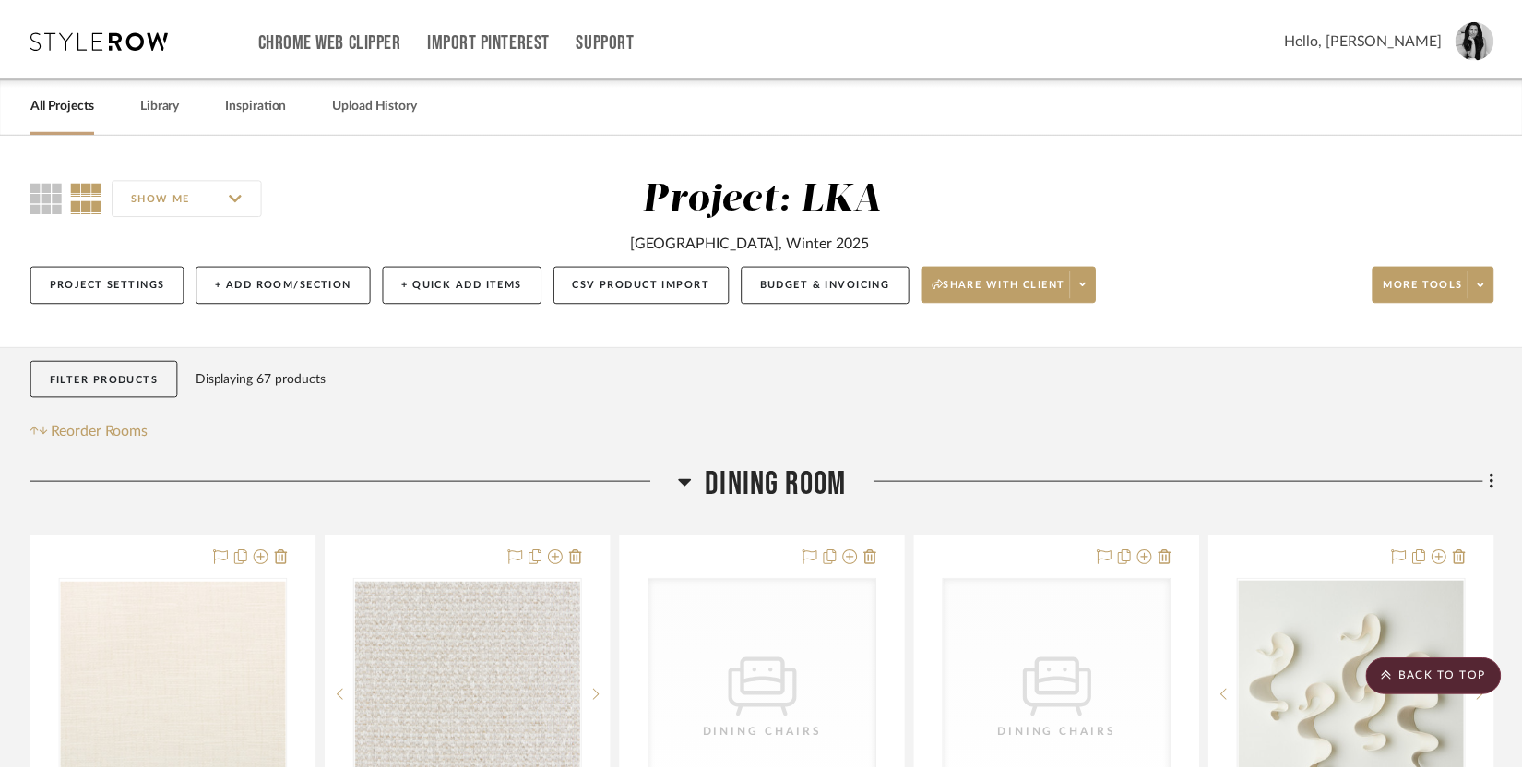
scroll to position [1274, 0]
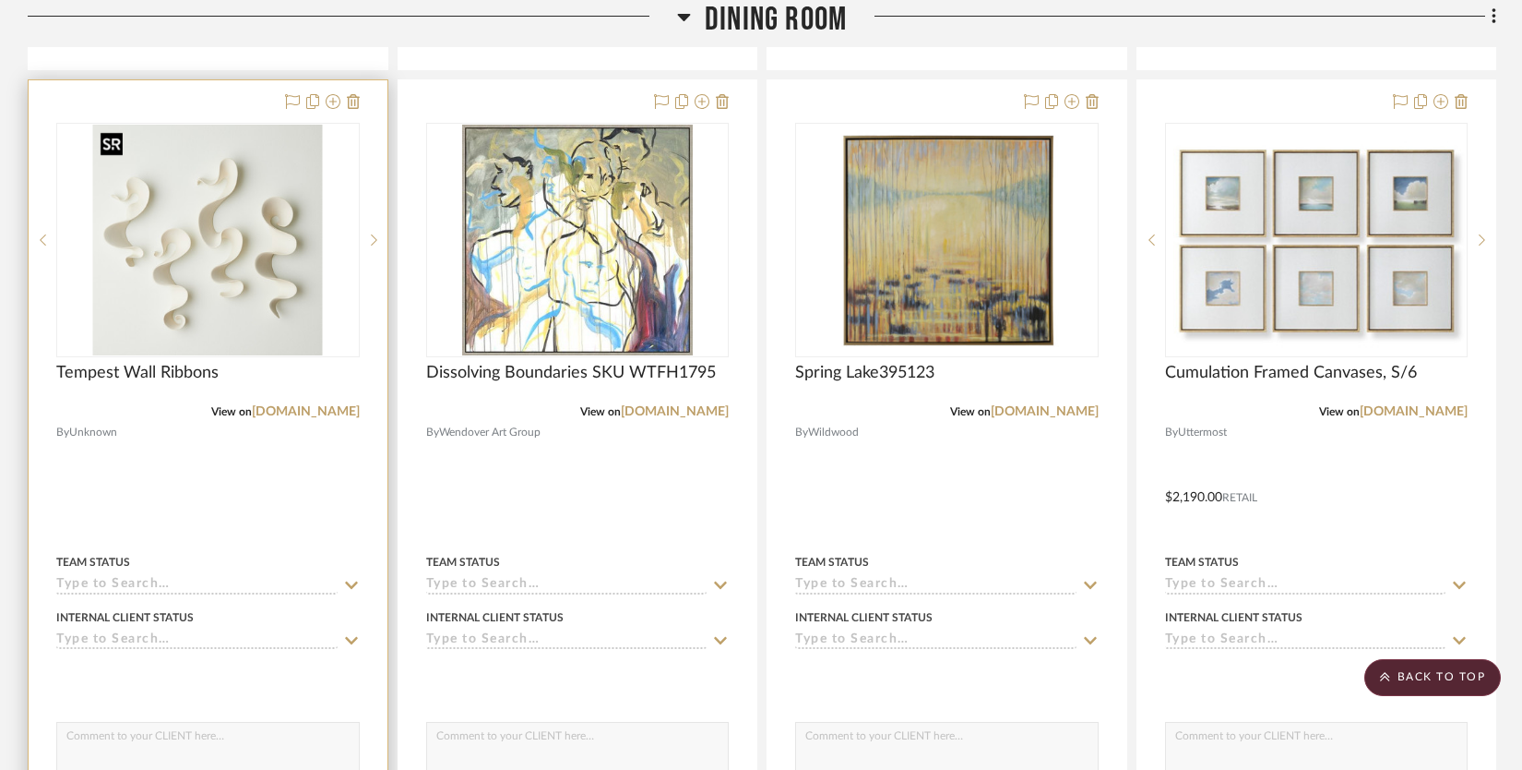
click at [305, 315] on img "0" at bounding box center [208, 240] width 230 height 231
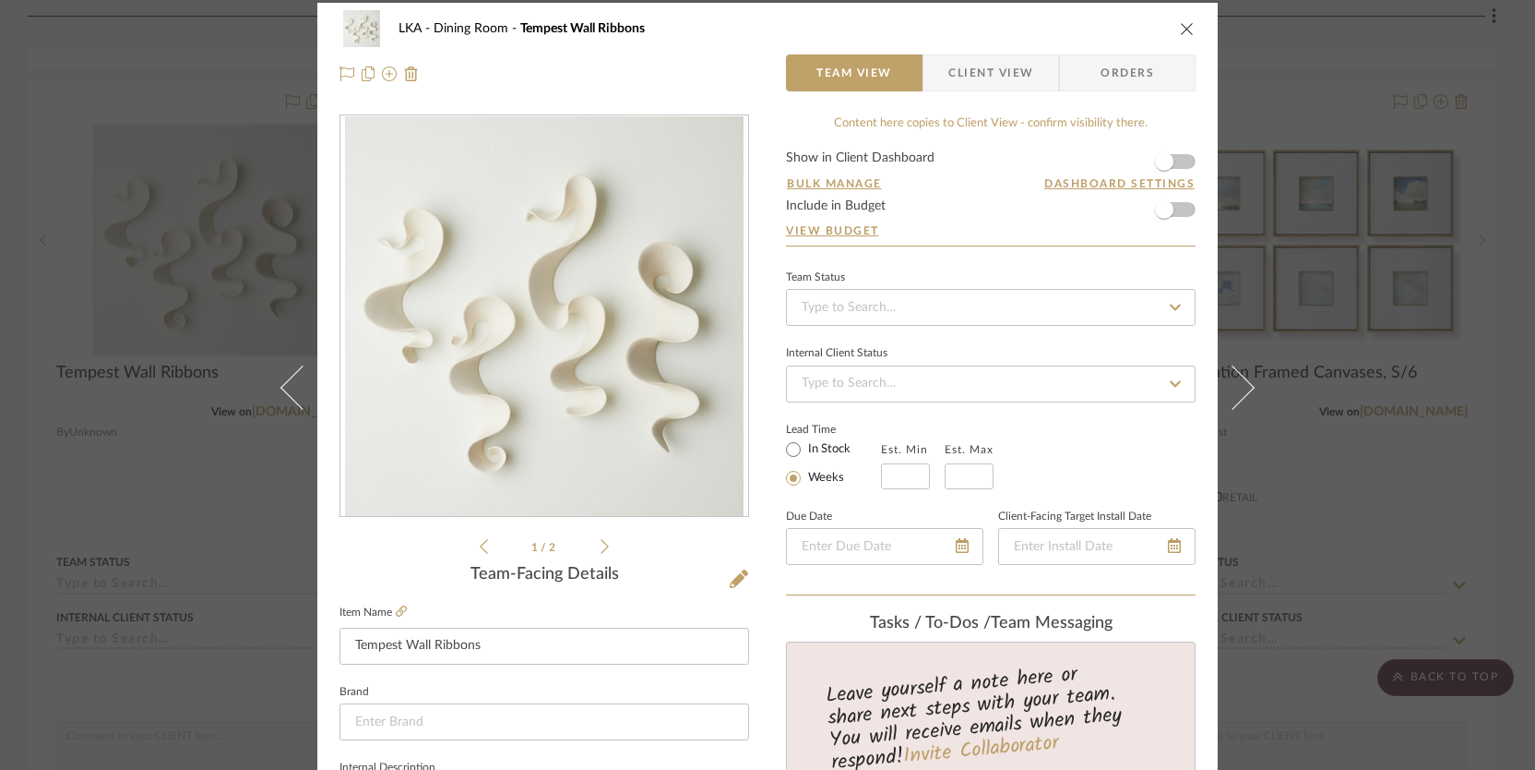
scroll to position [0, 0]
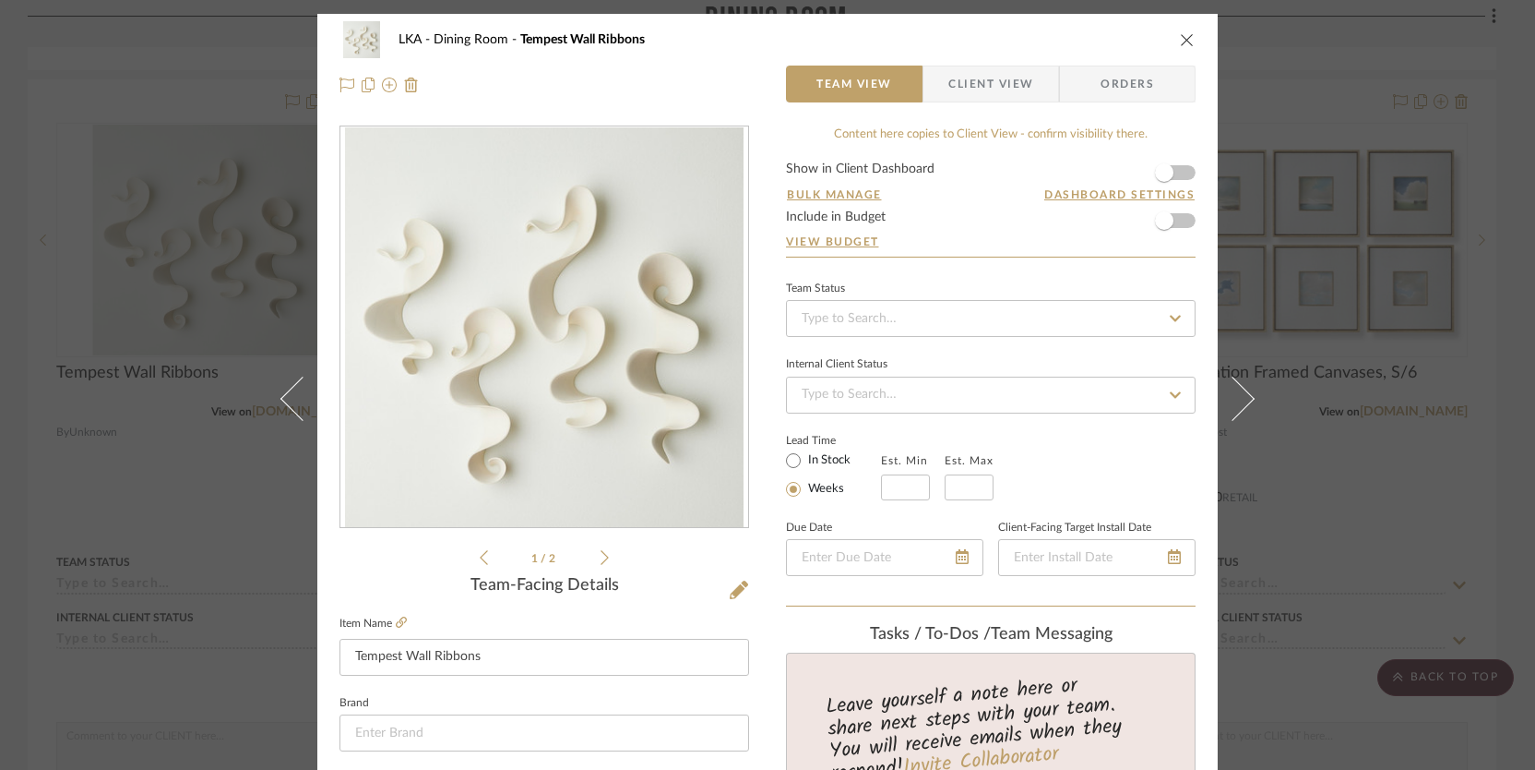
click at [1180, 34] on icon "close" at bounding box center [1187, 39] width 15 height 15
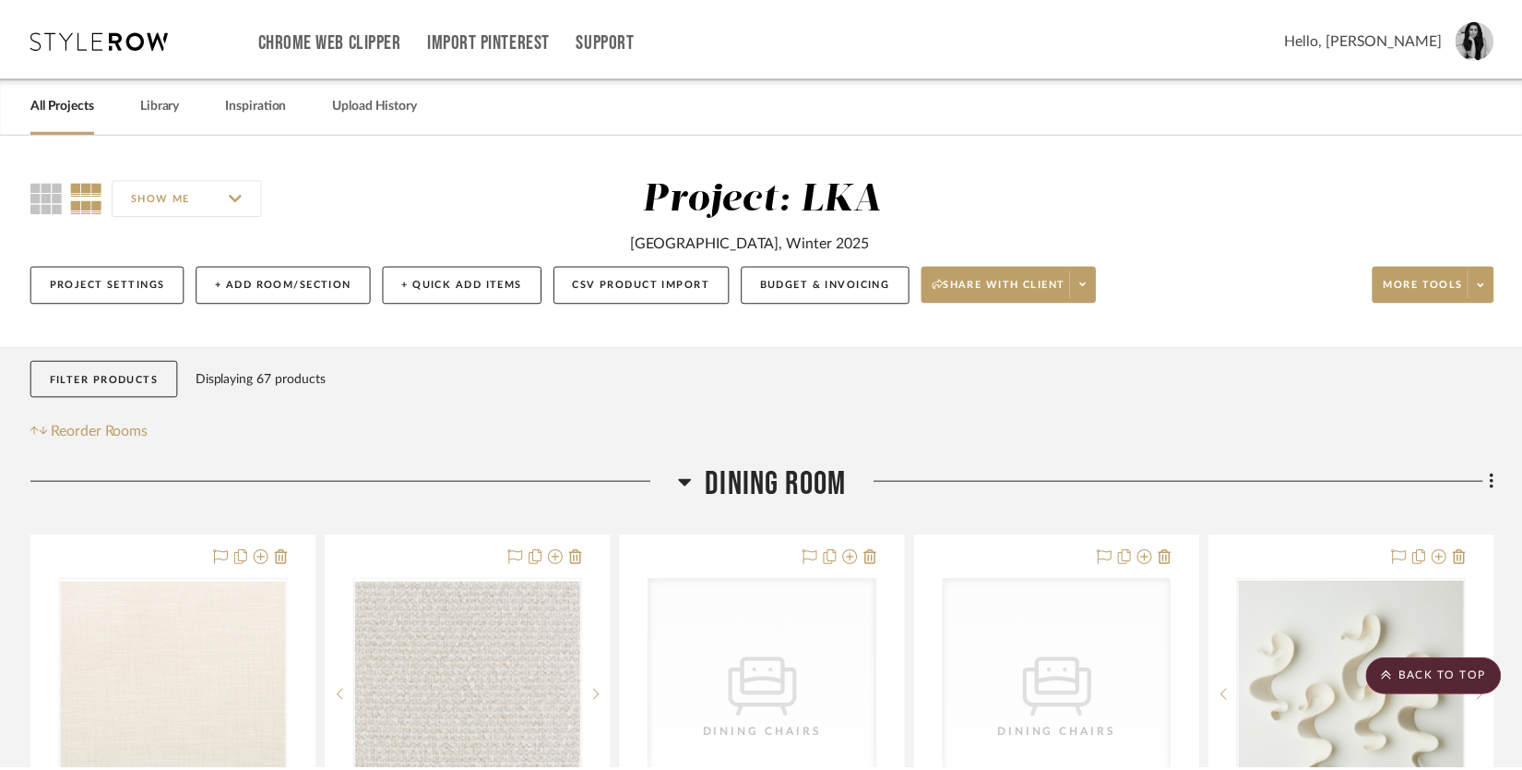
scroll to position [1274, 0]
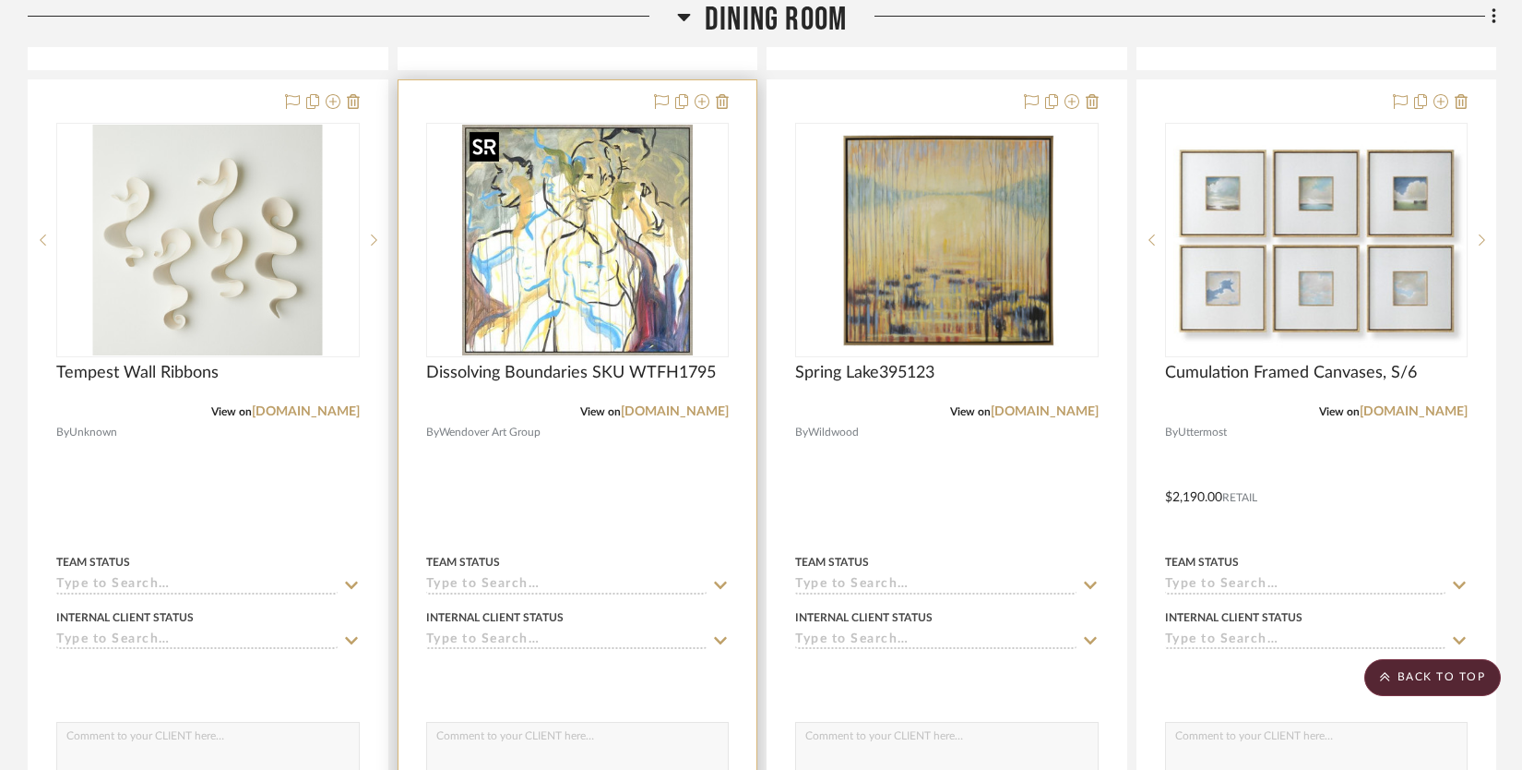
click at [650, 259] on img "0" at bounding box center [577, 240] width 231 height 231
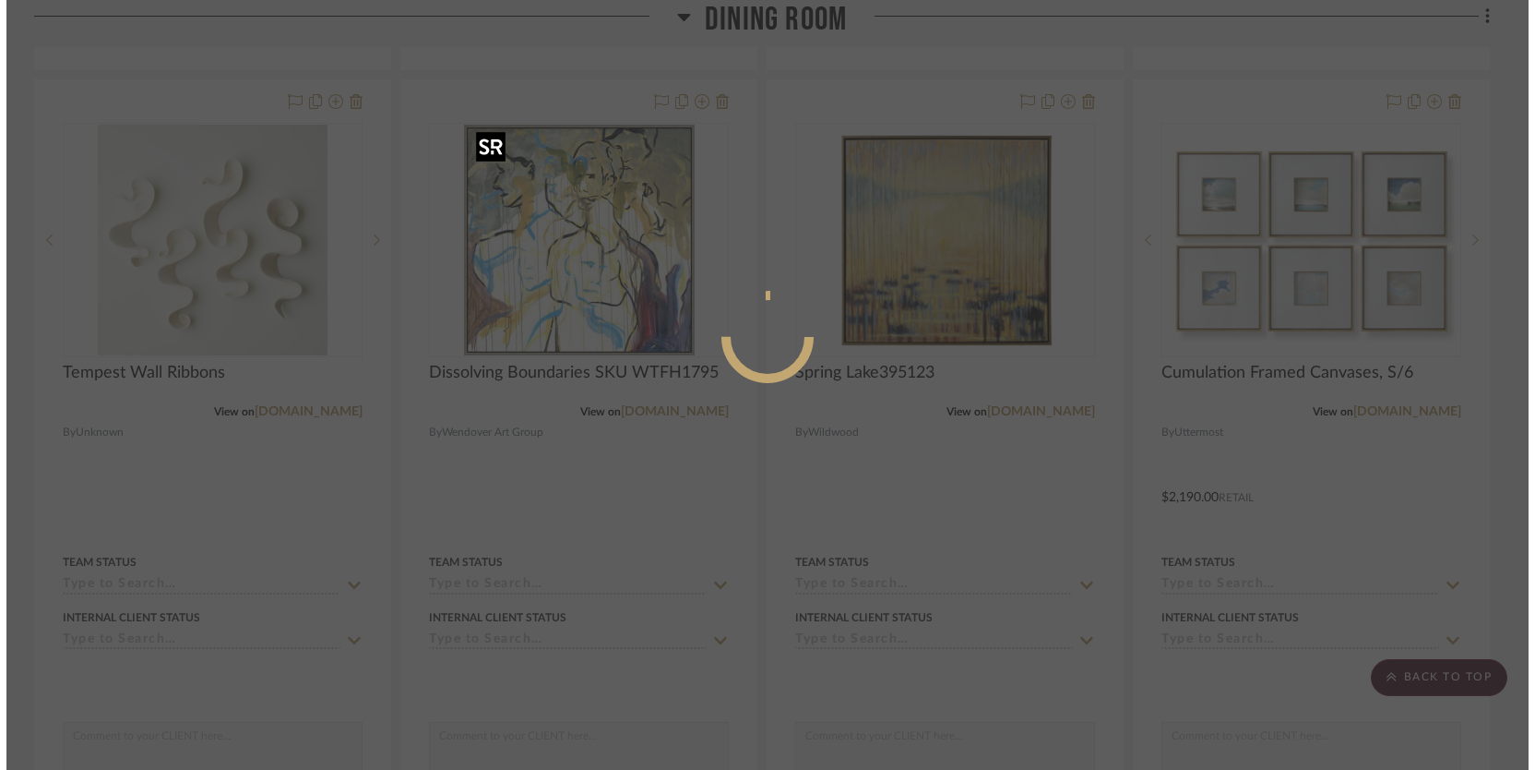
scroll to position [0, 0]
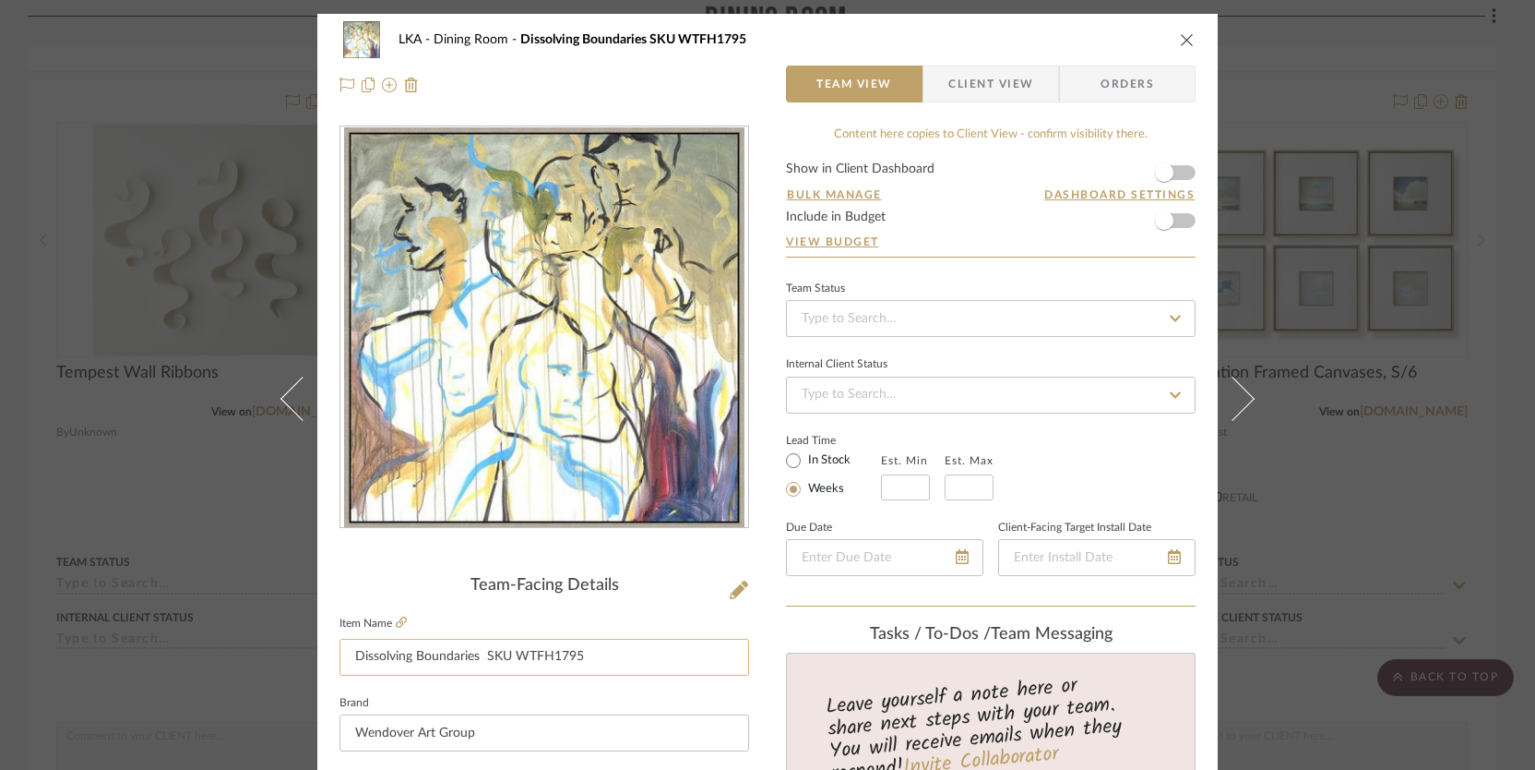
drag, startPoint x: 575, startPoint y: 657, endPoint x: 350, endPoint y: 648, distance: 225.3
click at [349, 648] on input "Dissolving Boundaries SKU WTFH1795" at bounding box center [545, 657] width 410 height 37
click at [1182, 42] on icon "close" at bounding box center [1187, 39] width 15 height 15
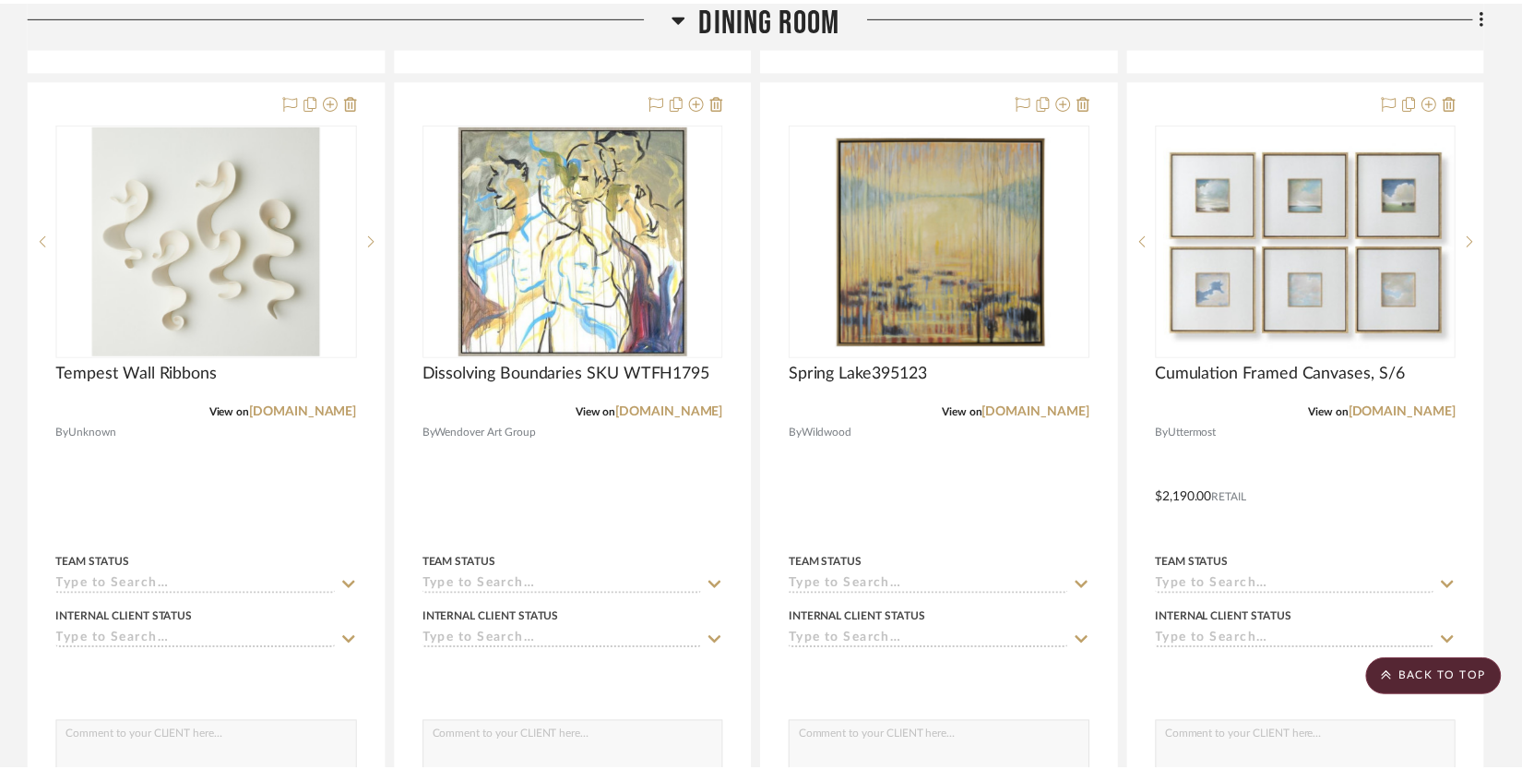
scroll to position [1274, 0]
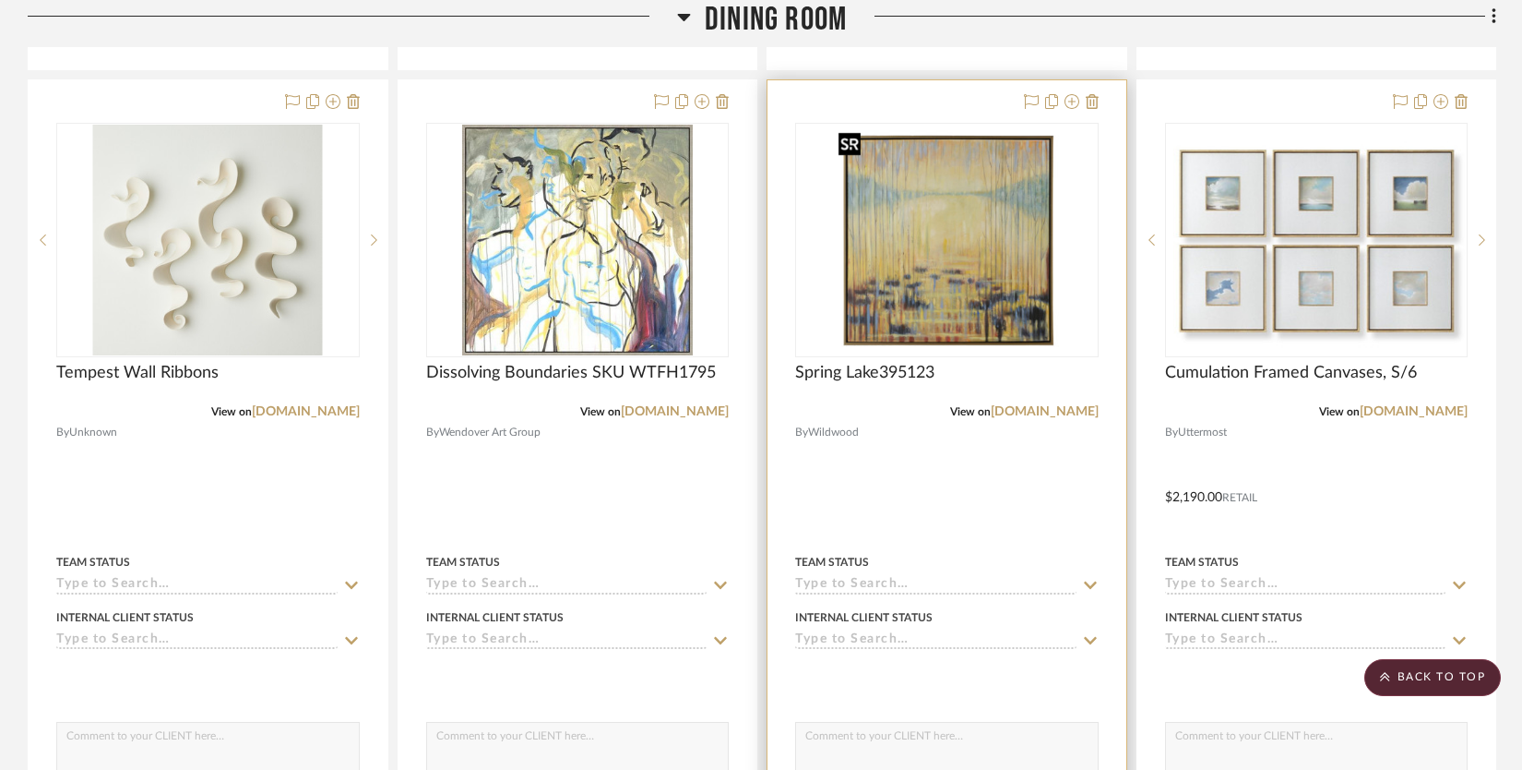
click at [929, 247] on img "0" at bounding box center [947, 240] width 232 height 231
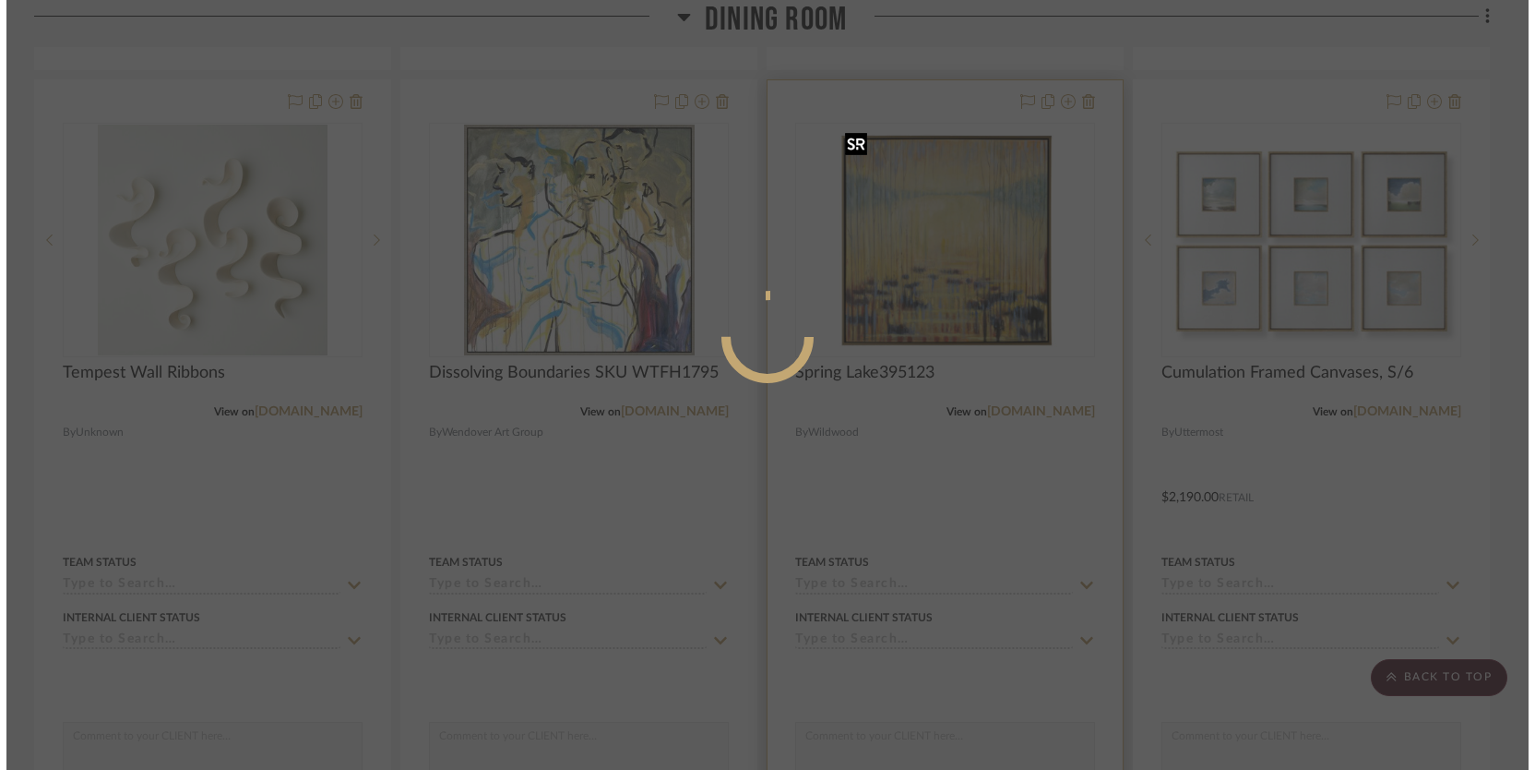
scroll to position [0, 0]
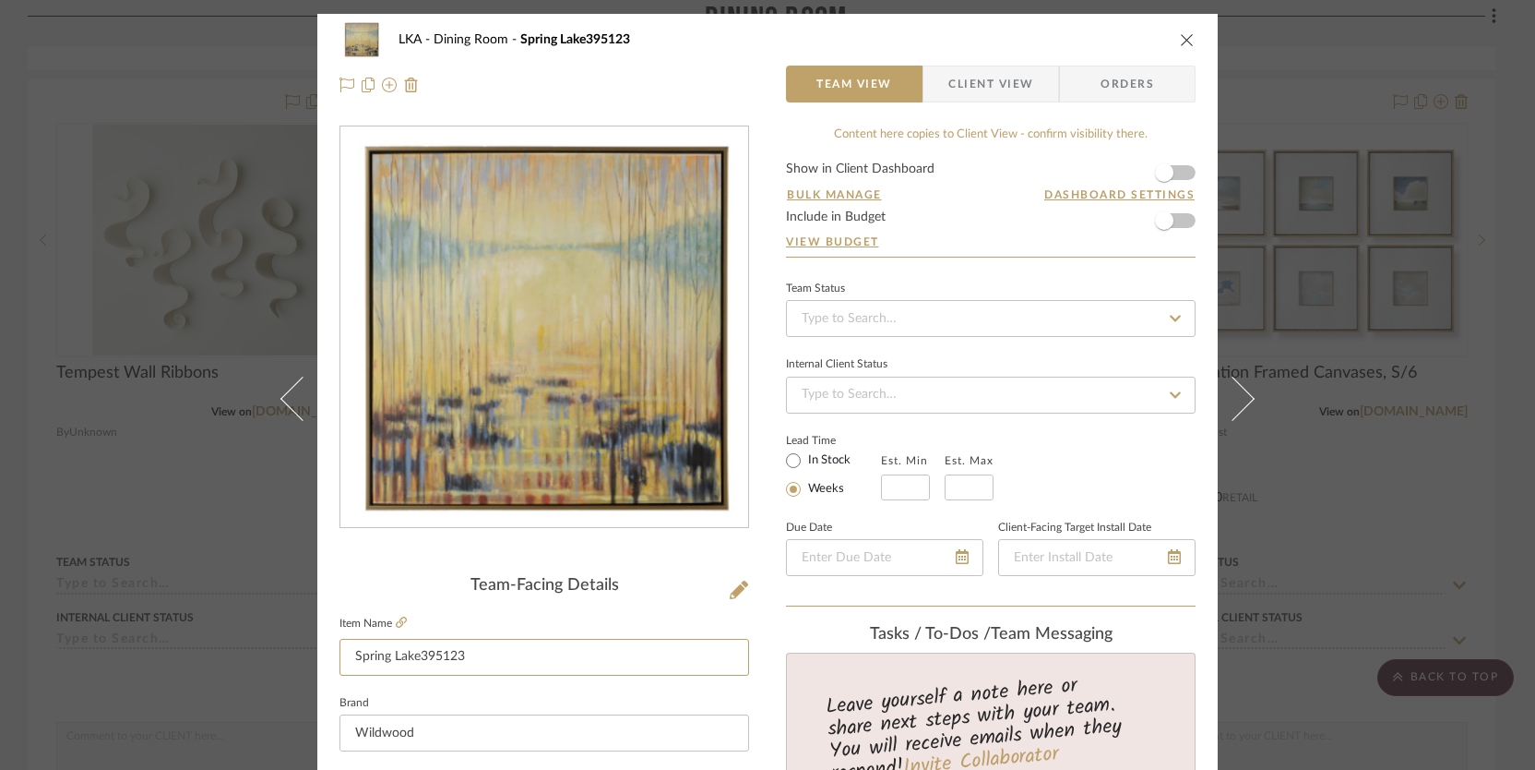
drag, startPoint x: 484, startPoint y: 655, endPoint x: 328, endPoint y: 661, distance: 157.0
click at [1189, 32] on div "LKA Dining Room Spring Lake395123 Team View Client View Orders" at bounding box center [767, 62] width 901 height 97
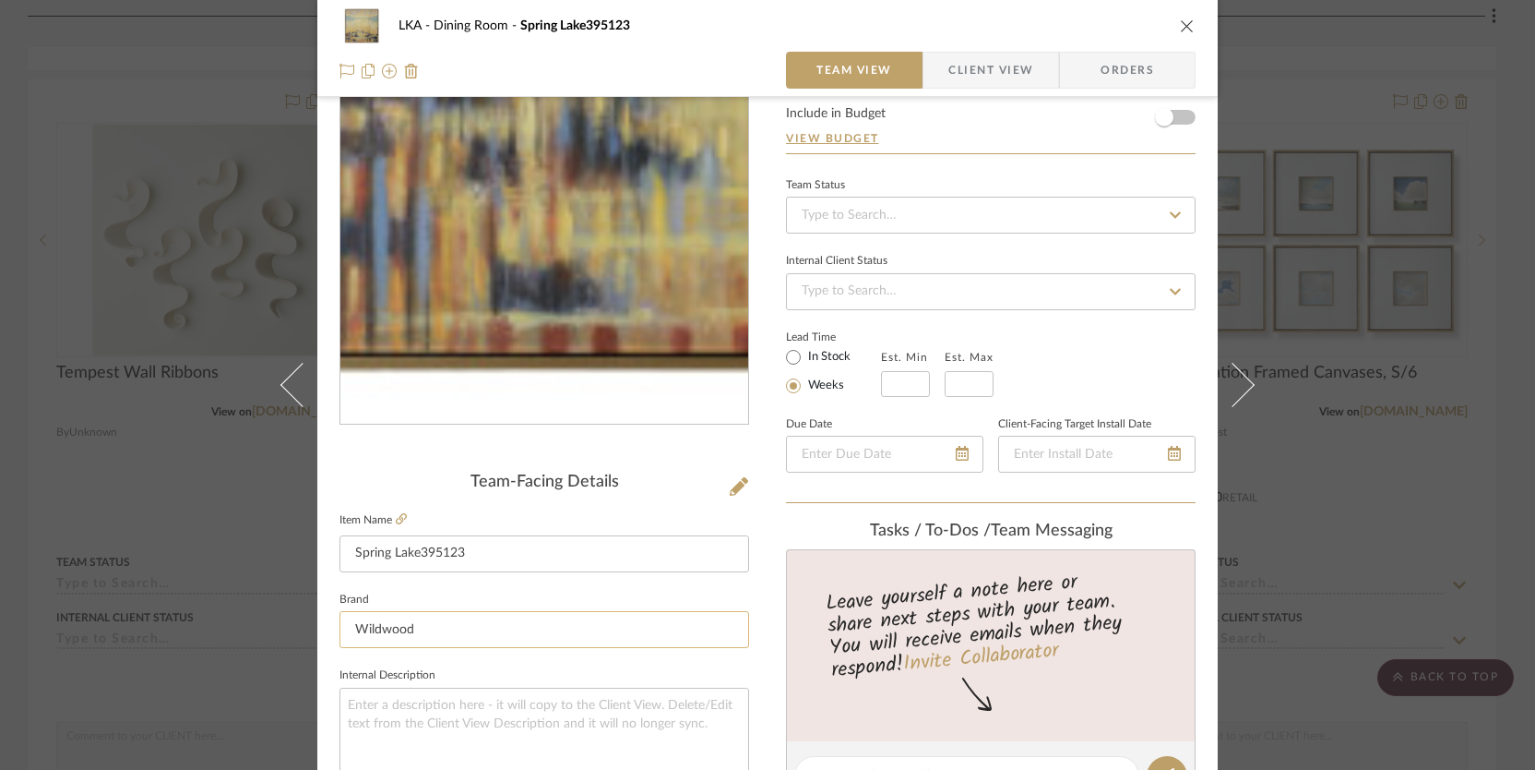
scroll to position [346, 0]
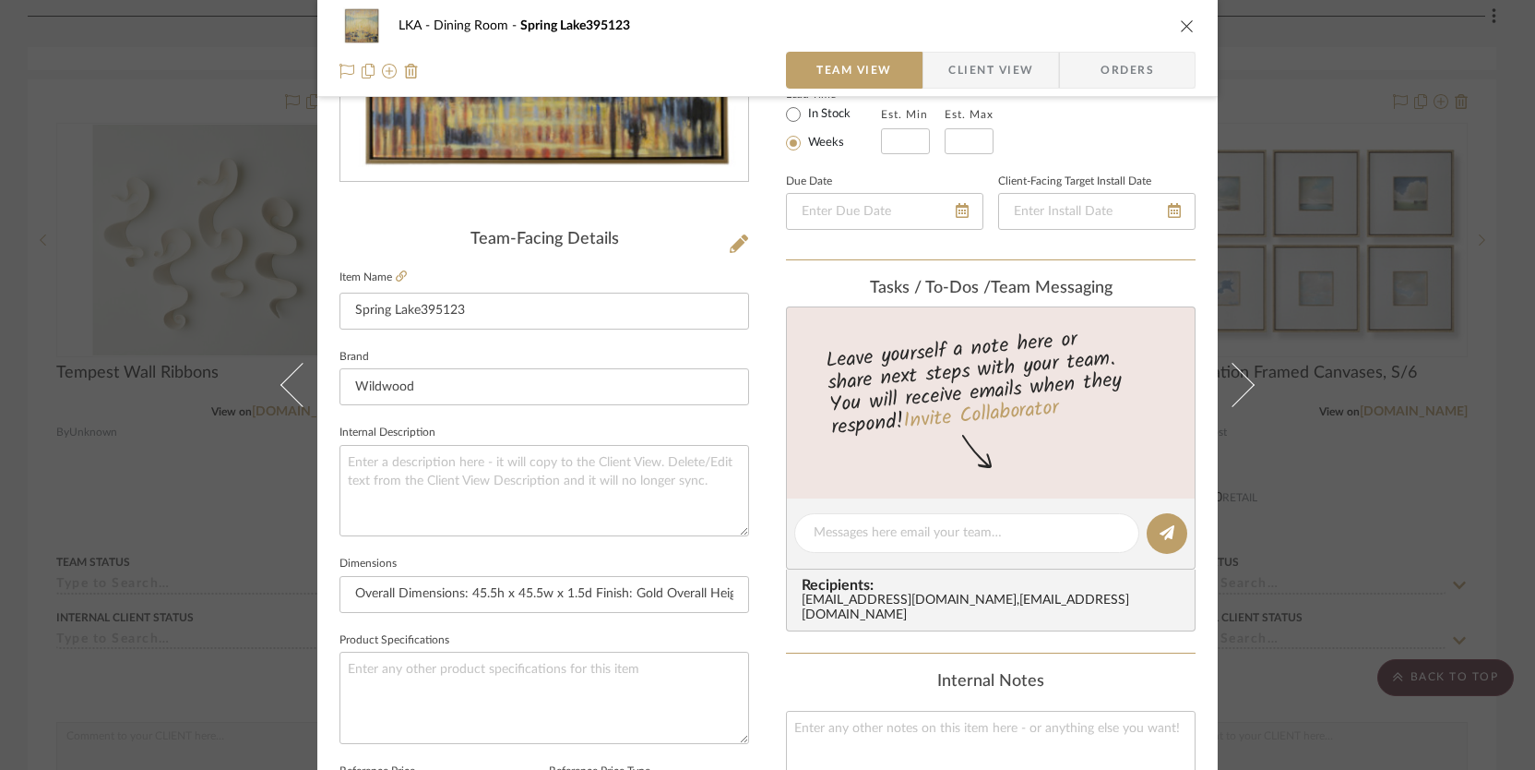
click at [390, 267] on fieldset "Item Name Spring Lake395123" at bounding box center [545, 297] width 410 height 65
click at [396, 271] on icon at bounding box center [401, 275] width 11 height 11
click at [1181, 21] on icon "close" at bounding box center [1187, 25] width 15 height 15
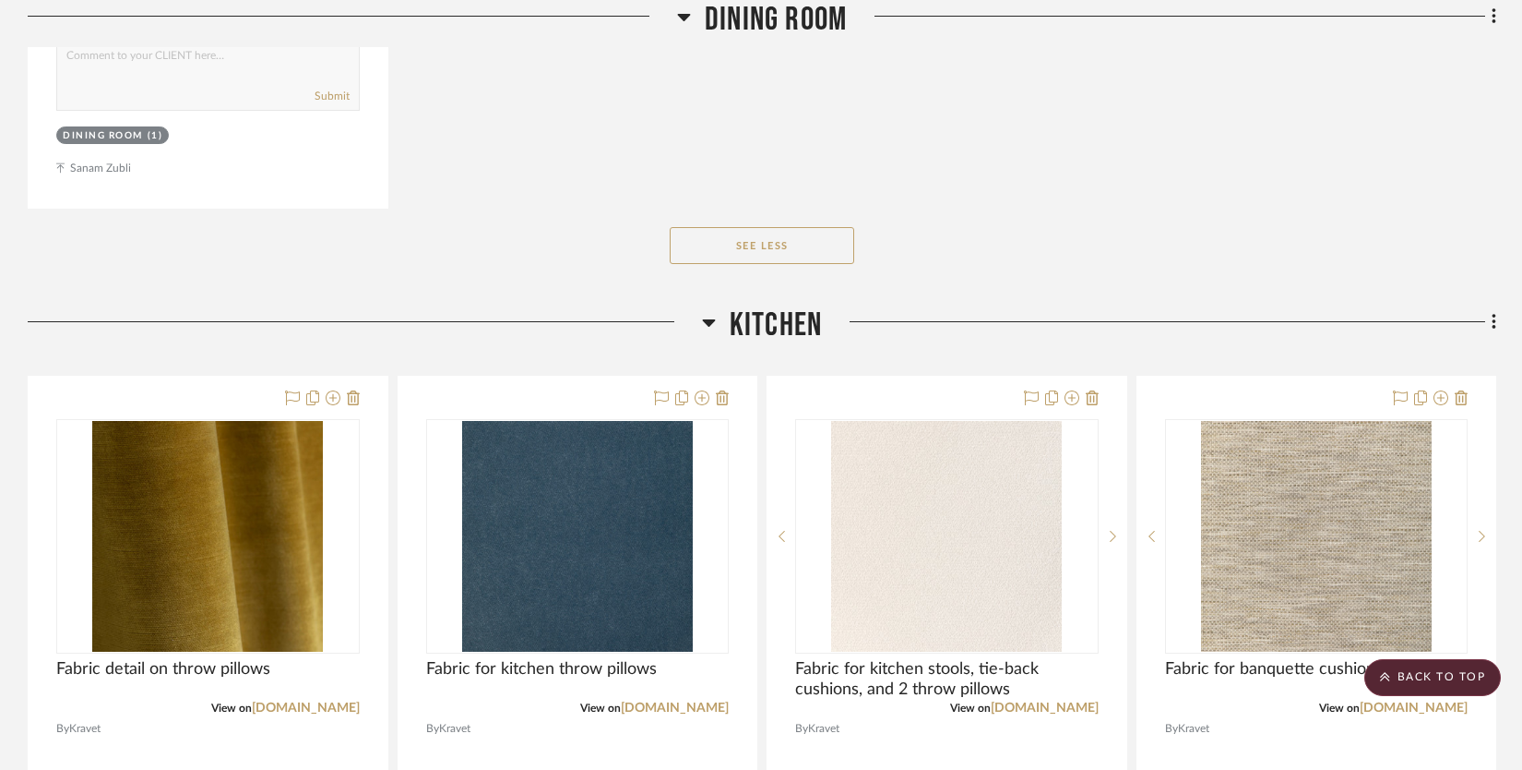
scroll to position [3948, 0]
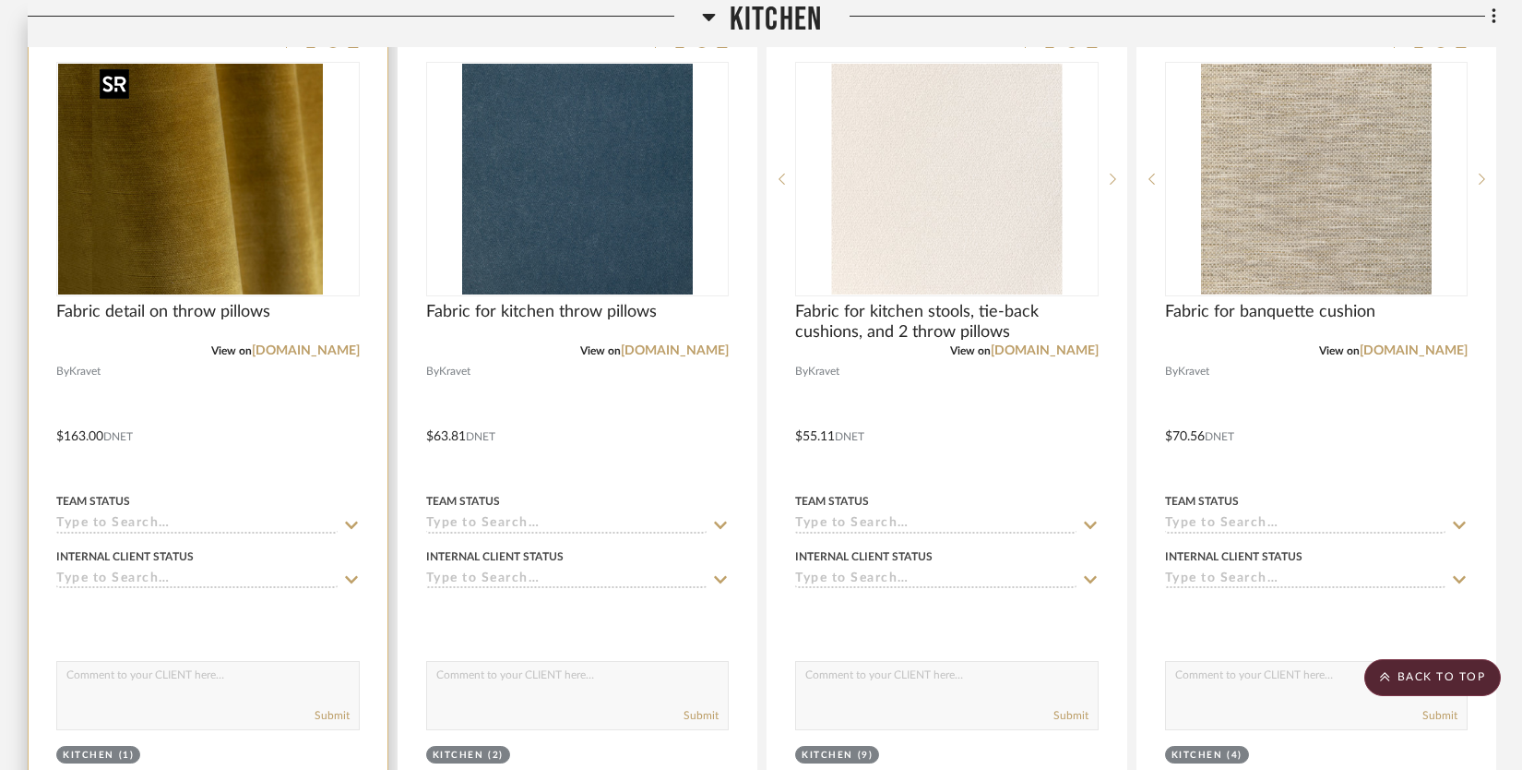
click at [249, 226] on div at bounding box center [208, 179] width 304 height 234
click at [249, 226] on img "0" at bounding box center [207, 179] width 231 height 231
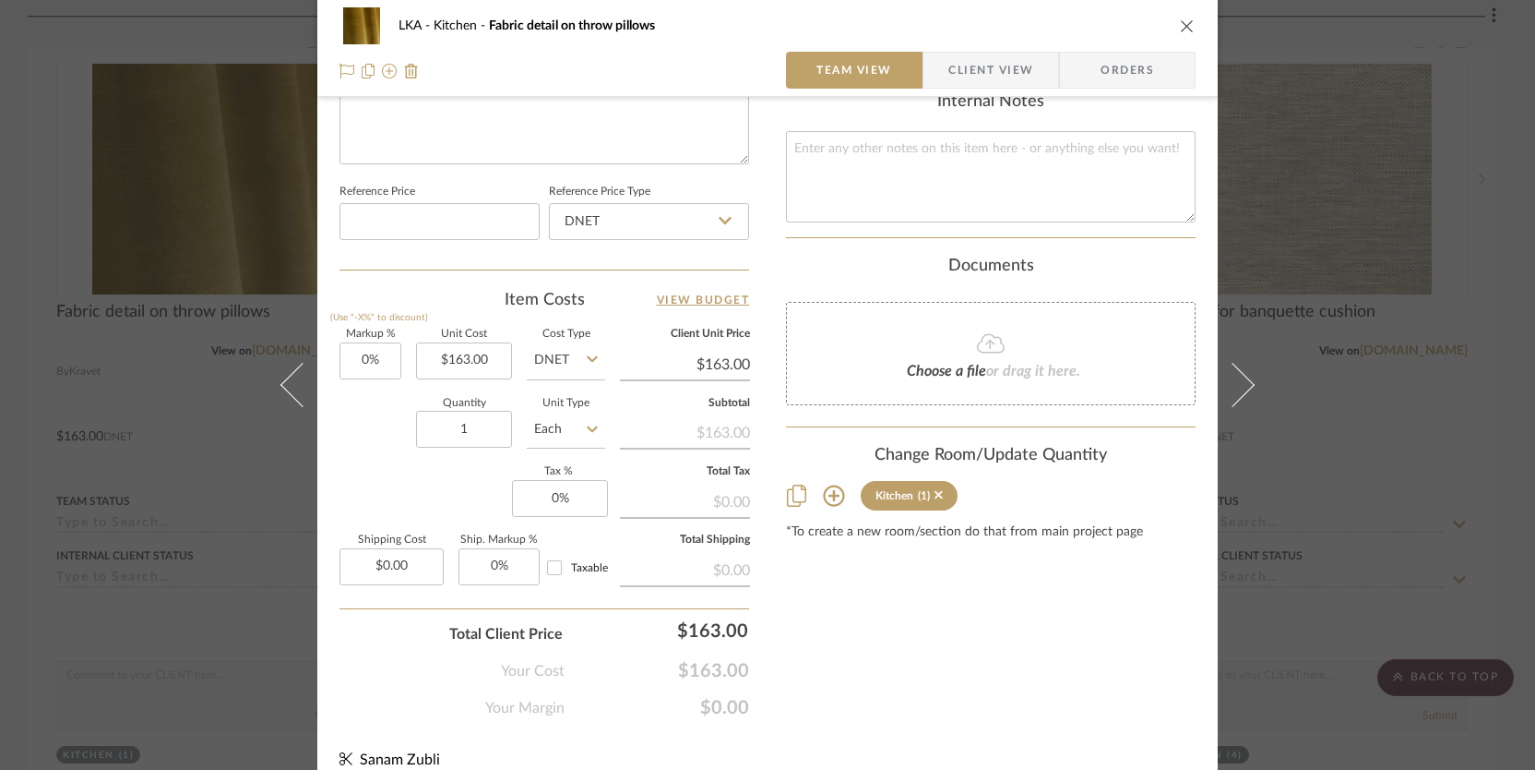
scroll to position [945, 0]
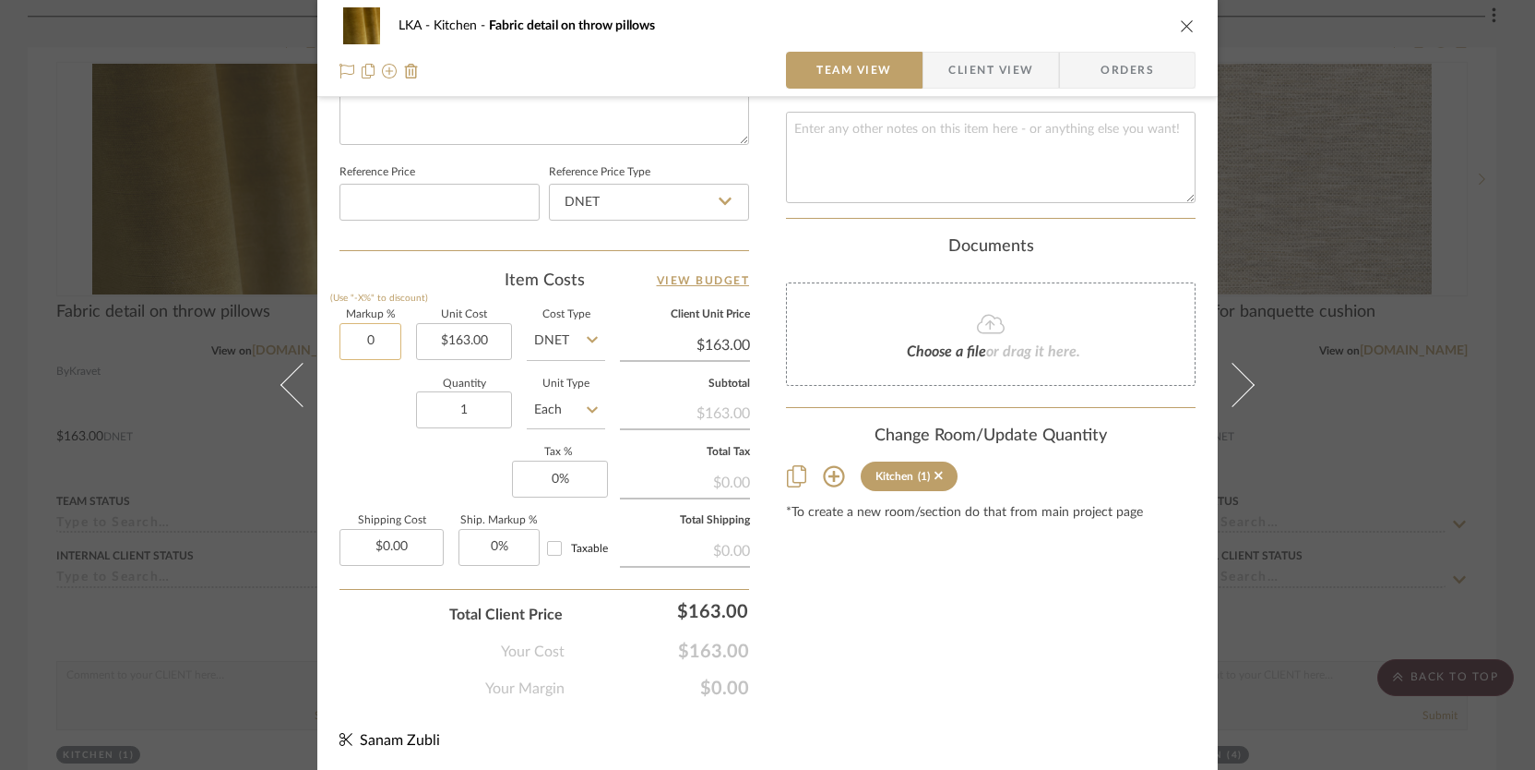
click at [368, 342] on input "0" at bounding box center [371, 341] width 62 height 37
type input "10%"
click at [367, 400] on div "Quantity 1 Unit Type Each" at bounding box center [473, 412] width 266 height 66
type input "$179.30"
click at [1180, 29] on icon "close" at bounding box center [1187, 25] width 15 height 15
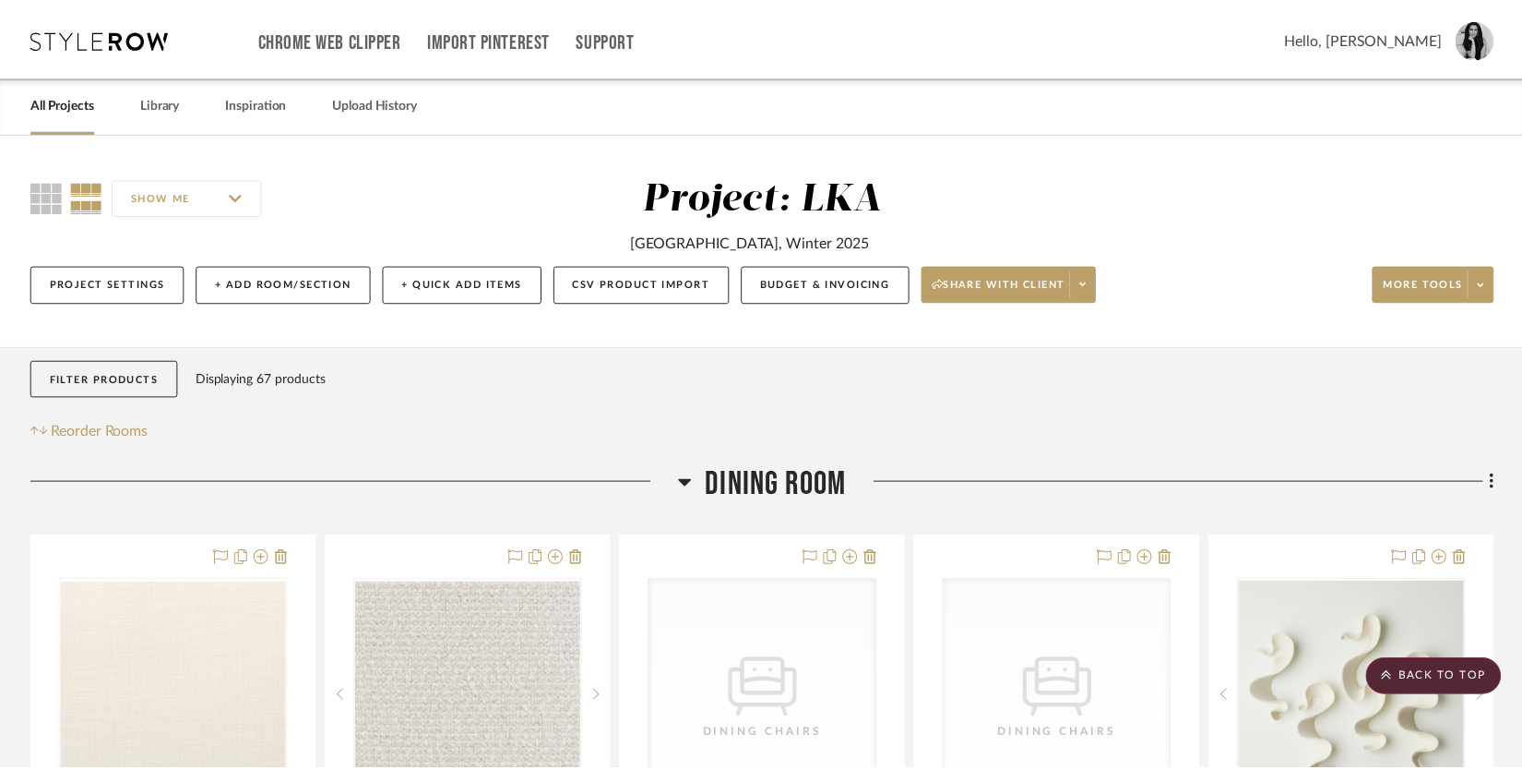
scroll to position [3948, 0]
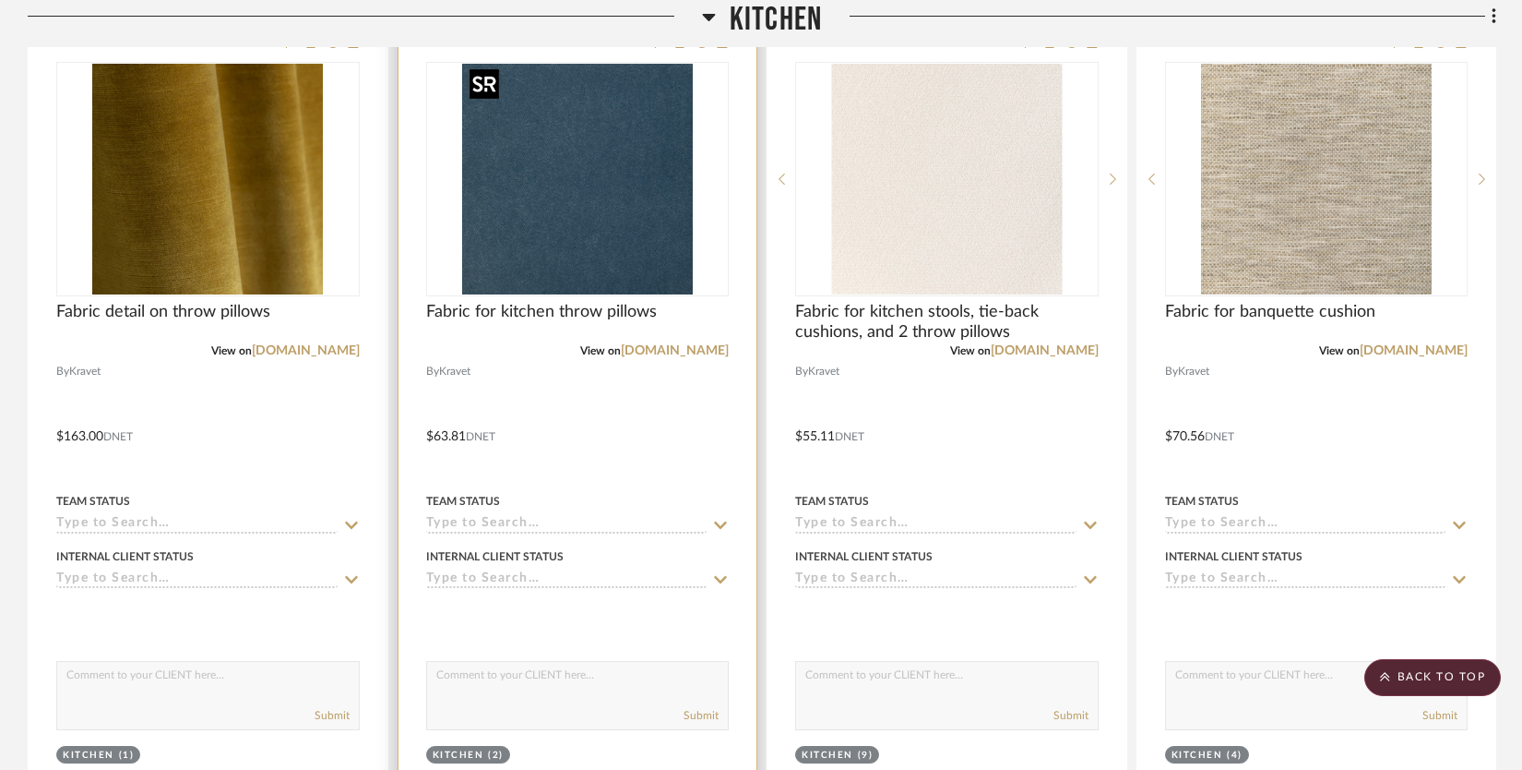
click at [639, 225] on img "0" at bounding box center [577, 179] width 231 height 231
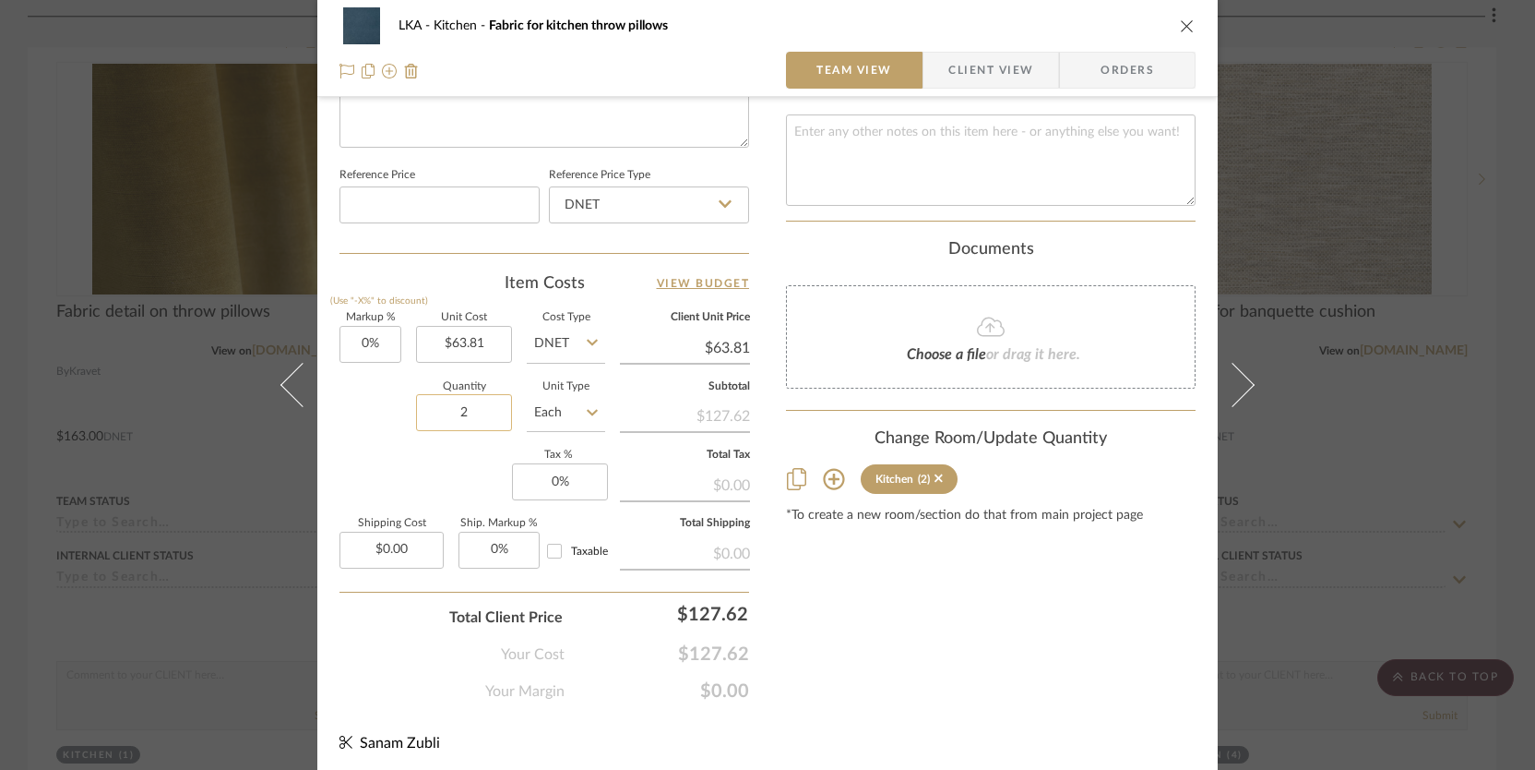
scroll to position [945, 0]
click at [361, 343] on input "0" at bounding box center [371, 341] width 62 height 37
type input "30%"
click at [382, 425] on div "Quantity 2 Unit Type Each" at bounding box center [473, 412] width 266 height 66
type input "$82.95"
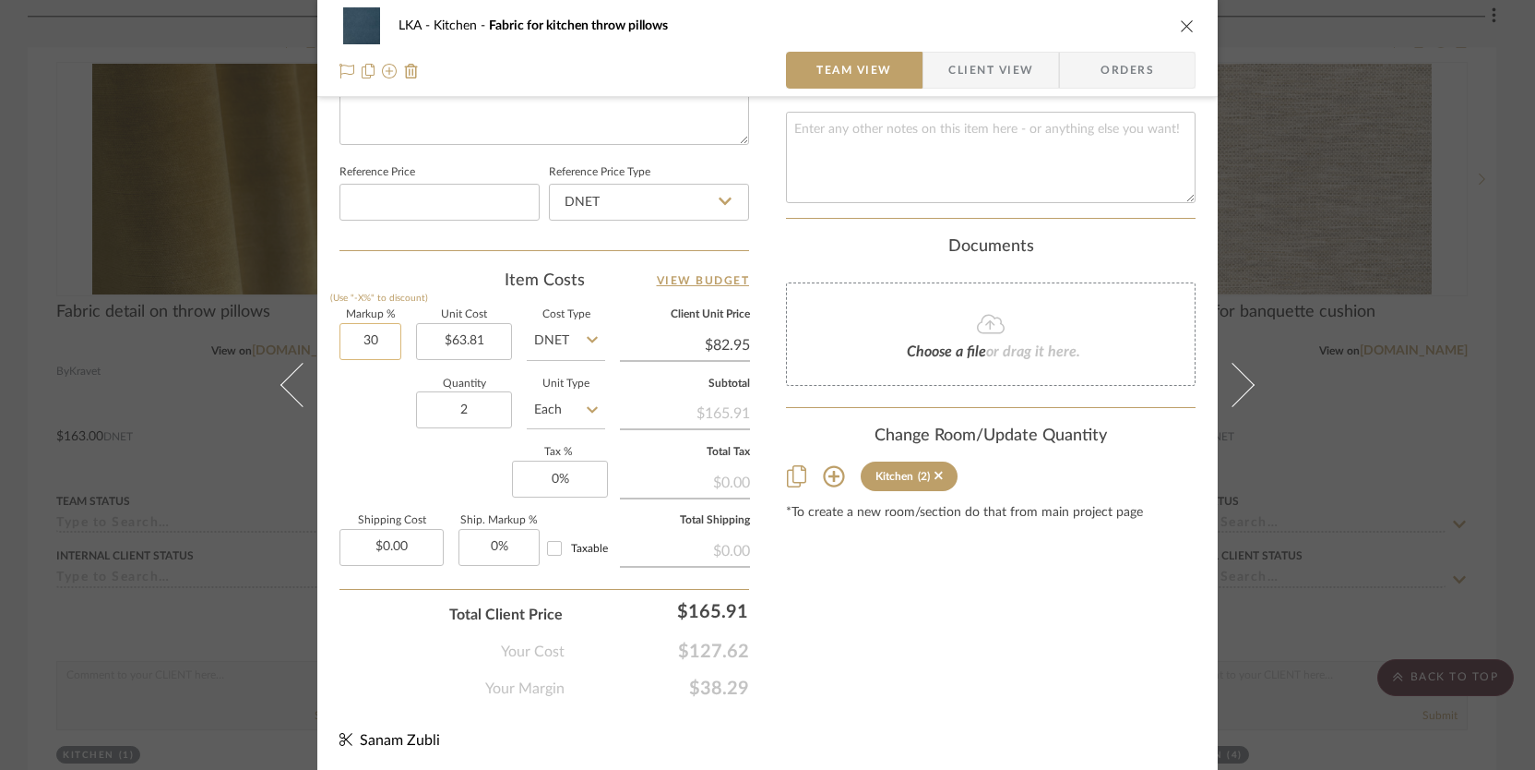
click at [359, 341] on input "30" at bounding box center [371, 341] width 62 height 37
type input "35%"
click at [381, 385] on div "Quantity 2 Unit Type Each" at bounding box center [473, 412] width 266 height 66
type input "$86.14"
click at [1188, 26] on icon "close" at bounding box center [1187, 25] width 15 height 15
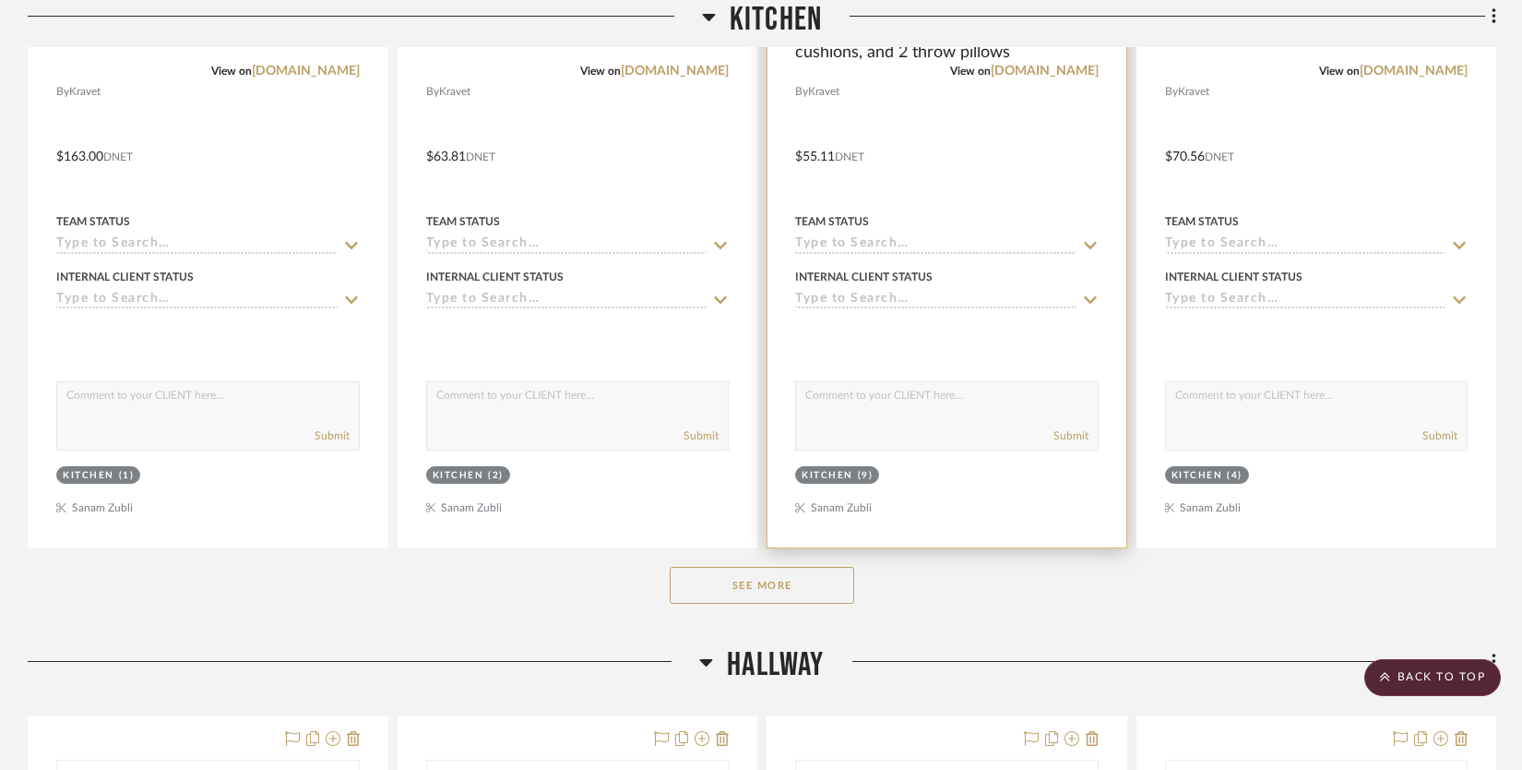
scroll to position [4738, 0]
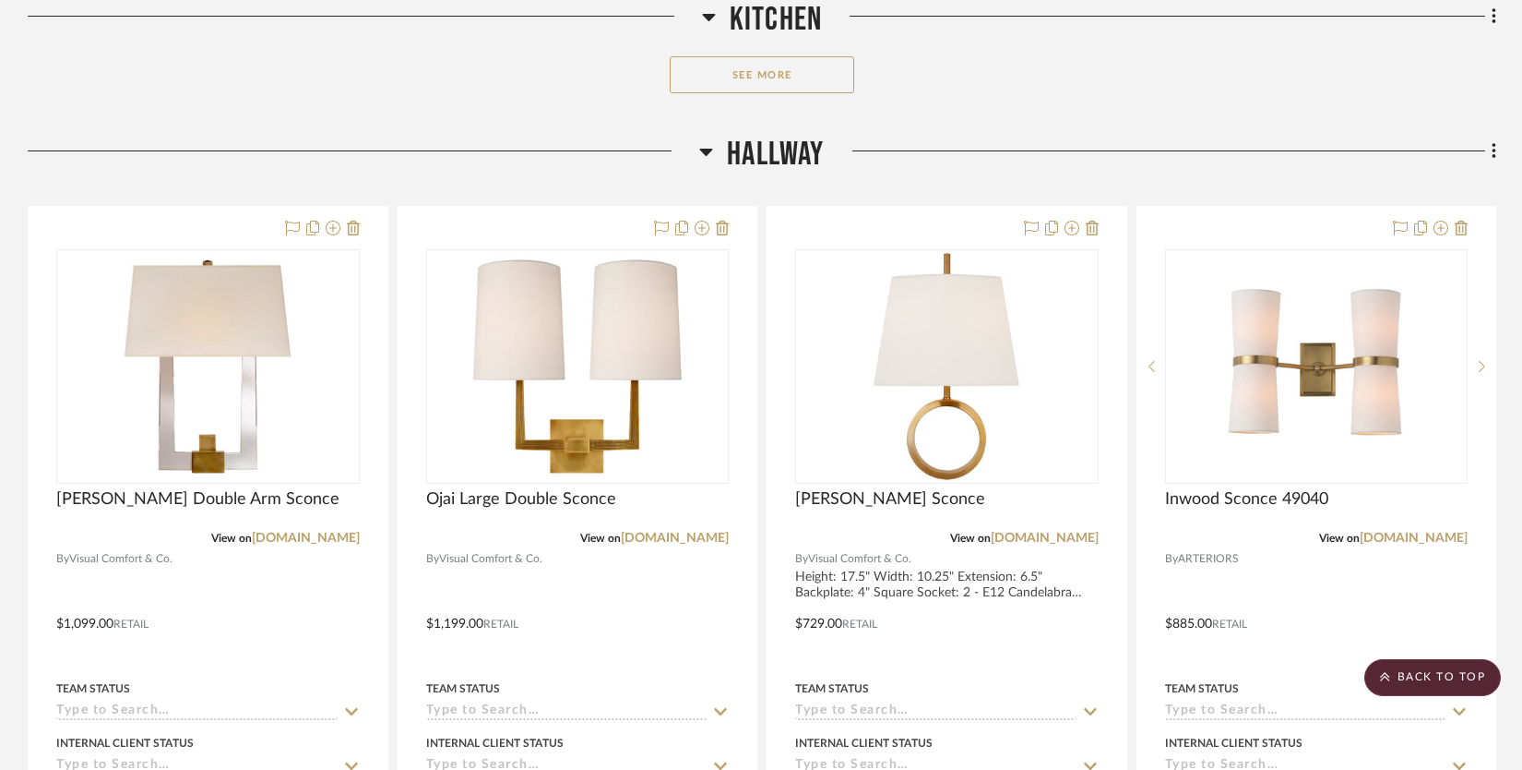
click at [807, 78] on button "See More" at bounding box center [762, 74] width 185 height 37
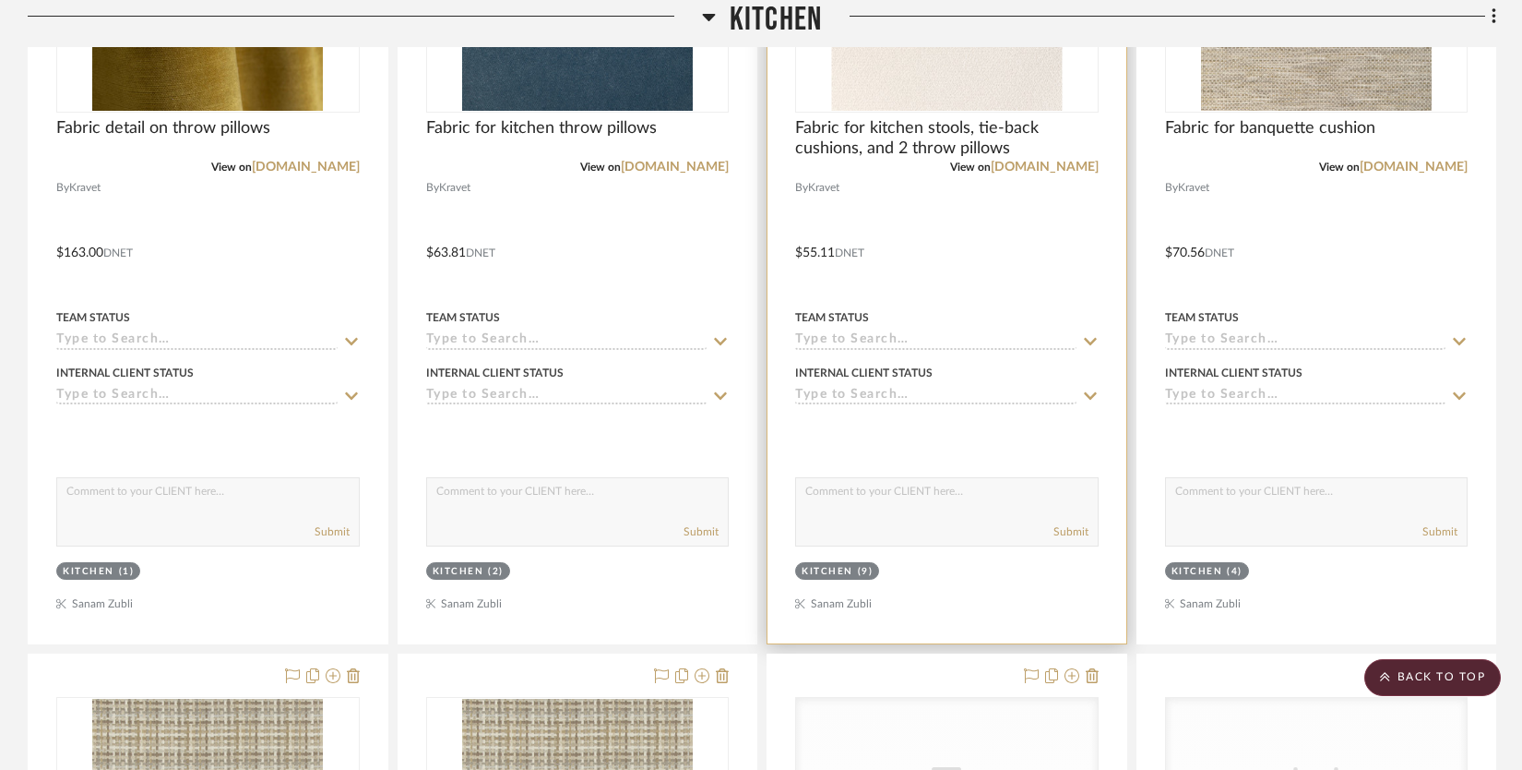
scroll to position [3907, 0]
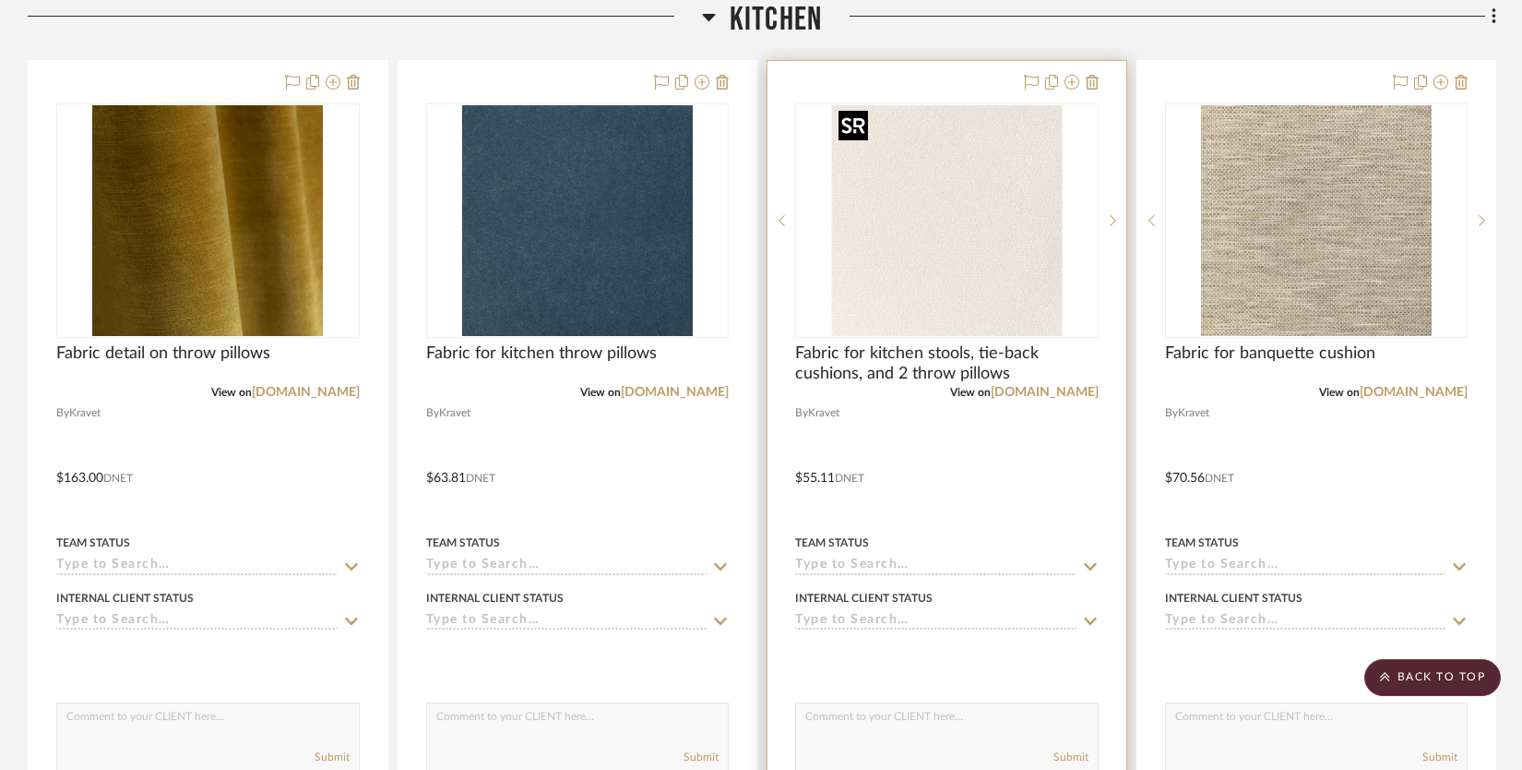
click at [927, 197] on img "0" at bounding box center [946, 220] width 231 height 231
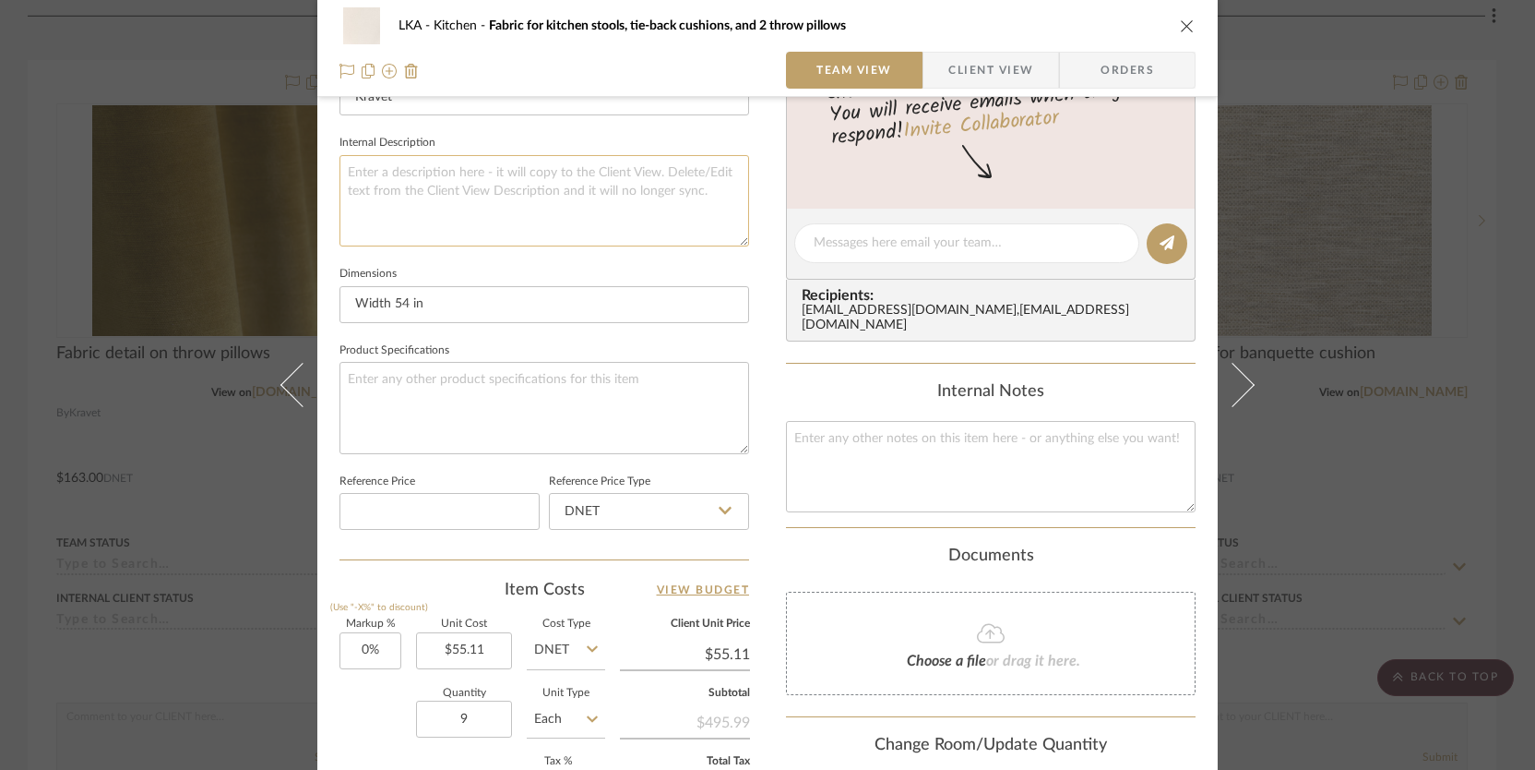
scroll to position [838, 0]
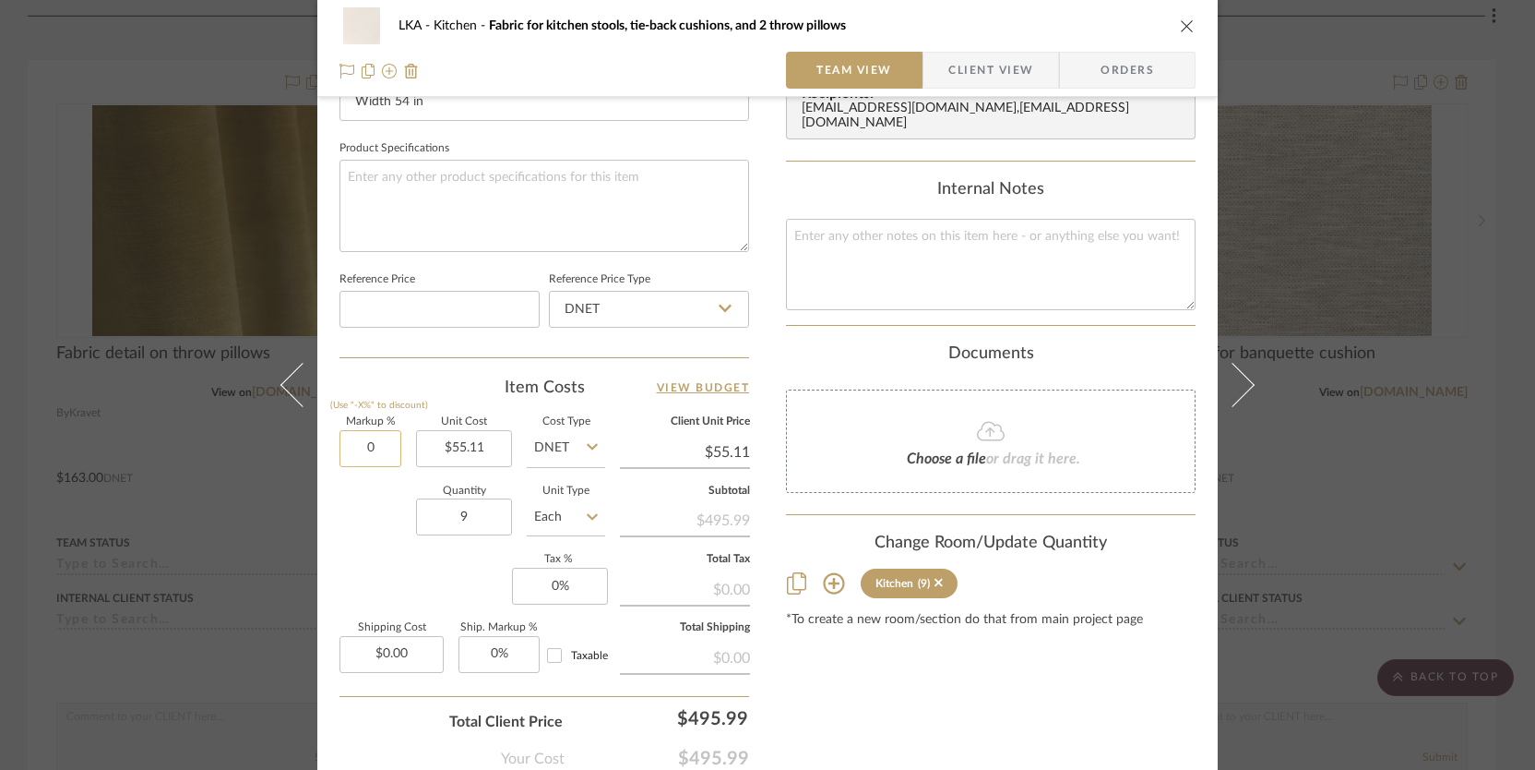
click at [372, 448] on input "0" at bounding box center [371, 448] width 62 height 37
type input "35%"
click at [358, 522] on div "Quantity 9 Unit Type Each" at bounding box center [473, 519] width 266 height 66
type input "$74.40"
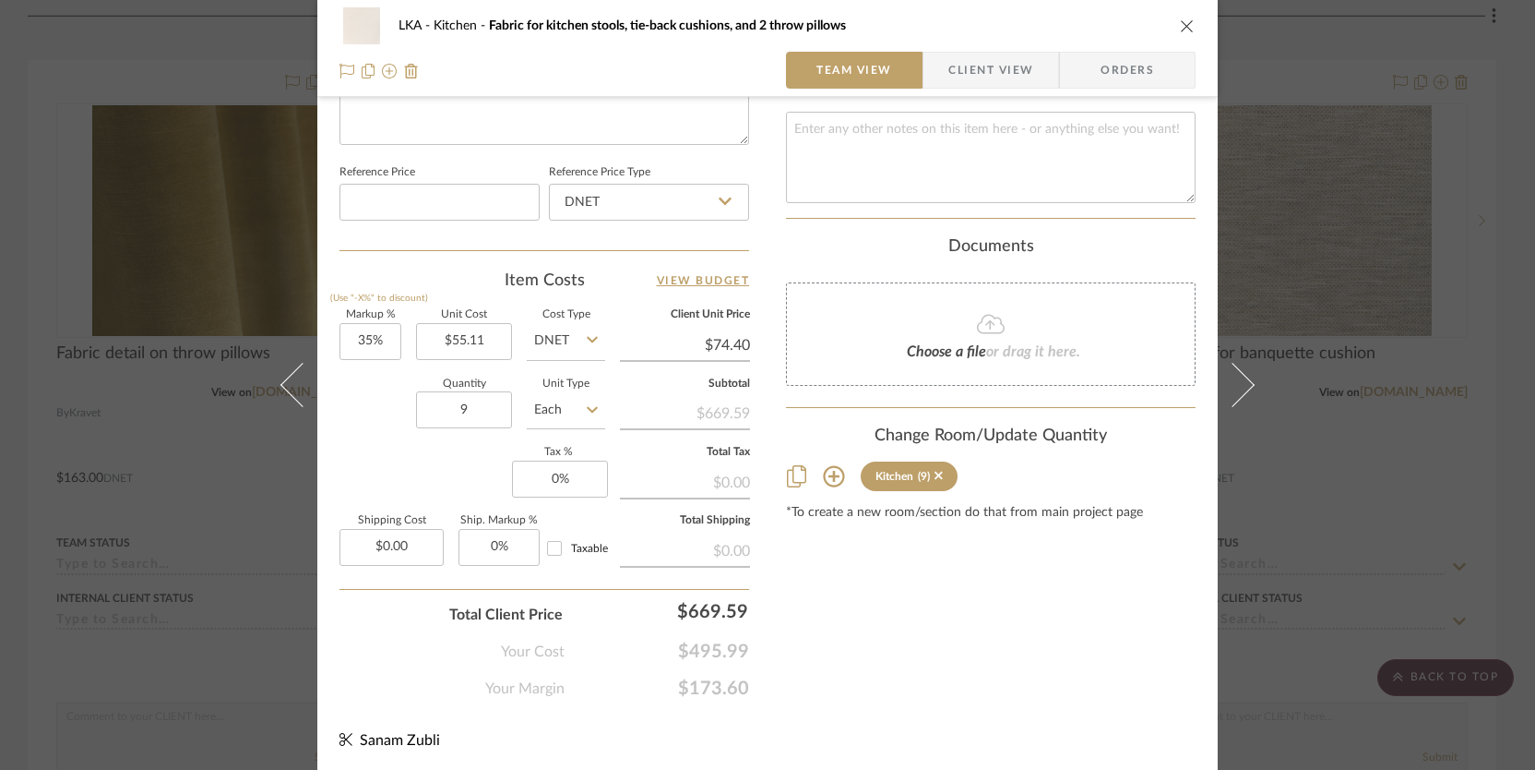
click at [1180, 27] on icon "close" at bounding box center [1187, 25] width 15 height 15
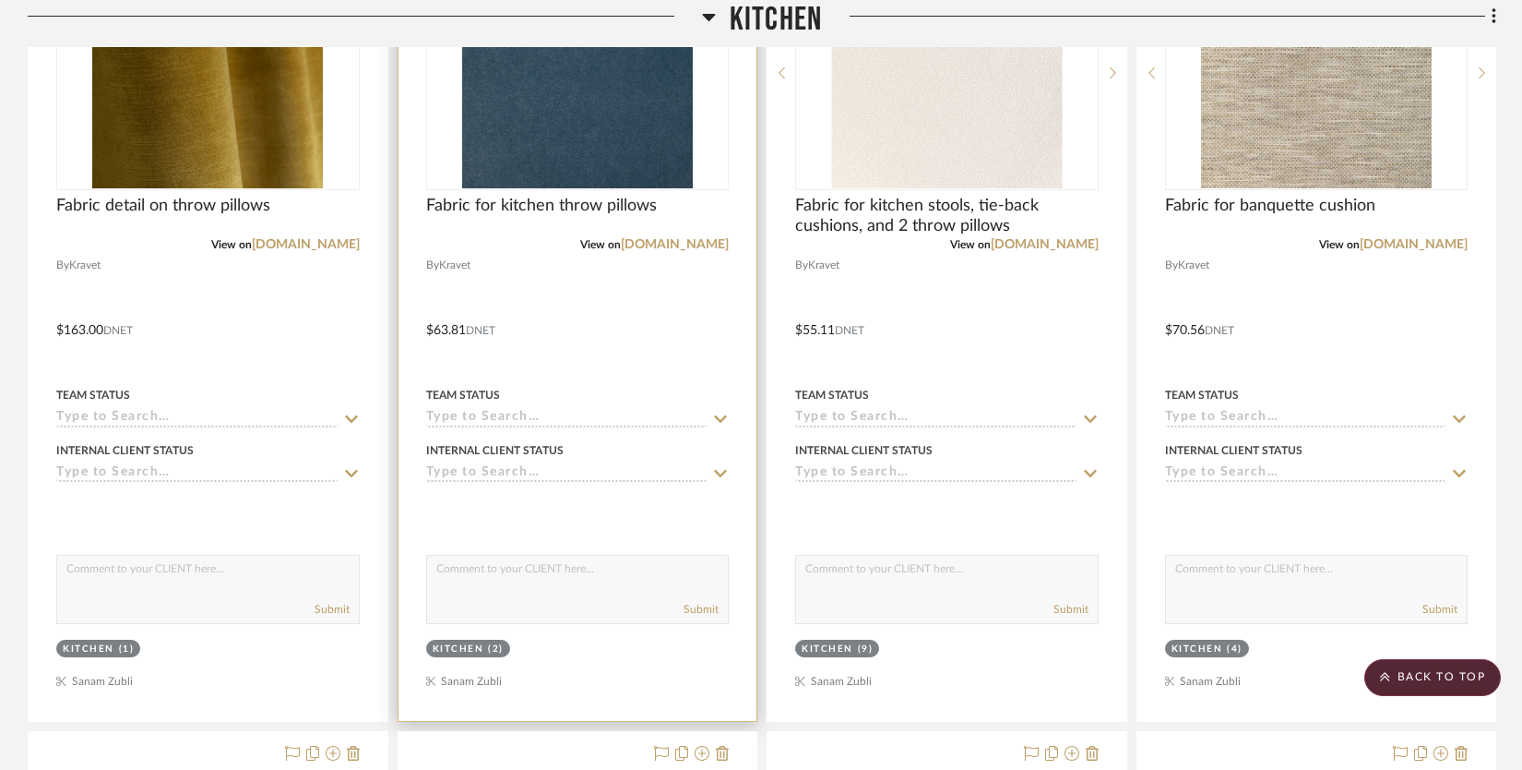
scroll to position [3873, 0]
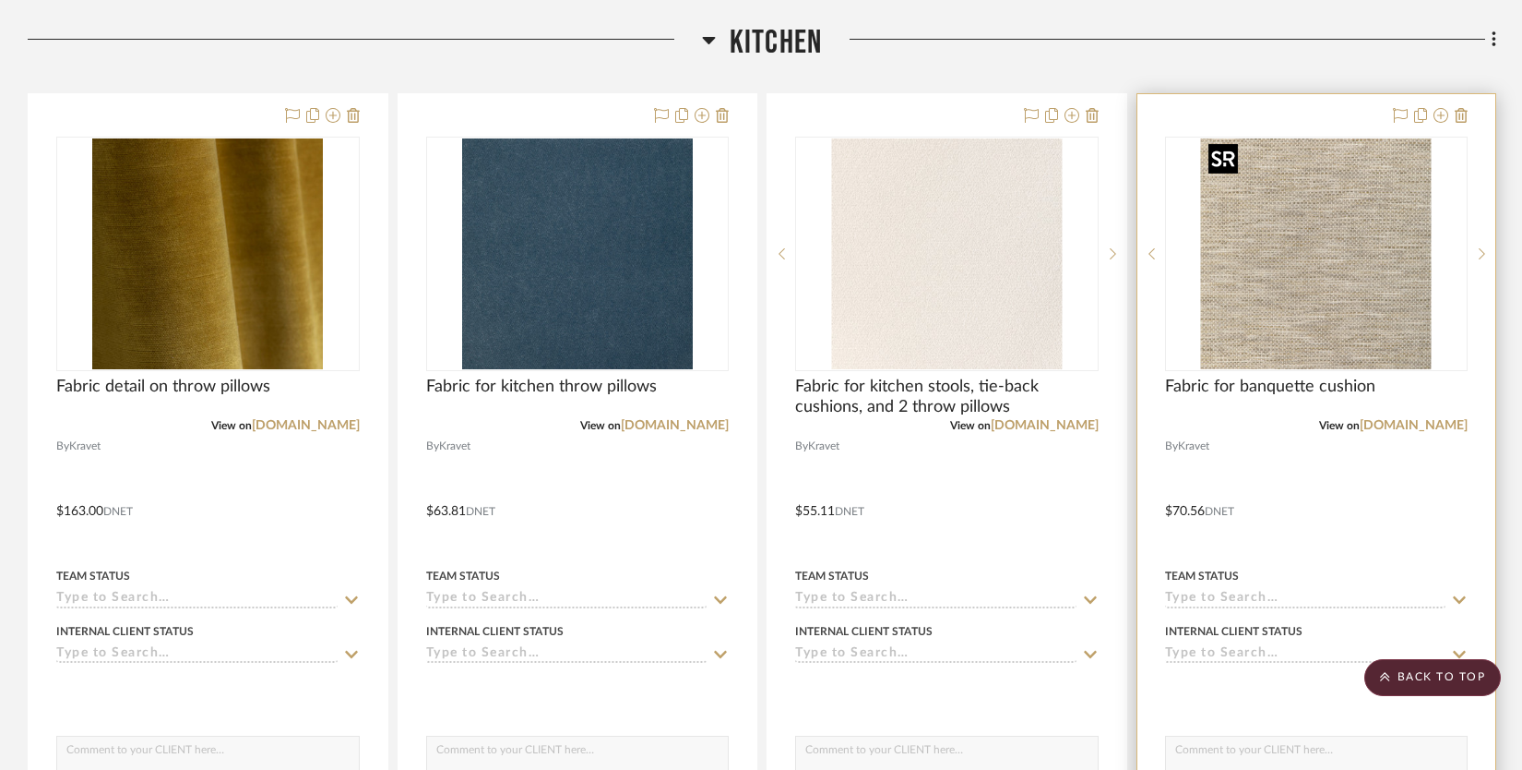
click at [1257, 230] on img "0" at bounding box center [1316, 253] width 231 height 231
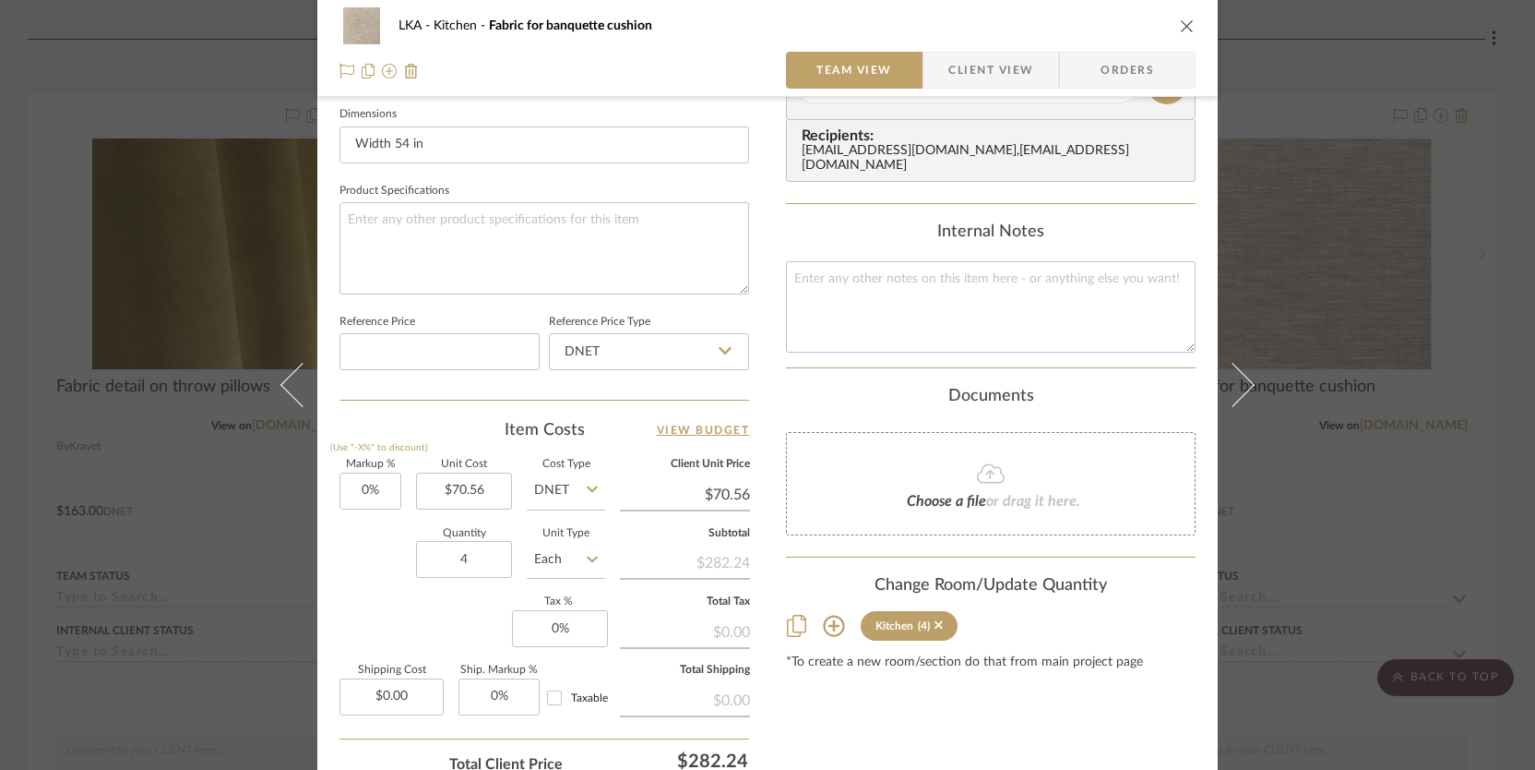
scroll to position [897, 0]
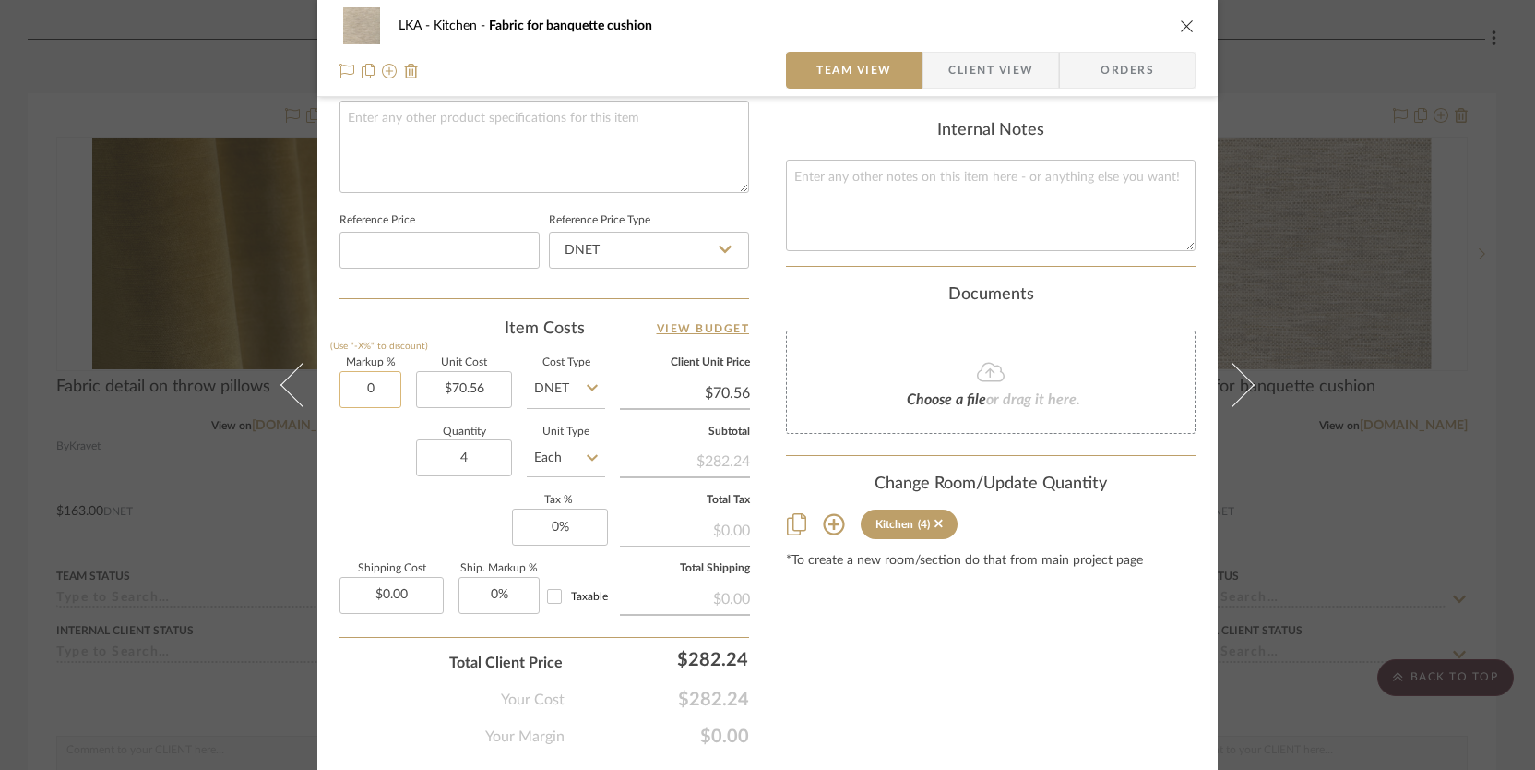
click at [376, 394] on input "0" at bounding box center [371, 389] width 62 height 37
type input "35%"
click at [380, 443] on div "Quantity 4 Unit Type Each" at bounding box center [473, 460] width 266 height 66
type input "$95.26"
click at [364, 382] on input "35" at bounding box center [371, 389] width 62 height 37
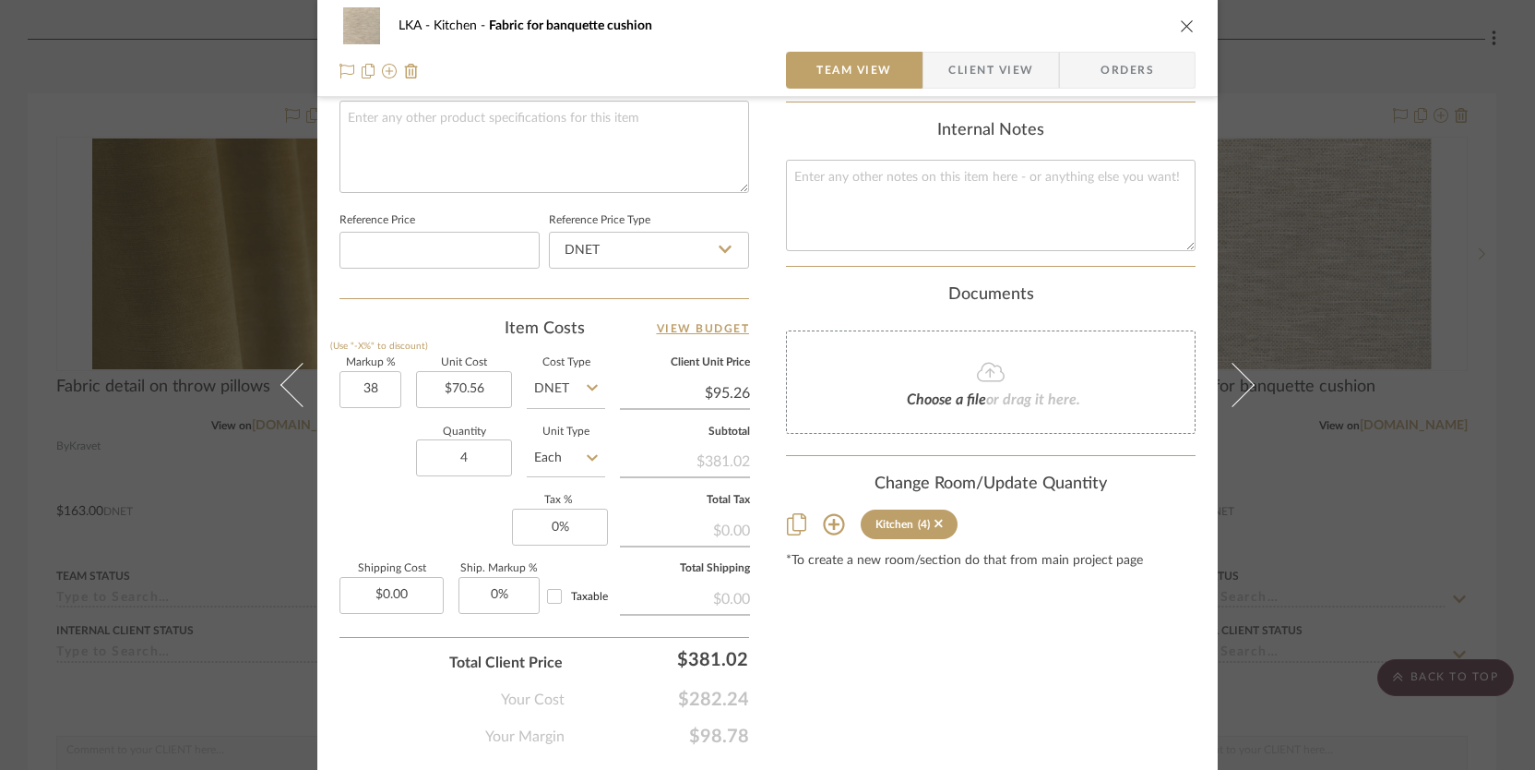
type input "38%"
click at [376, 442] on div "Quantity 4 Unit Type Each" at bounding box center [473, 460] width 266 height 66
type input "$97.37"
click at [1170, 26] on div "LKA Kitchen Fabric for banquette cushion" at bounding box center [768, 25] width 856 height 37
click at [1180, 24] on icon "close" at bounding box center [1187, 25] width 15 height 15
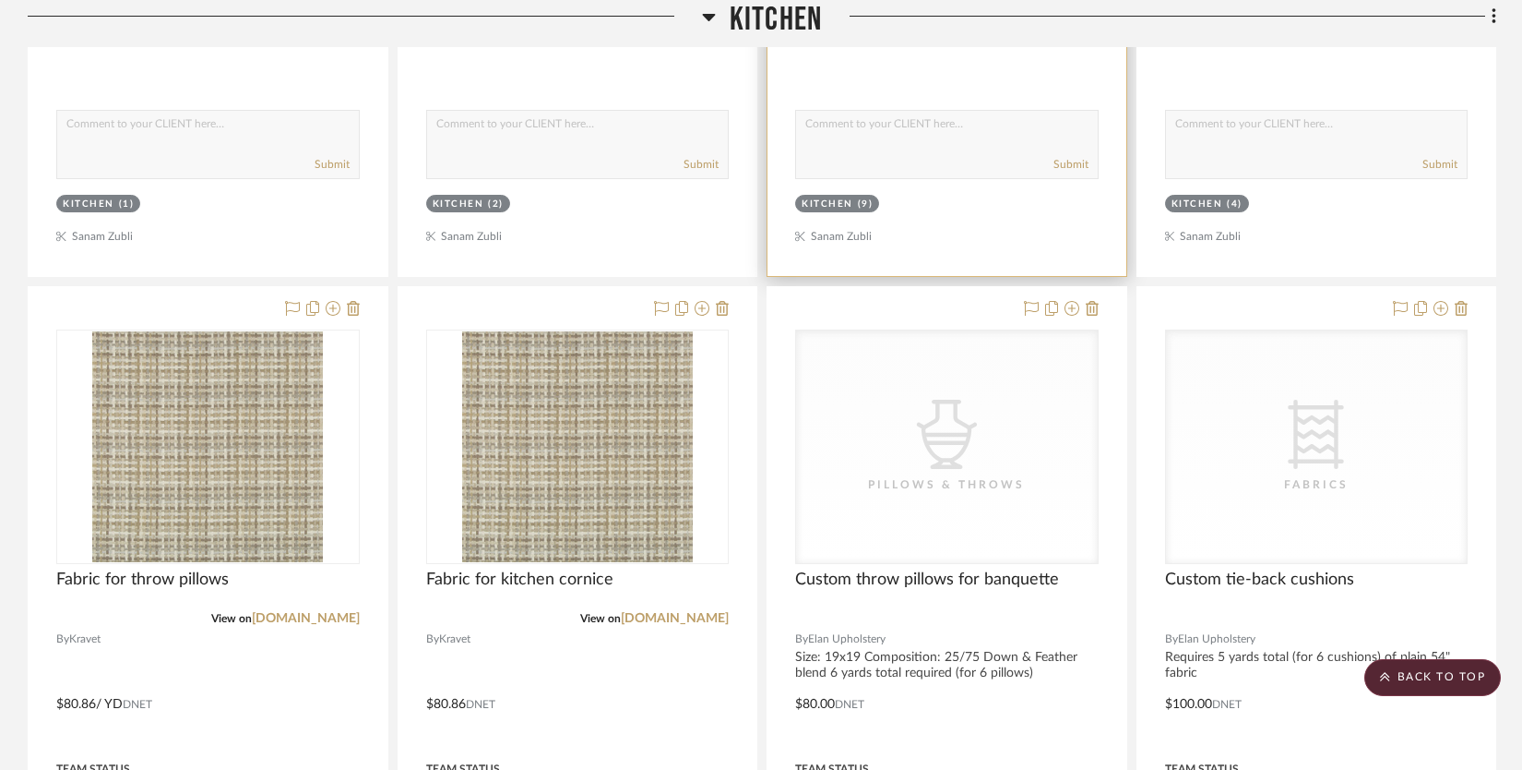
scroll to position [4556, 0]
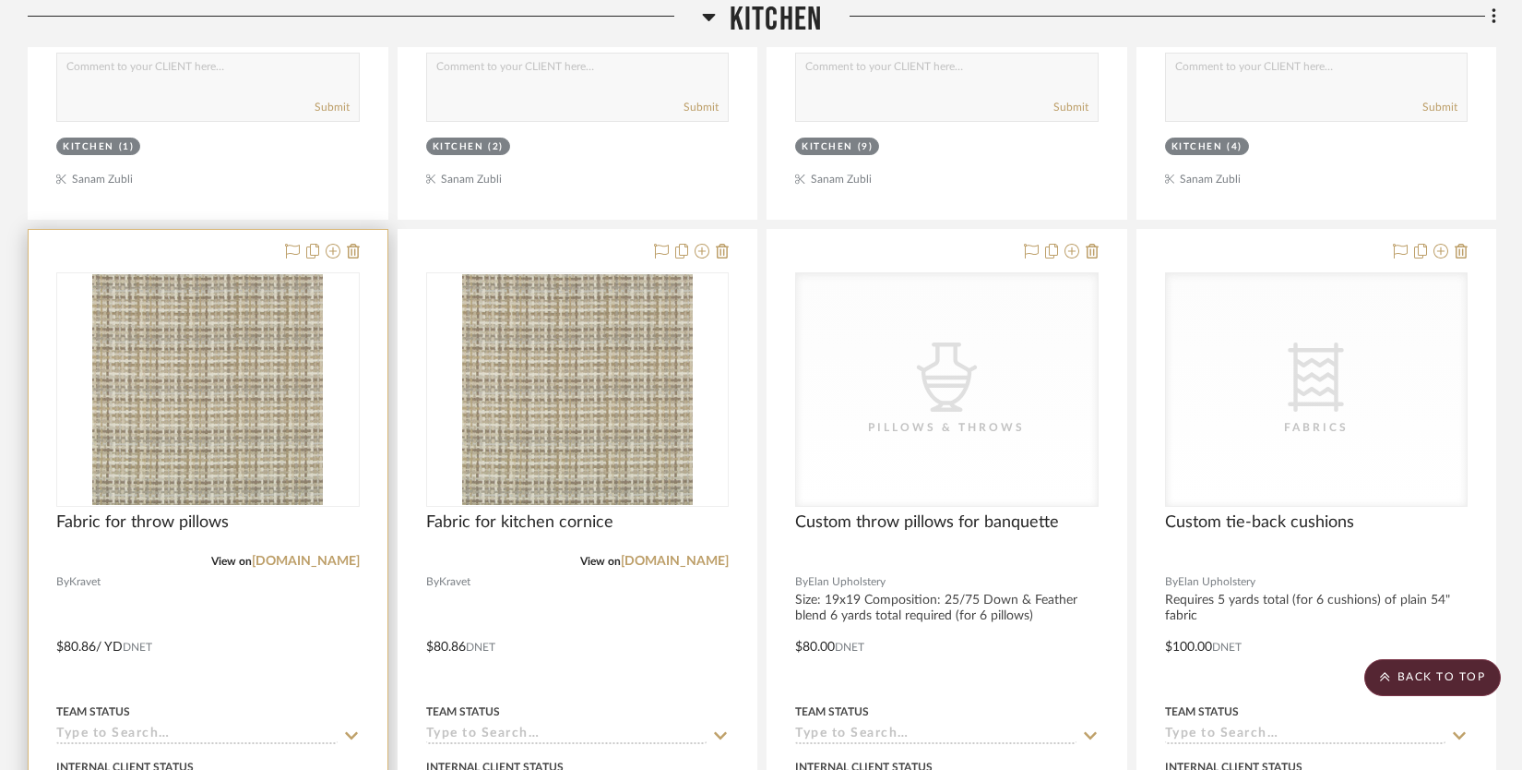
click at [292, 389] on img "0" at bounding box center [207, 389] width 231 height 231
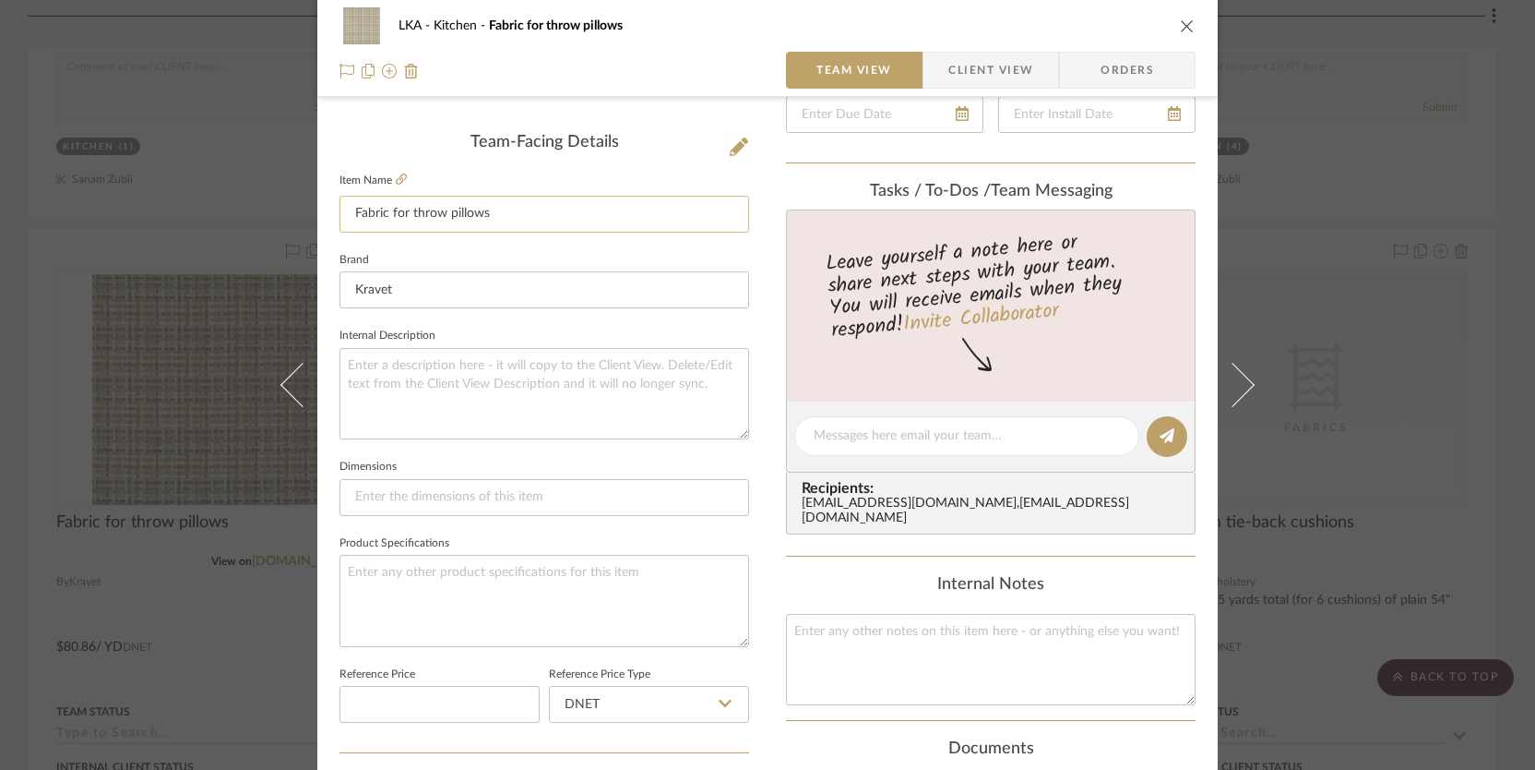
scroll to position [651, 0]
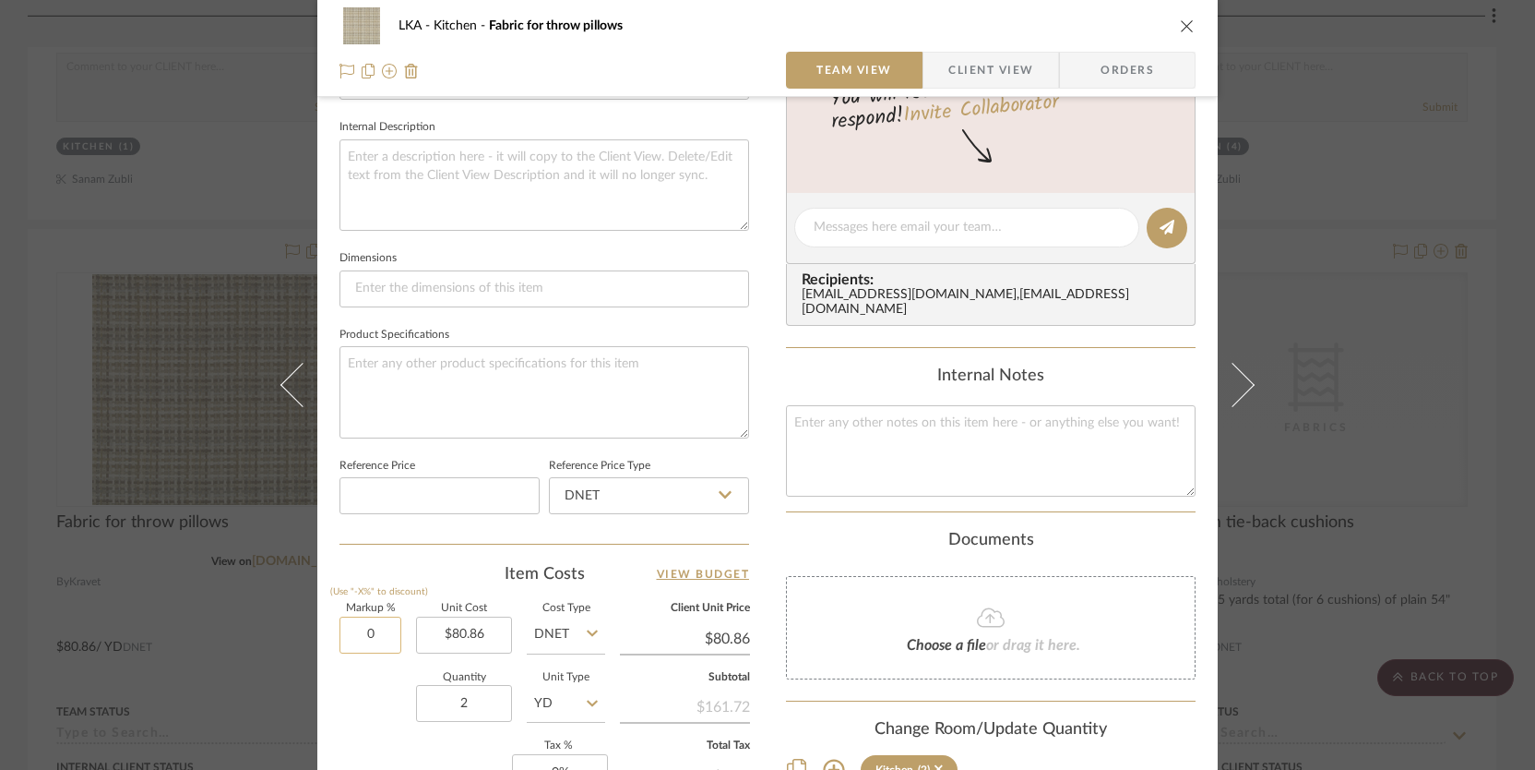
click at [357, 627] on input "0" at bounding box center [371, 634] width 62 height 37
type input "35%"
click at [355, 698] on div "Quantity 2 Unit Type YD" at bounding box center [473, 706] width 266 height 66
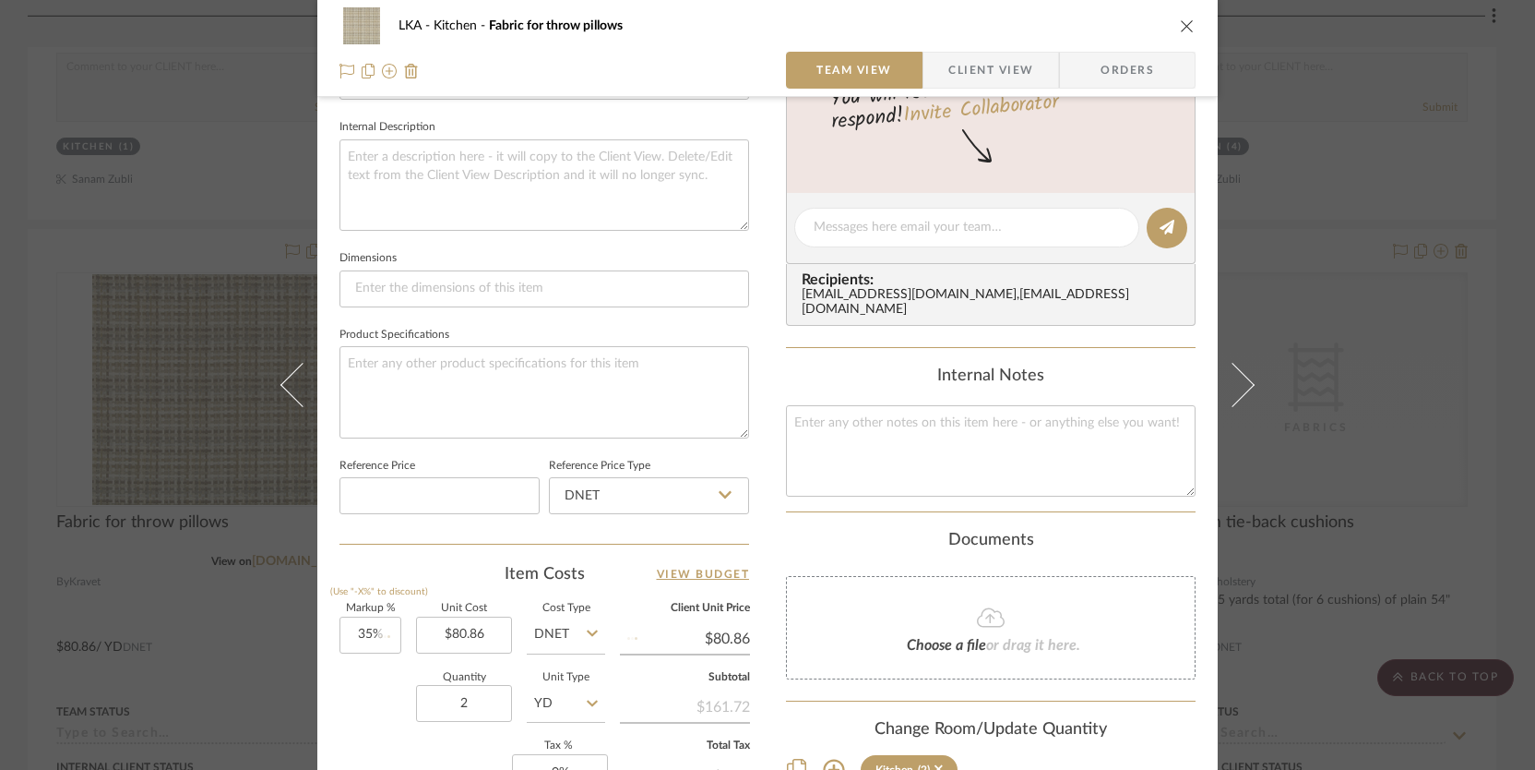
type input "$109.16"
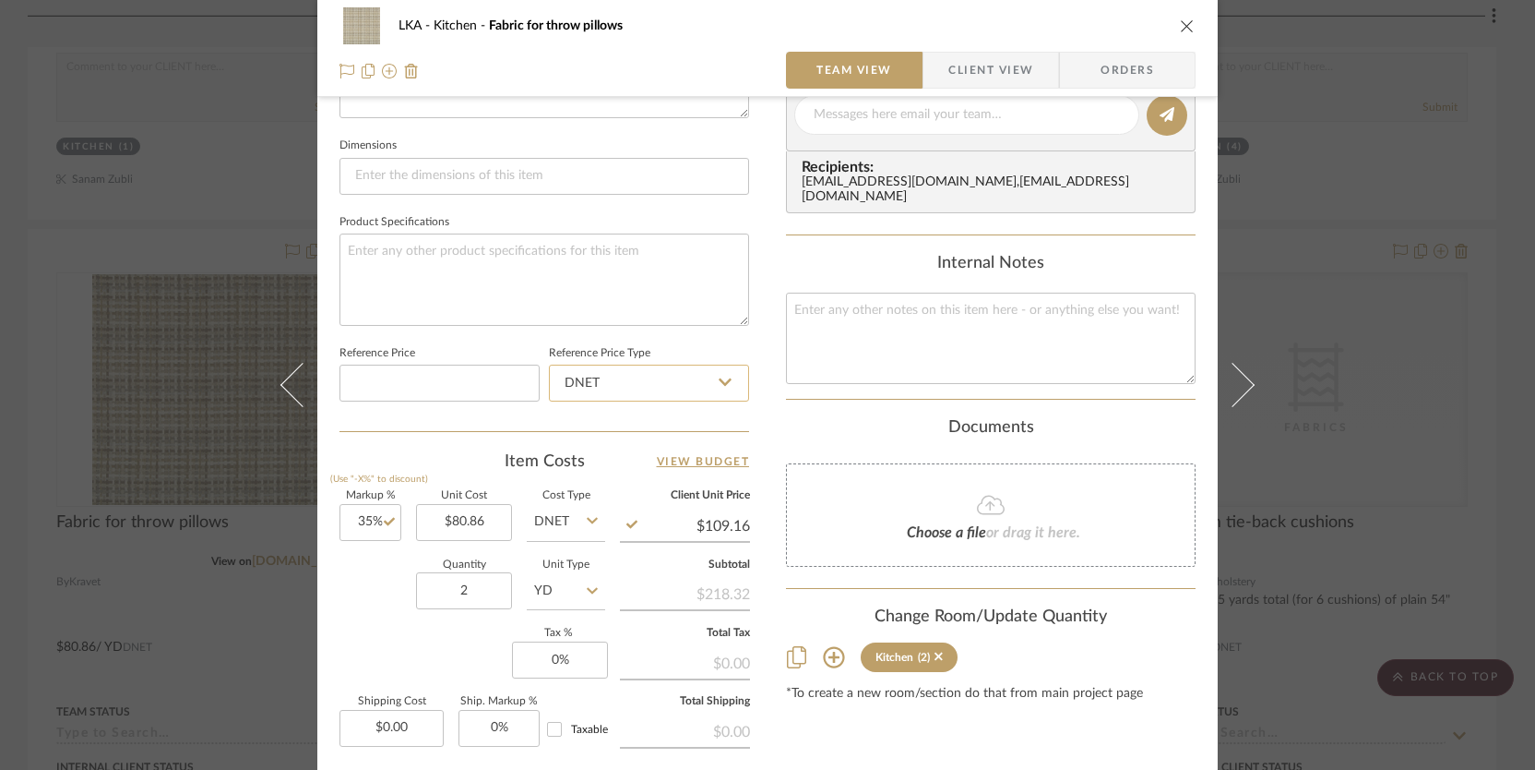
scroll to position [945, 0]
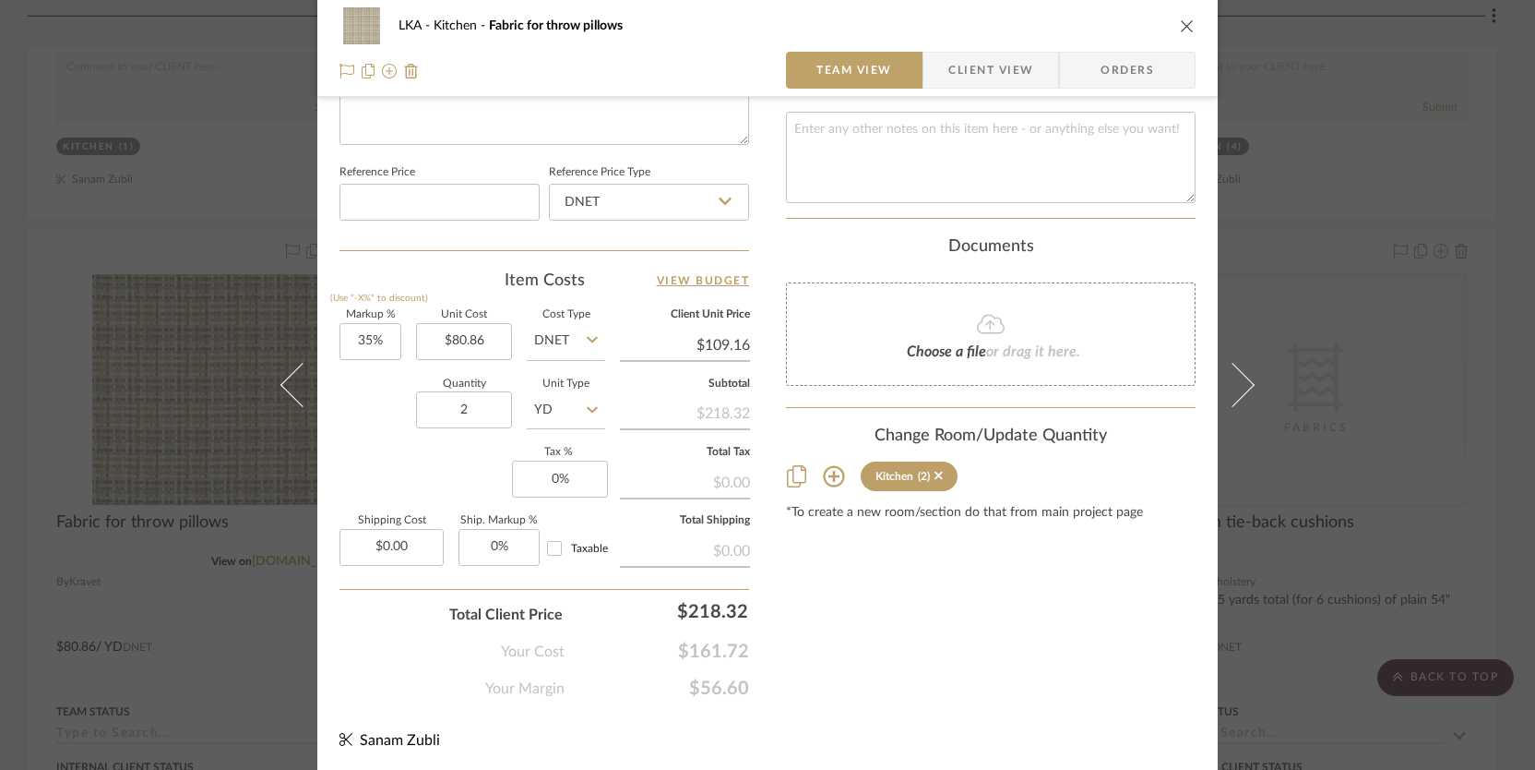
click at [1182, 29] on icon "close" at bounding box center [1187, 25] width 15 height 15
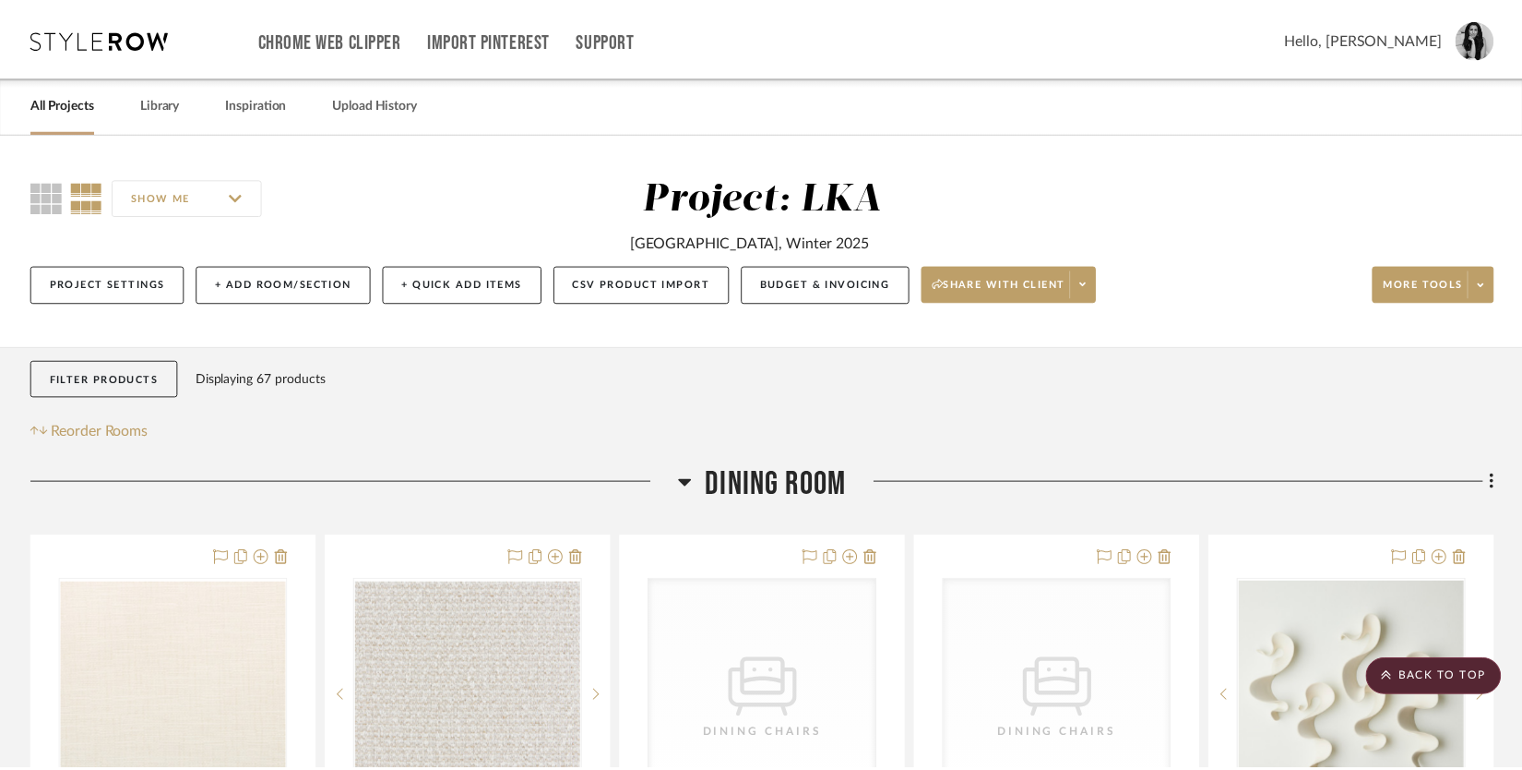
scroll to position [4556, 0]
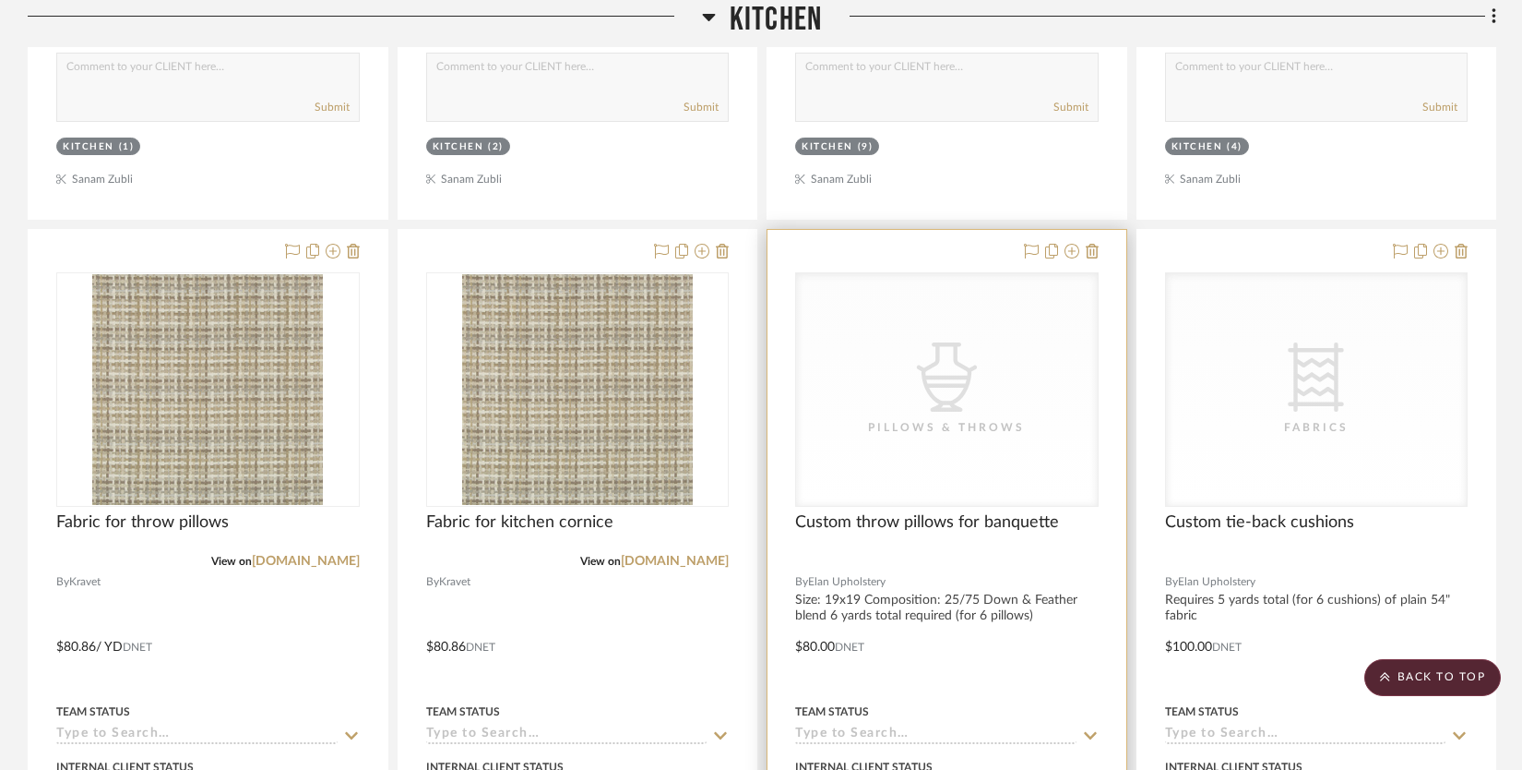
click at [990, 392] on div "CategoryIconAccessories Created with Sketch. Pillows & Throws" at bounding box center [947, 389] width 302 height 233
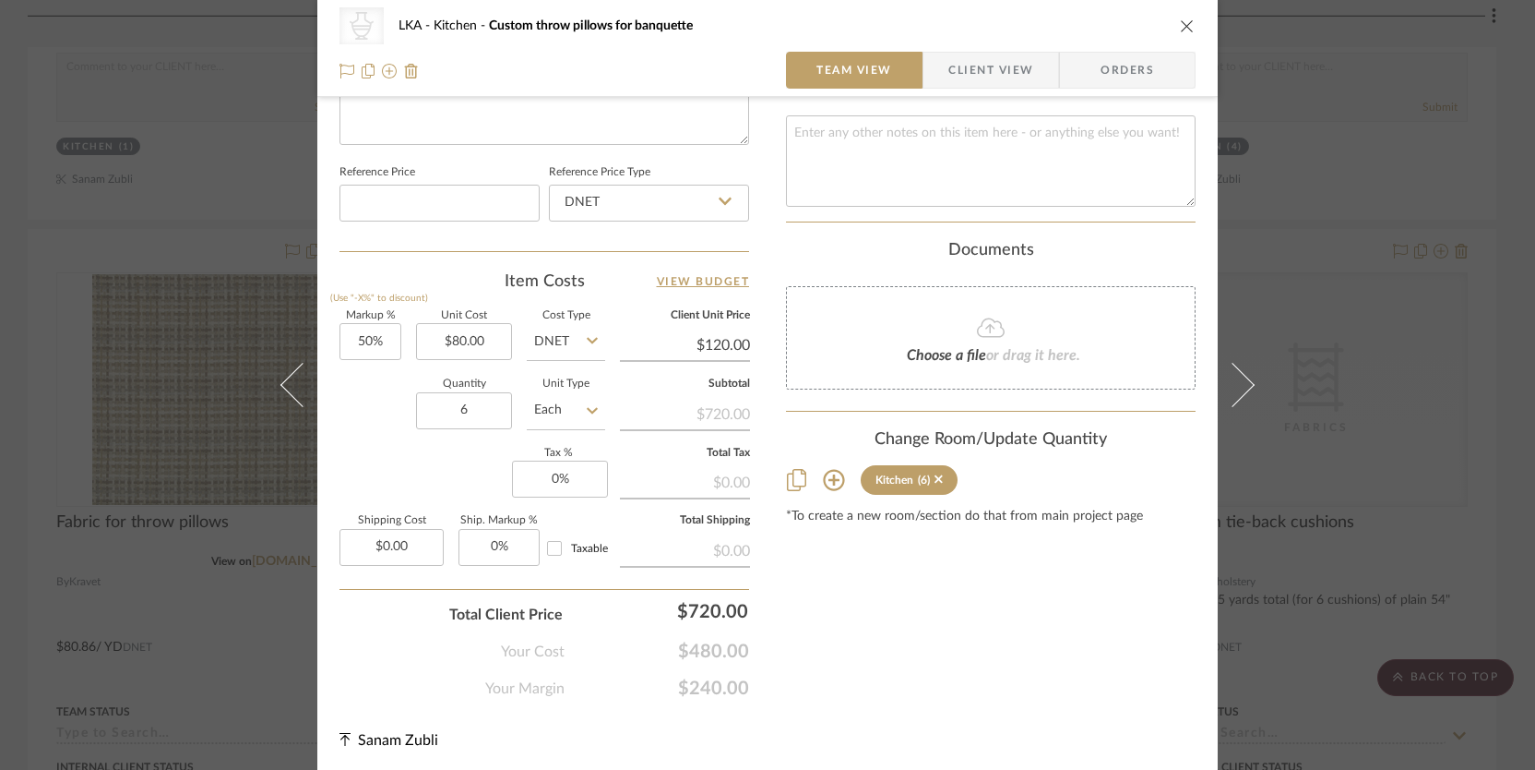
scroll to position [942, 0]
click at [1184, 23] on icon "close" at bounding box center [1187, 25] width 15 height 15
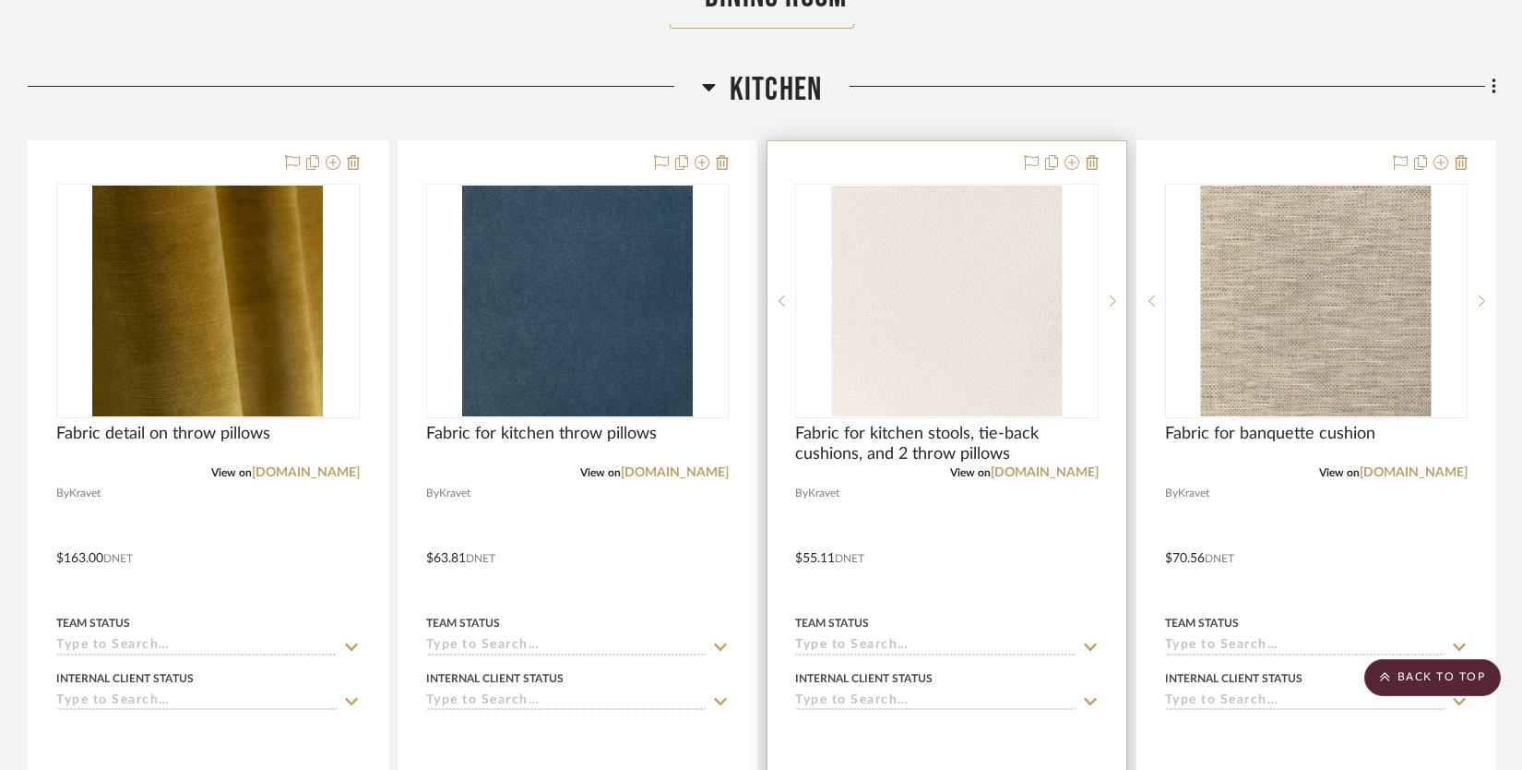
scroll to position [3827, 0]
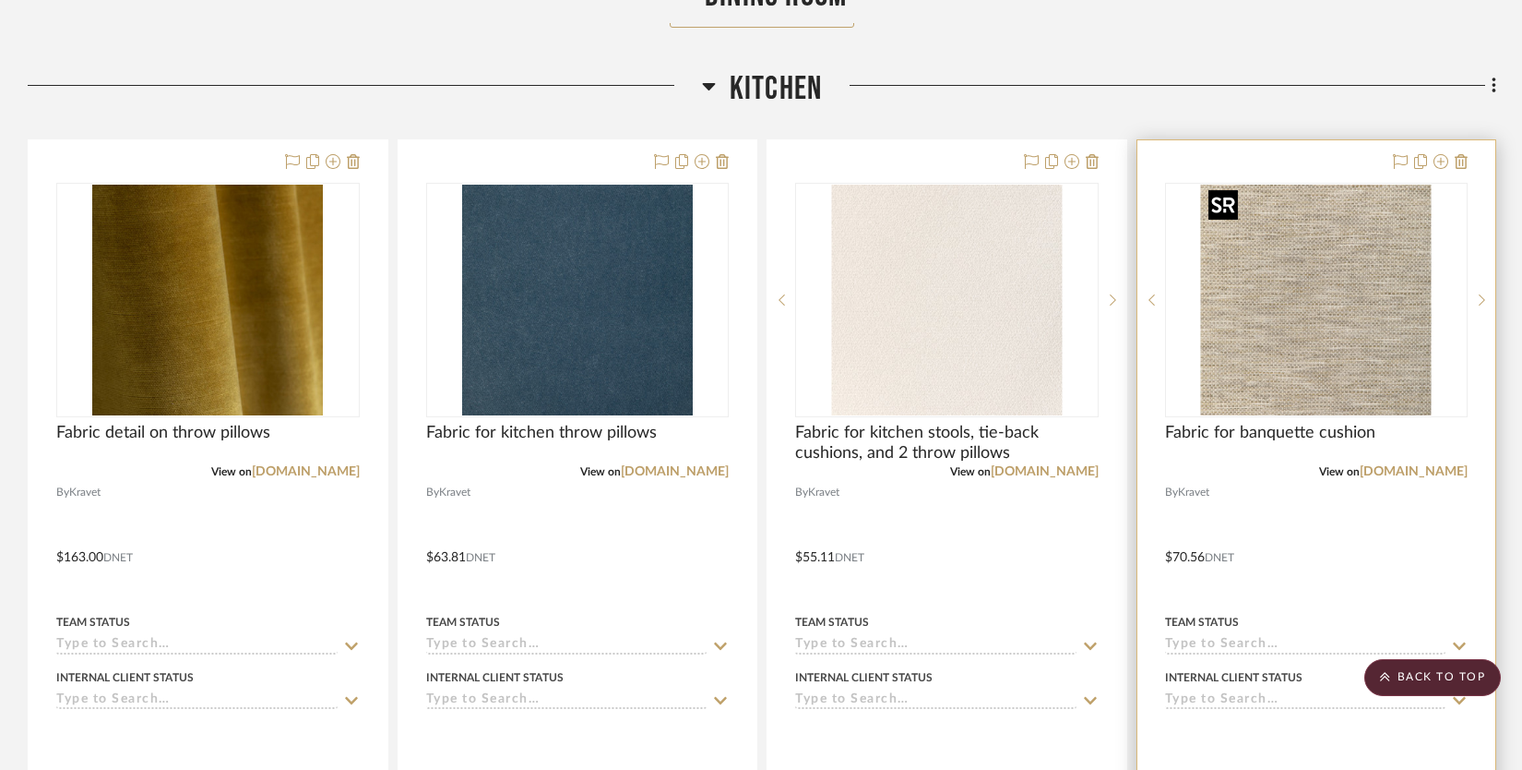
click at [1334, 306] on img "0" at bounding box center [1316, 300] width 231 height 231
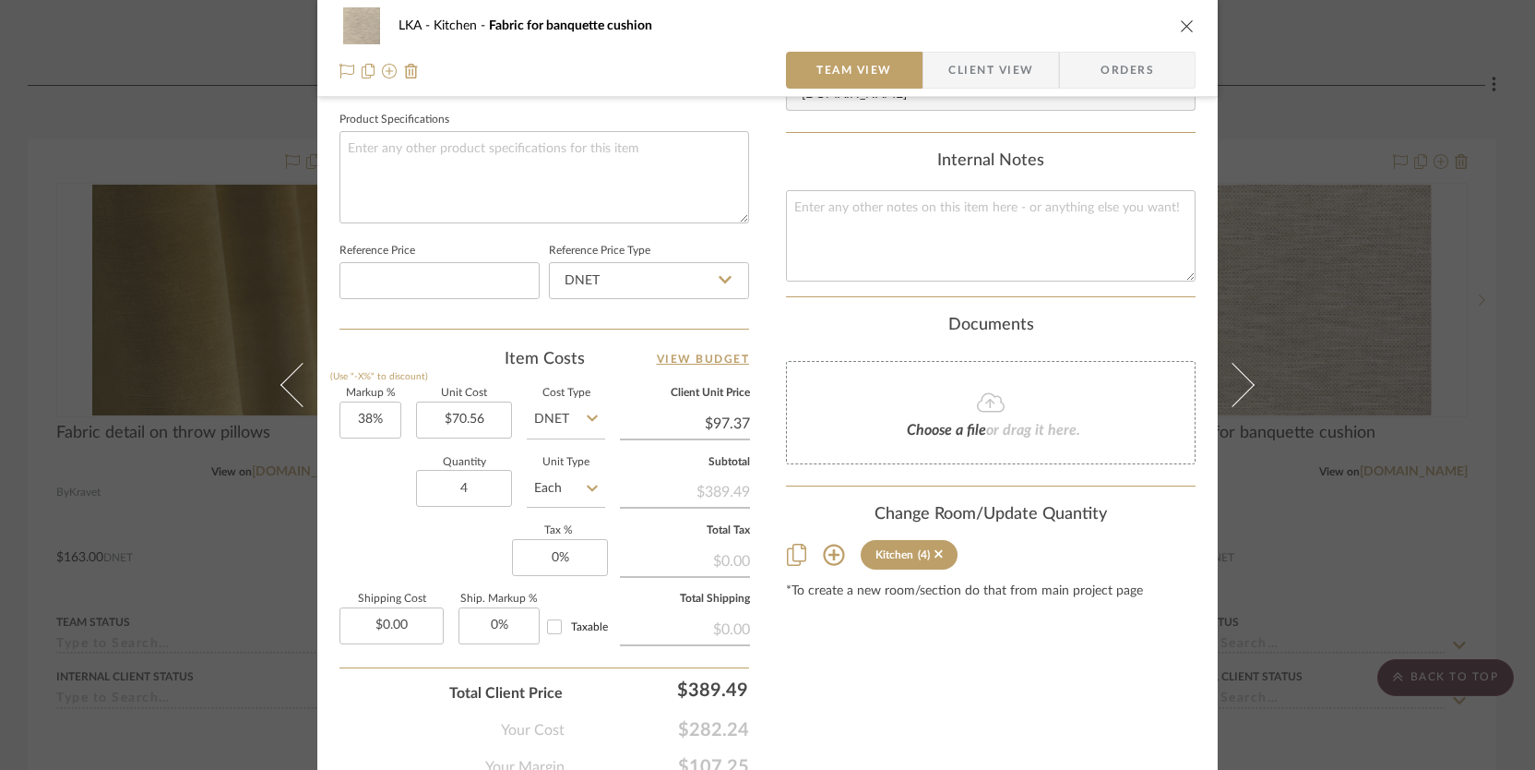
scroll to position [869, 0]
click at [1180, 30] on icon "close" at bounding box center [1187, 25] width 15 height 15
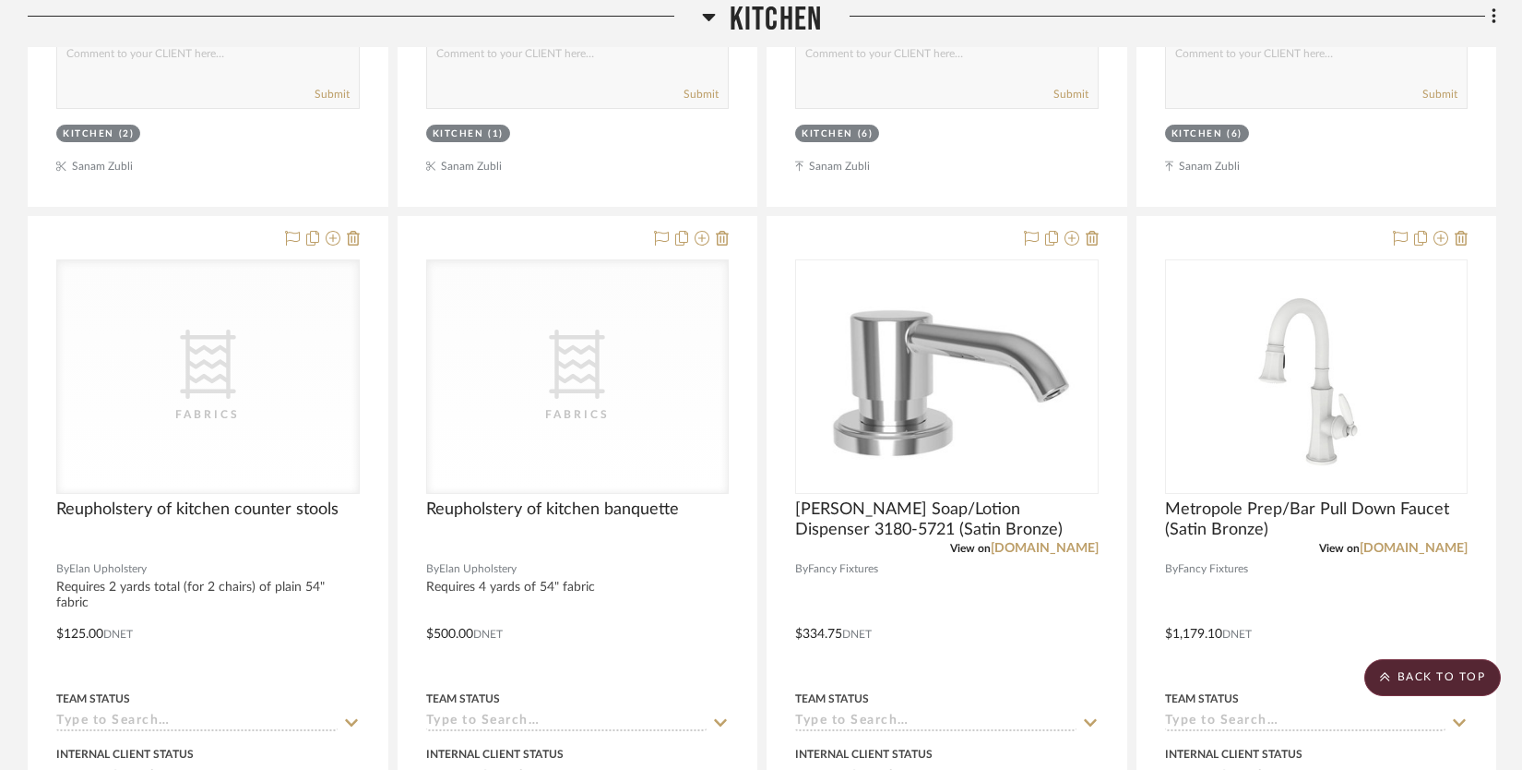
scroll to position [5416, 0]
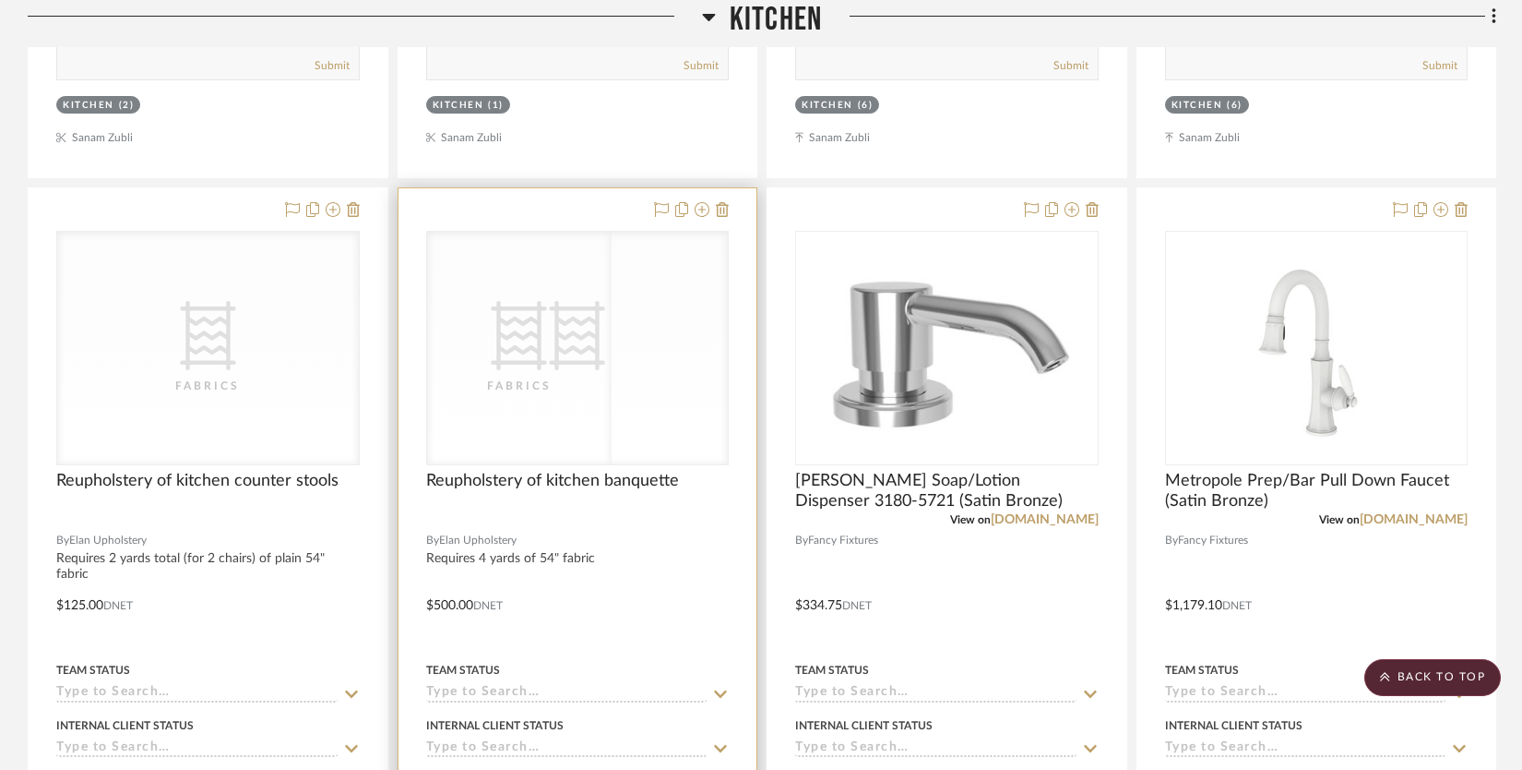
click at [530, 395] on div "CategoryIconFabric Created with Sketch. Fabrics CategoryIconFabric Created with…" at bounding box center [578, 348] width 304 height 234
click at [599, 381] on div "Fabrics" at bounding box center [577, 385] width 185 height 18
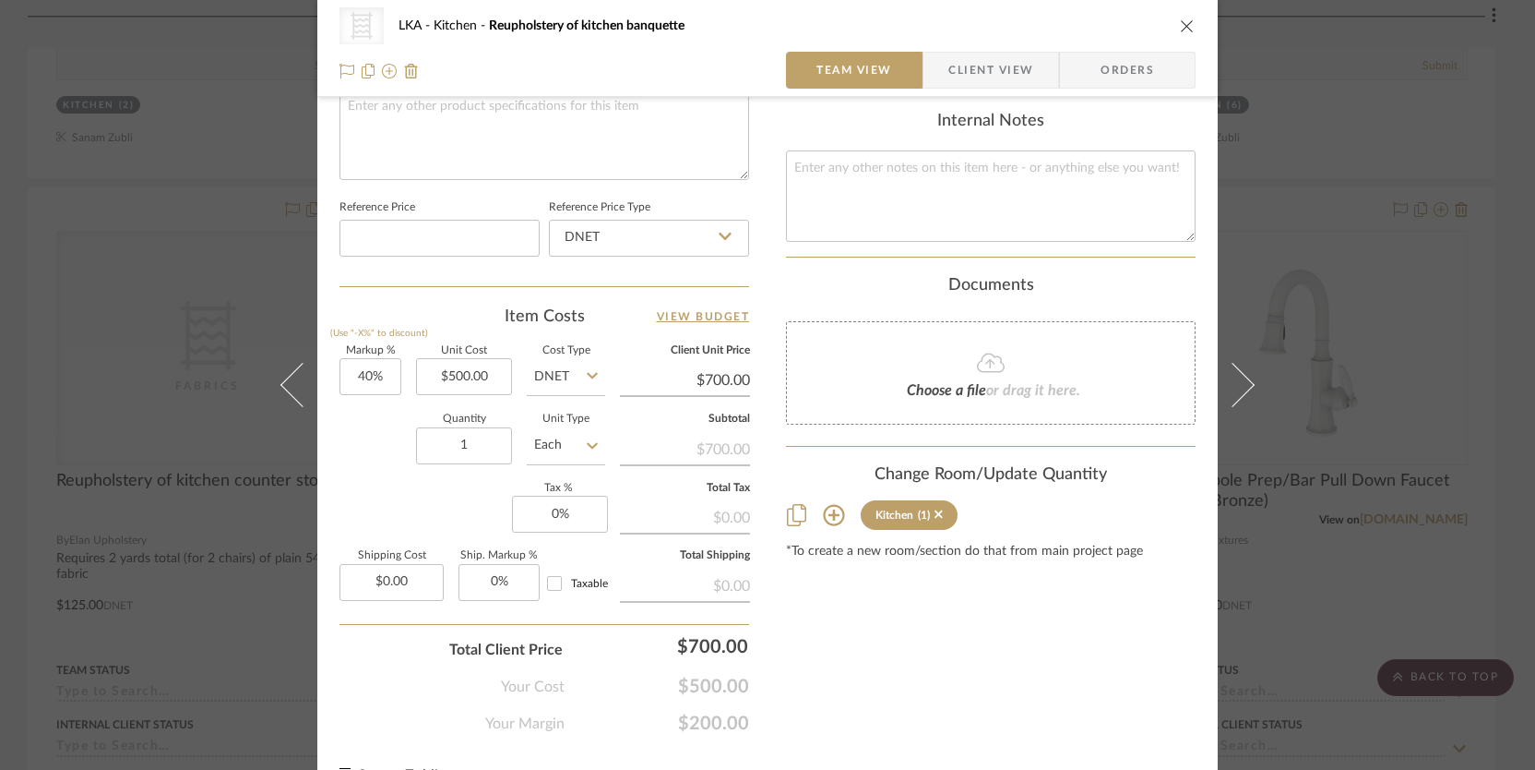
scroll to position [942, 0]
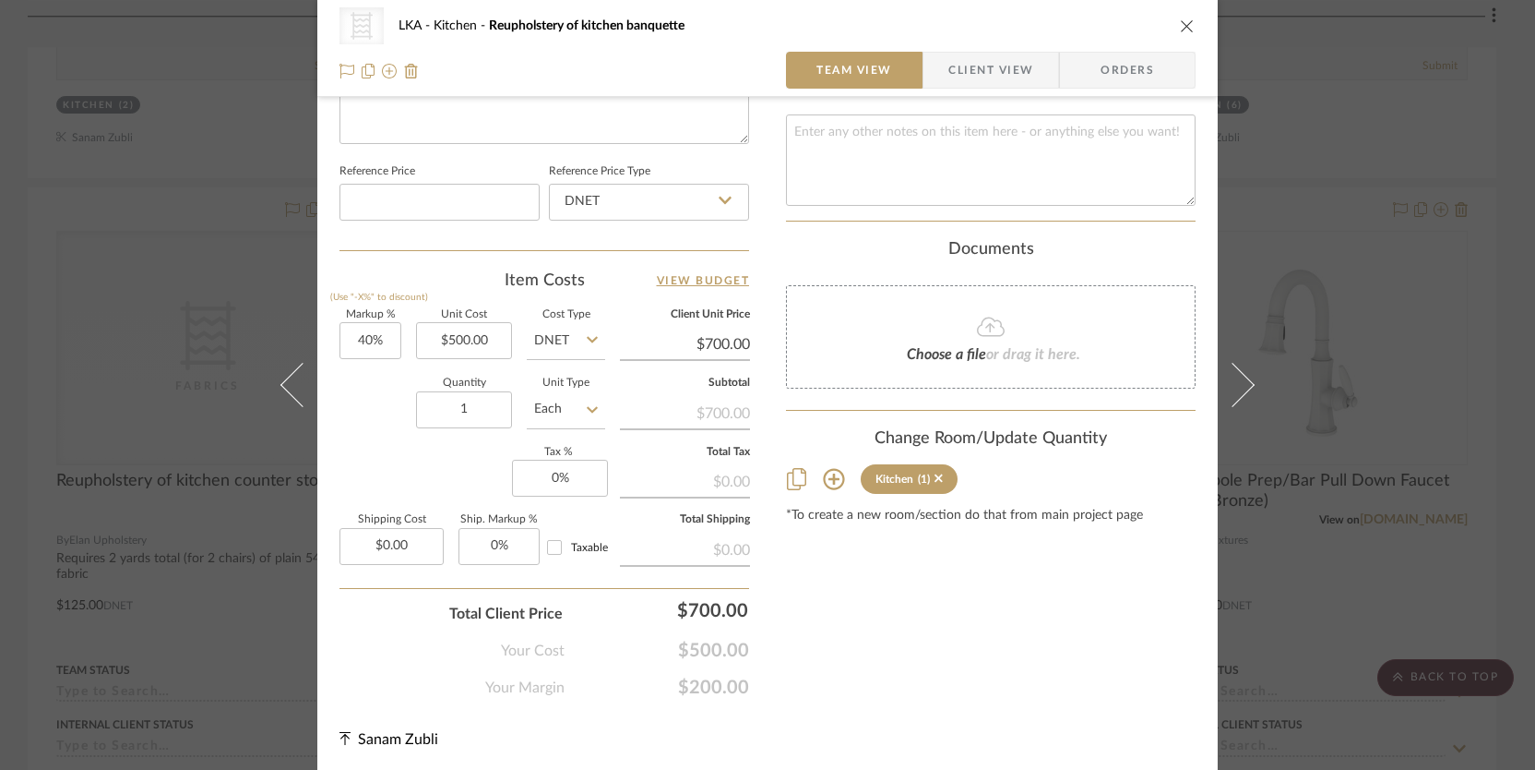
click at [1180, 23] on icon "close" at bounding box center [1187, 25] width 15 height 15
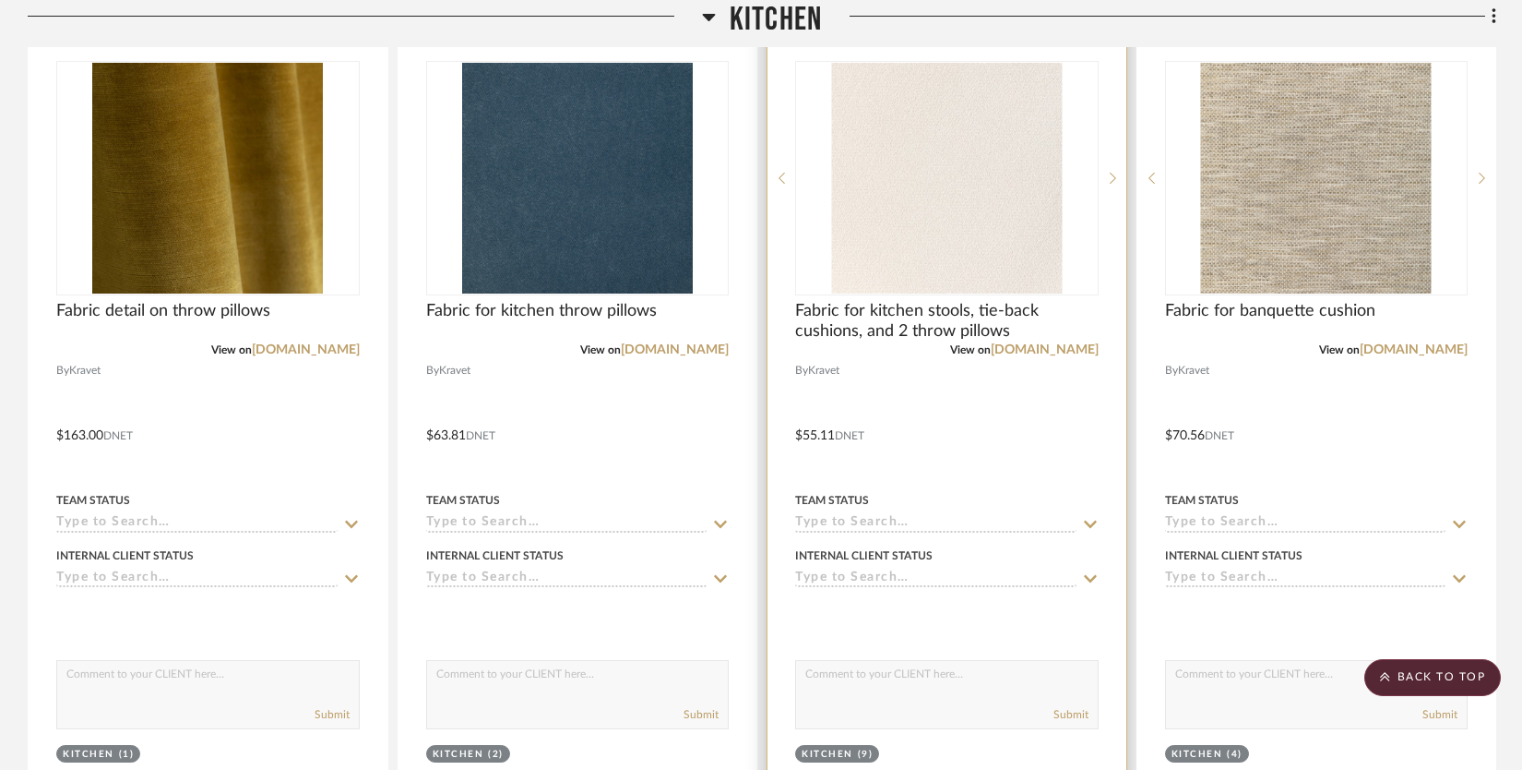
scroll to position [3856, 0]
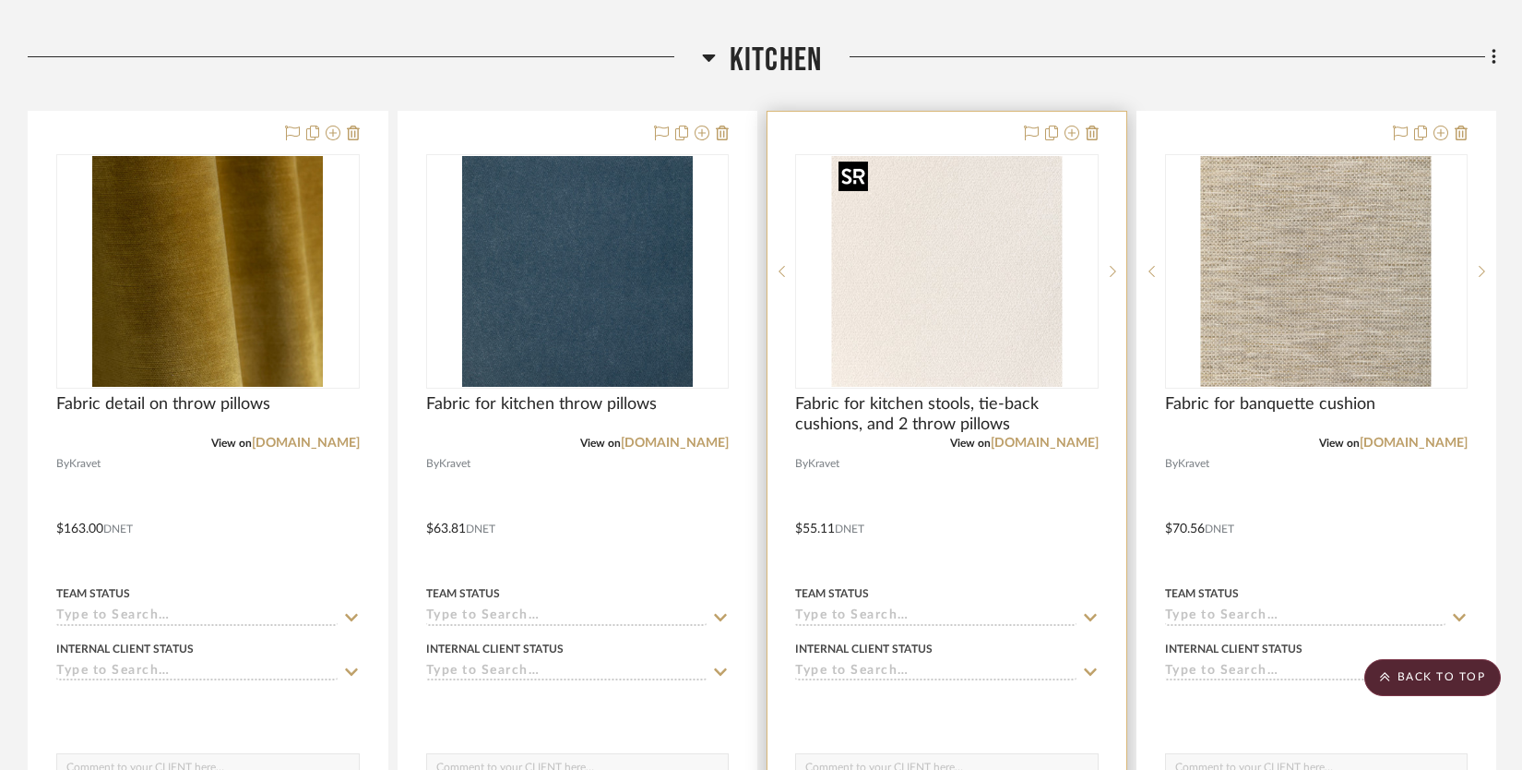
click at [993, 271] on img "0" at bounding box center [946, 271] width 231 height 231
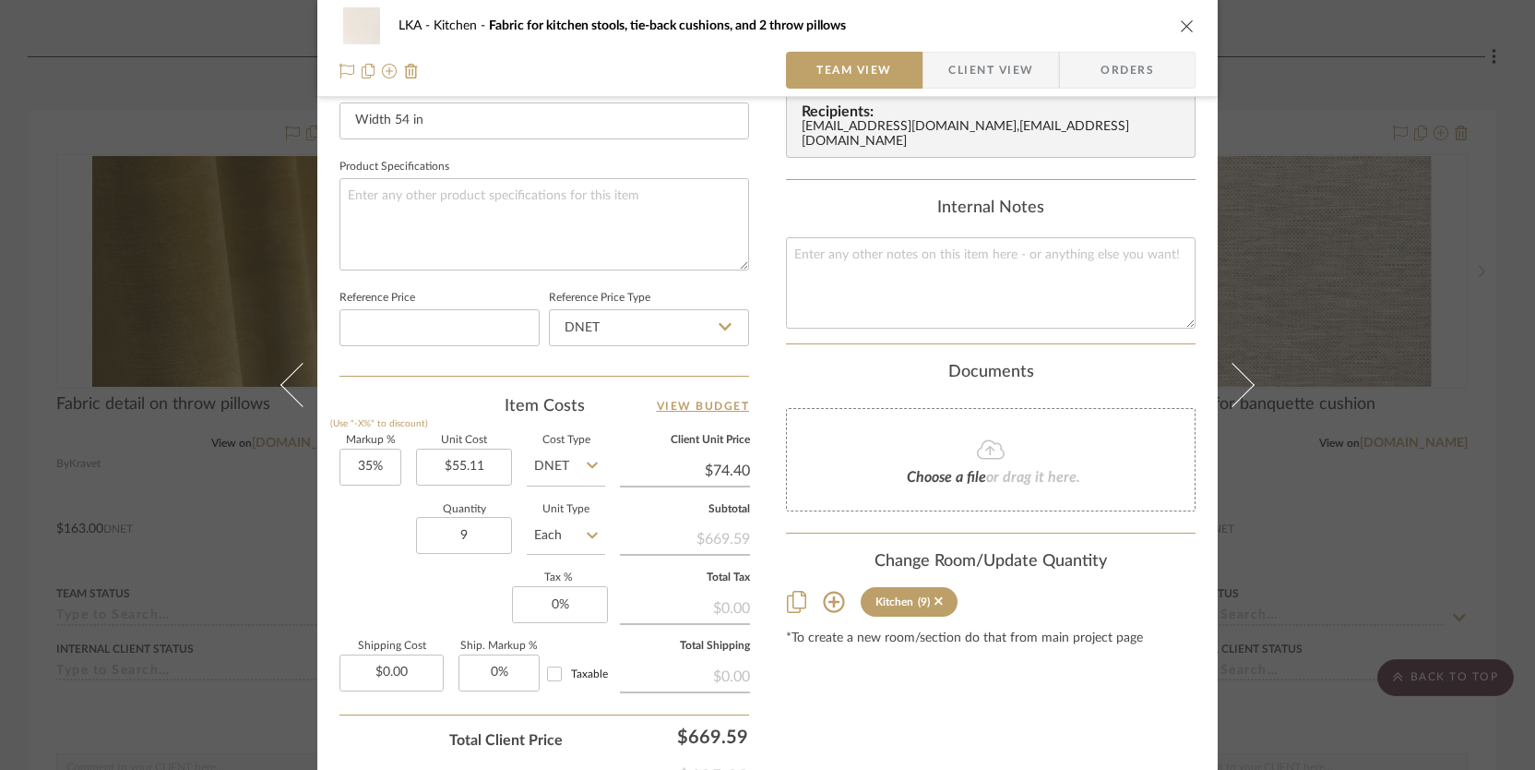
scroll to position [945, 0]
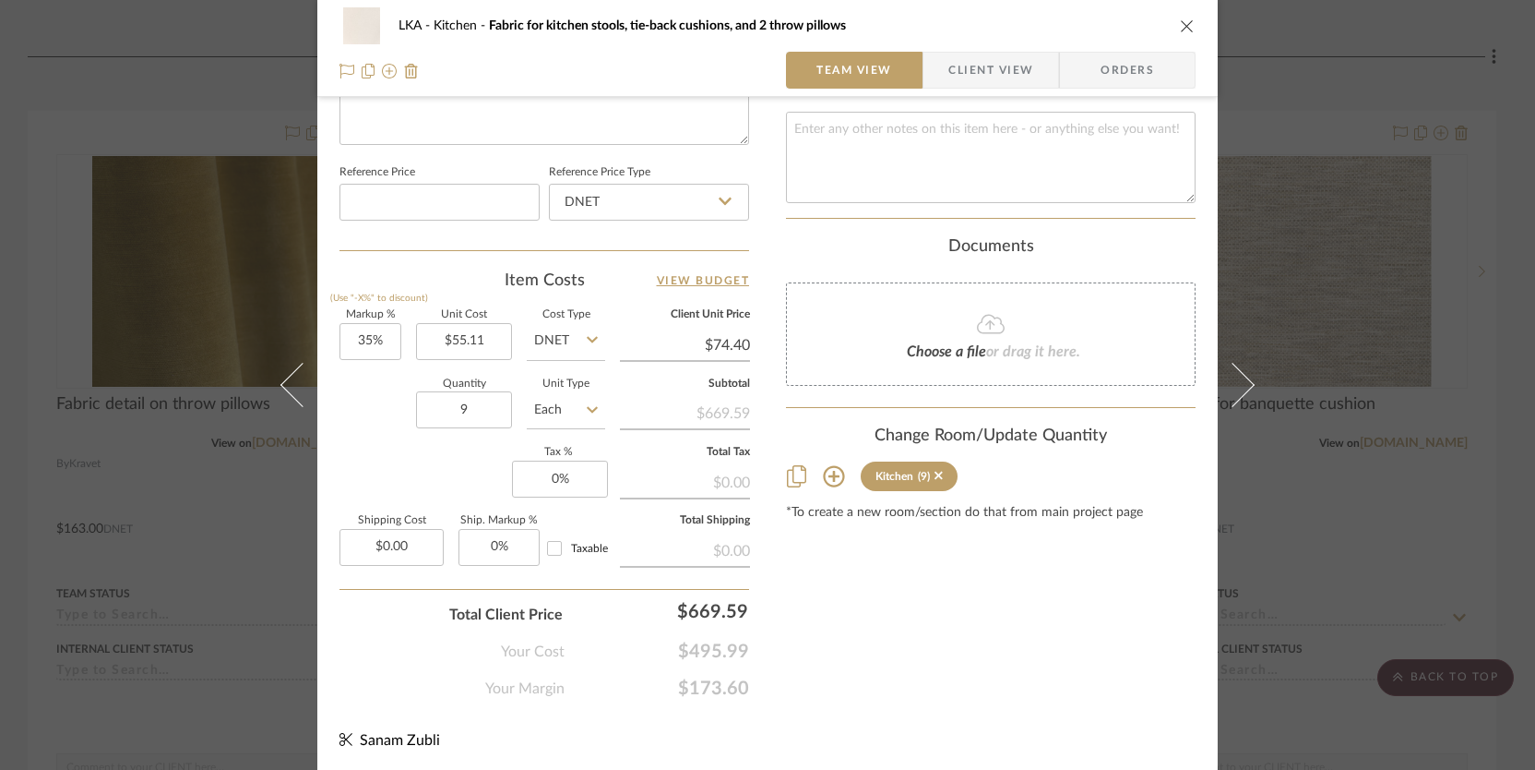
click at [1181, 22] on icon "close" at bounding box center [1187, 25] width 15 height 15
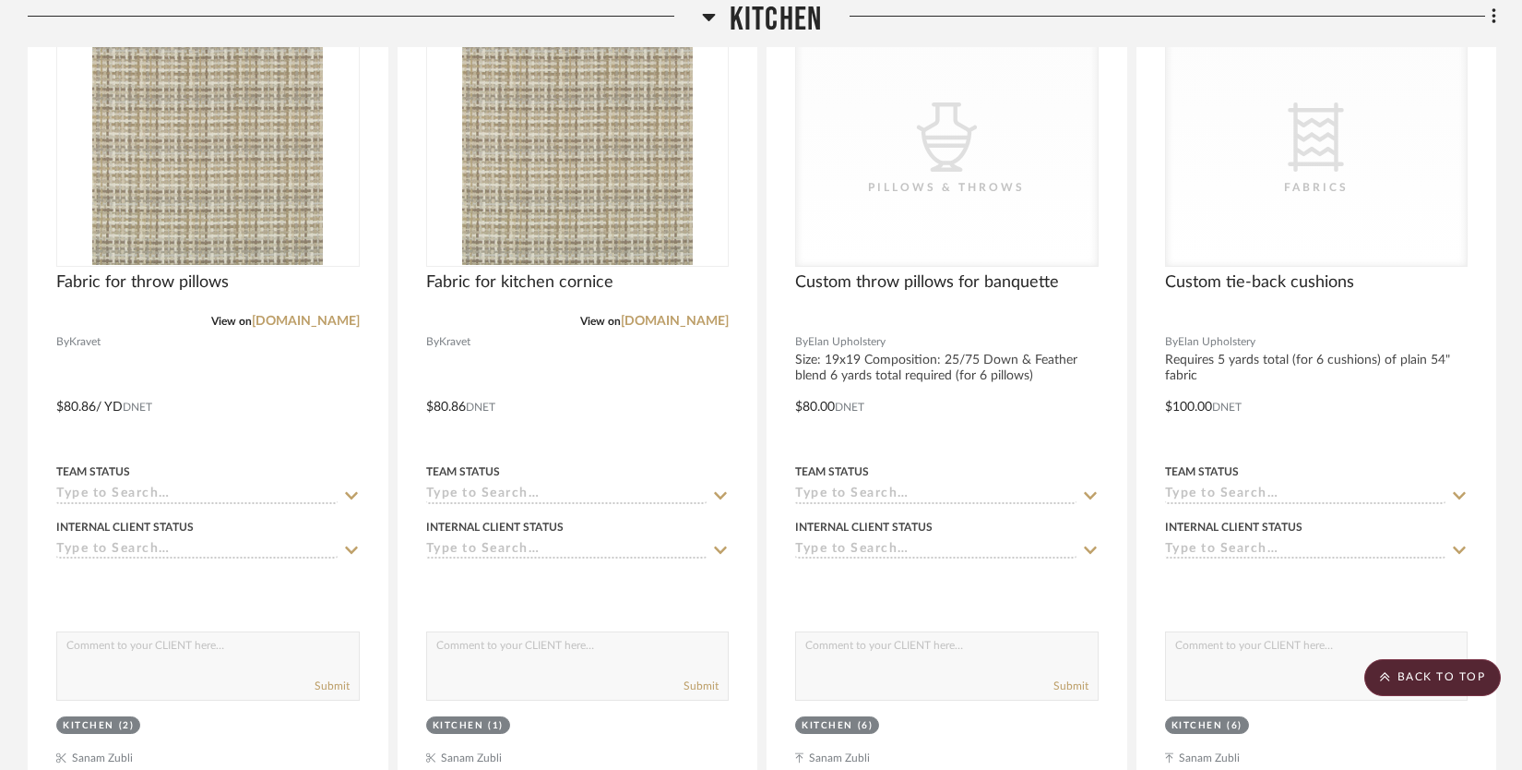
scroll to position [4841, 0]
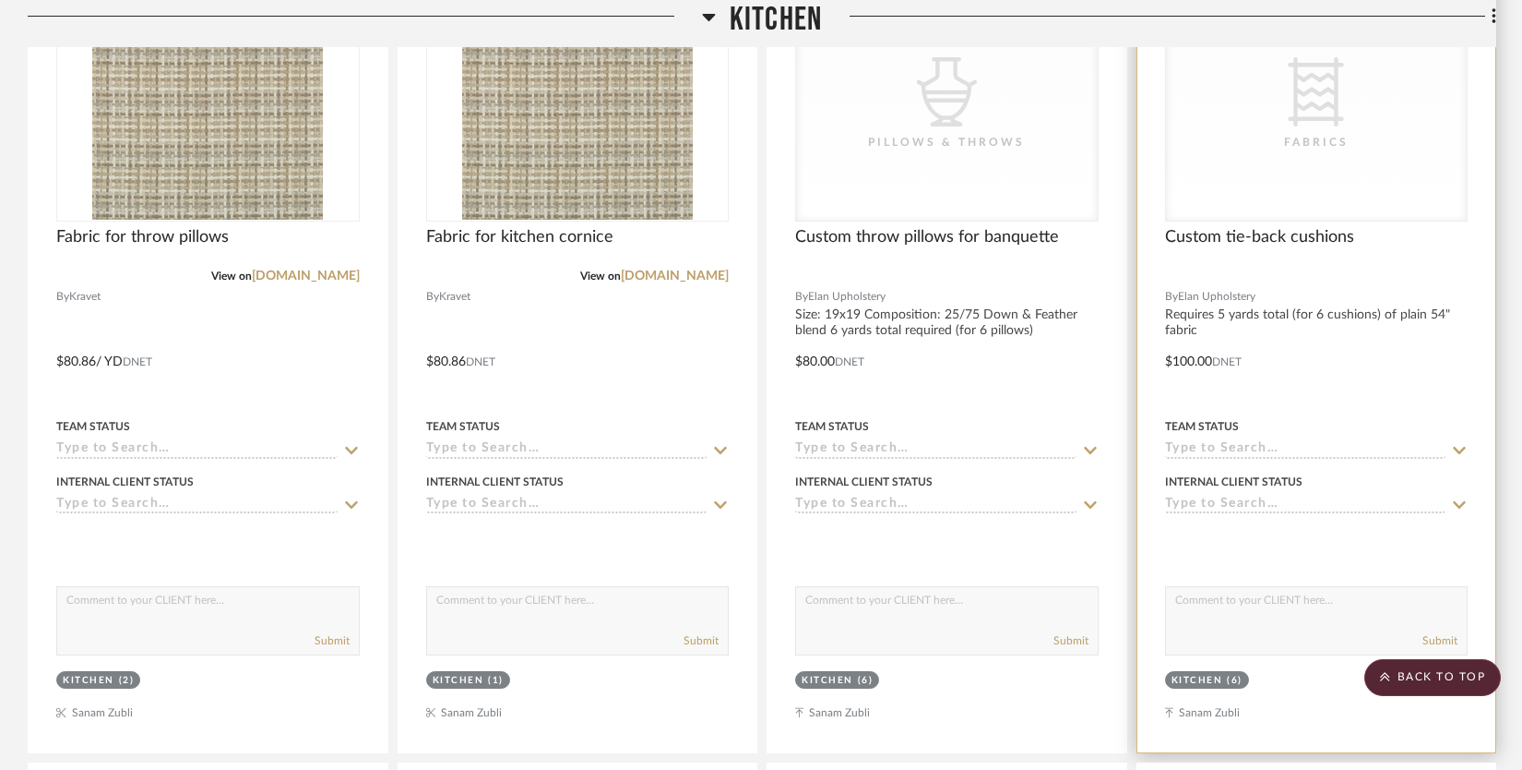
click at [1260, 167] on div "CategoryIconFabric Created with Sketch. Fabrics" at bounding box center [1317, 104] width 302 height 233
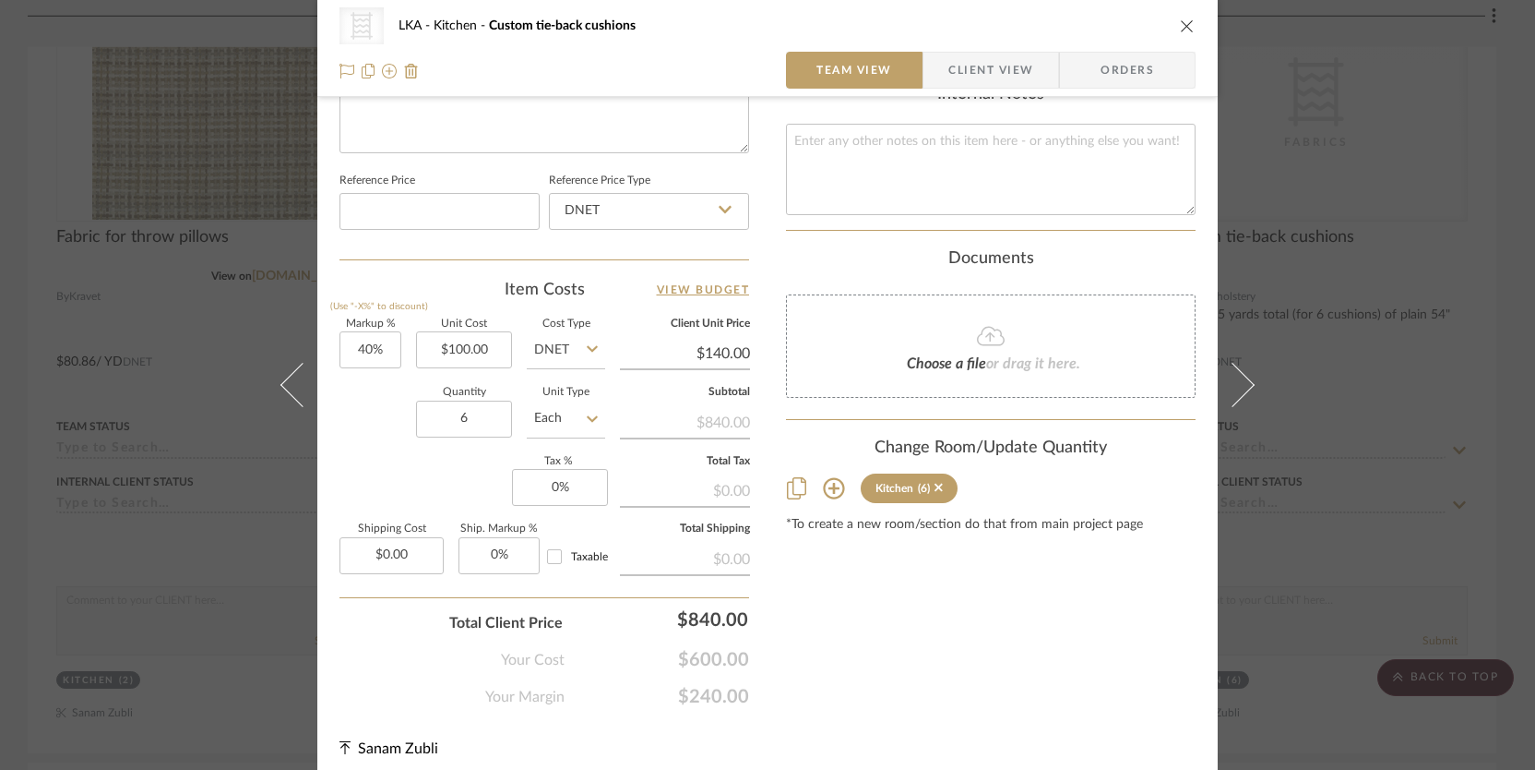
scroll to position [942, 0]
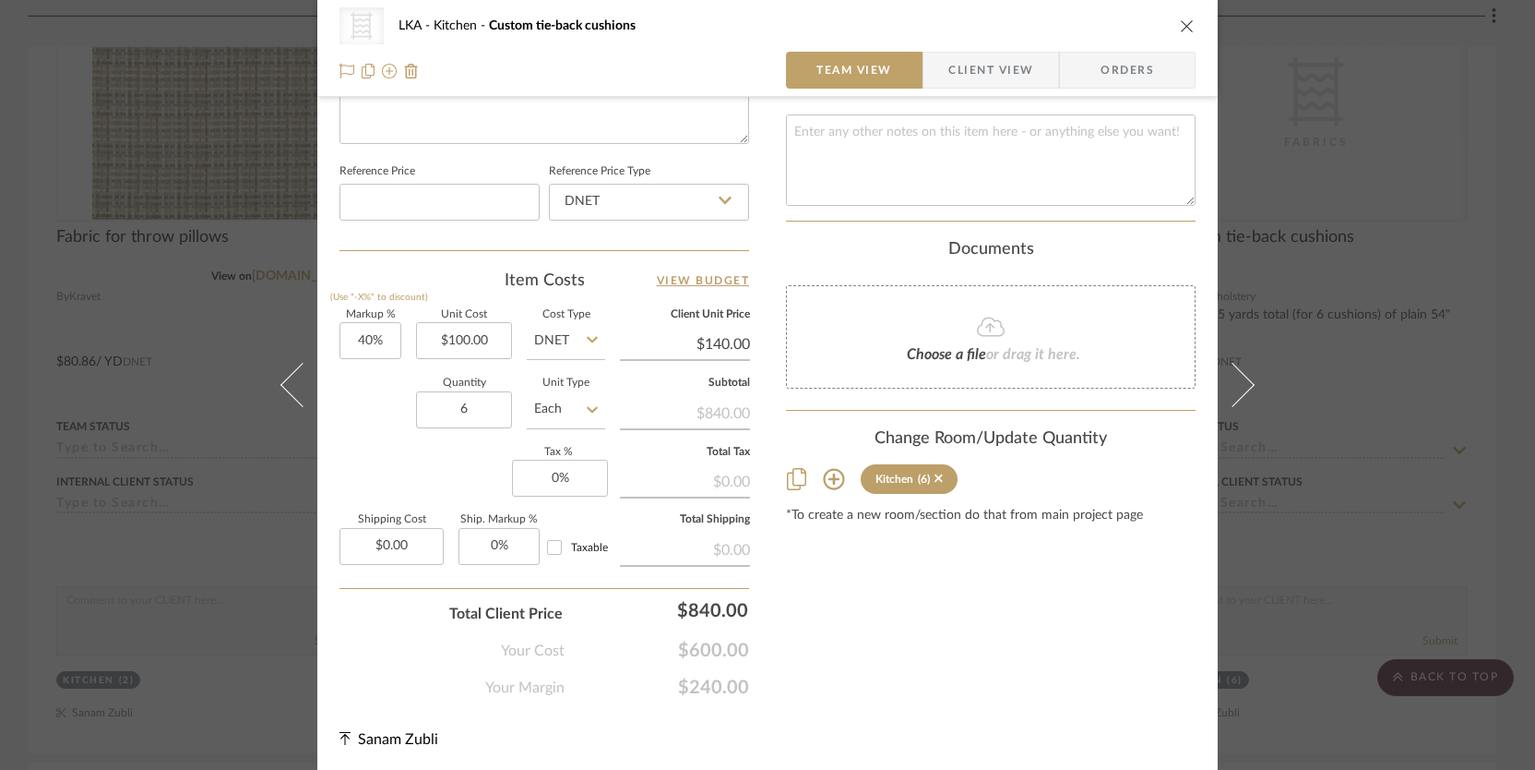
click at [1180, 25] on icon "close" at bounding box center [1187, 25] width 15 height 15
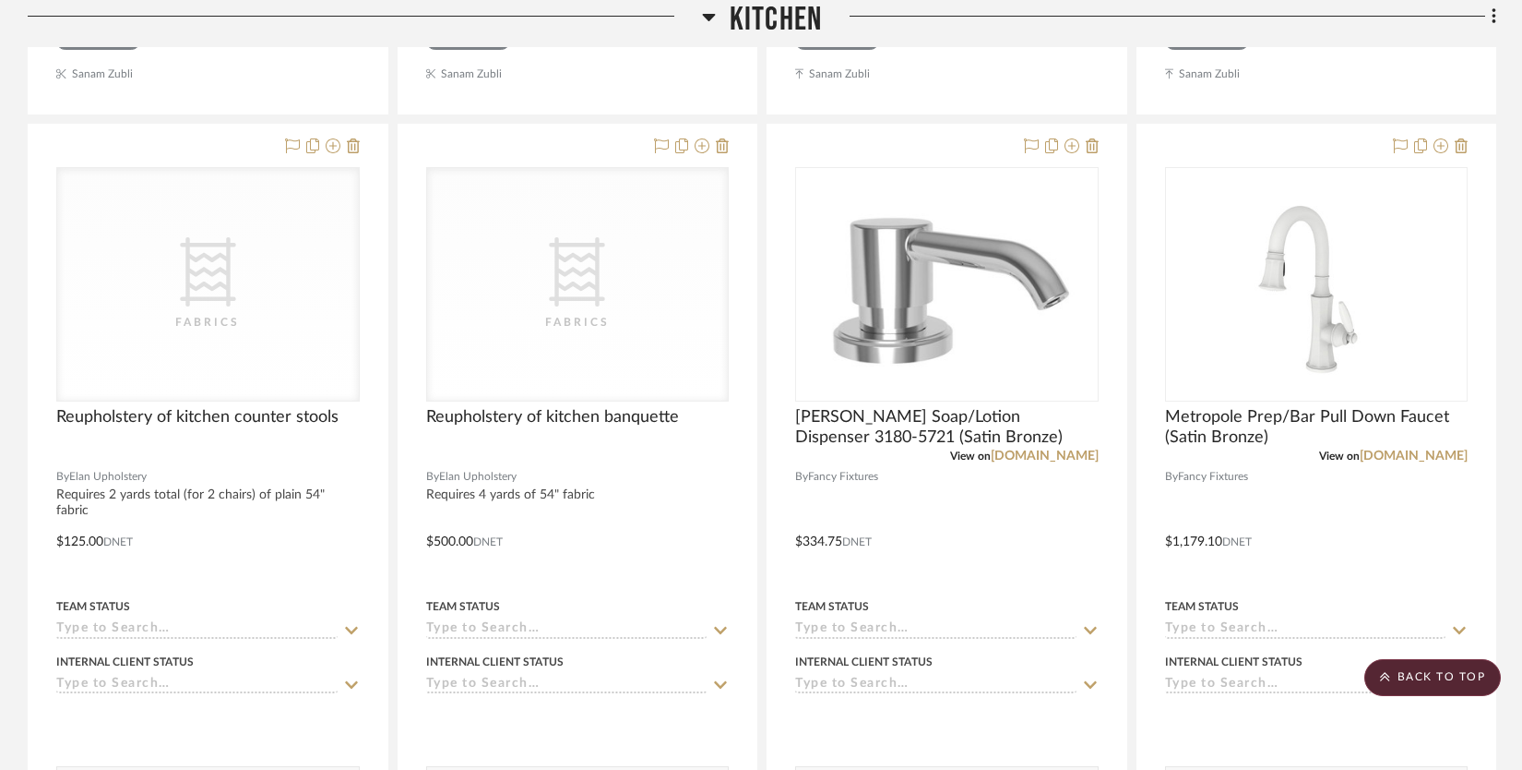
scroll to position [5491, 0]
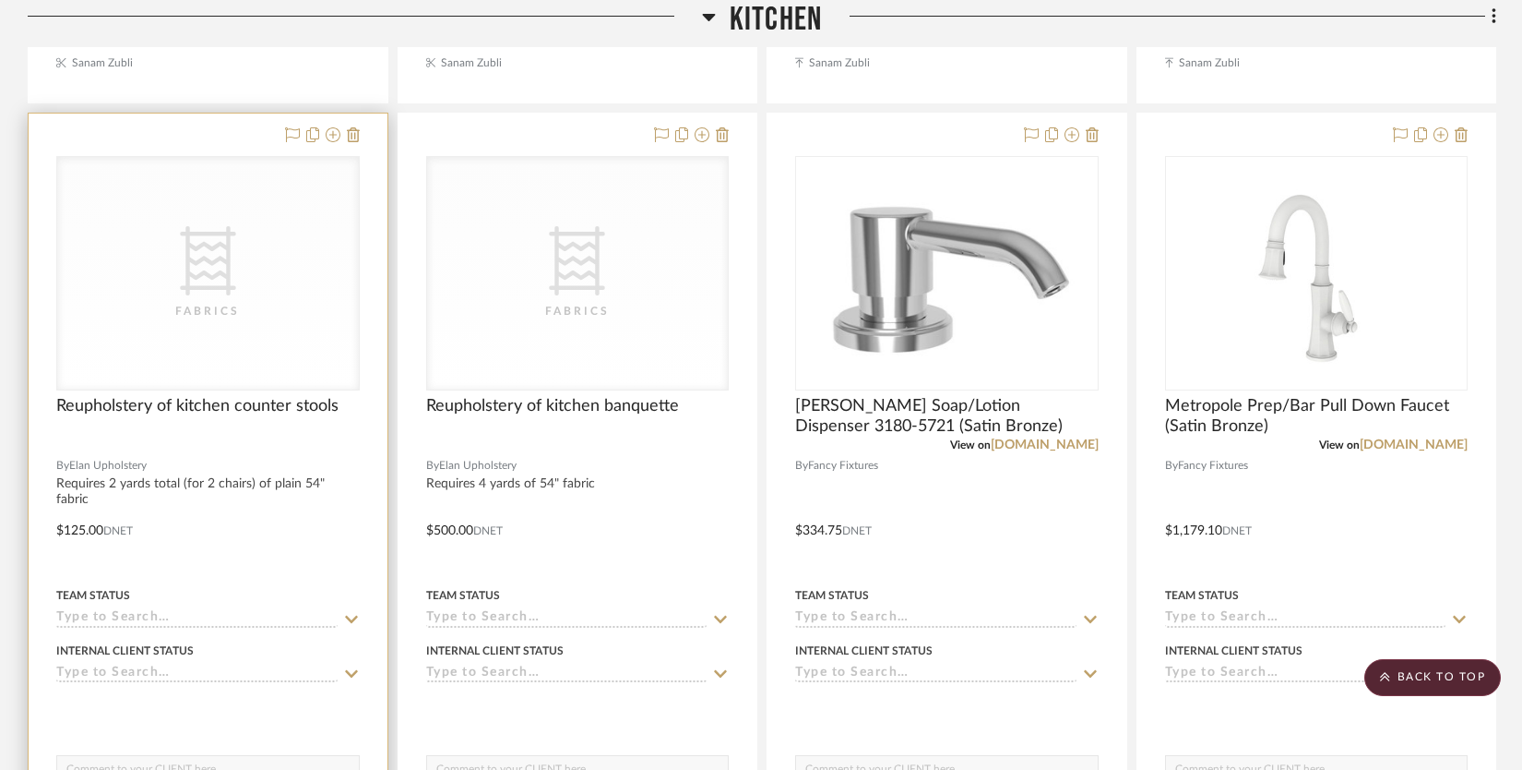
click at [0, 0] on div "CategoryIconFabric Created with Sketch. Fabrics" at bounding box center [0, 0] width 0 height 0
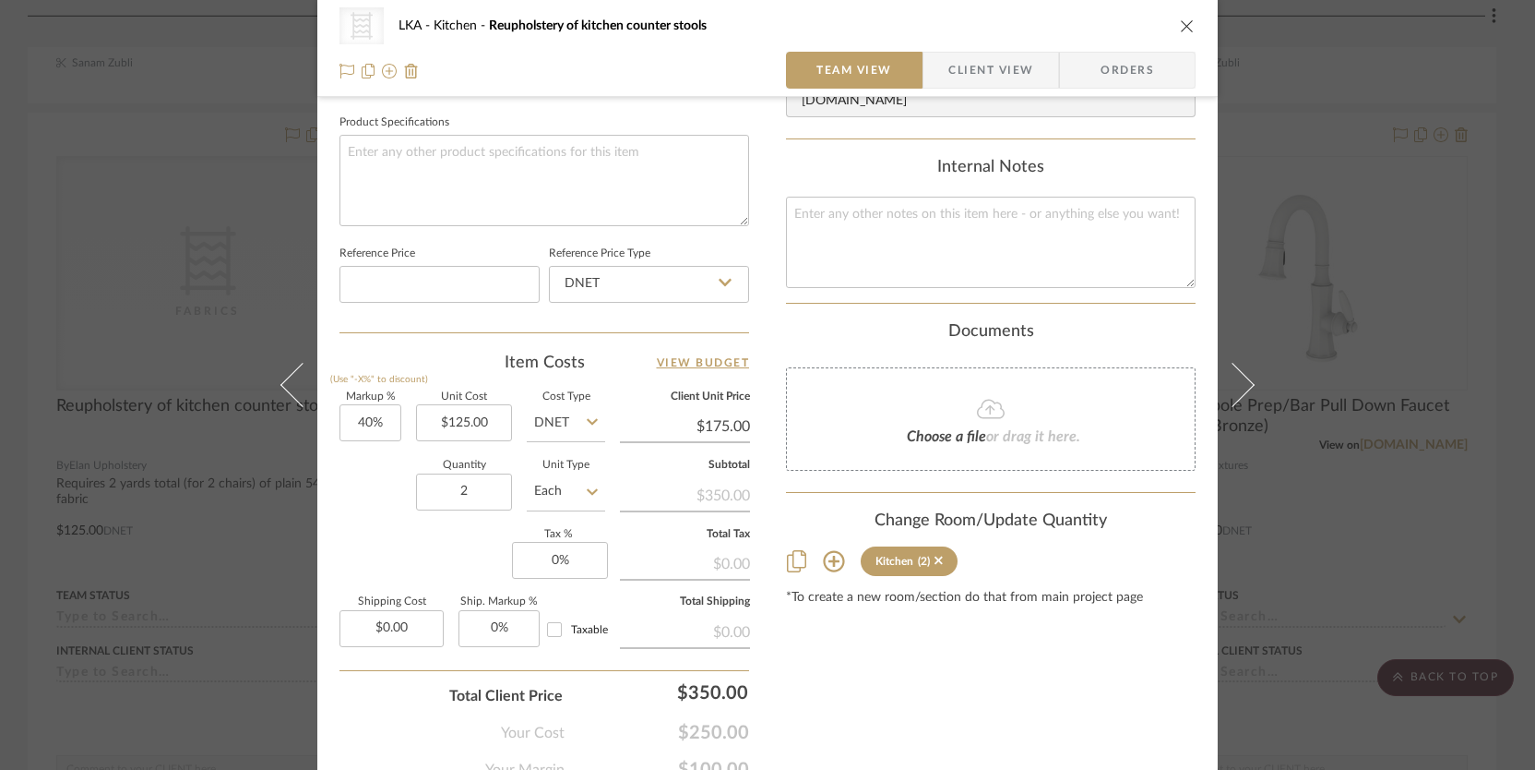
scroll to position [942, 0]
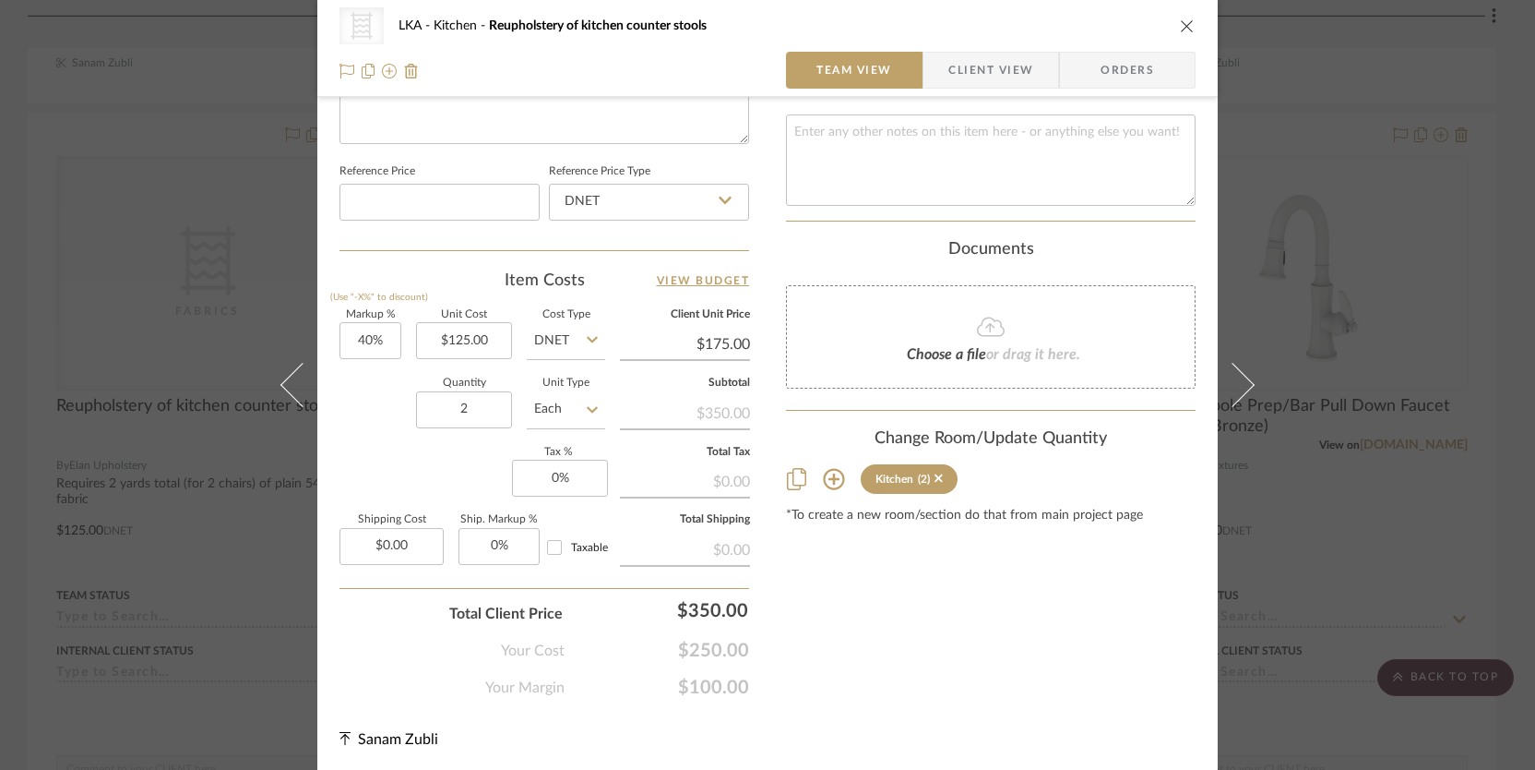
click at [1179, 33] on button "close" at bounding box center [1187, 26] width 17 height 17
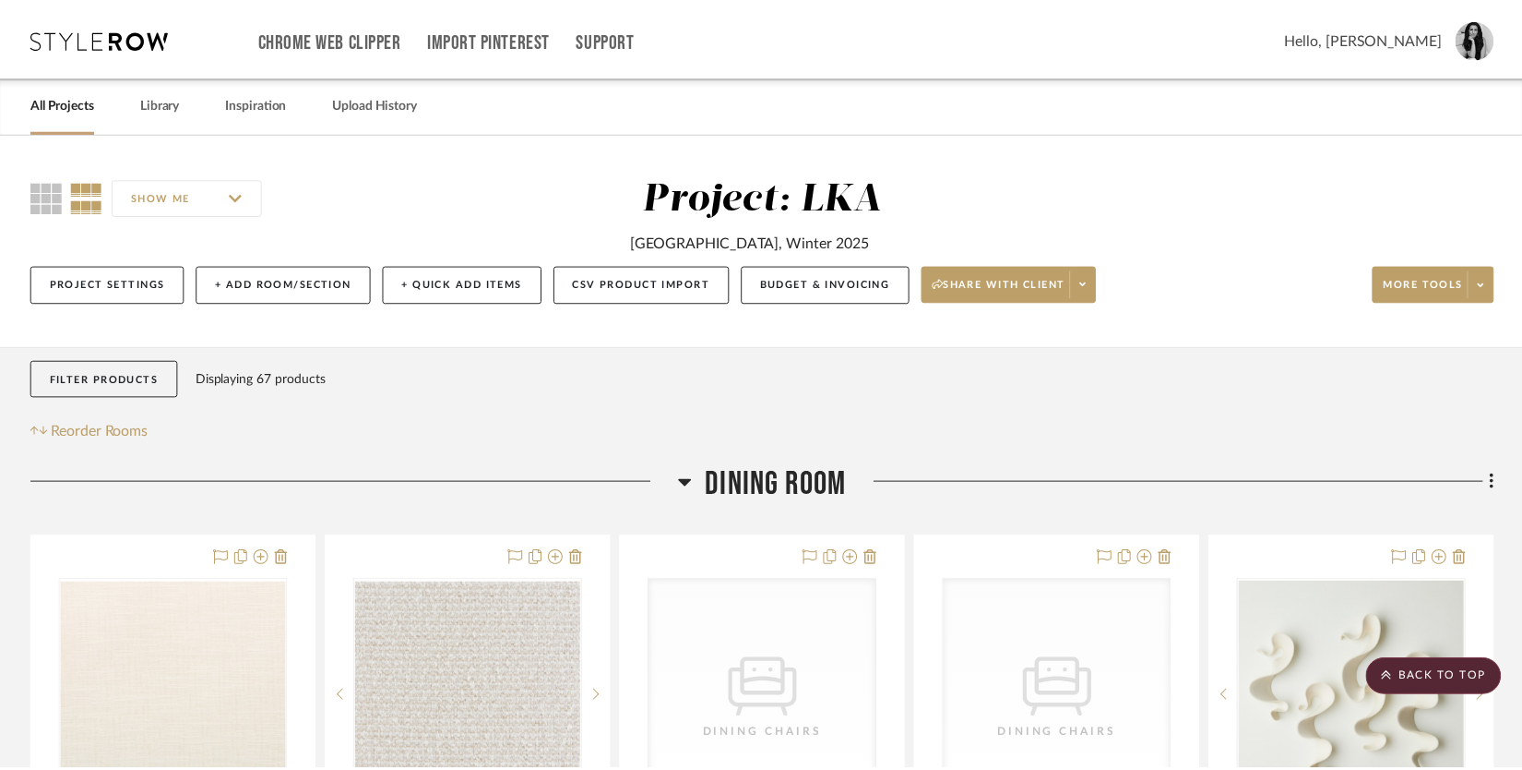
scroll to position [5491, 0]
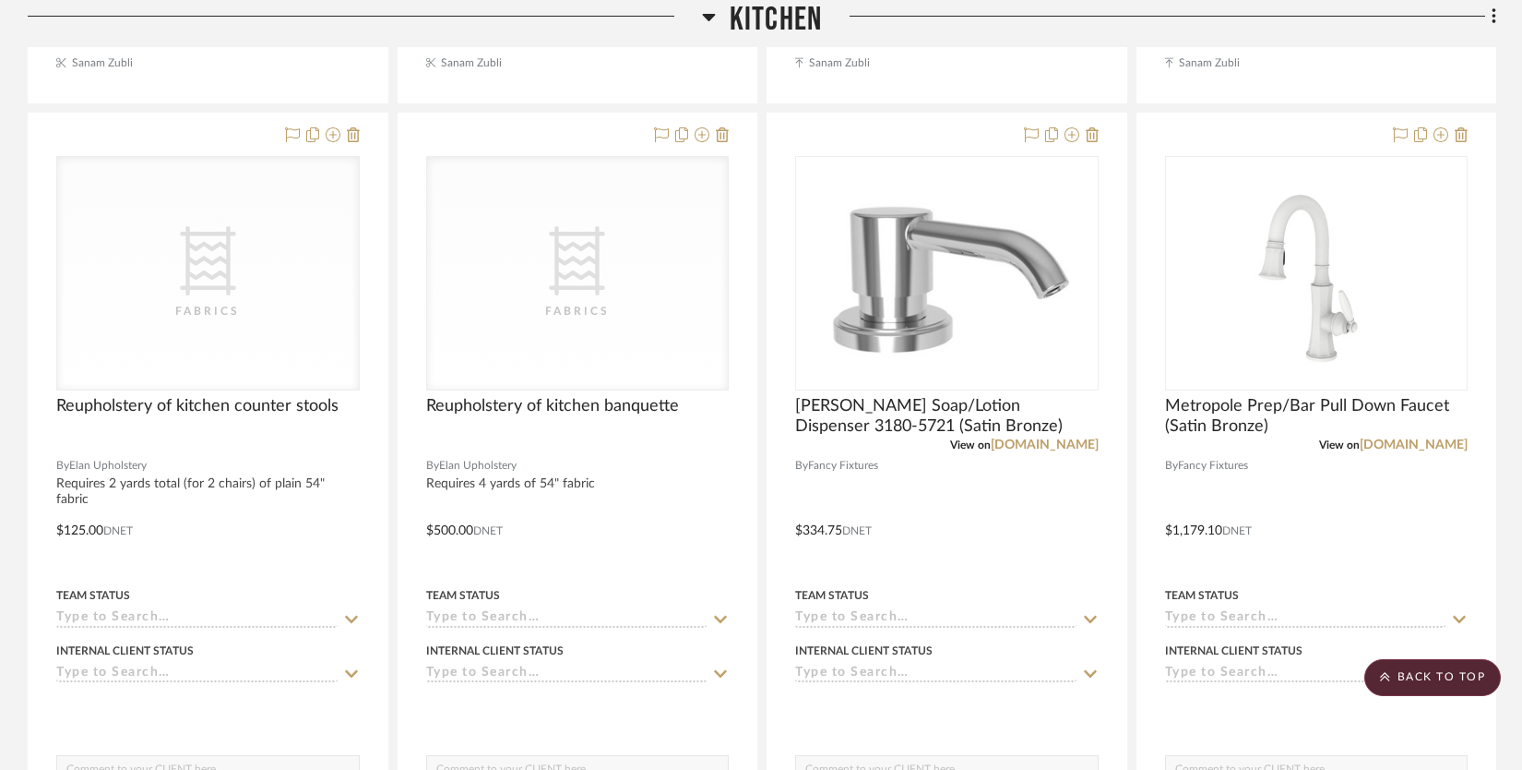
click at [1178, 27] on div at bounding box center [1159, 23] width 674 height 47
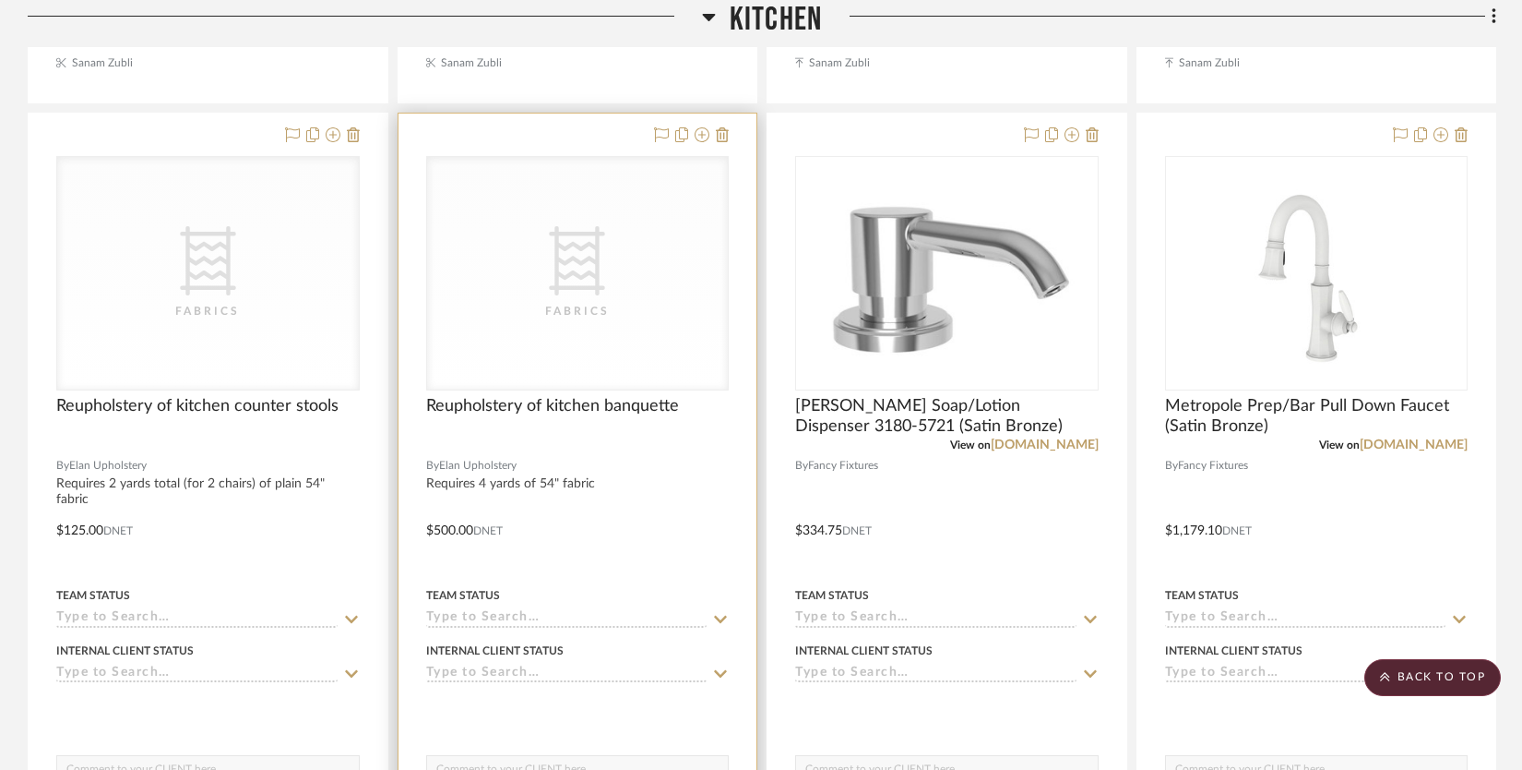
click at [630, 341] on div "CategoryIconFabric Created with Sketch. Fabrics" at bounding box center [578, 273] width 302 height 233
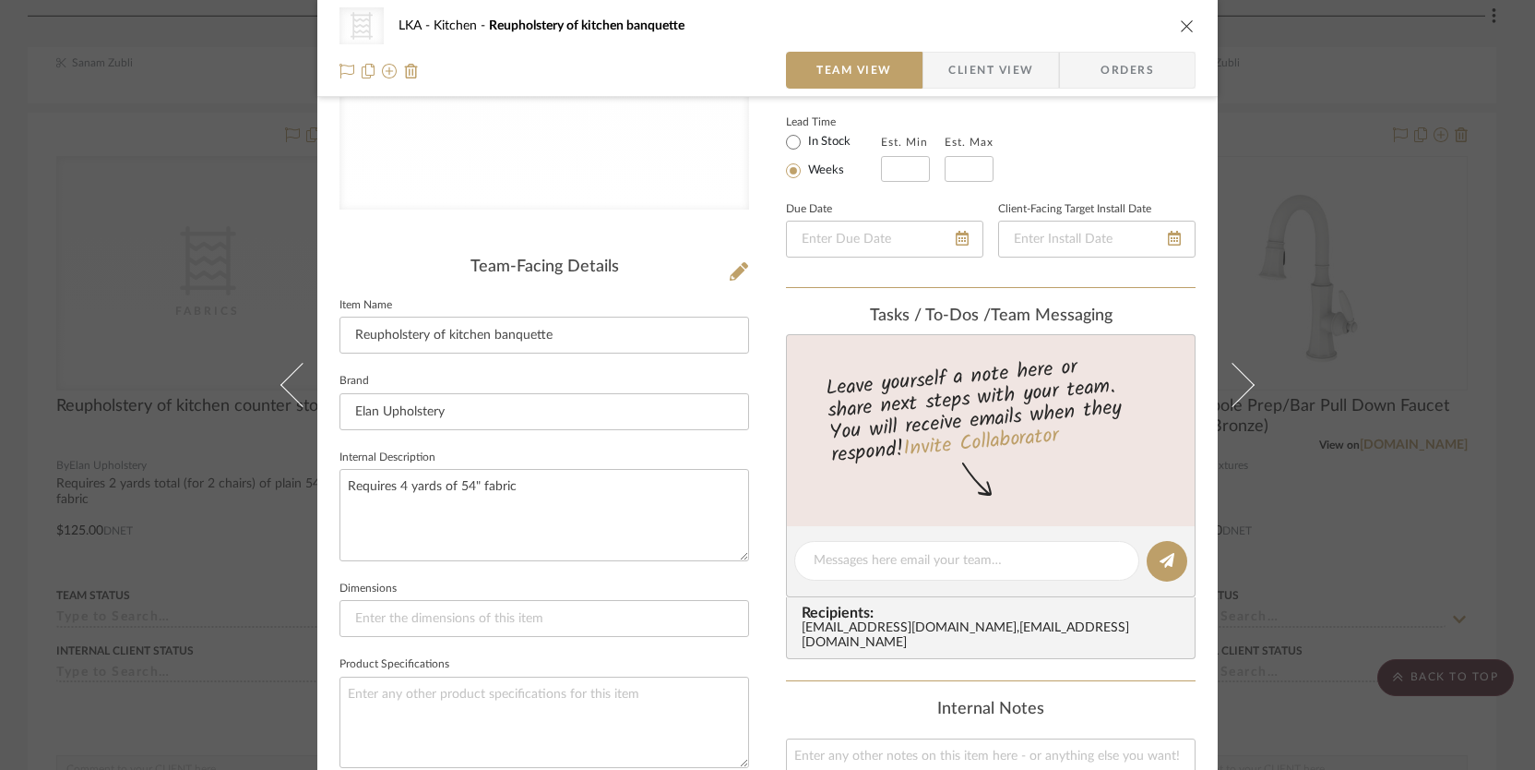
scroll to position [229, 0]
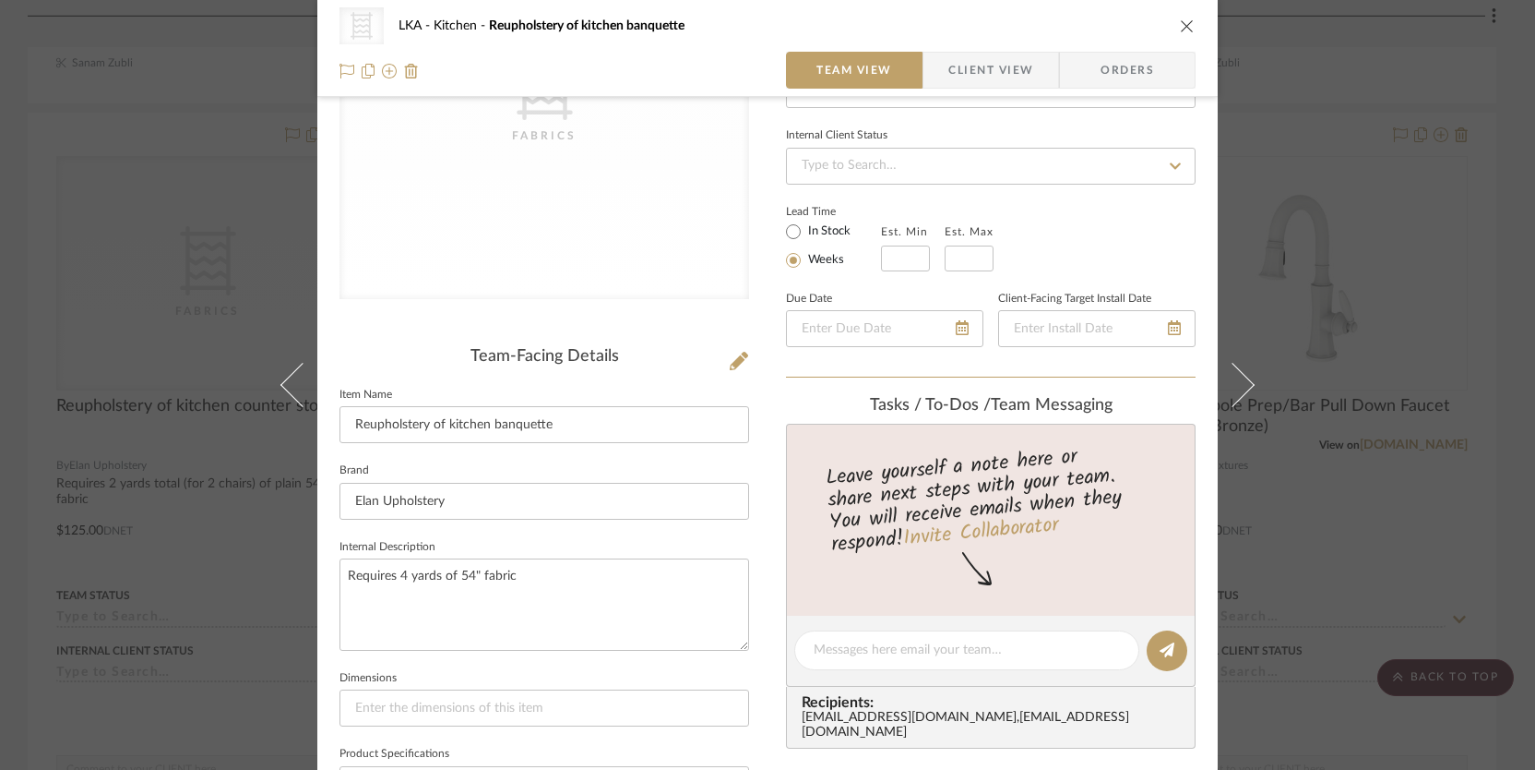
click at [1186, 22] on icon "close" at bounding box center [1187, 25] width 15 height 15
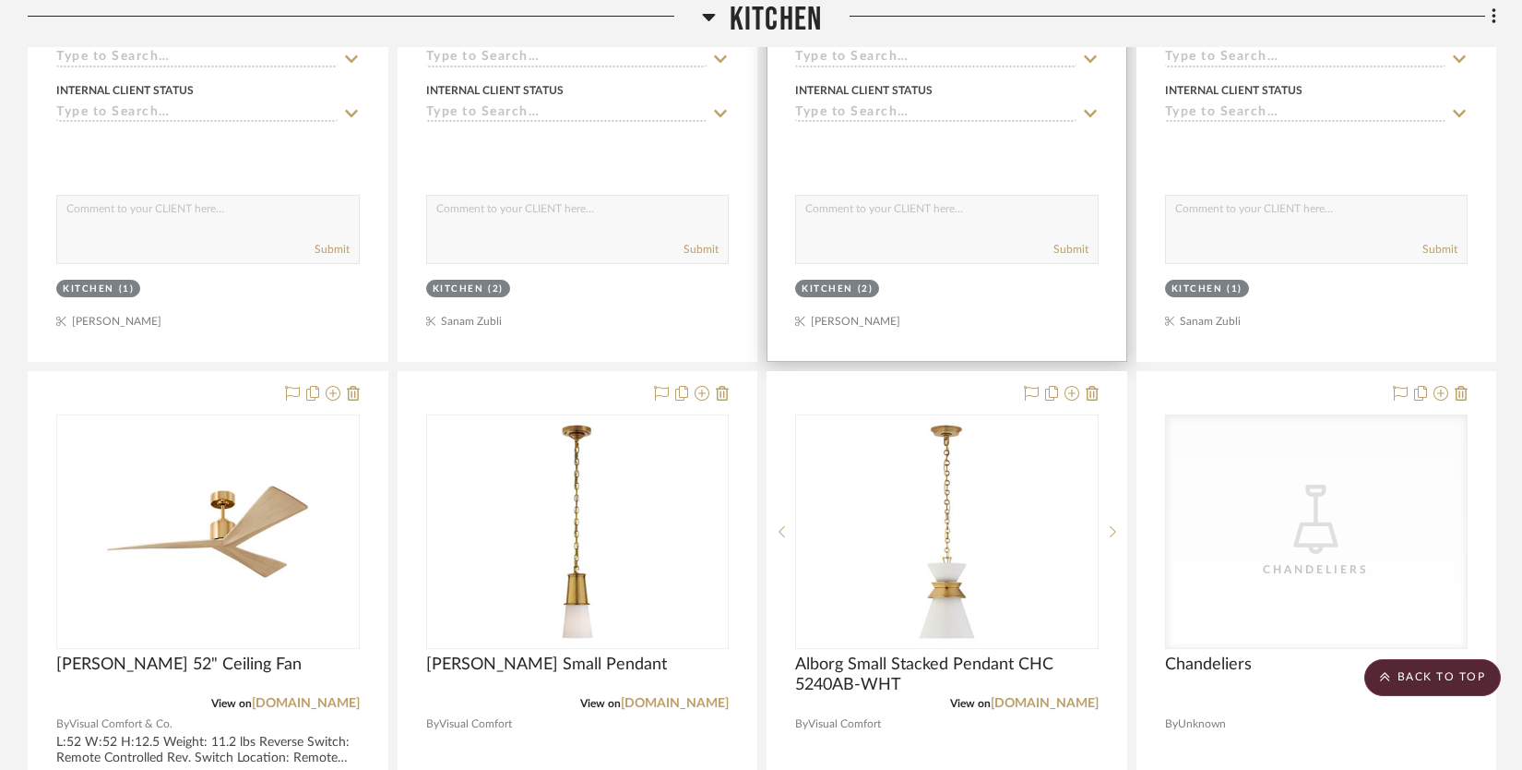
scroll to position [6939, 0]
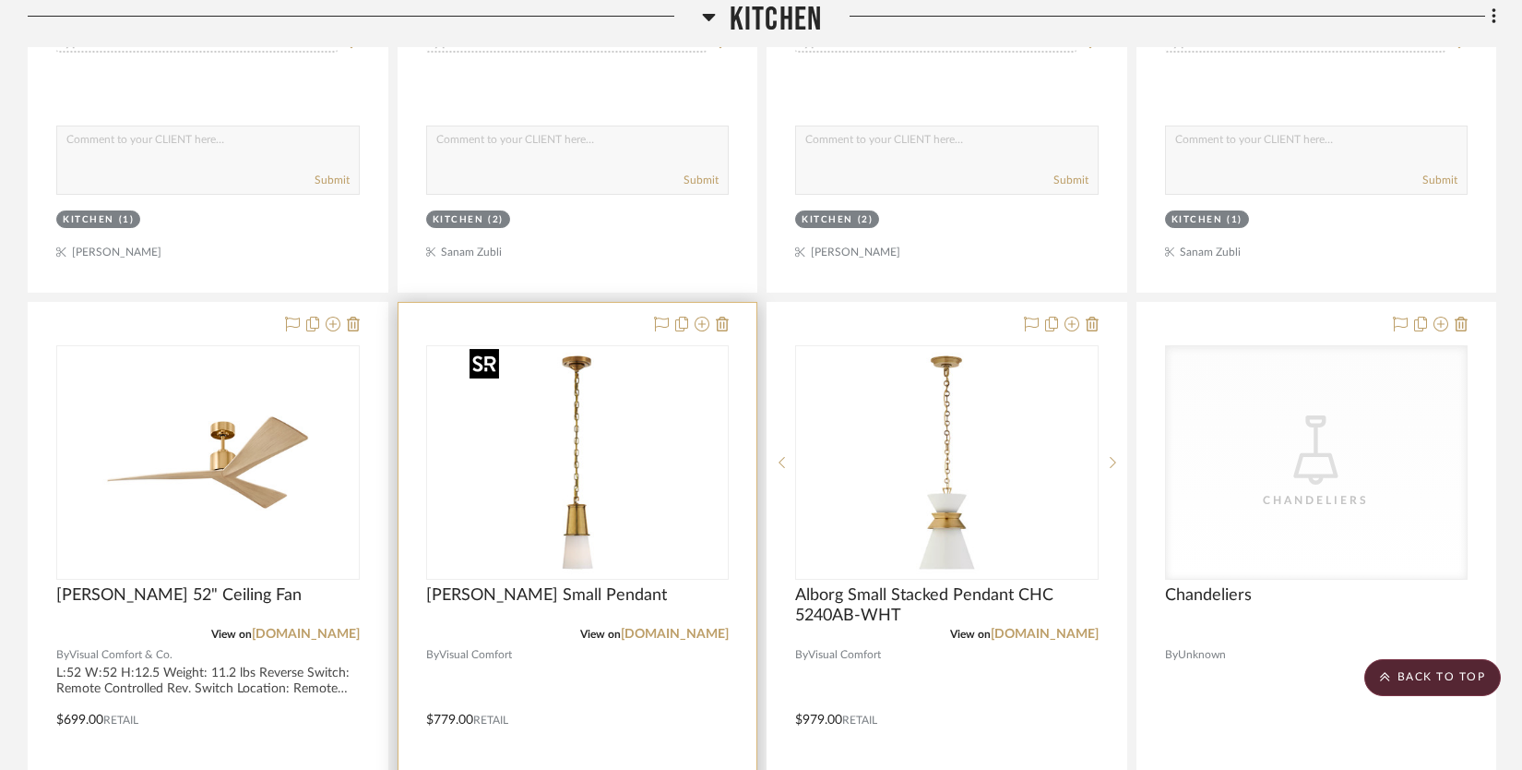
click at [580, 556] on img "0" at bounding box center [577, 462] width 231 height 231
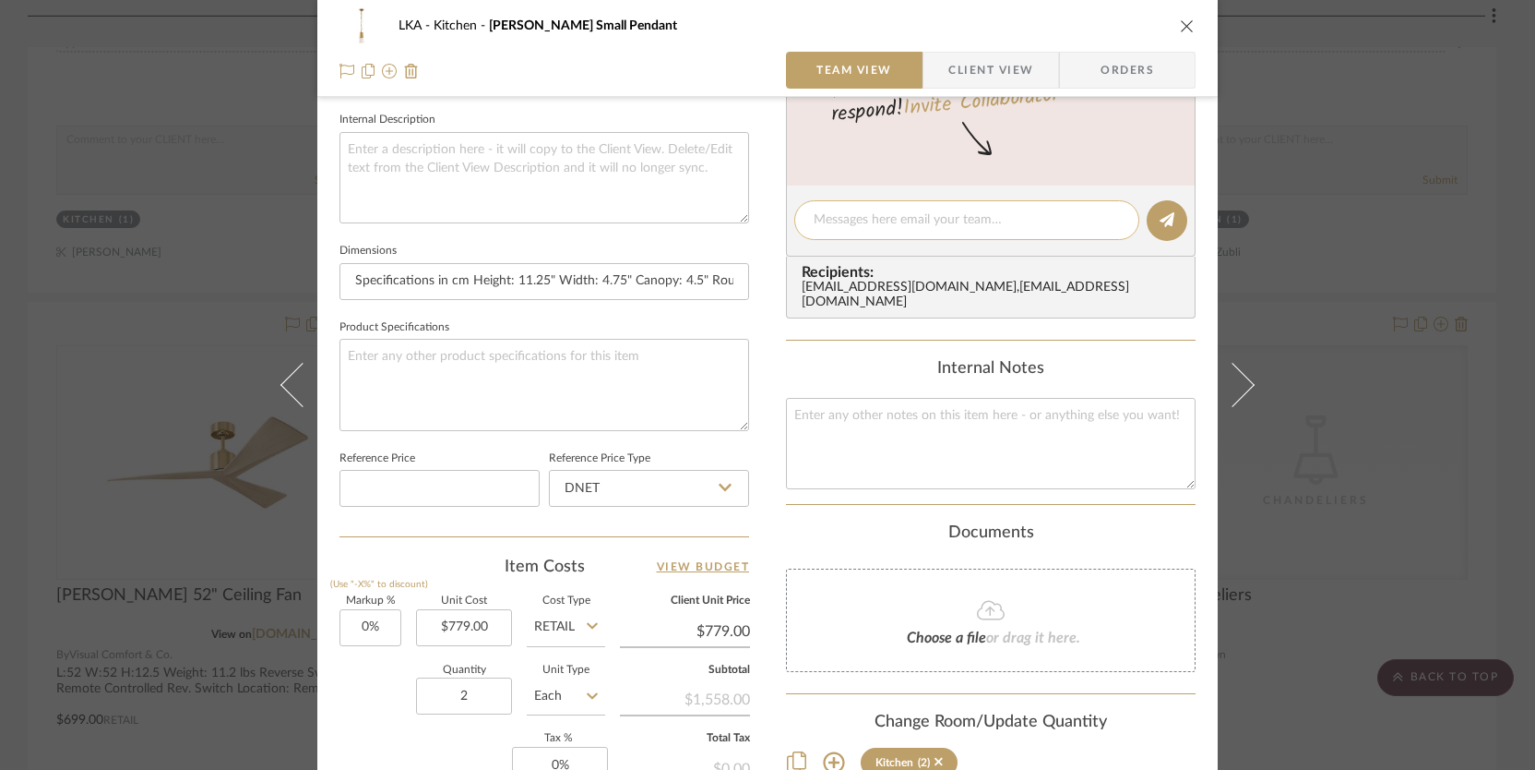
scroll to position [658, 0]
click at [1180, 22] on icon "close" at bounding box center [1187, 25] width 15 height 15
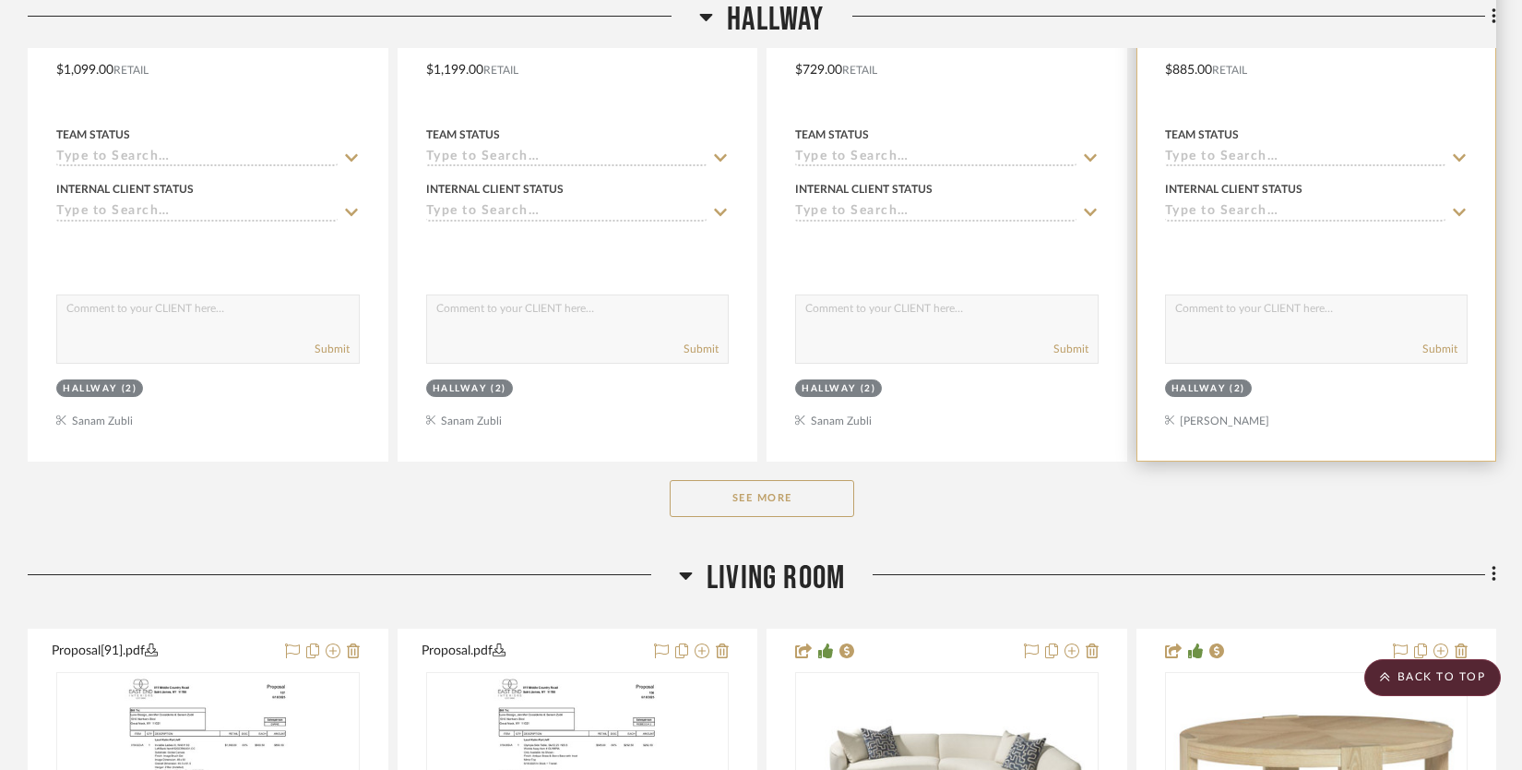
scroll to position [10210, 0]
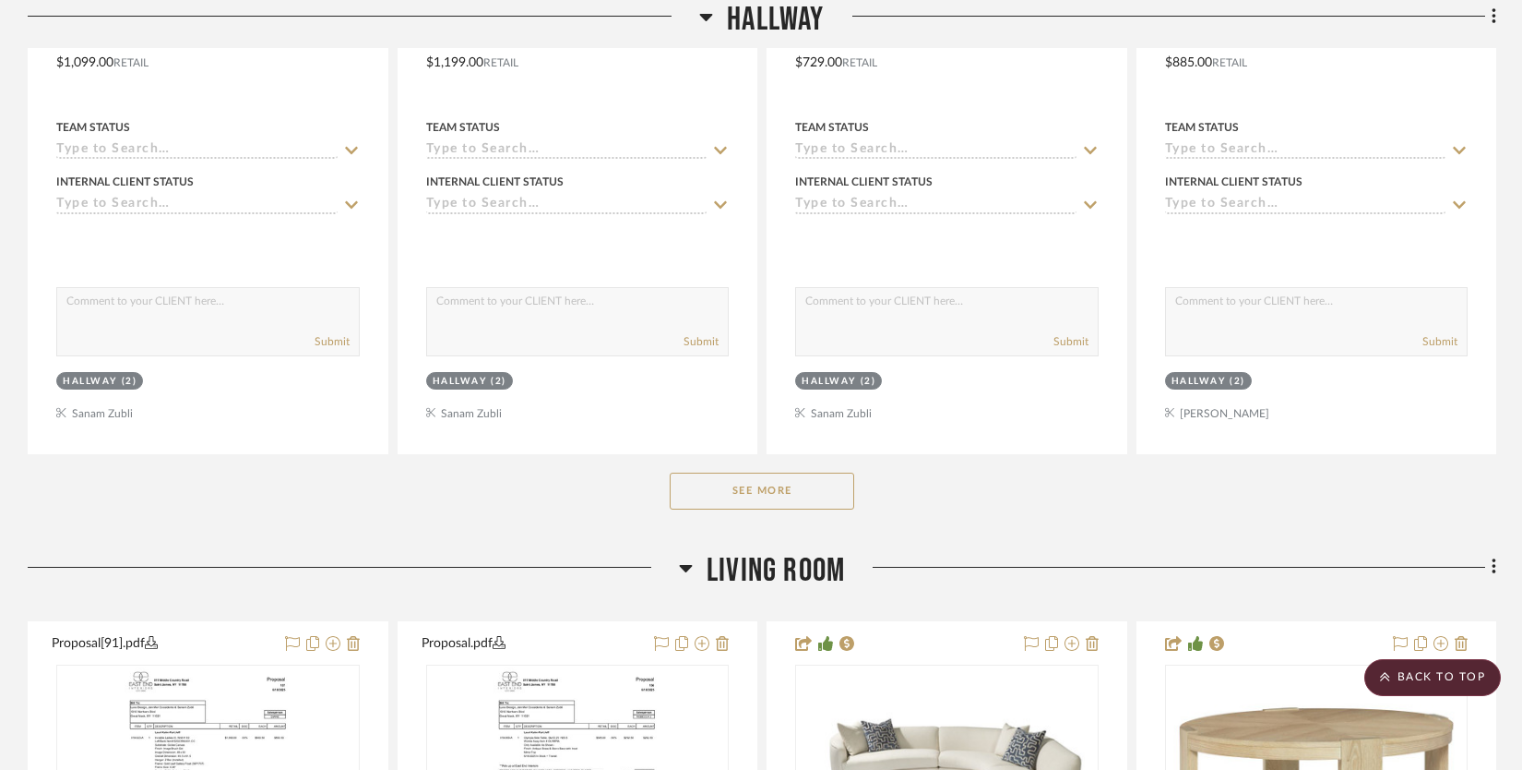
click at [780, 489] on button "See More" at bounding box center [762, 490] width 185 height 37
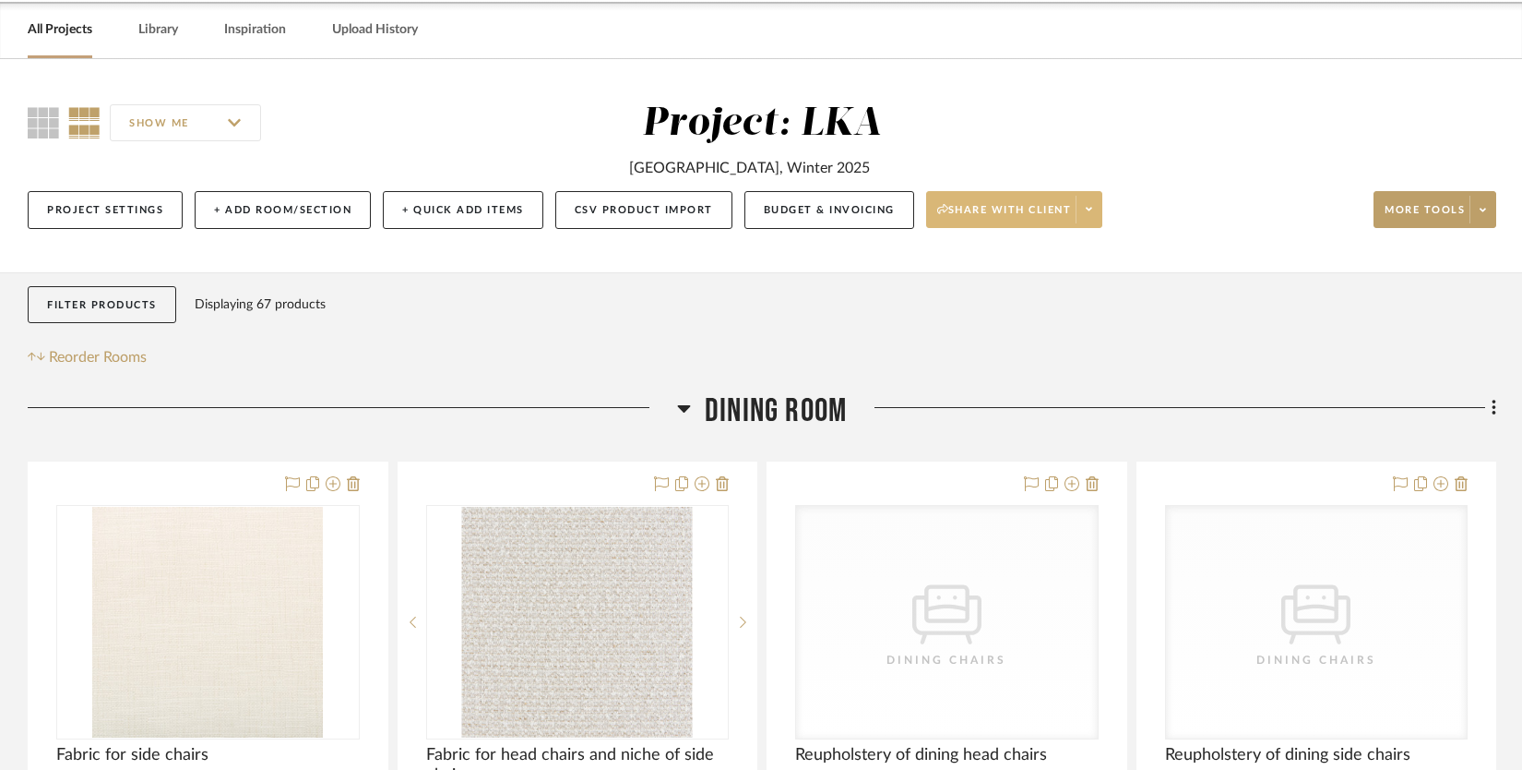
scroll to position [0, 0]
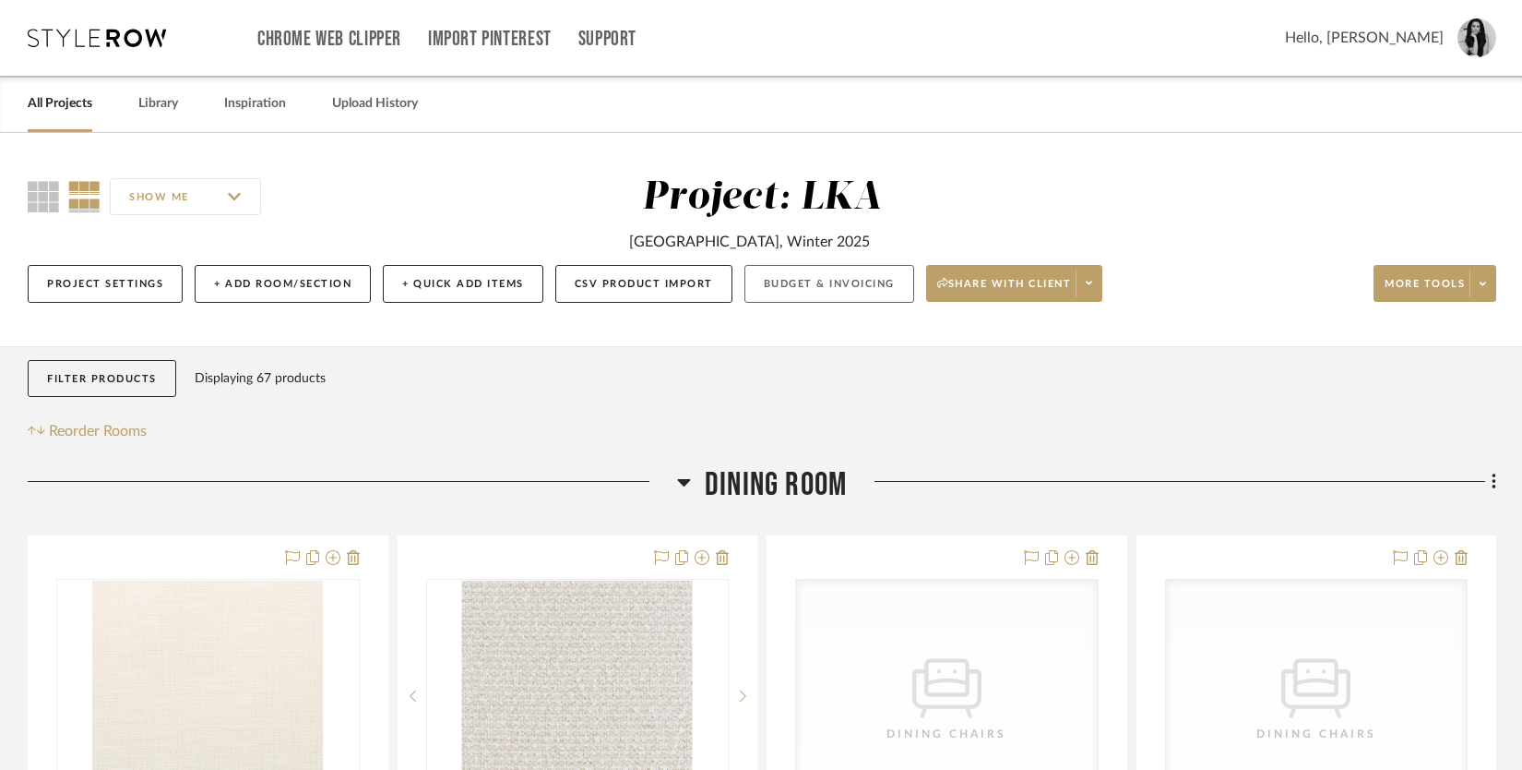
click at [837, 290] on button "Budget & Invoicing" at bounding box center [830, 284] width 170 height 38
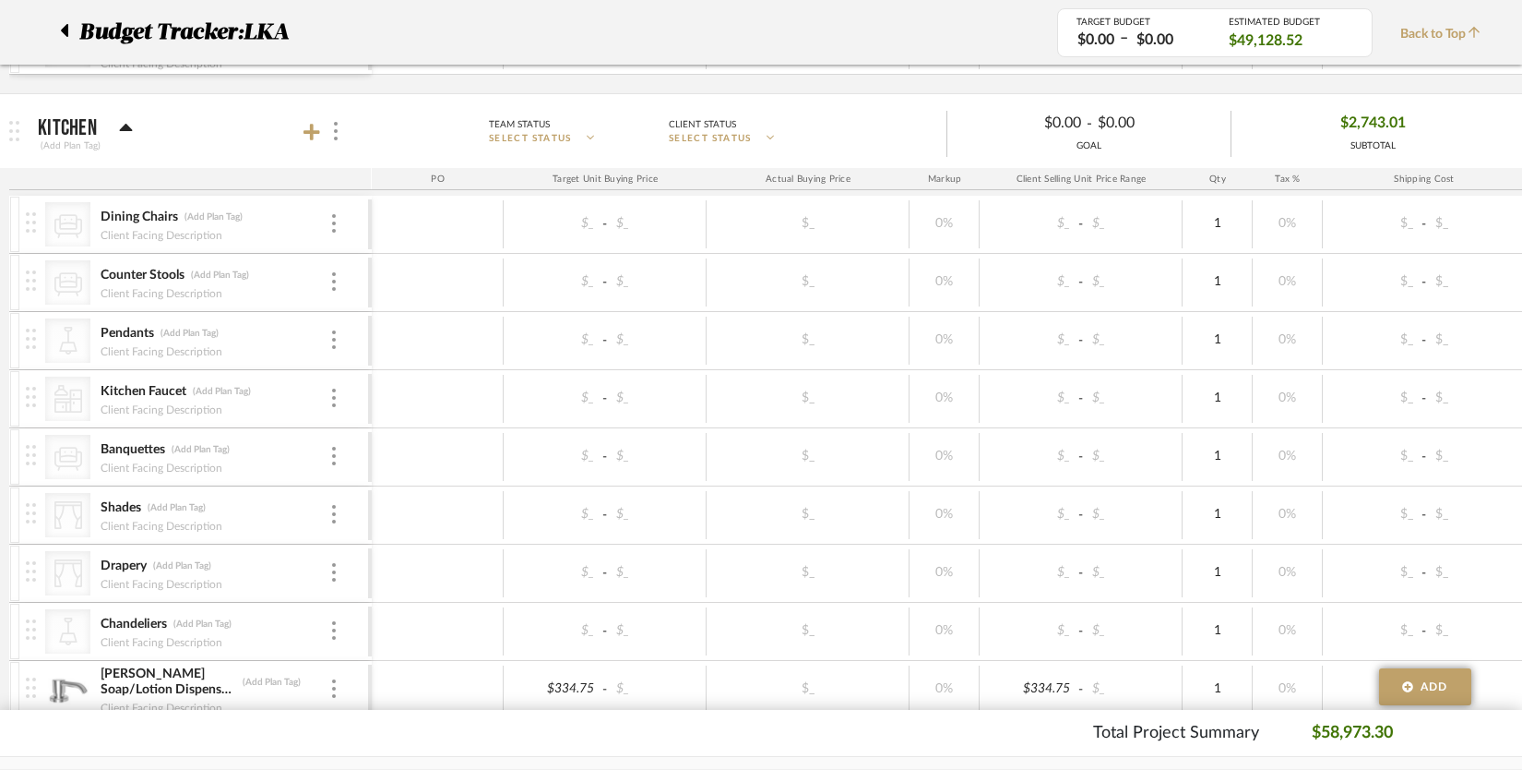
scroll to position [927, 0]
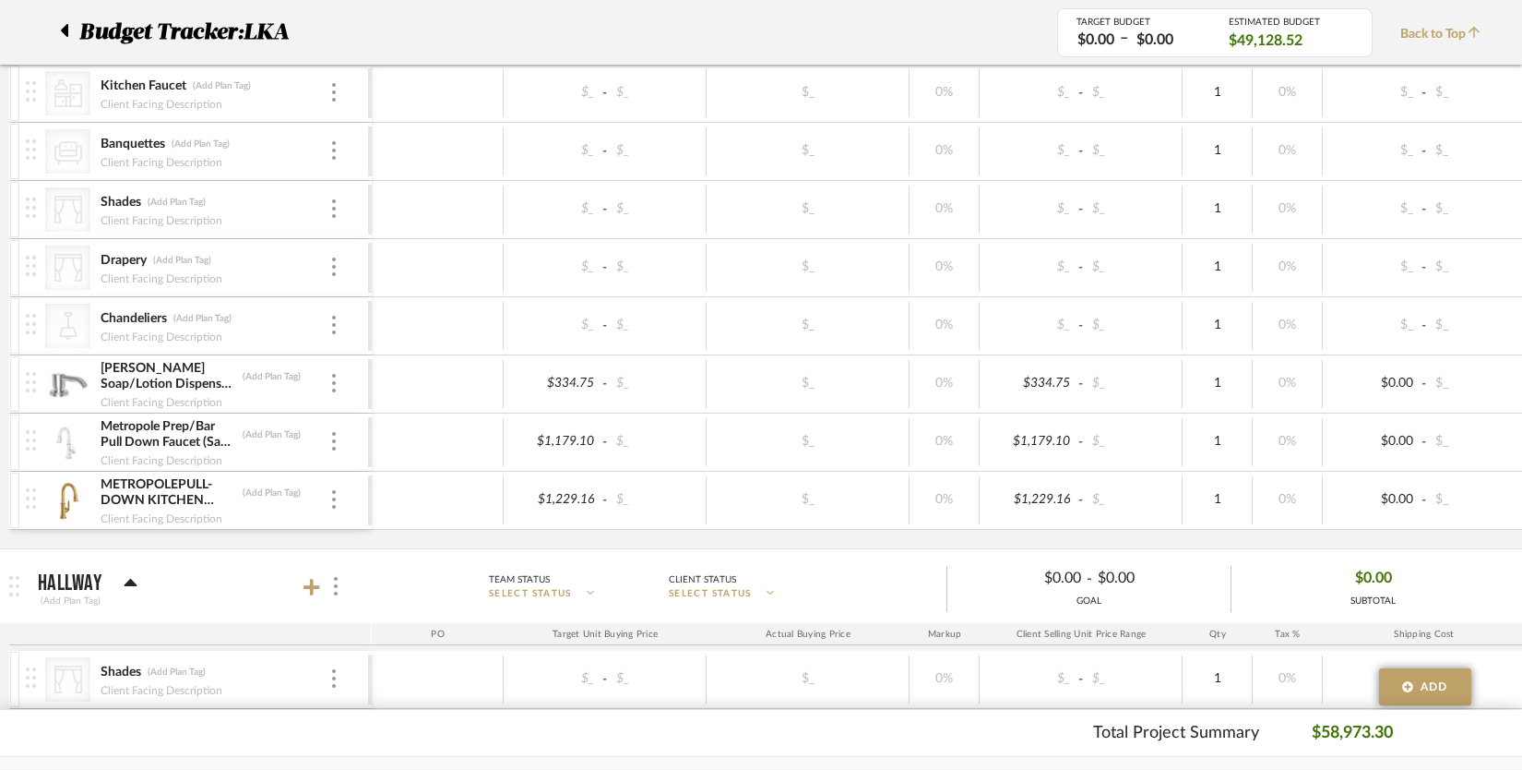
click at [35, 382] on img at bounding box center [31, 382] width 10 height 20
click at [330, 384] on div at bounding box center [333, 384] width 9 height 20
click at [365, 517] on span "Remove Item" at bounding box center [412, 521] width 137 height 18
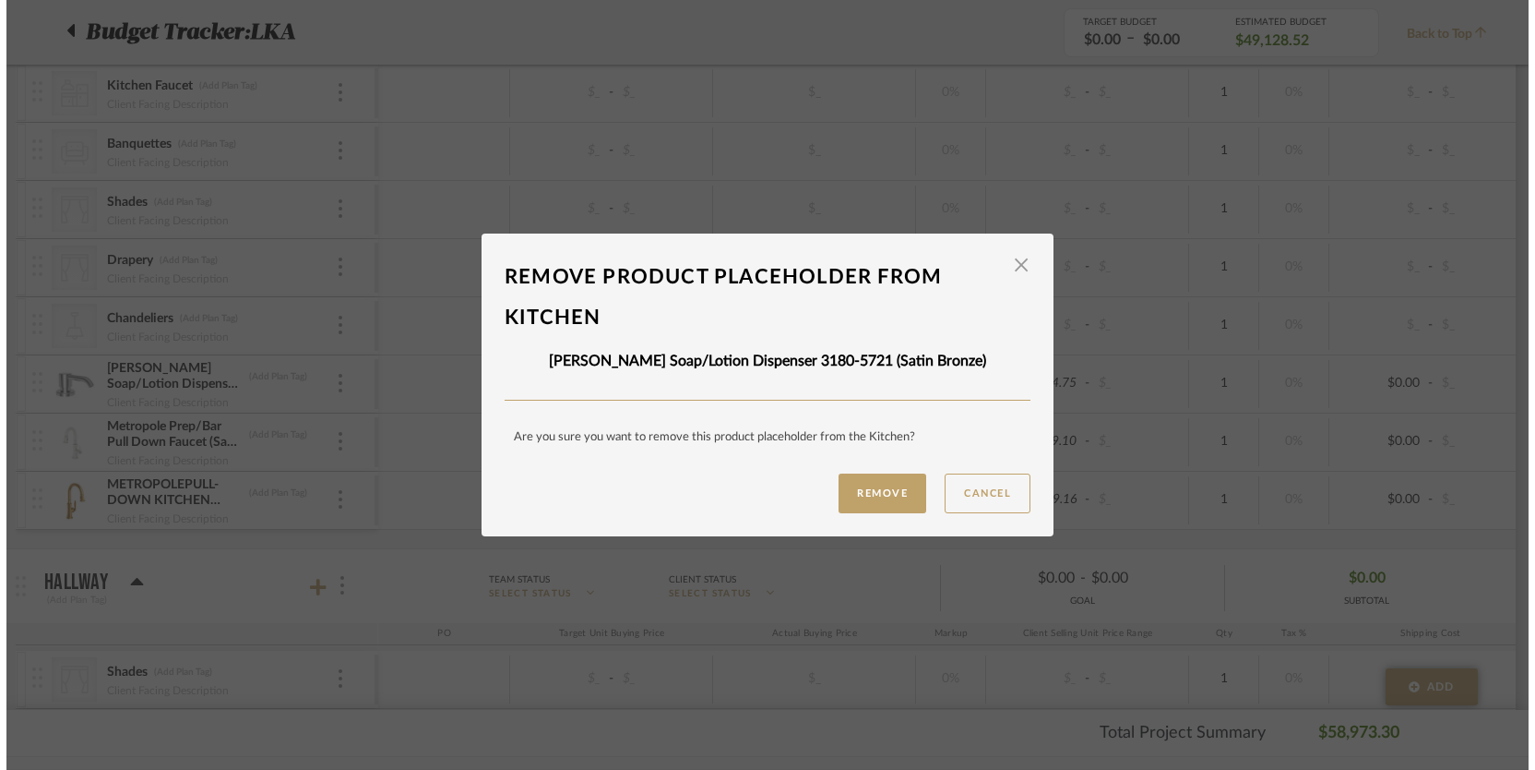
scroll to position [0, 0]
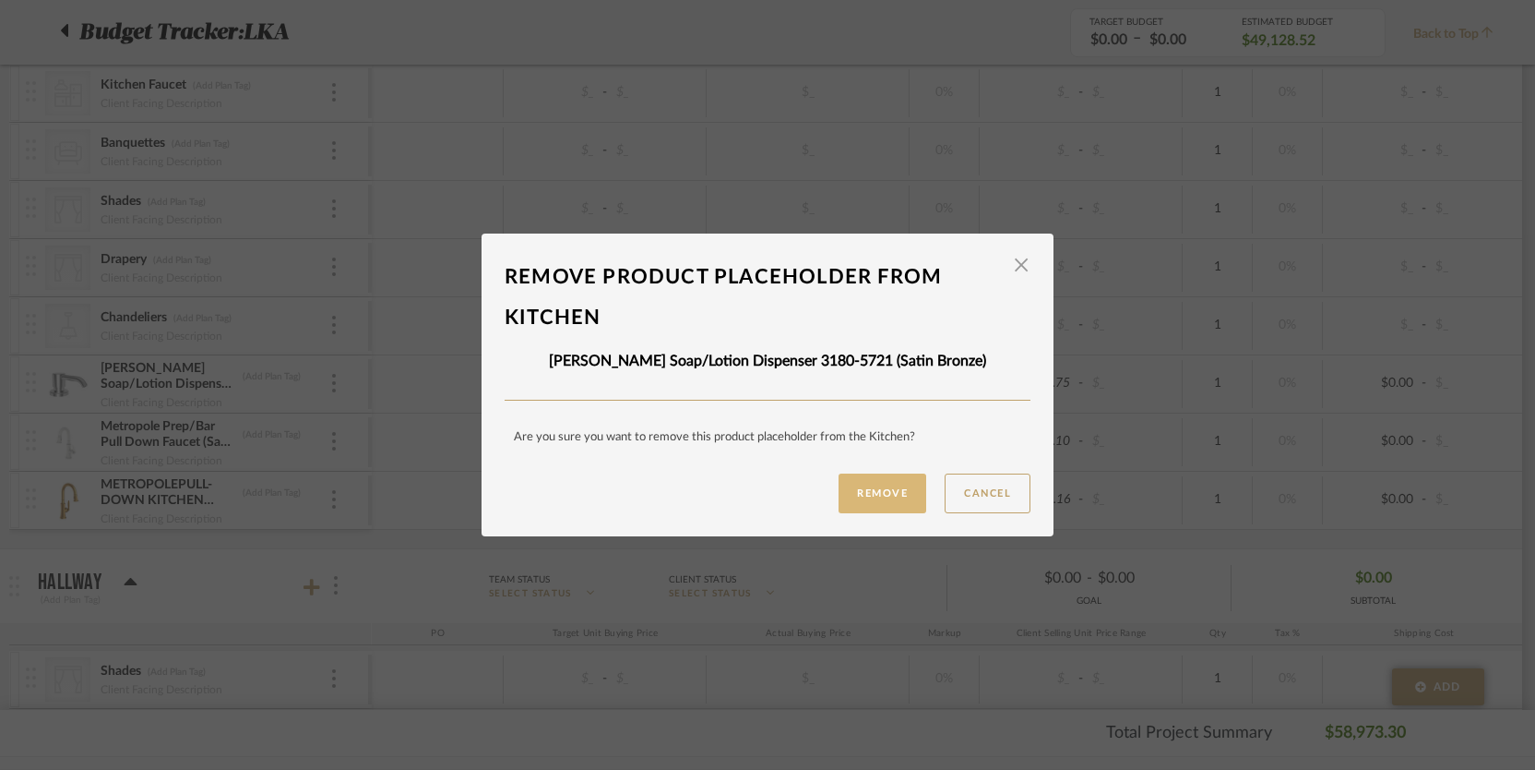
click at [860, 491] on button "Remove" at bounding box center [883, 493] width 88 height 40
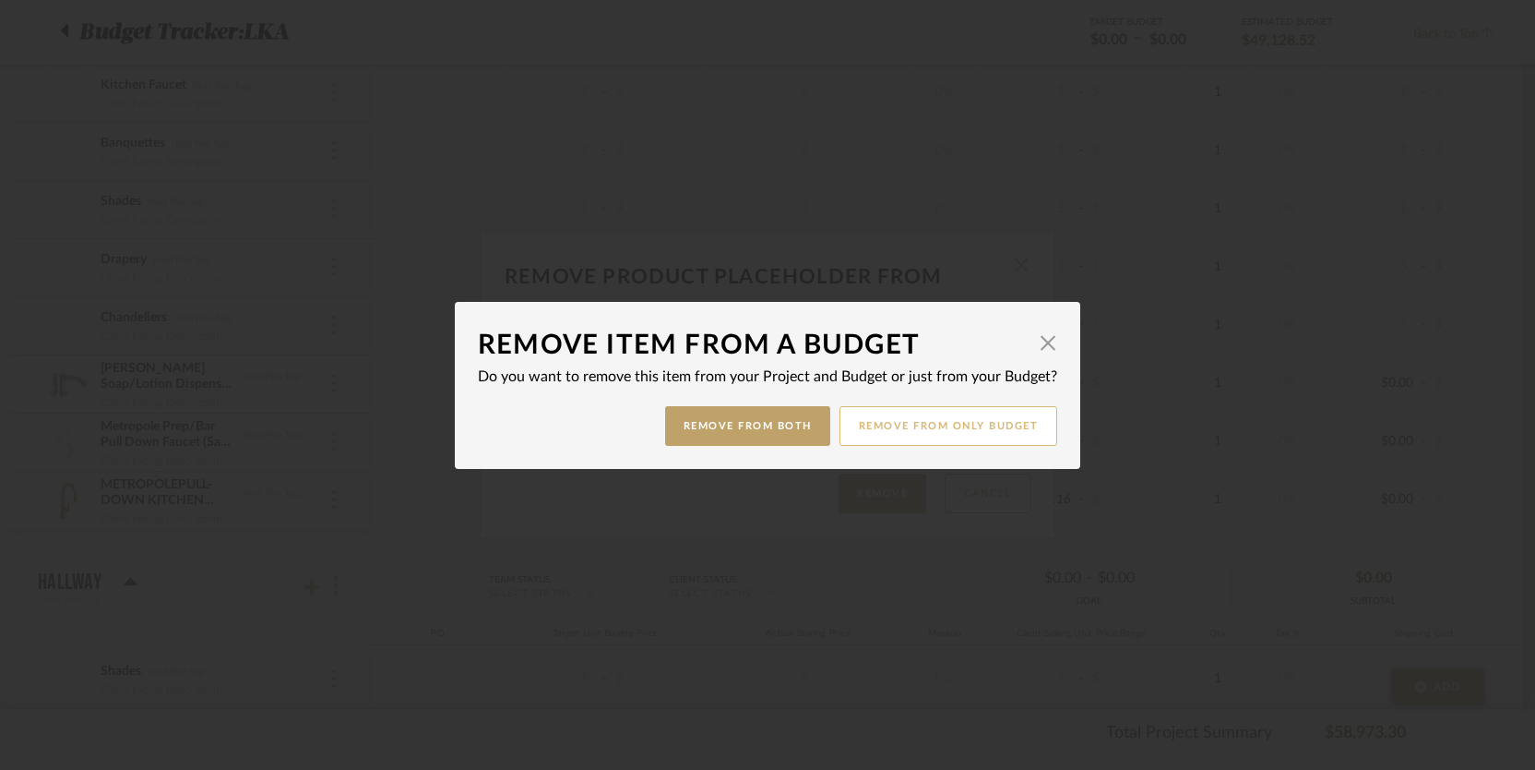
click at [888, 428] on button "Remove from only Budget" at bounding box center [949, 426] width 219 height 40
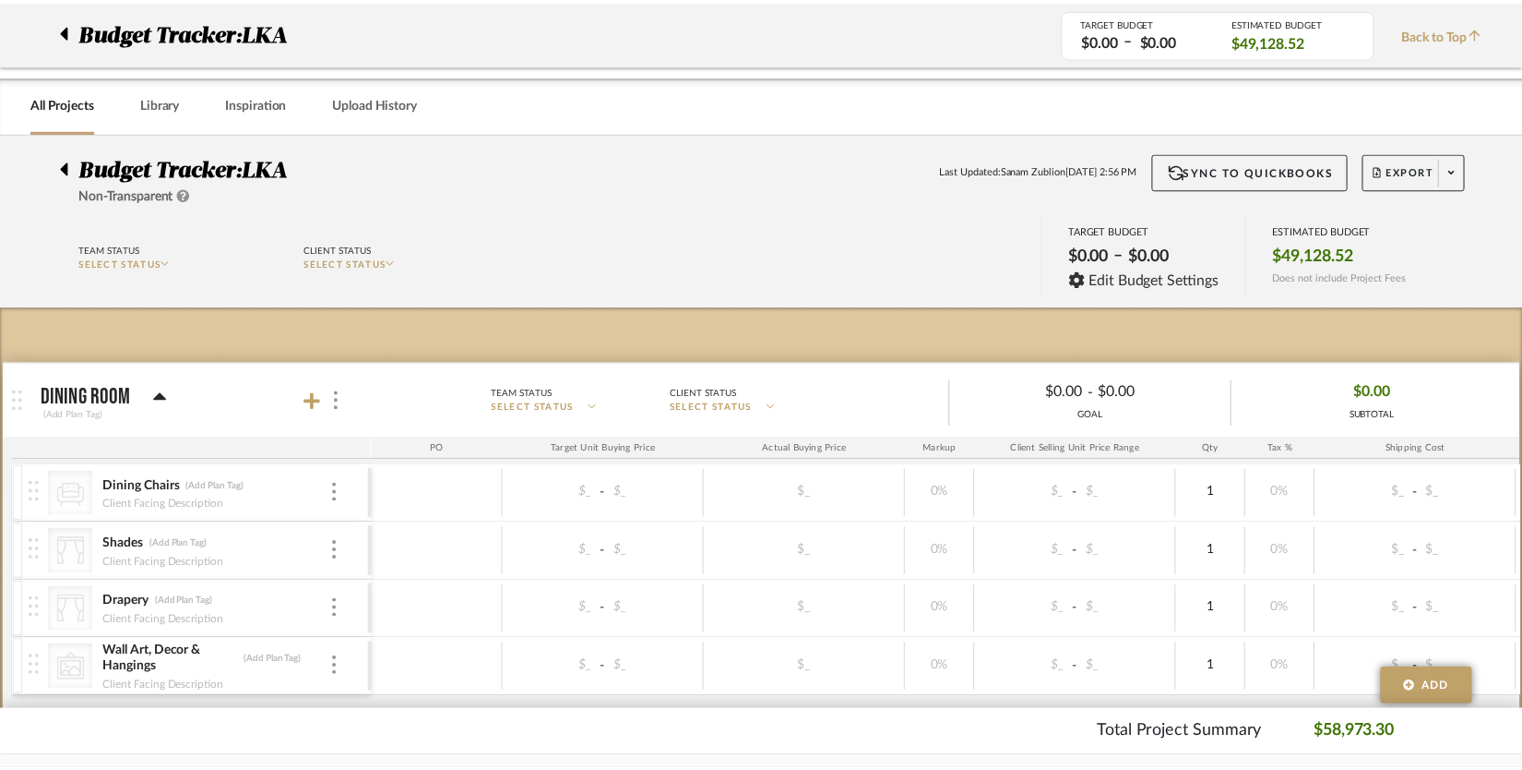
scroll to position [927, 0]
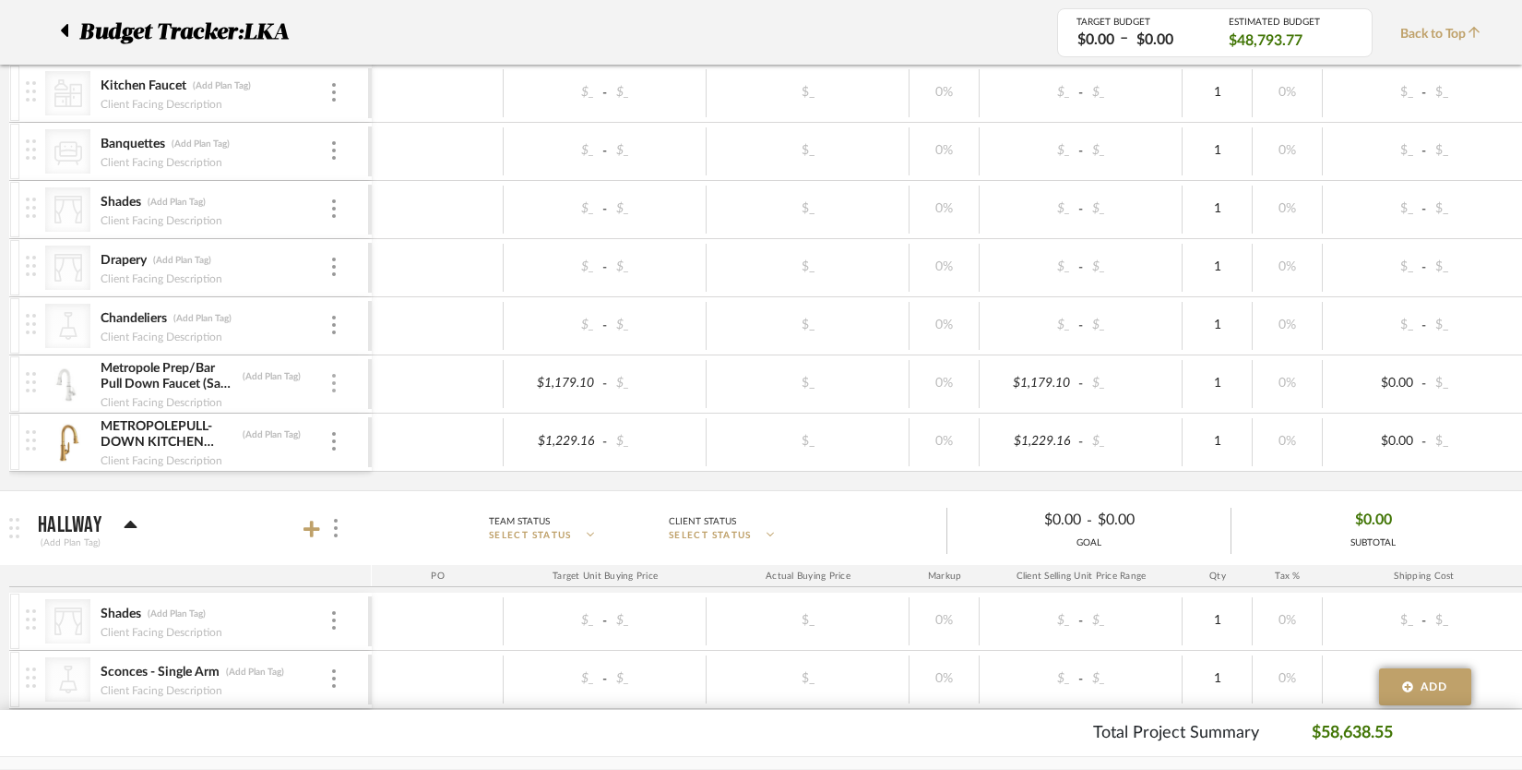
click at [333, 385] on img at bounding box center [334, 383] width 4 height 18
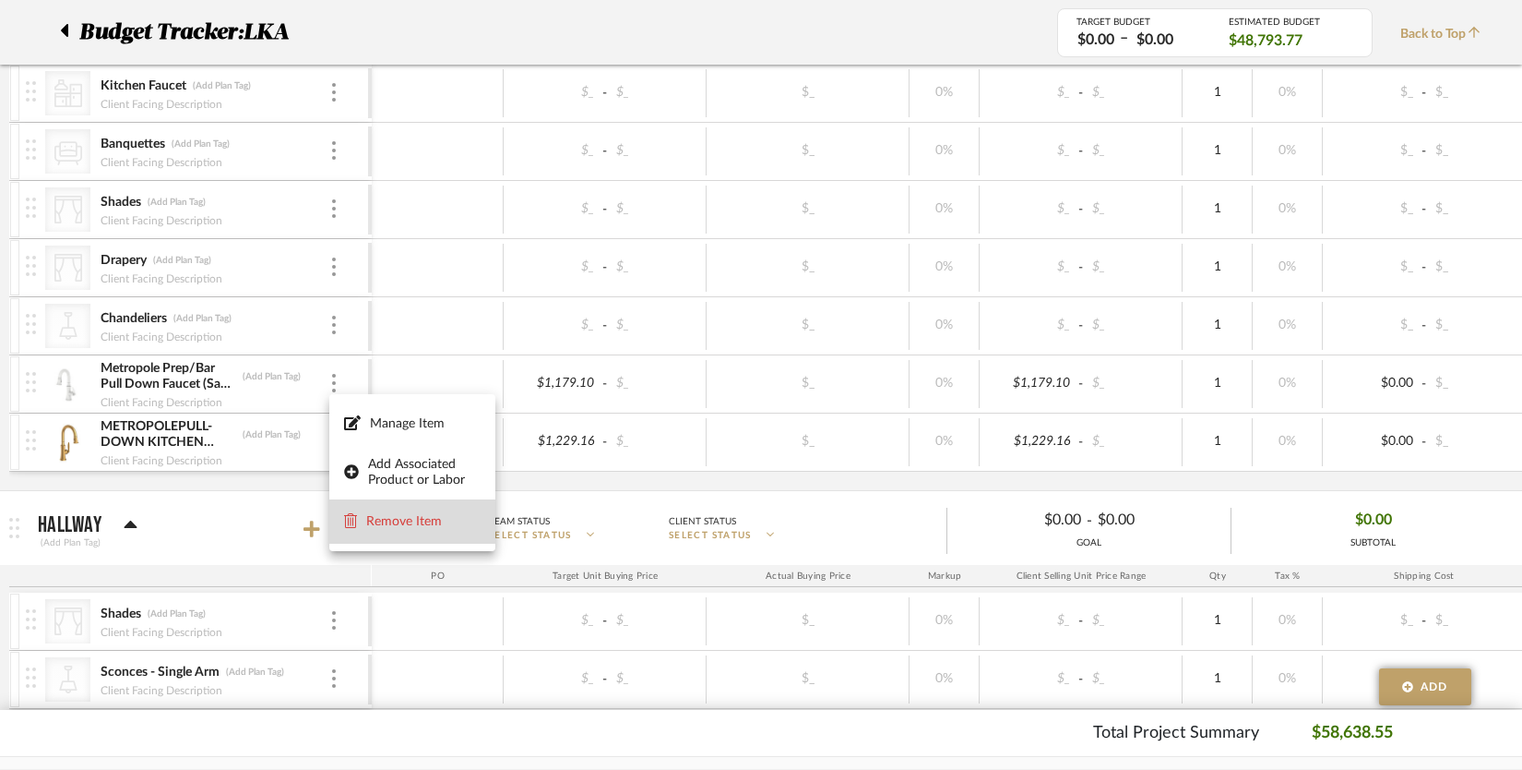
click at [381, 510] on button "Remove Item" at bounding box center [412, 521] width 166 height 44
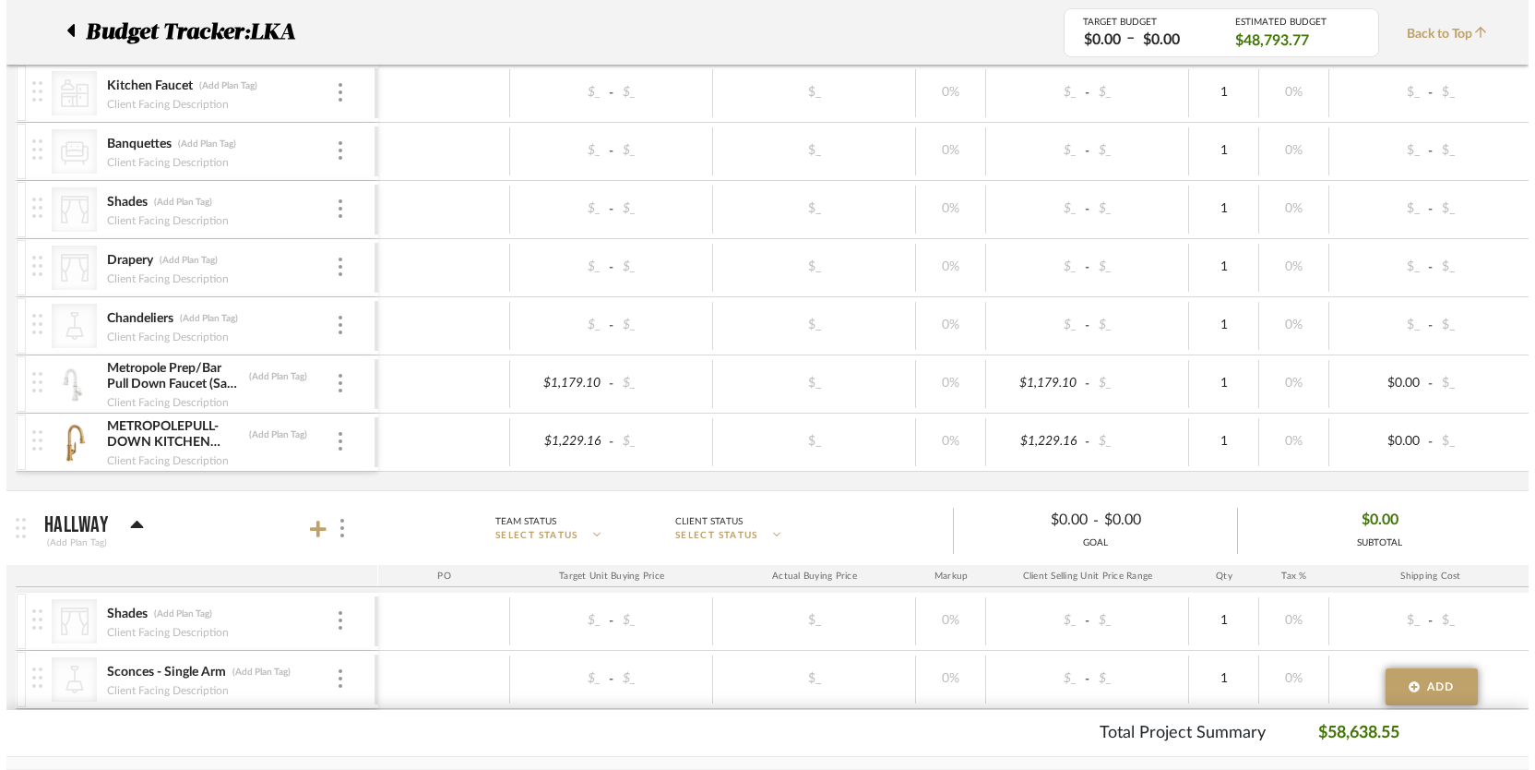
scroll to position [0, 0]
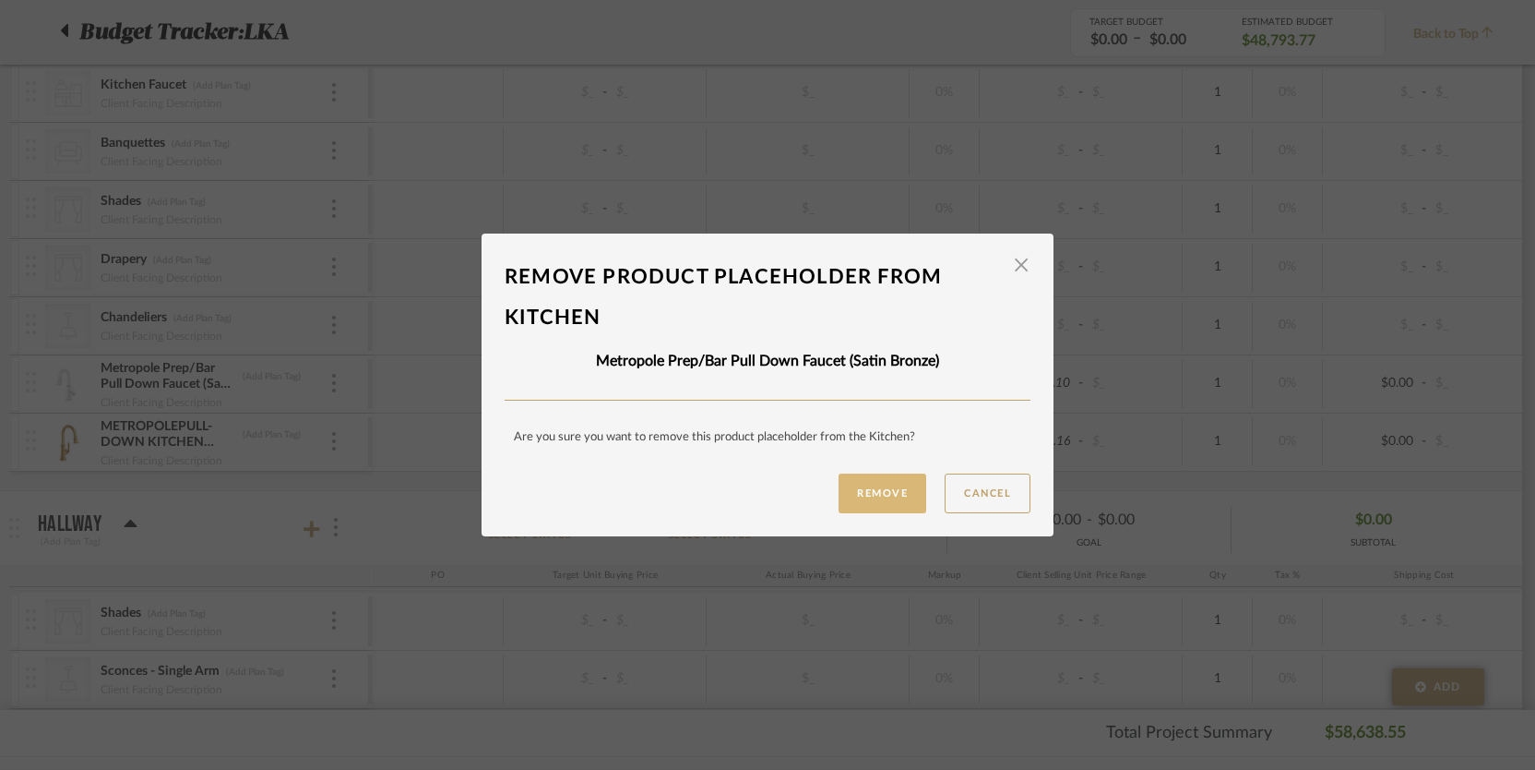
click at [839, 483] on button "Remove" at bounding box center [883, 493] width 88 height 40
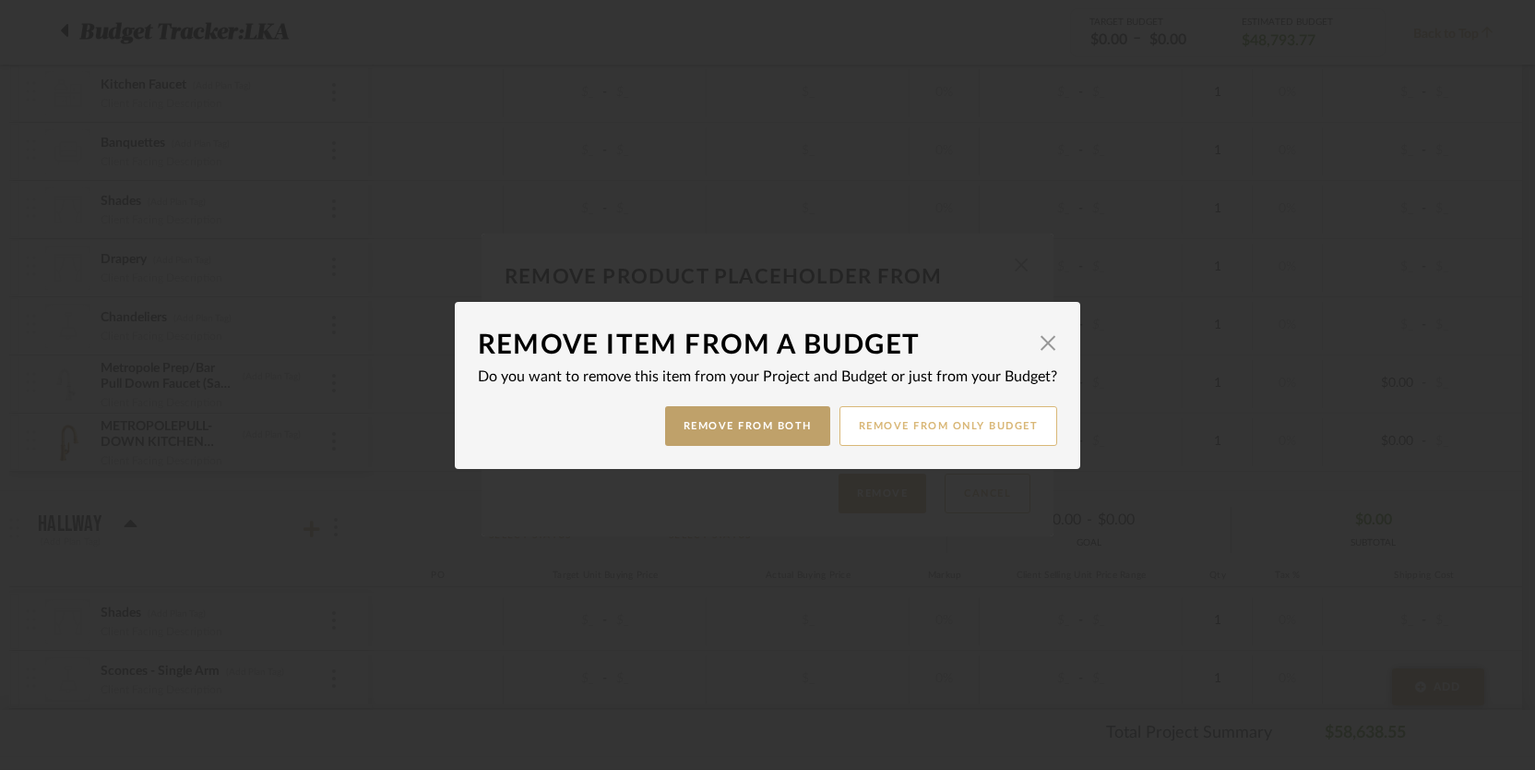
click at [887, 429] on button "Remove from only Budget" at bounding box center [949, 426] width 219 height 40
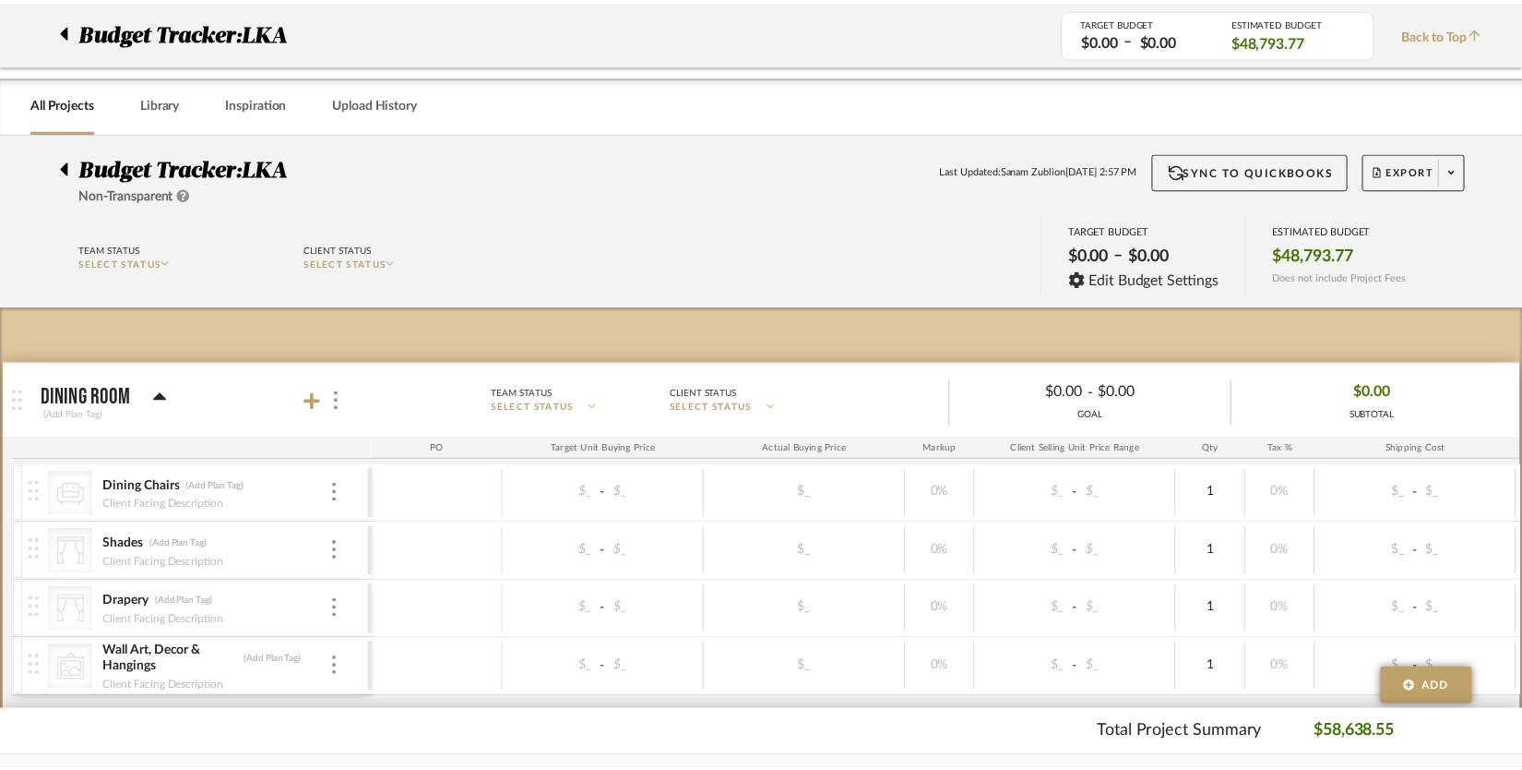
scroll to position [927, 0]
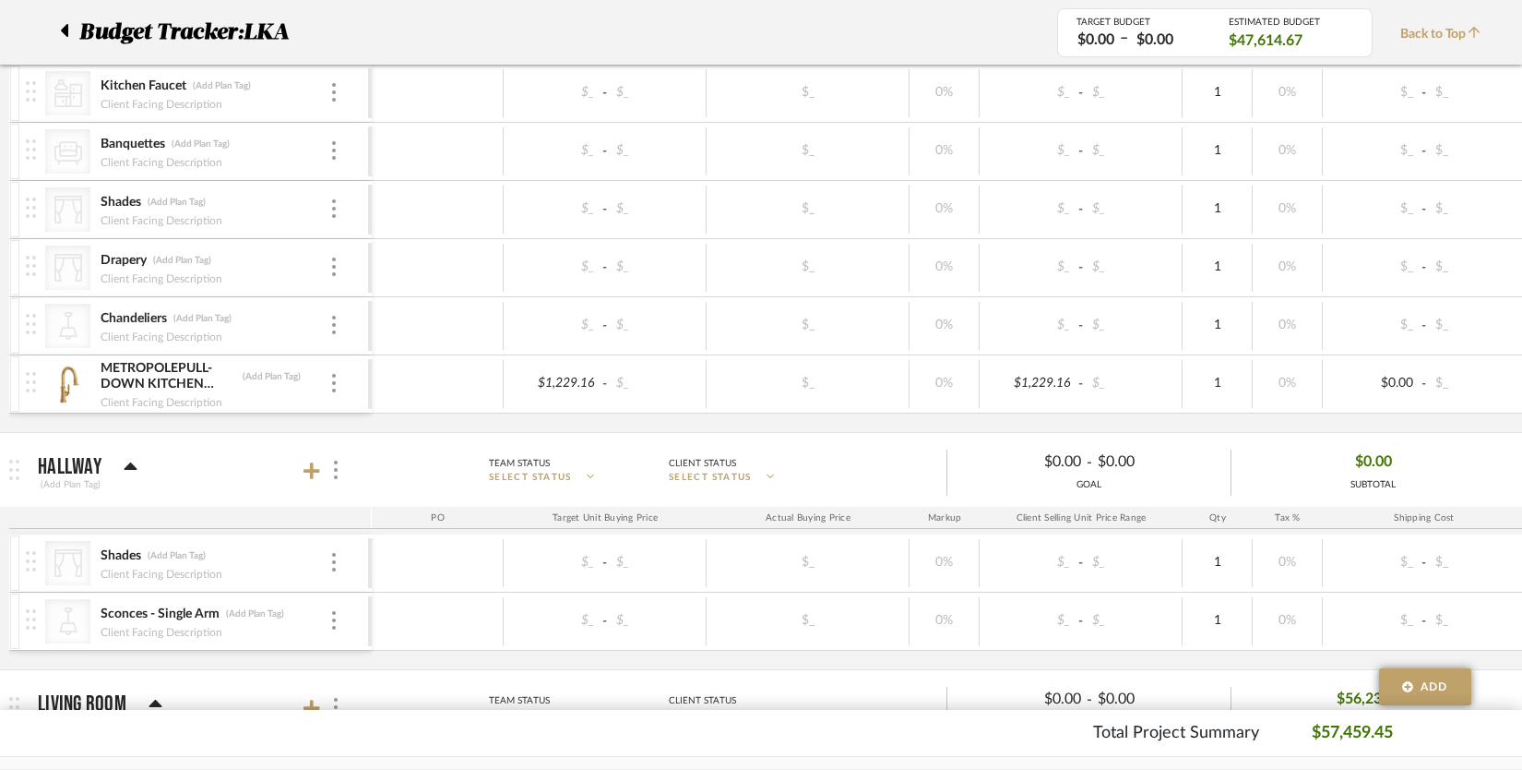
click at [327, 386] on div "METROPOLEPULL-DOWN KITCHEN FAUCET (Add Plan Tag)" at bounding box center [215, 376] width 230 height 33
click at [336, 384] on div at bounding box center [333, 384] width 9 height 20
click at [380, 525] on span "Remove Item" at bounding box center [423, 521] width 114 height 16
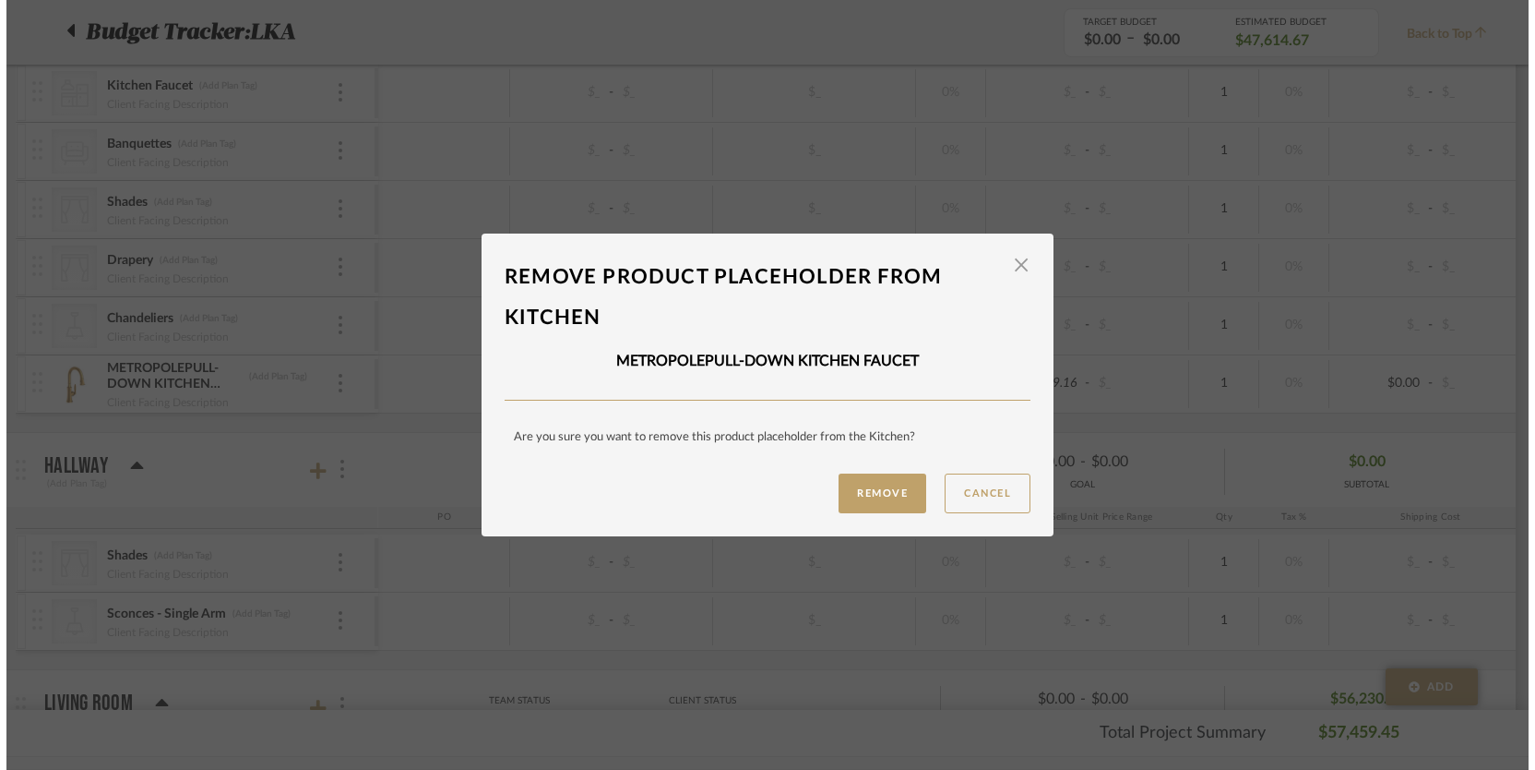
scroll to position [0, 0]
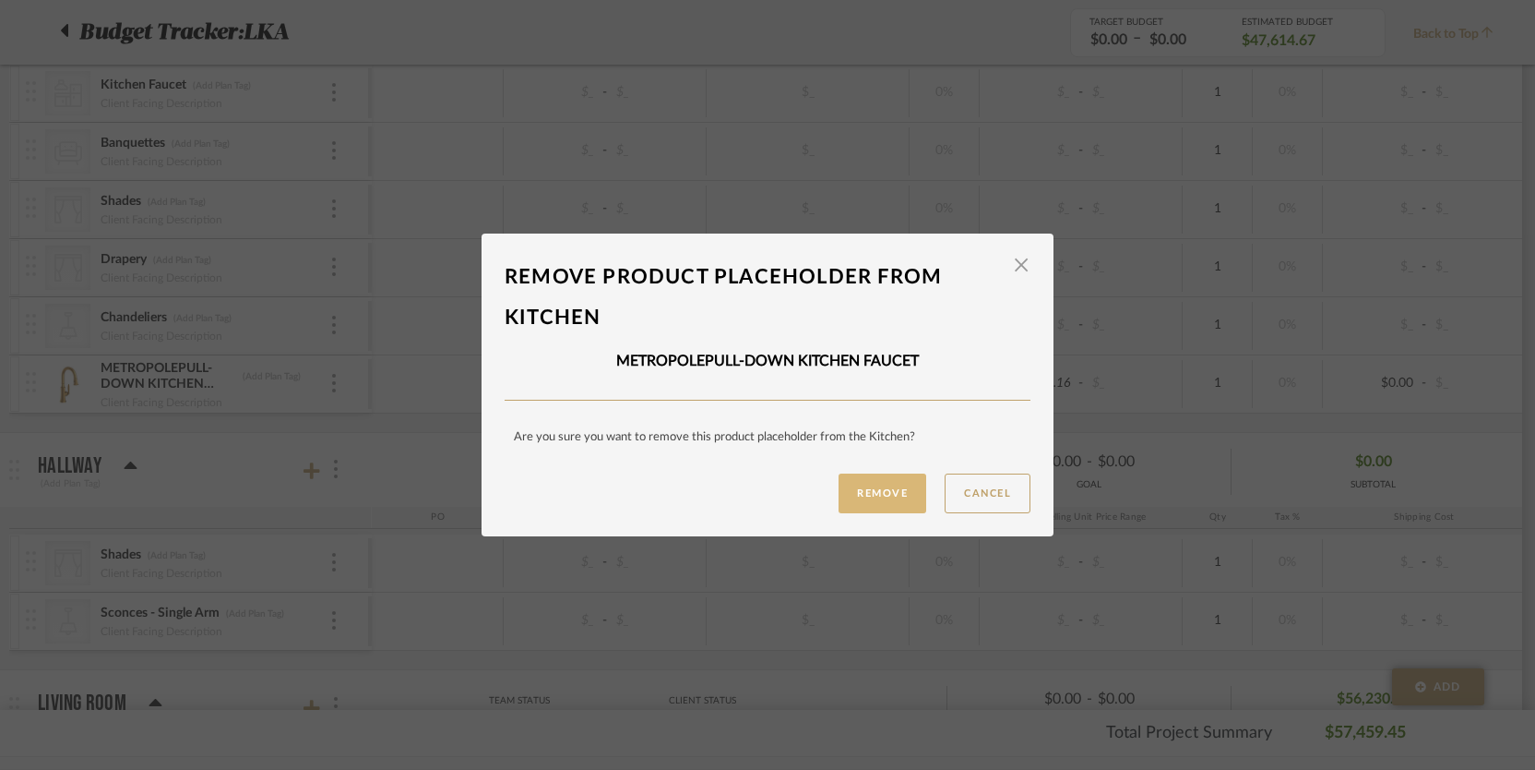
click at [847, 500] on button "Remove" at bounding box center [883, 493] width 88 height 40
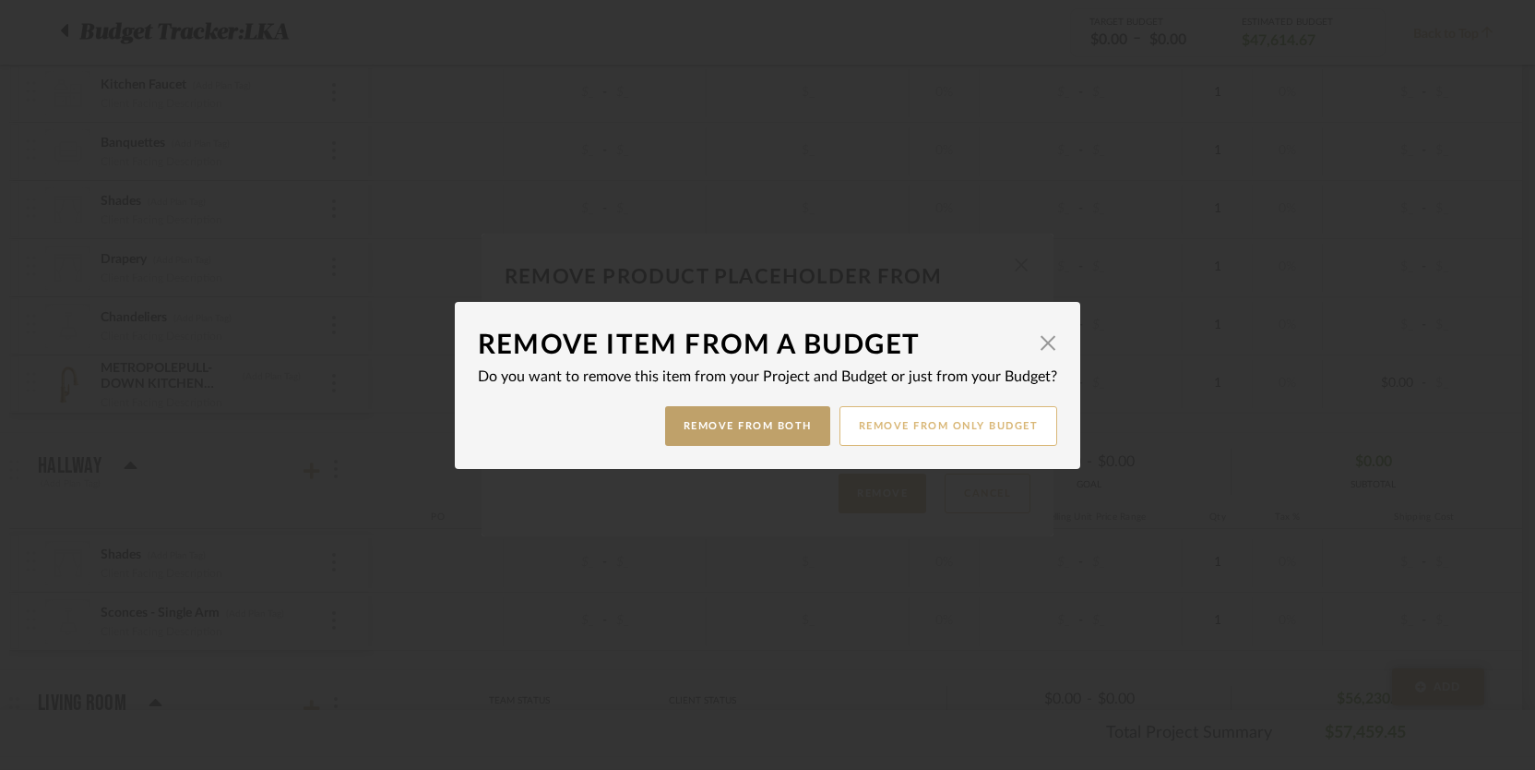
click at [949, 417] on button "Remove from only Budget" at bounding box center [949, 426] width 219 height 40
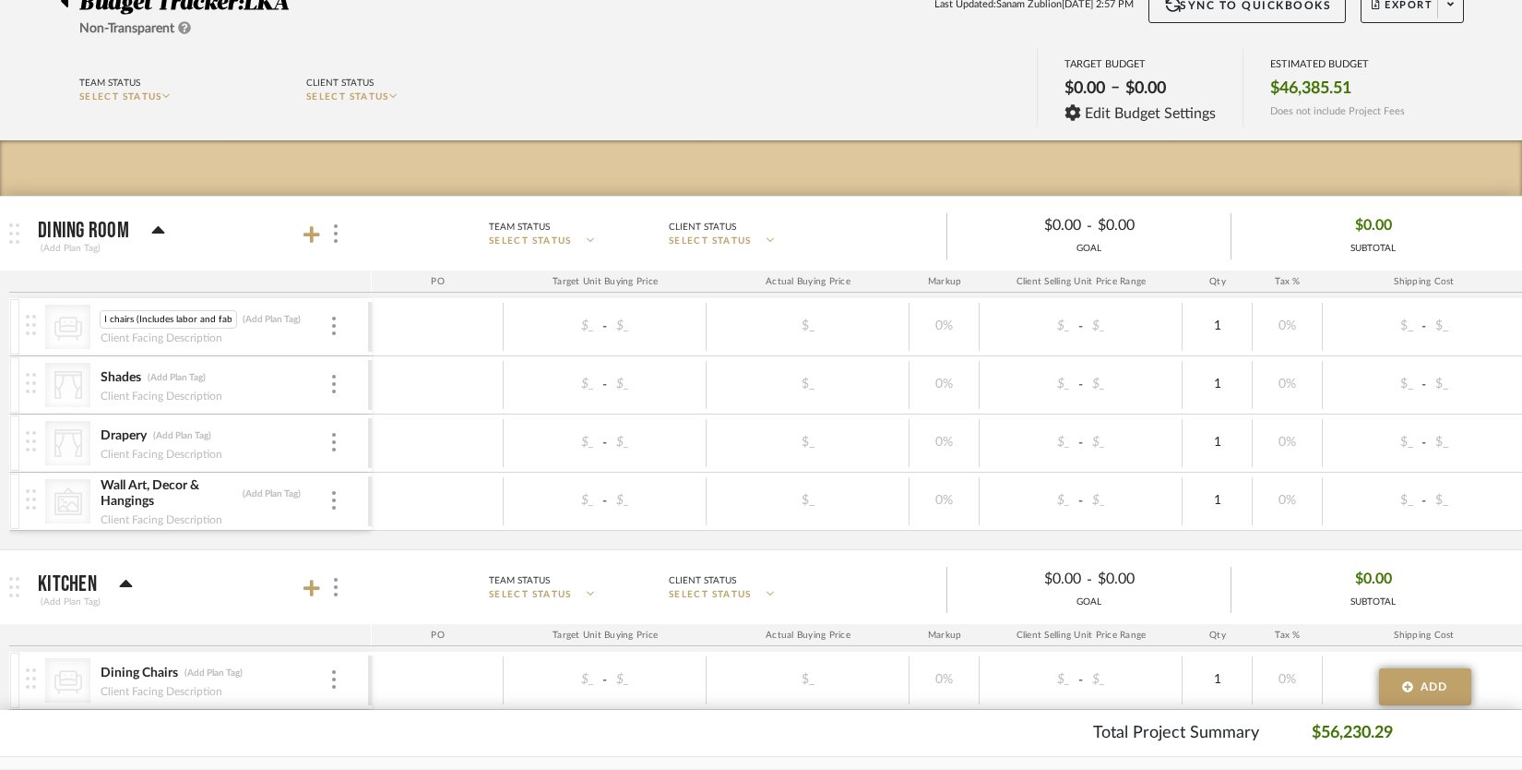
scroll to position [0, 214]
type input "Dining Chairs Reupholstery of 6 side chairs & 2 head chairs (Includes labor and…"
type input "4313.41"
click at [1104, 325] on body "Chrome Web Clipper Import Pinterest Support All Projects Library Inspiration Up…" at bounding box center [761, 219] width 1522 height 770
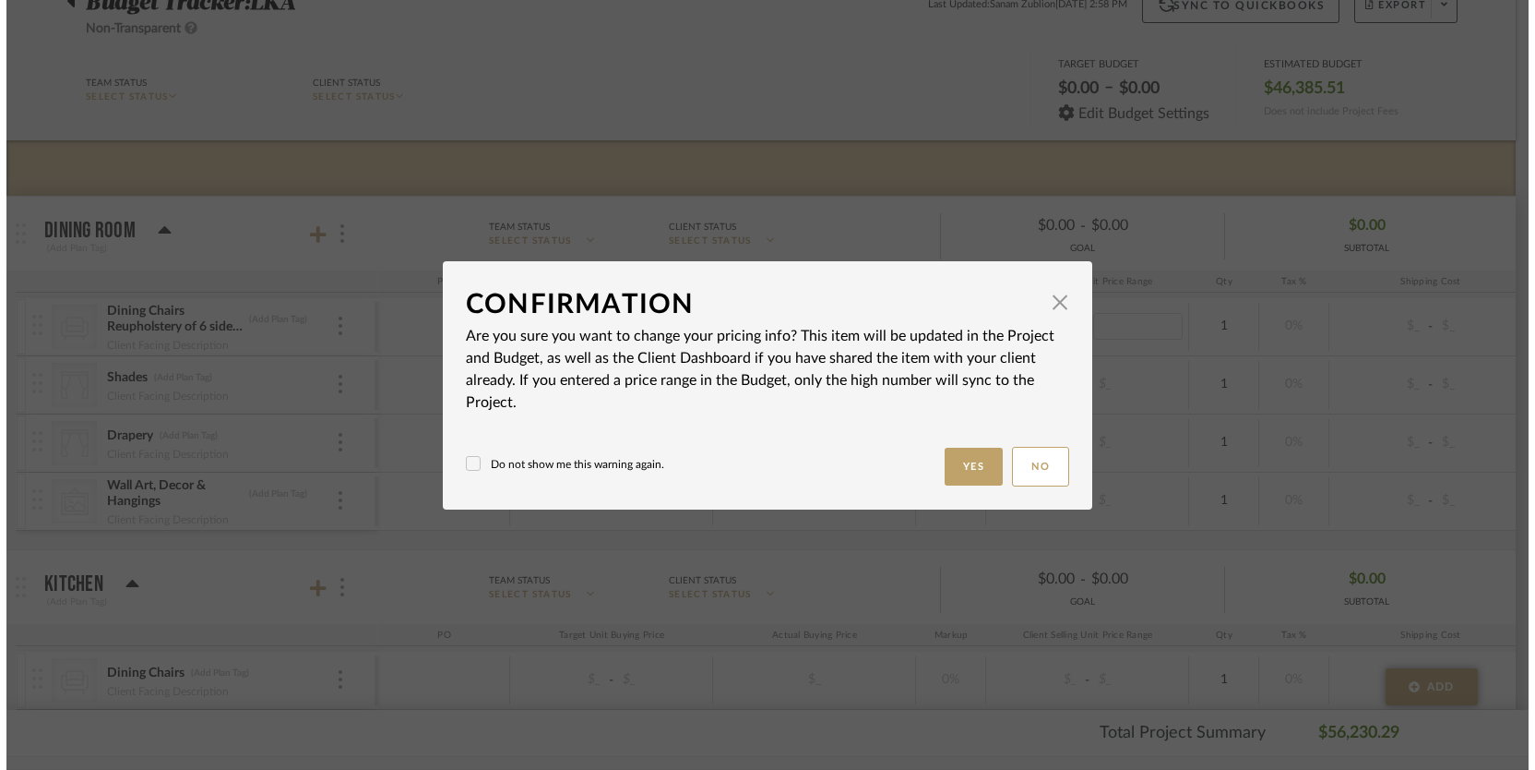
scroll to position [0, 0]
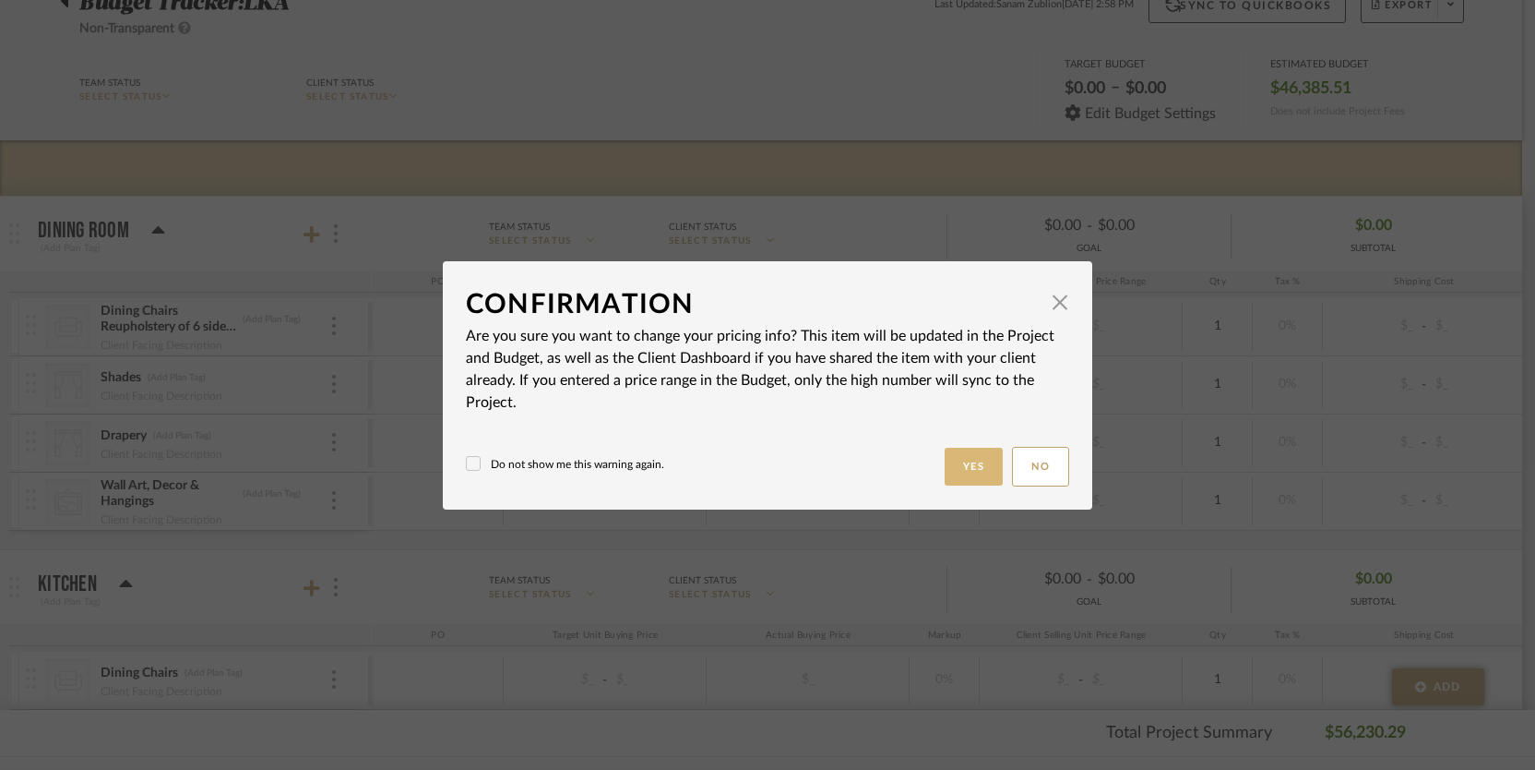
click at [966, 462] on button "Yes" at bounding box center [974, 467] width 59 height 38
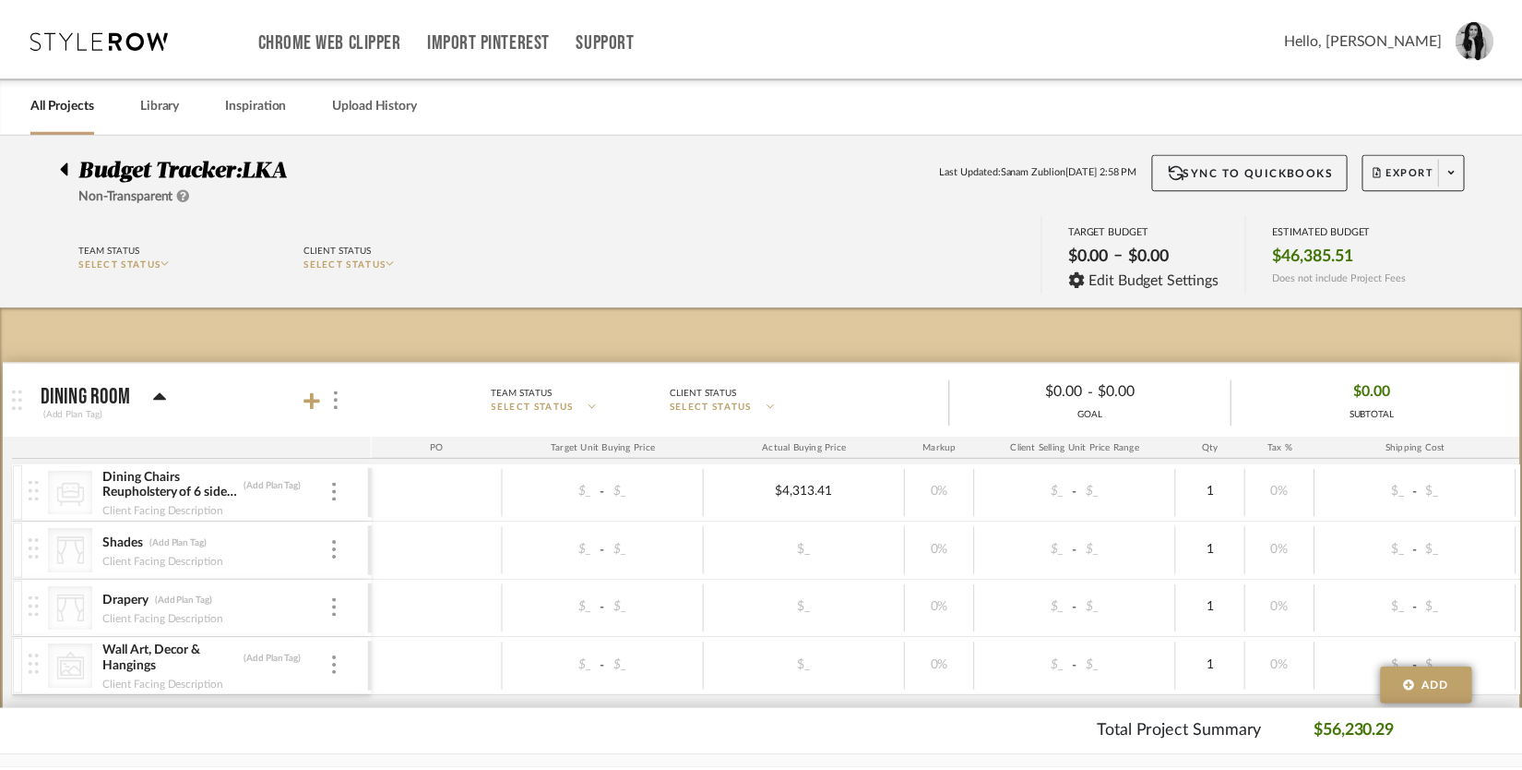
scroll to position [166, 0]
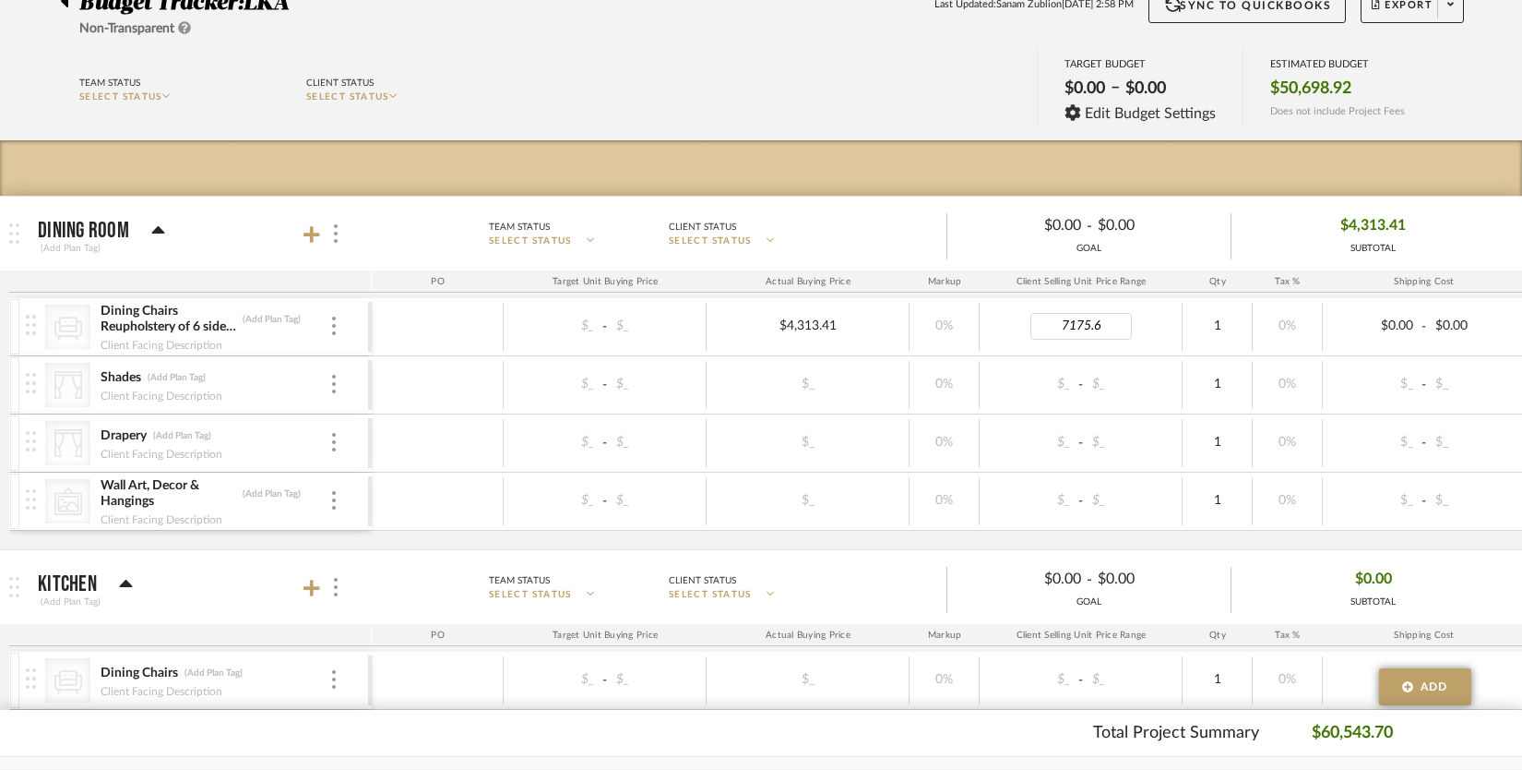
type input "7175.60"
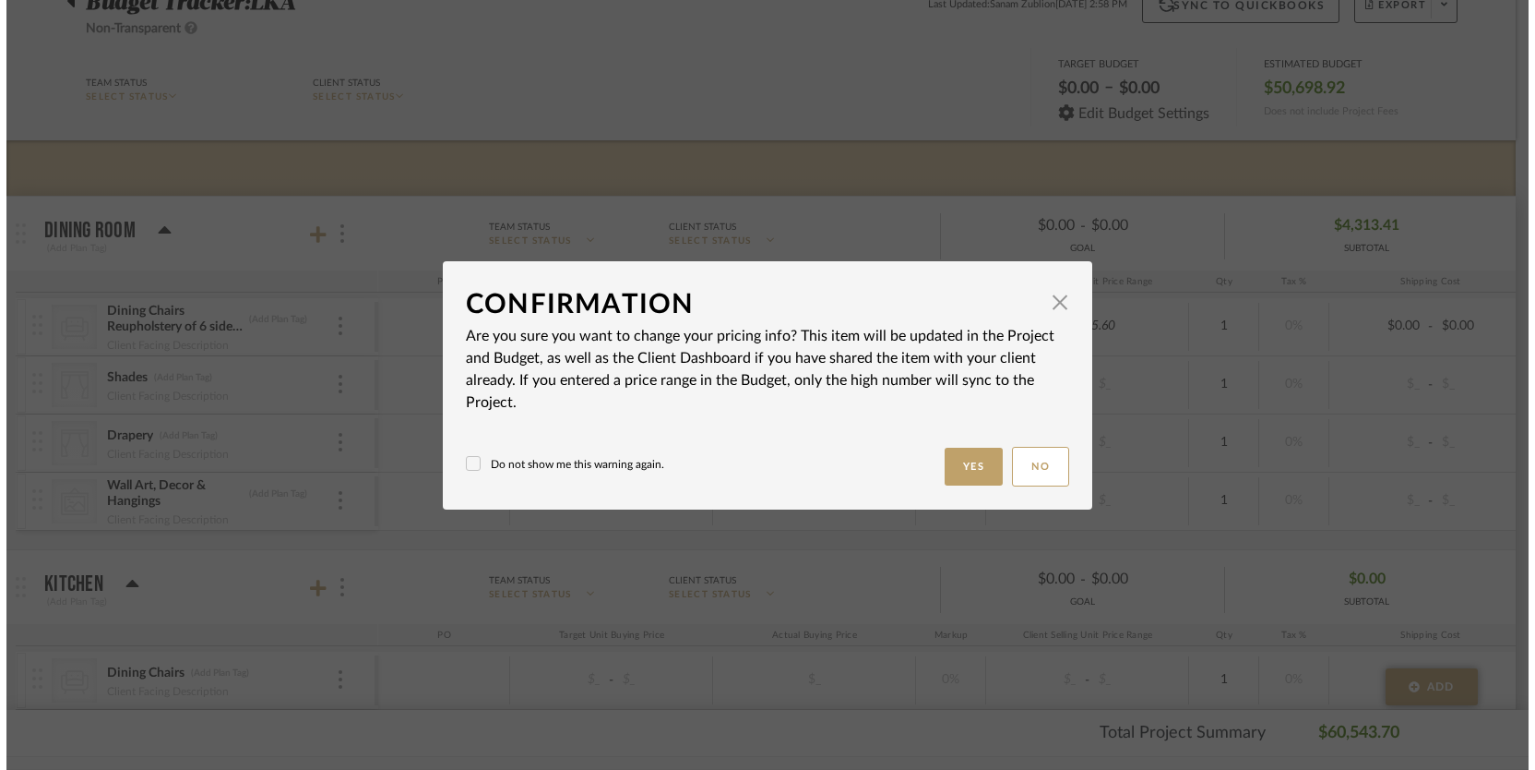
scroll to position [0, 0]
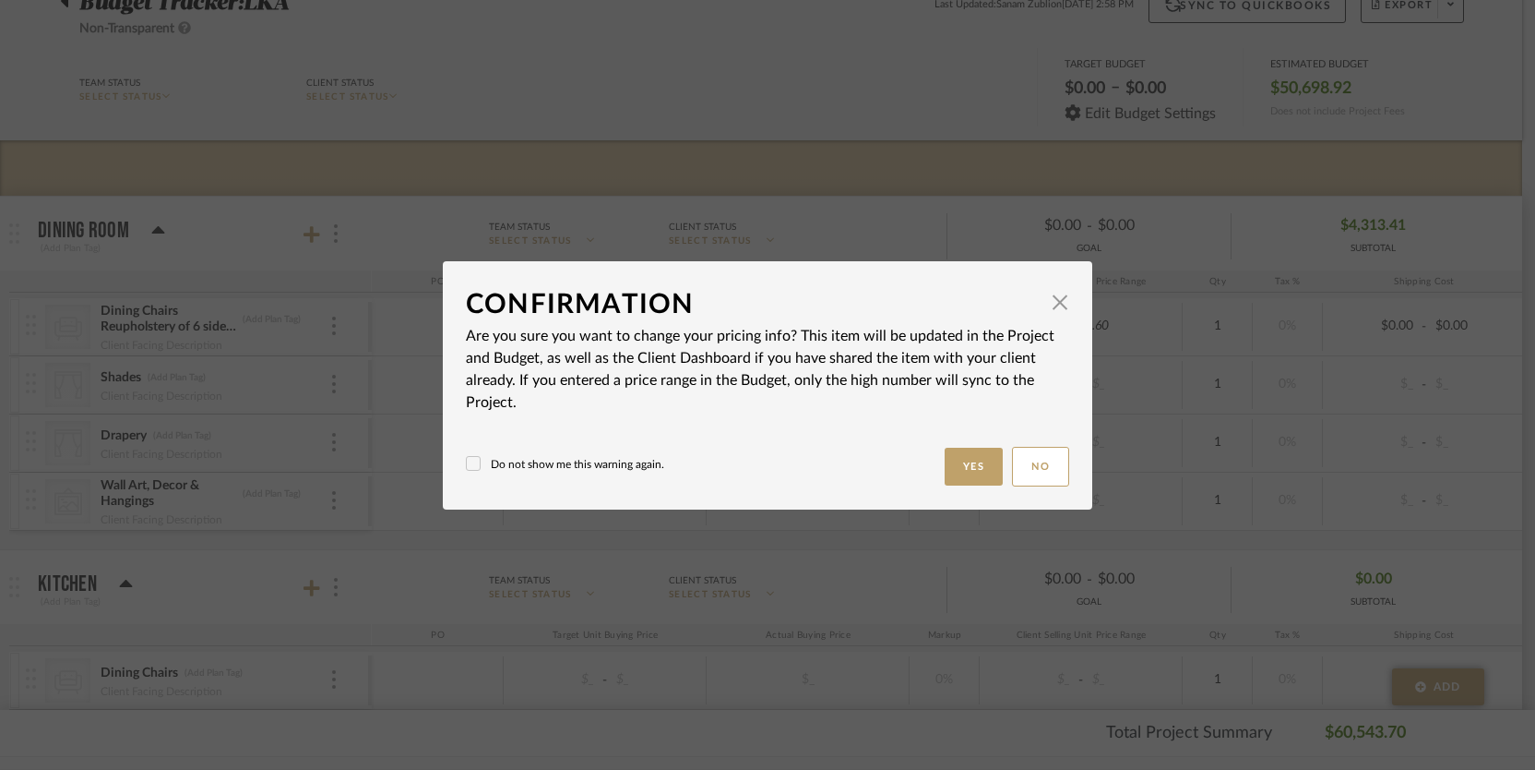
click at [586, 468] on label "Do not show me this warning again." at bounding box center [565, 464] width 198 height 17
click at [986, 464] on button "Yes" at bounding box center [974, 467] width 59 height 38
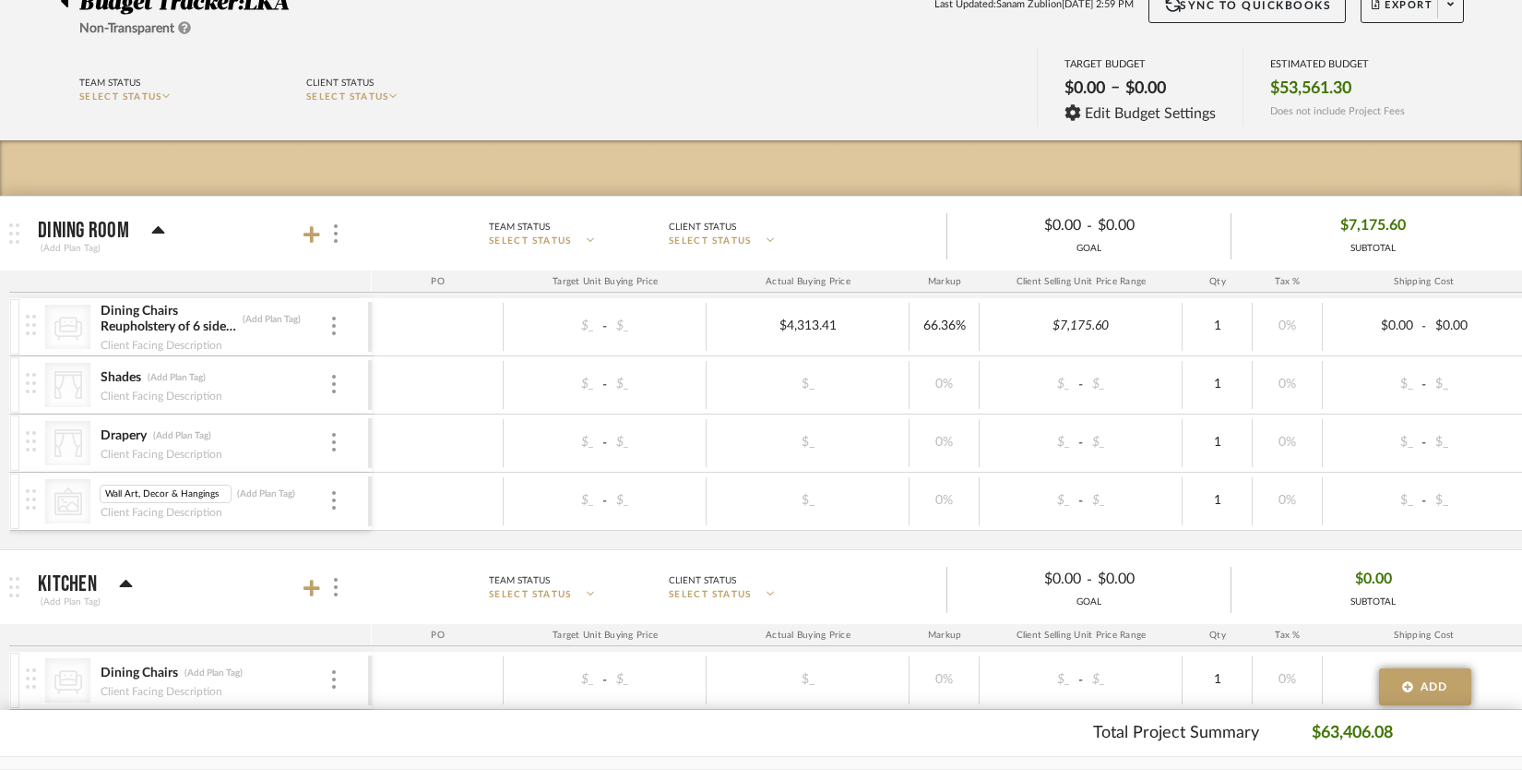
scroll to position [0, 2]
click at [138, 490] on input "Wall Art, Decor & Hangings" at bounding box center [166, 493] width 132 height 18
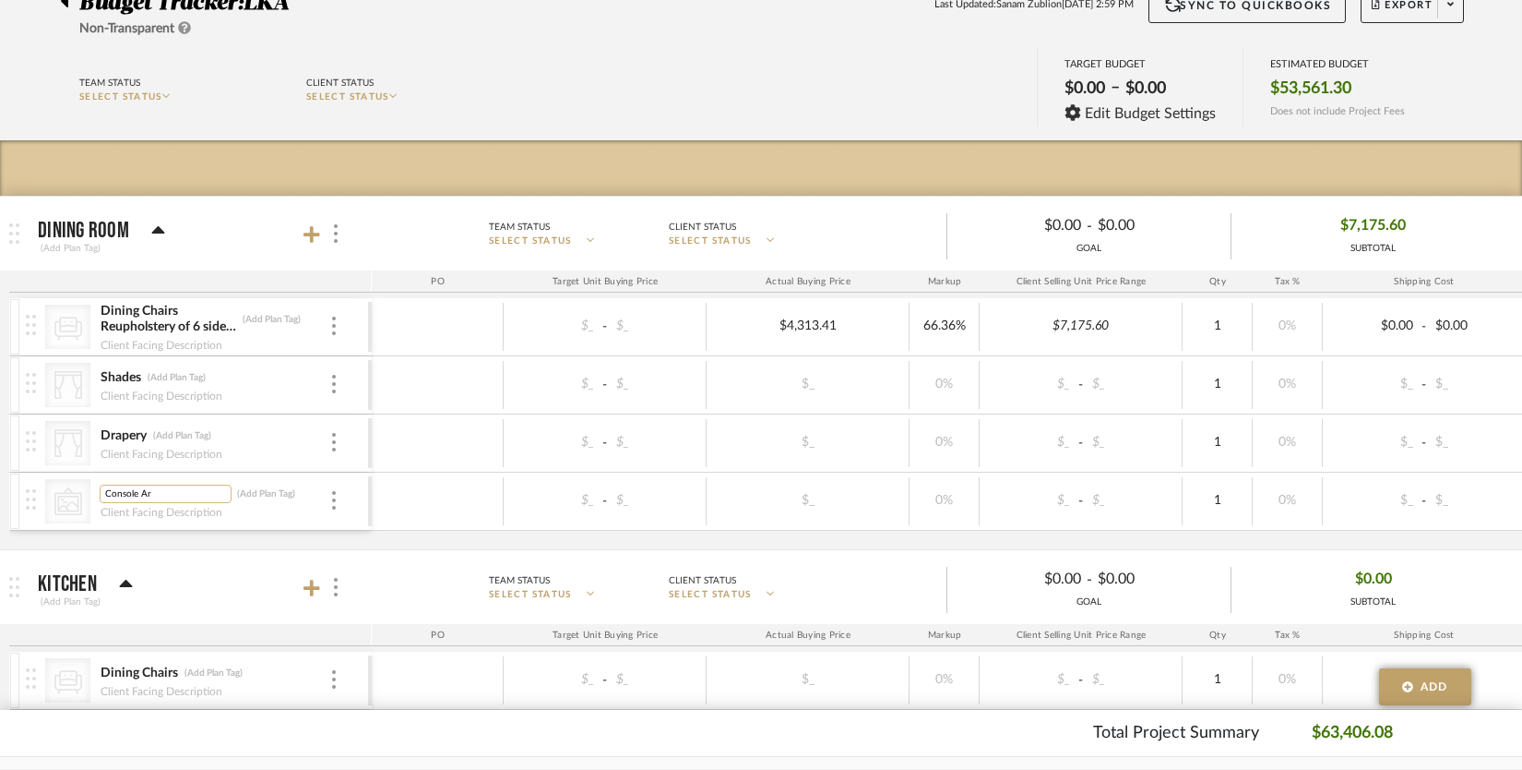
type input "Console Art"
type input "$2,190.00"
click at [871, 508] on div "2190.00" at bounding box center [807, 500] width 191 height 27
click at [306, 232] on icon at bounding box center [312, 234] width 17 height 18
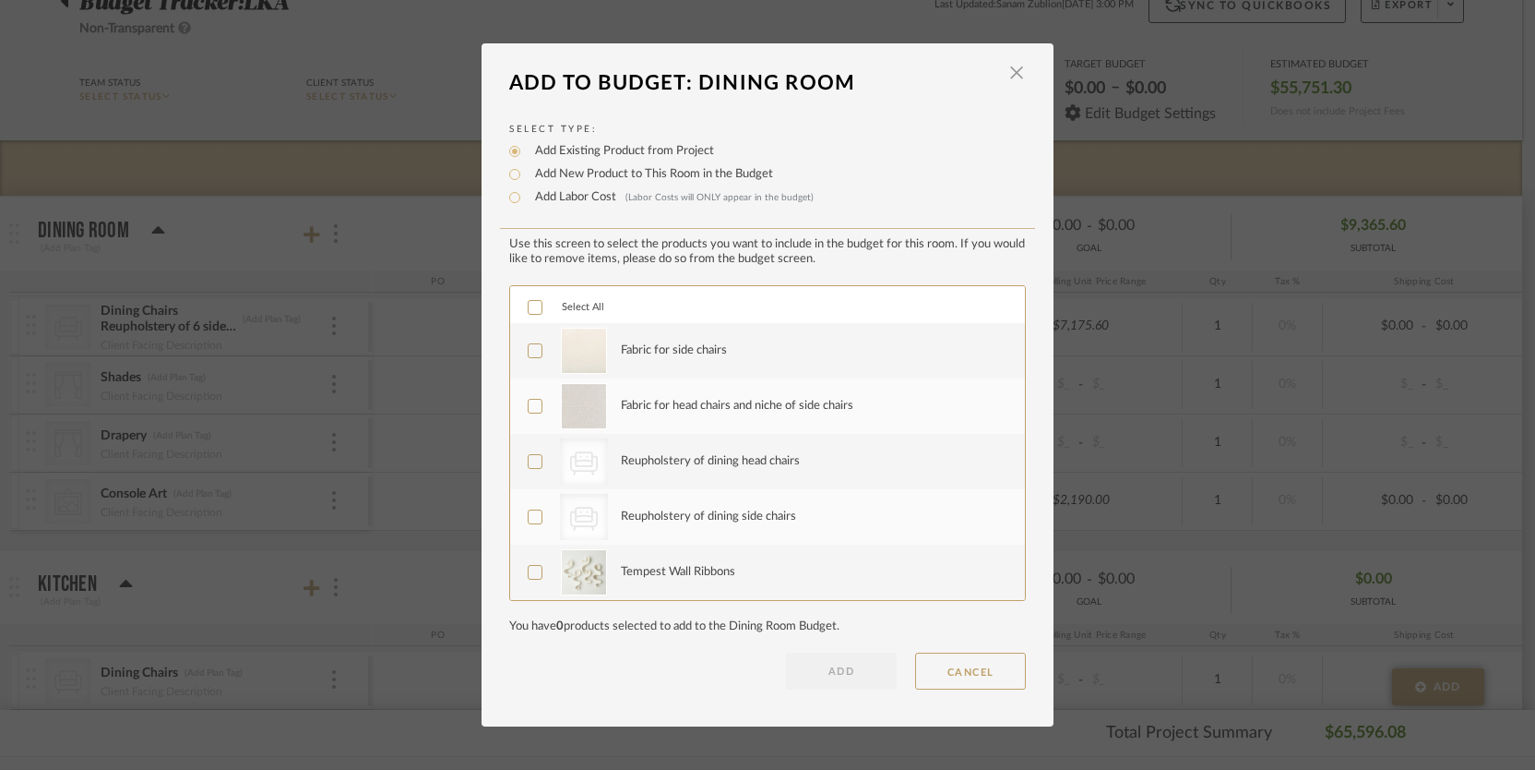
click at [590, 174] on label "Add New Product to This Room in the Budget" at bounding box center [649, 174] width 247 height 18
click at [526, 174] on input "Add New Product to This Room in the Budget" at bounding box center [515, 174] width 22 height 22
radio input "true"
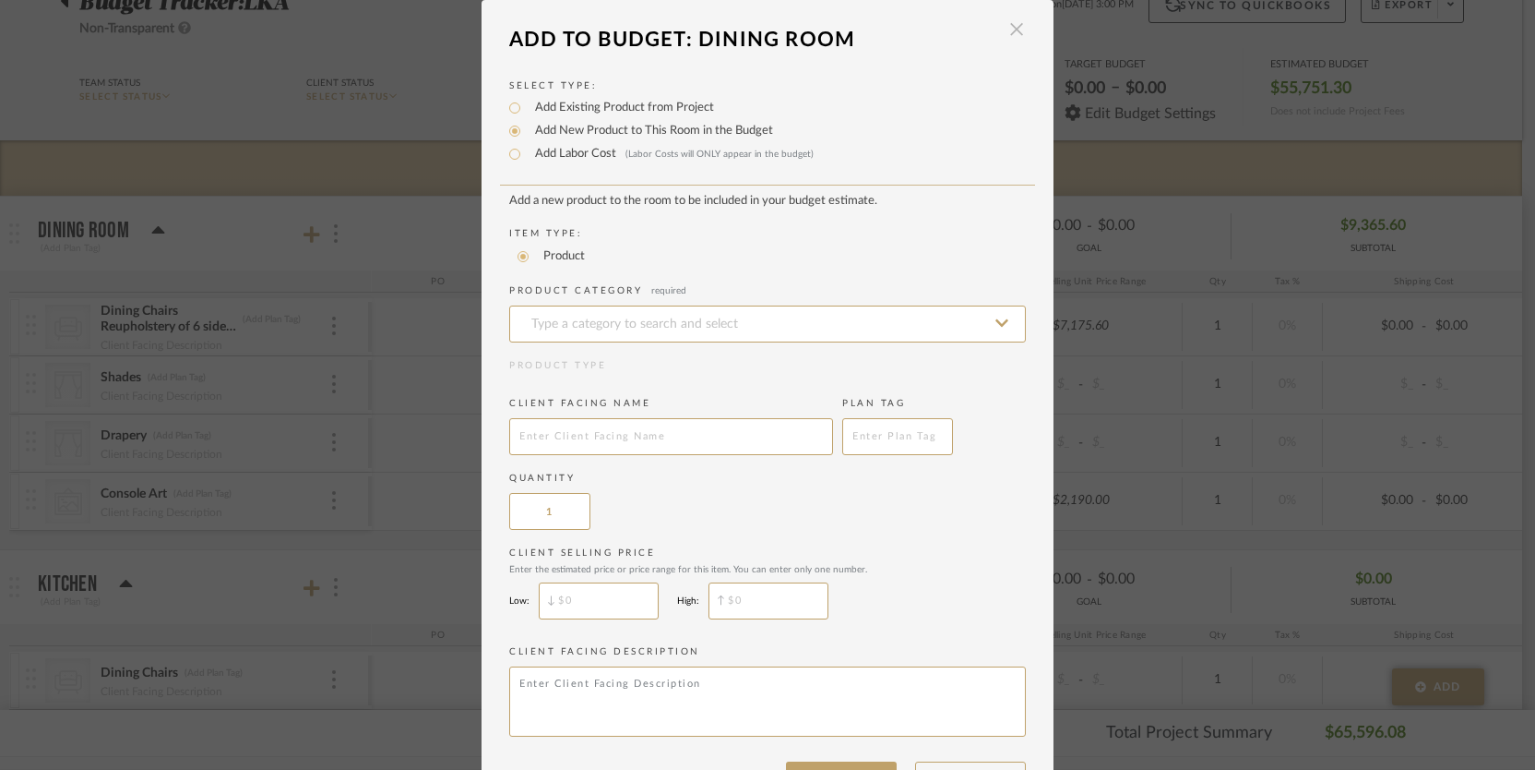
click at [1007, 33] on span "button" at bounding box center [1016, 29] width 37 height 37
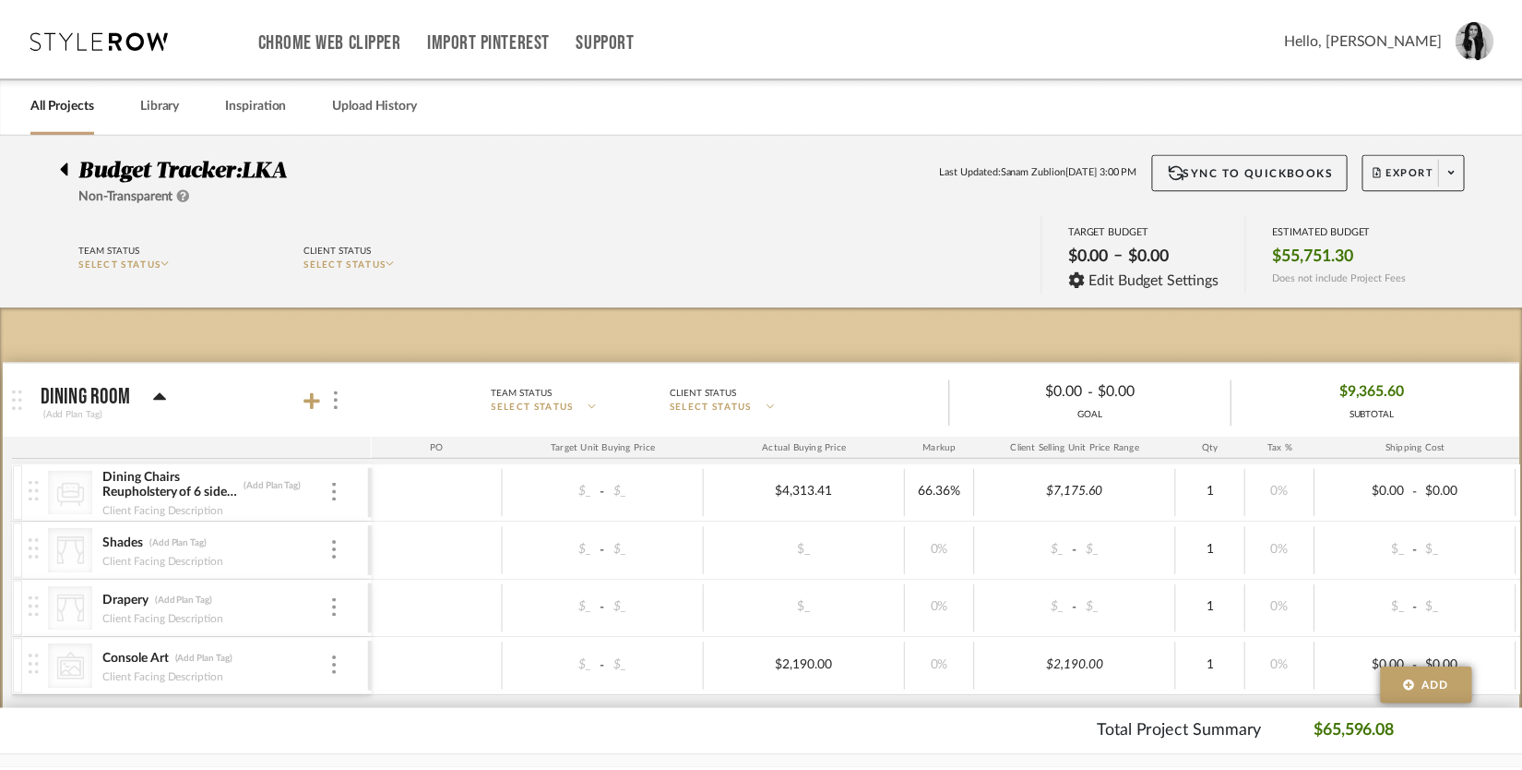
scroll to position [166, 0]
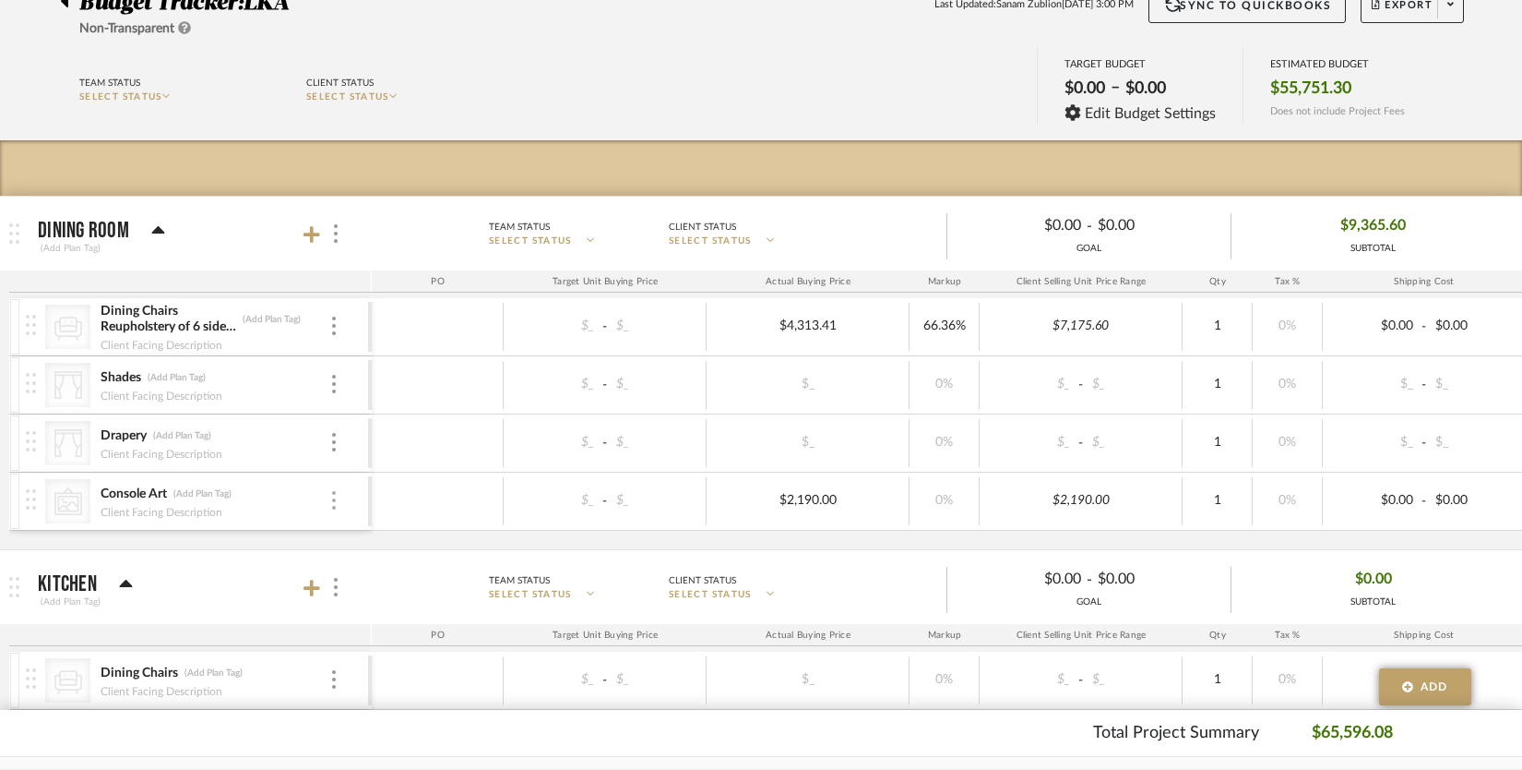
click at [336, 503] on div at bounding box center [333, 501] width 9 height 20
click at [336, 503] on div at bounding box center [761, 385] width 1522 height 770
click at [337, 240] on div at bounding box center [334, 233] width 19 height 25
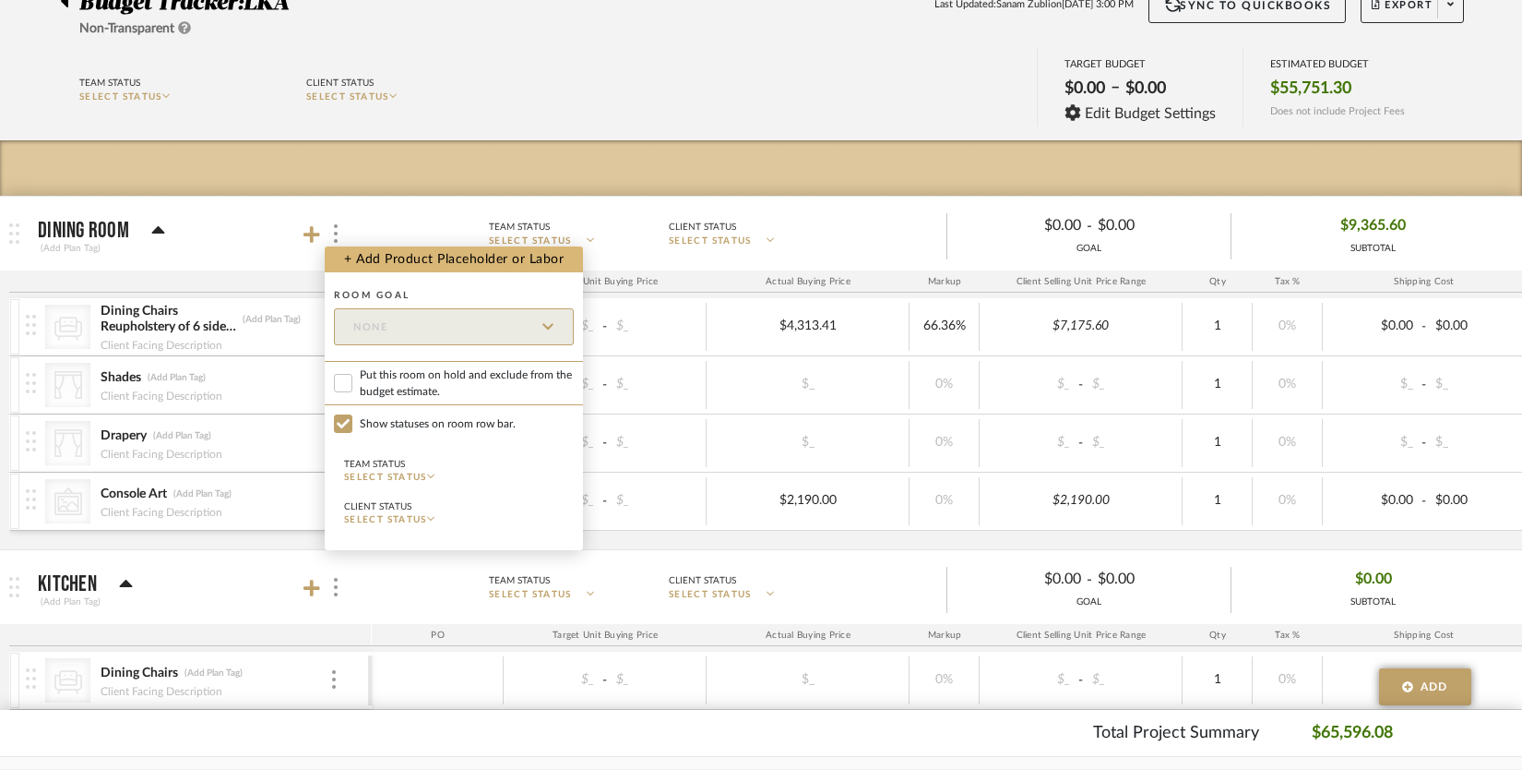
click at [356, 260] on button "+ Add Product Placeholder or Labor" at bounding box center [454, 259] width 258 height 26
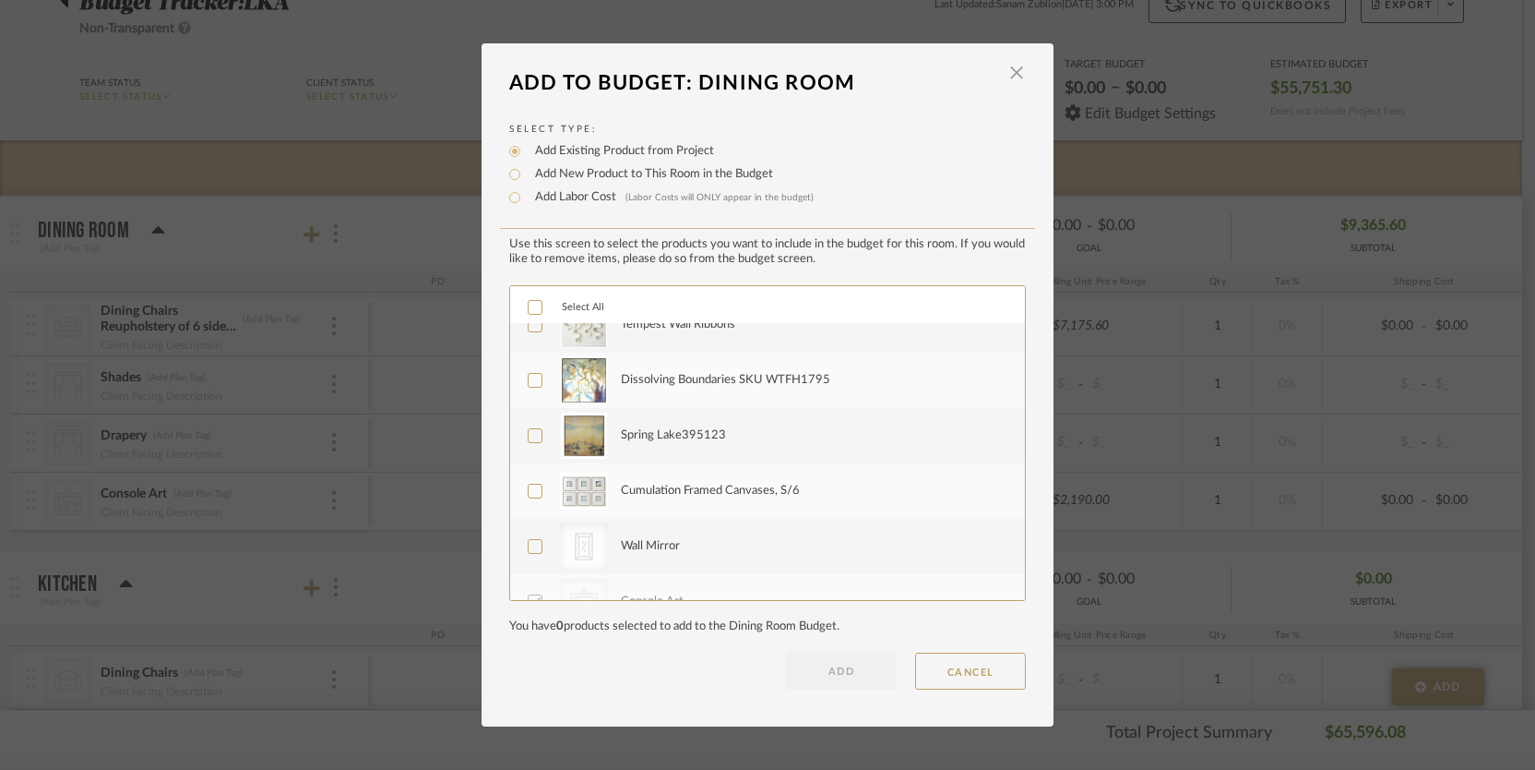
scroll to position [319, 0]
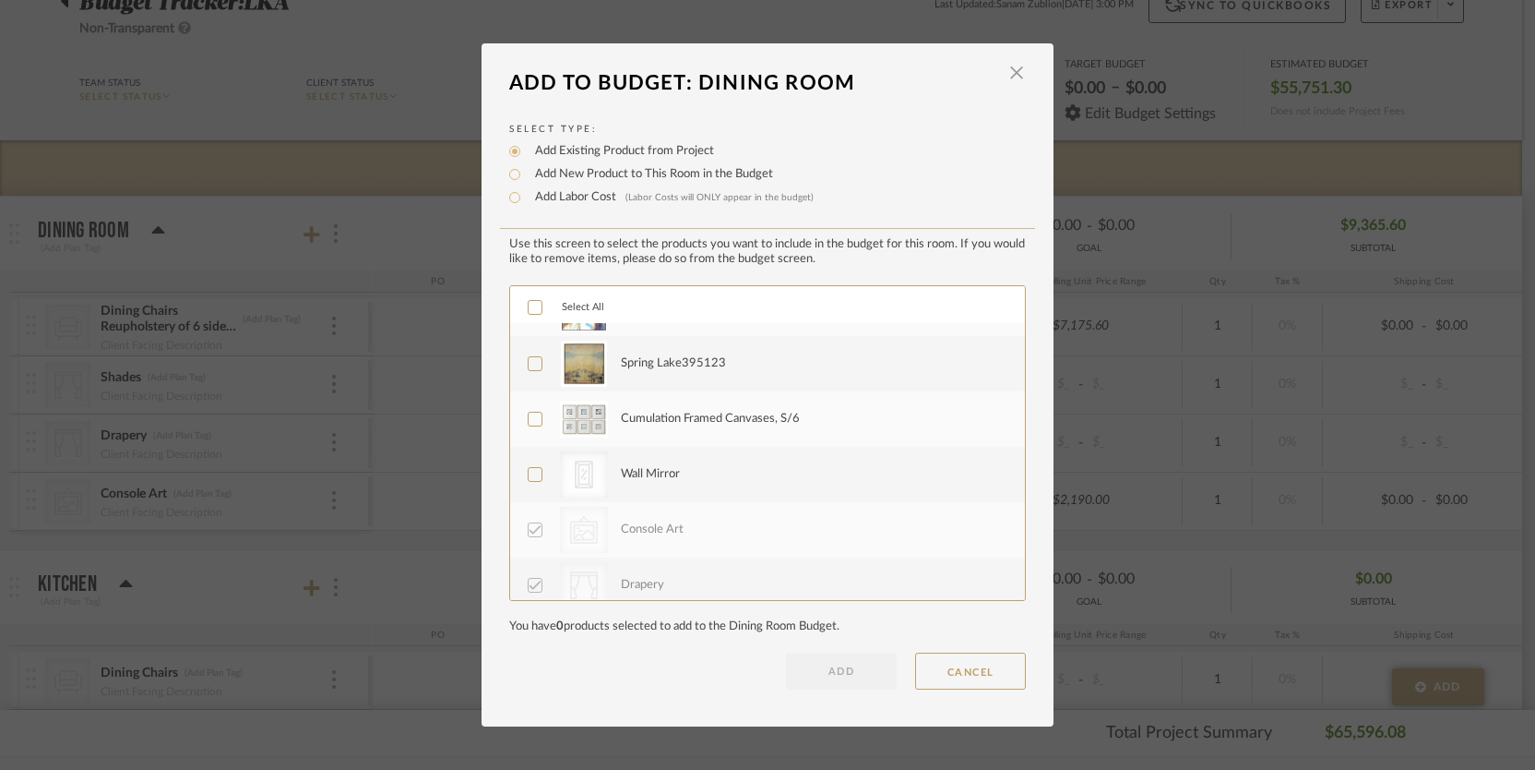
click at [653, 482] on div "Wall Mirror" at bounding box center [650, 474] width 59 height 18
click at [854, 682] on button "ADD" at bounding box center [841, 670] width 111 height 37
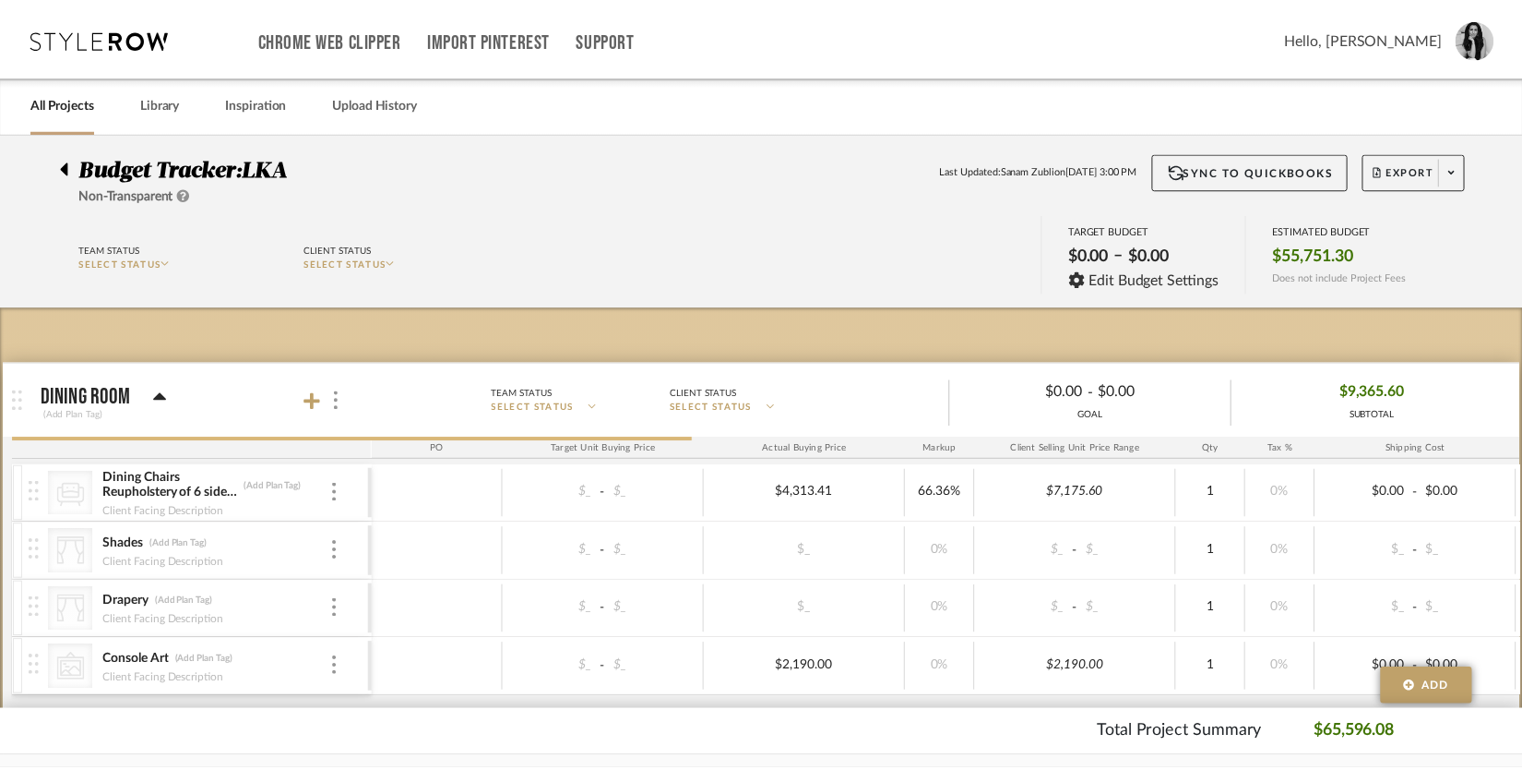
scroll to position [166, 0]
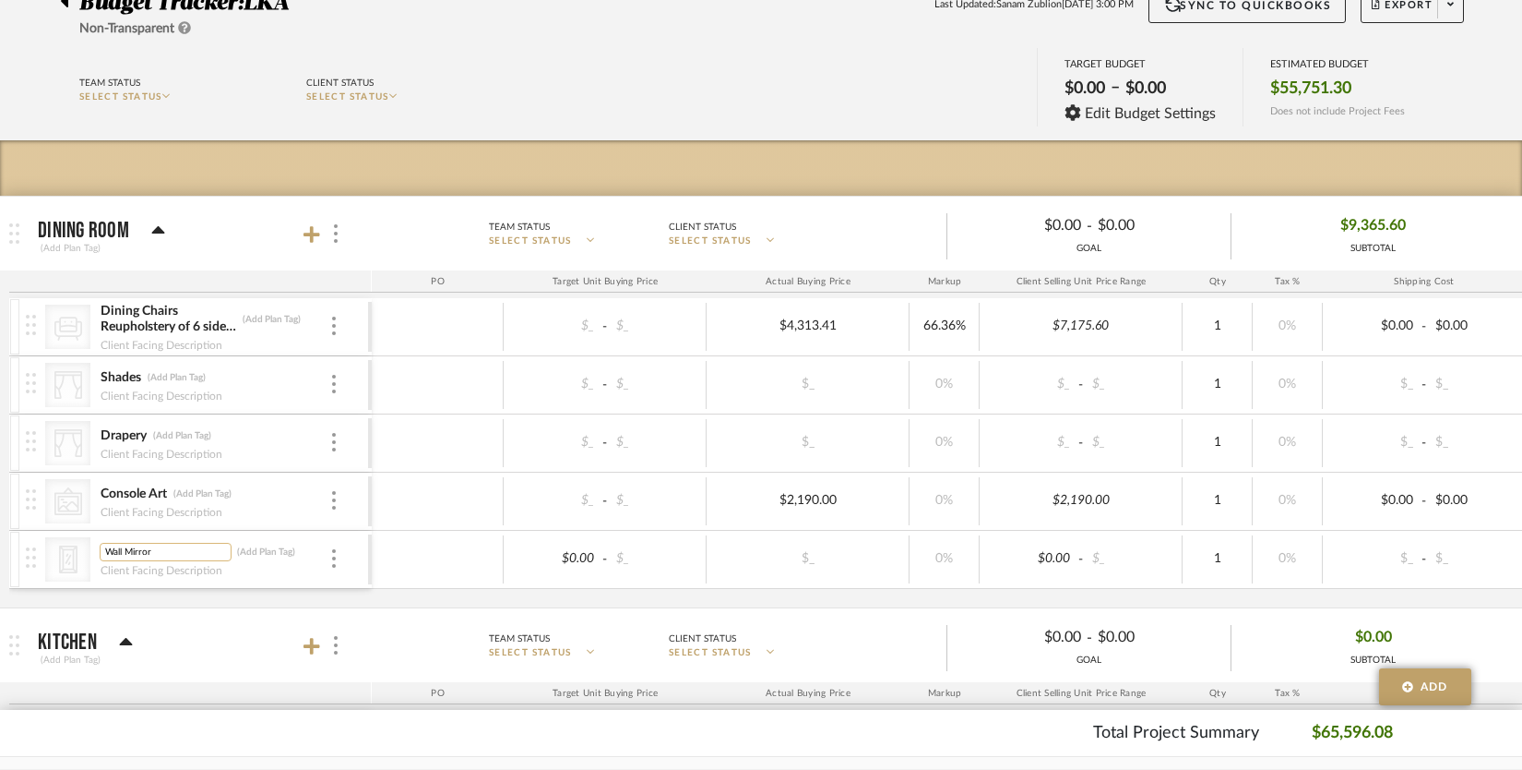
click at [137, 547] on input "Wall Mirror" at bounding box center [166, 552] width 132 height 18
type input "Fireplace Art"
type input "1000"
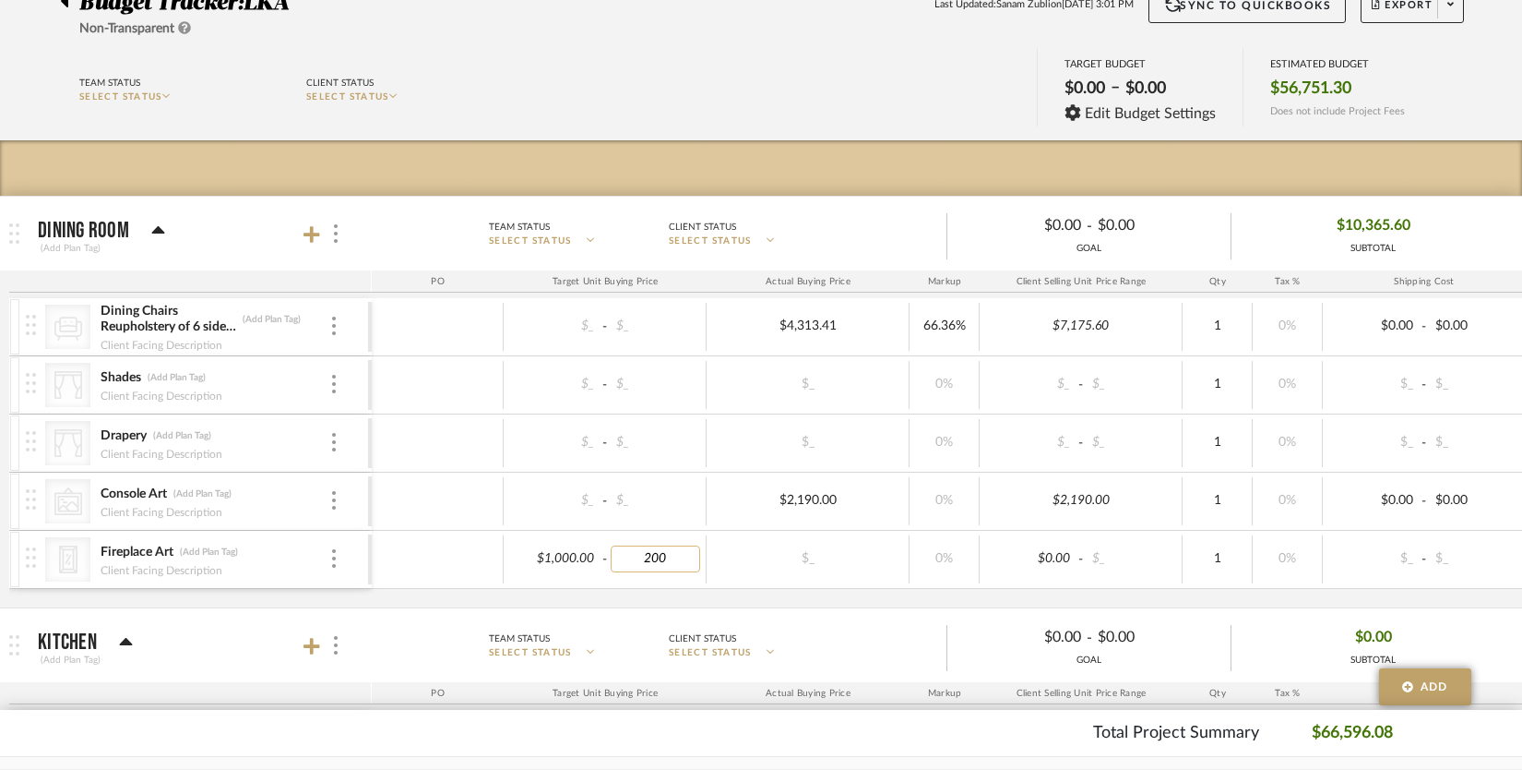
type input "2000"
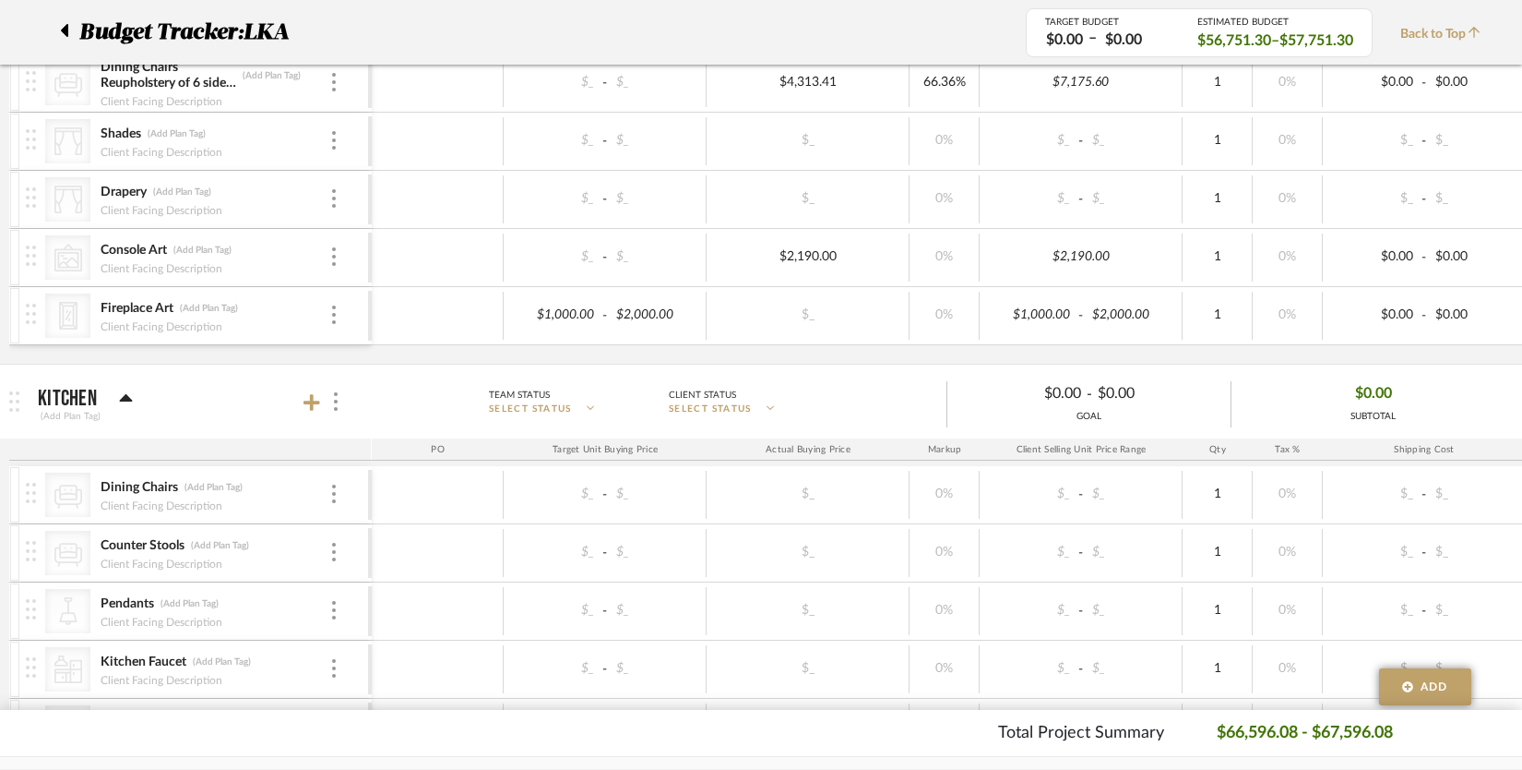
scroll to position [412, 0]
type input "779"
type input "1560"
type input "2743.01"
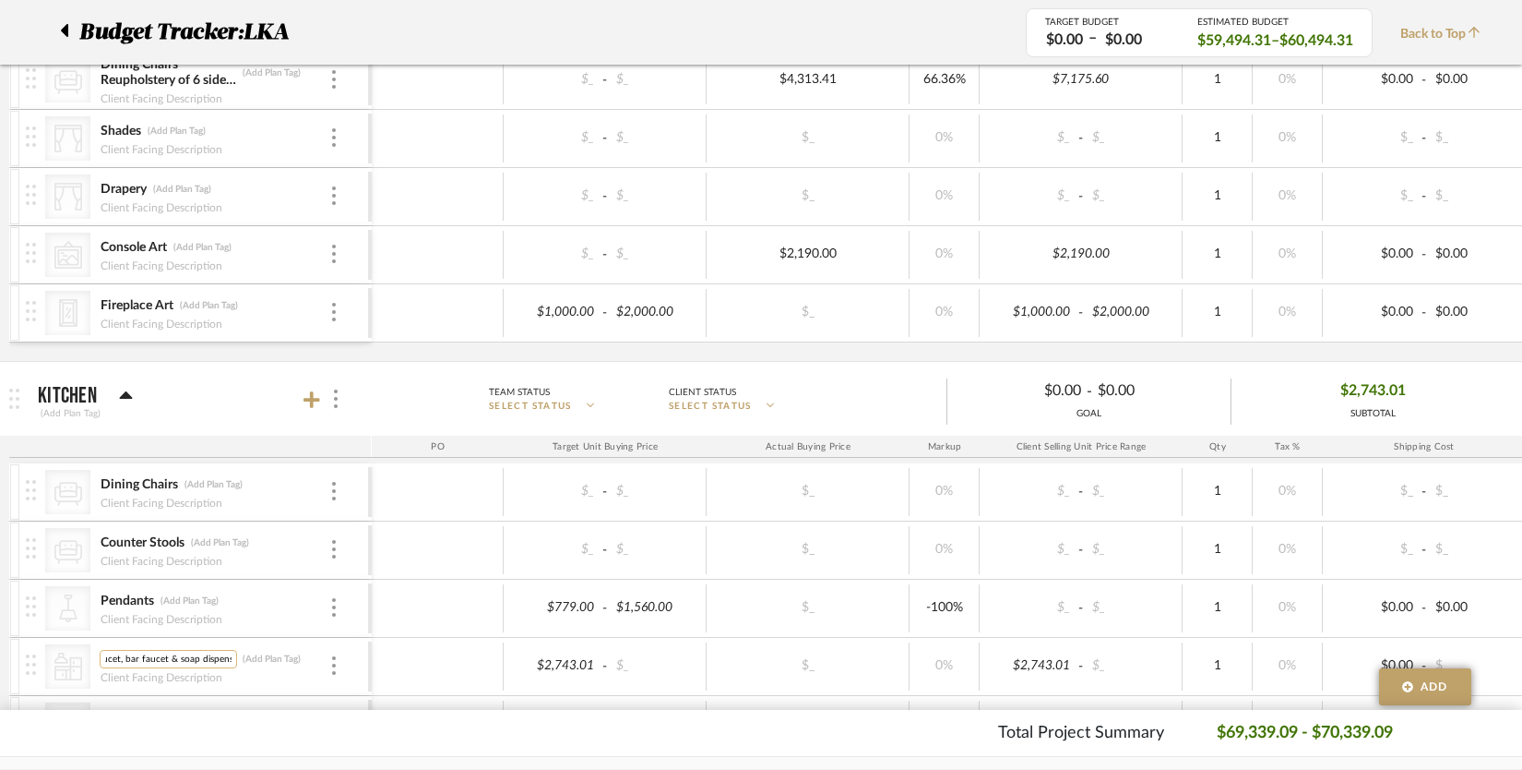
type input "Kitchen Faucet, bar faucet & soap dispenser"
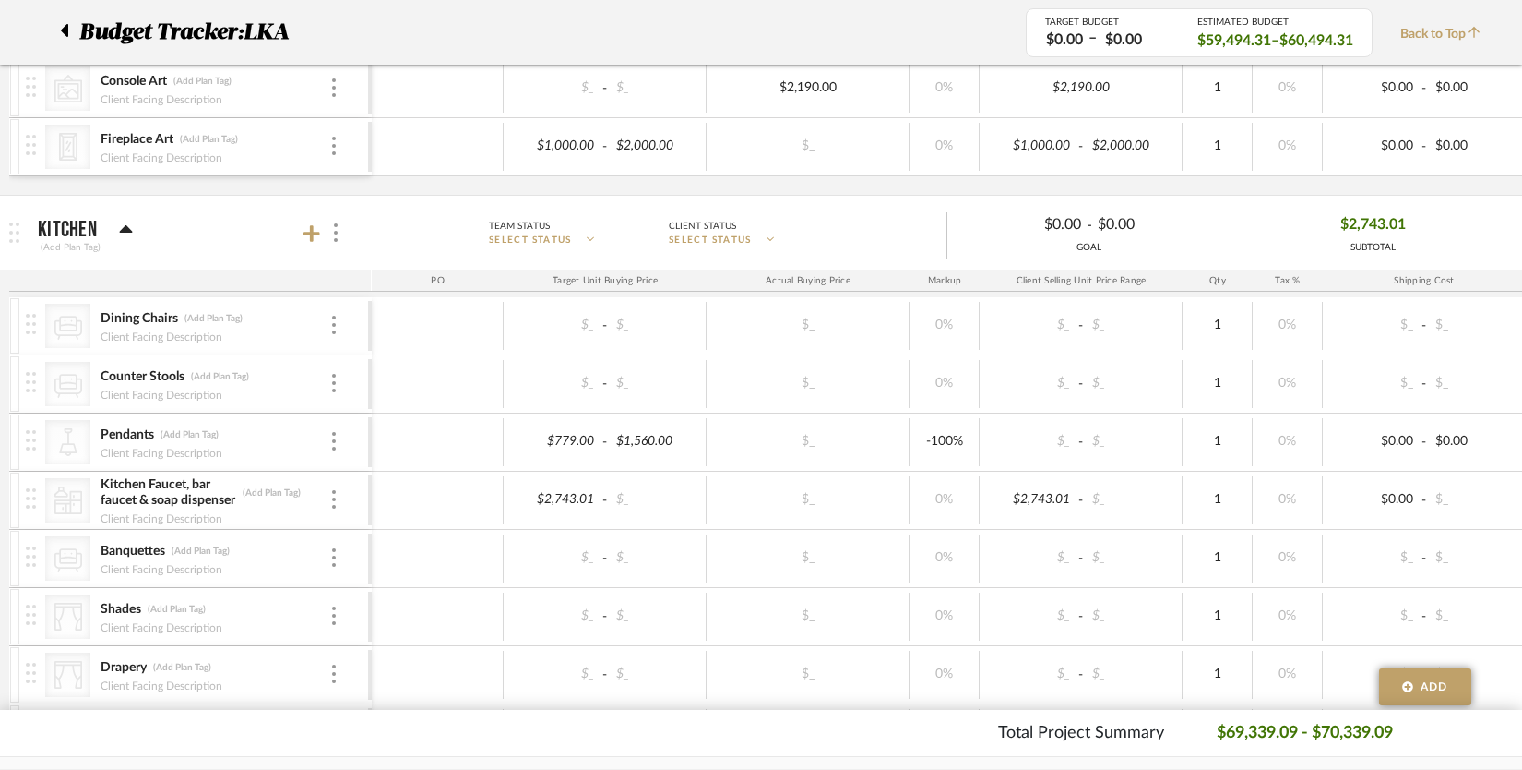
scroll to position [689, 0]
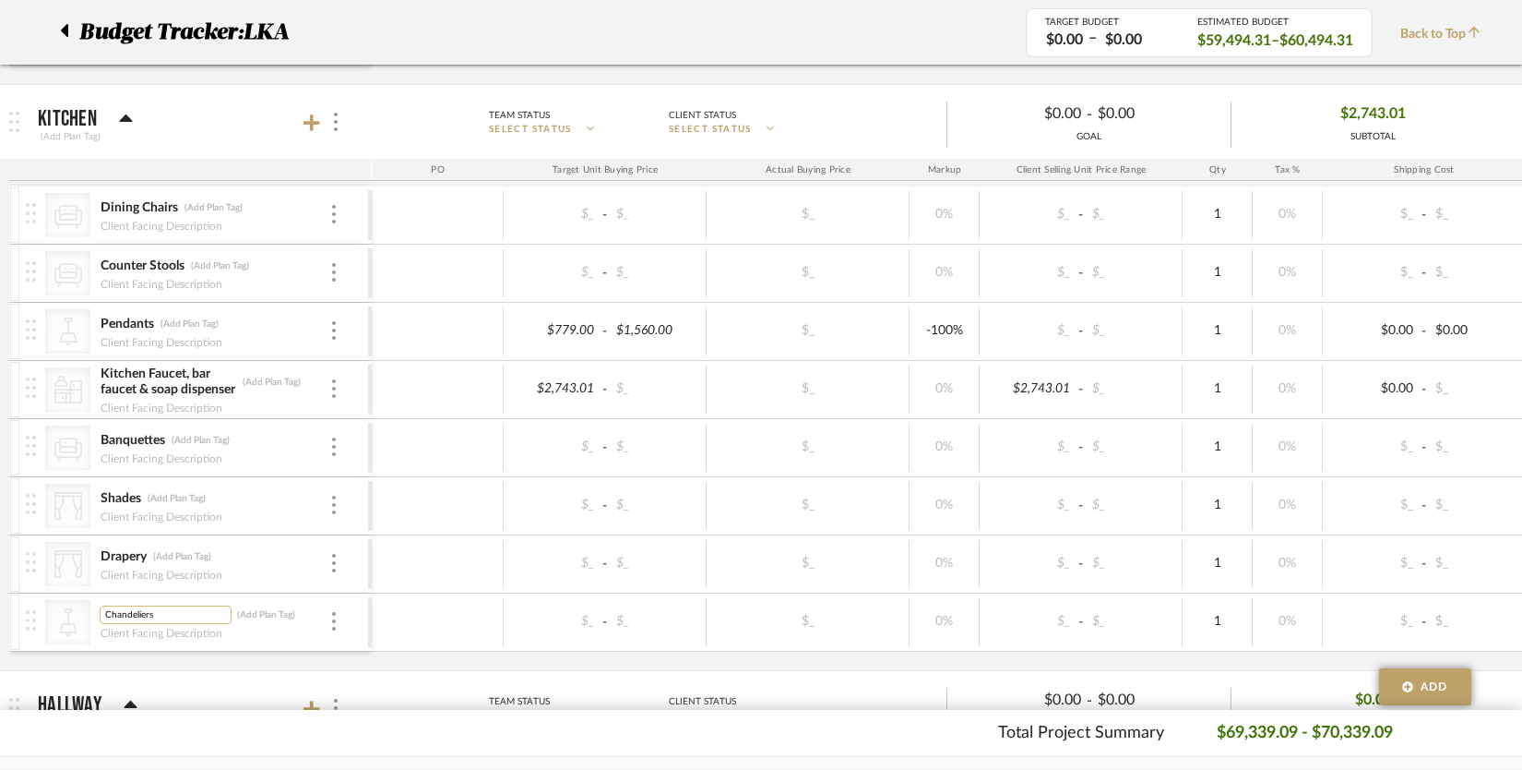
click at [140, 613] on input "Chandeliers" at bounding box center [166, 614] width 132 height 18
click at [112, 617] on input "Fan" at bounding box center [166, 614] width 132 height 18
type input "Ceiling Fan"
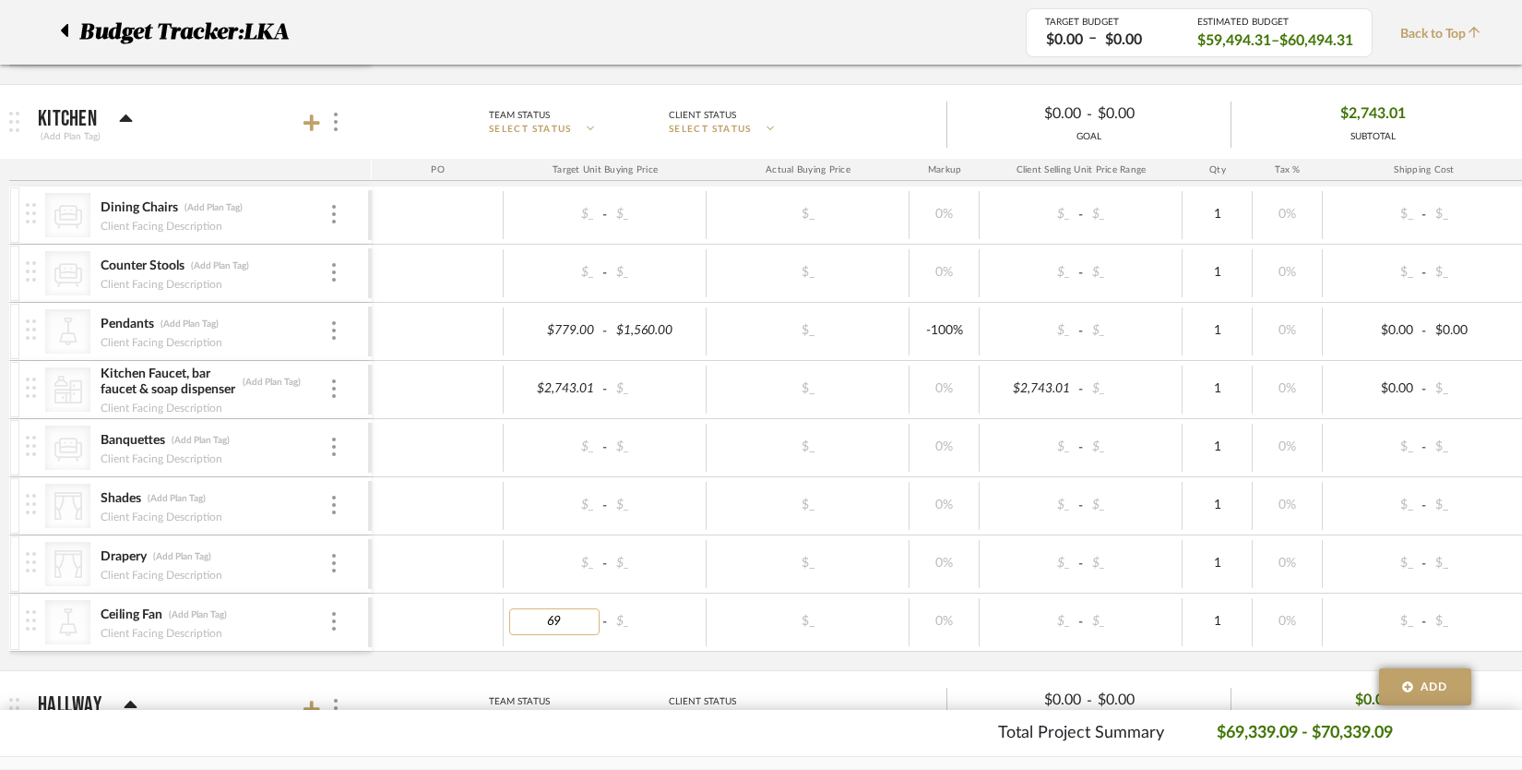
type input "699"
type input "$800.00"
click at [619, 619] on input "800.00" at bounding box center [656, 621] width 90 height 27
type input "999"
click at [699, 636] on div "$699.00 - $999.00" at bounding box center [605, 622] width 203 height 48
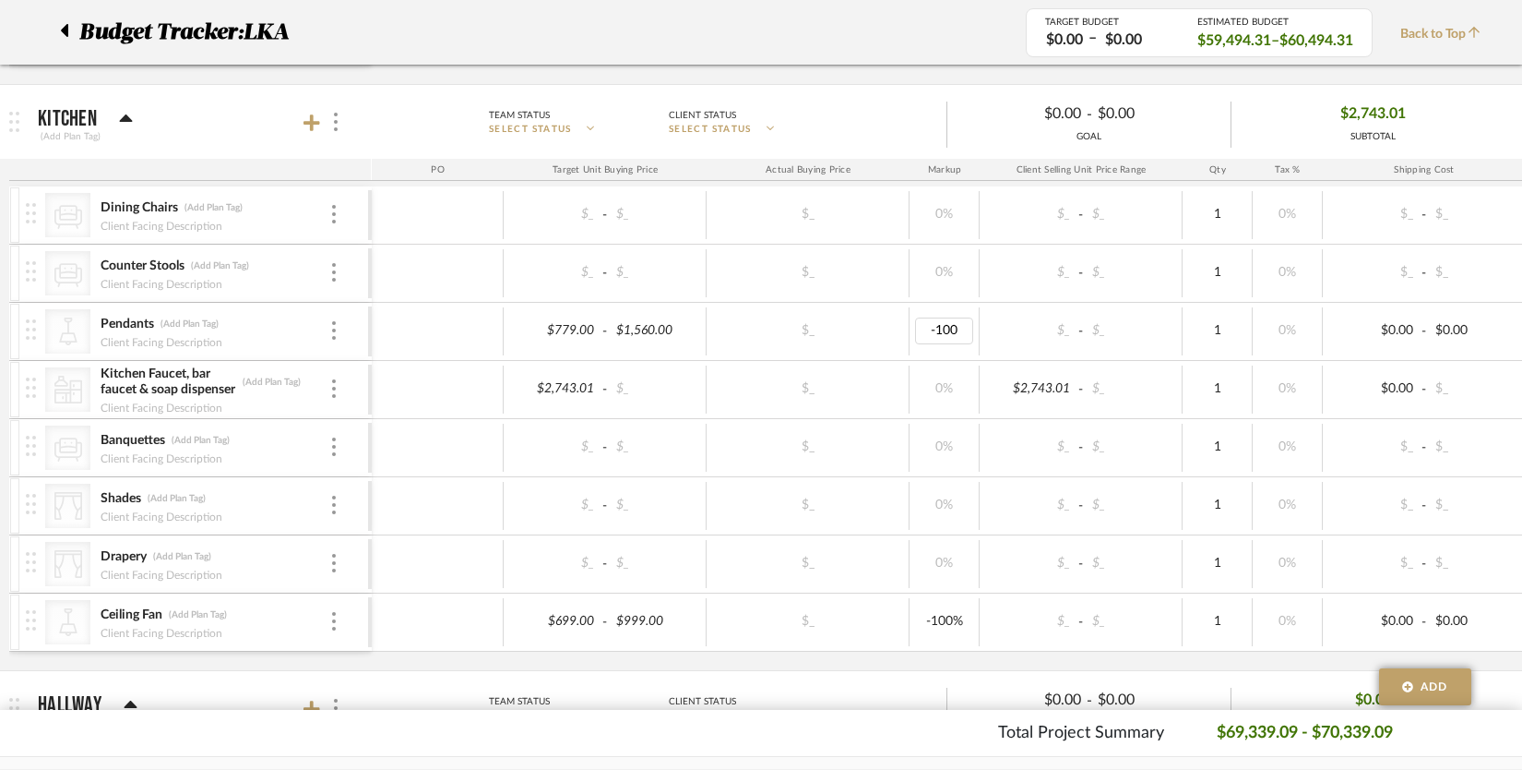
type input "0"
click at [954, 620] on input "-100" at bounding box center [944, 621] width 58 height 27
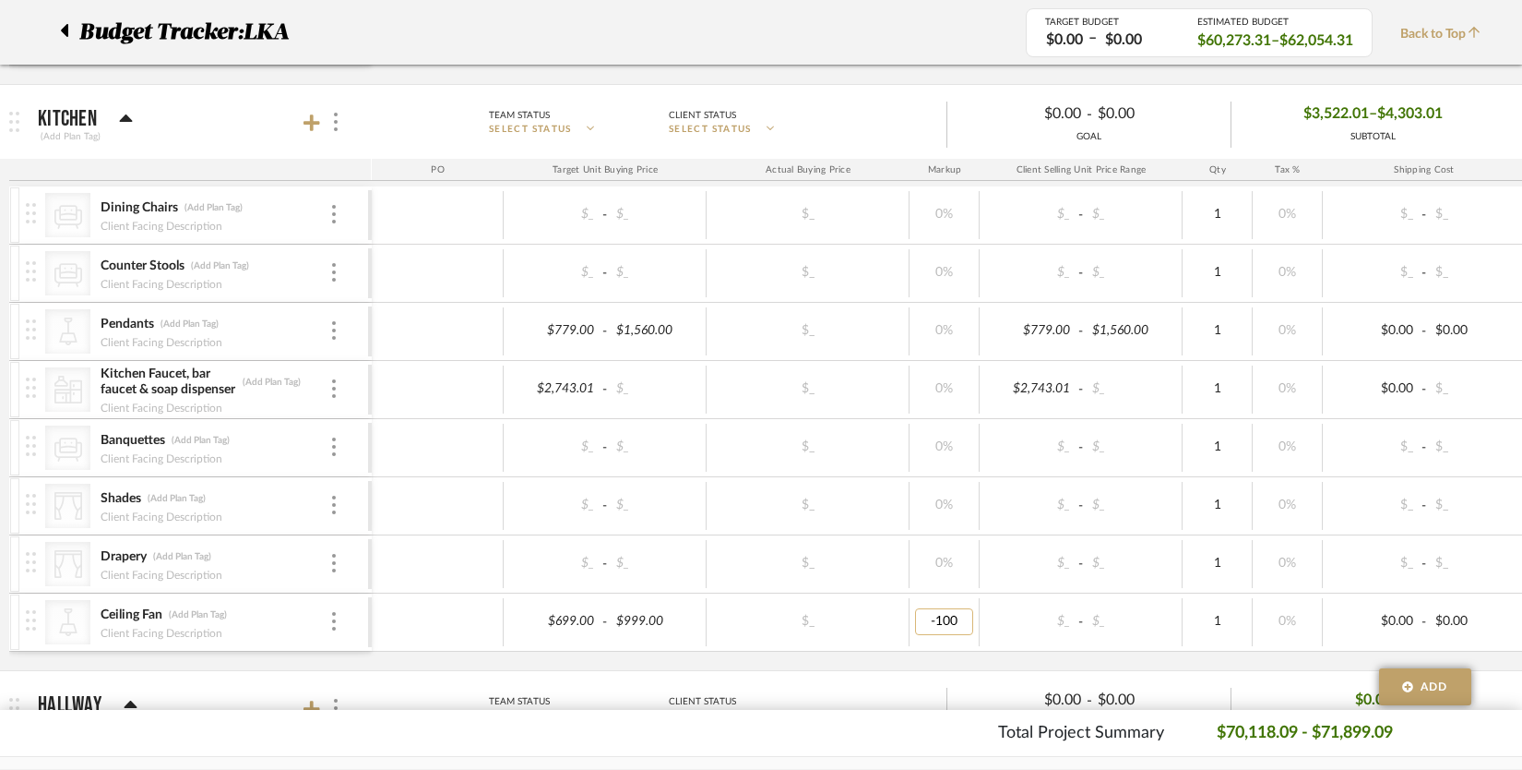
click at [954, 620] on input "-100" at bounding box center [944, 621] width 58 height 27
type input "0"
click at [967, 641] on div "0%" at bounding box center [945, 622] width 70 height 48
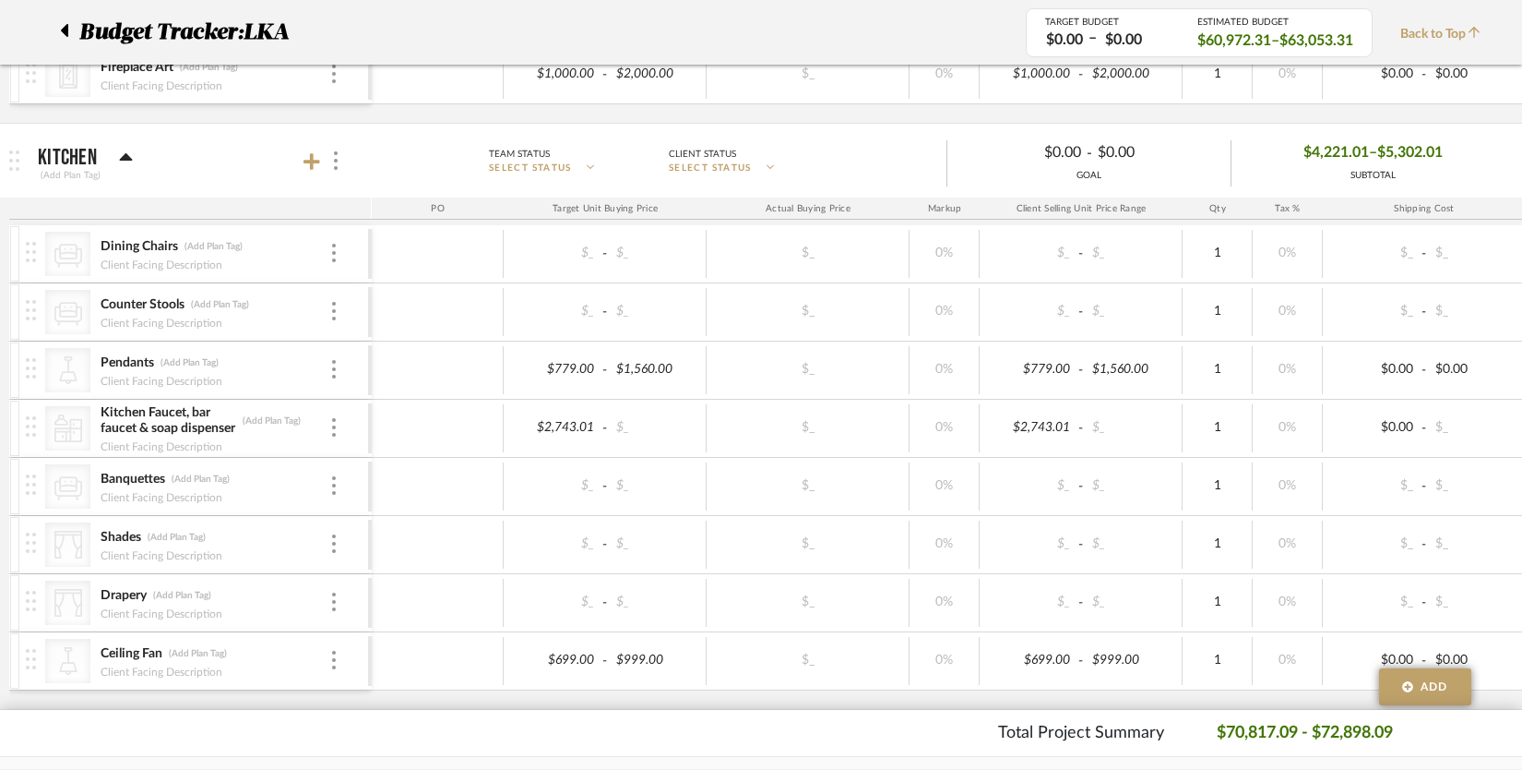
scroll to position [960, 0]
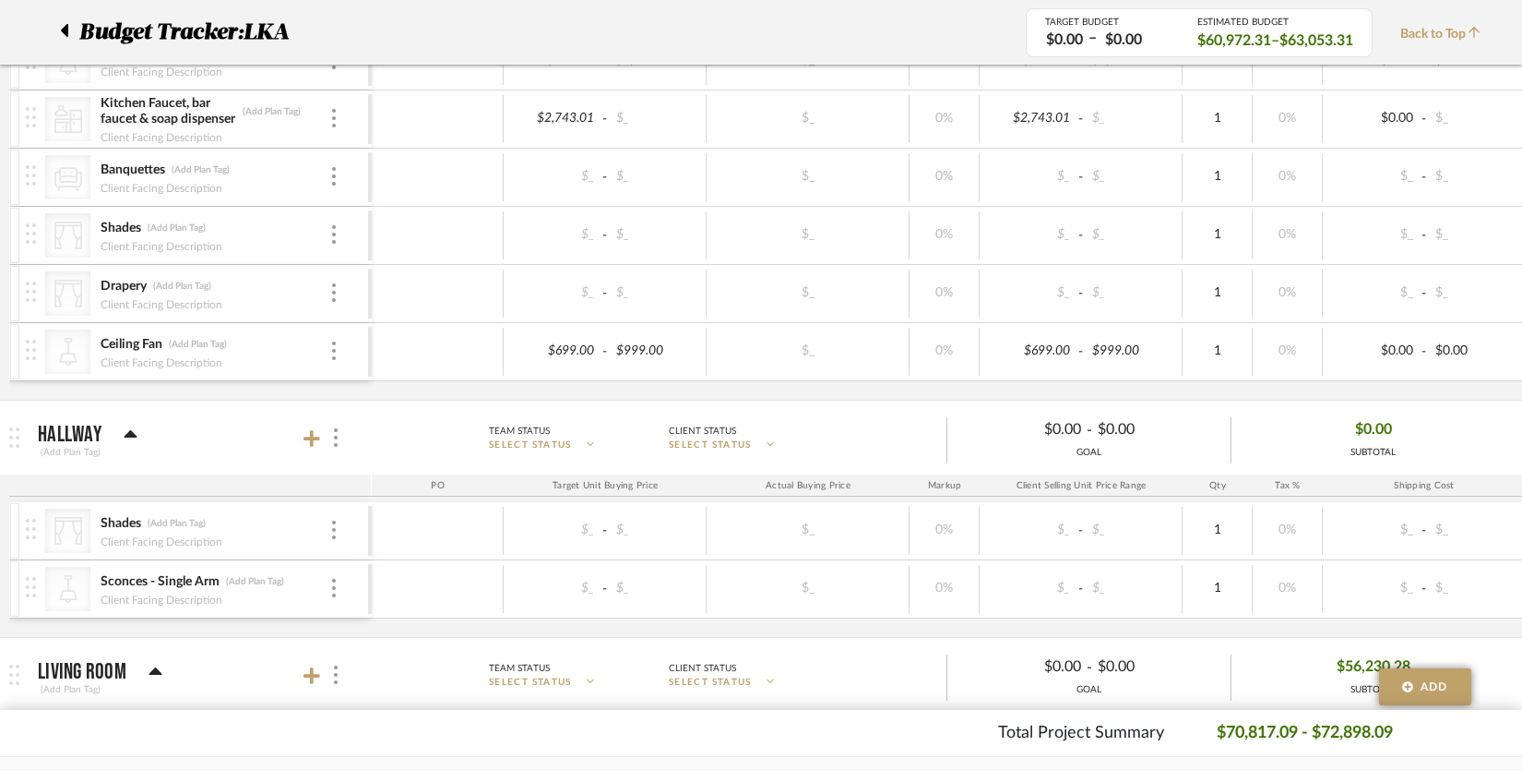
click at [181, 570] on div "Sconces - Single Arm (Add Plan Tag) Client Facing Description" at bounding box center [215, 588] width 230 height 57
drag, startPoint x: 189, startPoint y: 577, endPoint x: 154, endPoint y: 567, distance: 36.5
click at [144, 580] on input "Sconces - Single Arm" at bounding box center [166, 581] width 132 height 18
type input "Sconces"
type input "2"
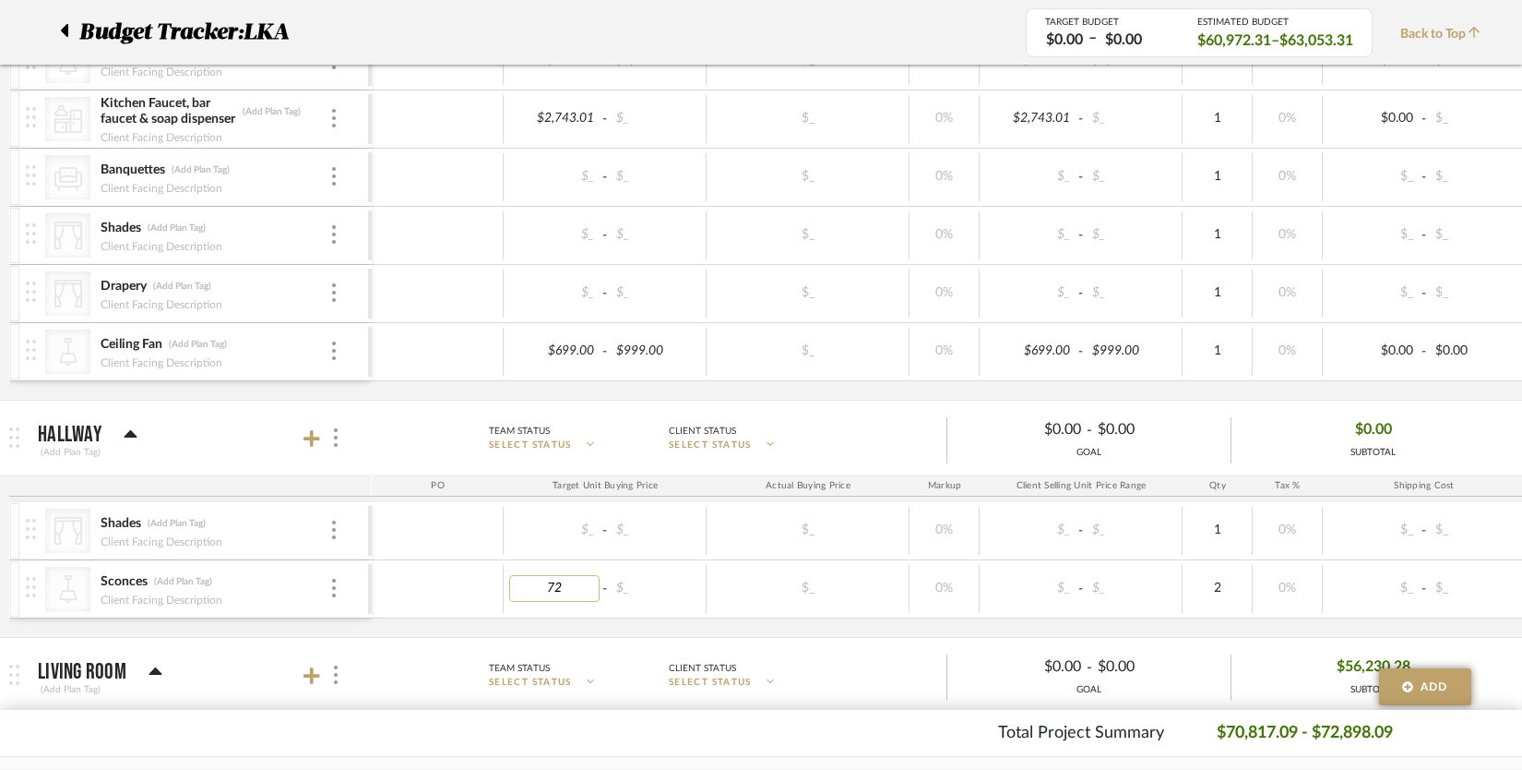
type input "729"
type input "1200"
click at [118, 516] on input "Shades" at bounding box center [166, 523] width 132 height 18
type input "Window Treatments"
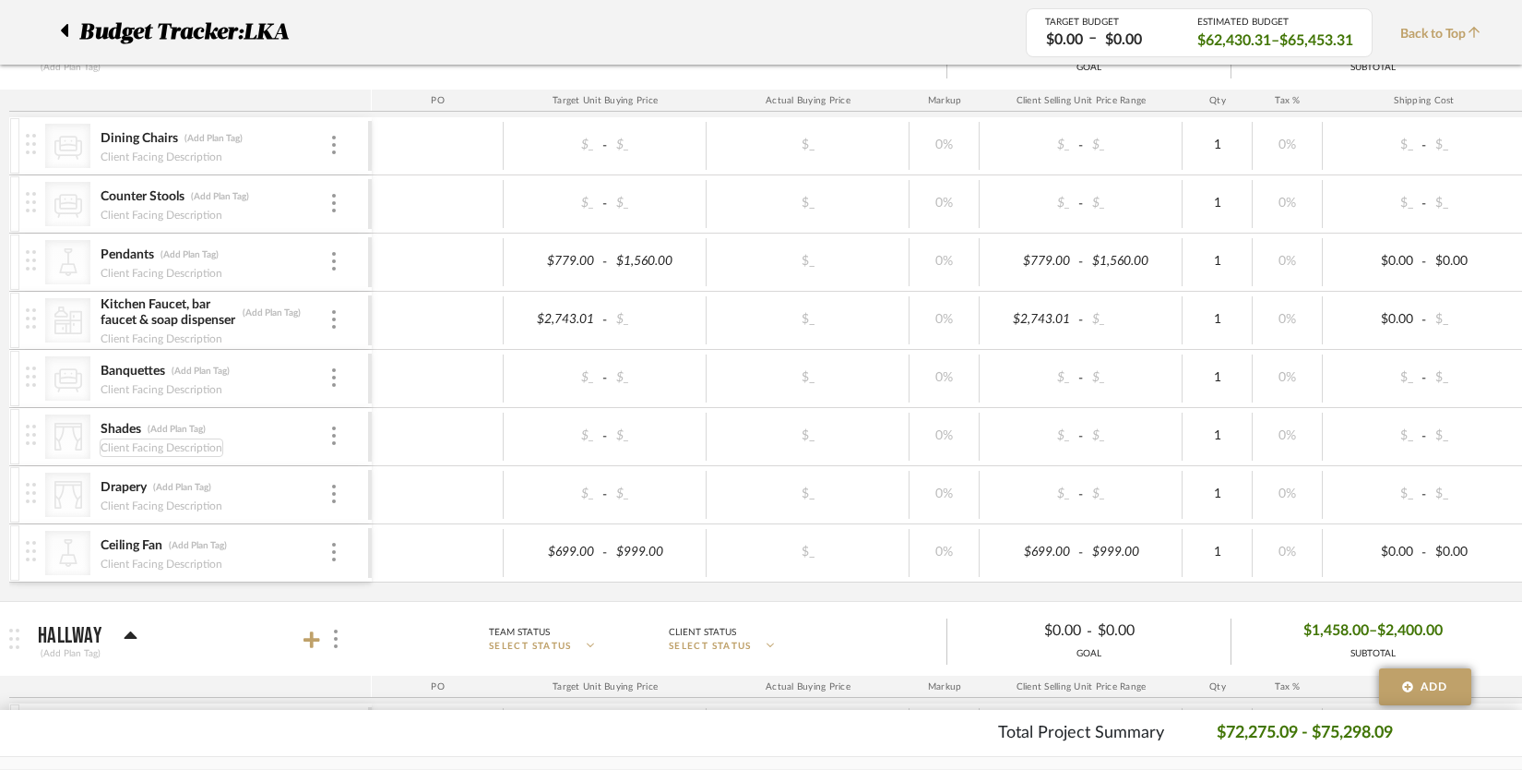
scroll to position [755, 0]
type input "Banquette"
type input "782.24"
type input "1089.49"
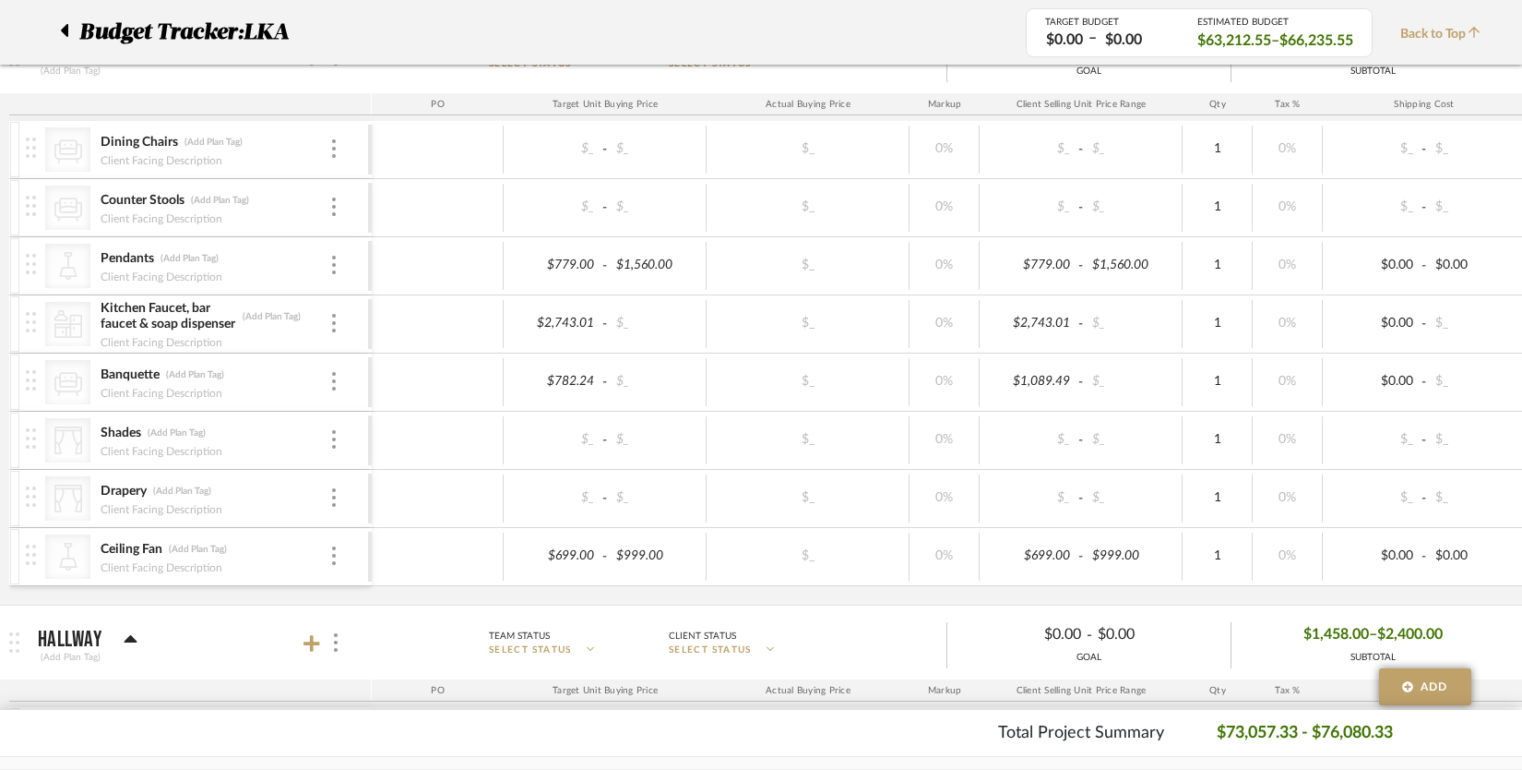
click at [1151, 400] on div "$1,089.49 - $_" at bounding box center [1081, 382] width 203 height 48
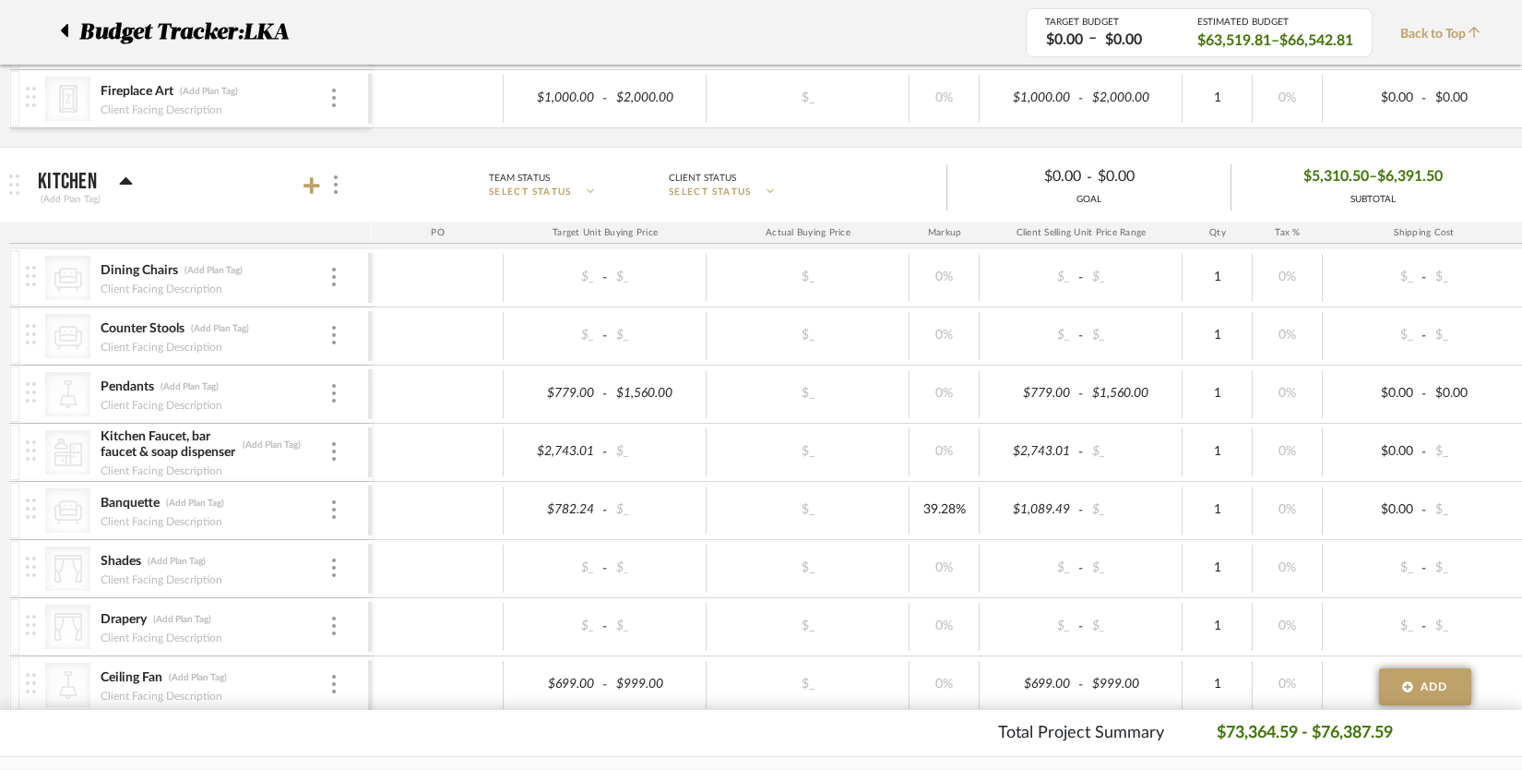
scroll to position [619, 0]
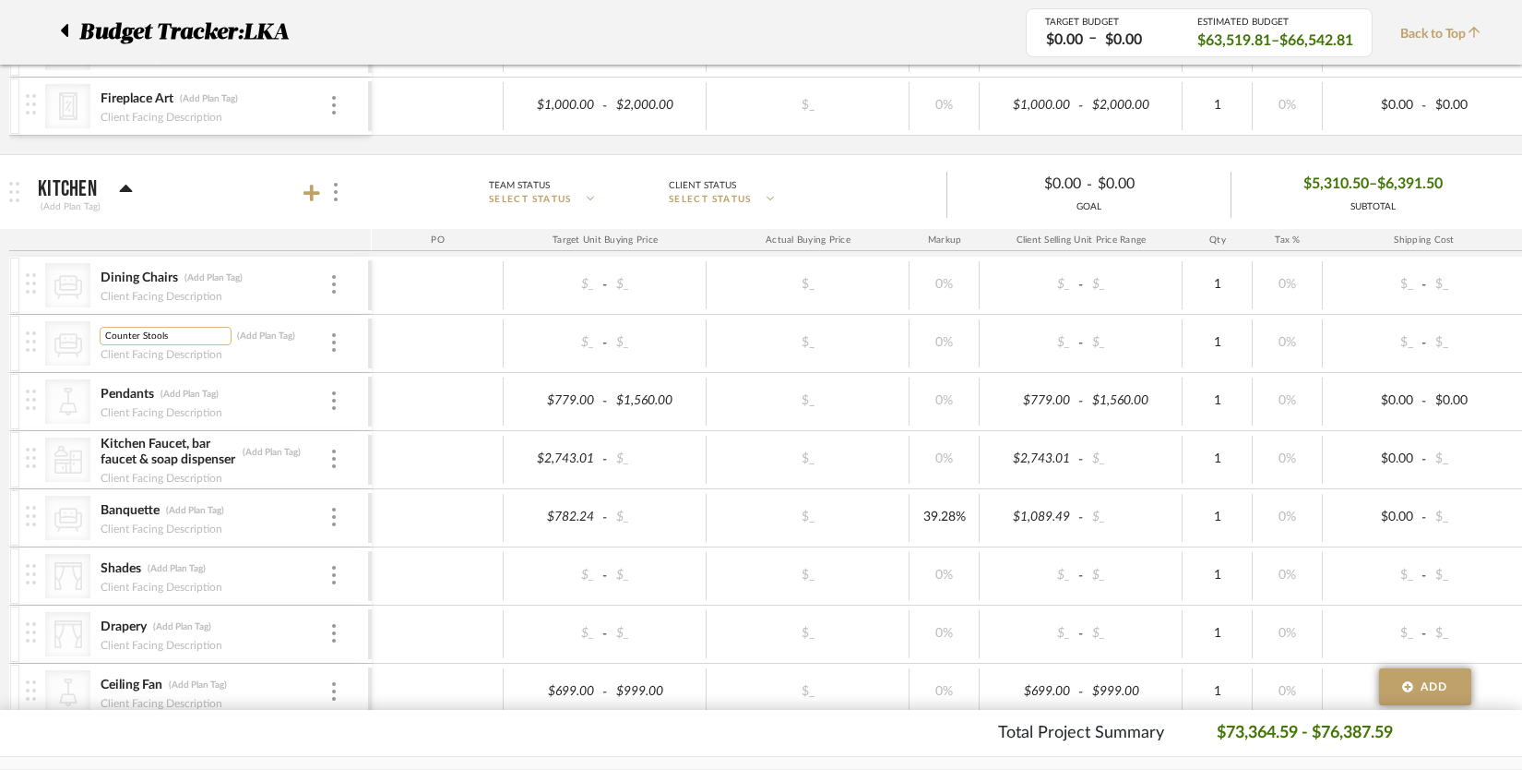
click at [171, 329] on input "Counter Stools" at bounding box center [166, 336] width 132 height 18
click at [109, 338] on input "Counter Stools & Tie-back cushions" at bounding box center [168, 336] width 137 height 18
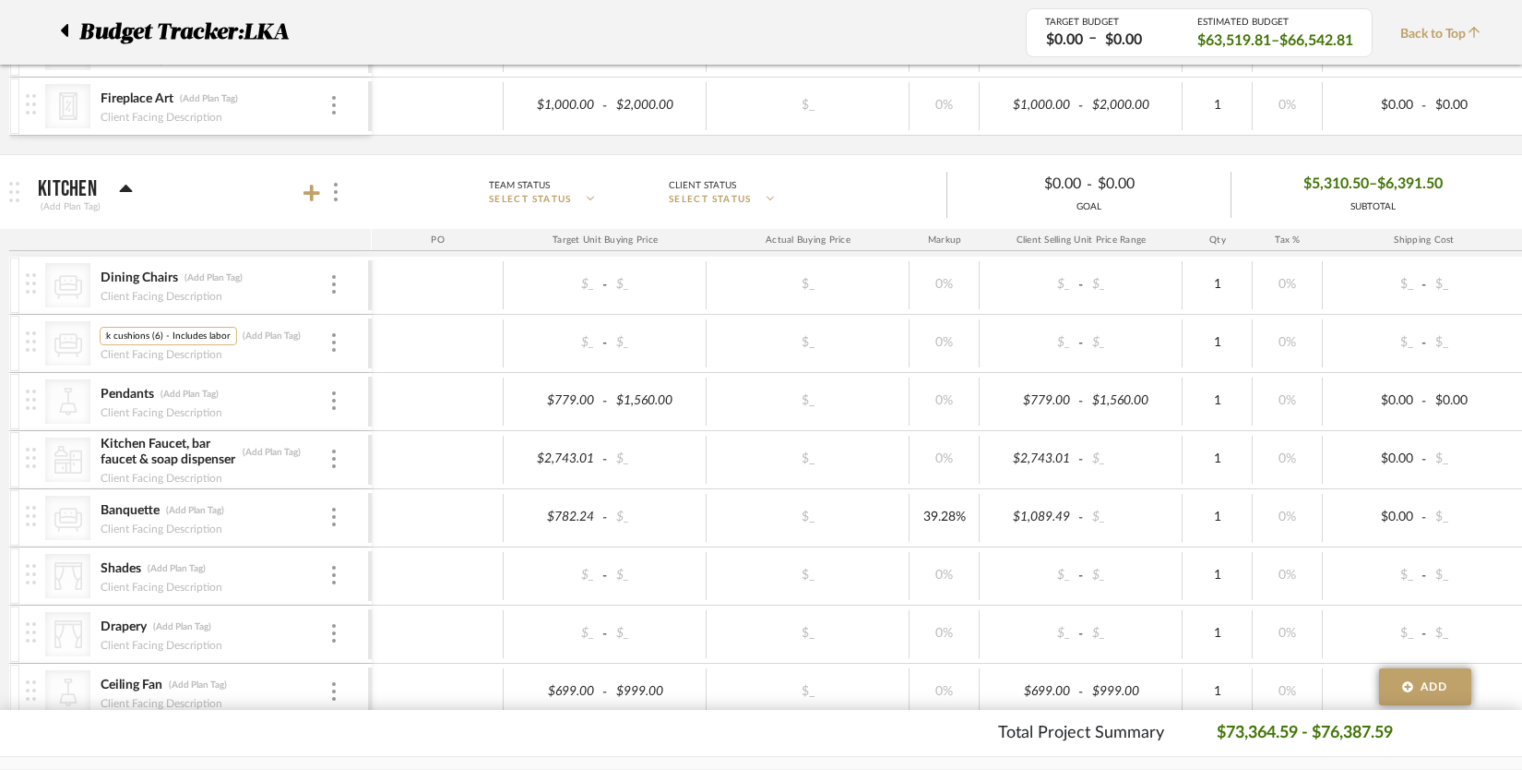
scroll to position [0, 125]
type input "Counter Stools (2) & Tie-back cushions (6) - Includes labor and fabric"
type input "1235.77"
type input "1710.00"
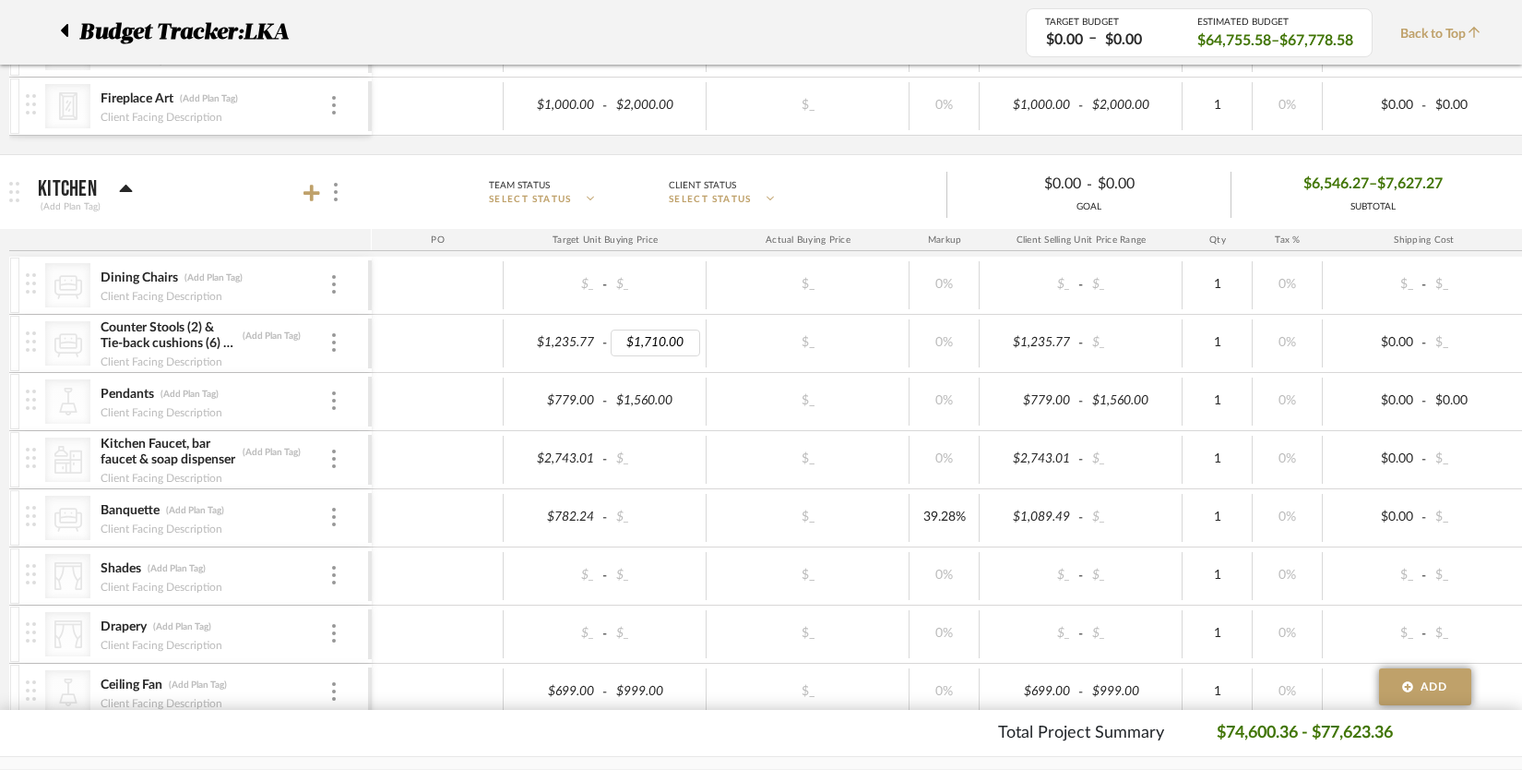
click at [710, 369] on div "$1,235.77 - $1,710.00 $_ 0% $1,235.77 - $_ 1 0% $0.00 - $_ 0% Taxable $1,235.77" at bounding box center [1140, 343] width 1536 height 57
click at [128, 265] on div "Dining Chairs (Add Plan Tag) Client Facing Description" at bounding box center [215, 285] width 230 height 57
click at [129, 272] on input "Dining Chairs" at bounding box center [166, 278] width 132 height 18
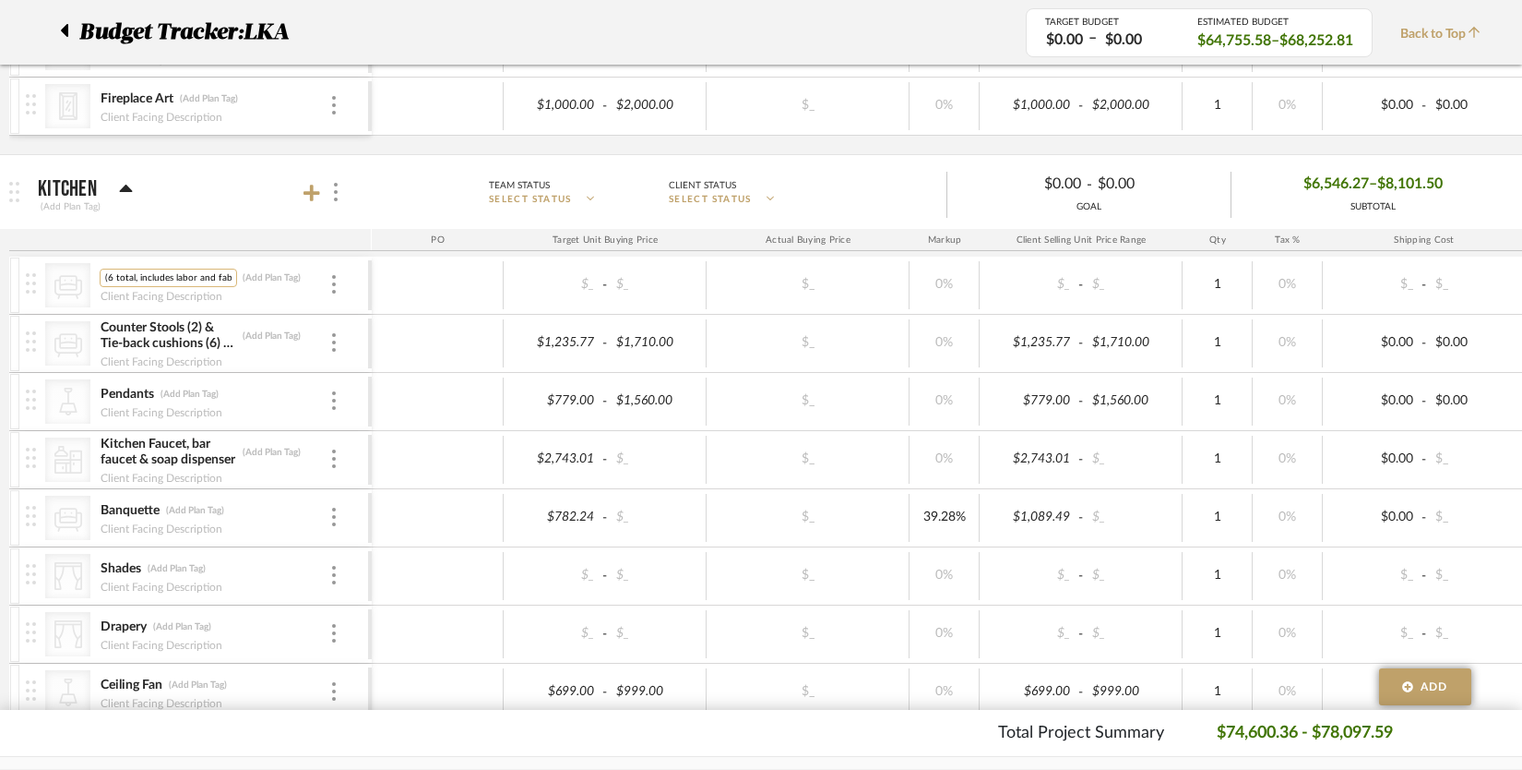
type input "Throw Pillows for Banquette (6 total, includes labor and fabric)"
type input "1042.56"
type input "1089.49"
click at [699, 304] on div "$1,042.56 - $1,089.49" at bounding box center [605, 285] width 203 height 48
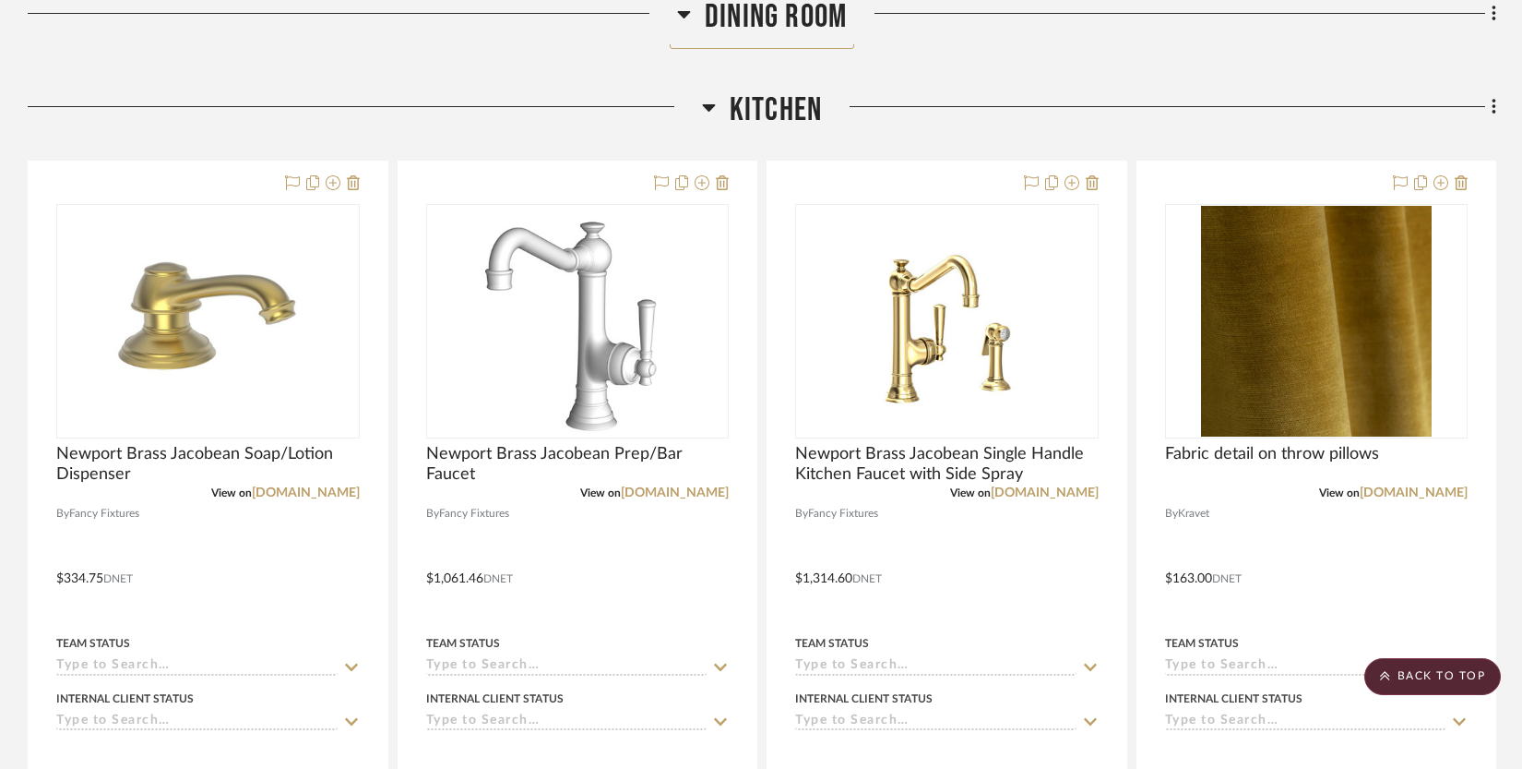
scroll to position [1221, 0]
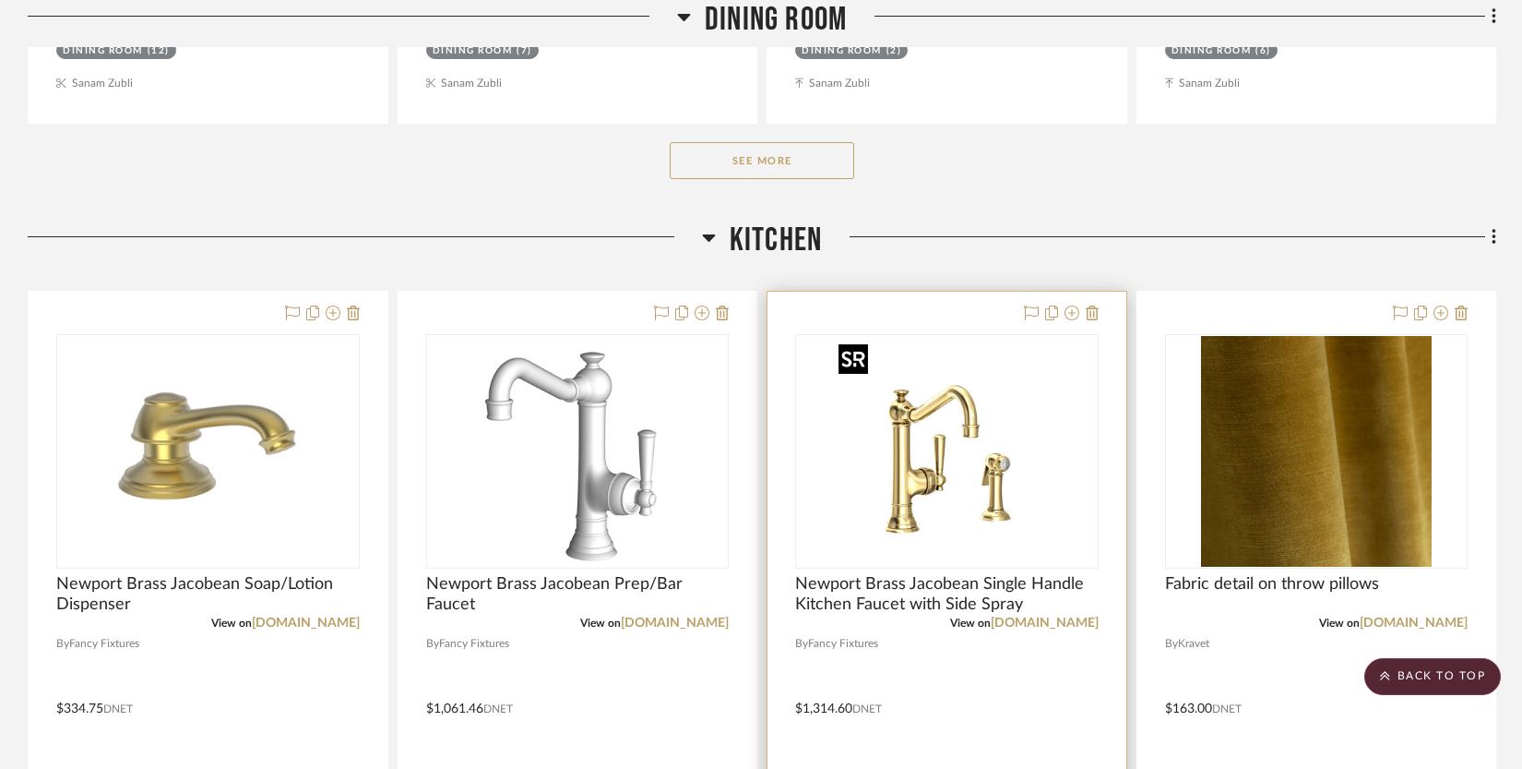
click at [979, 468] on div at bounding box center [947, 451] width 304 height 234
click at [958, 471] on img "0" at bounding box center [946, 451] width 231 height 231
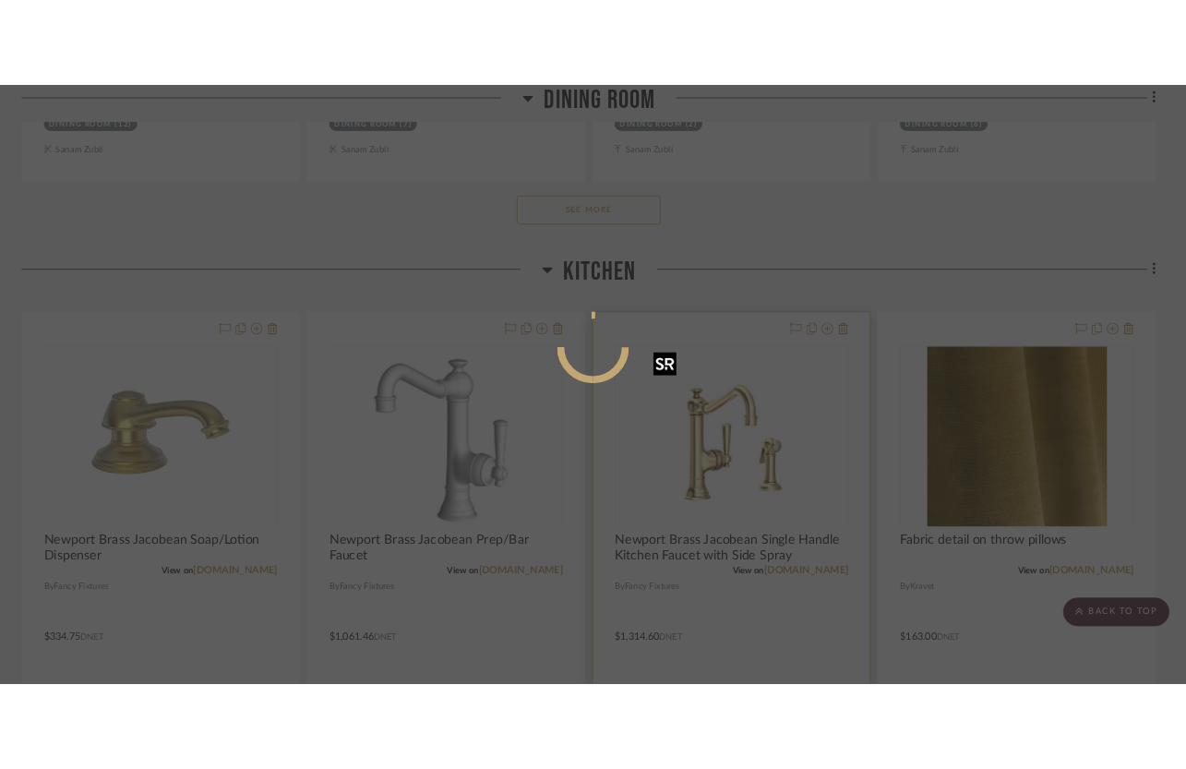
scroll to position [0, 0]
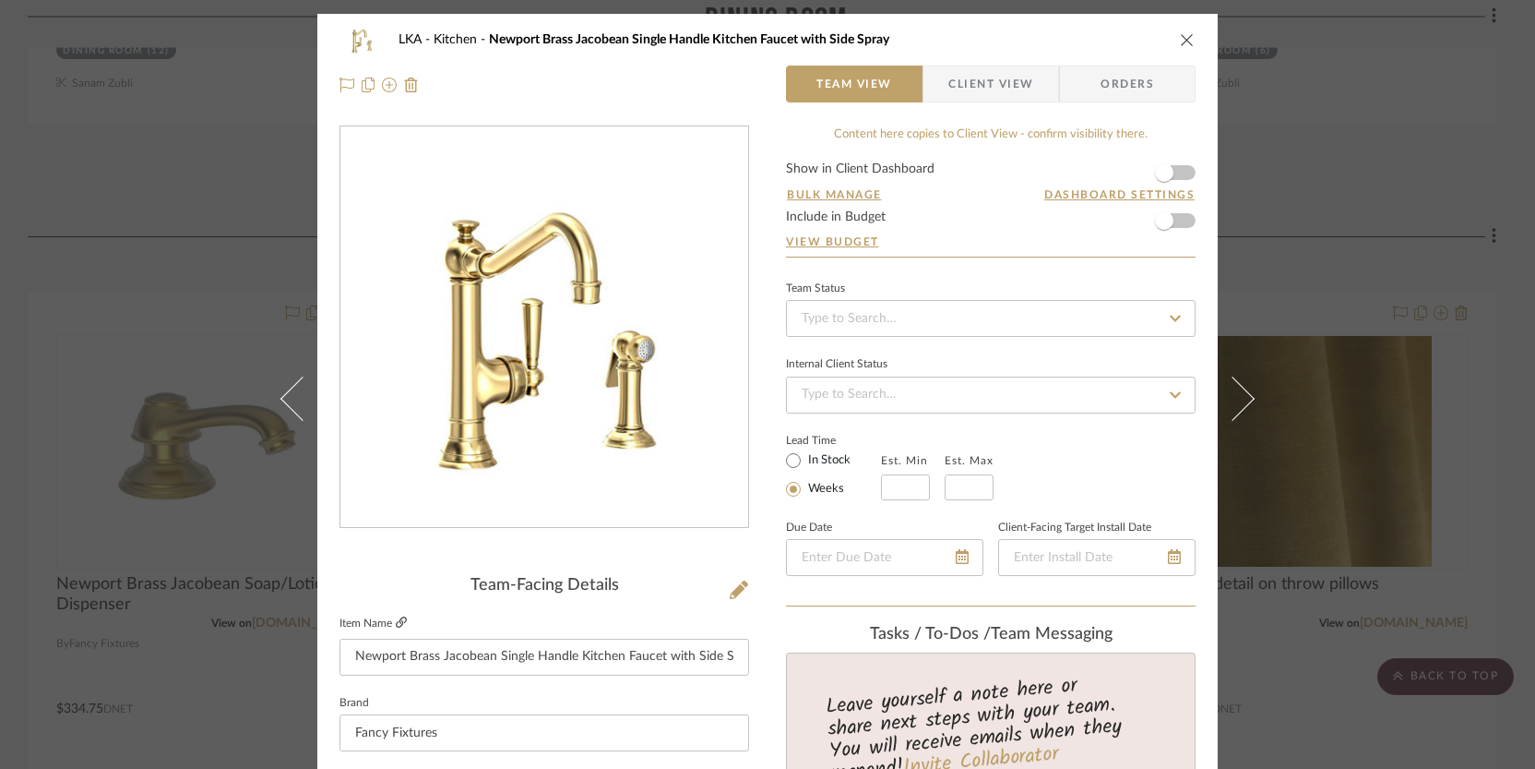
click at [396, 618] on icon at bounding box center [401, 621] width 11 height 11
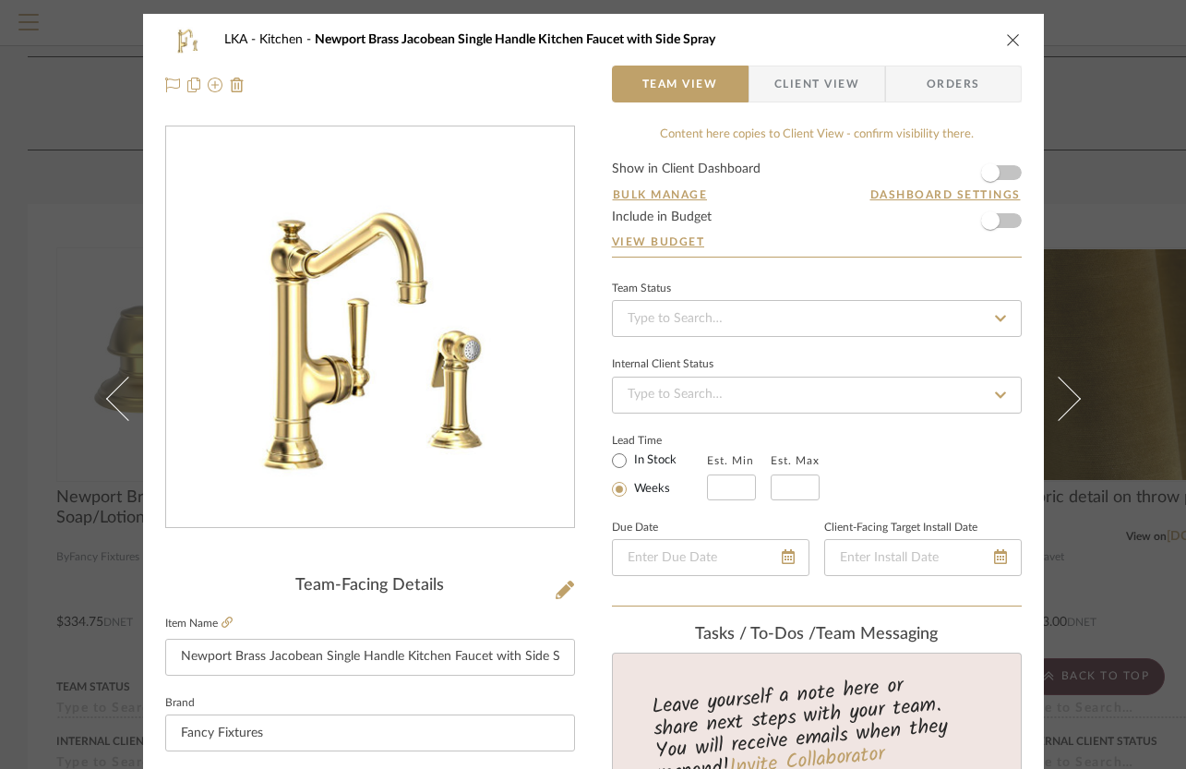
click at [1006, 42] on icon "close" at bounding box center [1013, 39] width 15 height 15
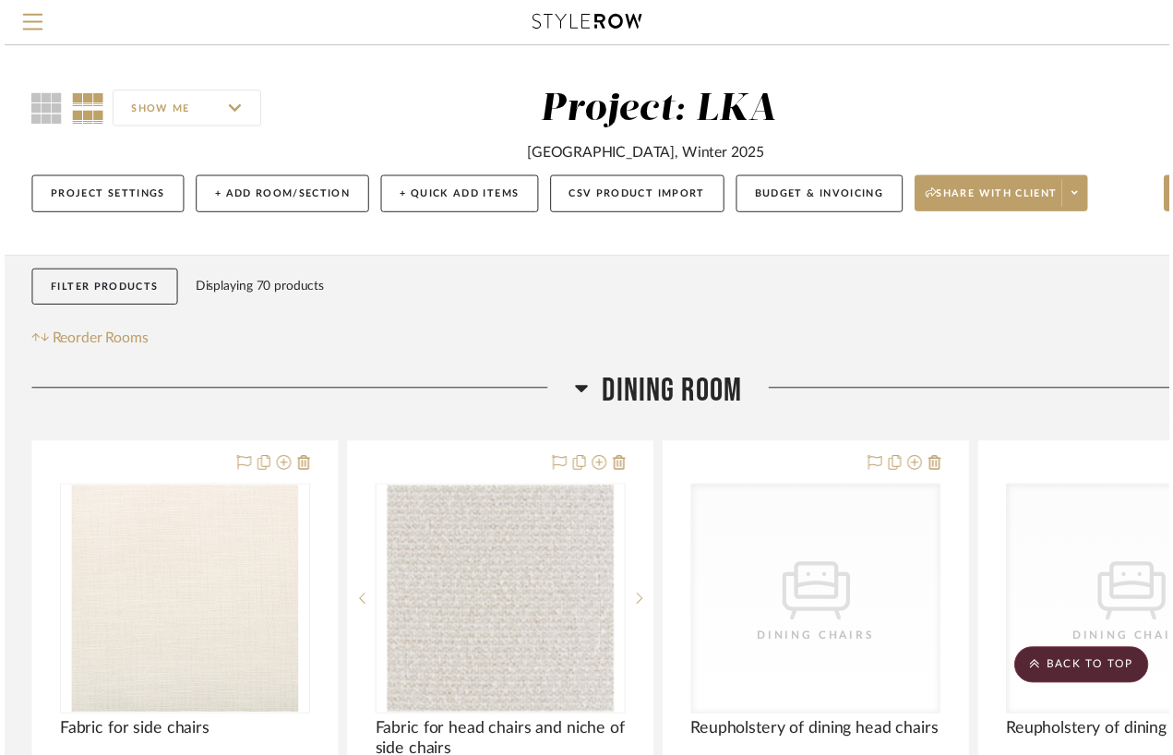
scroll to position [1221, 0]
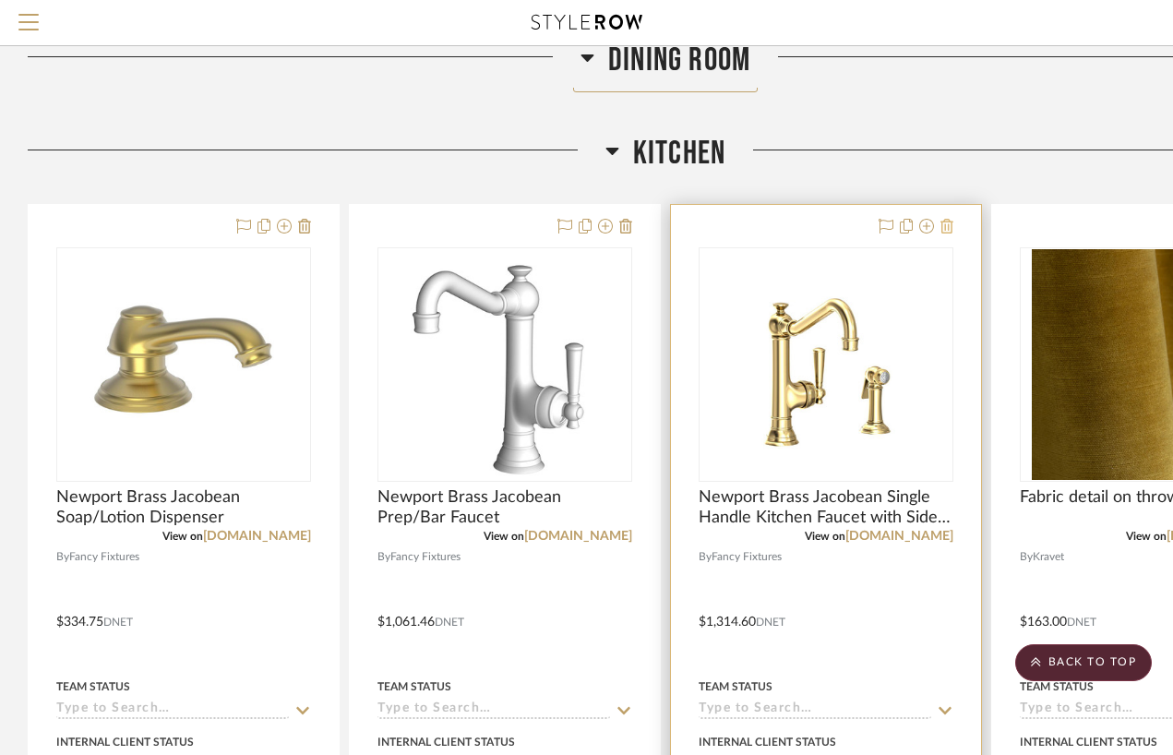
click at [951, 224] on icon at bounding box center [946, 226] width 13 height 15
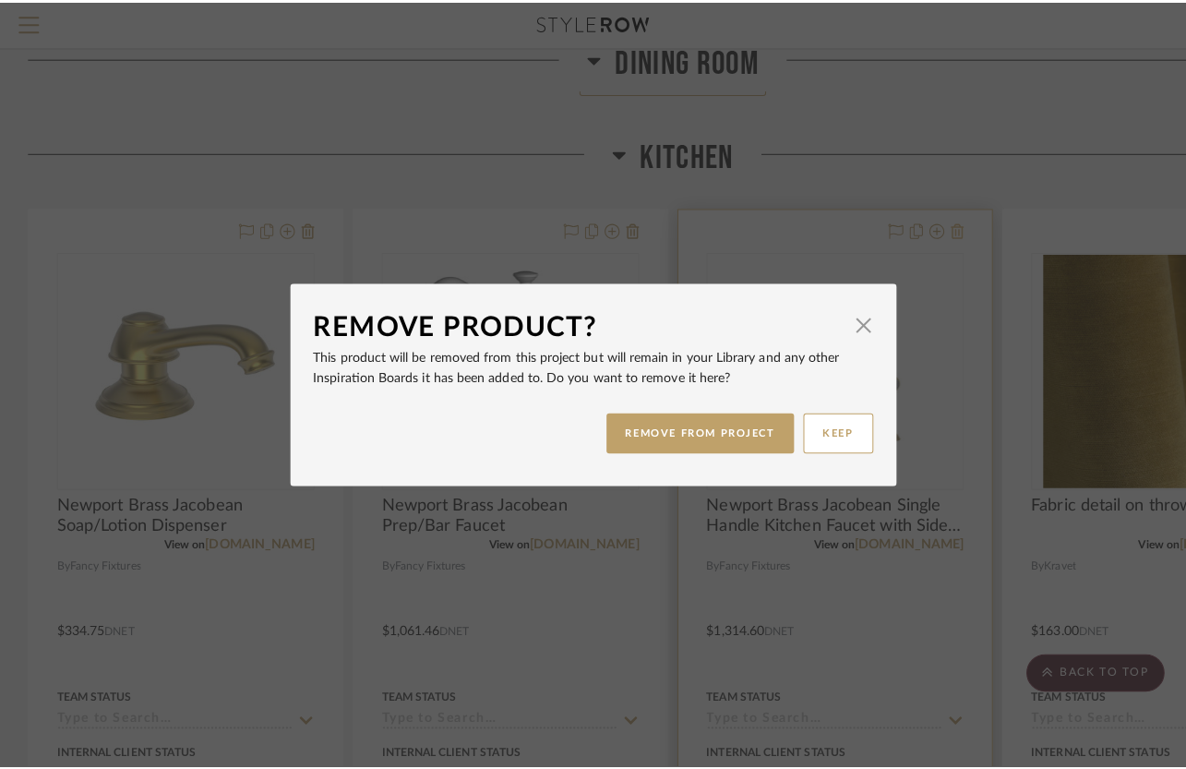
scroll to position [0, 0]
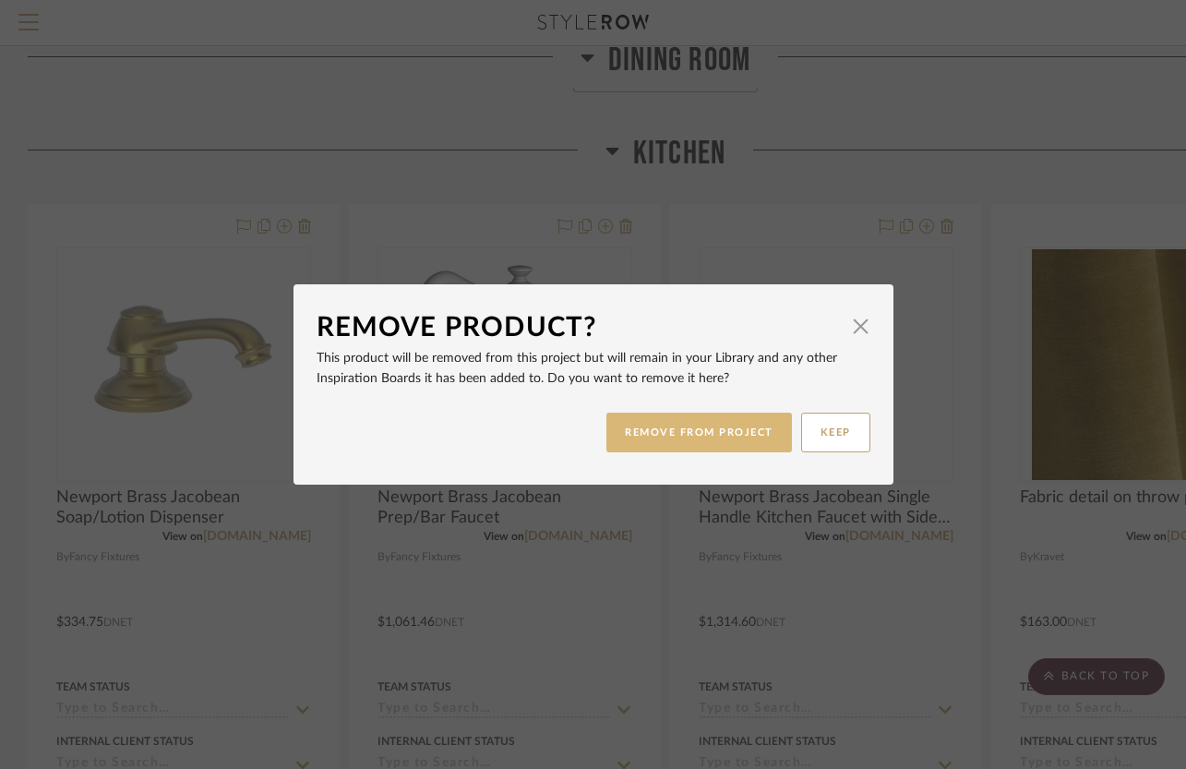
click at [726, 414] on button "REMOVE FROM PROJECT" at bounding box center [698, 432] width 185 height 40
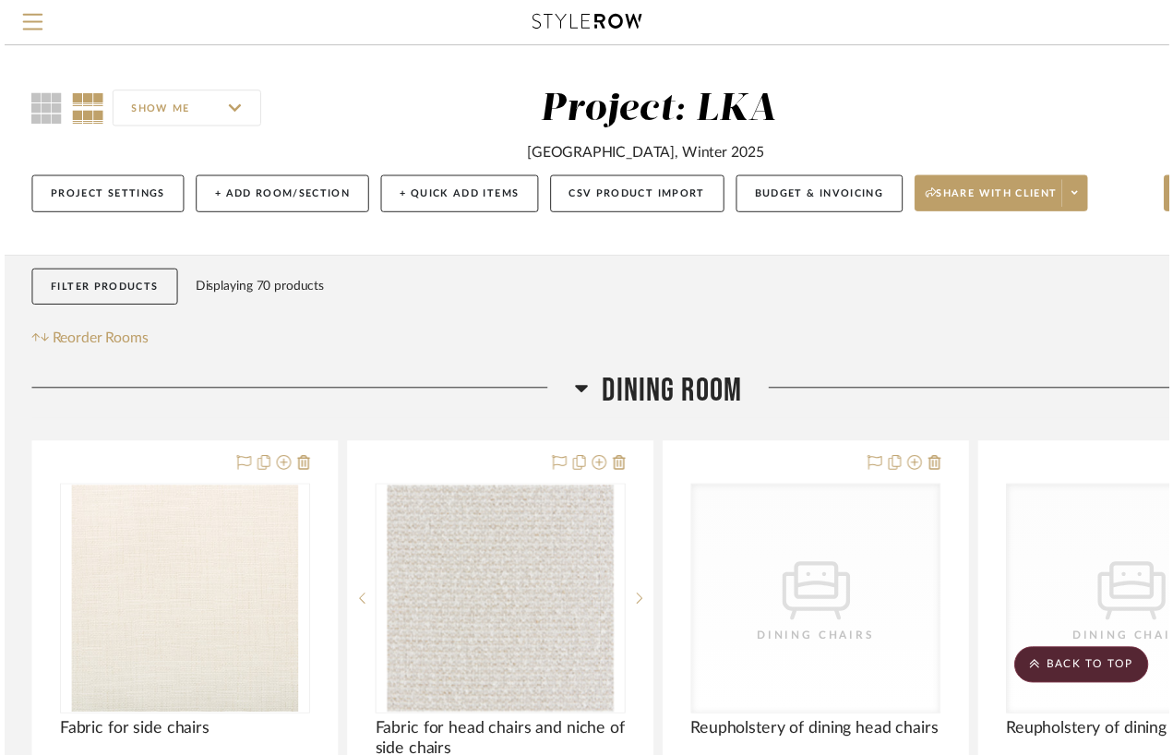
scroll to position [1221, 0]
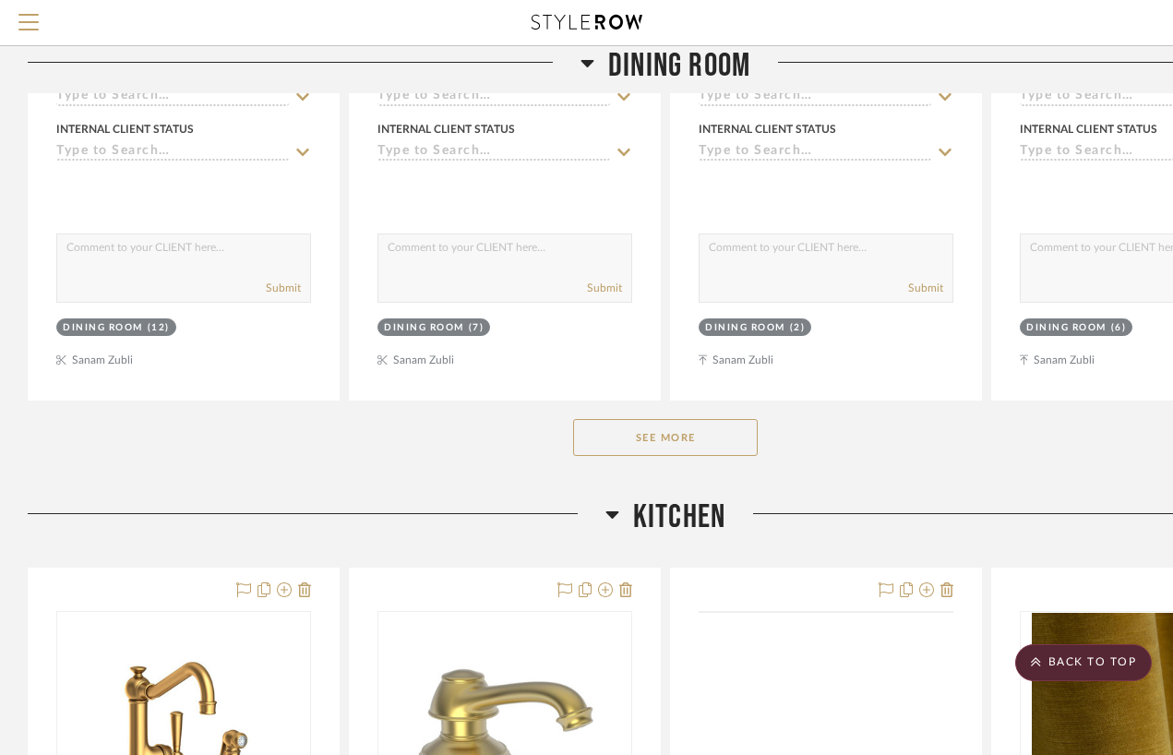
scroll to position [1188, 0]
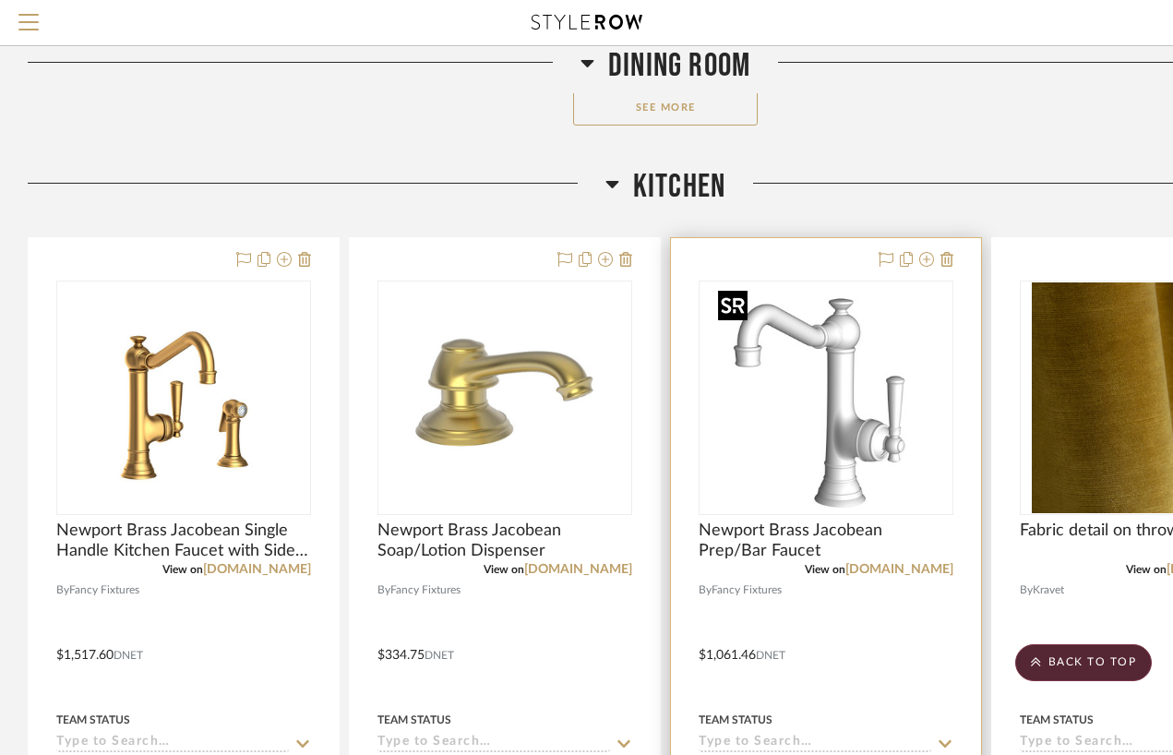
click at [850, 439] on img "0" at bounding box center [825, 397] width 231 height 231
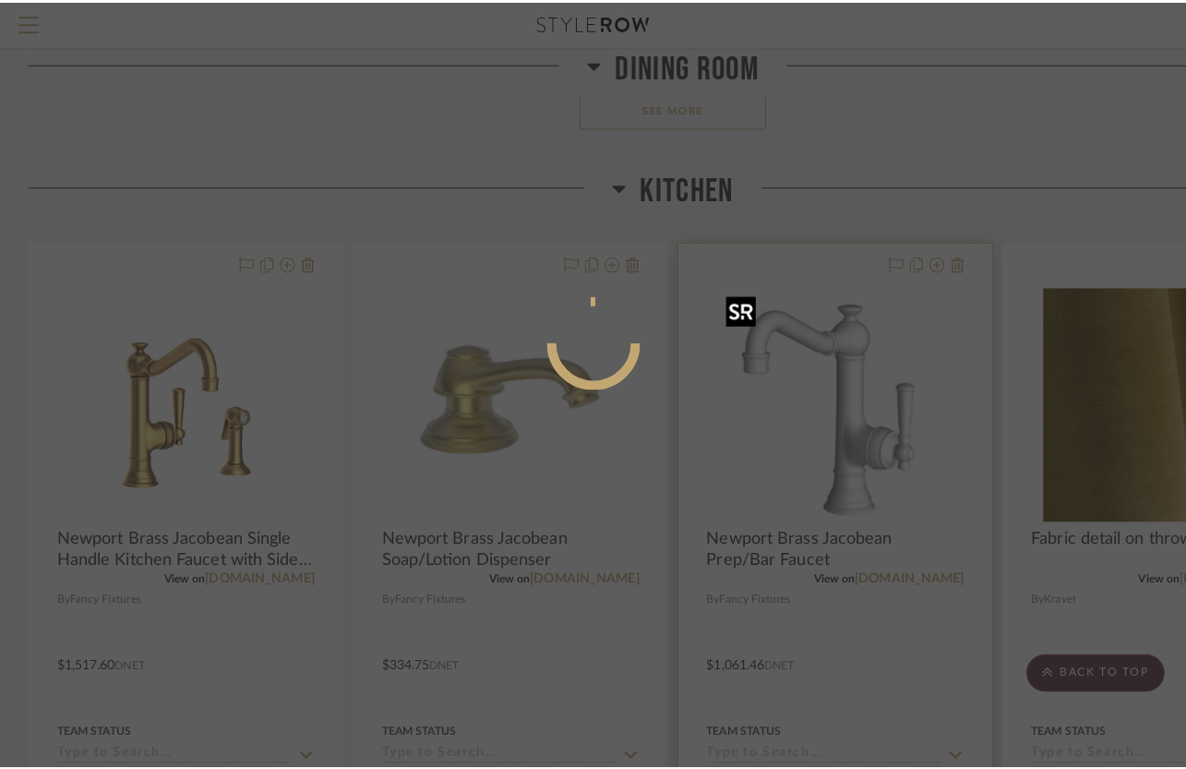
scroll to position [0, 0]
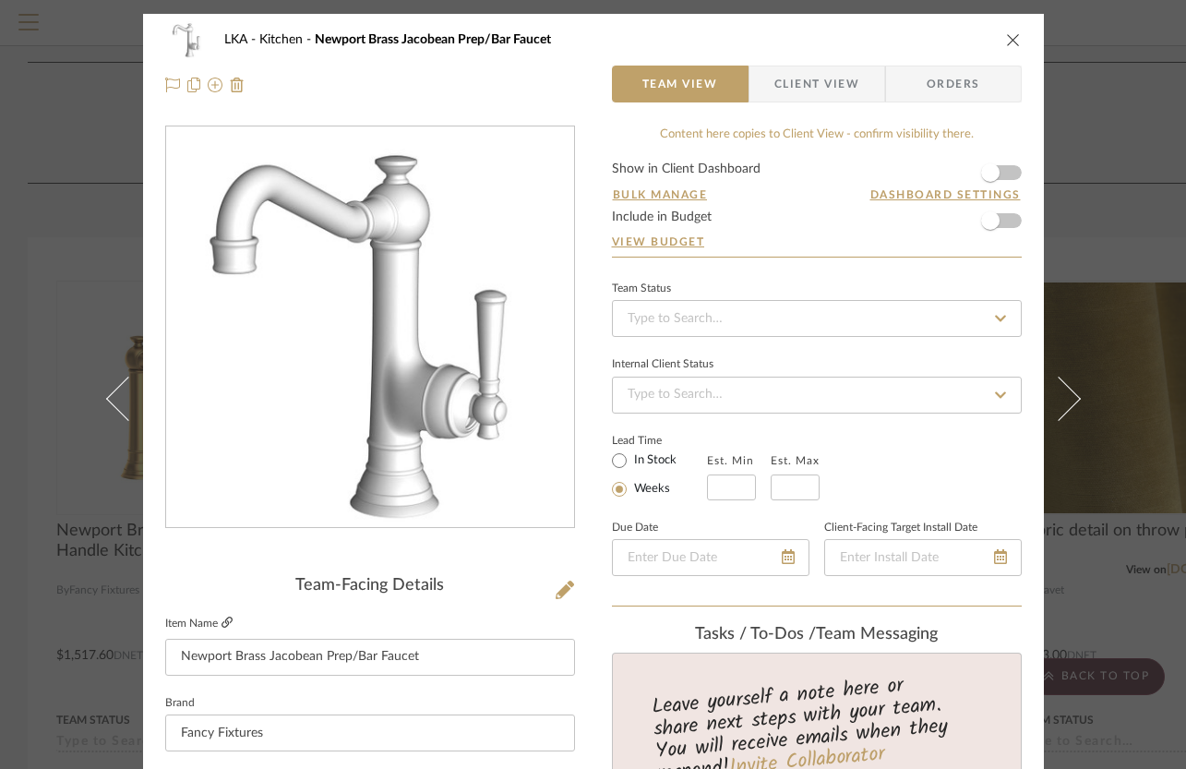
click at [221, 620] on icon at bounding box center [226, 621] width 11 height 11
click at [1006, 38] on icon "close" at bounding box center [1013, 39] width 15 height 15
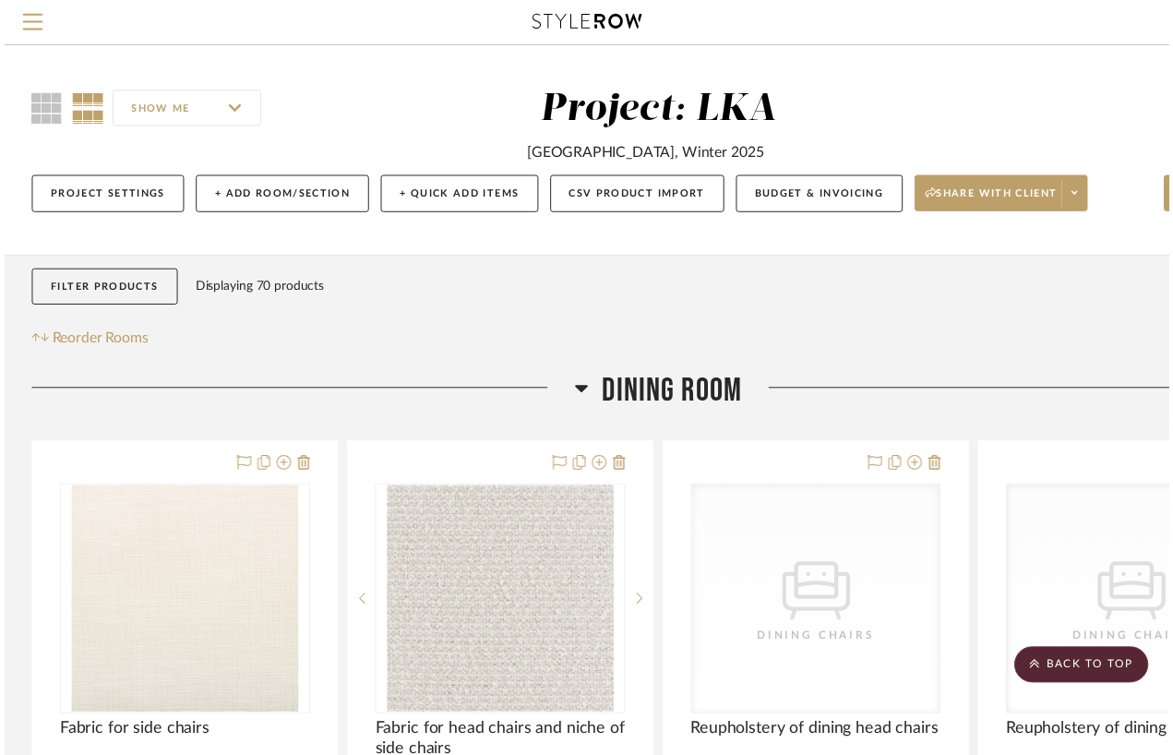
scroll to position [1188, 0]
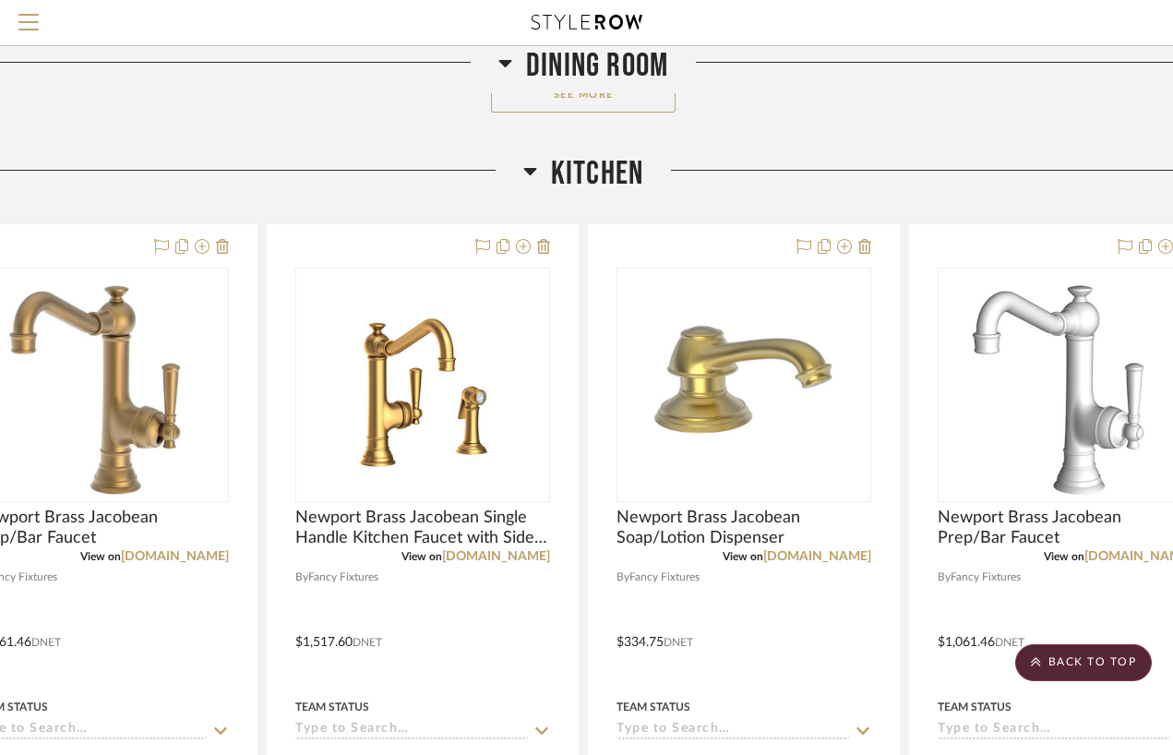
scroll to position [1200, 156]
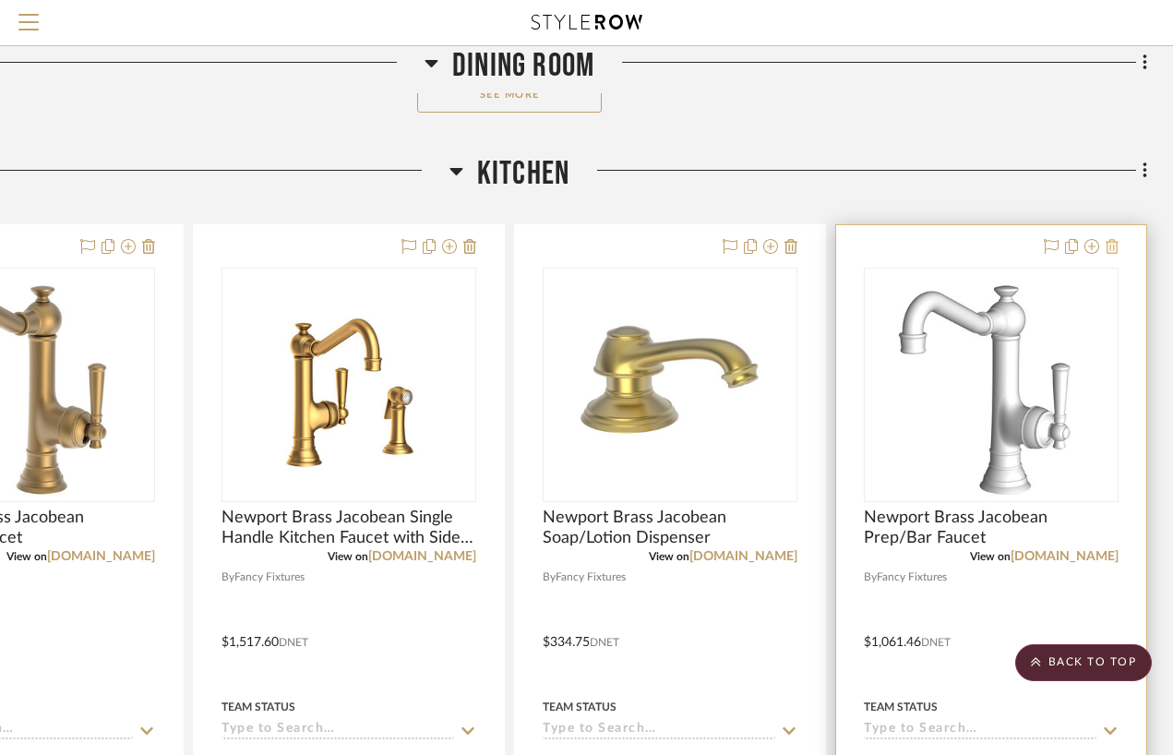
click at [1115, 246] on icon at bounding box center [1111, 246] width 13 height 15
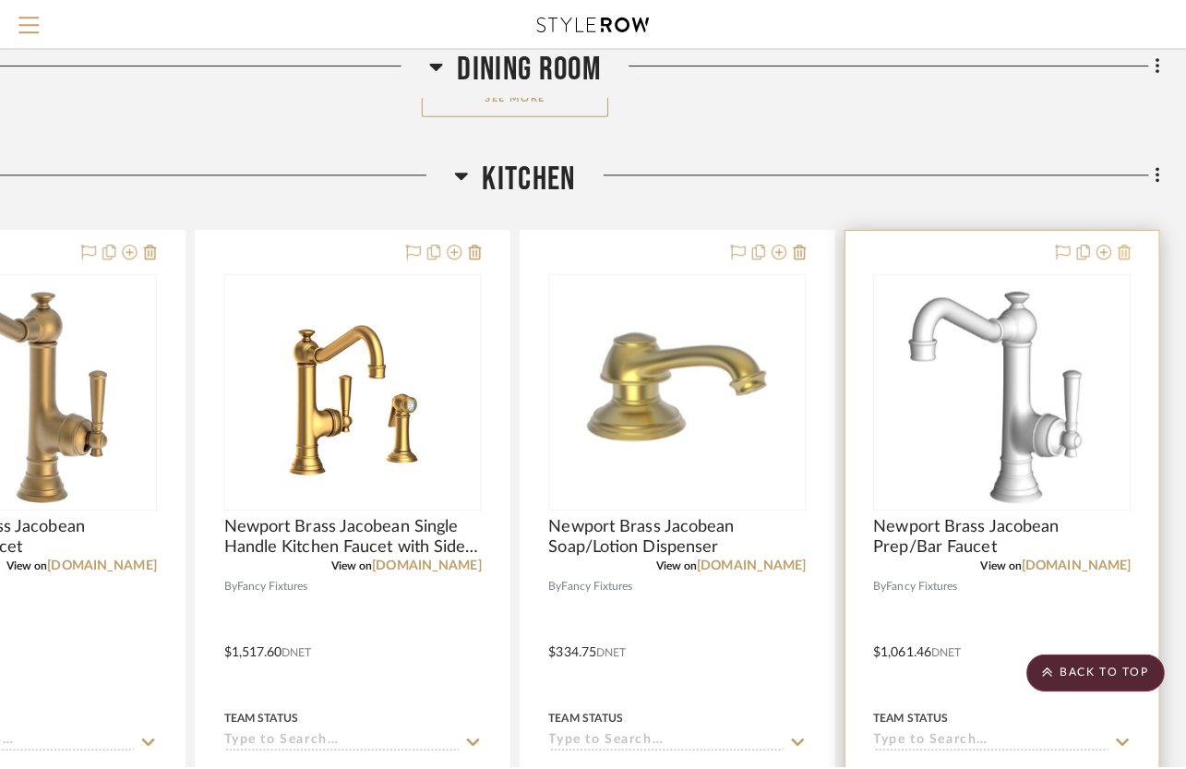
scroll to position [0, 0]
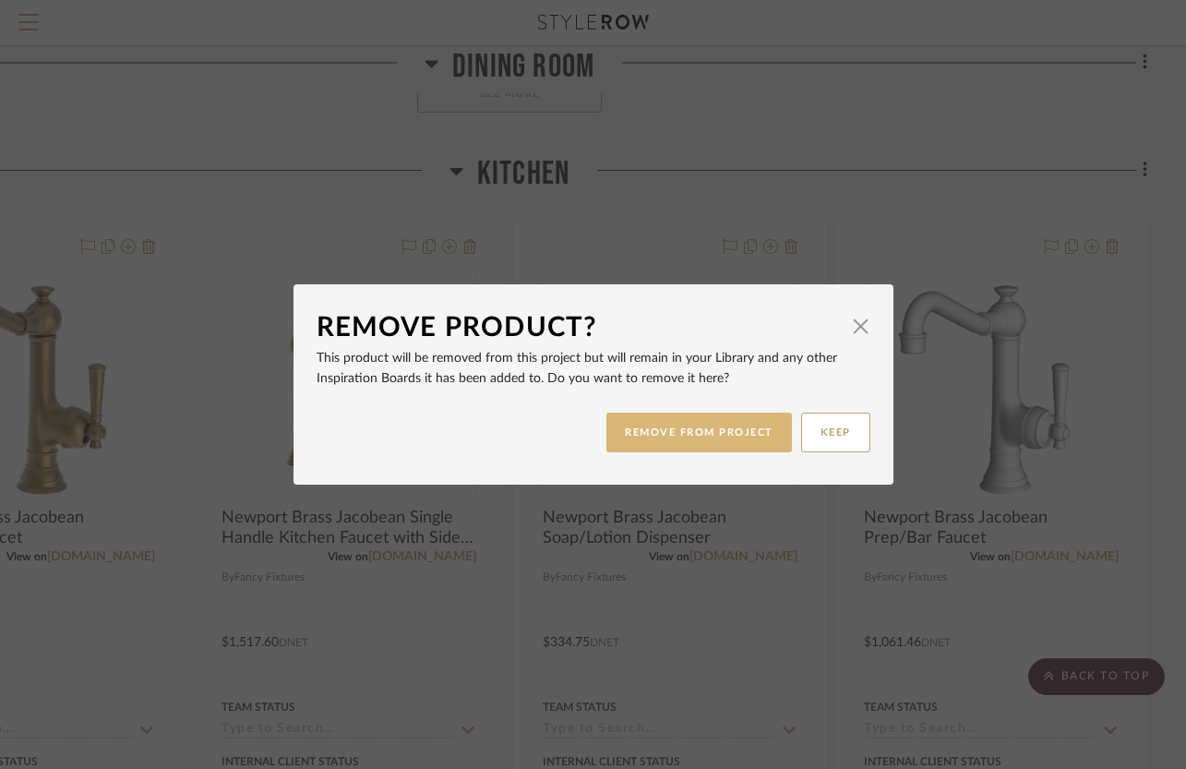
click at [739, 431] on button "REMOVE FROM PROJECT" at bounding box center [698, 432] width 185 height 40
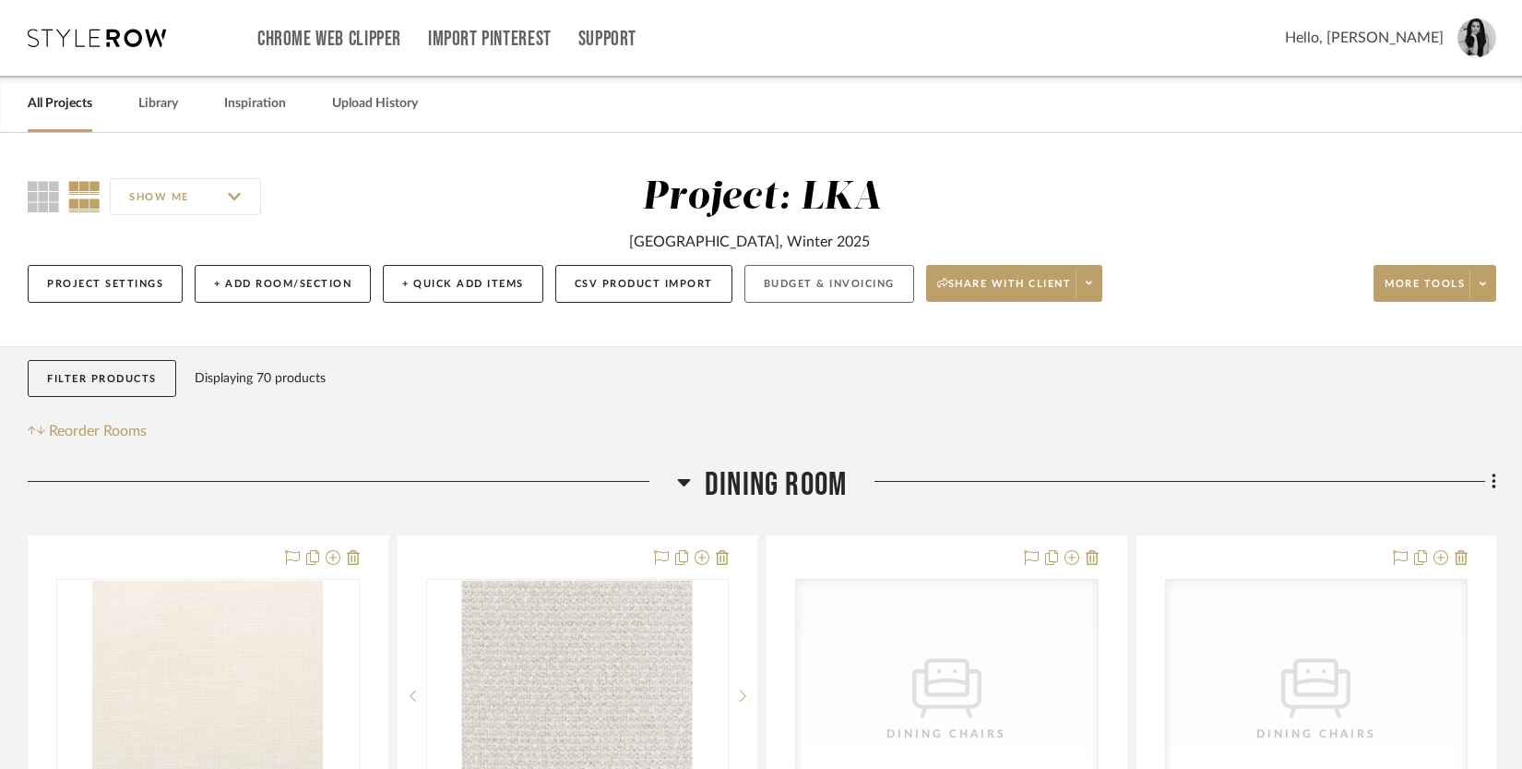
click at [819, 282] on button "Budget & Invoicing" at bounding box center [830, 284] width 170 height 38
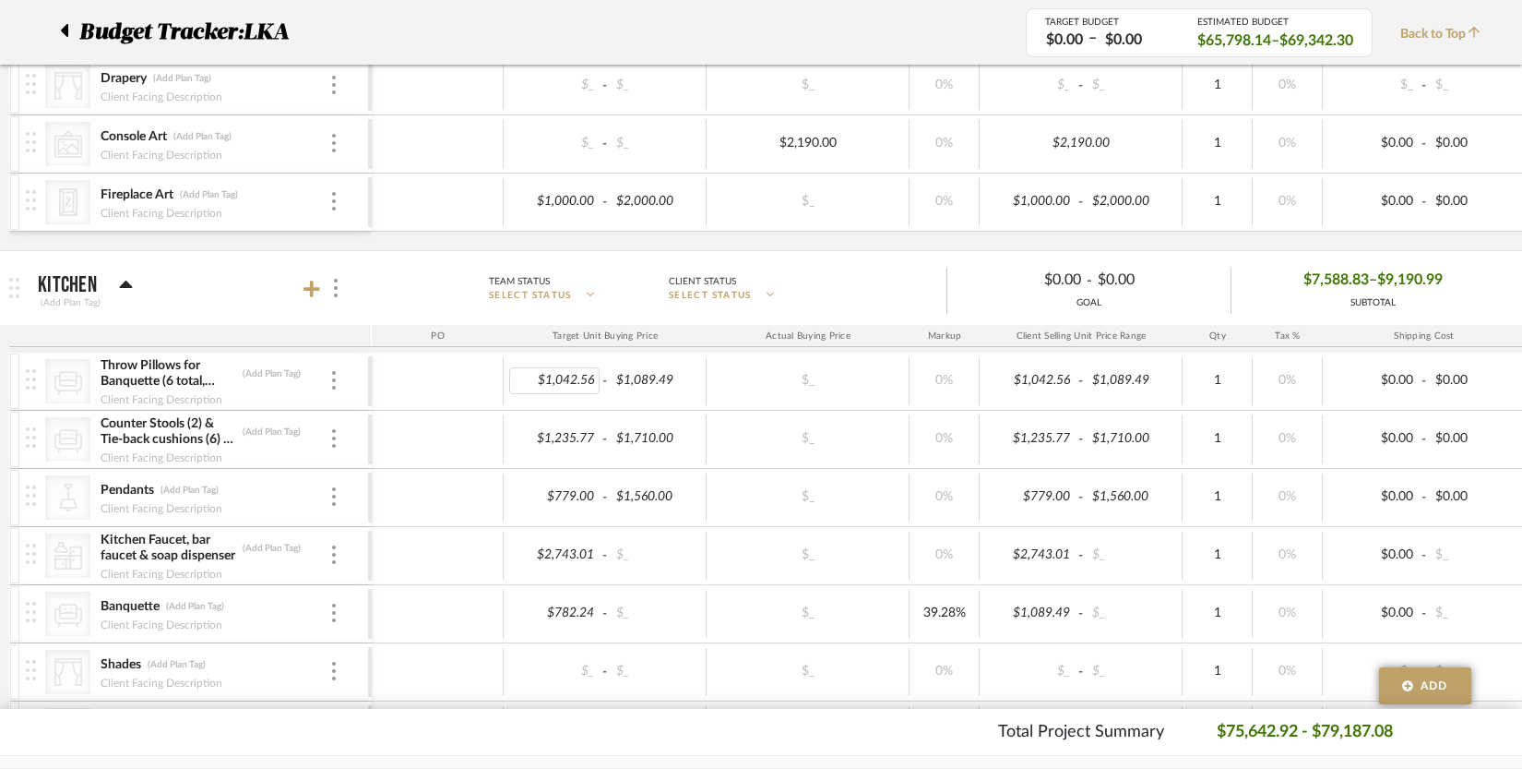
scroll to position [727, 0]
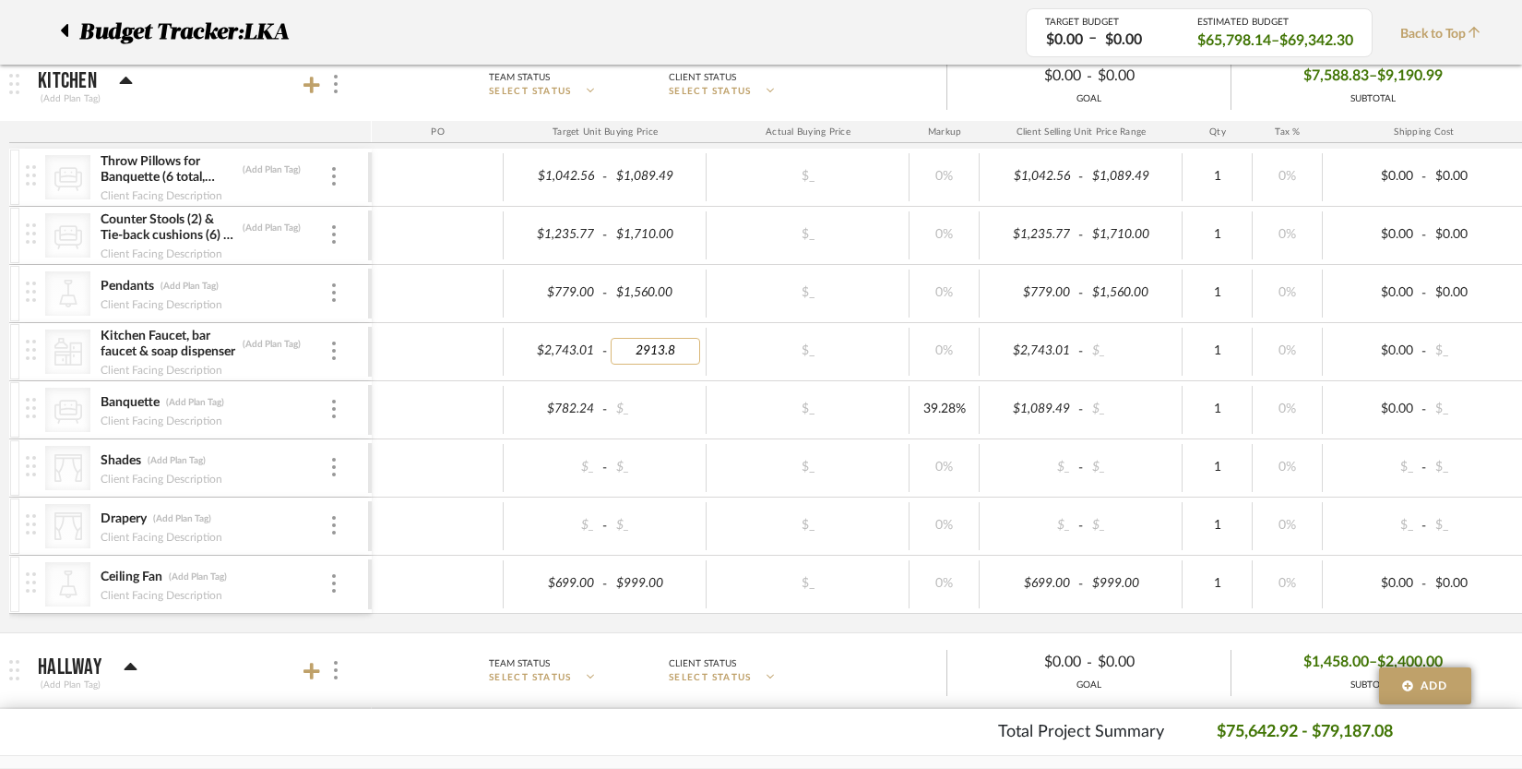
type input "2913.81"
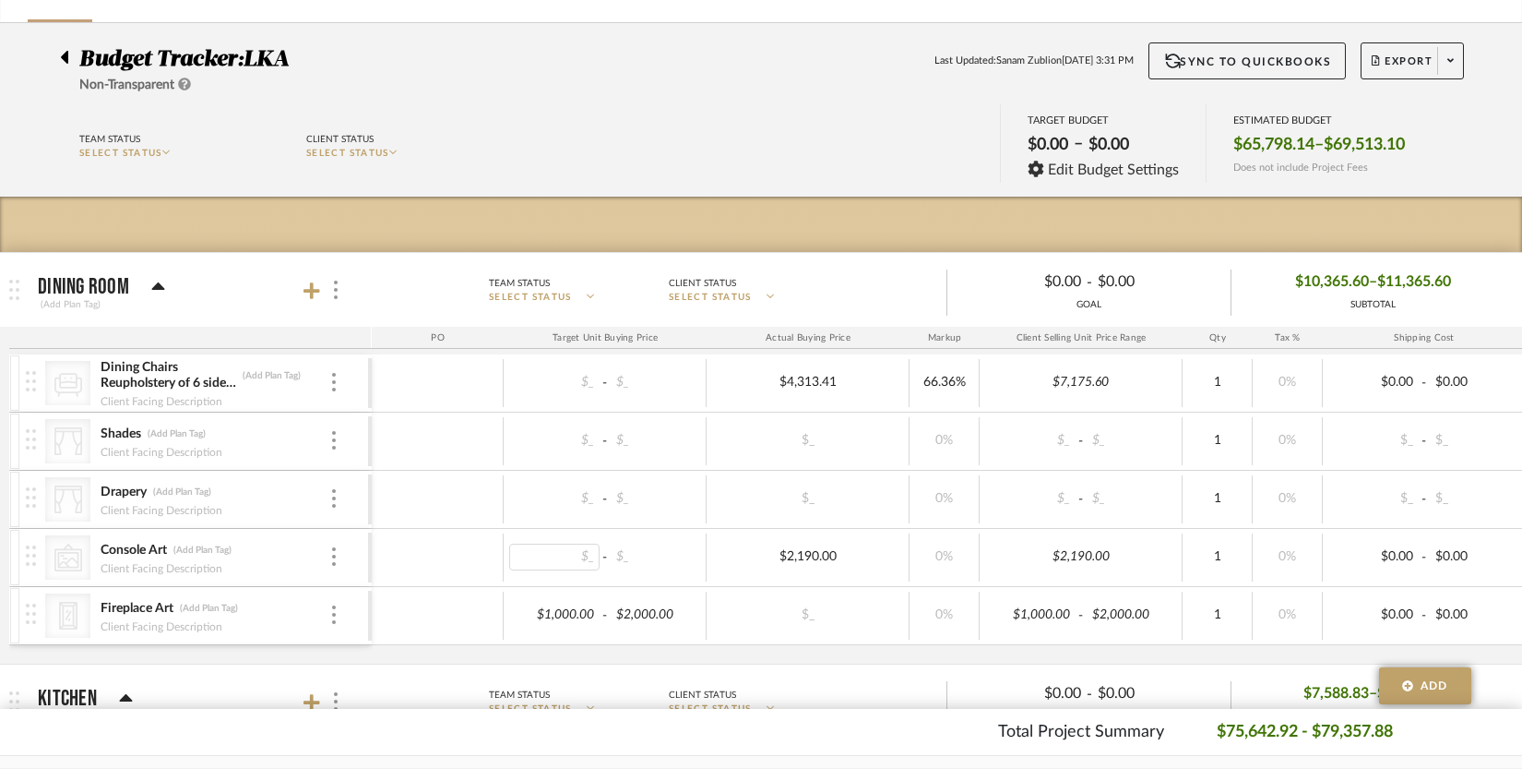
scroll to position [157, 0]
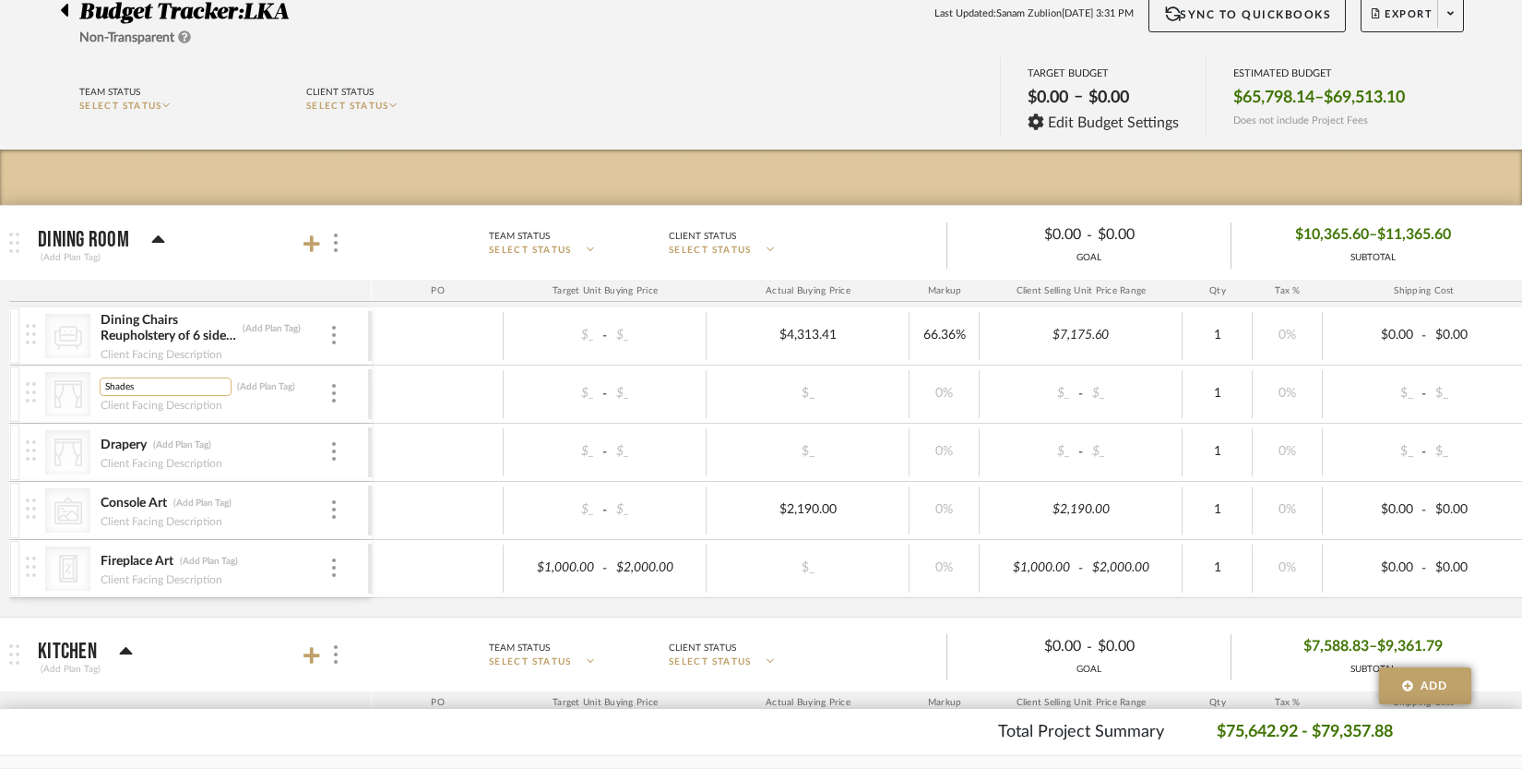
click at [117, 386] on input "Shades" at bounding box center [166, 386] width 132 height 18
type input "Window Treatments"
click at [329, 456] on div at bounding box center [333, 452] width 9 height 20
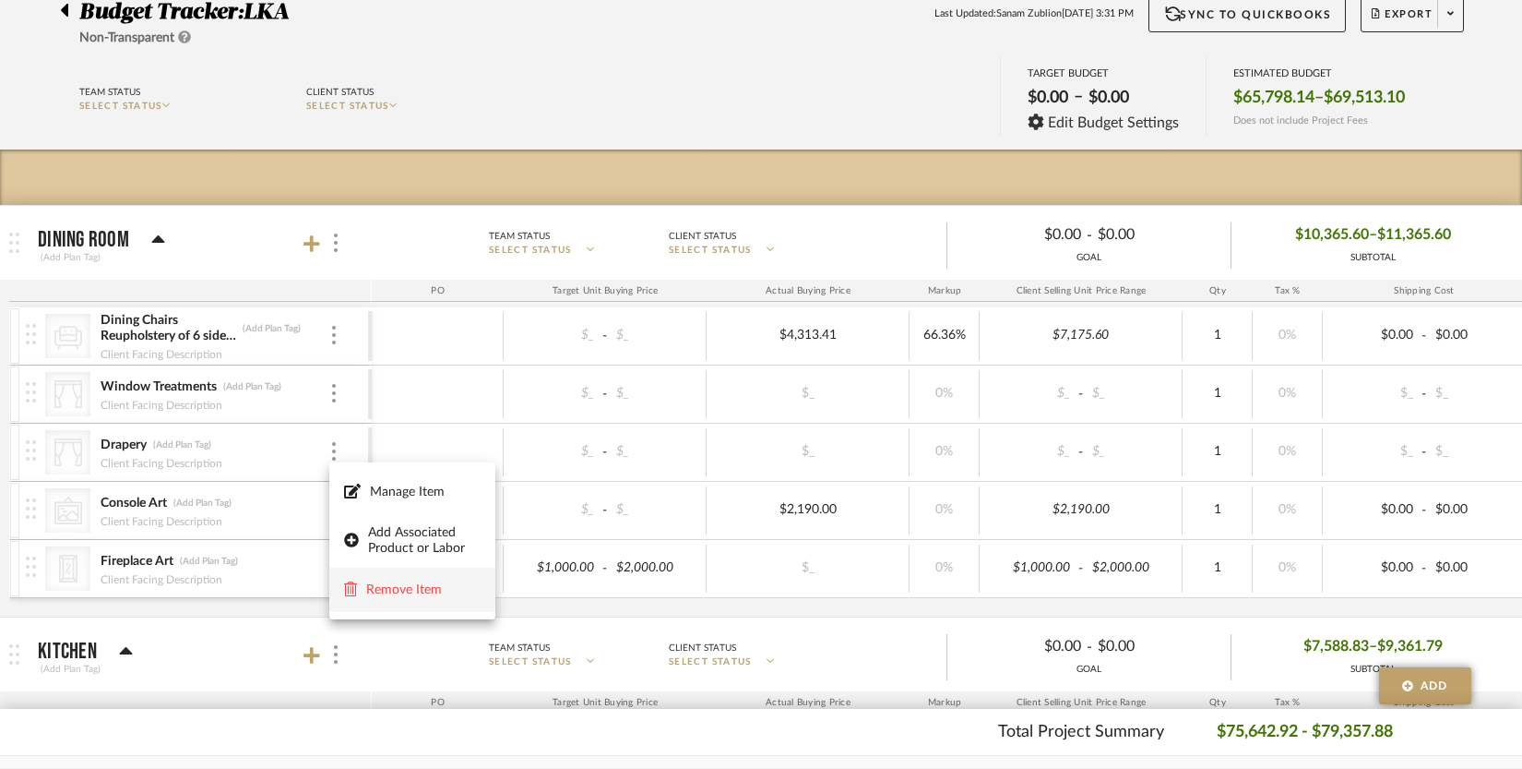
click at [368, 585] on span "Remove Item" at bounding box center [423, 589] width 114 height 16
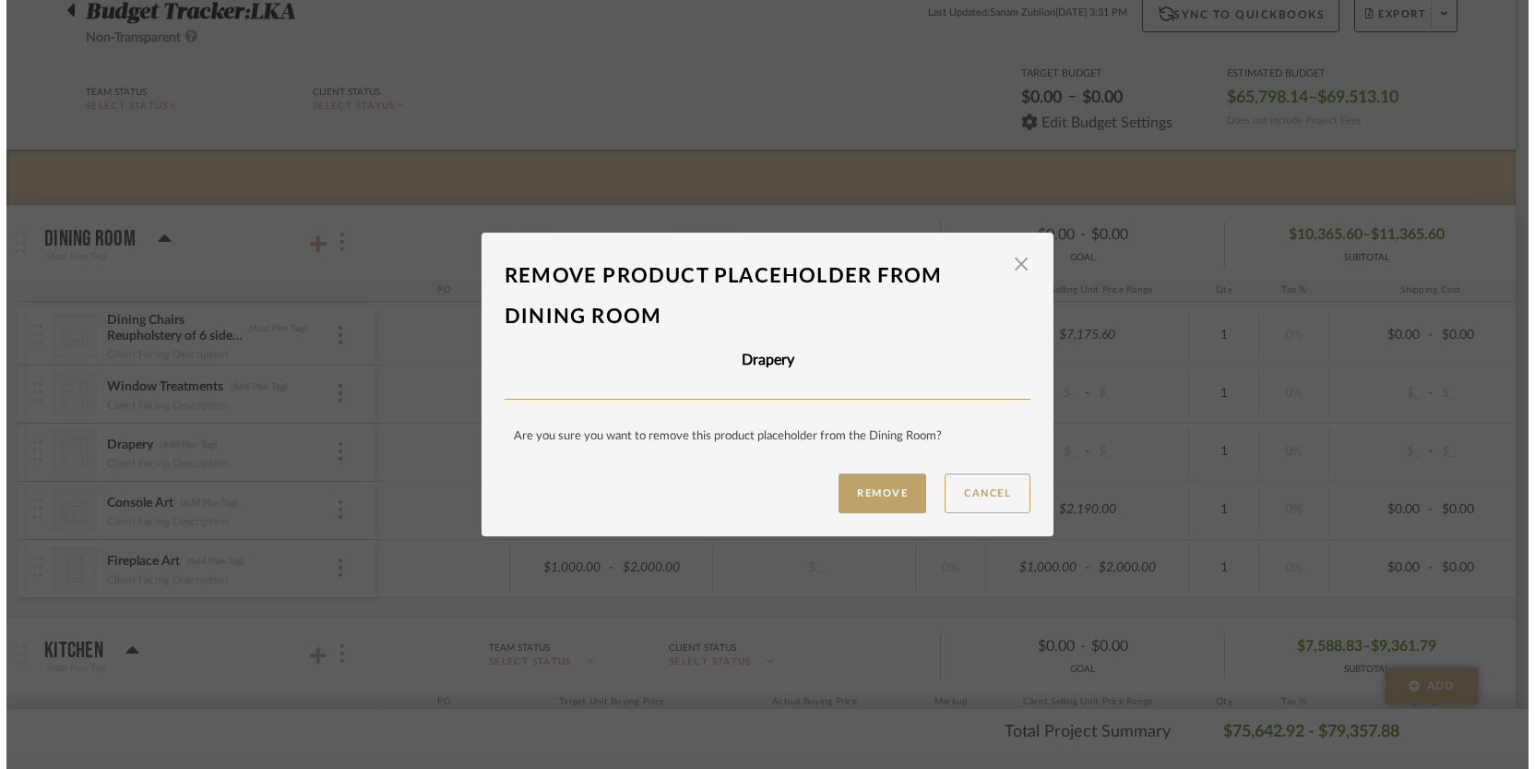
scroll to position [0, 0]
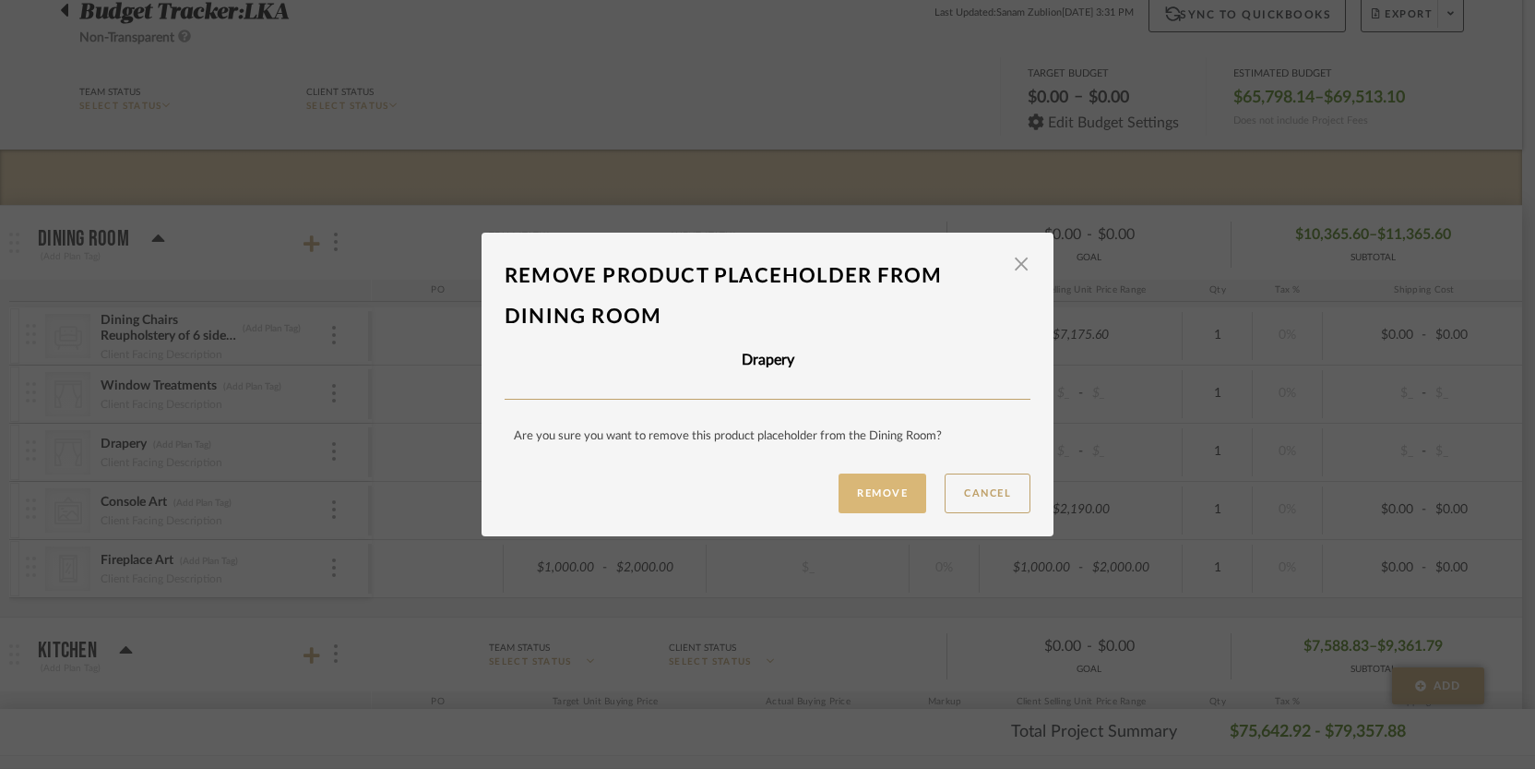
click at [891, 498] on button "Remove" at bounding box center [883, 493] width 88 height 40
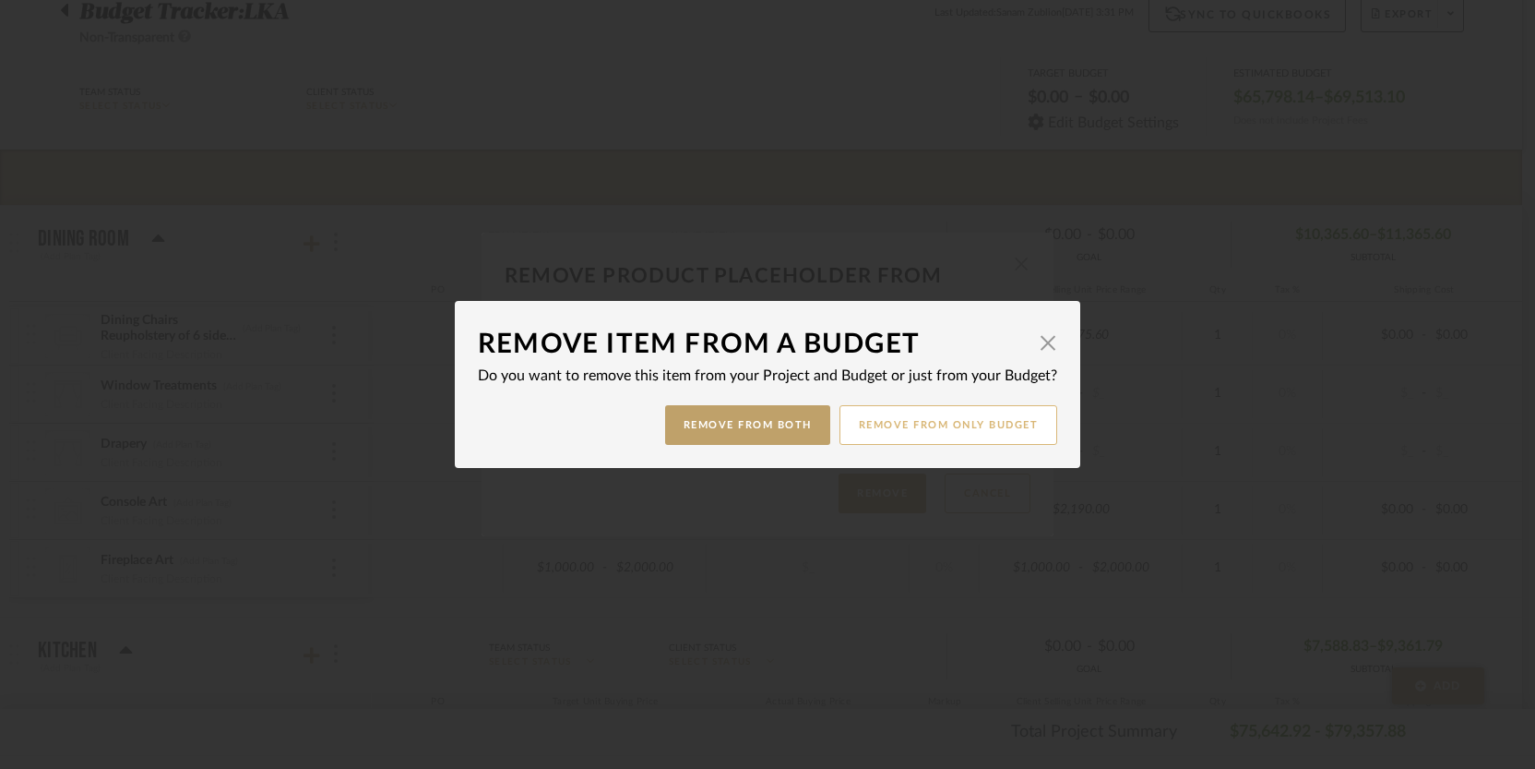
click at [908, 429] on button "Remove from only Budget" at bounding box center [949, 425] width 219 height 40
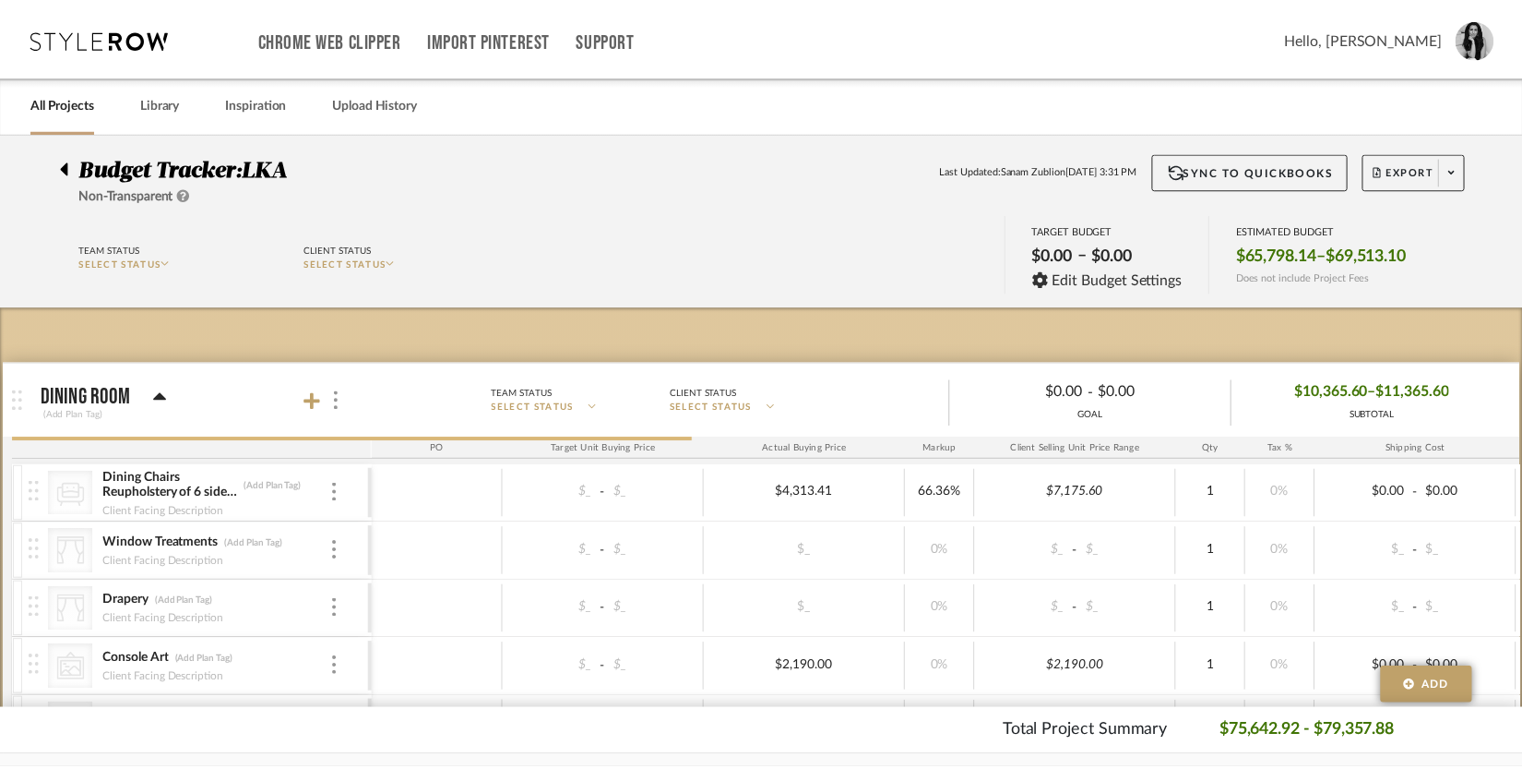
scroll to position [157, 0]
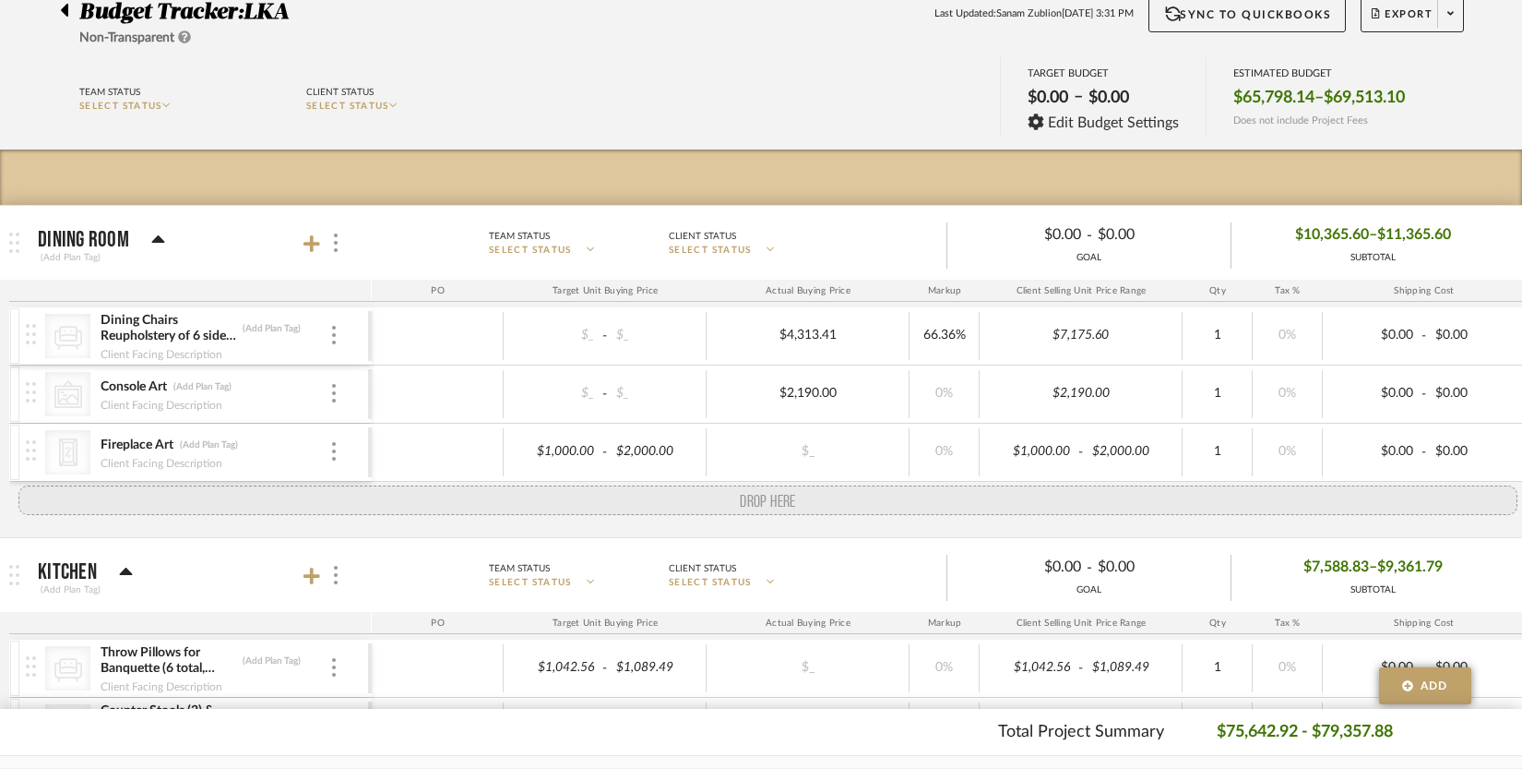
drag, startPoint x: 25, startPoint y: 396, endPoint x: 41, endPoint y: 489, distance: 94.5
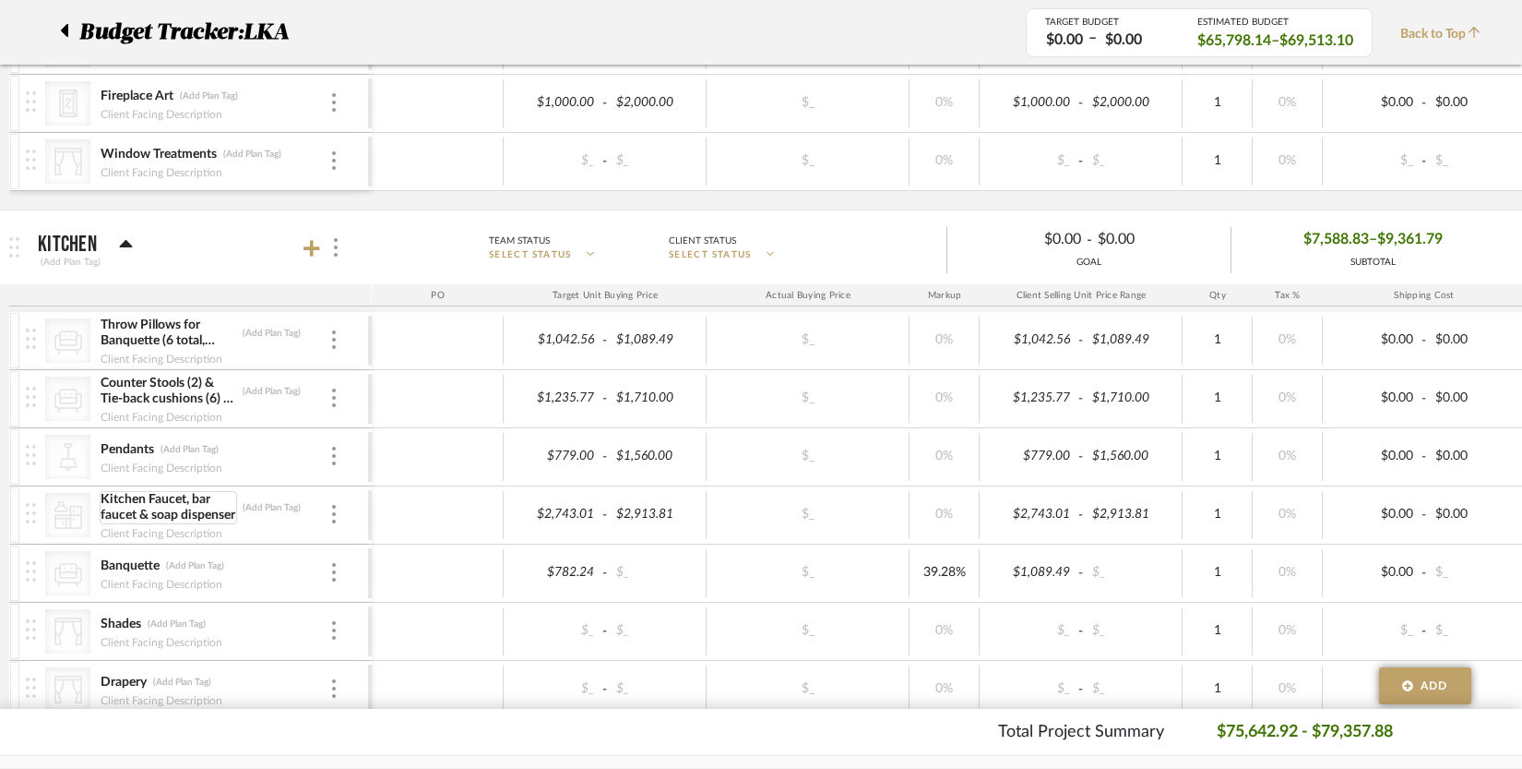
scroll to position [594, 0]
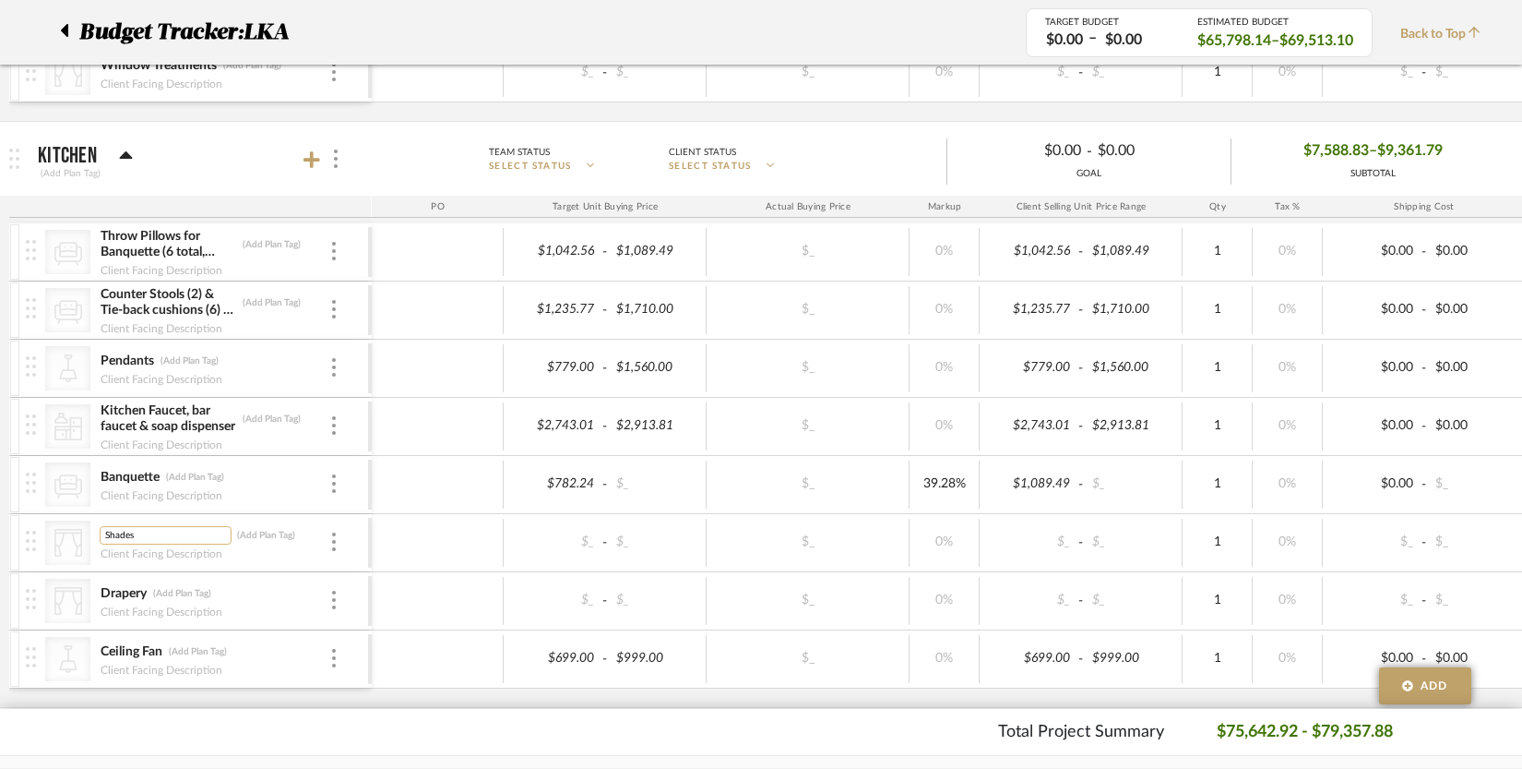
click at [115, 534] on input "Shades" at bounding box center [166, 535] width 132 height 18
type input "Window Treatments"
click at [331, 598] on div at bounding box center [333, 601] width 9 height 20
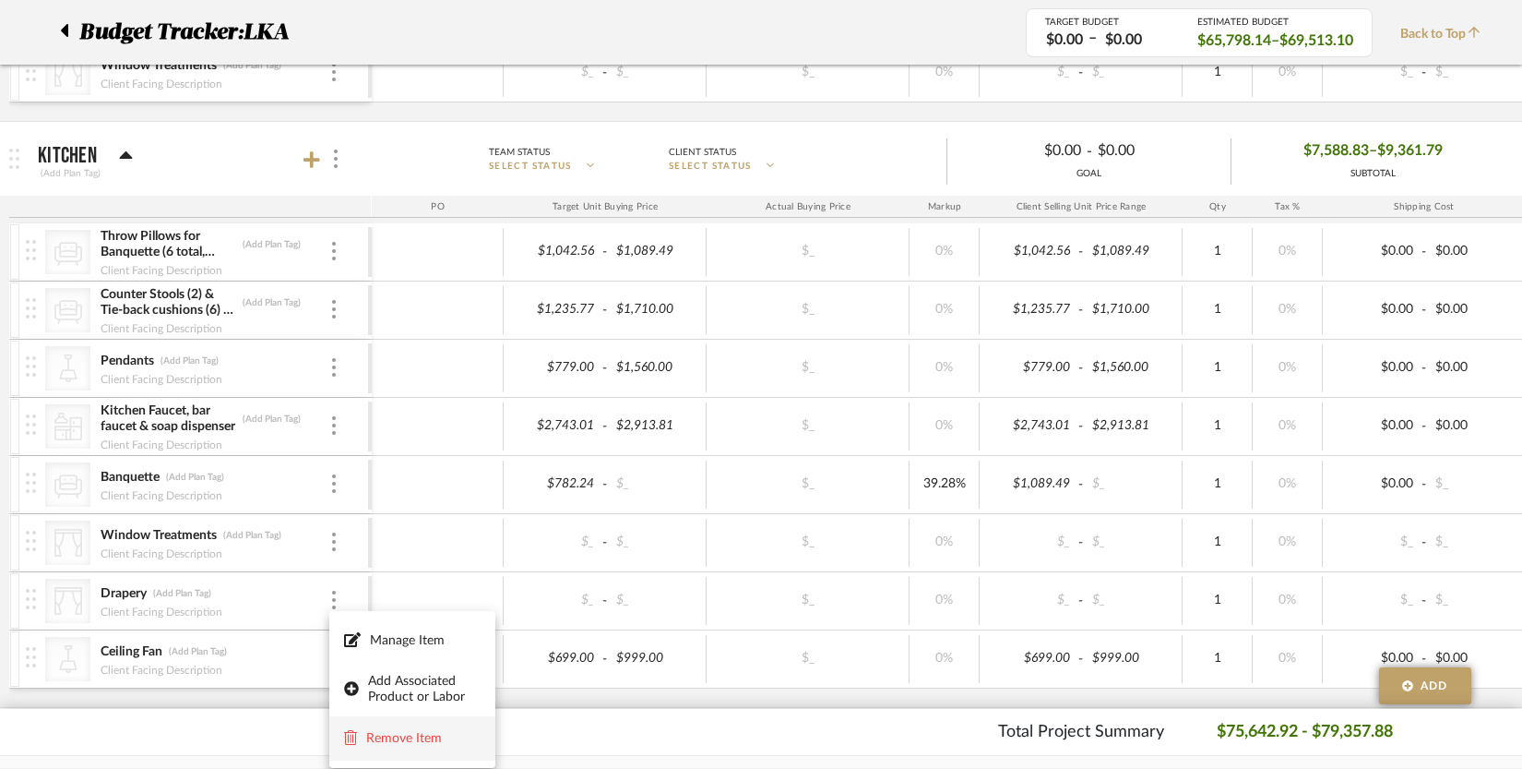
click at [397, 731] on span "Remove Item" at bounding box center [423, 739] width 114 height 16
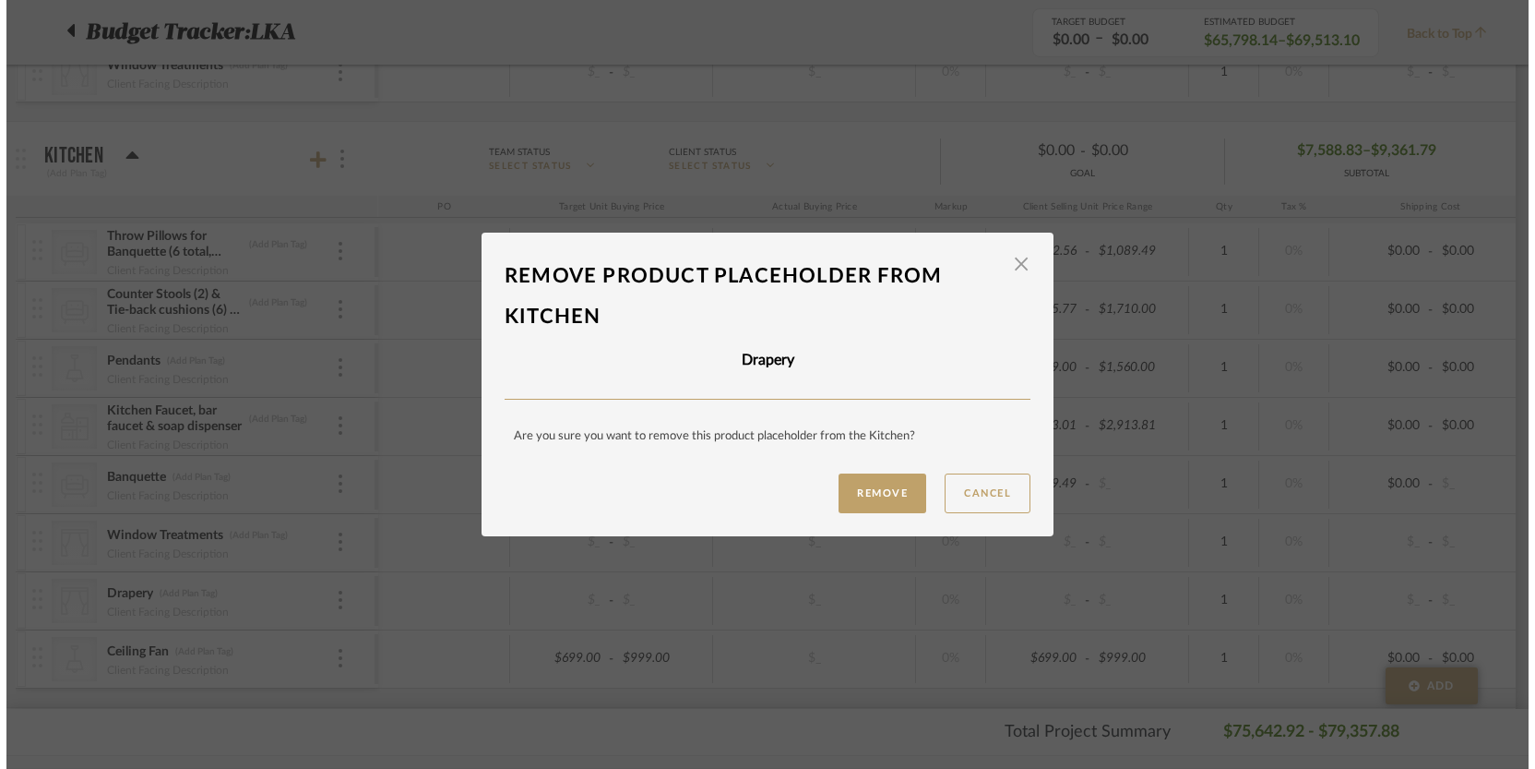
scroll to position [0, 0]
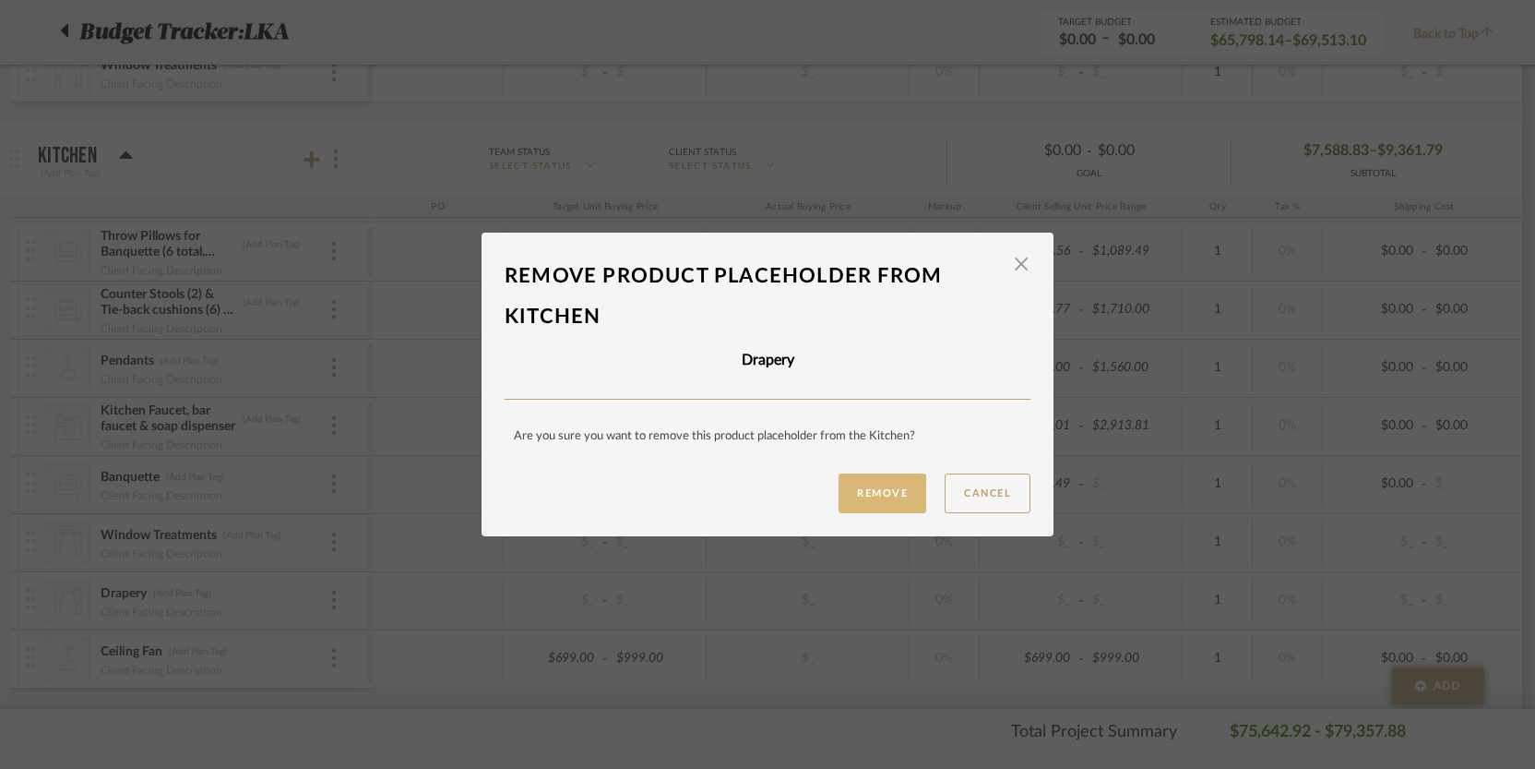
click at [903, 503] on button "Remove" at bounding box center [883, 493] width 88 height 40
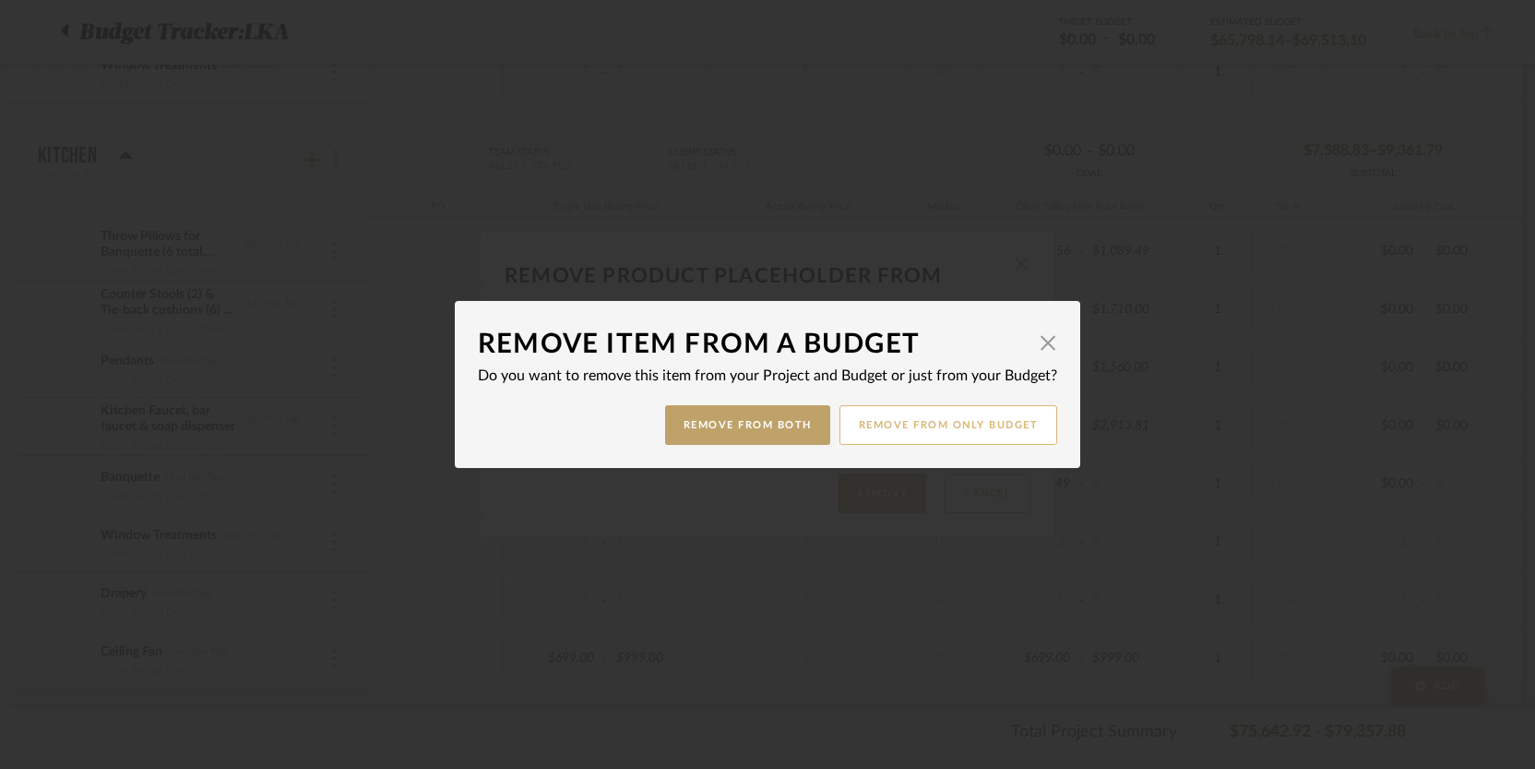
click at [958, 431] on button "Remove from only Budget" at bounding box center [949, 425] width 219 height 40
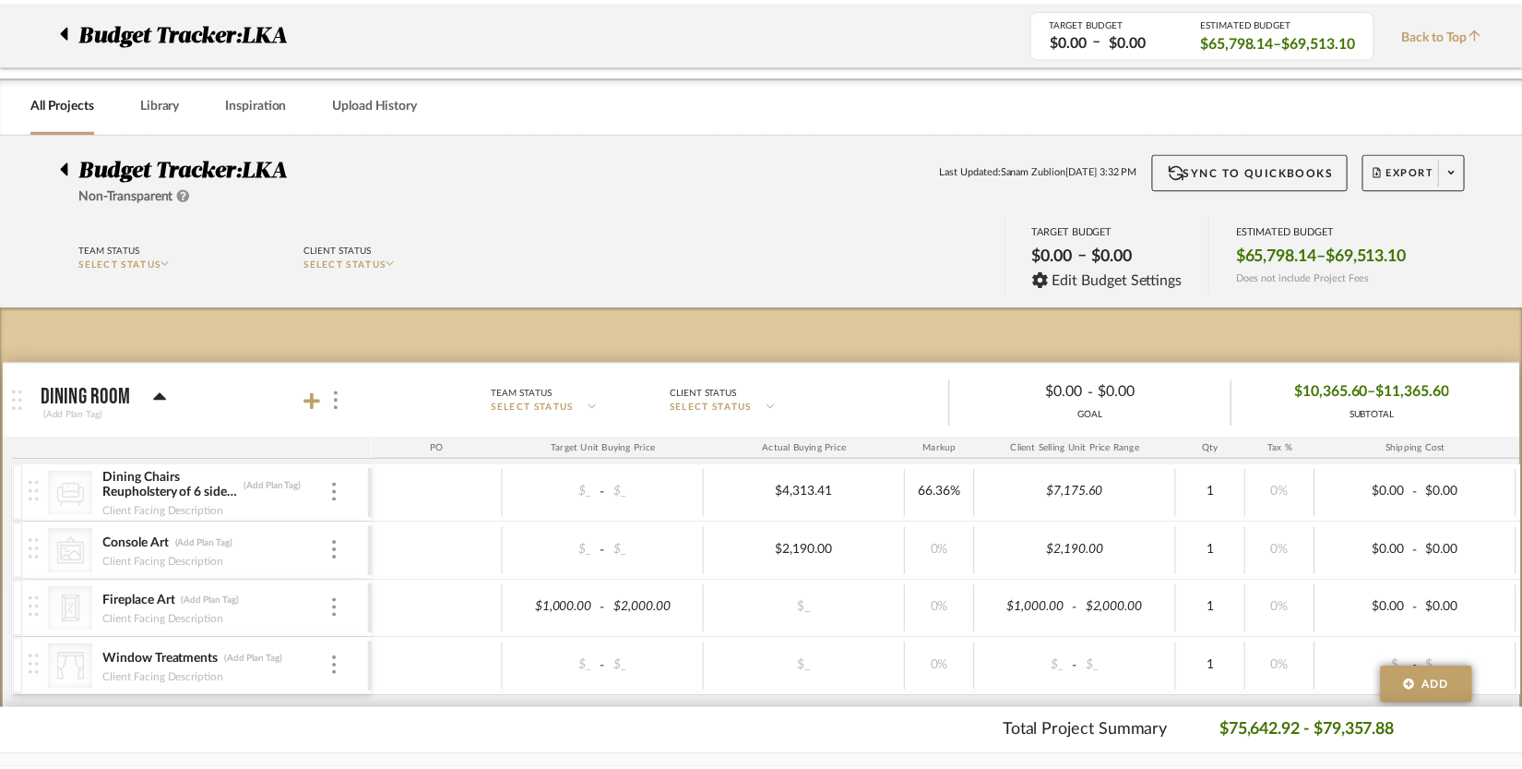
scroll to position [594, 0]
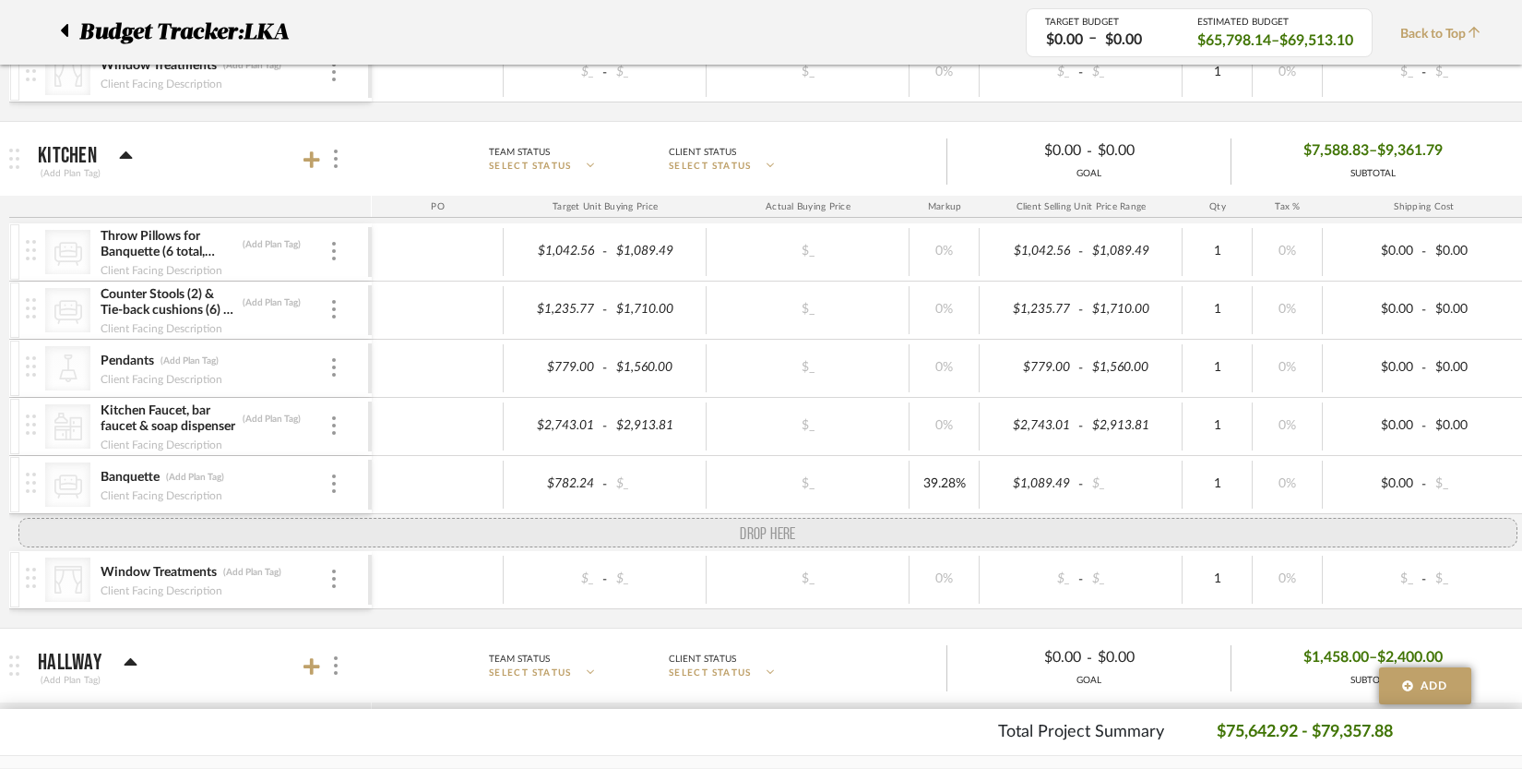
drag, startPoint x: 25, startPoint y: 613, endPoint x: 26, endPoint y: 550, distance: 62.8
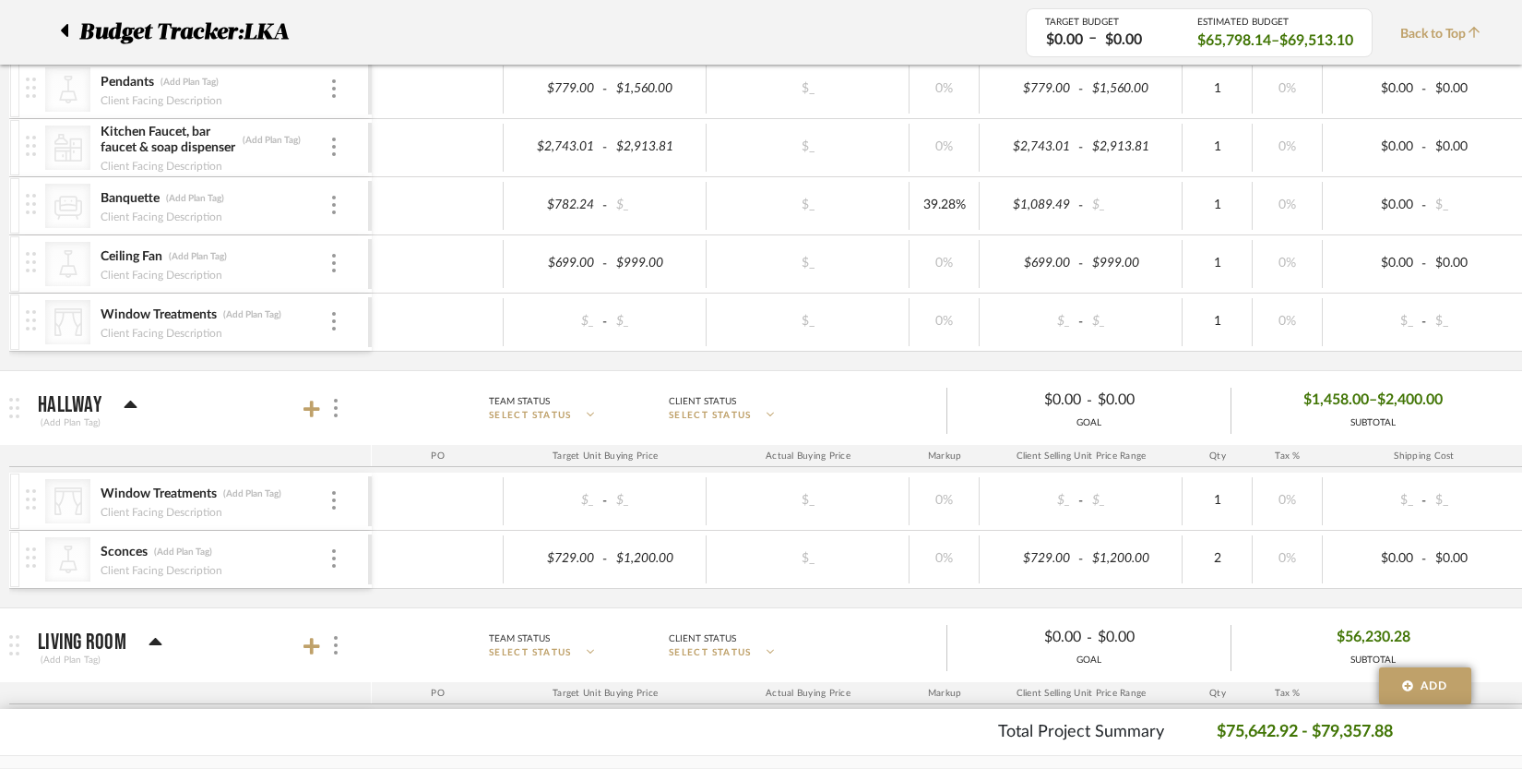
scroll to position [1080, 0]
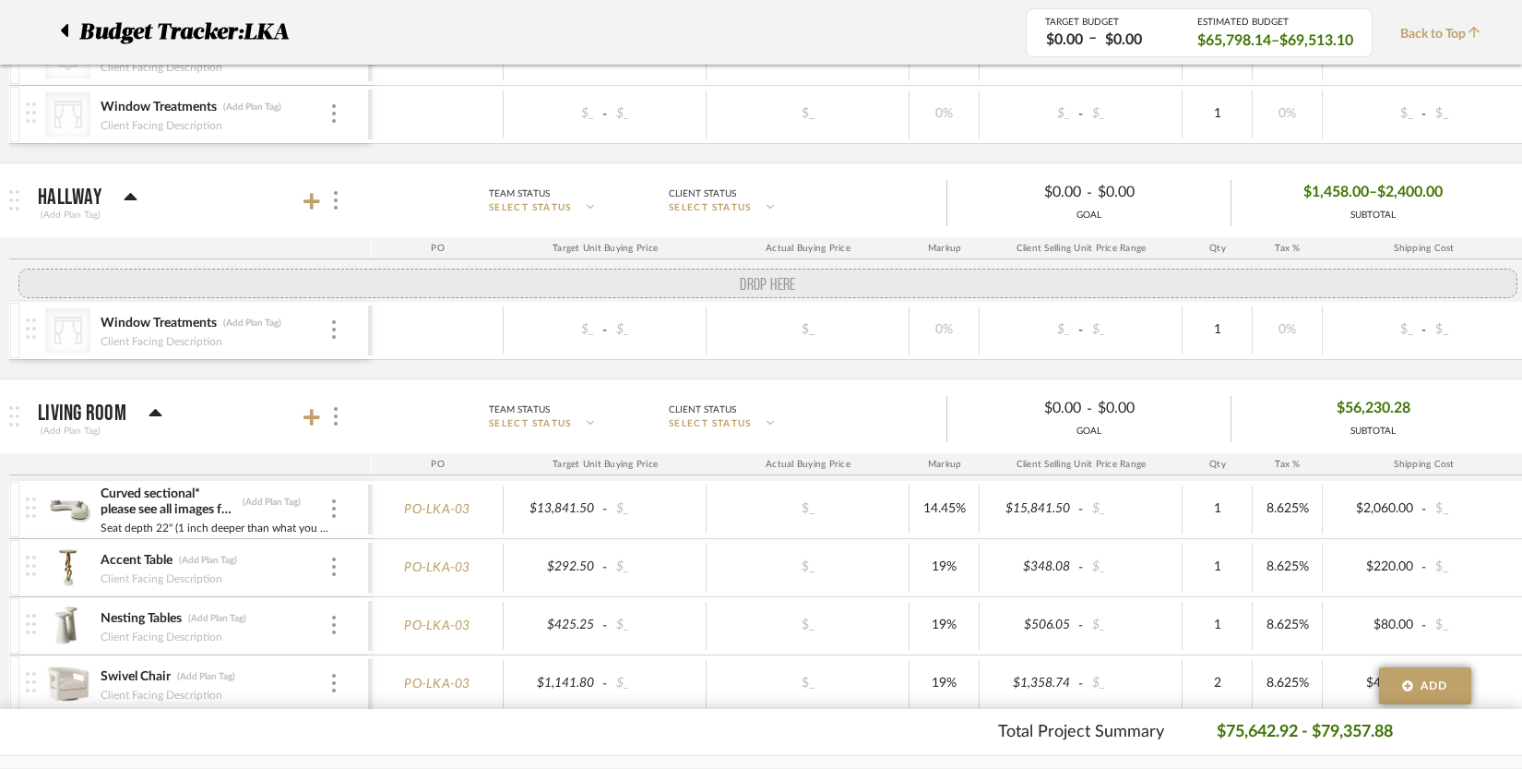
drag, startPoint x: 29, startPoint y: 359, endPoint x: 25, endPoint y: 301, distance: 58.2
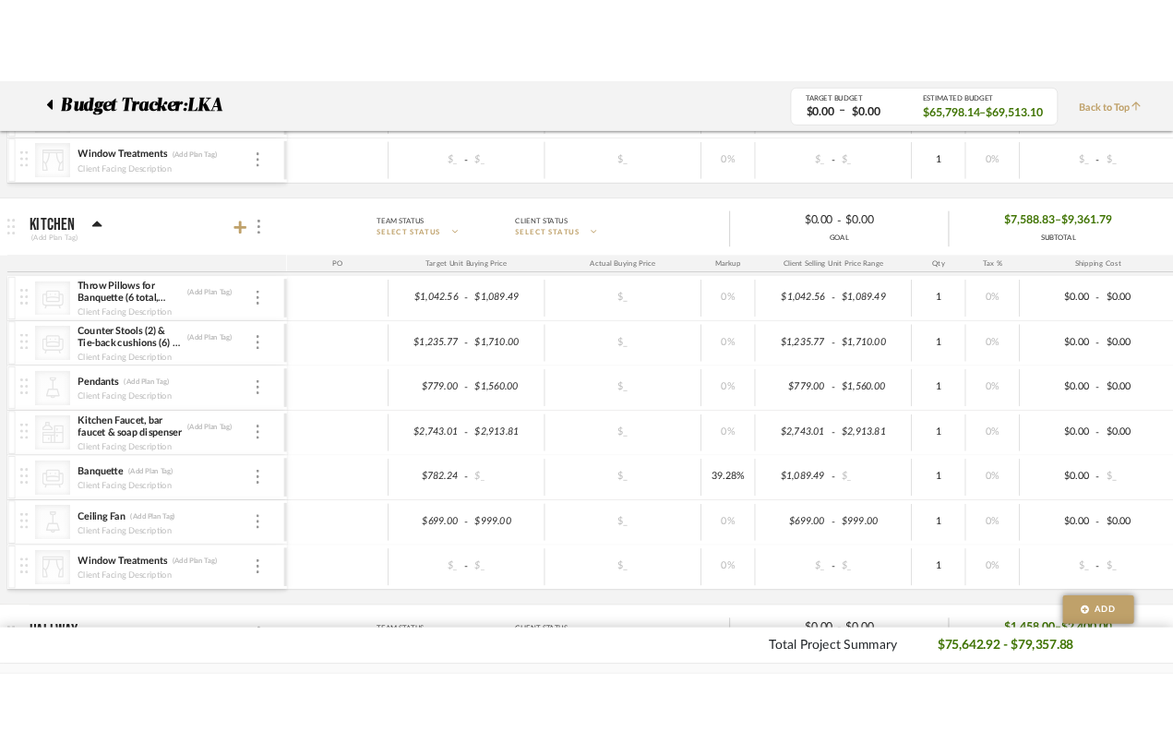
scroll to position [611, 0]
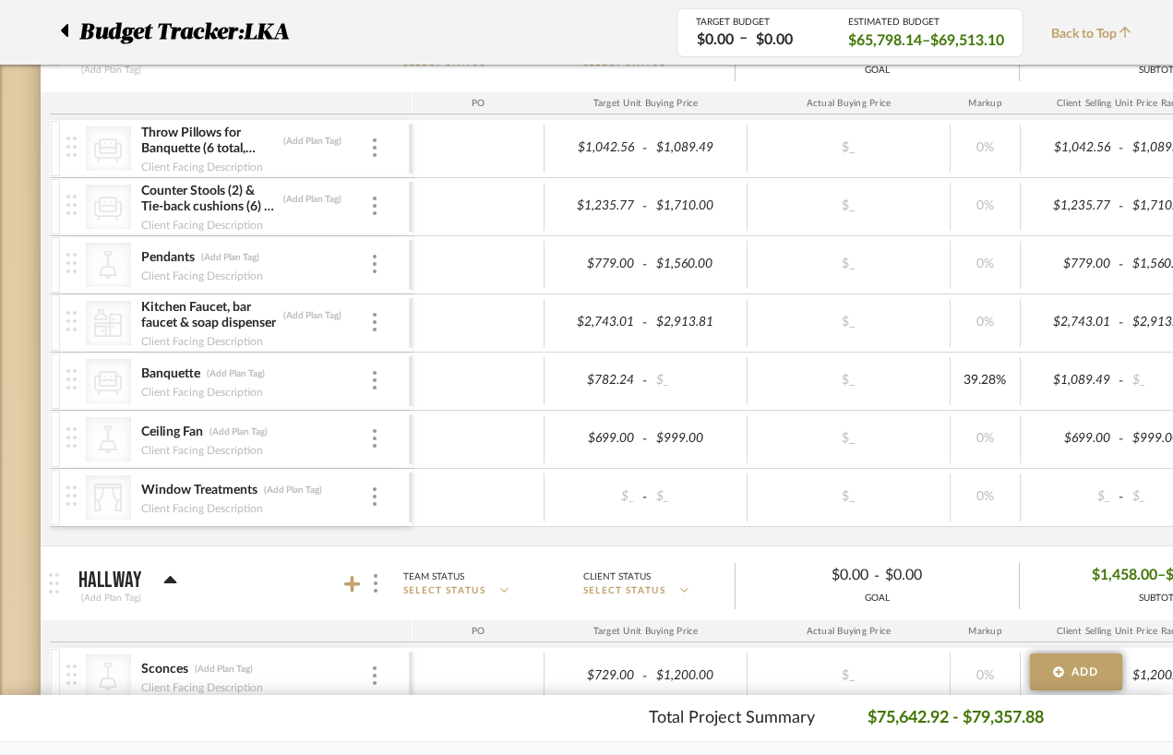
click at [67, 28] on icon at bounding box center [64, 30] width 7 height 13
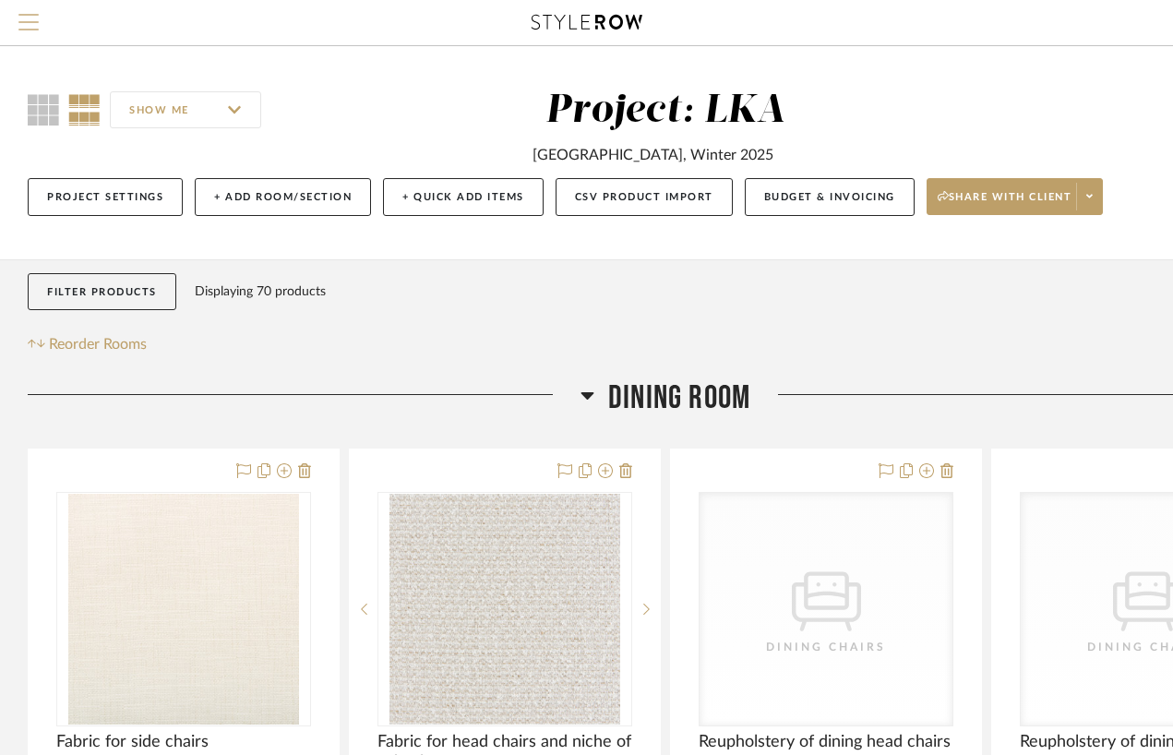
click at [30, 16] on span "Menu" at bounding box center [28, 28] width 20 height 28
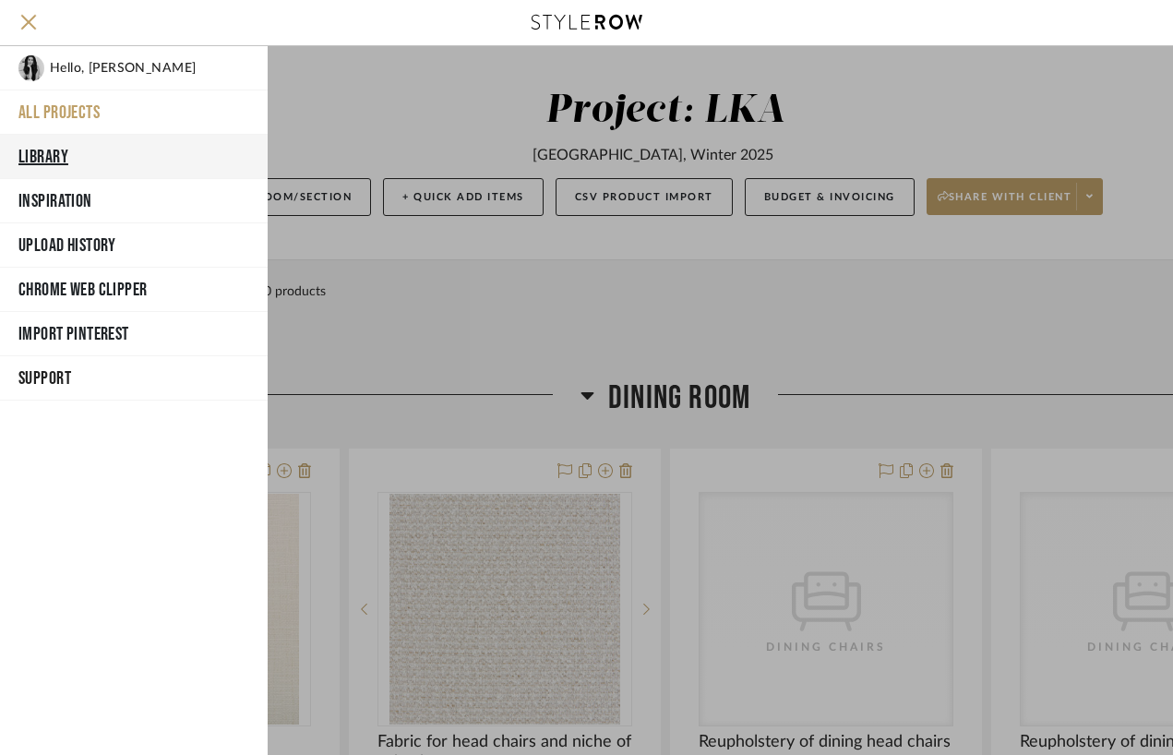
click at [51, 152] on button "Library" at bounding box center [134, 157] width 268 height 44
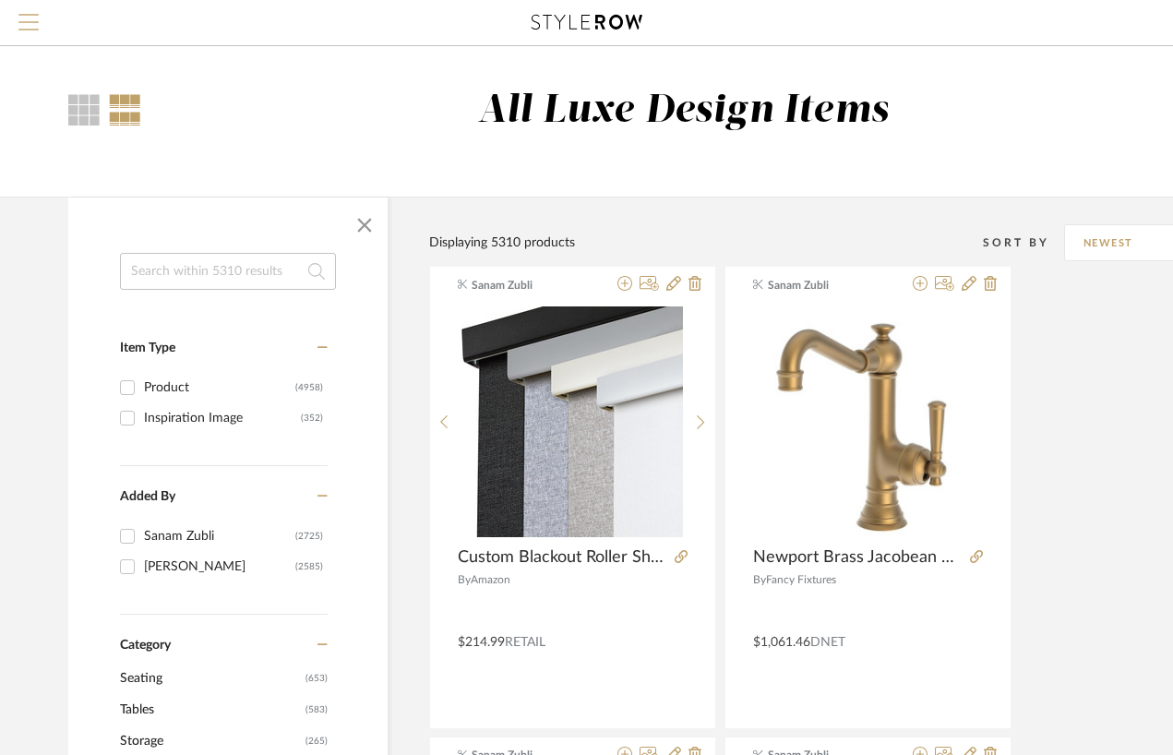
click at [34, 16] on span "Menu" at bounding box center [28, 15] width 20 height 2
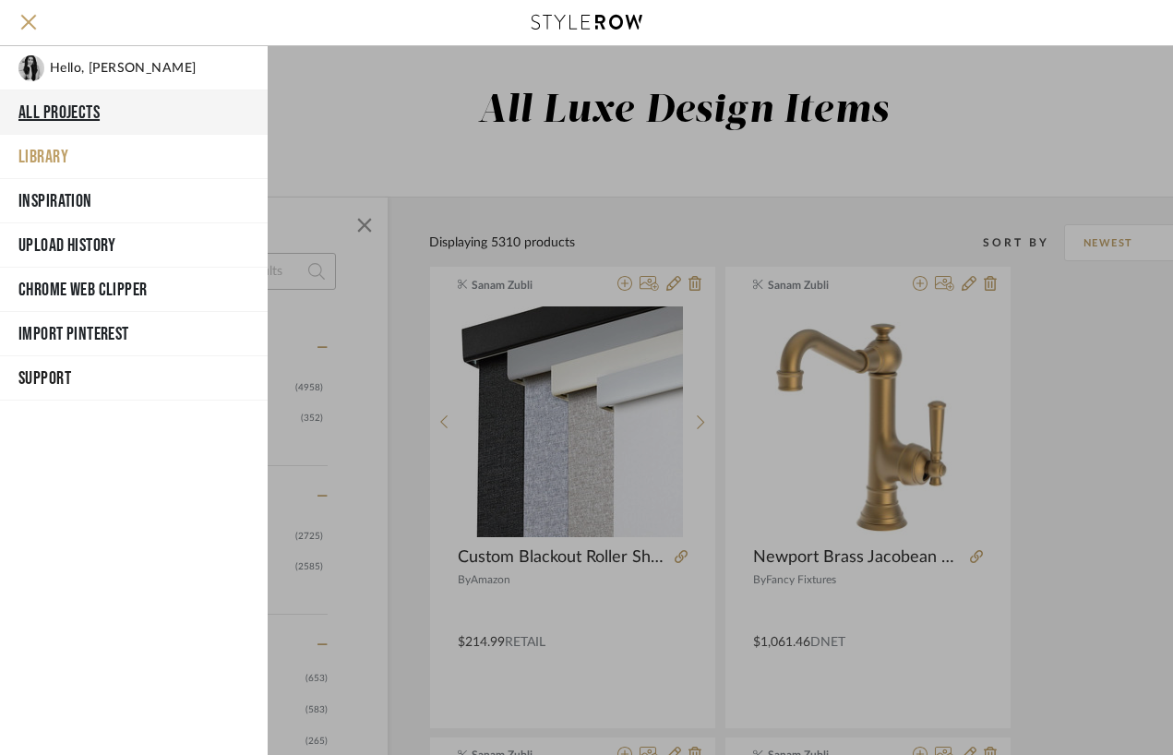
click at [43, 113] on button "All Projects" at bounding box center [134, 112] width 268 height 44
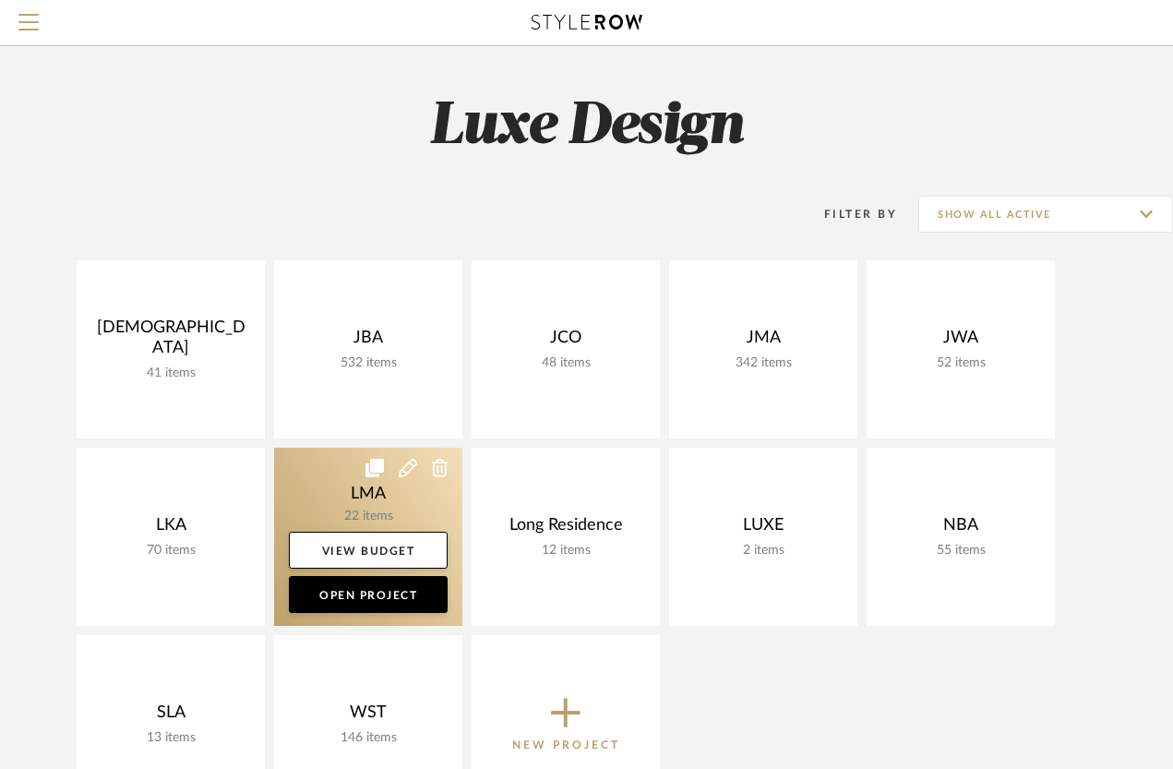
click at [353, 506] on link at bounding box center [368, 537] width 188 height 178
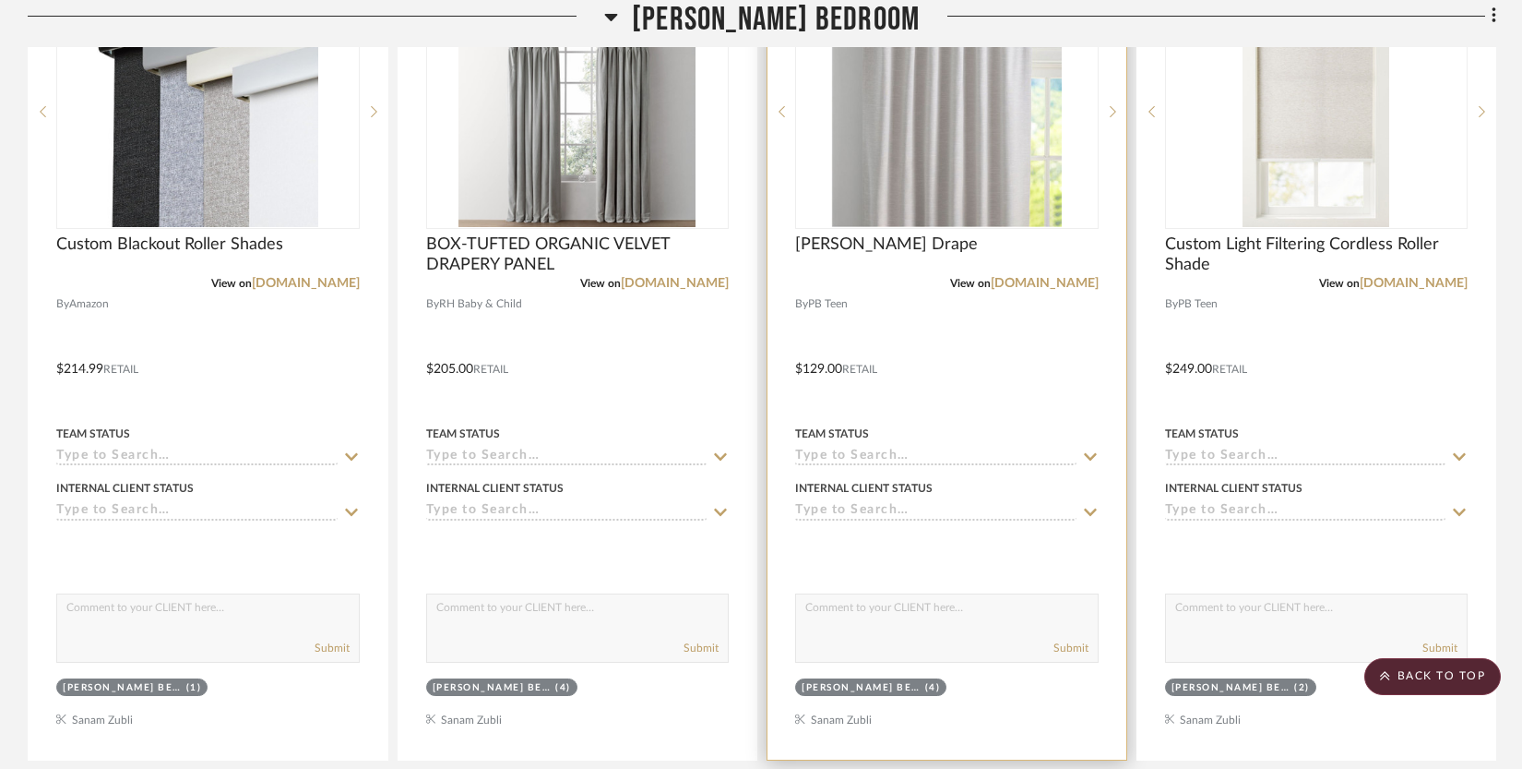
scroll to position [3082, 0]
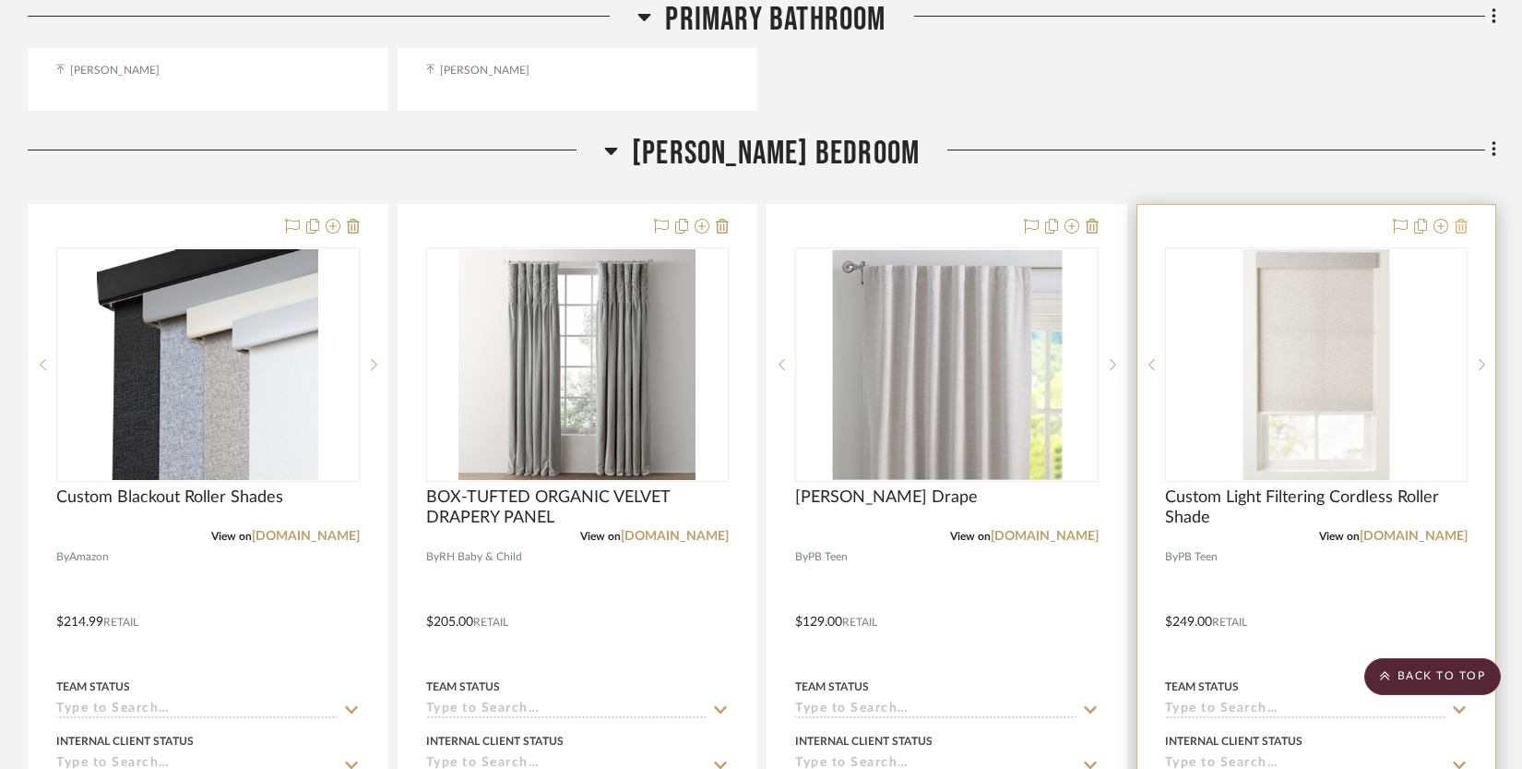
click at [1185, 223] on icon at bounding box center [1461, 226] width 13 height 15
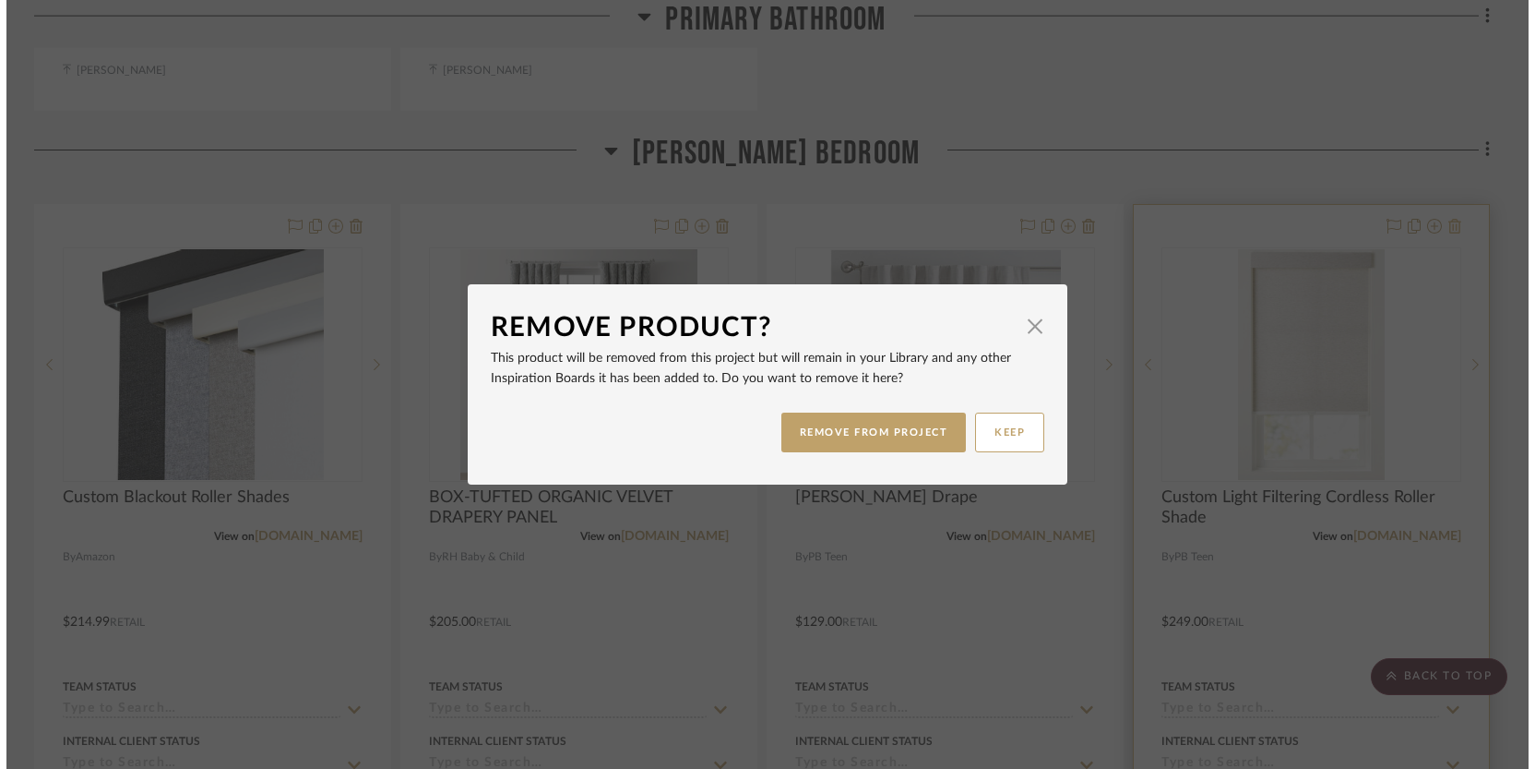
scroll to position [0, 0]
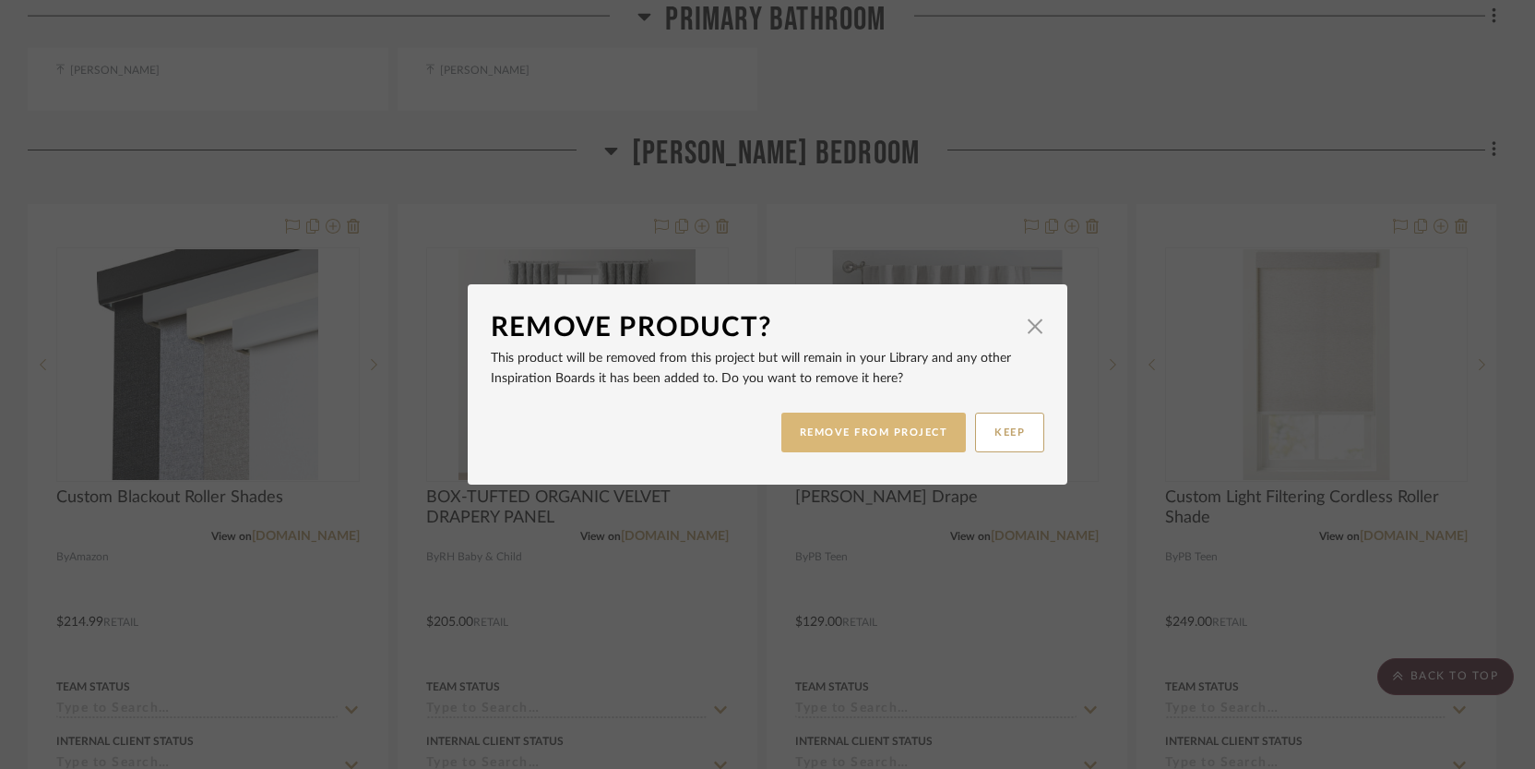
click at [914, 437] on button "REMOVE FROM PROJECT" at bounding box center [874, 432] width 185 height 40
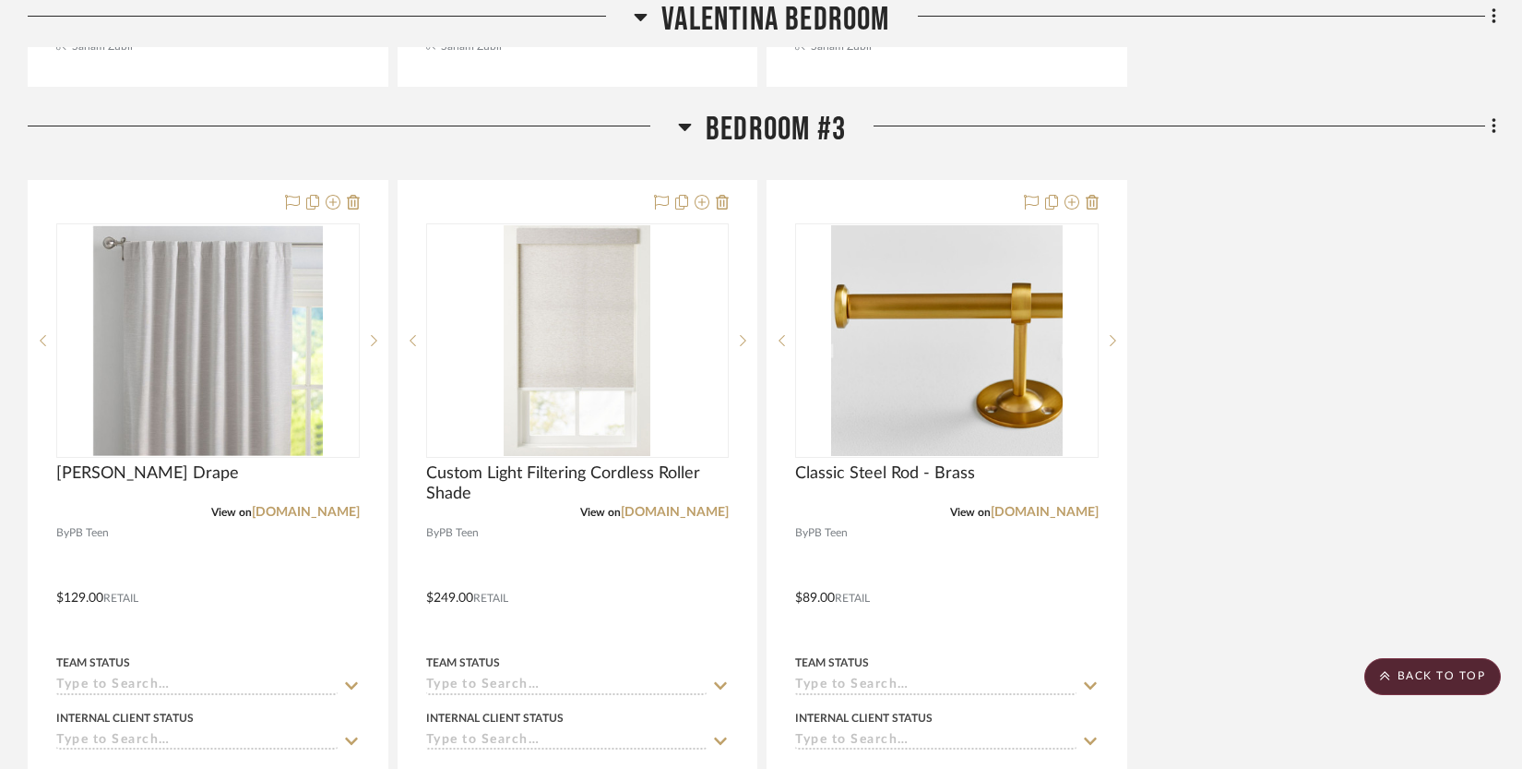
scroll to position [4754, 0]
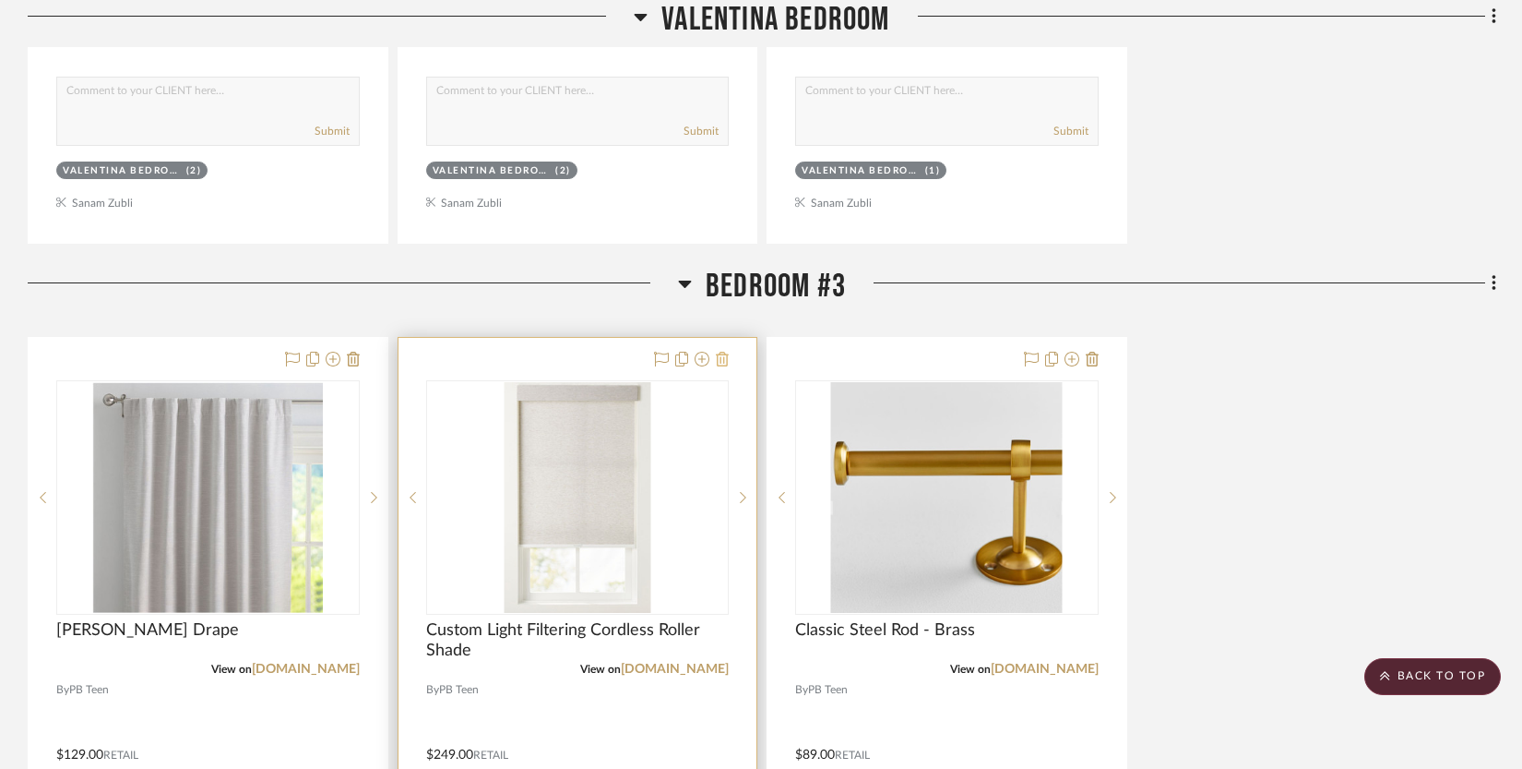
click at [726, 358] on icon at bounding box center [722, 359] width 13 height 15
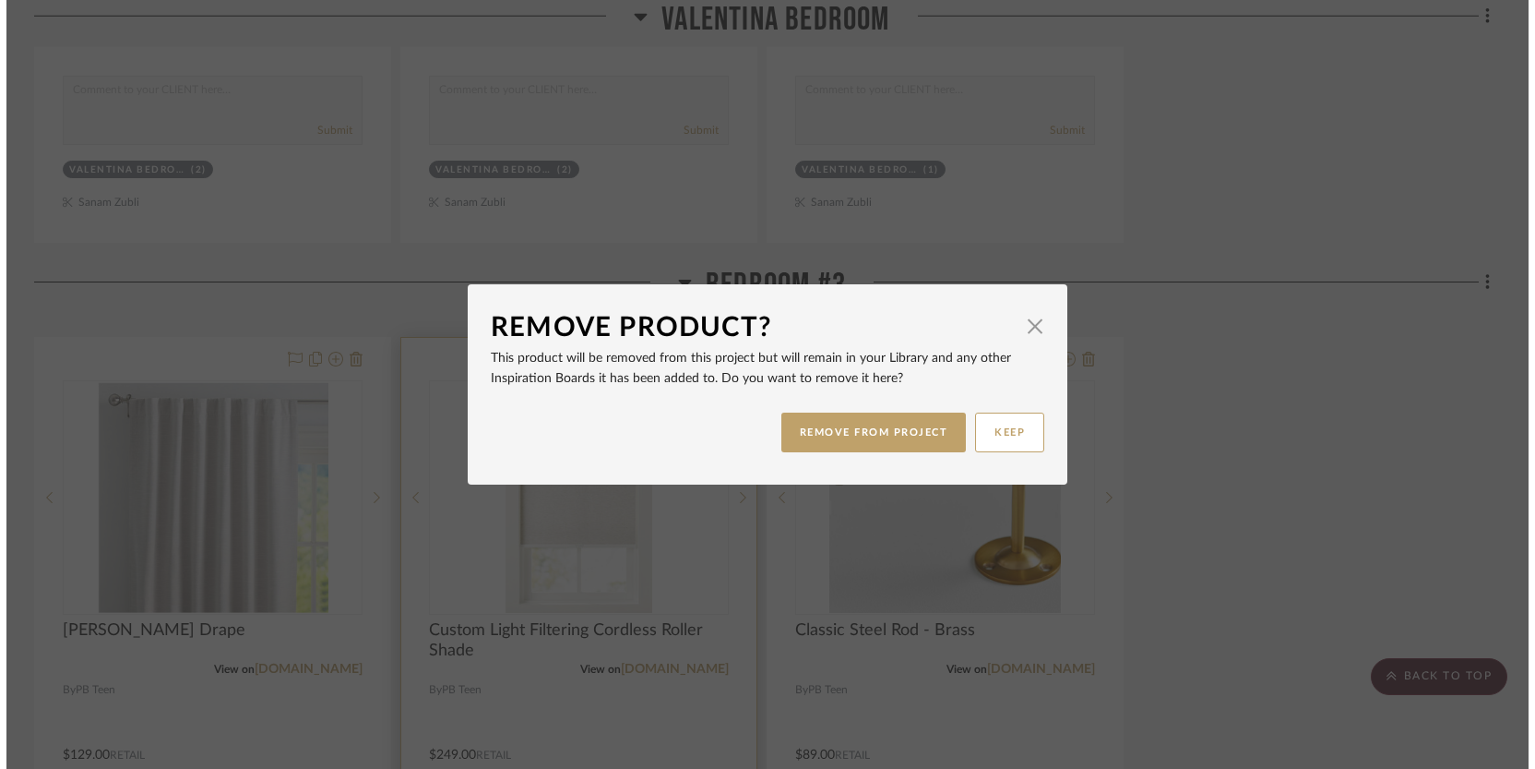
scroll to position [0, 0]
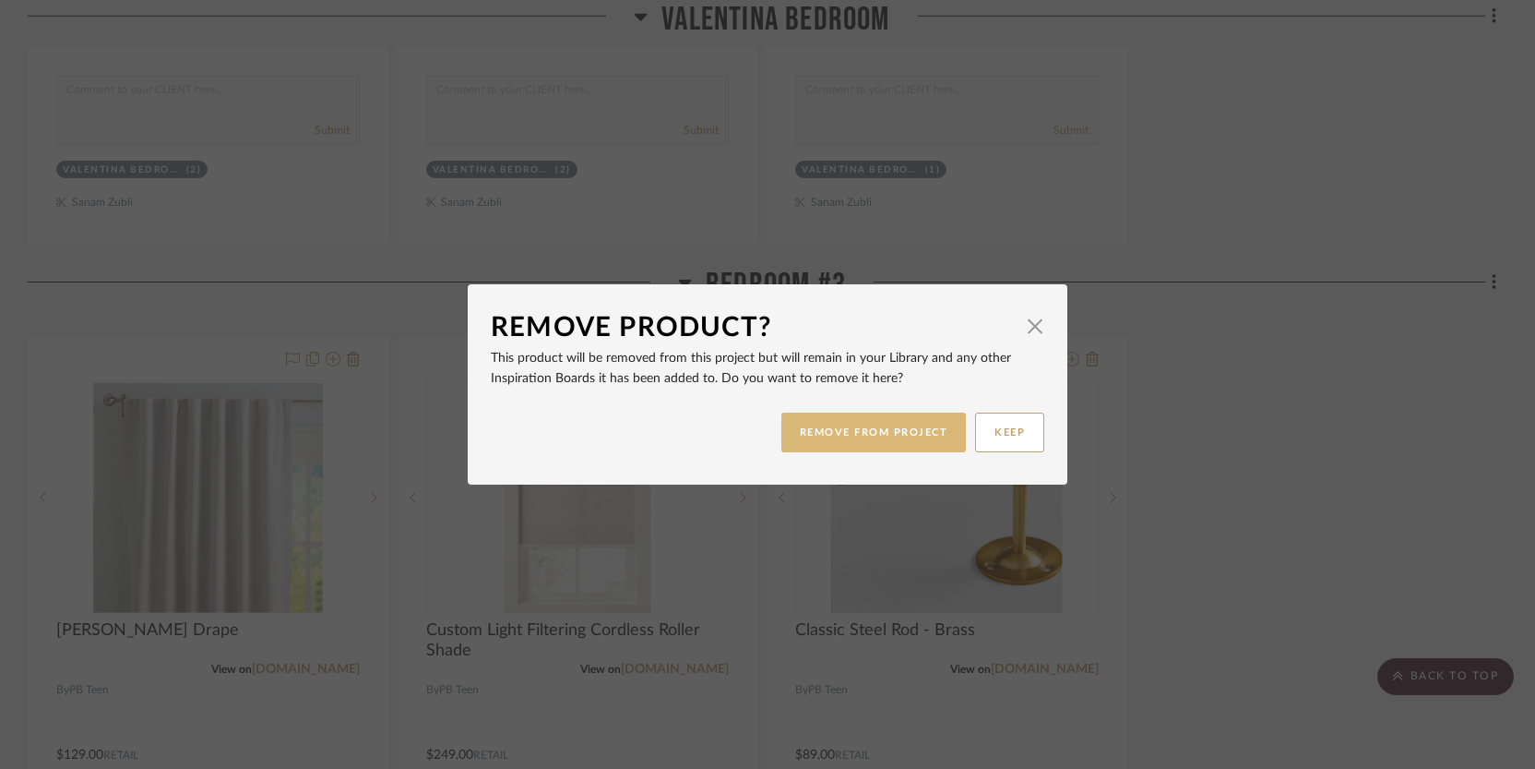
click at [854, 431] on button "REMOVE FROM PROJECT" at bounding box center [874, 432] width 185 height 40
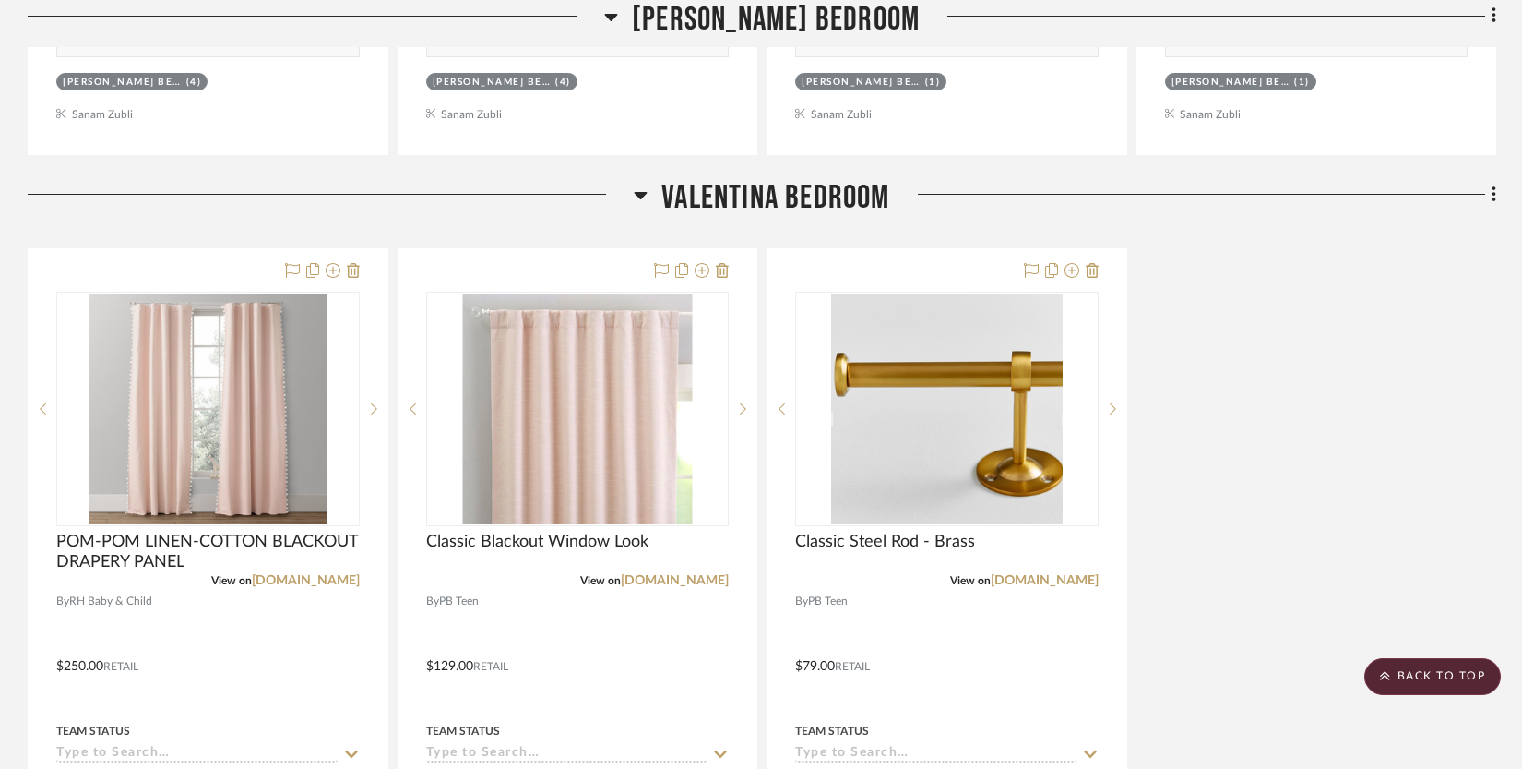
scroll to position [3847, 0]
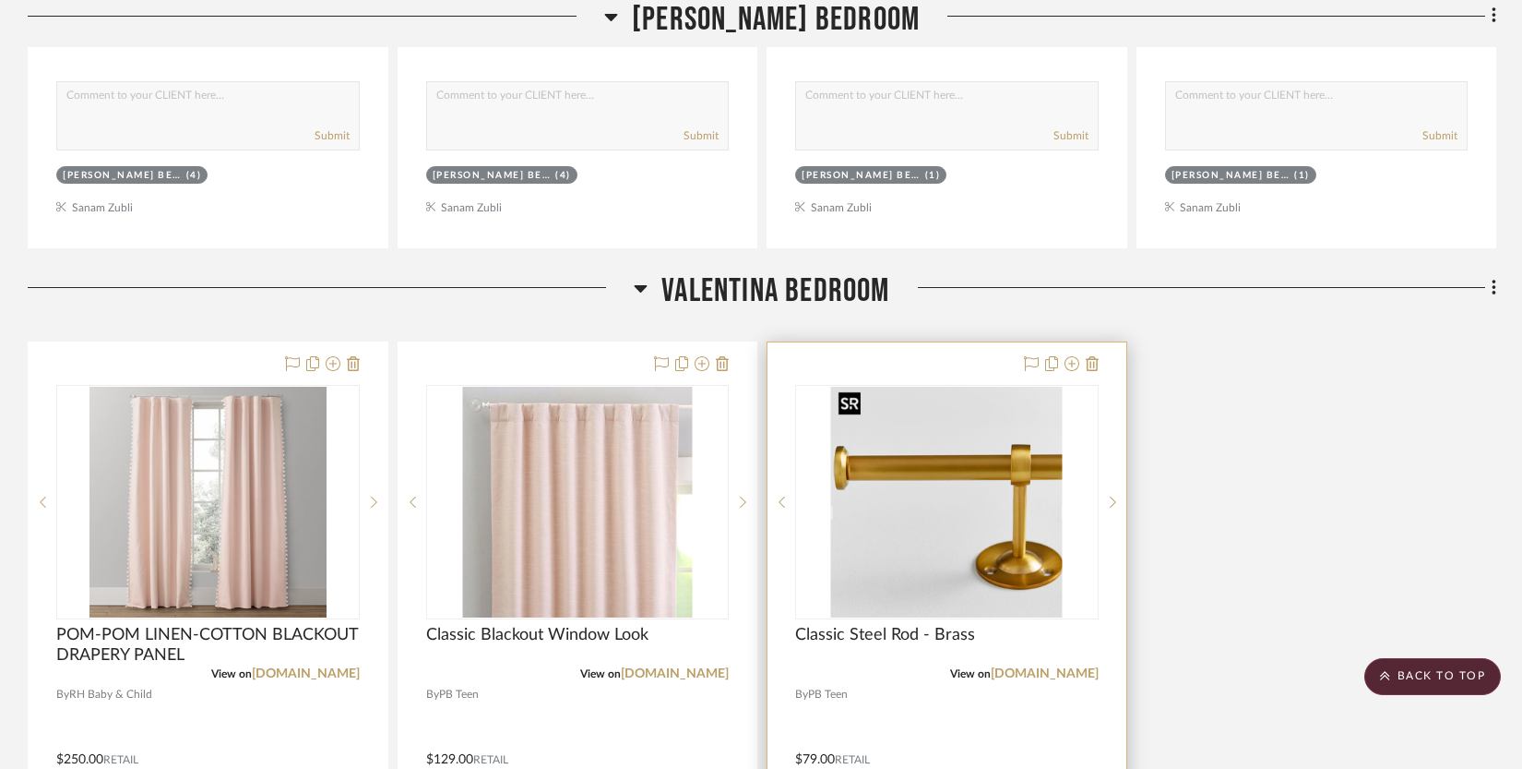
click at [873, 476] on img "0" at bounding box center [947, 502] width 232 height 231
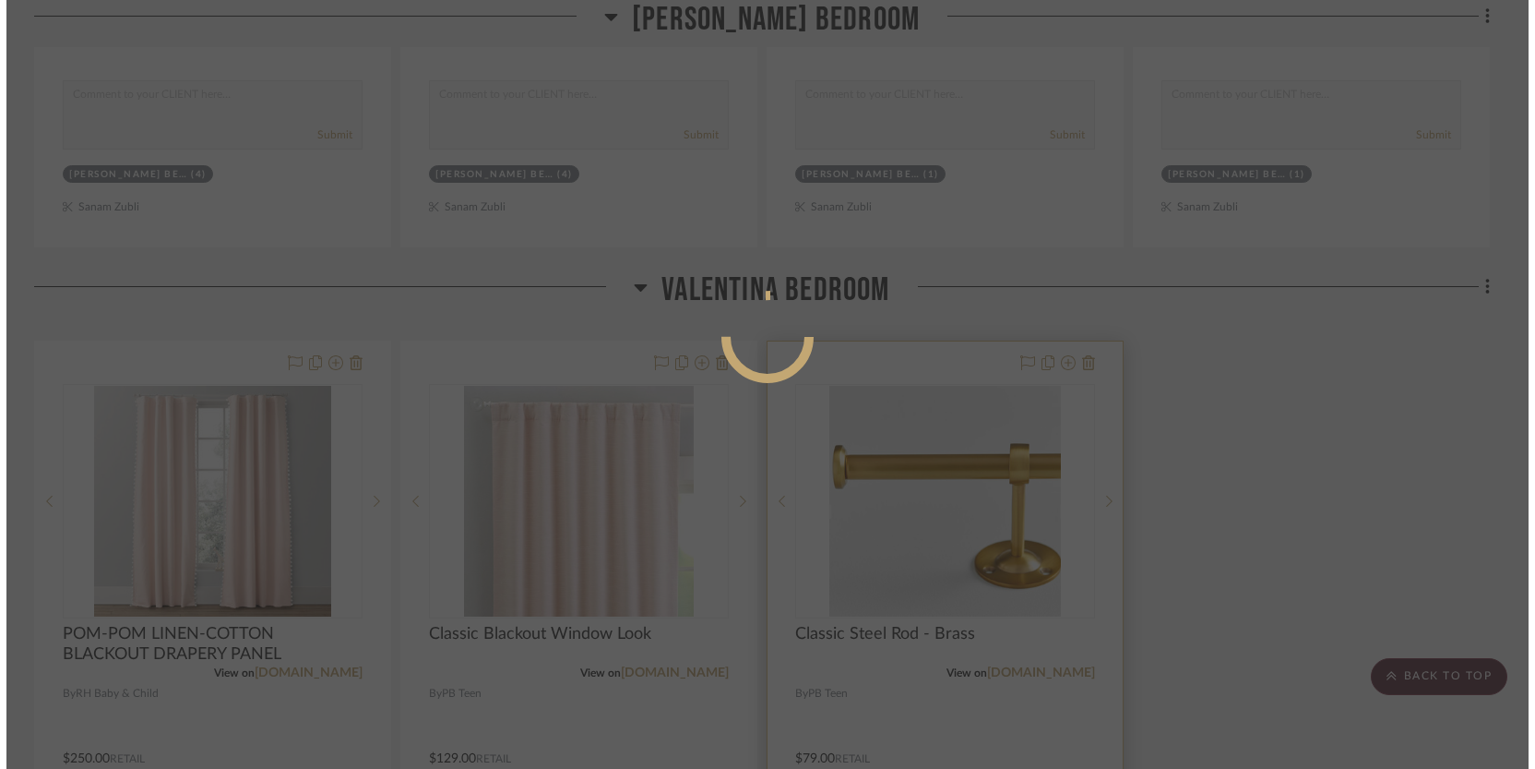
scroll to position [0, 0]
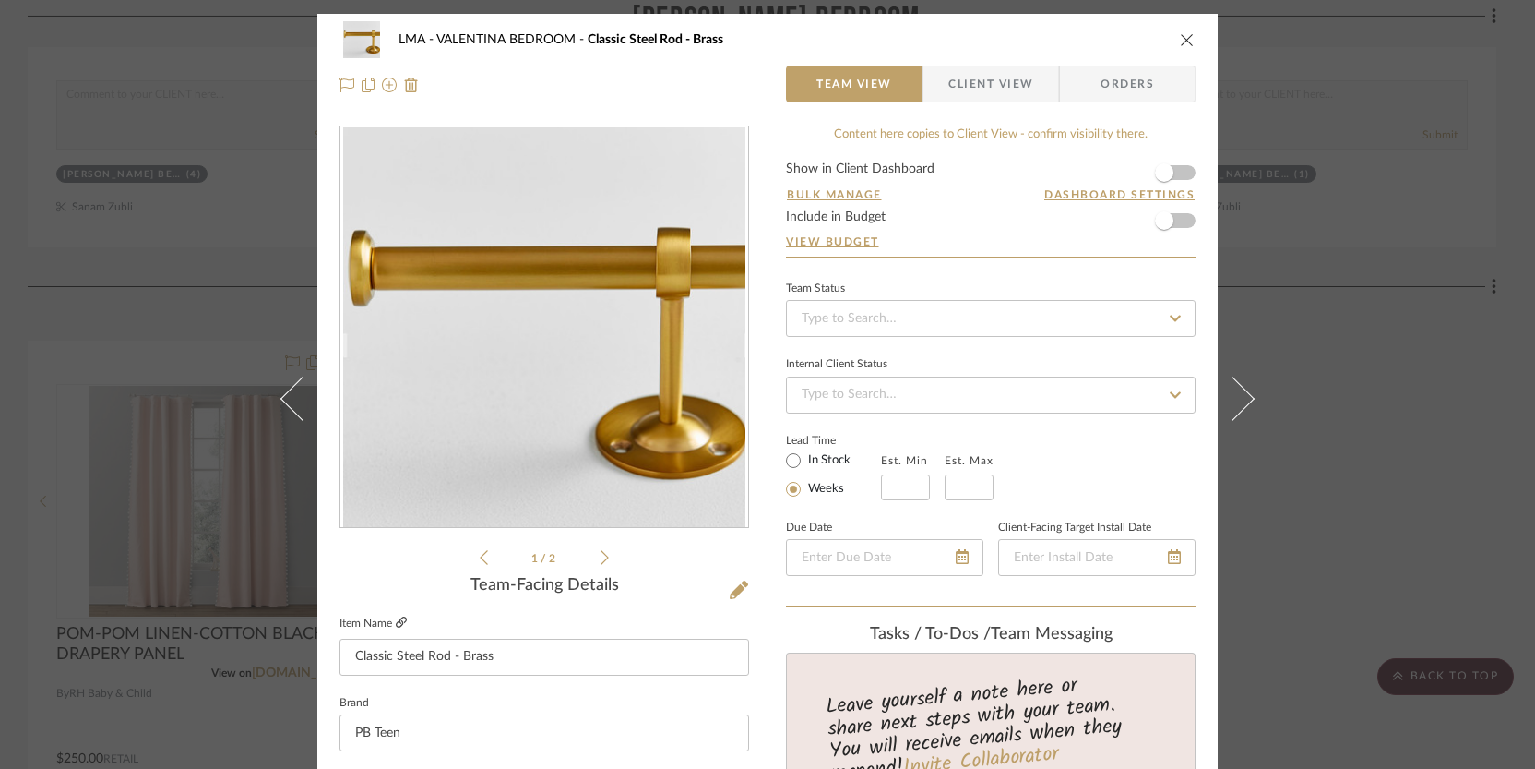
click at [396, 619] on icon at bounding box center [401, 621] width 11 height 11
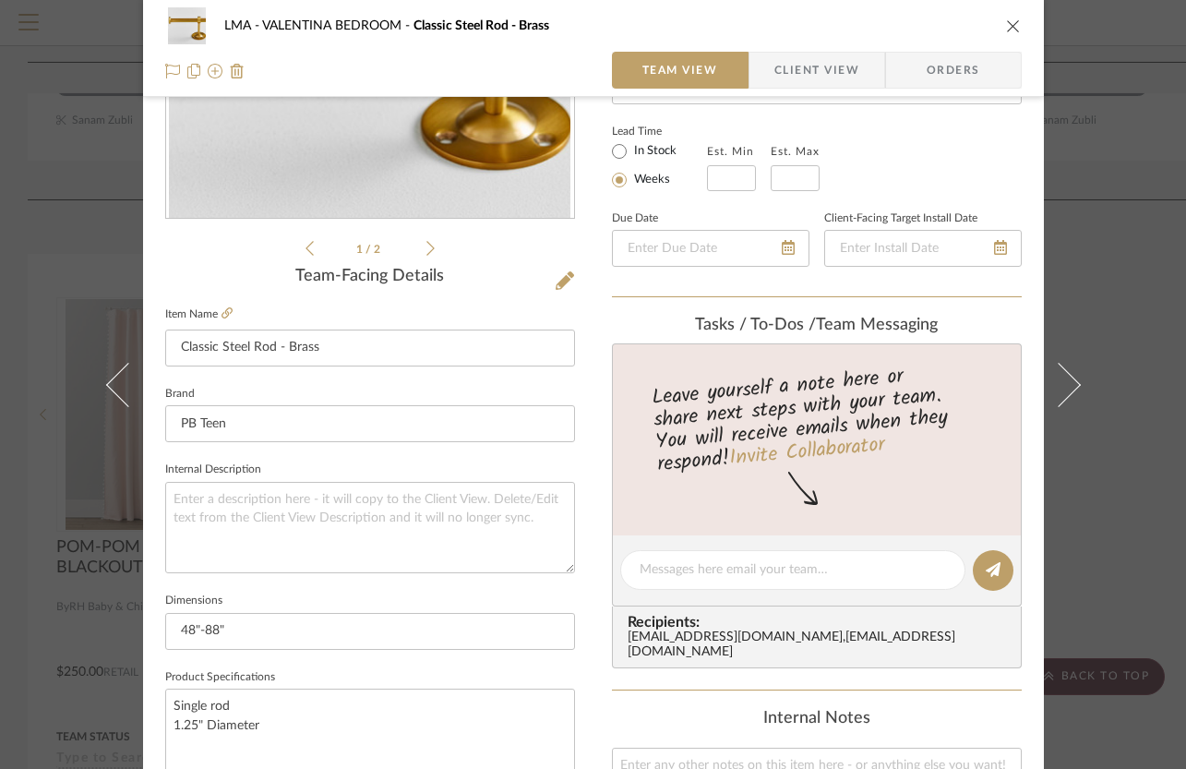
scroll to position [202, 0]
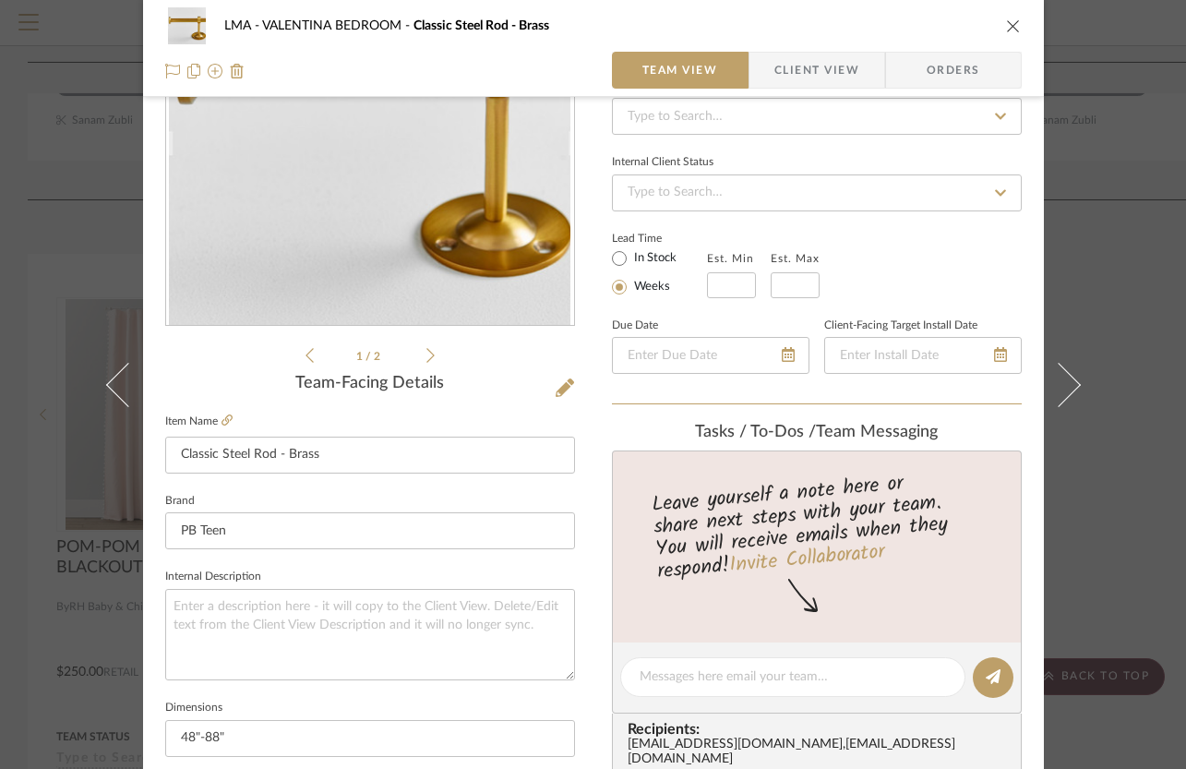
click at [1007, 25] on icon "close" at bounding box center [1013, 25] width 15 height 15
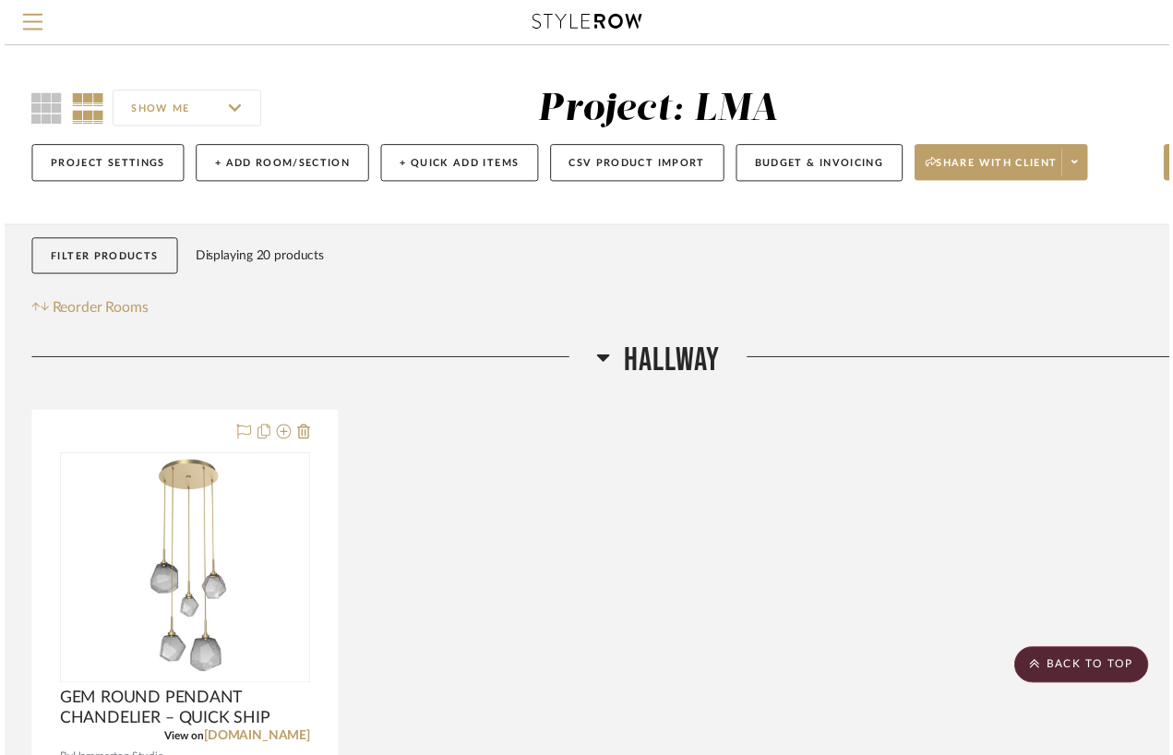
scroll to position [3847, 0]
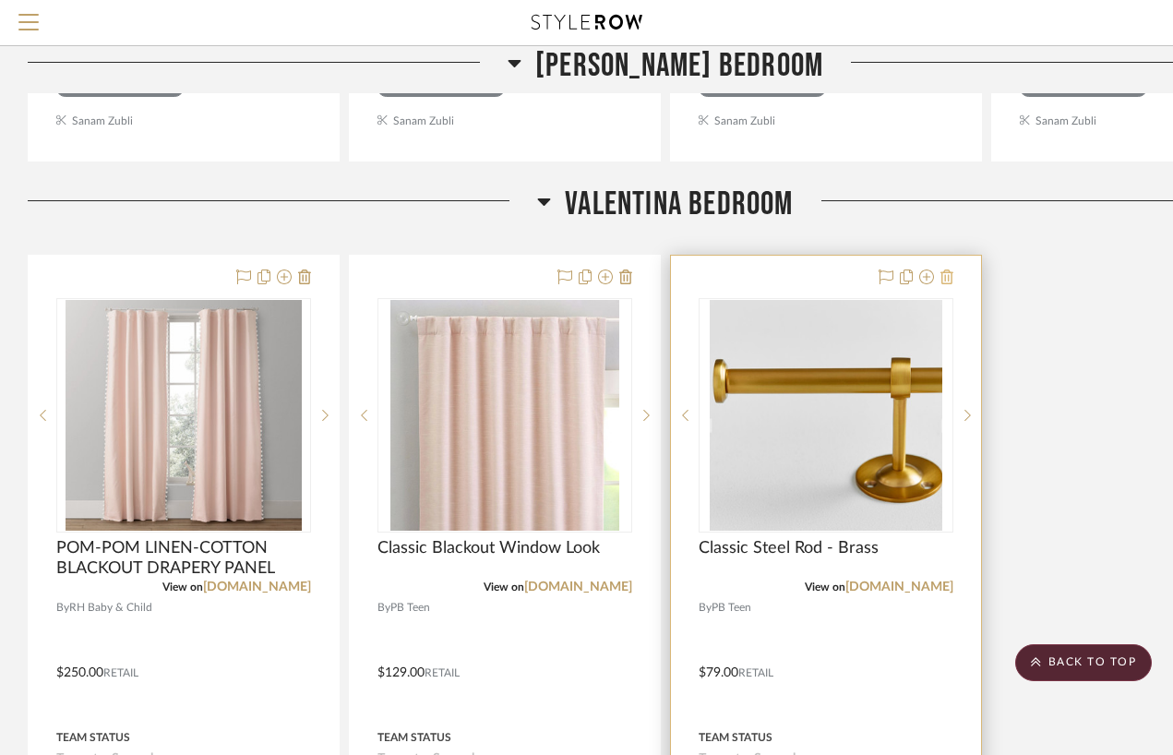
click at [945, 273] on icon at bounding box center [946, 276] width 13 height 15
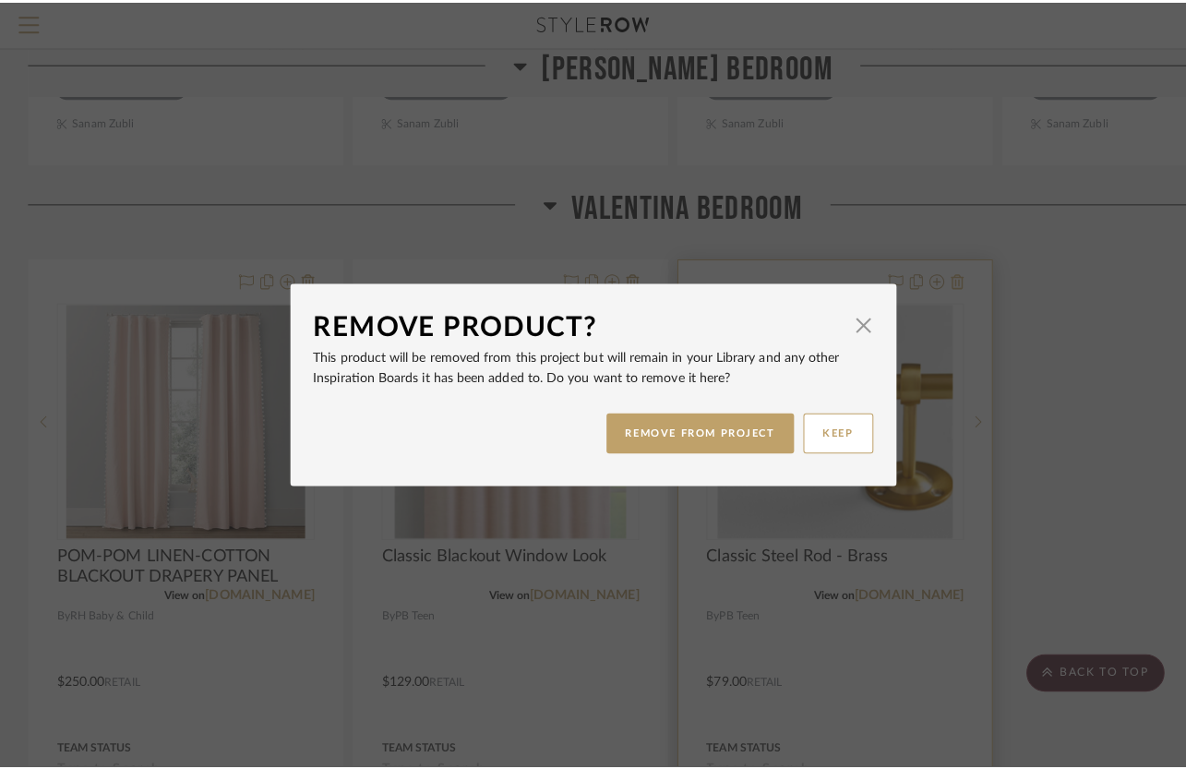
scroll to position [0, 0]
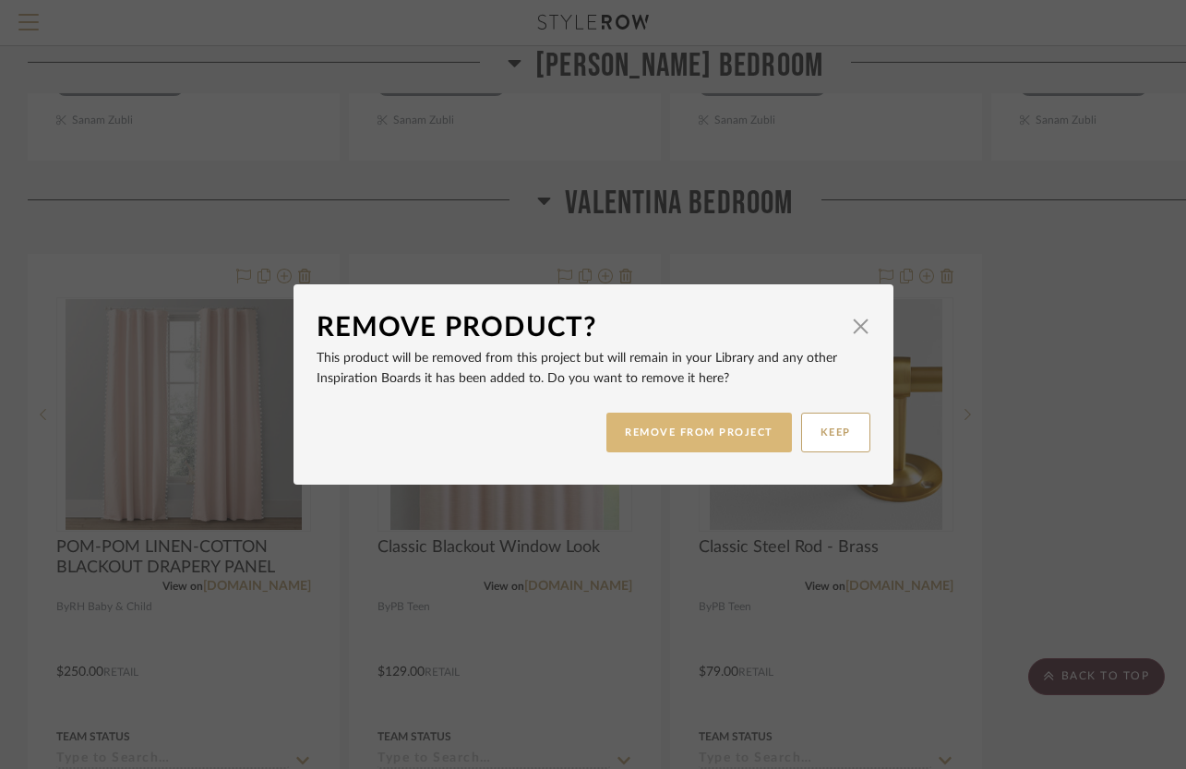
click at [734, 426] on button "REMOVE FROM PROJECT" at bounding box center [698, 432] width 185 height 40
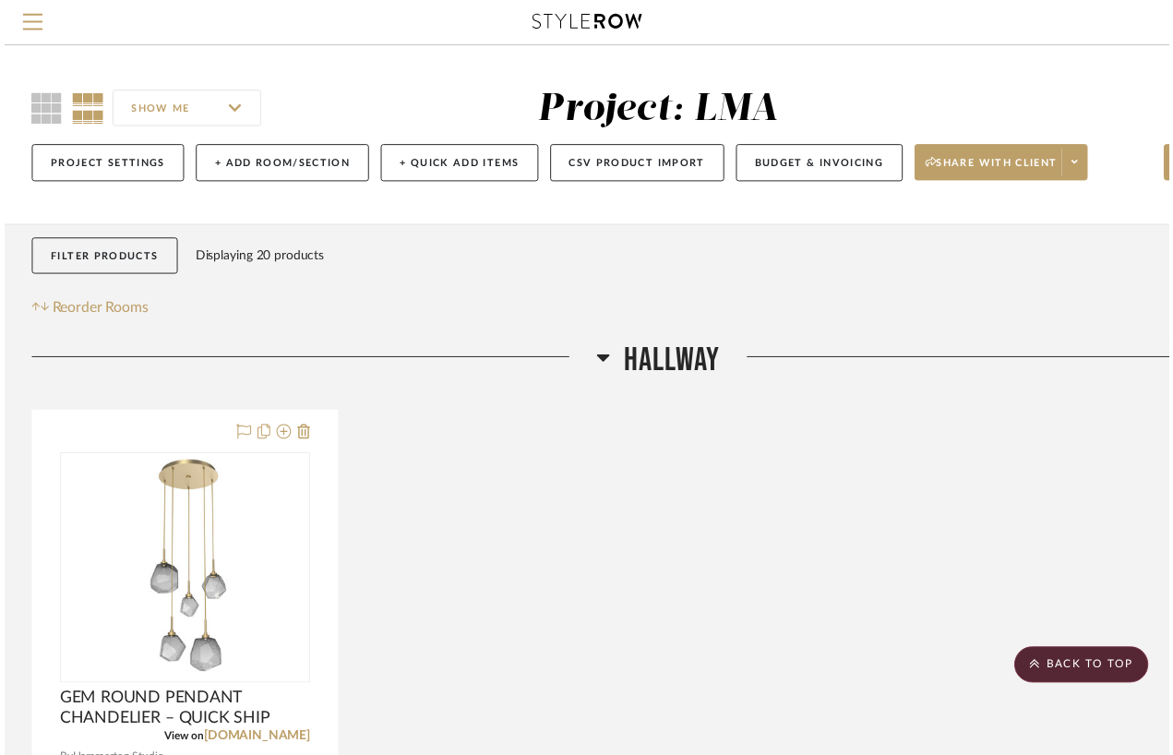
scroll to position [3847, 0]
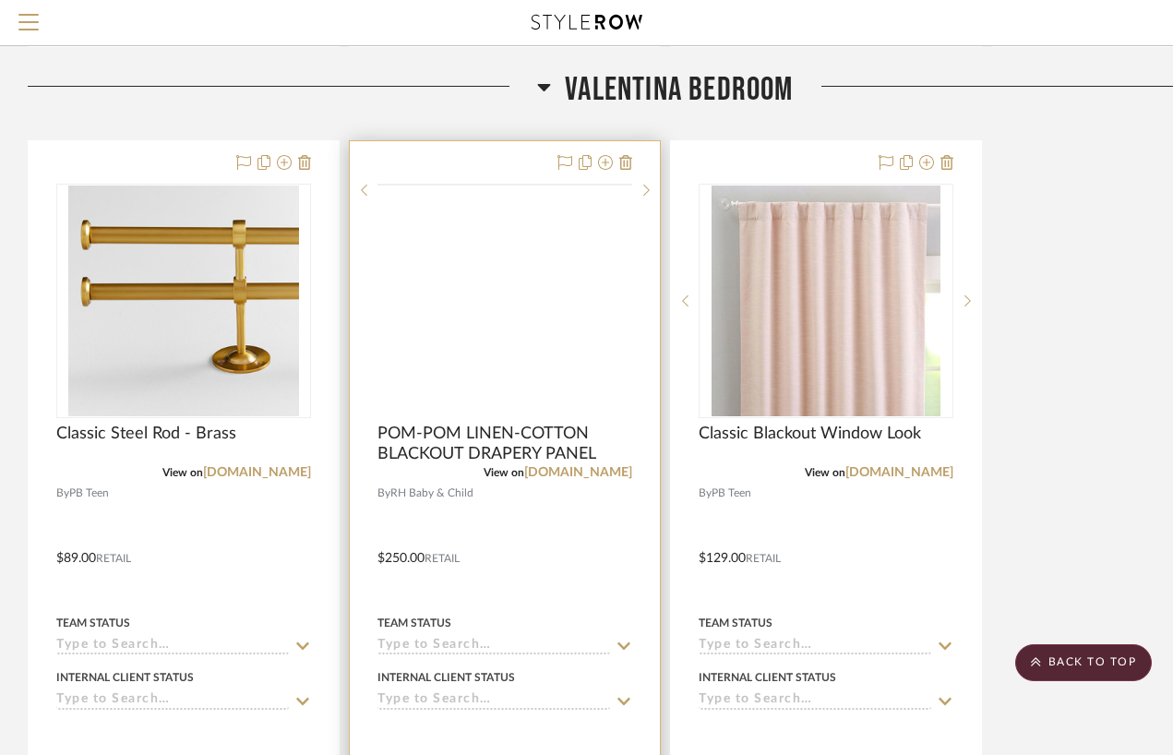
scroll to position [3905, 0]
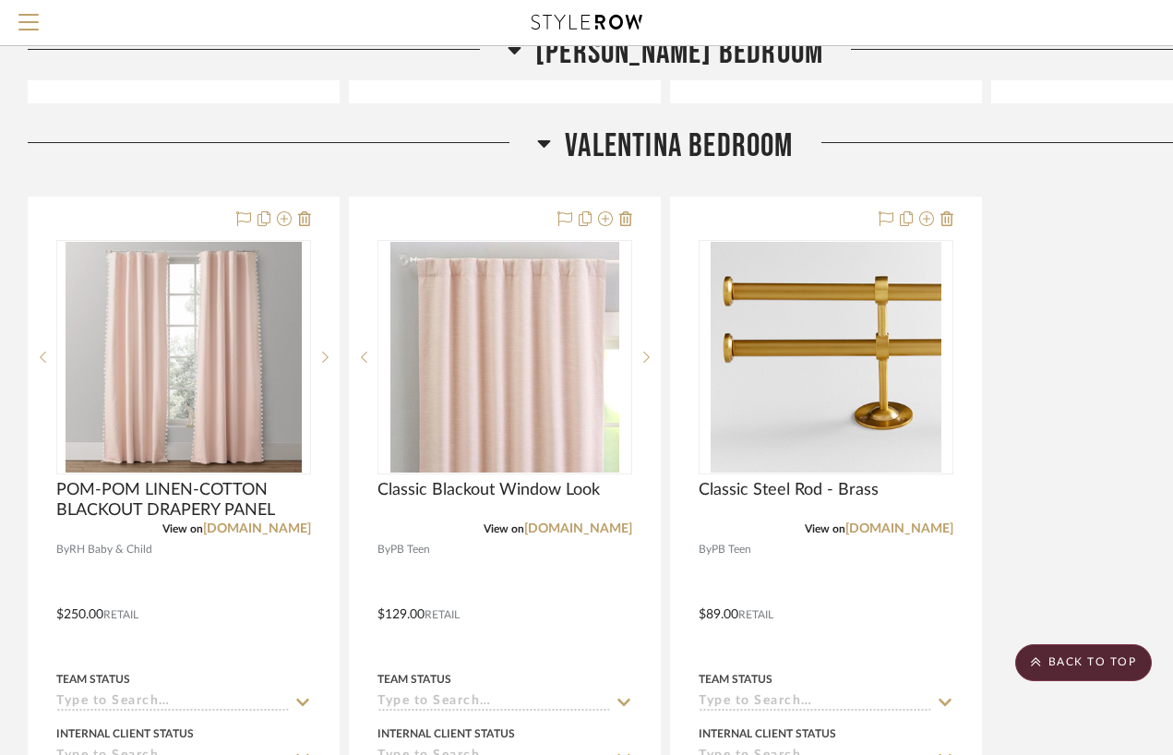
click at [1112, 429] on div "POM-POM LINEN-COTTON BLACKOUT DRAPERY PANEL View on [DOMAIN_NAME] By RH Baby & …" at bounding box center [665, 601] width 1275 height 809
